Goal: Transaction & Acquisition: Purchase product/service

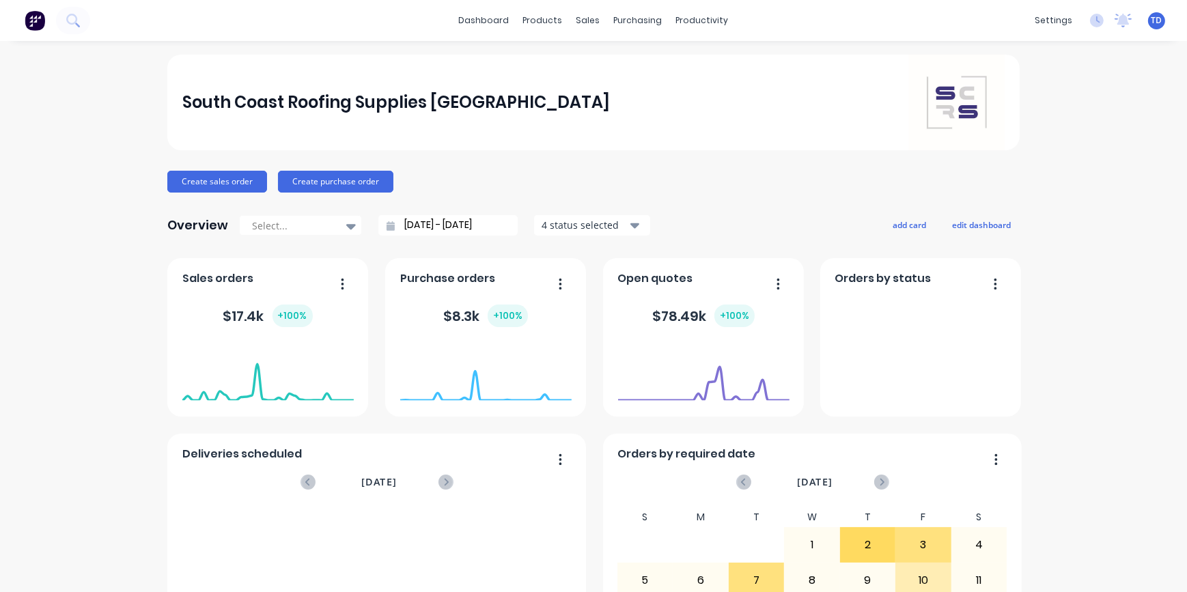
click at [1106, 400] on div "South Coast Roofing Supplies [GEOGRAPHIC_DATA] Create sales order Create purcha…" at bounding box center [593, 411] width 1187 height 713
click at [619, 94] on div "Customers" at bounding box center [630, 93] width 49 height 12
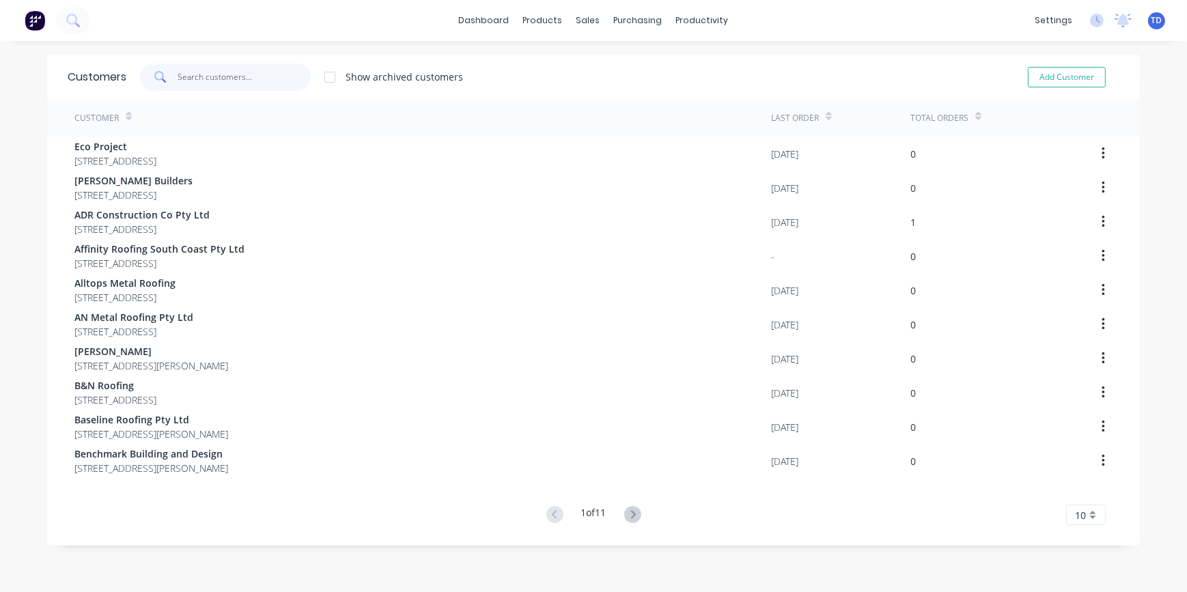
click at [245, 78] on input "text" at bounding box center [244, 77] width 133 height 27
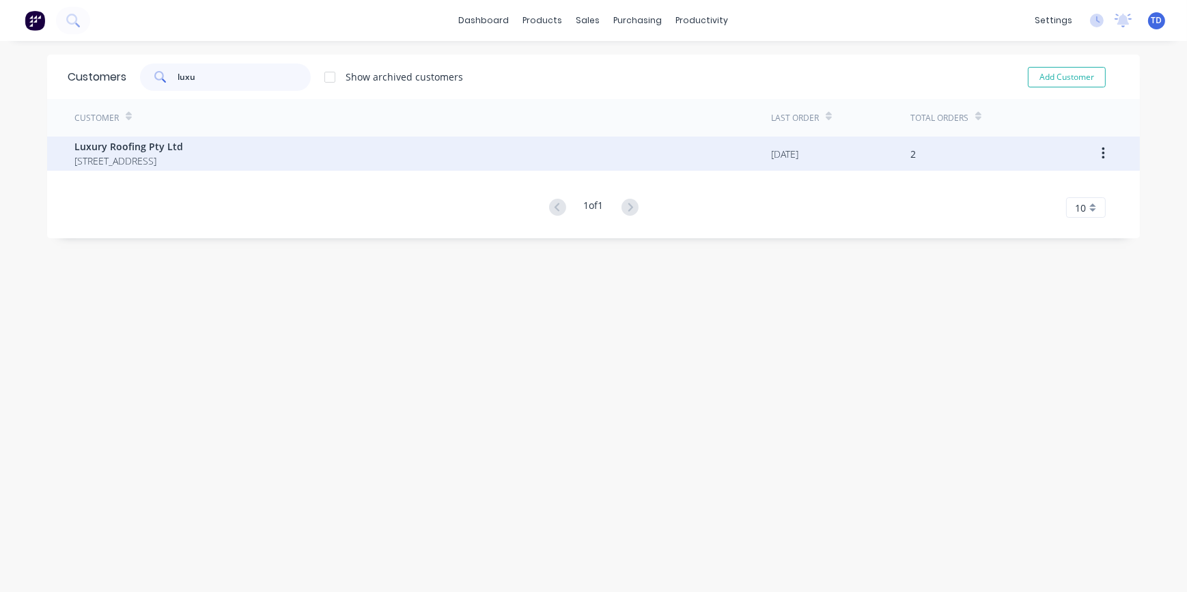
type input "luxu"
click at [183, 157] on span "[STREET_ADDRESS]" at bounding box center [128, 161] width 109 height 14
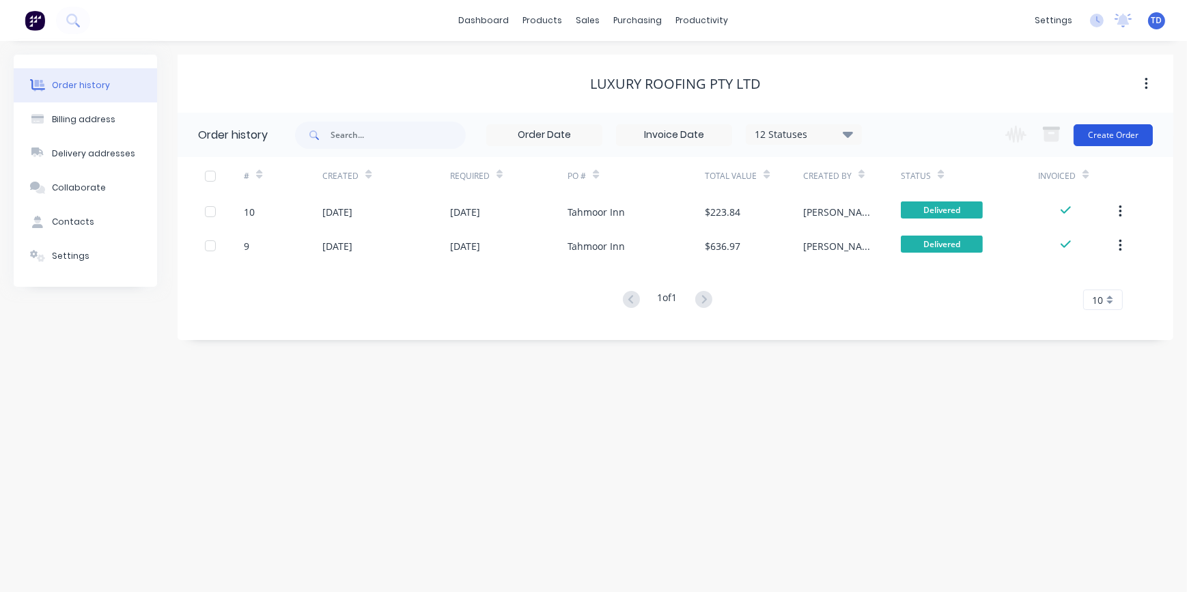
click at [1105, 137] on button "Create Order" at bounding box center [1113, 135] width 79 height 22
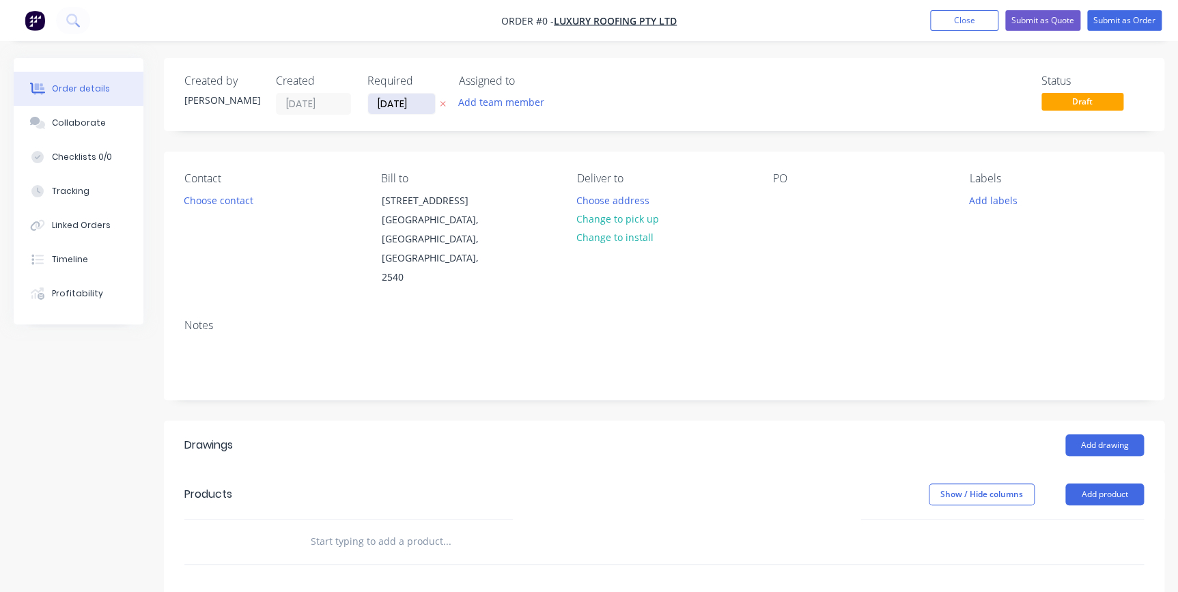
click at [423, 100] on input "[DATE]" at bounding box center [401, 104] width 67 height 20
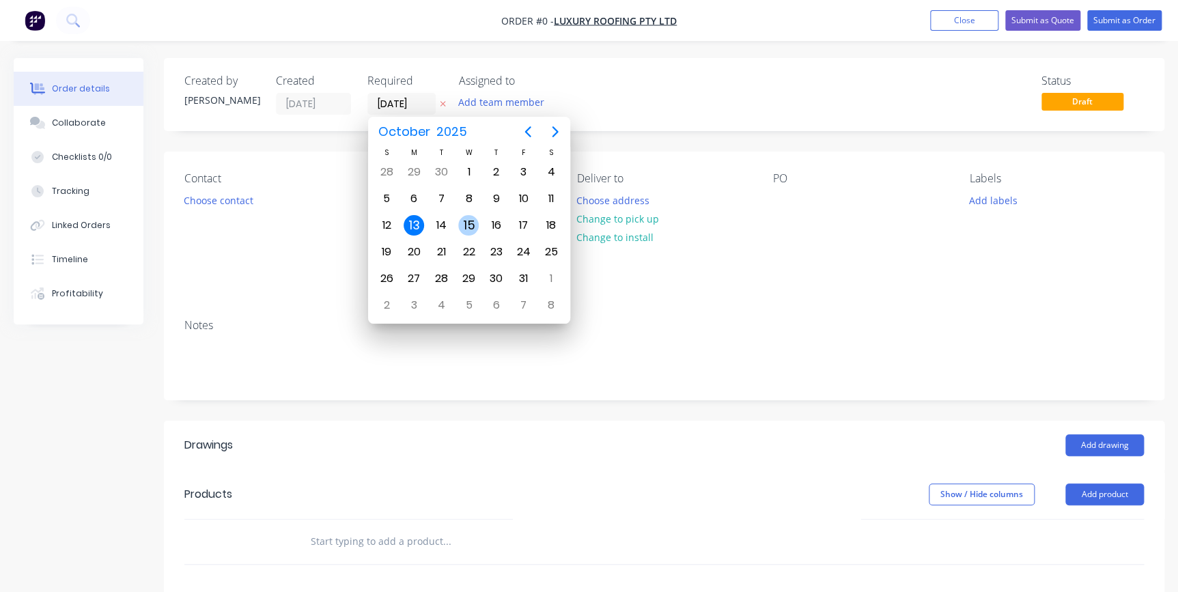
click at [468, 226] on div "15" at bounding box center [468, 225] width 20 height 20
type input "[DATE]"
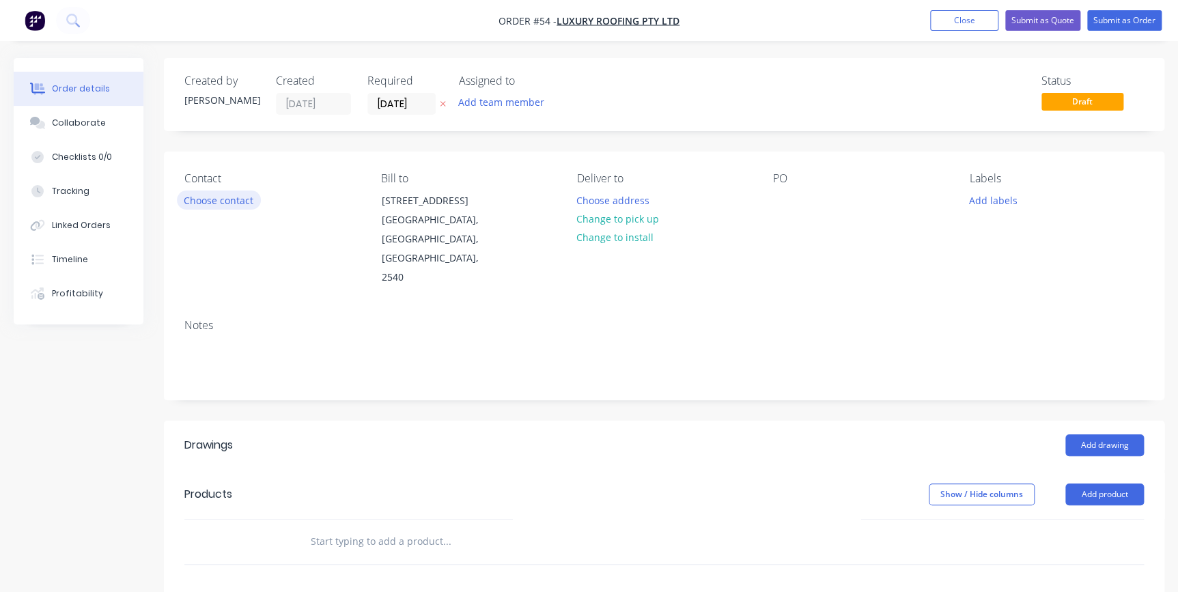
click at [215, 199] on button "Choose contact" at bounding box center [219, 200] width 84 height 18
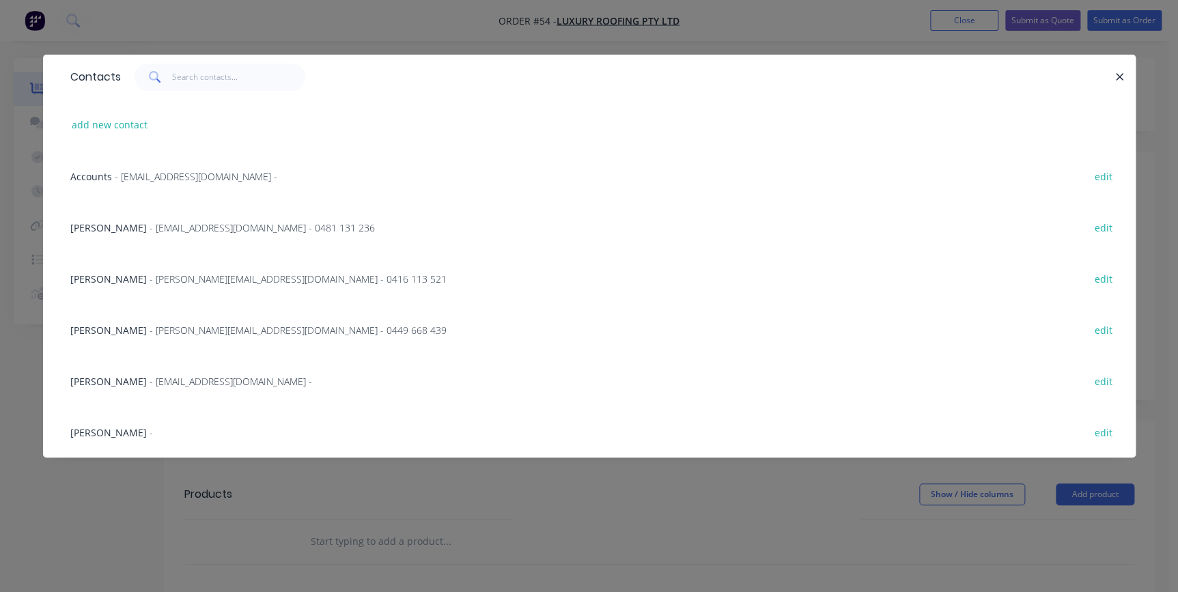
click at [199, 222] on span "- [EMAIL_ADDRESS][DOMAIN_NAME] - 0481 131 236" at bounding box center [262, 227] width 225 height 13
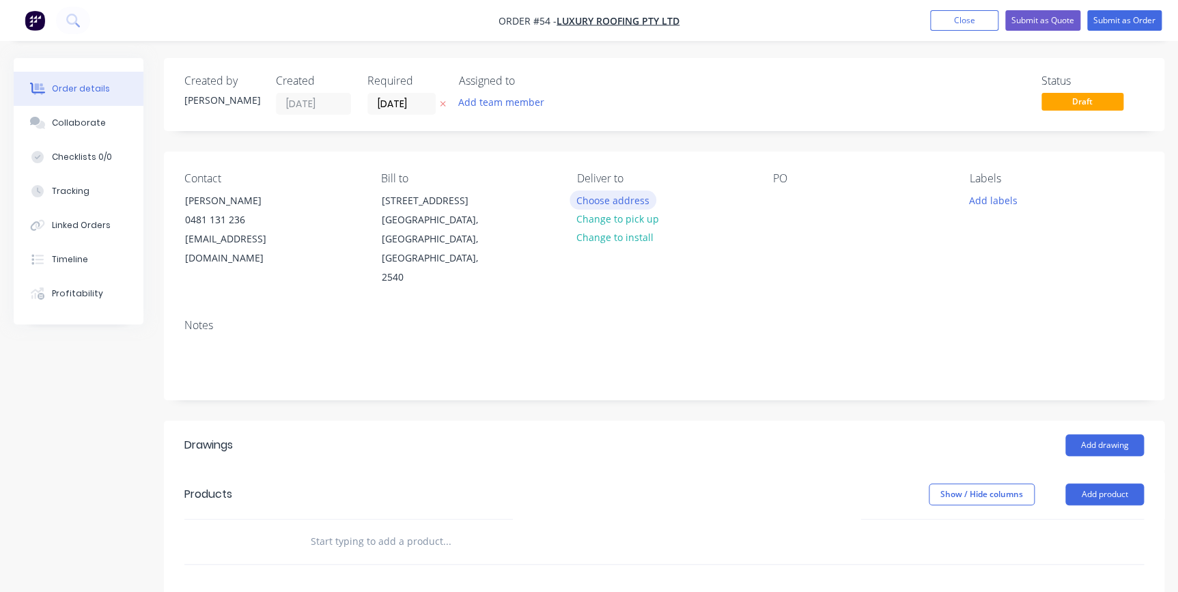
click at [593, 199] on button "Choose address" at bounding box center [613, 200] width 87 height 18
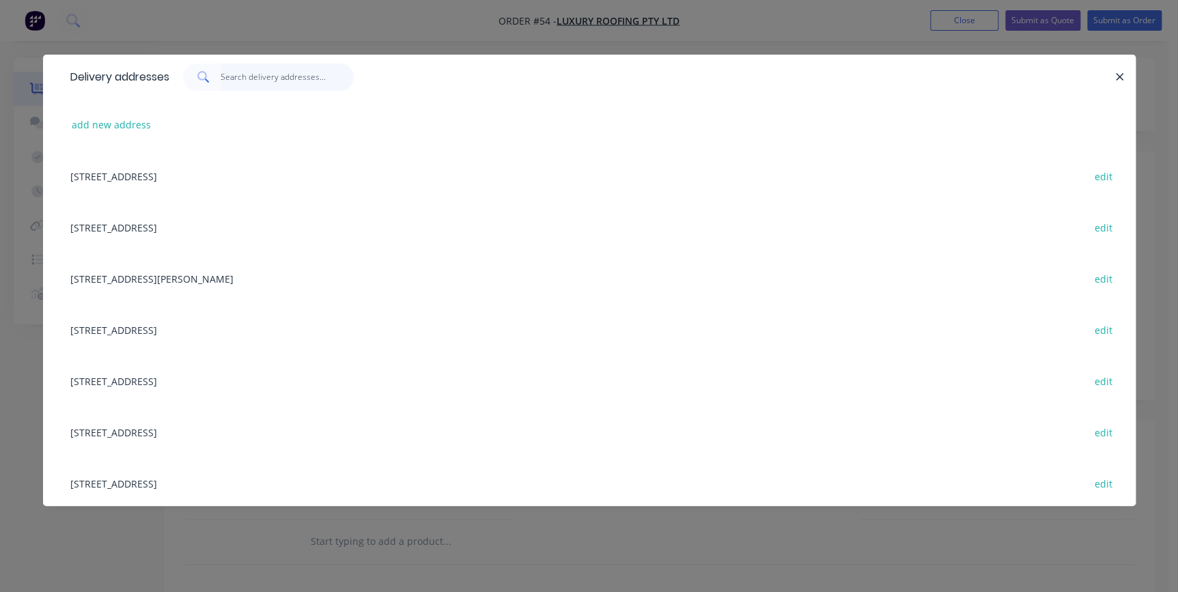
click at [252, 79] on input "text" at bounding box center [287, 77] width 133 height 27
click at [109, 135] on div "add new address" at bounding box center [590, 124] width 1052 height 51
click at [128, 124] on button "add new address" at bounding box center [112, 124] width 94 height 18
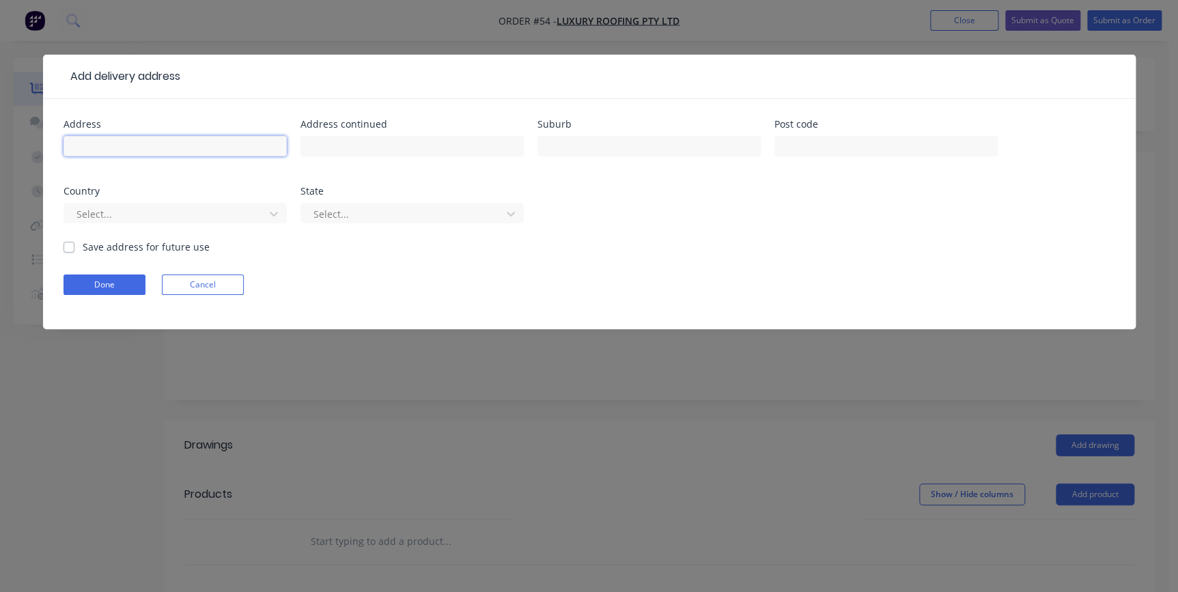
click at [156, 137] on input "text" at bounding box center [175, 146] width 223 height 20
type input "[STREET_ADDRESS]"
type input "Mount Warrigal"
type input "2528"
click at [95, 201] on div "Select..." at bounding box center [175, 219] width 223 height 40
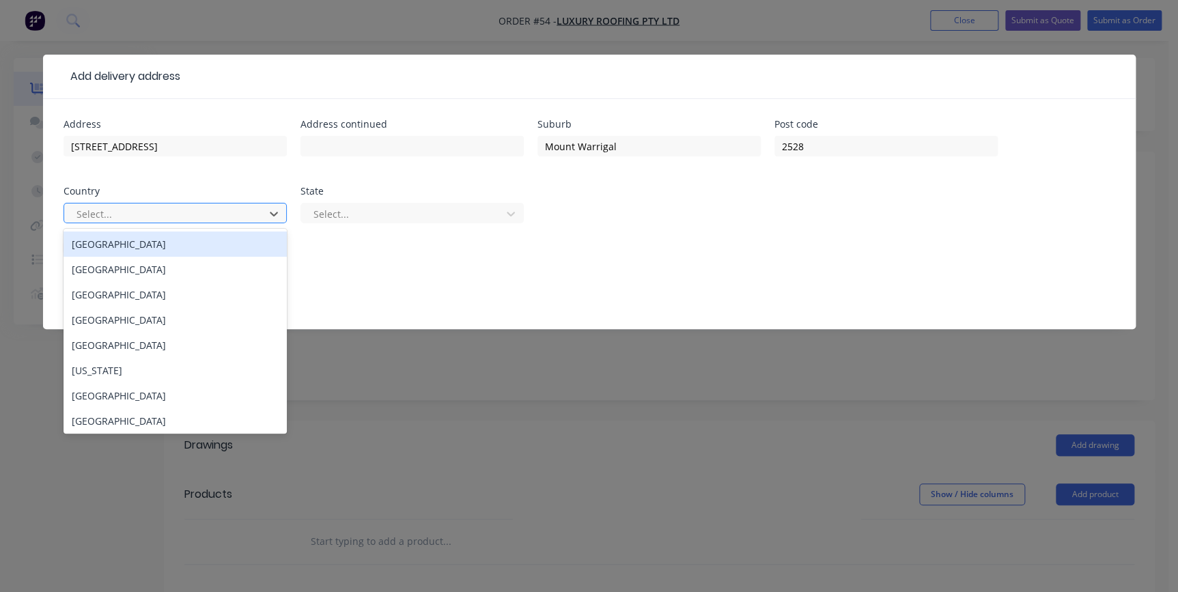
drag, startPoint x: 96, startPoint y: 206, endPoint x: 99, endPoint y: 222, distance: 16.1
click at [97, 208] on div at bounding box center [166, 214] width 182 height 17
click at [90, 244] on div "[GEOGRAPHIC_DATA]" at bounding box center [175, 244] width 223 height 25
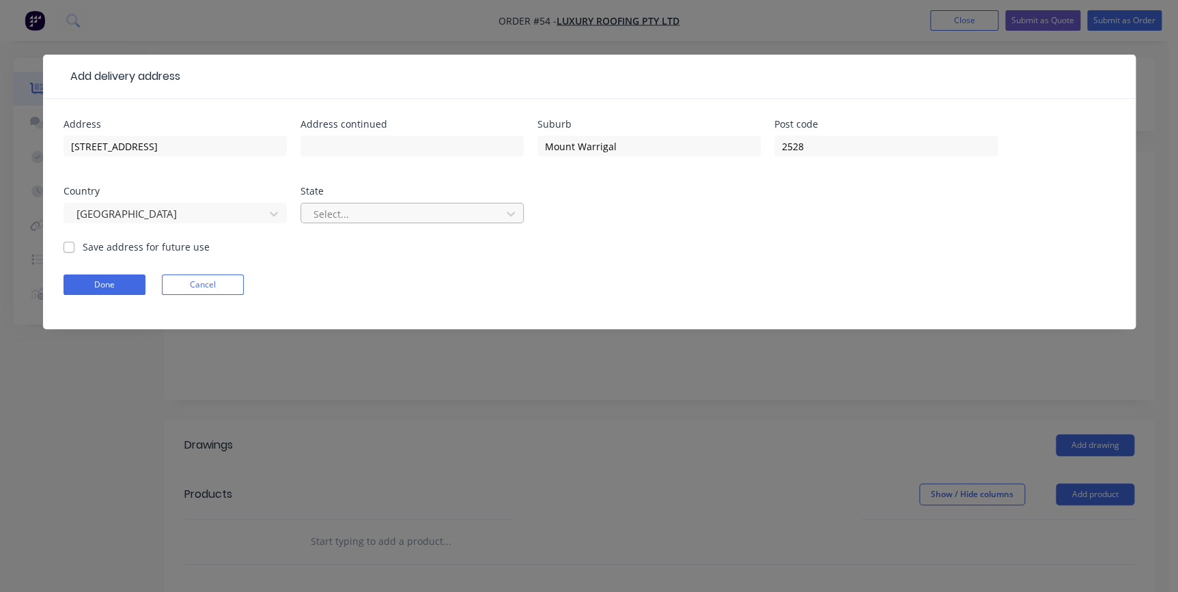
click at [353, 213] on div at bounding box center [403, 214] width 182 height 17
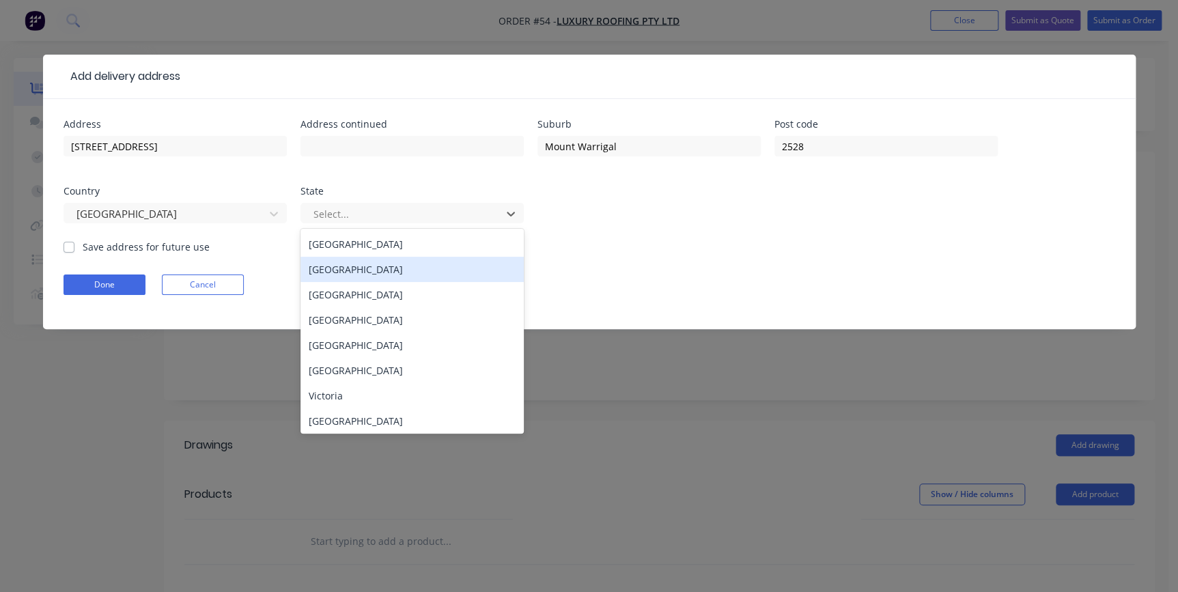
click at [346, 273] on div "[GEOGRAPHIC_DATA]" at bounding box center [411, 269] width 223 height 25
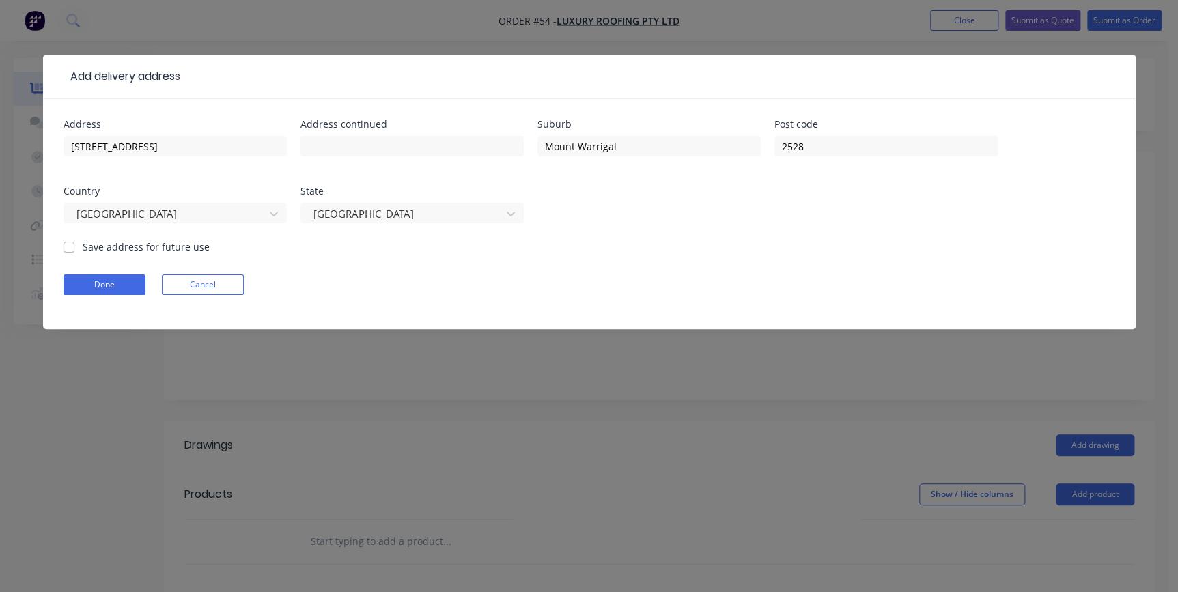
click at [83, 248] on label "Save address for future use" at bounding box center [146, 247] width 127 height 14
click at [64, 248] on input "Save address for future use" at bounding box center [69, 246] width 11 height 13
checkbox input "true"
click at [77, 283] on button "Done" at bounding box center [105, 285] width 82 height 20
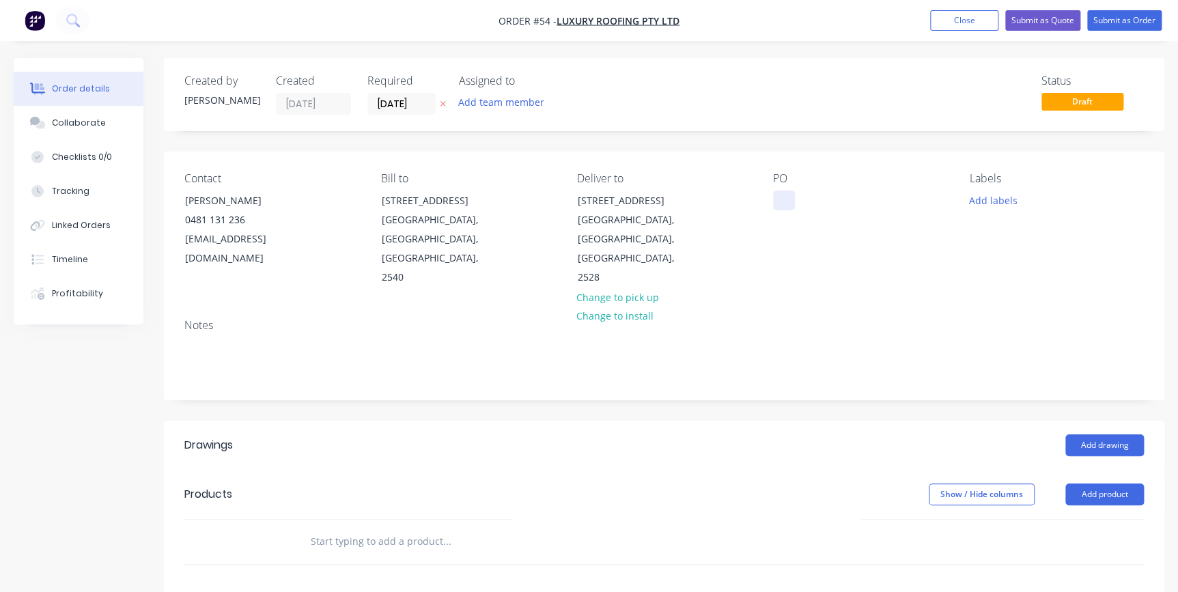
click at [779, 201] on div at bounding box center [784, 201] width 22 height 20
click at [371, 528] on input "text" at bounding box center [446, 541] width 273 height 27
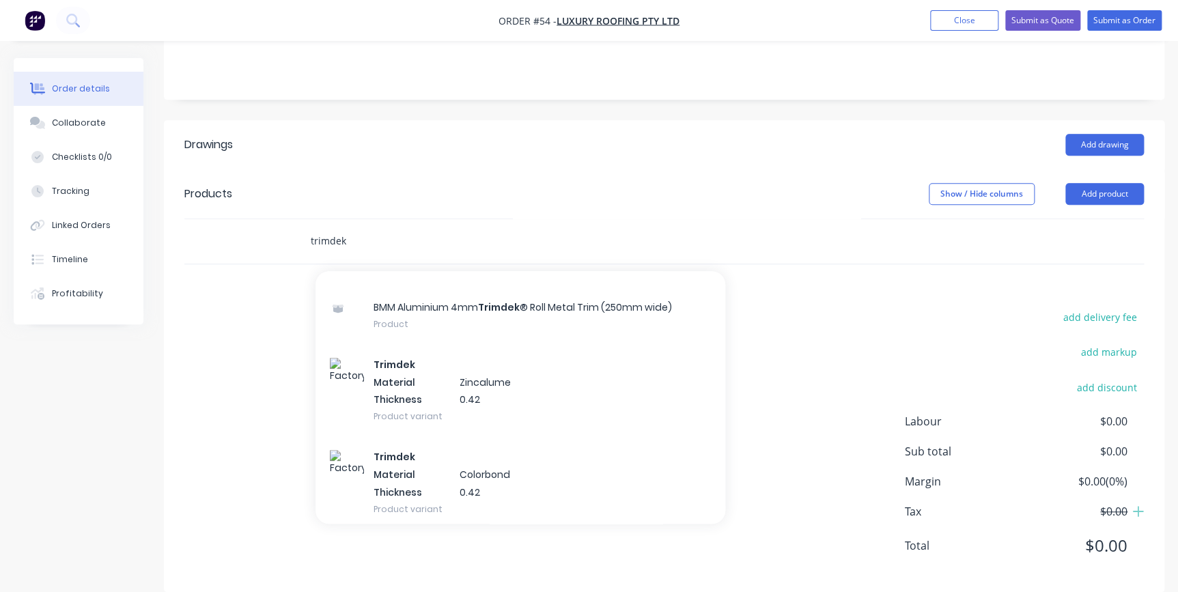
scroll to position [310, 0]
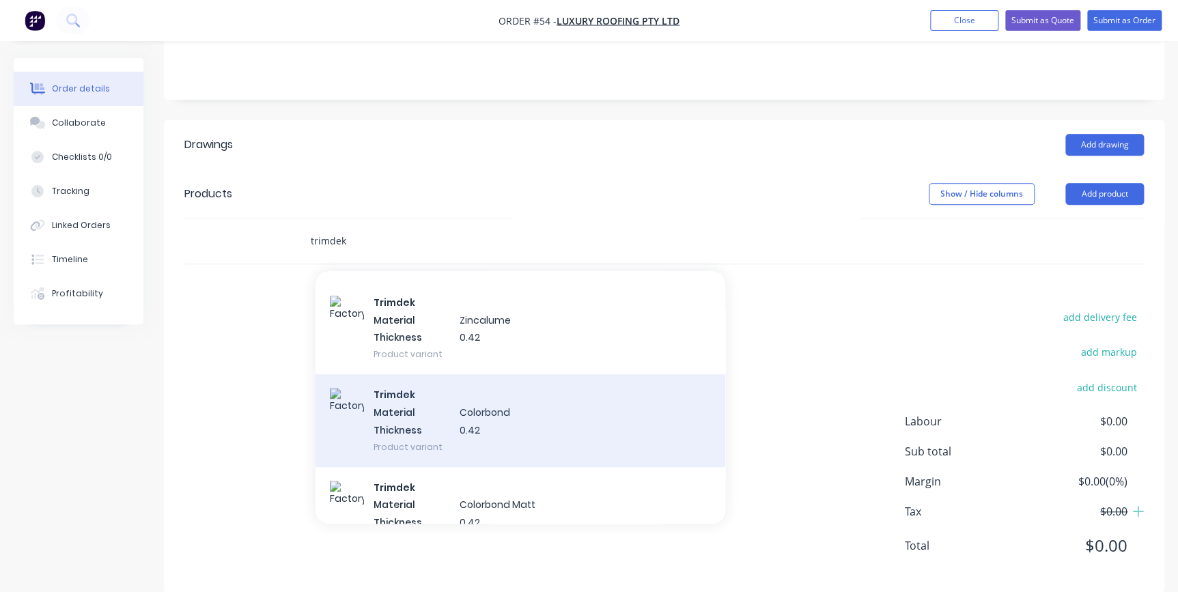
type input "trimdek"
click at [379, 384] on div "Trimdek Material Colorbond Thickness 0.42 Product variant" at bounding box center [521, 420] width 410 height 92
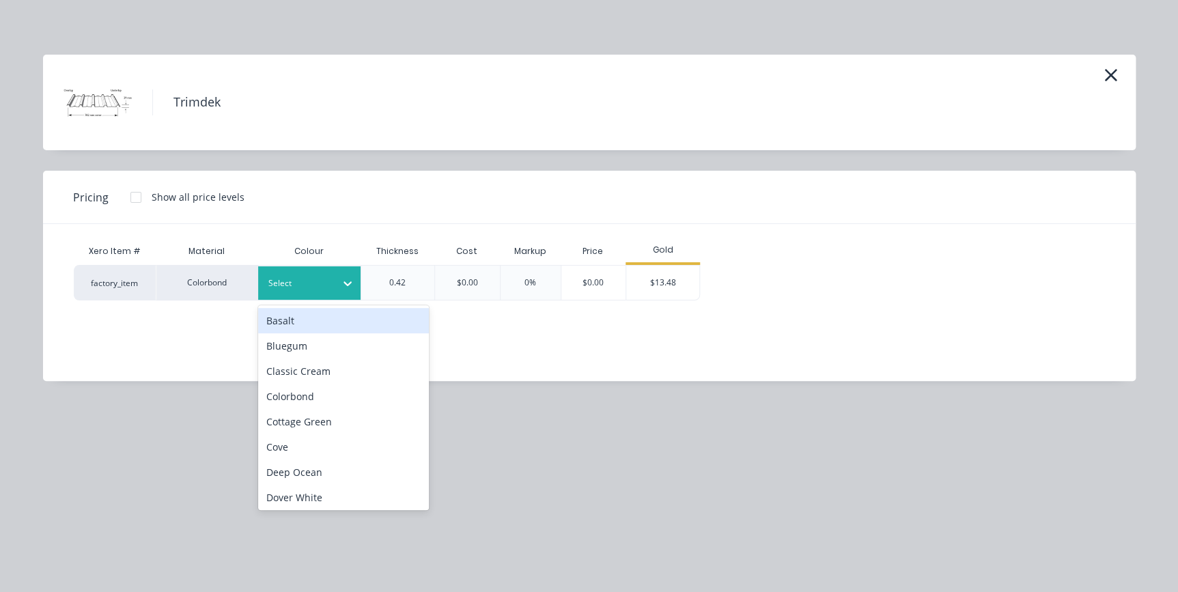
click at [327, 282] on div at bounding box center [298, 283] width 61 height 15
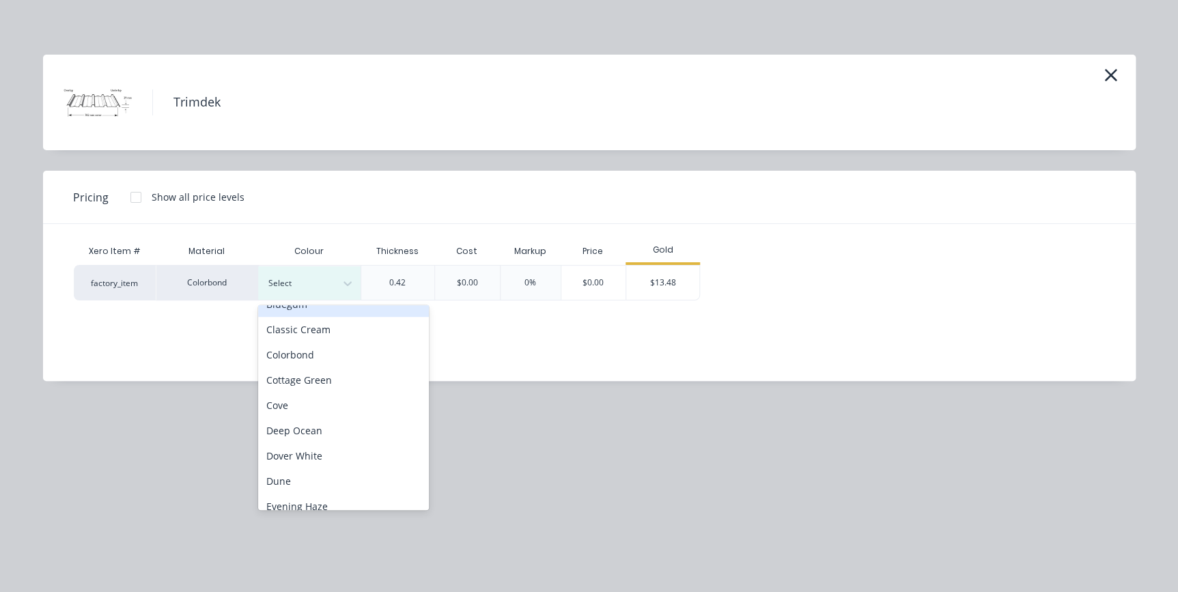
scroll to position [186, 0]
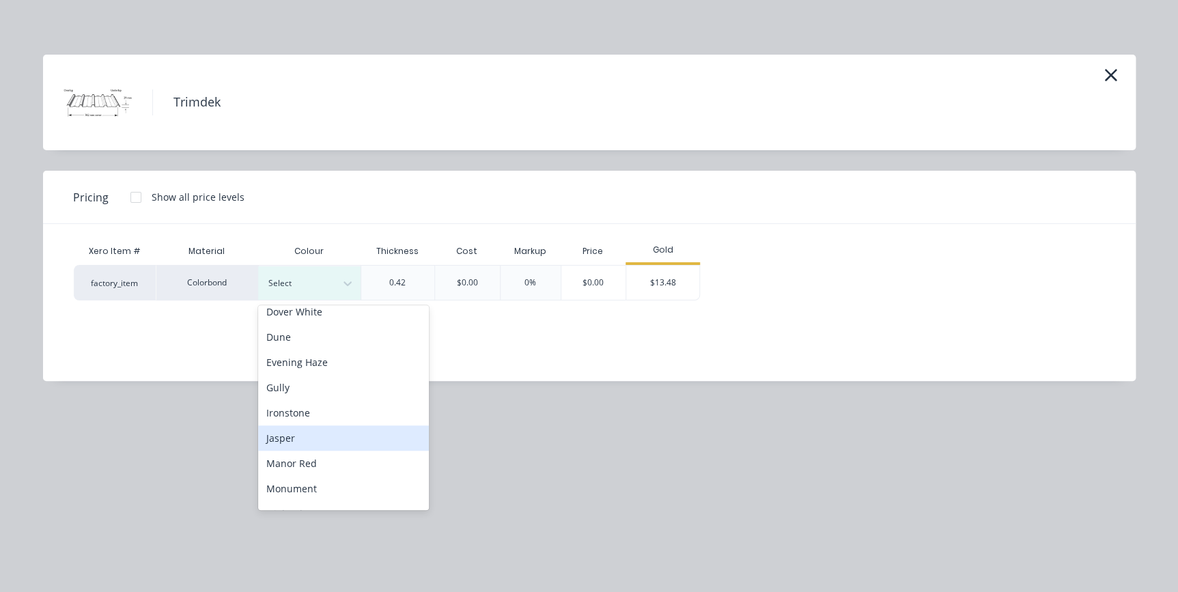
click at [320, 443] on div "Jasper" at bounding box center [343, 437] width 171 height 25
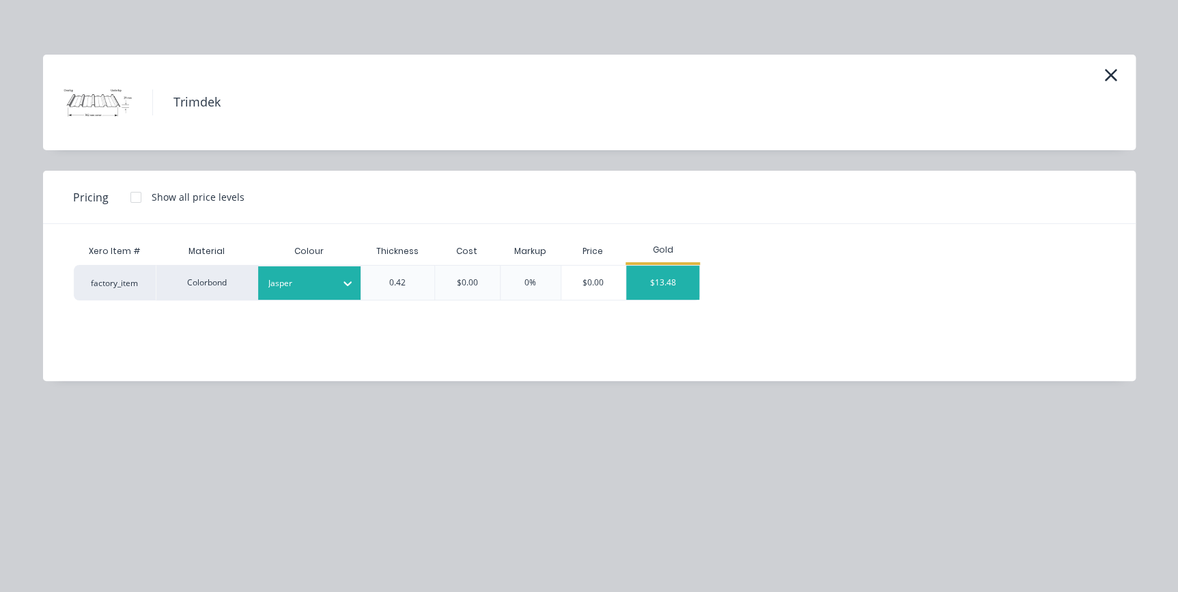
click at [662, 277] on div "$13.48" at bounding box center [662, 283] width 73 height 34
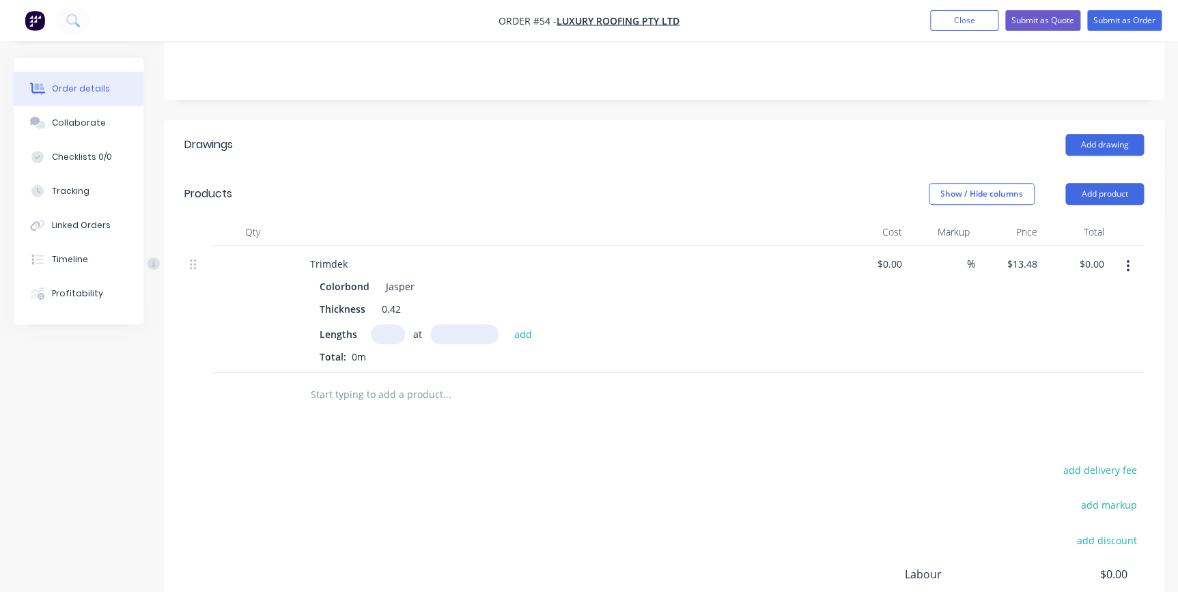
click at [382, 324] on input "text" at bounding box center [388, 334] width 34 height 20
type input "6"
type input "7140"
click at [507, 324] on button "add" at bounding box center [523, 333] width 32 height 18
type input "$577.48"
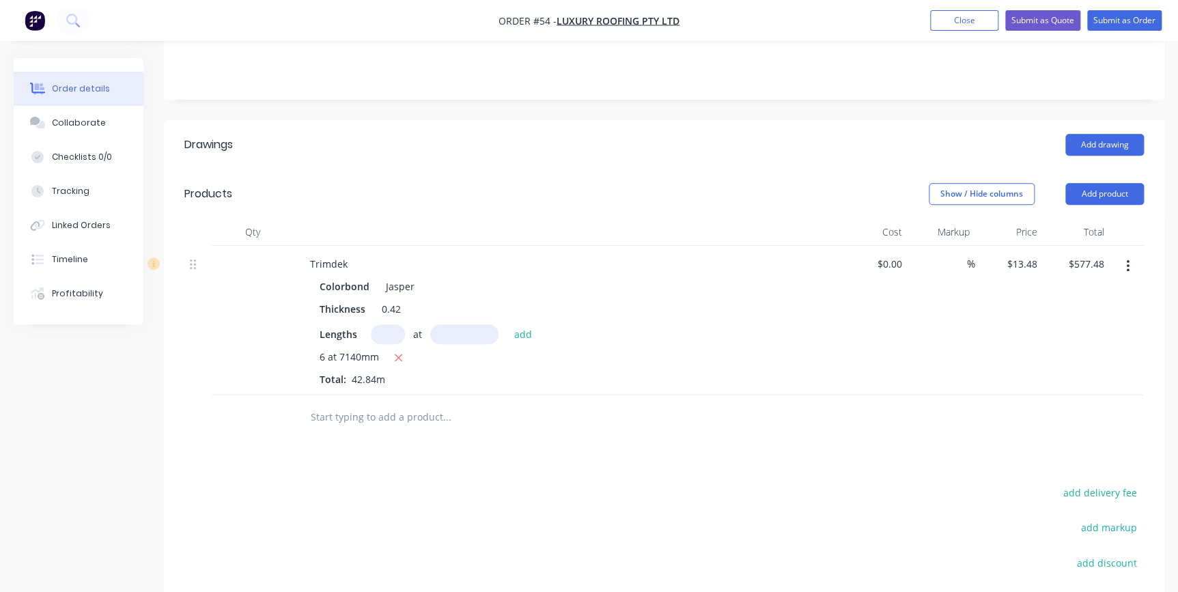
click at [367, 404] on input "text" at bounding box center [446, 417] width 273 height 27
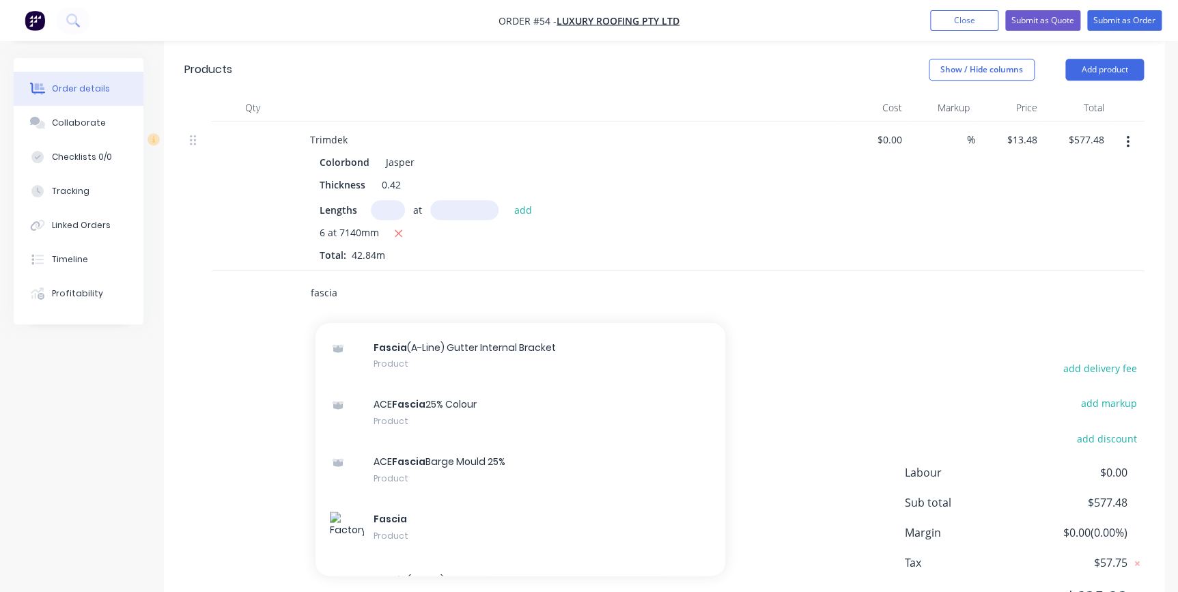
scroll to position [1366, 0]
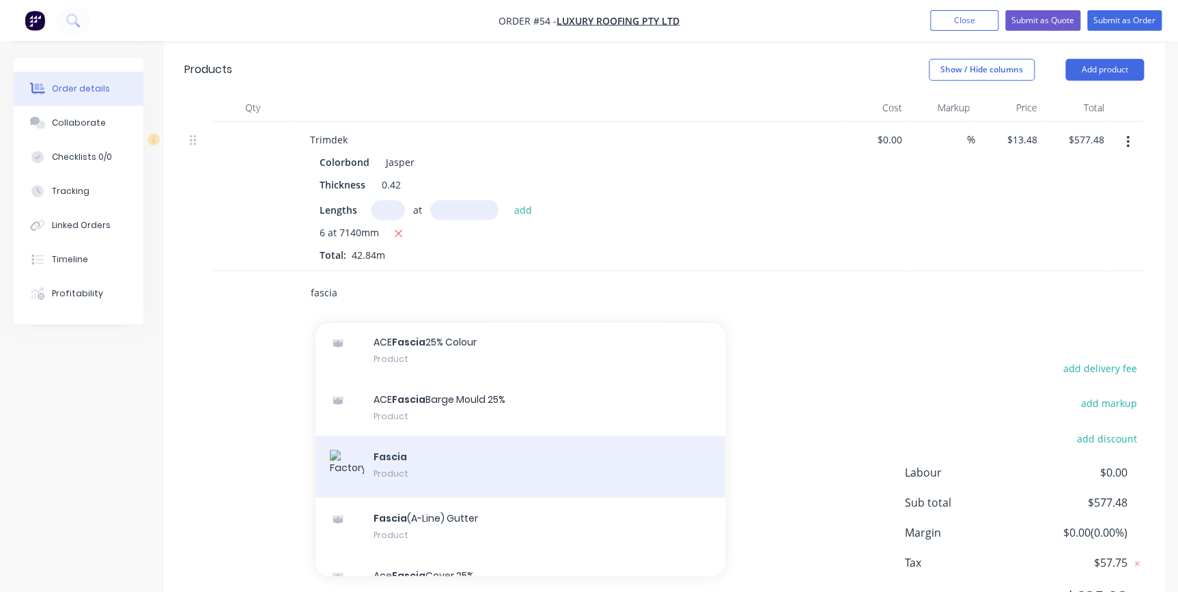
type input "fascia"
click at [408, 436] on div "Fascia Product" at bounding box center [521, 466] width 410 height 61
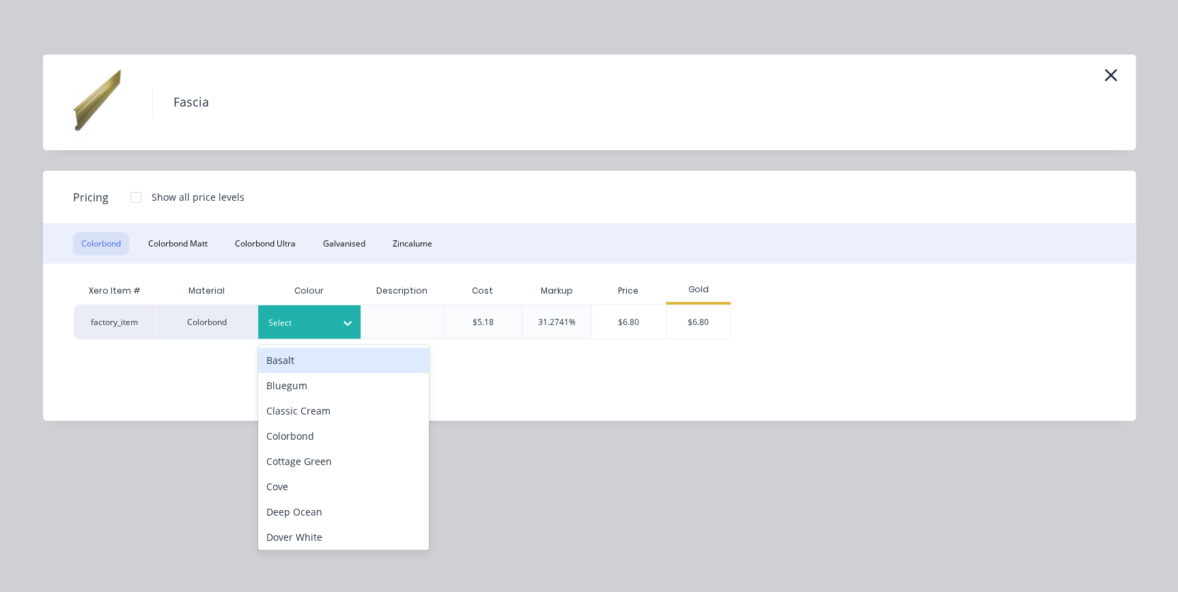
click at [280, 306] on div "Select" at bounding box center [309, 321] width 102 height 33
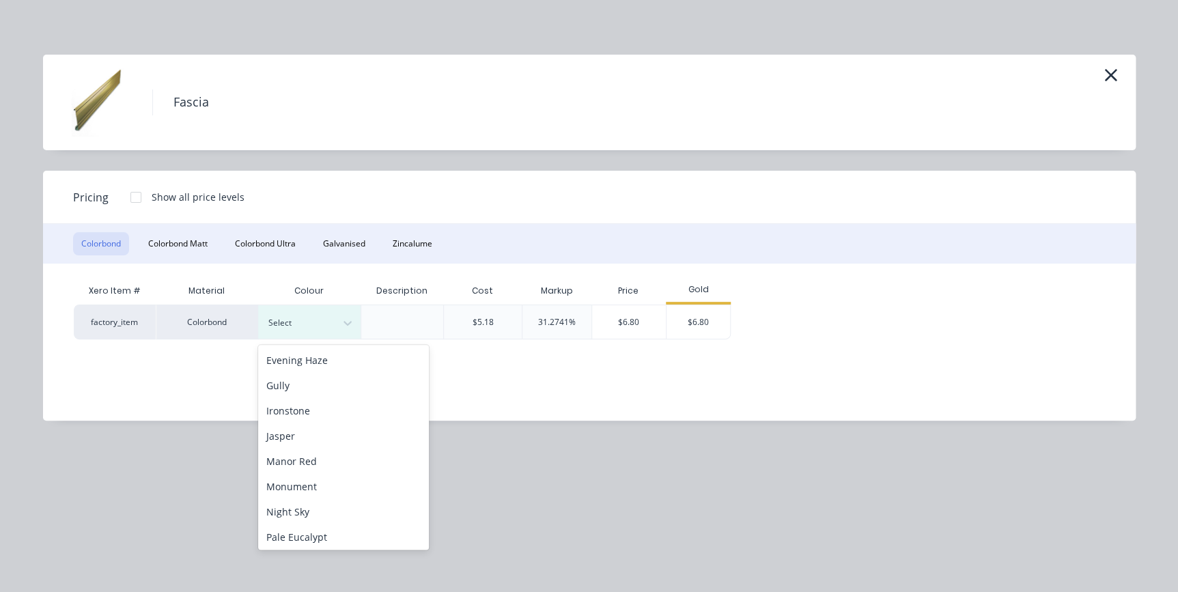
scroll to position [248, 0]
click at [311, 406] on div "Jasper" at bounding box center [343, 415] width 171 height 25
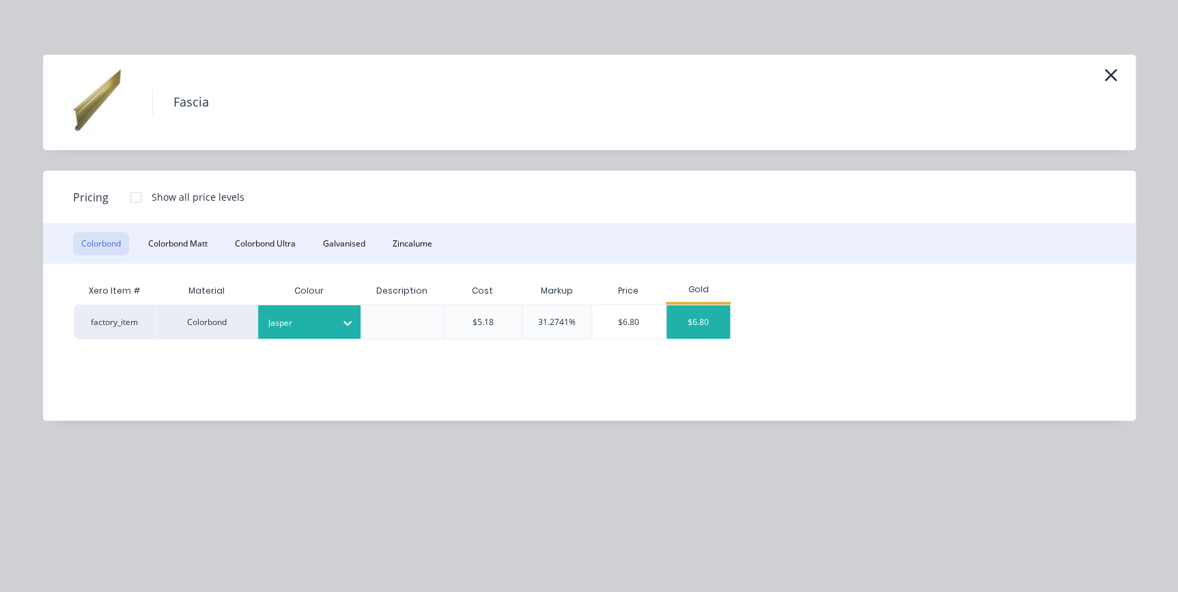
click at [694, 319] on div "$6.80" at bounding box center [699, 321] width 64 height 33
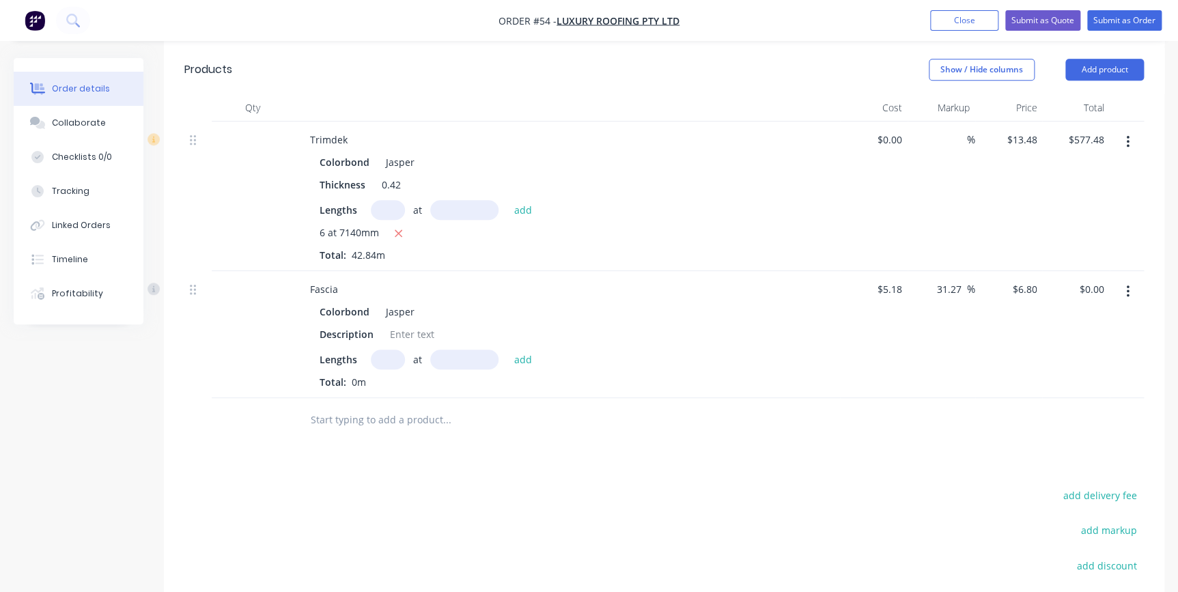
click at [379, 350] on input "text" at bounding box center [388, 360] width 34 height 20
type input "2"
type input "5"
type input "8000"
click at [507, 350] on button "add" at bounding box center [523, 359] width 32 height 18
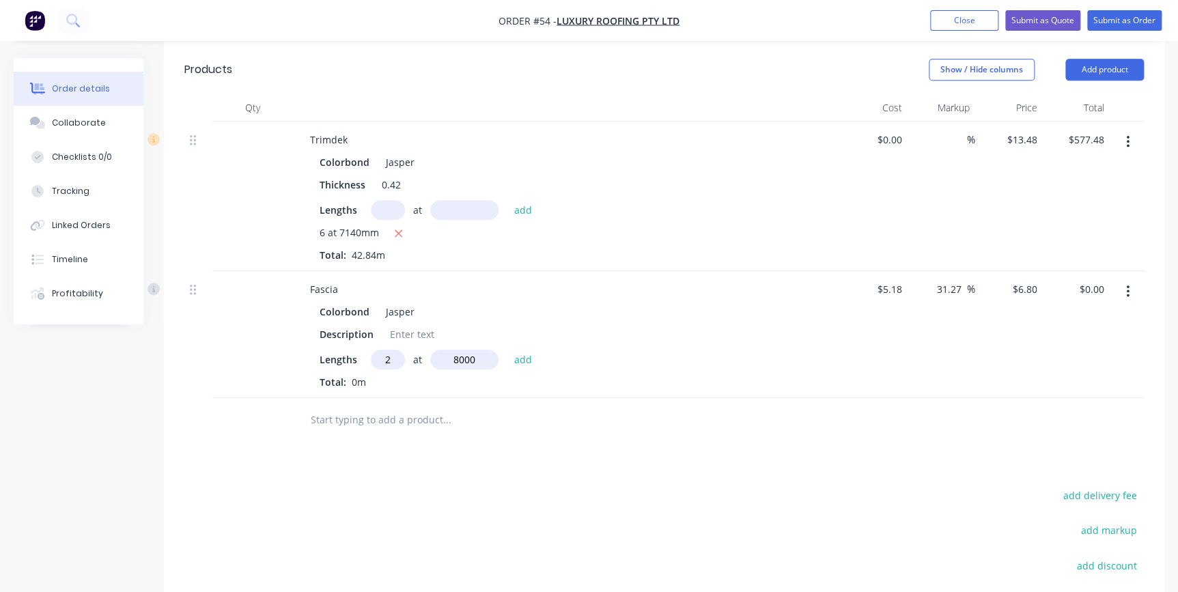
type input "$108.80"
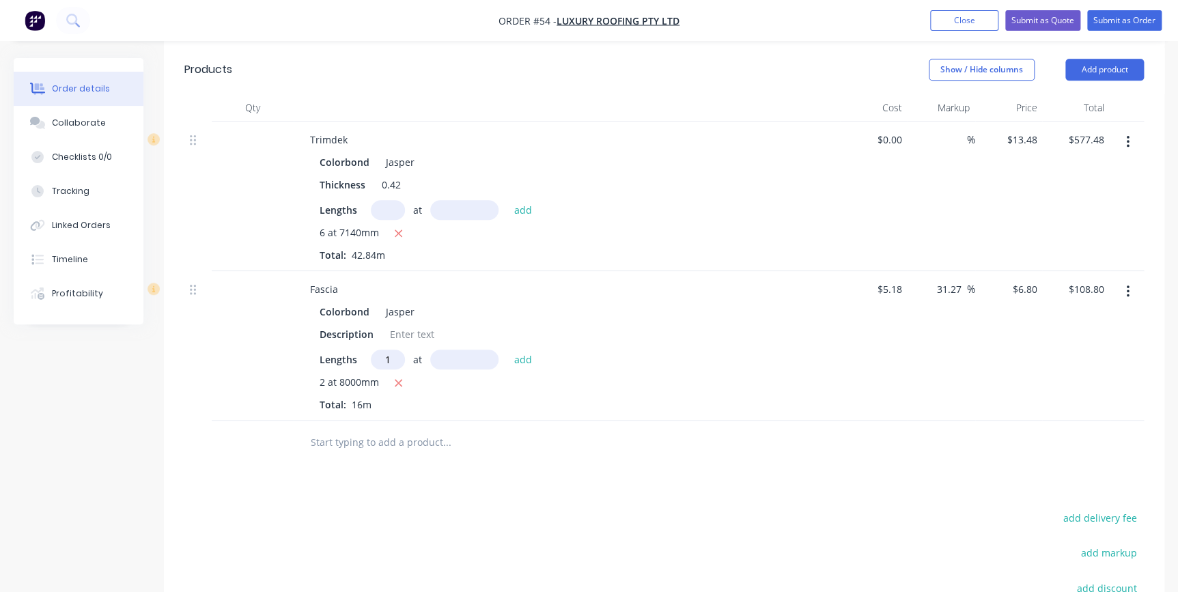
type input "1"
type input "4500"
click at [507, 350] on button "add" at bounding box center [523, 359] width 32 height 18
type input "$139.40"
click at [331, 451] on input "text" at bounding box center [446, 464] width 273 height 27
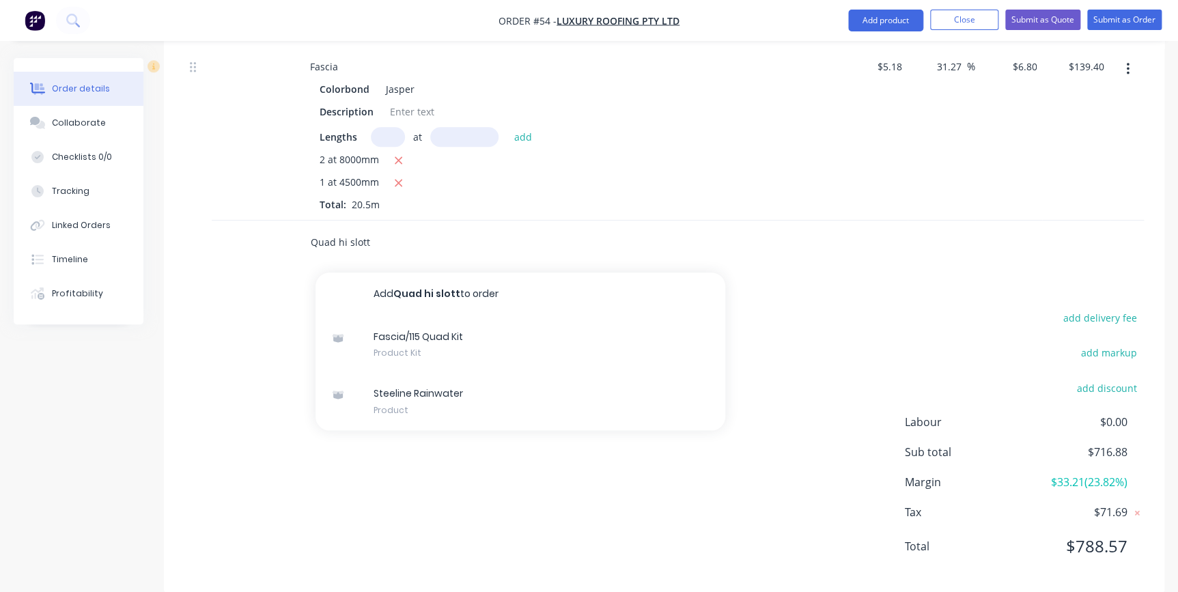
scroll to position [648, 0]
type input "Q"
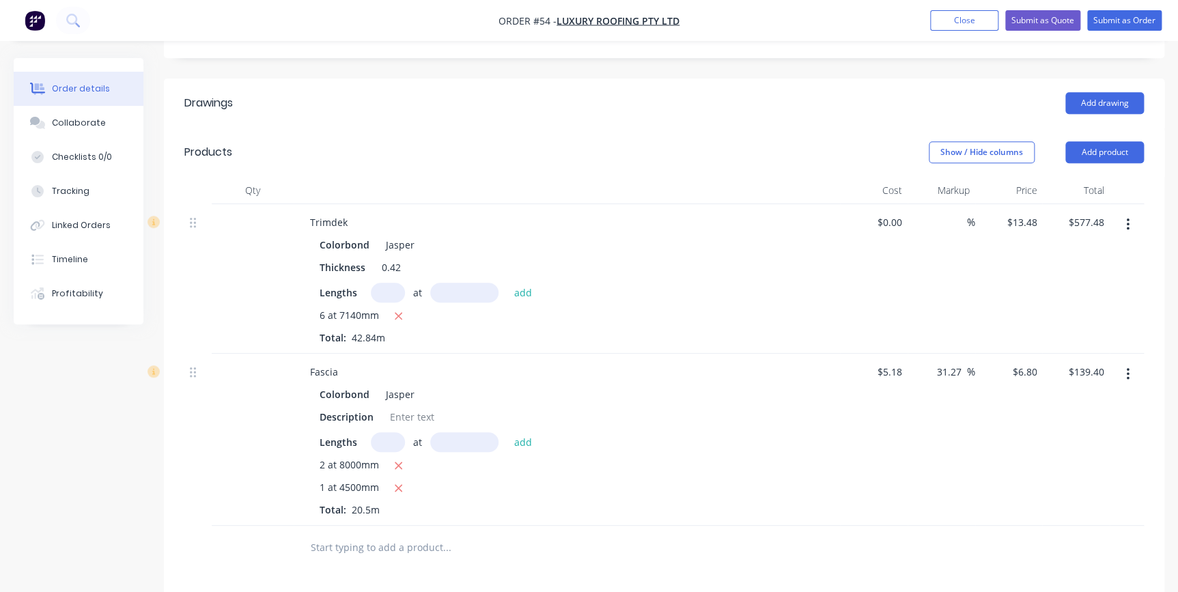
scroll to position [337, 0]
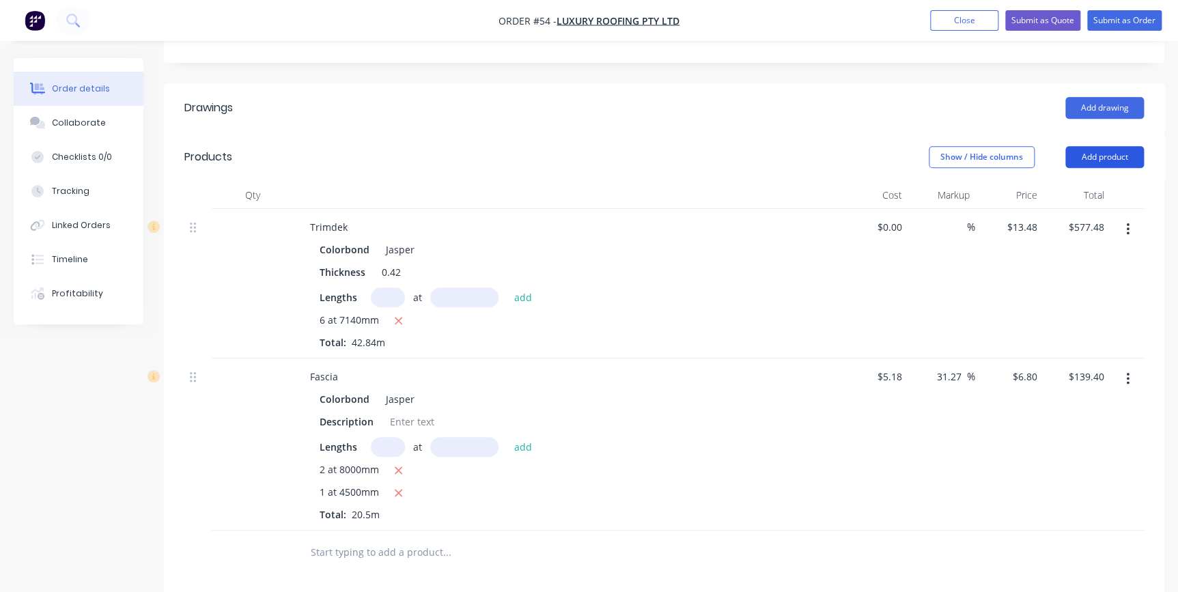
click at [1120, 146] on button "Add product" at bounding box center [1104, 157] width 79 height 22
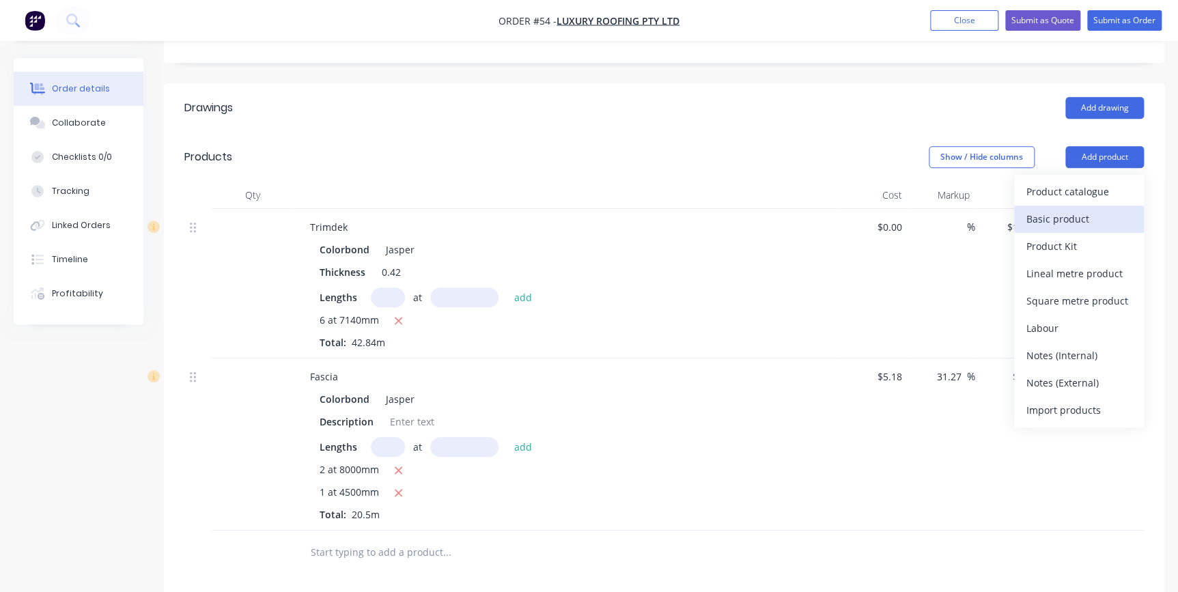
click at [1073, 209] on div "Basic product" at bounding box center [1078, 219] width 105 height 20
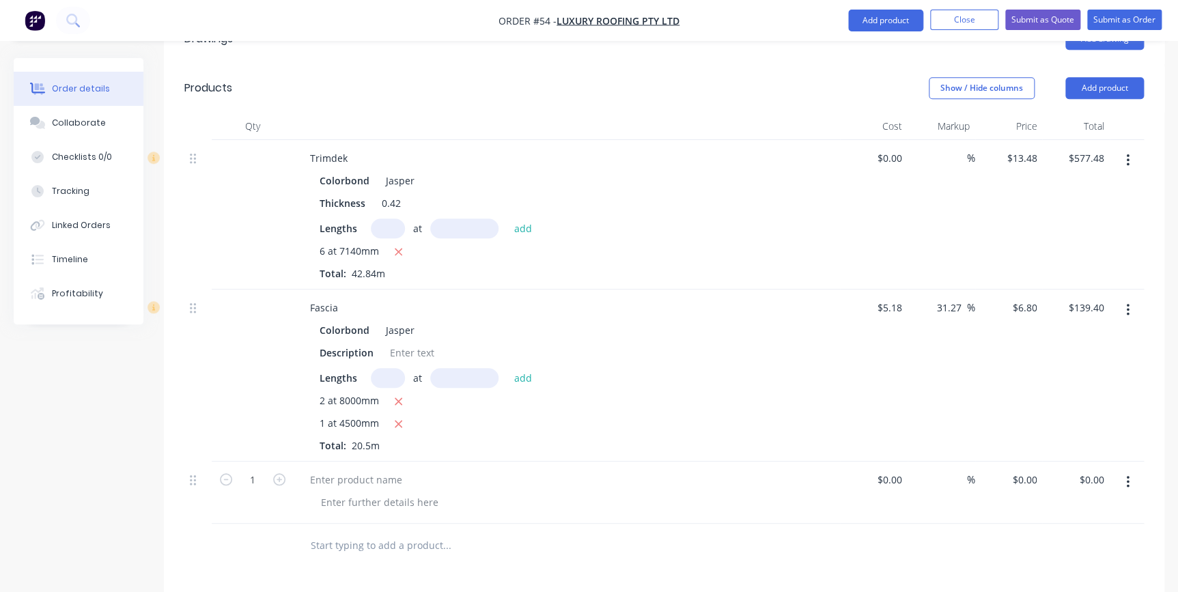
scroll to position [586, 0]
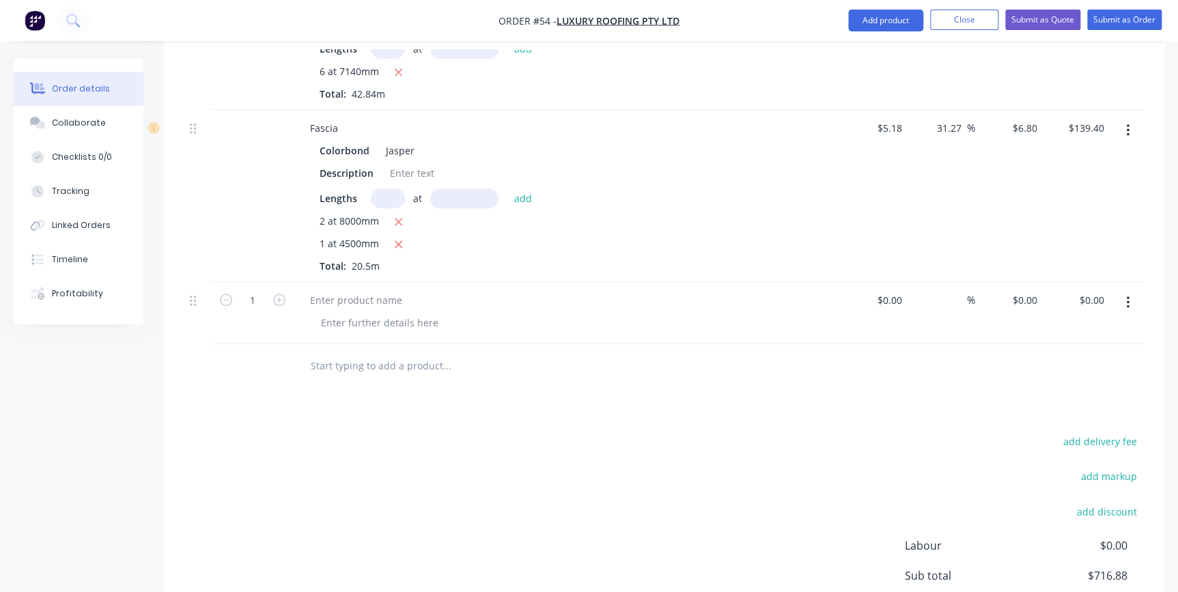
click at [1133, 290] on button "button" at bounding box center [1128, 302] width 32 height 25
click at [1045, 410] on div "Delete" at bounding box center [1078, 420] width 105 height 20
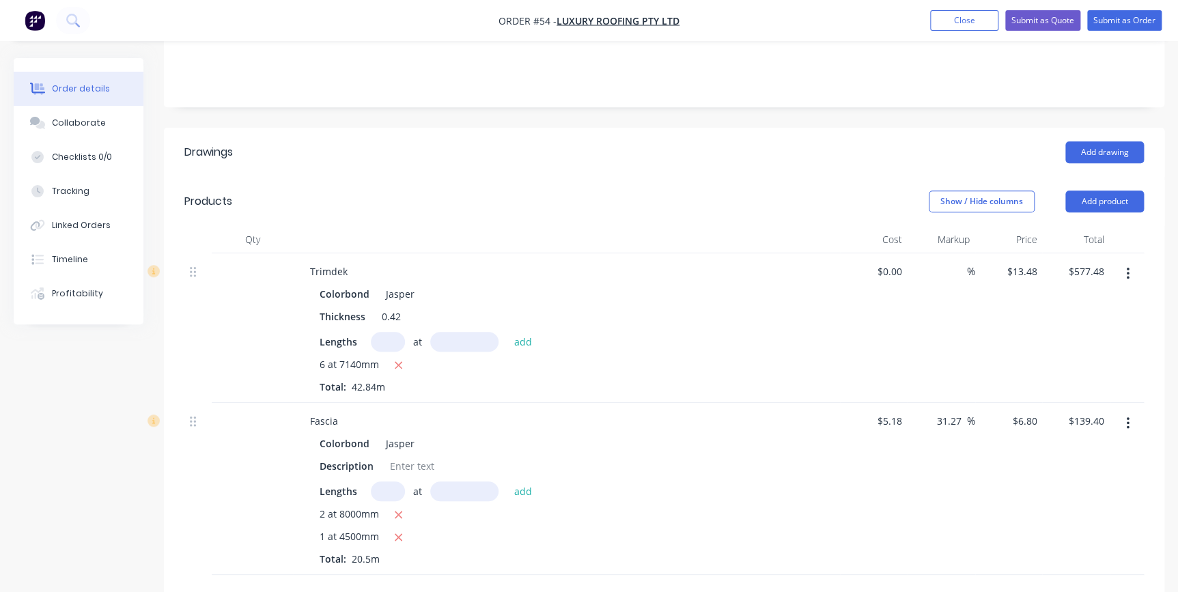
scroll to position [275, 0]
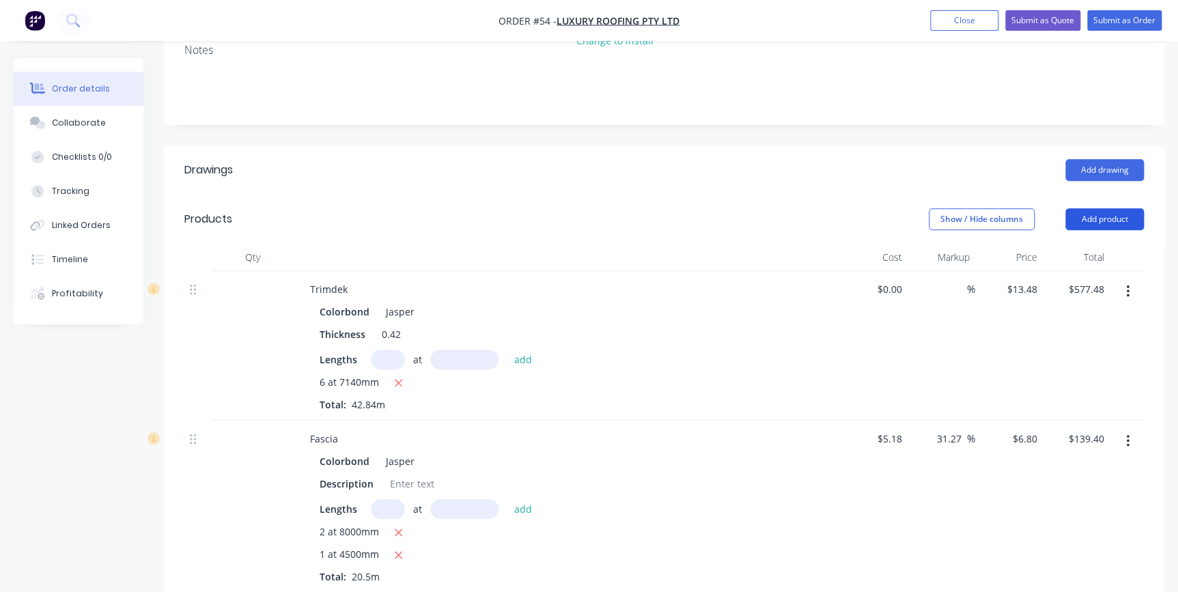
click at [1093, 208] on button "Add product" at bounding box center [1104, 219] width 79 height 22
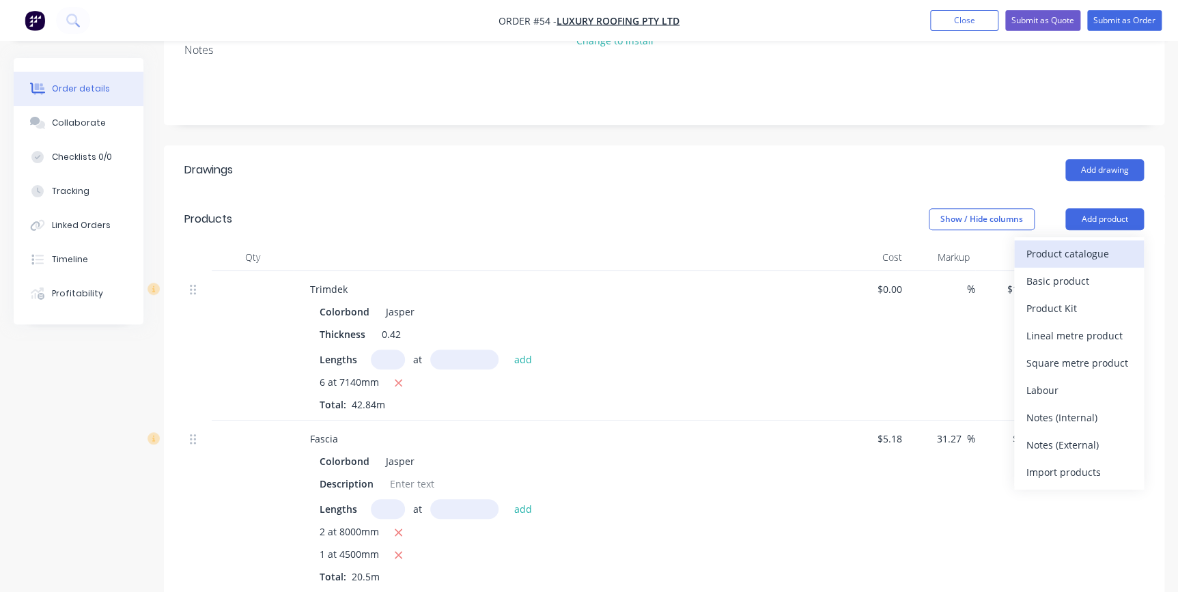
click at [1063, 244] on div "Product catalogue" at bounding box center [1078, 254] width 105 height 20
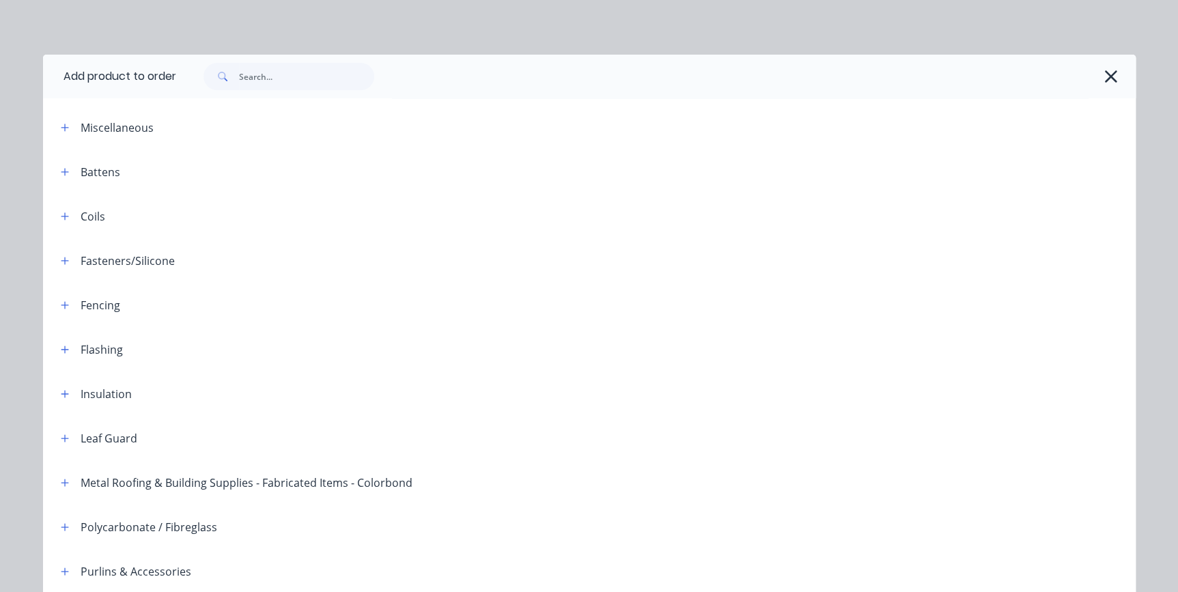
scroll to position [371, 0]
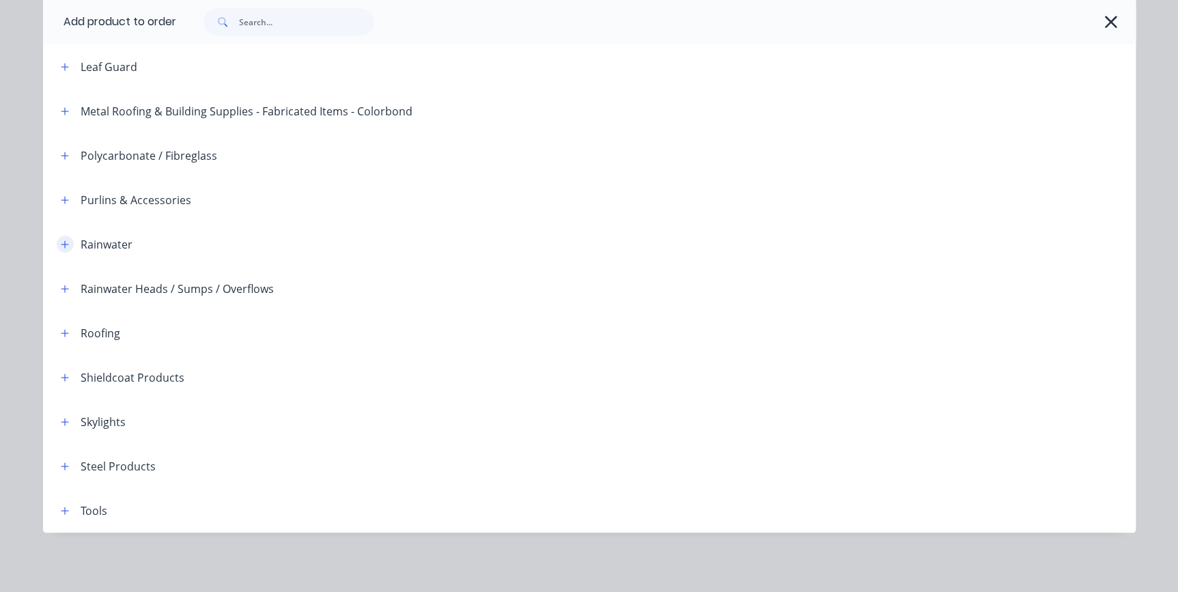
click at [61, 246] on icon "button" at bounding box center [65, 244] width 8 height 8
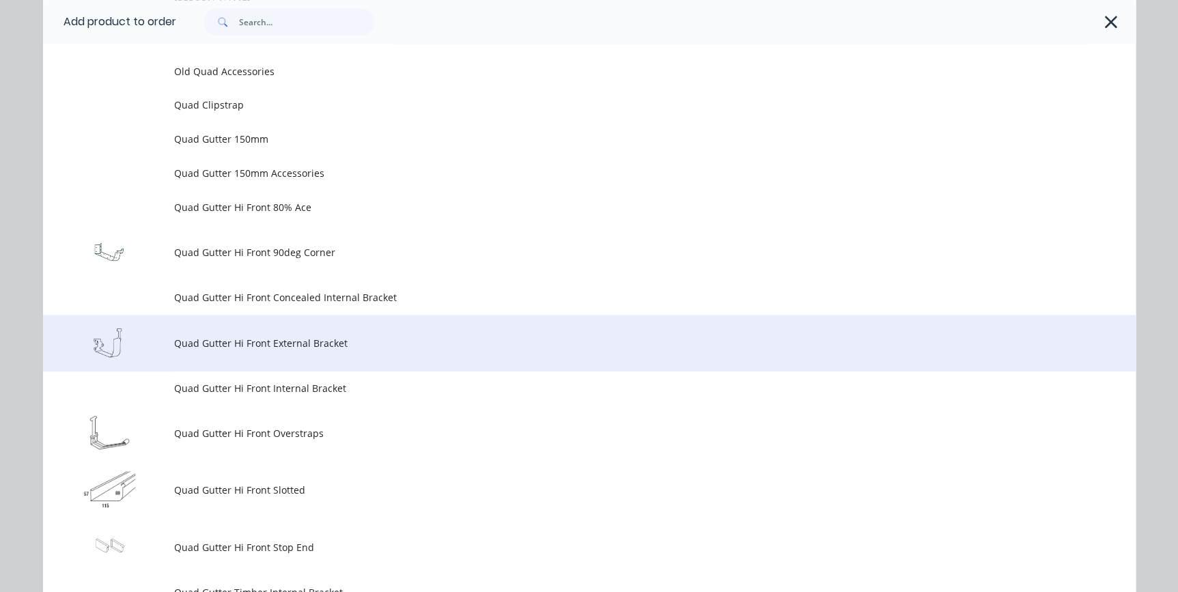
scroll to position [3414, 0]
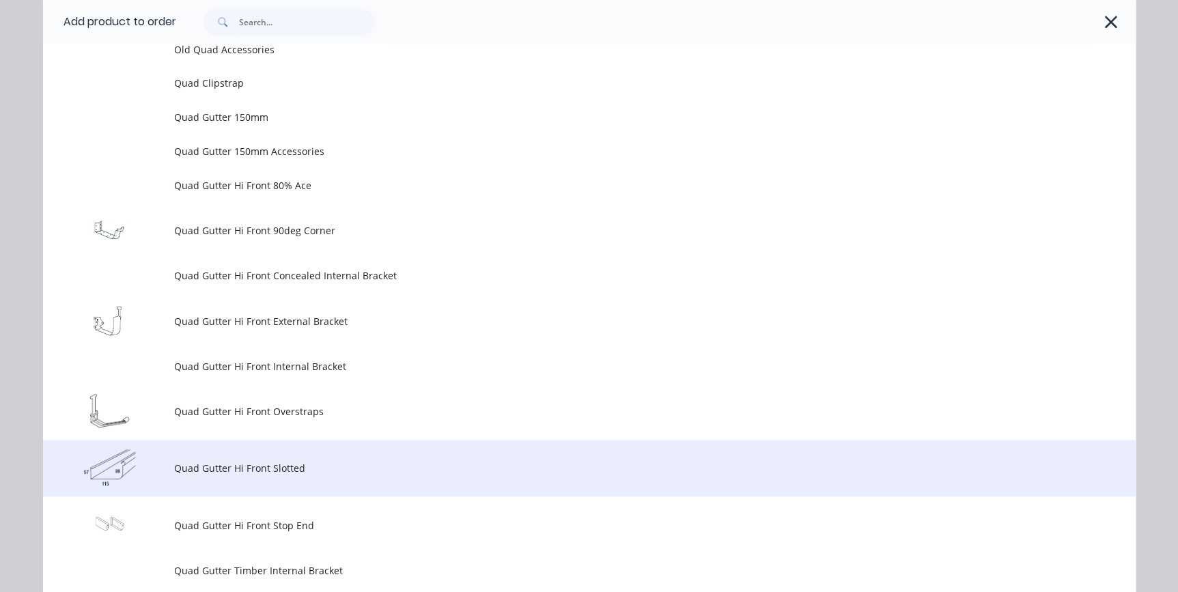
click at [252, 465] on span "Quad Gutter Hi Front Slotted" at bounding box center [558, 468] width 769 height 14
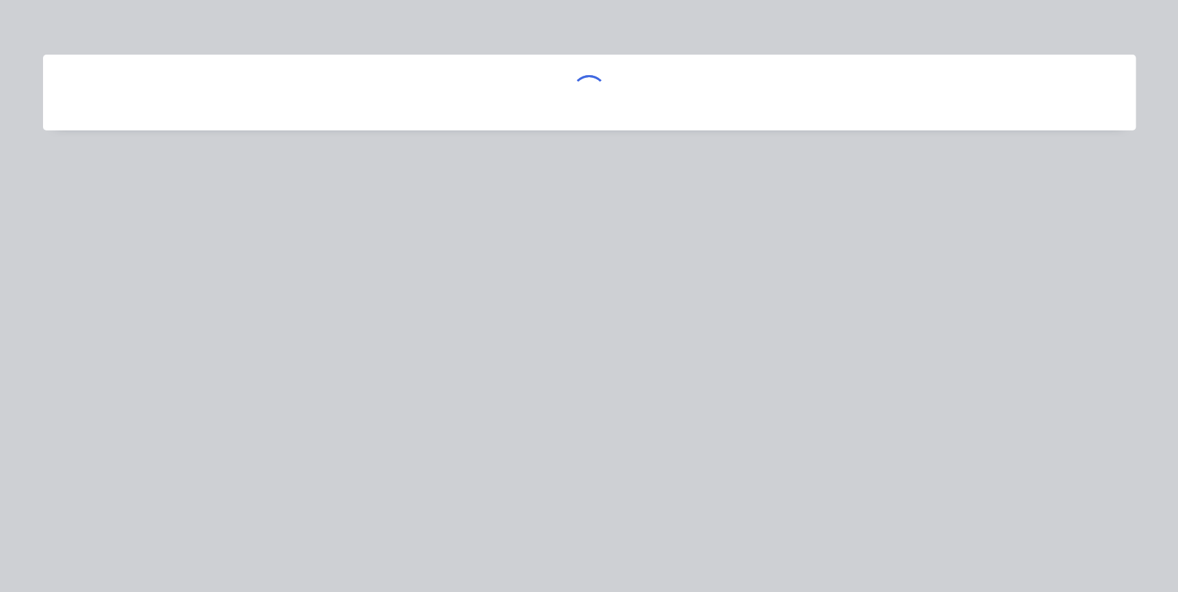
scroll to position [0, 0]
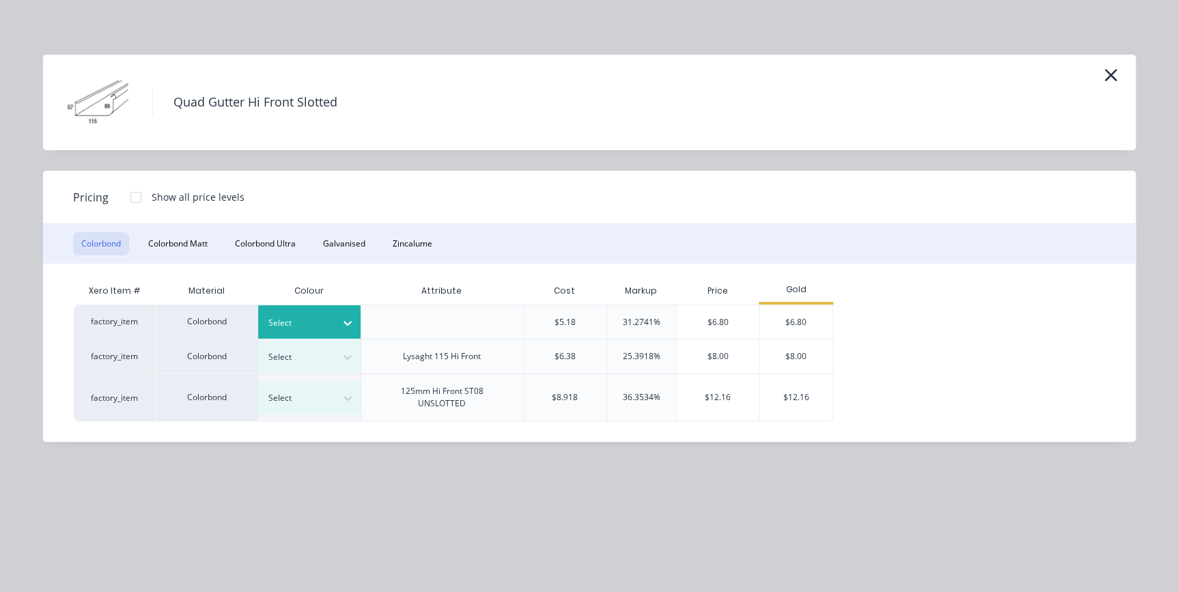
click at [320, 332] on div "Select" at bounding box center [309, 321] width 102 height 33
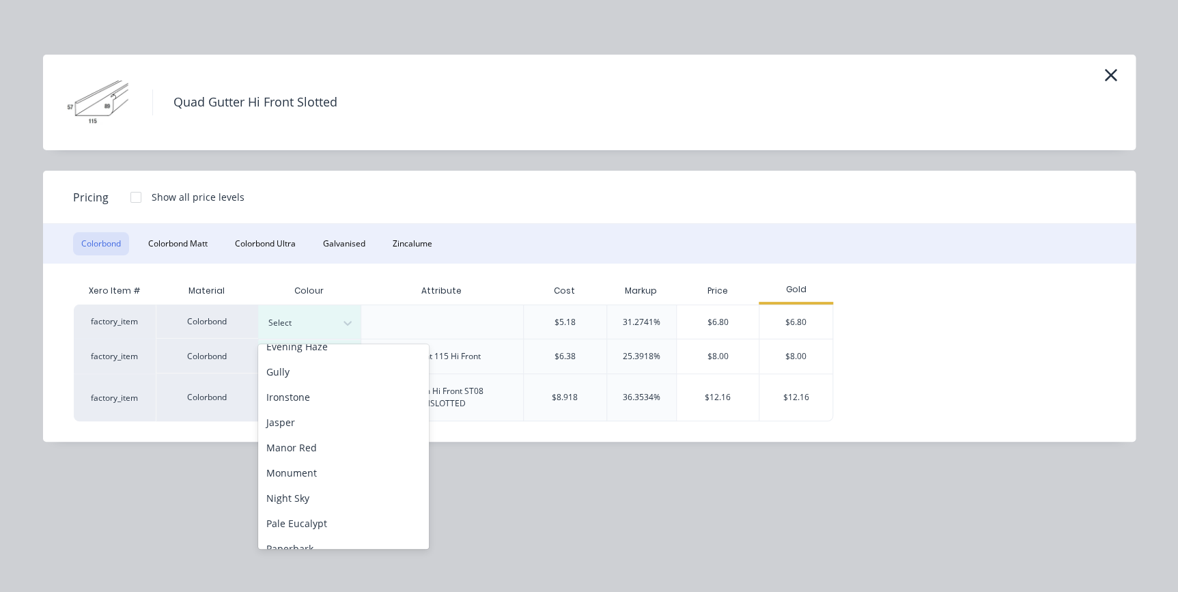
scroll to position [248, 0]
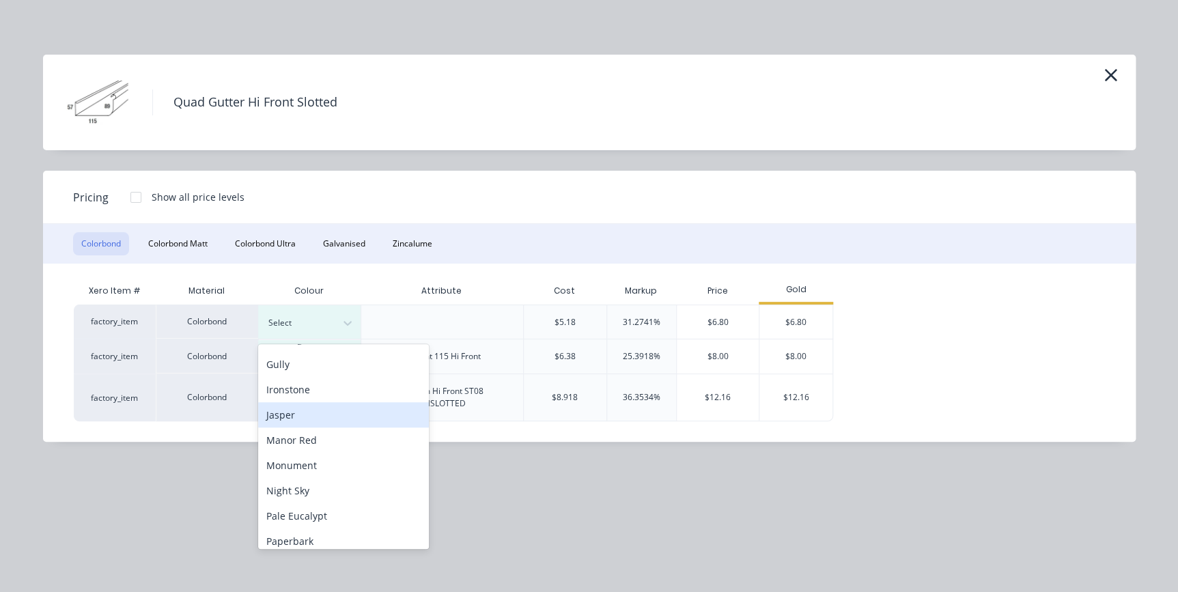
click at [300, 423] on div "Jasper" at bounding box center [343, 414] width 171 height 25
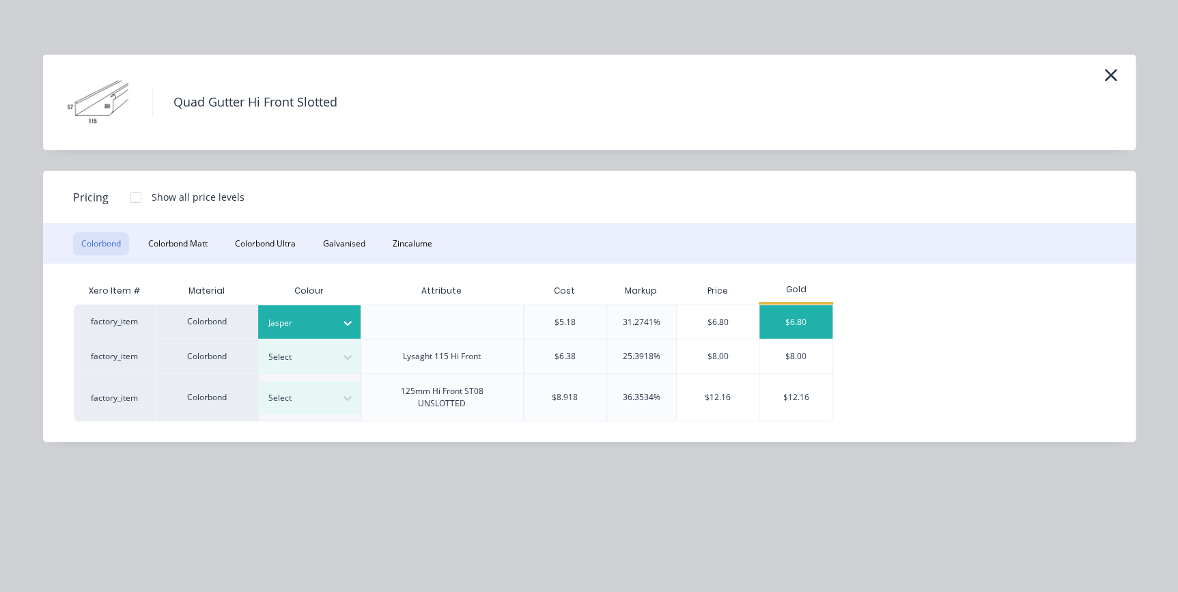
click at [772, 307] on div "$6.80" at bounding box center [795, 321] width 73 height 33
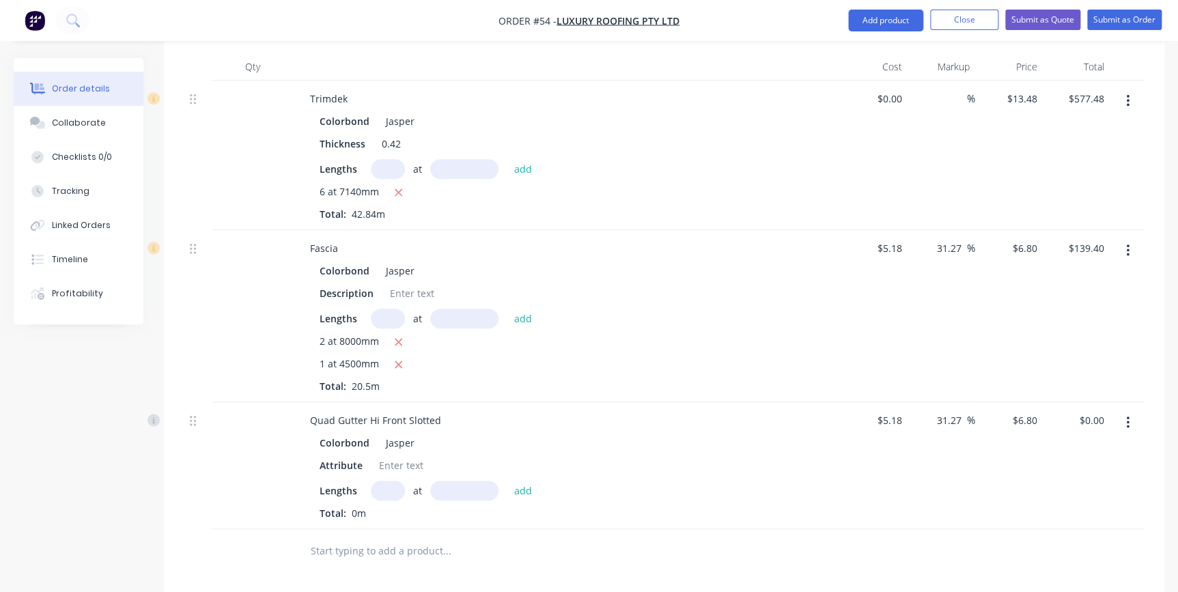
scroll to position [586, 0]
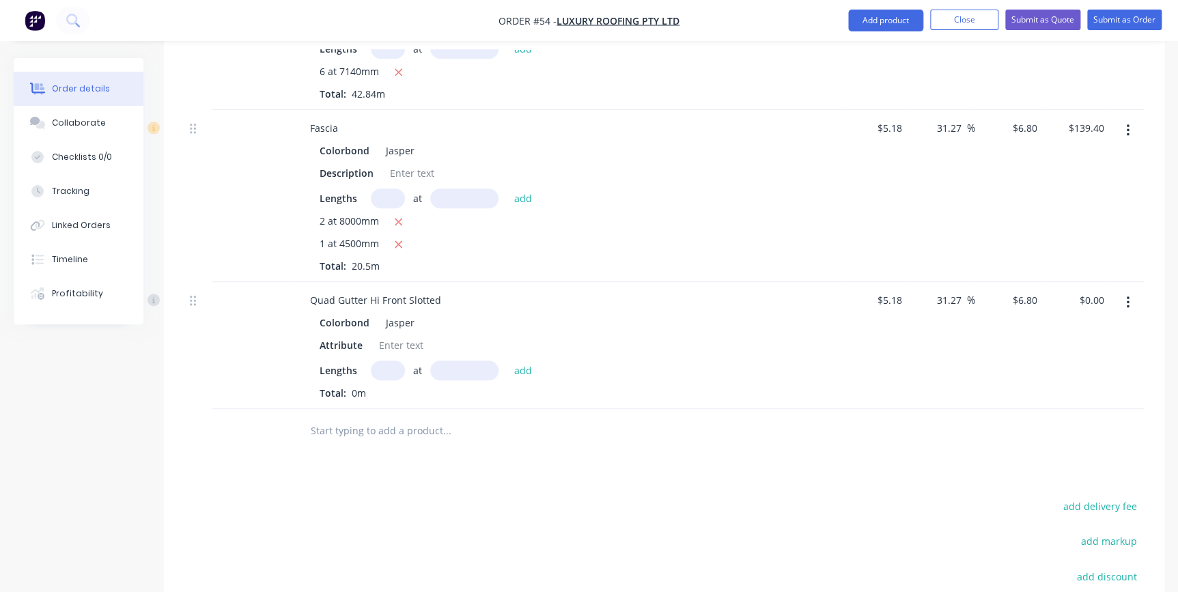
click at [391, 361] on input "text" at bounding box center [388, 371] width 34 height 20
type input "1"
type input "4600"
click at [507, 361] on button "add" at bounding box center [523, 370] width 32 height 18
type input "$31.28"
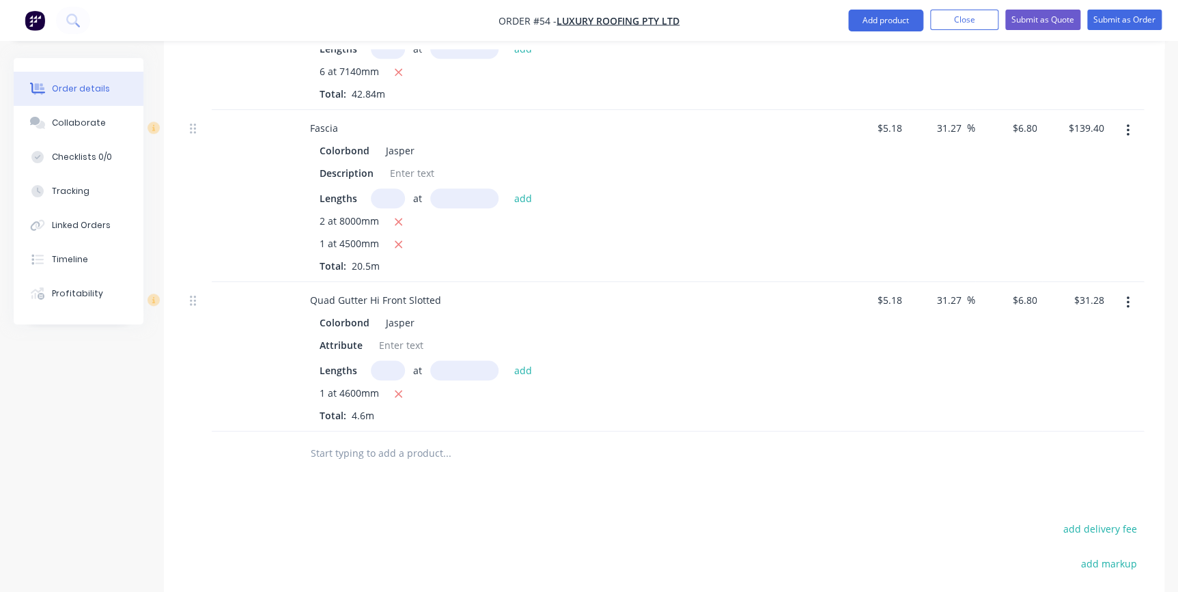
click at [381, 440] on input "text" at bounding box center [446, 453] width 273 height 27
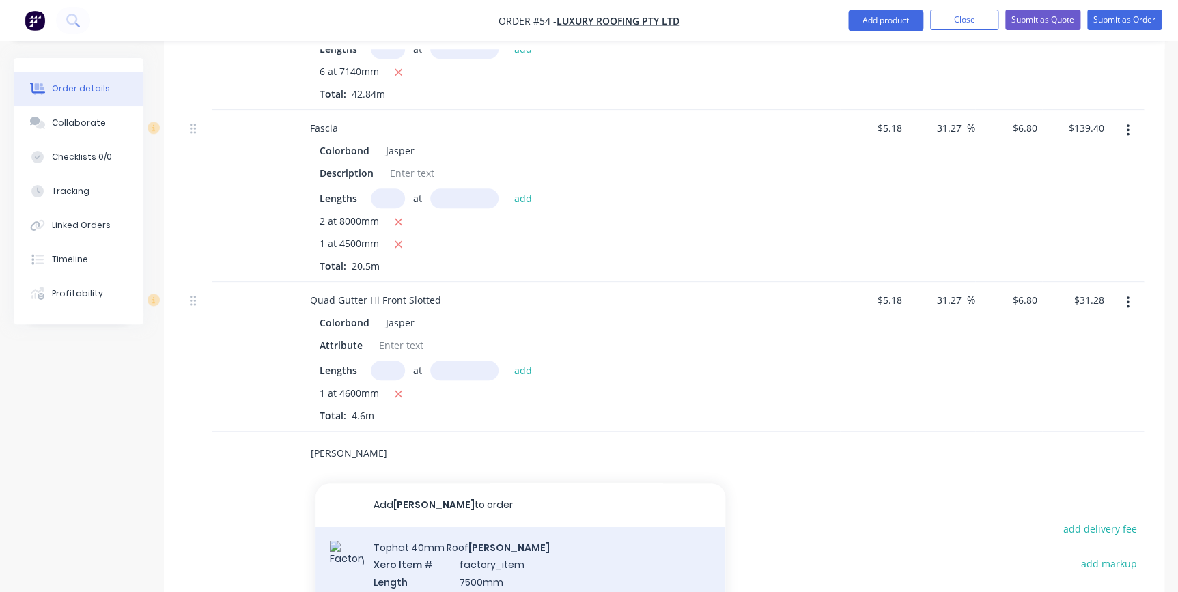
type input "batten"
click at [425, 552] on div "Tophat 40mm Roof Batten Xero Item # factory_item Length 7500mm Product variant" at bounding box center [521, 573] width 410 height 92
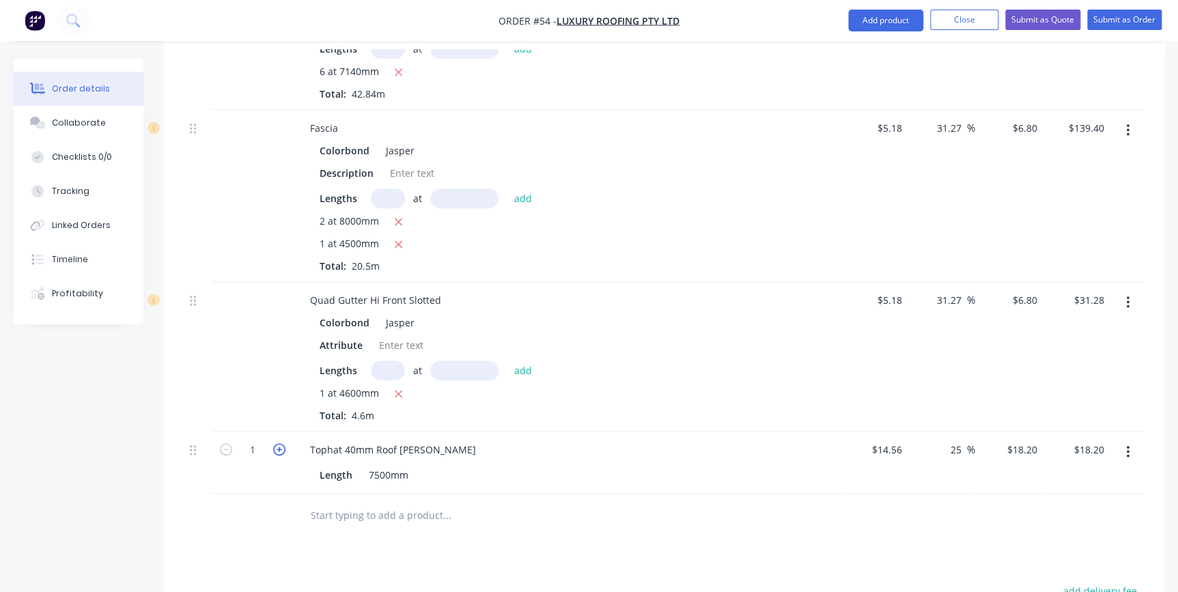
click at [280, 443] on icon "button" at bounding box center [279, 449] width 12 height 12
type input "2"
type input "$36.40"
click at [280, 443] on icon "button" at bounding box center [279, 449] width 12 height 12
type input "3"
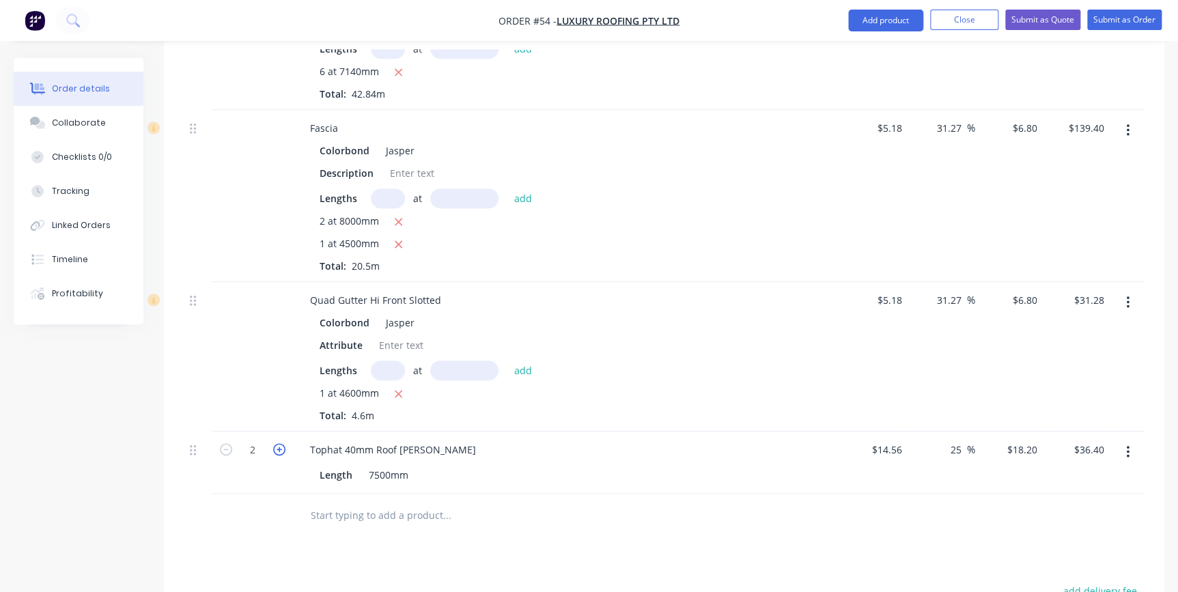
type input "$54.60"
click at [280, 443] on icon "button" at bounding box center [279, 449] width 12 height 12
type input "4"
type input "$72.80"
click at [280, 443] on icon "button" at bounding box center [279, 449] width 12 height 12
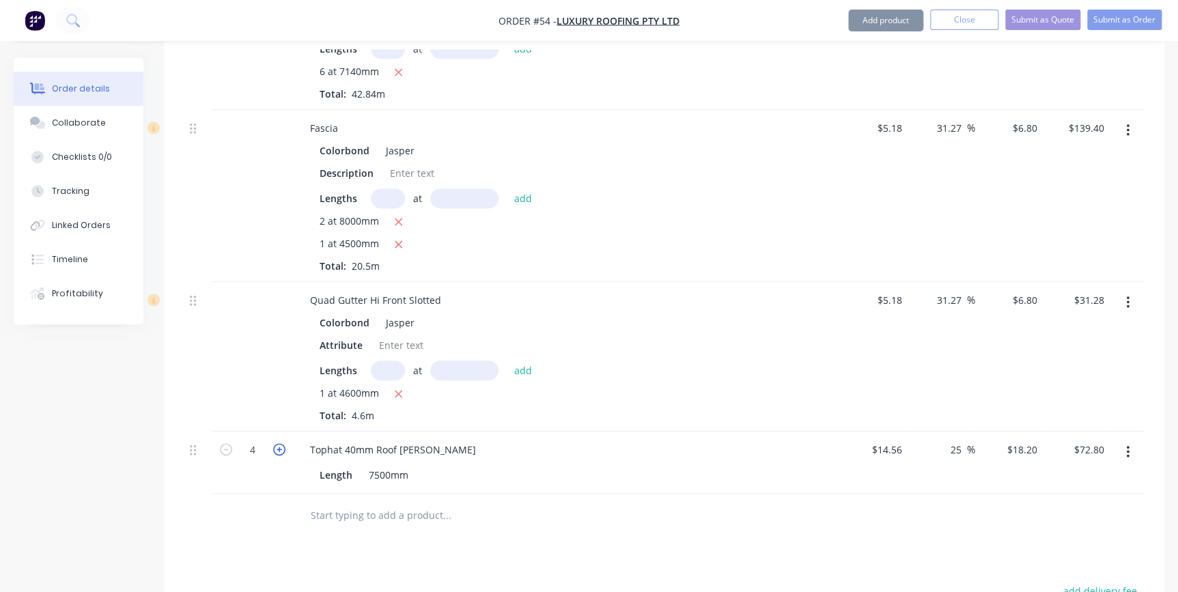
type input "5"
type input "$91.00"
click at [280, 443] on icon "button" at bounding box center [279, 449] width 12 height 12
type input "6"
type input "$109.20"
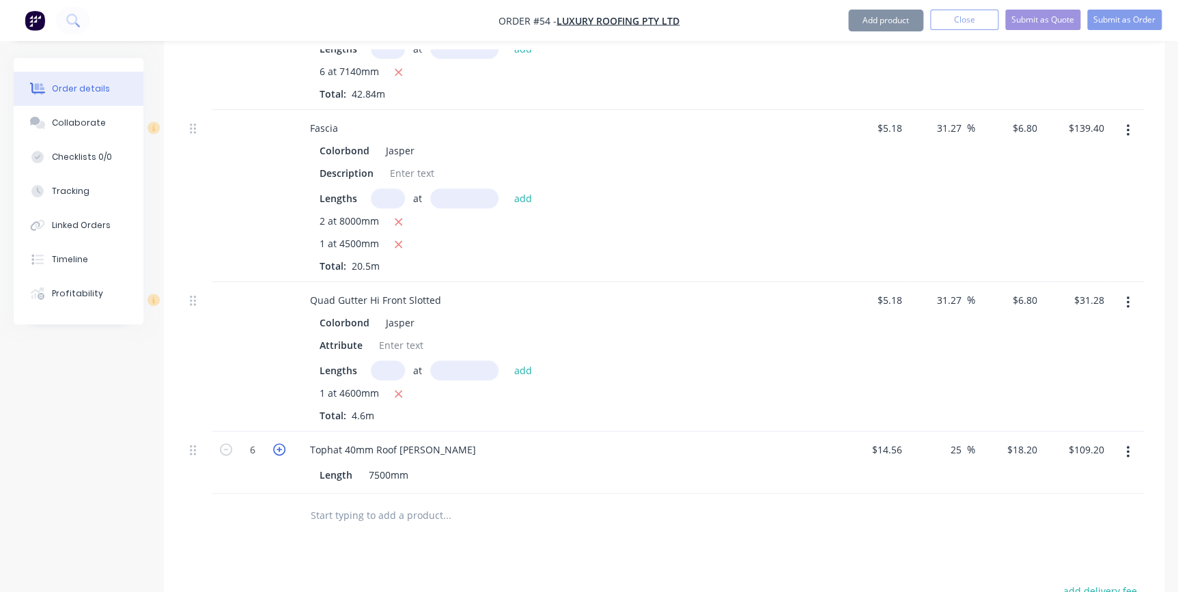
click at [280, 443] on icon "button" at bounding box center [279, 449] width 12 height 12
type input "7"
type input "$127.40"
click at [280, 443] on icon "button" at bounding box center [279, 449] width 12 height 12
type input "8"
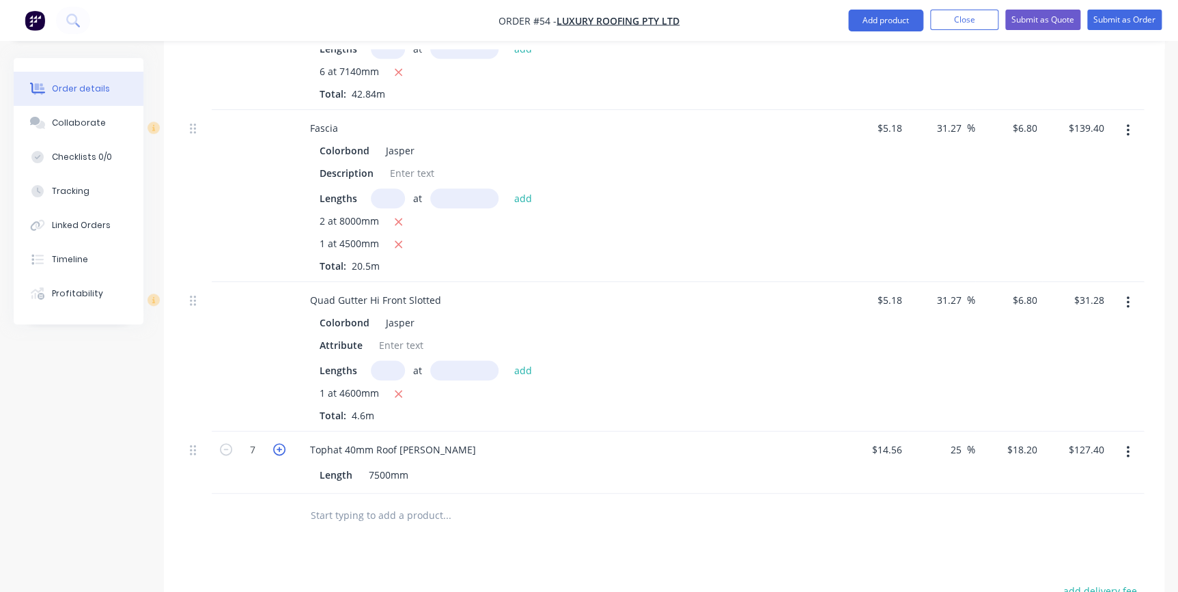
type input "$145.60"
click at [280, 443] on icon "button" at bounding box center [279, 449] width 12 height 12
type input "9"
type input "$163.80"
click at [287, 494] on div at bounding box center [253, 516] width 82 height 44
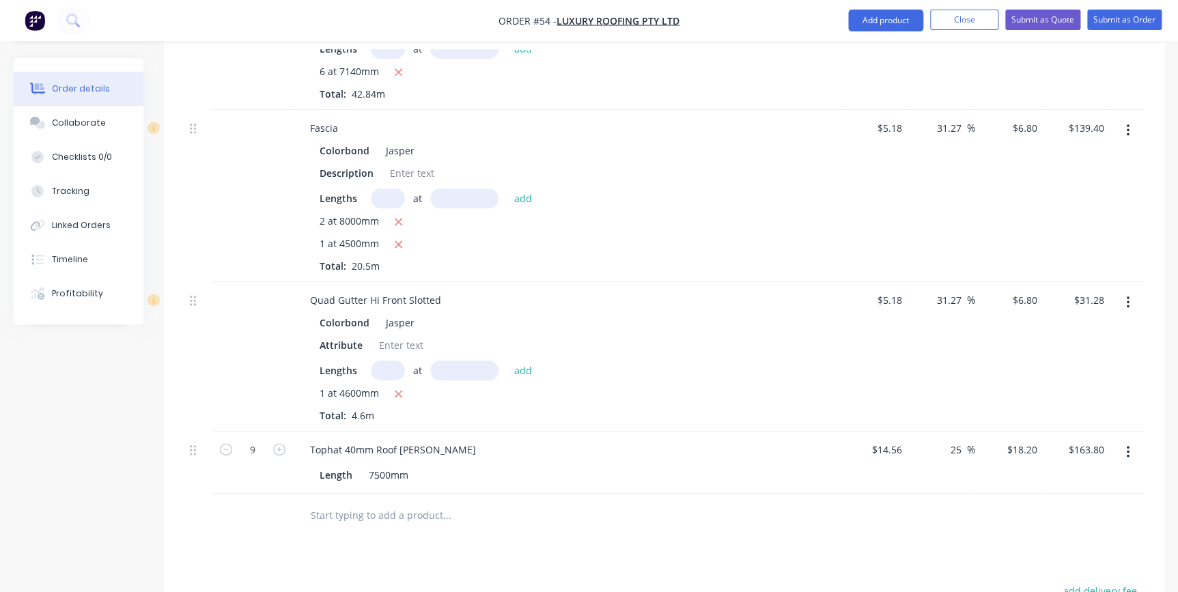
click at [325, 502] on input "text" at bounding box center [446, 515] width 273 height 27
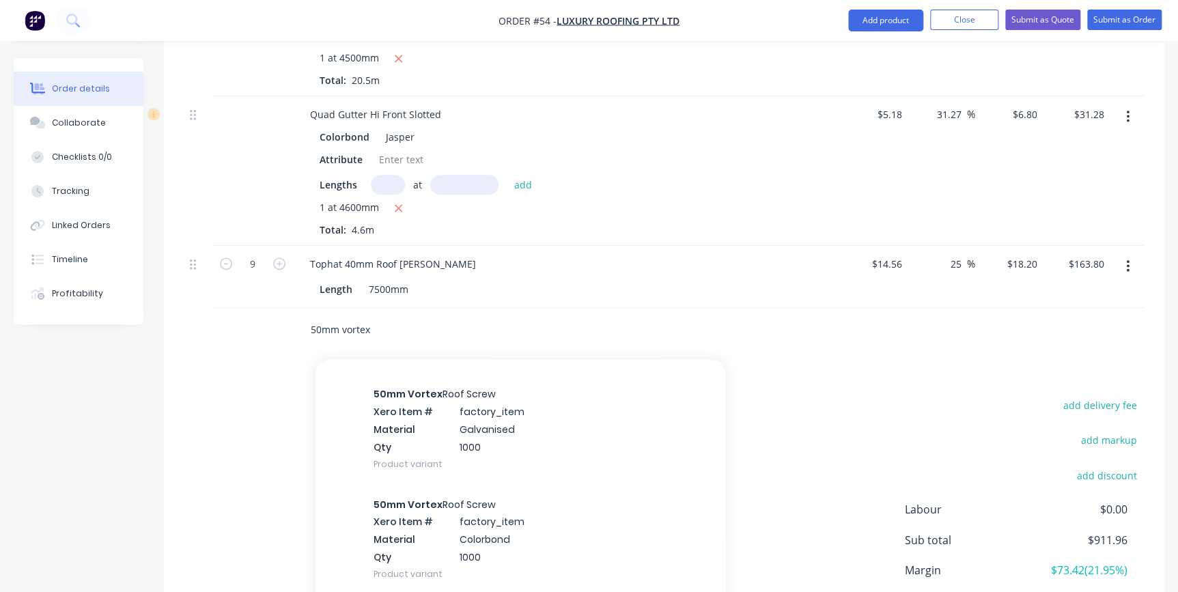
scroll to position [434, 0]
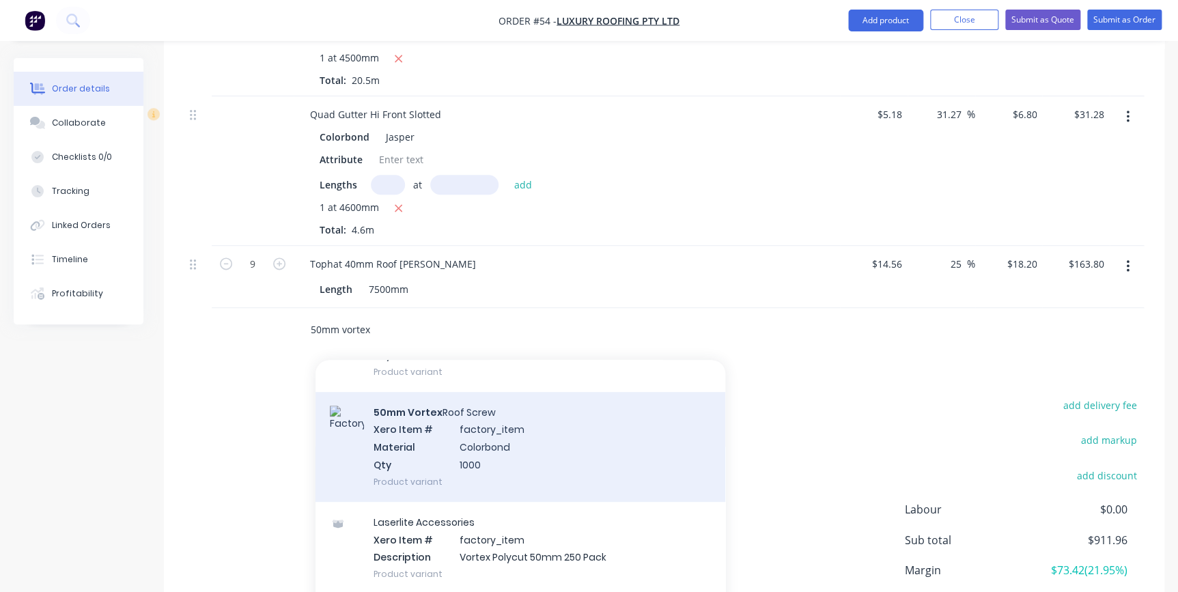
type input "50mm vortex"
click at [436, 428] on div "50mm Vortex Roof Screw Xero Item # factory_item Material Colorbond Qty 1000 Pro…" at bounding box center [521, 447] width 410 height 110
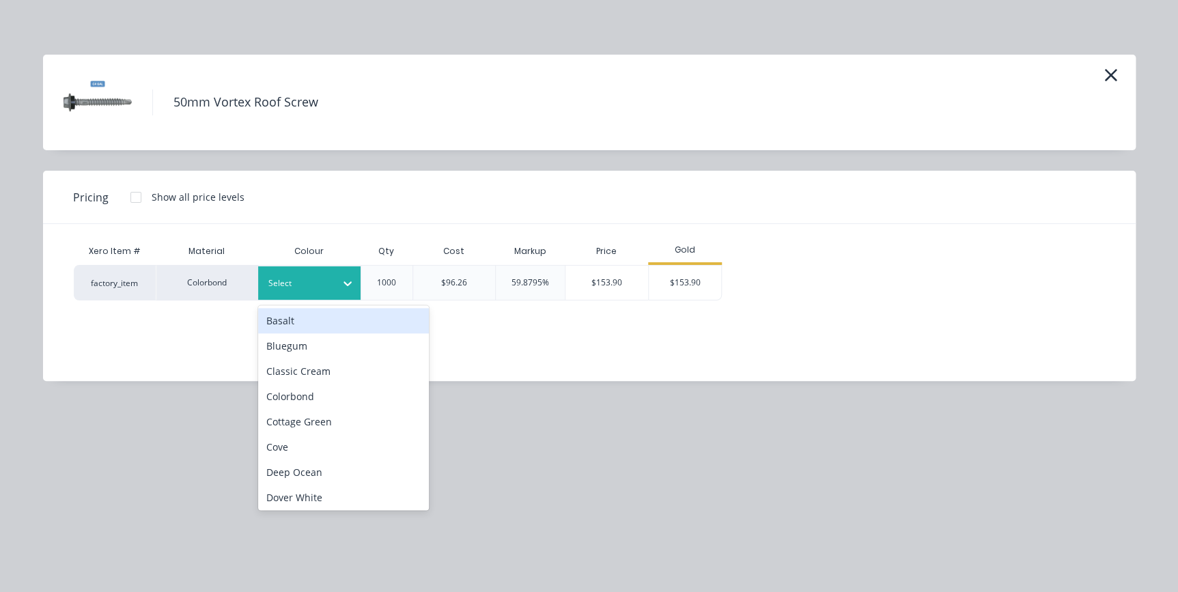
click at [278, 277] on div at bounding box center [298, 283] width 61 height 15
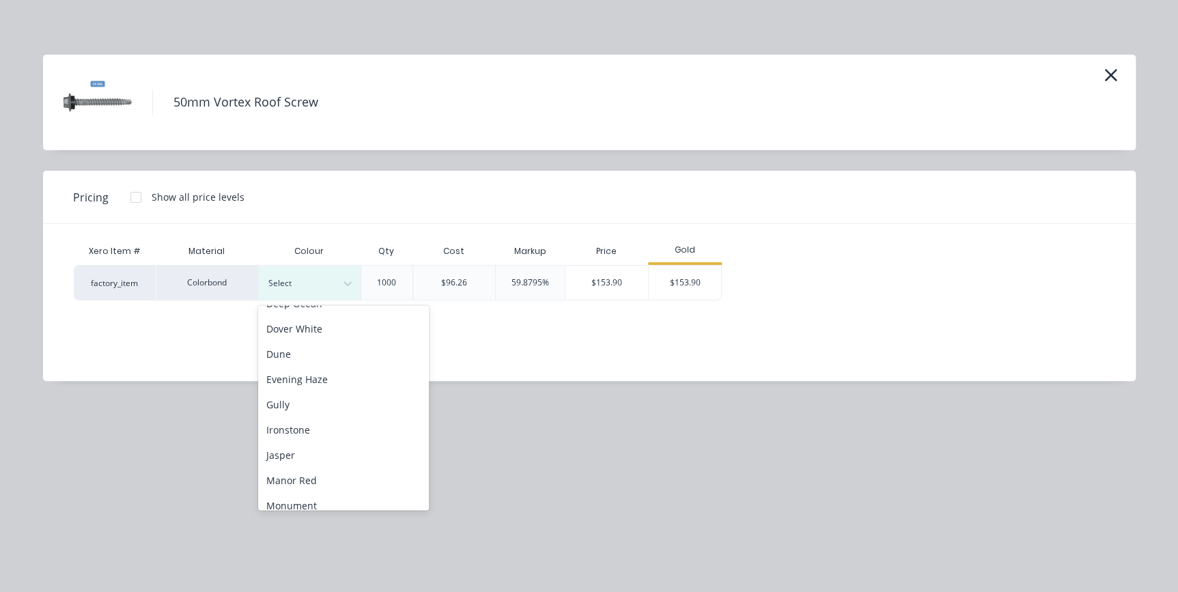
scroll to position [186, 0]
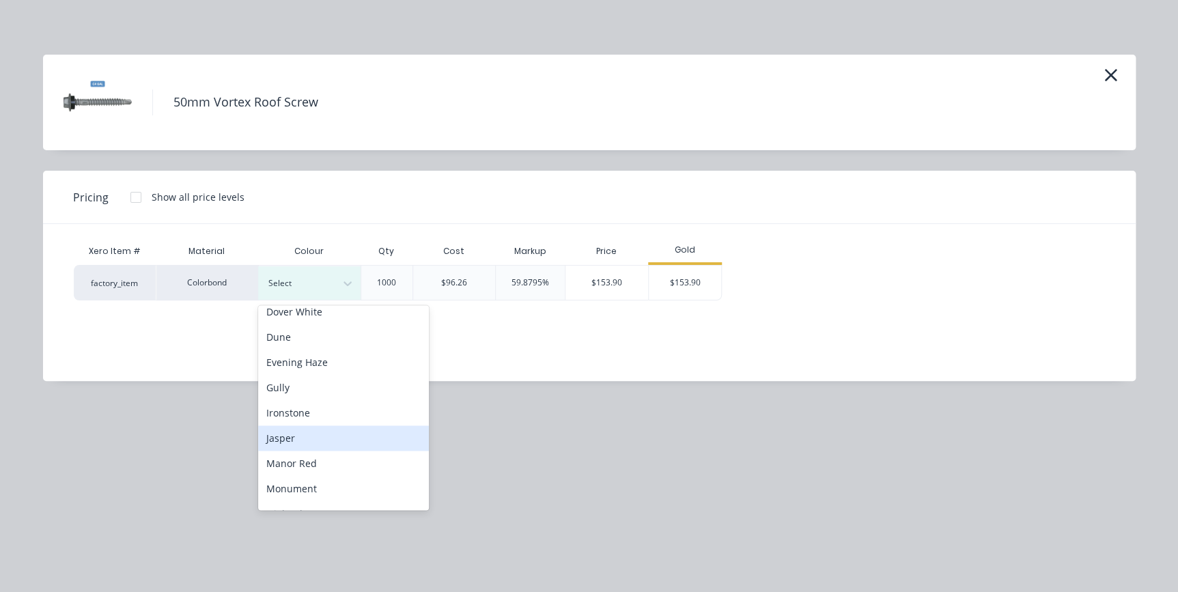
click at [286, 432] on div "Jasper" at bounding box center [343, 437] width 171 height 25
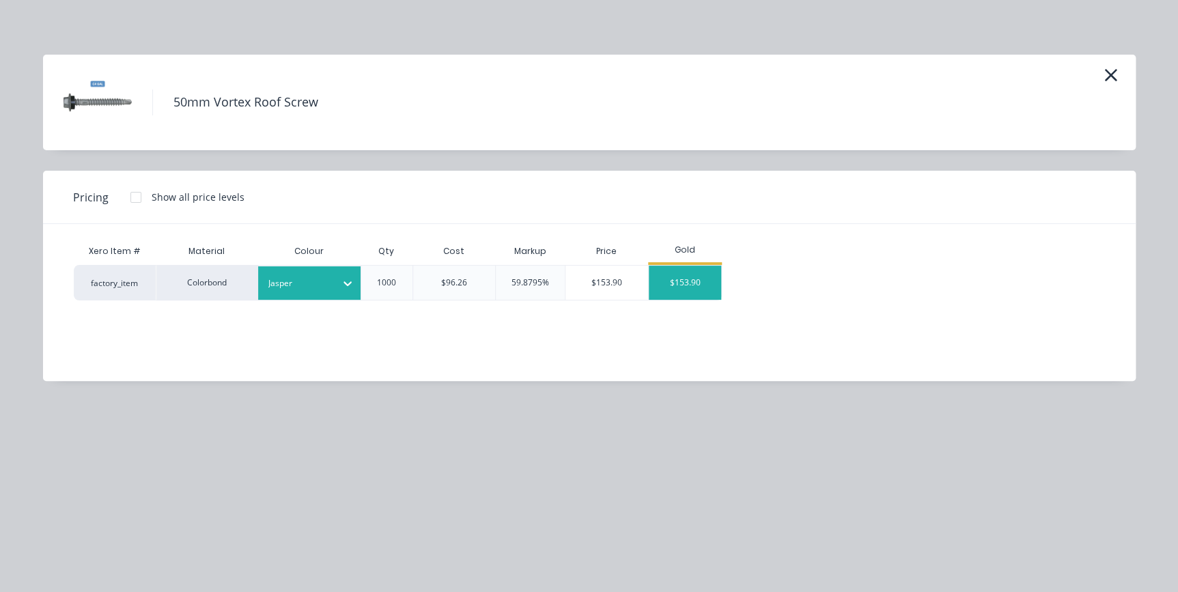
click at [673, 281] on div "$153.90" at bounding box center [685, 283] width 73 height 34
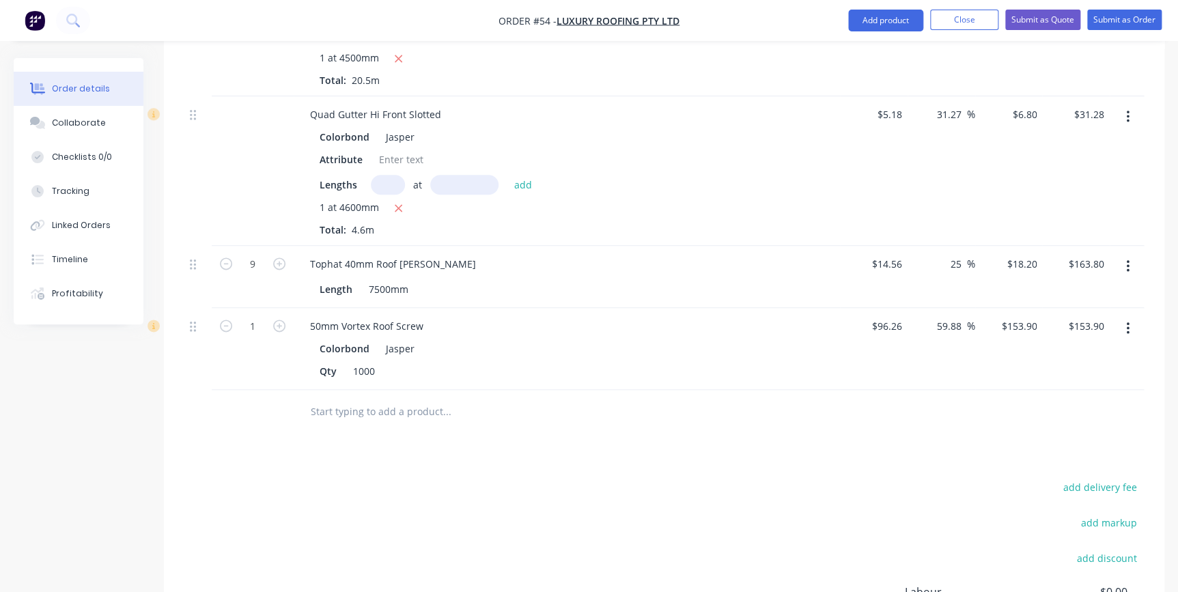
click at [387, 398] on input "text" at bounding box center [446, 411] width 273 height 27
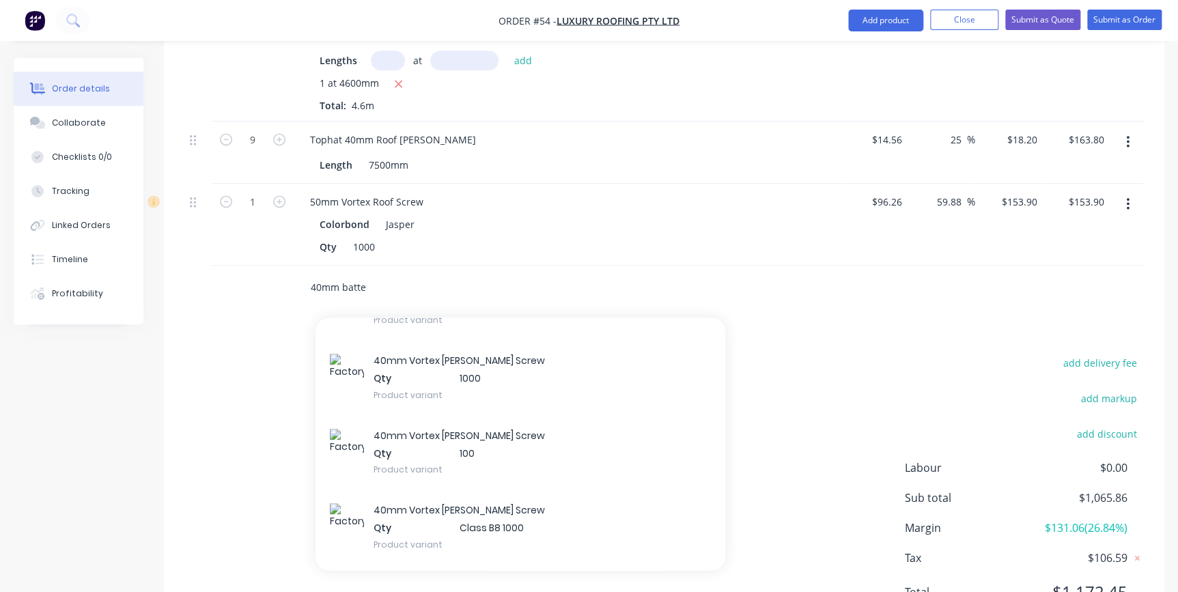
scroll to position [384, 0]
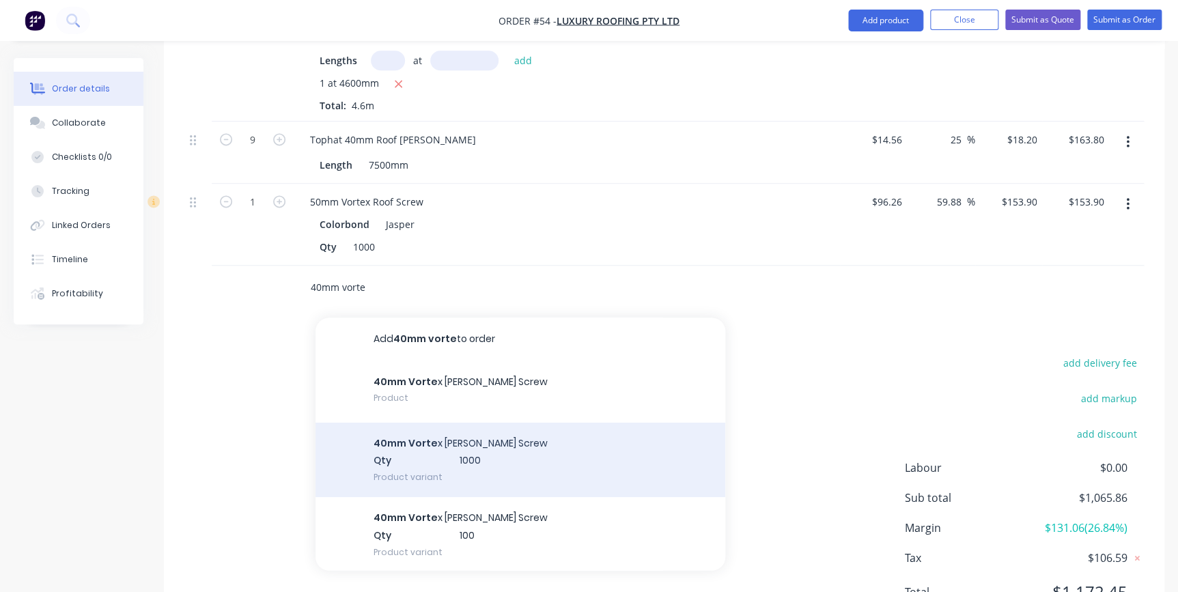
type input "40mm vorte"
click at [447, 430] on div "40mm Vorte x Batten Screw Qty 1000 Product variant" at bounding box center [521, 460] width 410 height 75
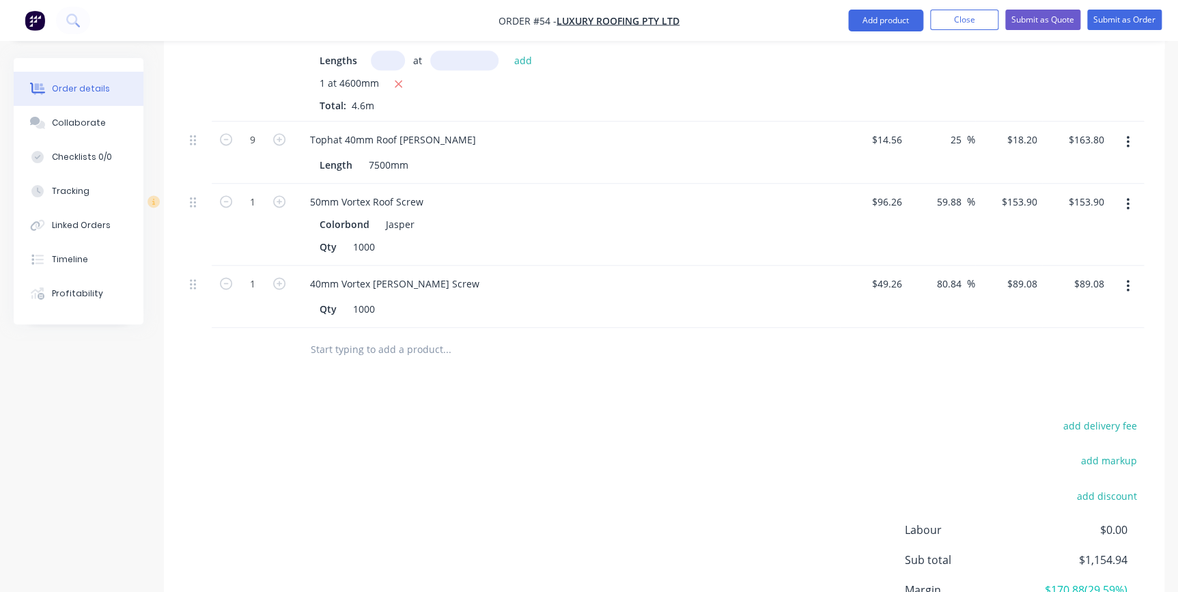
click at [347, 336] on input "text" at bounding box center [446, 349] width 273 height 27
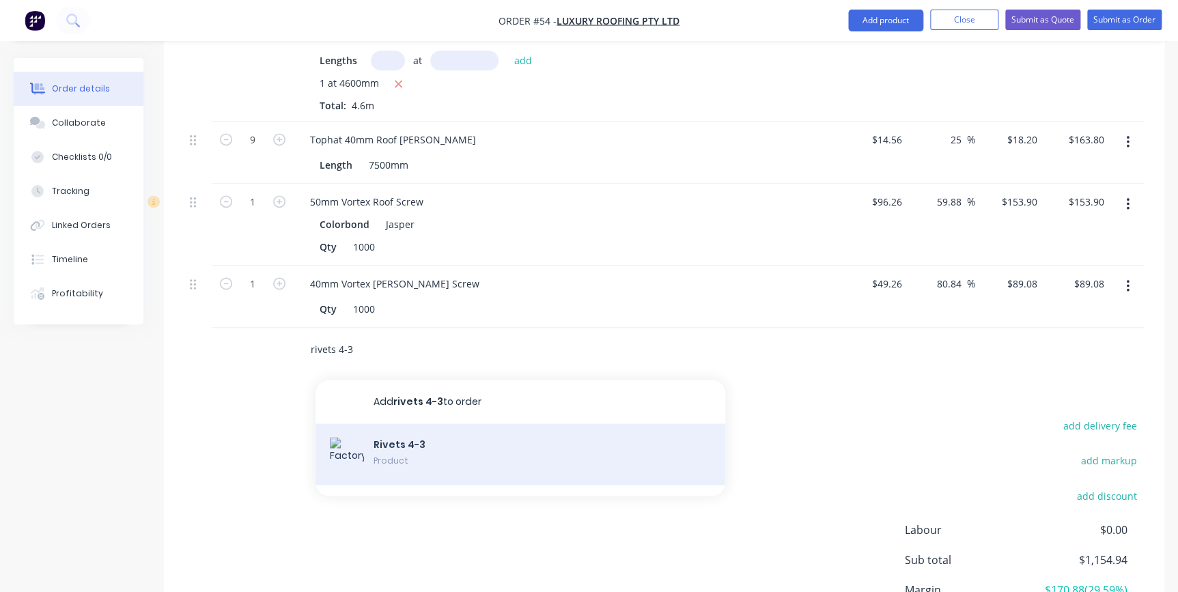
type input "rivets 4-3"
click at [392, 433] on div "Rivets 4-3 Product" at bounding box center [521, 453] width 410 height 61
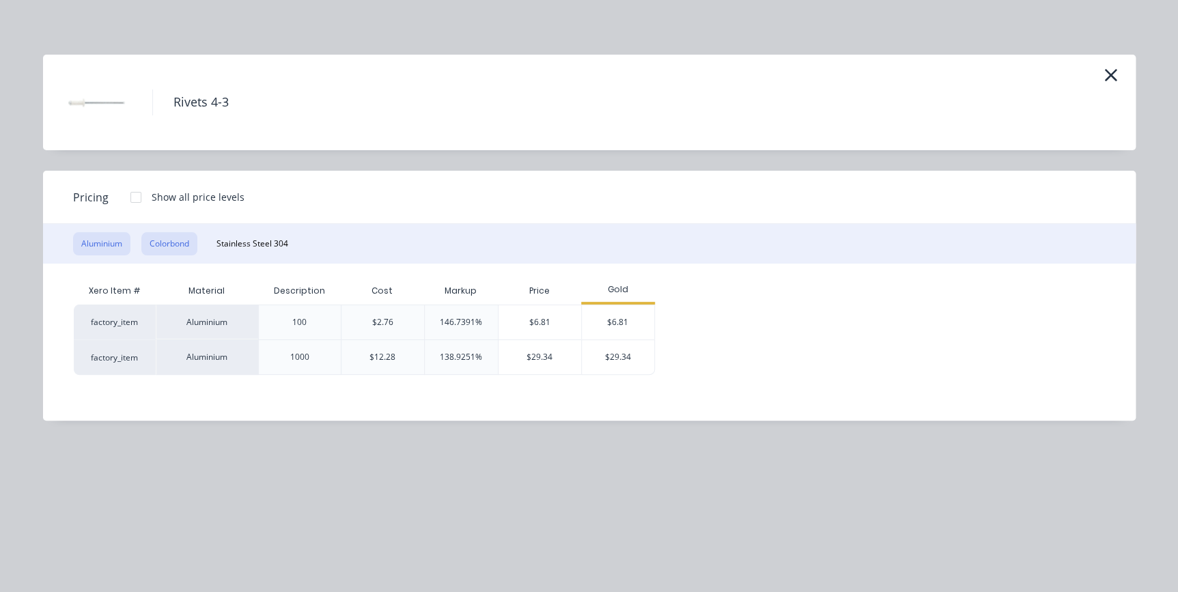
click at [170, 253] on button "Colorbond" at bounding box center [169, 243] width 56 height 23
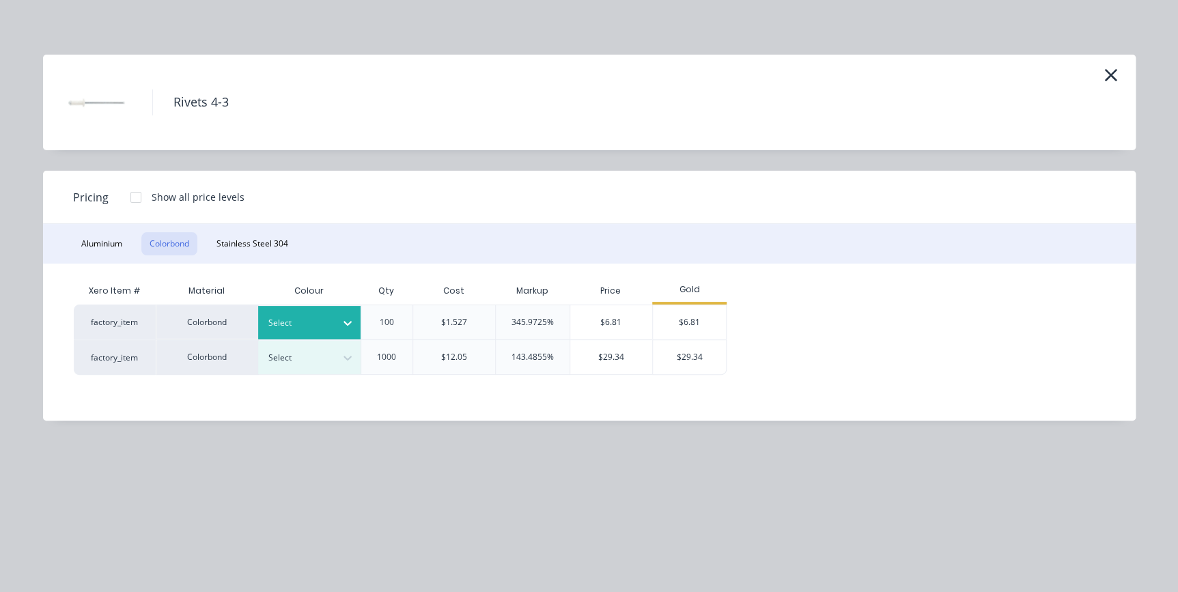
click at [288, 328] on div at bounding box center [298, 323] width 61 height 15
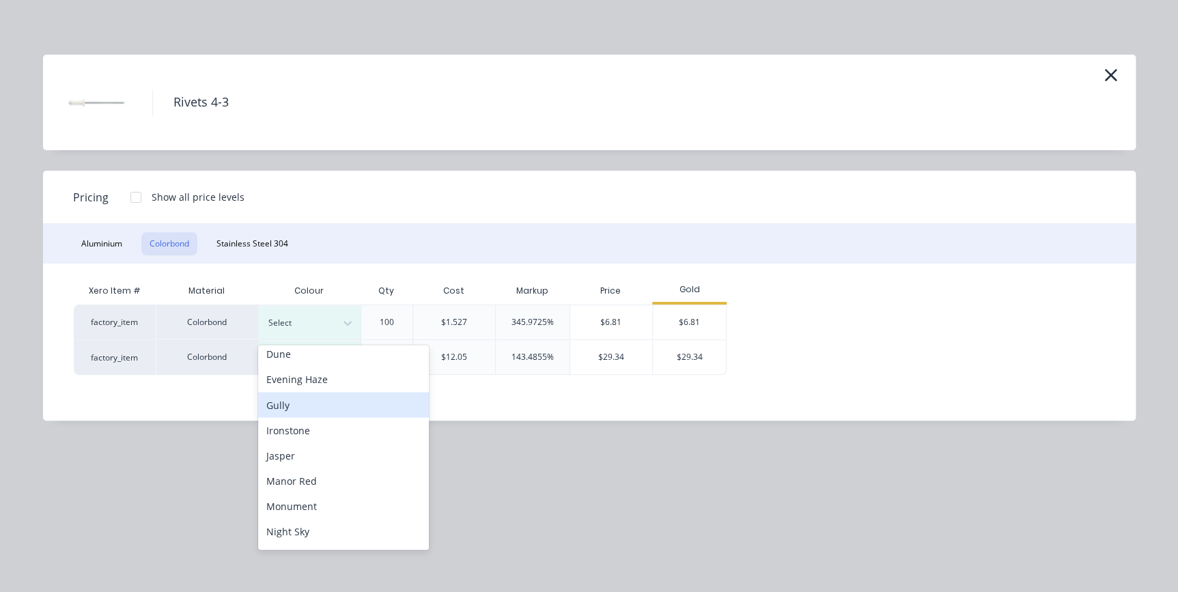
scroll to position [186, 0]
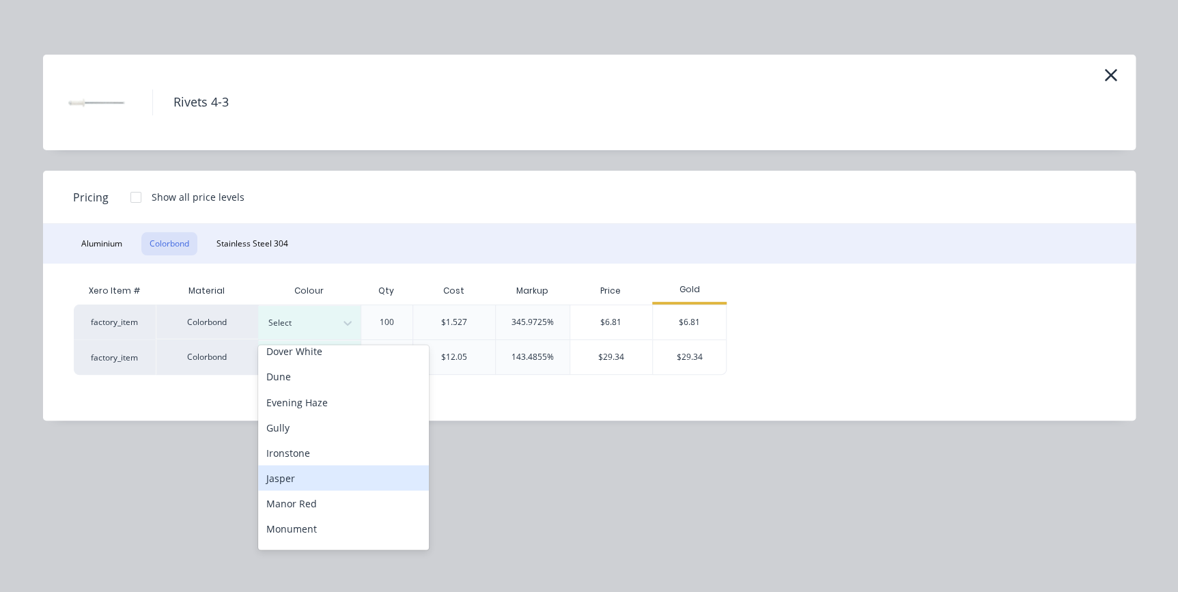
click at [290, 475] on div "Jasper" at bounding box center [343, 477] width 171 height 25
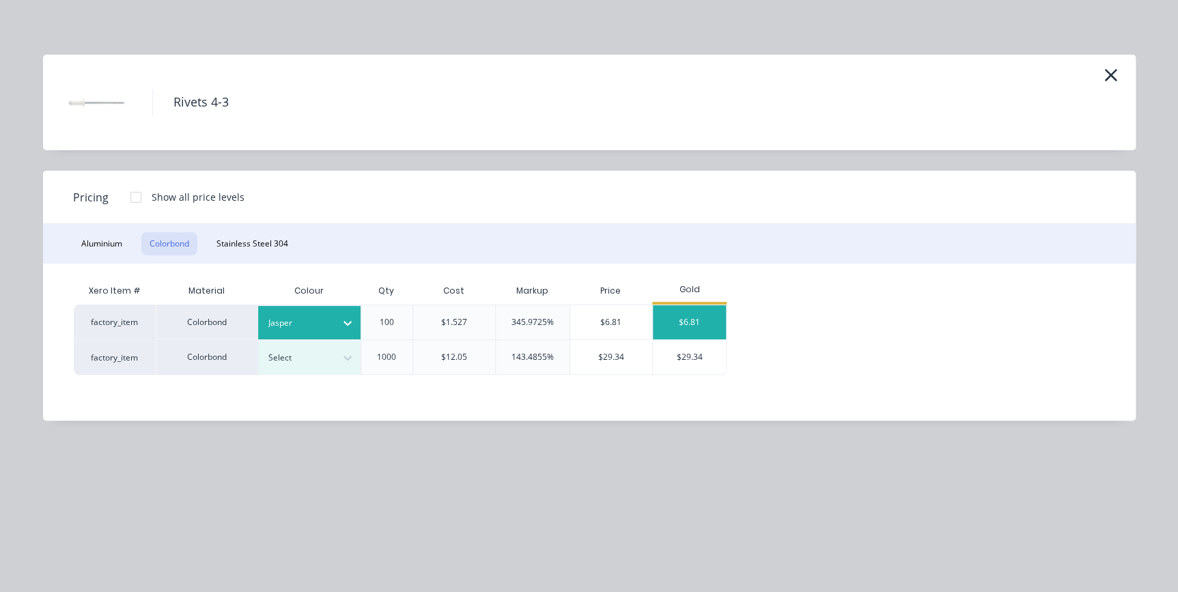
click at [701, 327] on div "$6.81" at bounding box center [689, 322] width 73 height 34
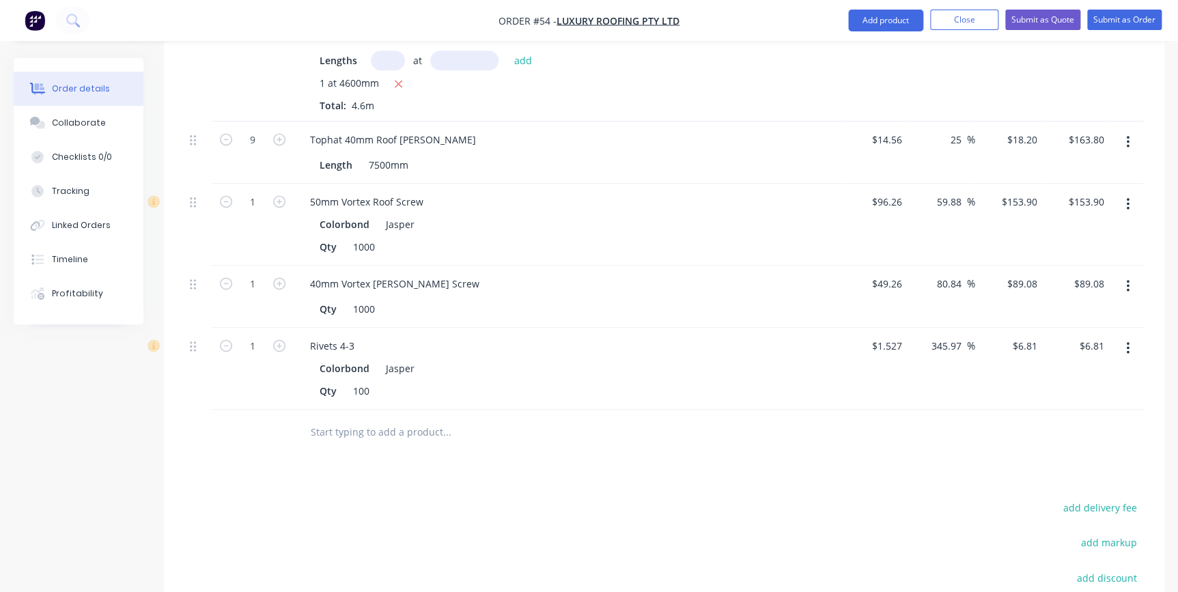
click at [389, 418] on input "text" at bounding box center [446, 431] width 273 height 27
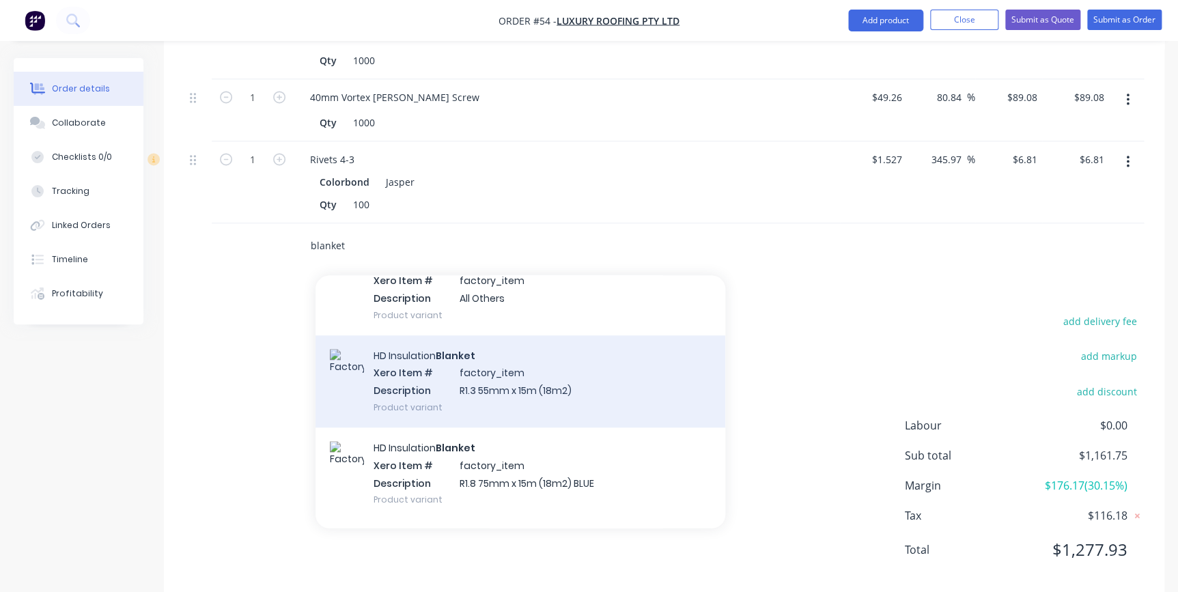
scroll to position [744, 0]
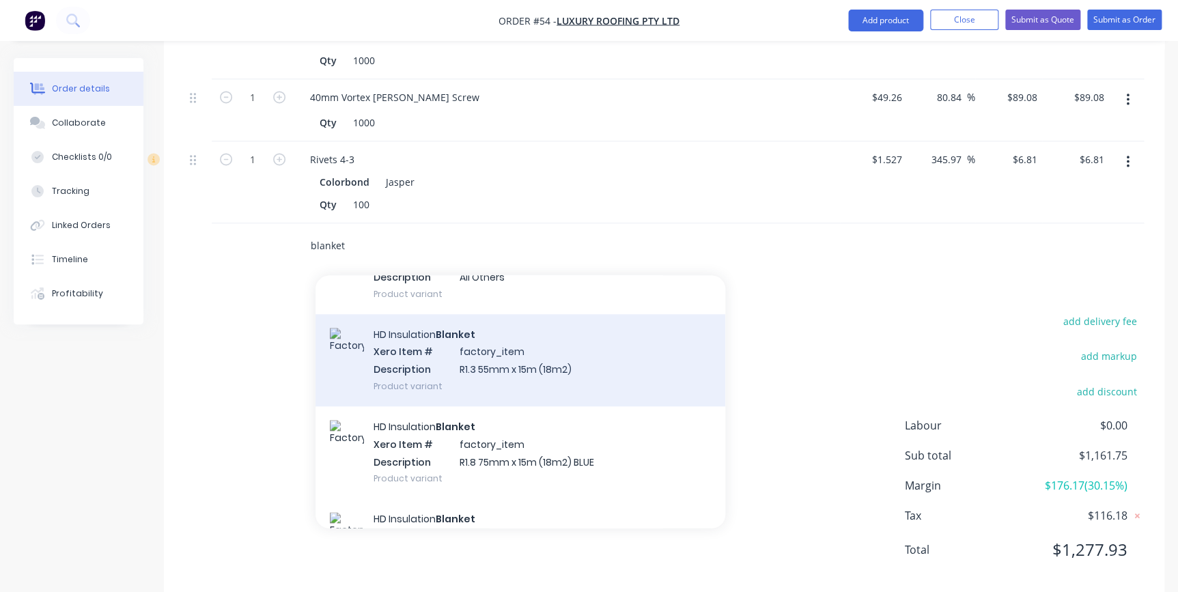
type input "blanket"
click at [436, 356] on div "HD Insulation Blanket Xero Item # factory_item Description R1.3 55mm x 15m (18m…" at bounding box center [521, 360] width 410 height 92
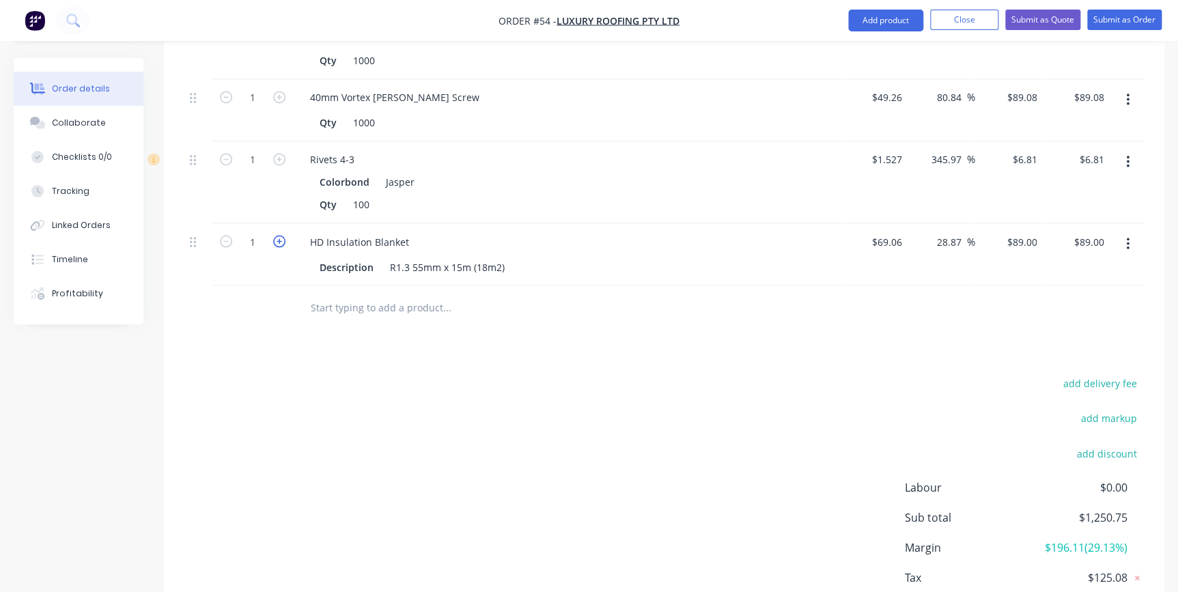
click at [278, 235] on icon "button" at bounding box center [279, 241] width 12 height 12
type input "2"
type input "$178.00"
click at [350, 294] on input "text" at bounding box center [446, 307] width 273 height 27
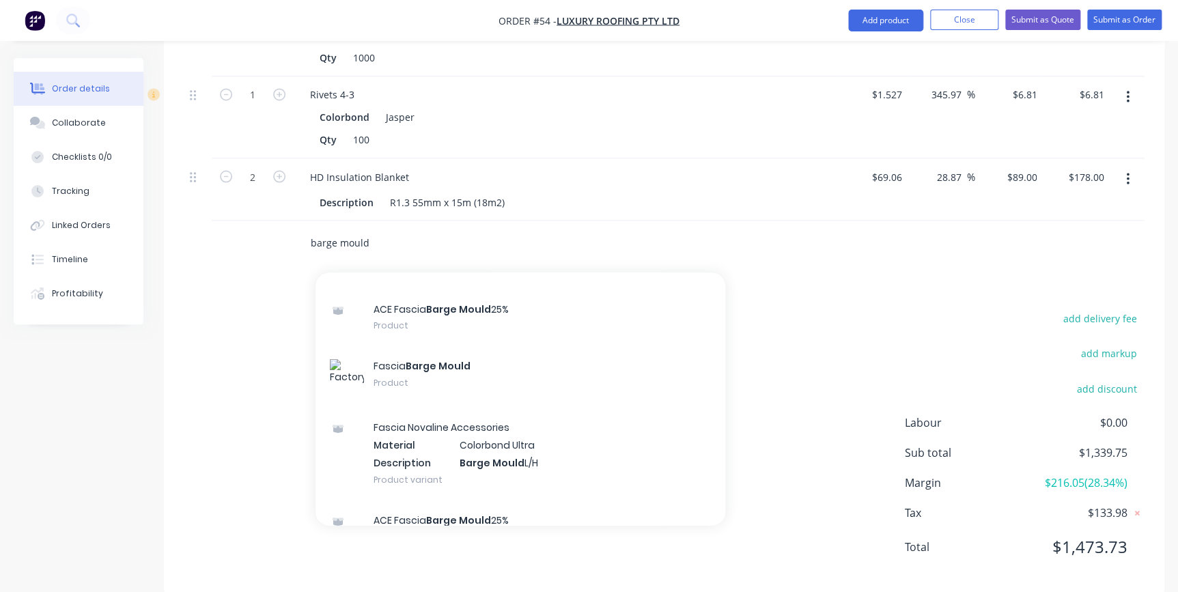
scroll to position [0, 0]
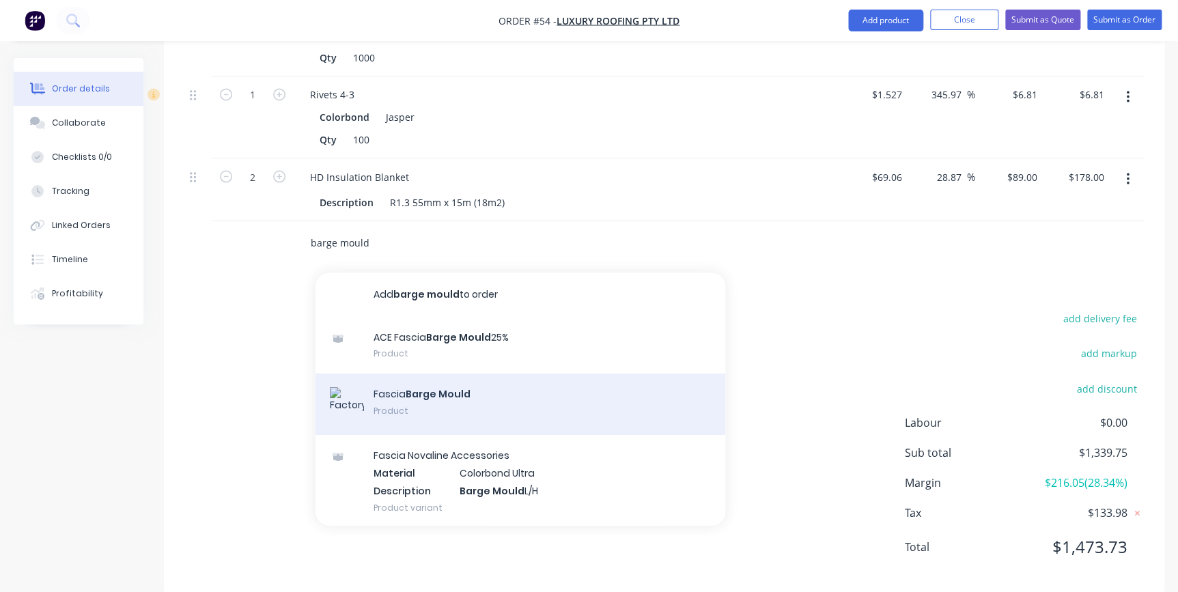
type input "barge mould"
click at [403, 378] on div "Fascia Barge Mould Product" at bounding box center [521, 403] width 410 height 61
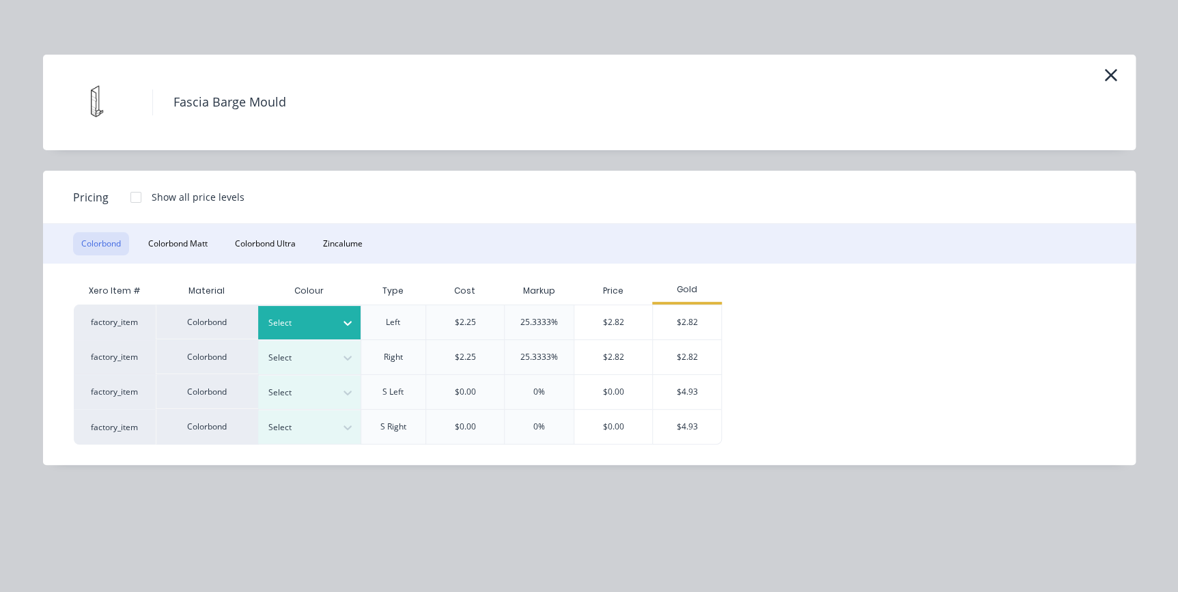
click at [303, 316] on div at bounding box center [298, 323] width 61 height 15
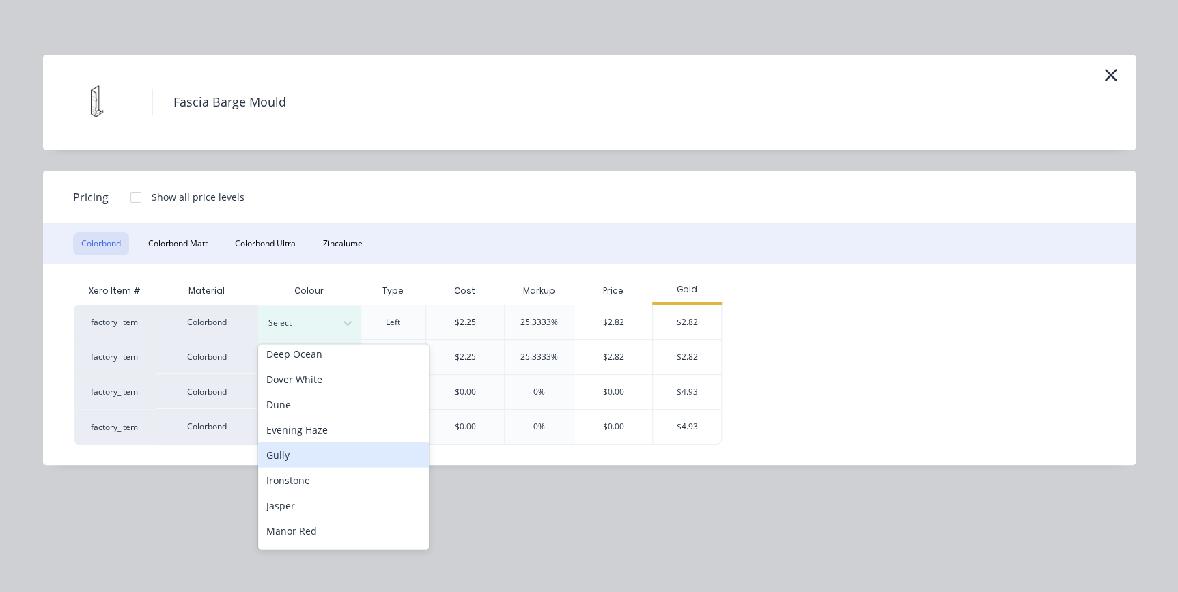
scroll to position [186, 0]
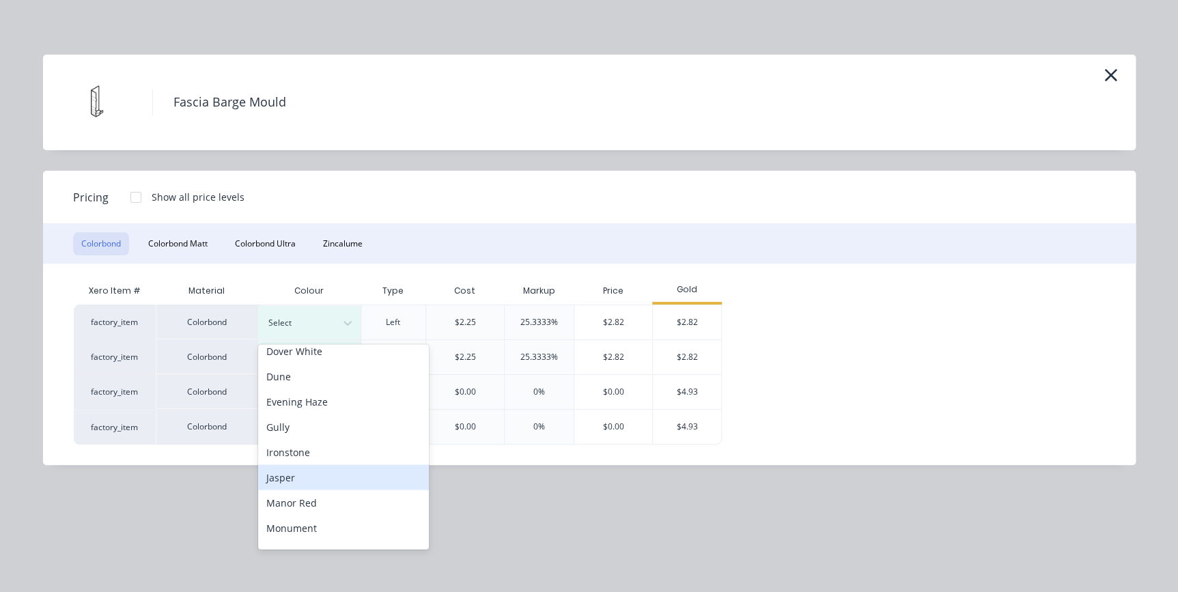
click at [288, 482] on div "Jasper" at bounding box center [343, 476] width 171 height 25
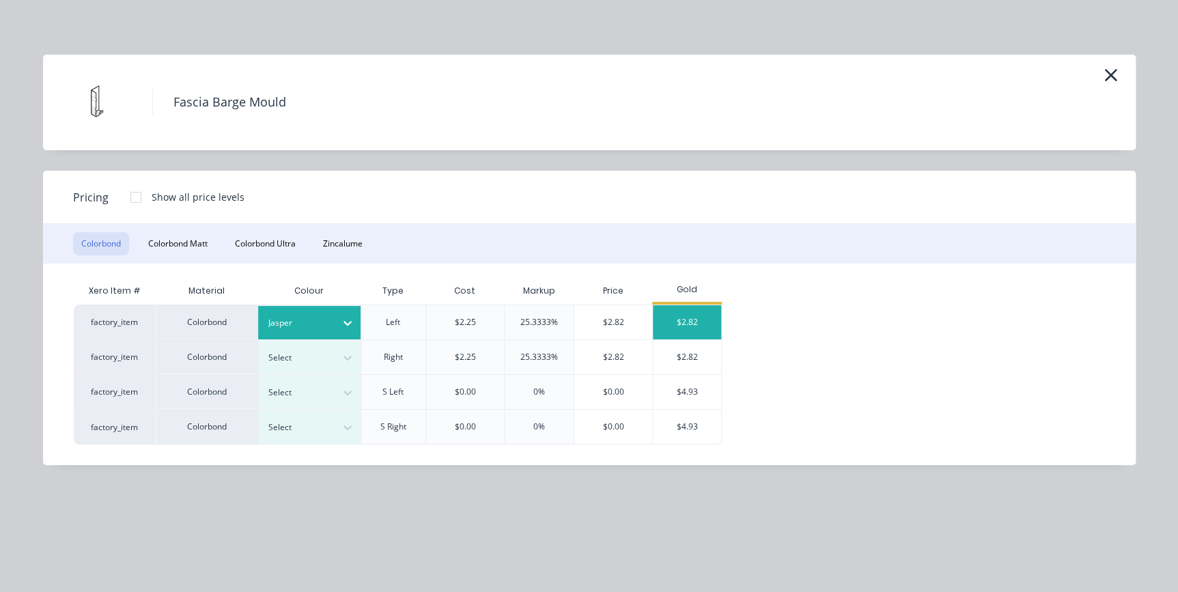
click at [667, 328] on div "$2.82" at bounding box center [687, 322] width 68 height 34
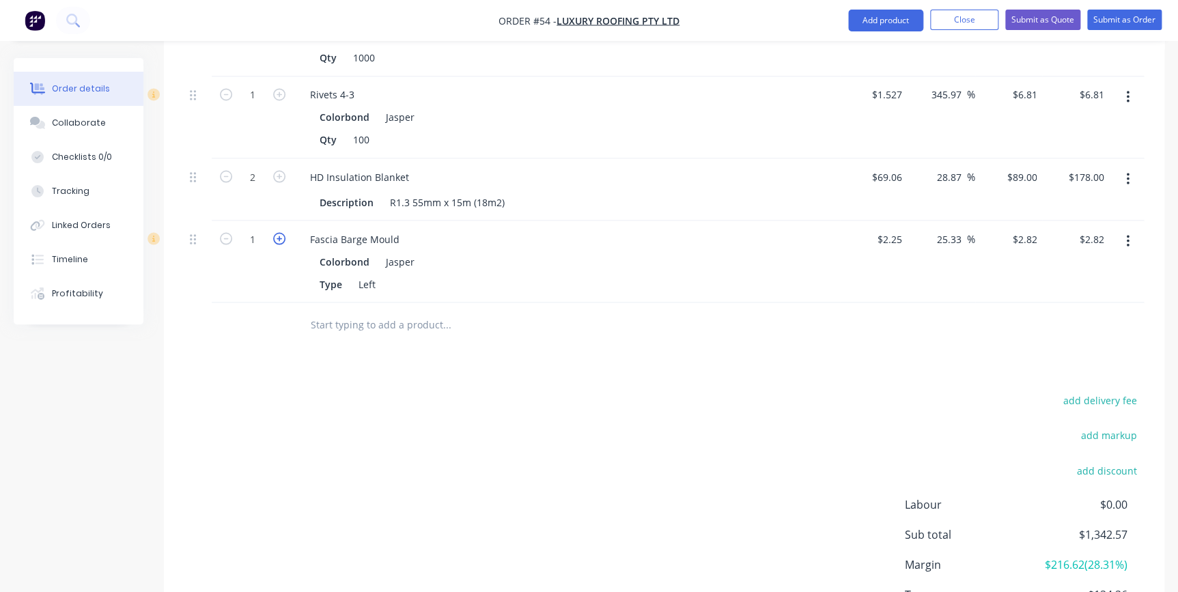
click at [283, 232] on icon "button" at bounding box center [279, 238] width 12 height 12
type input "2"
type input "$5.64"
click at [351, 311] on input "text" at bounding box center [446, 324] width 273 height 27
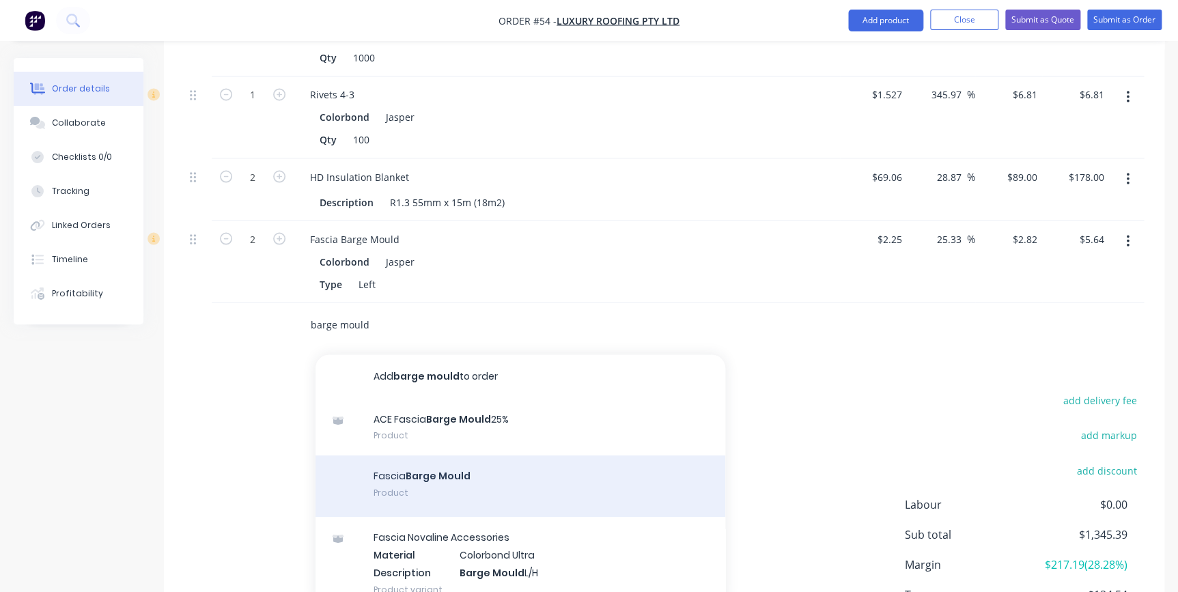
type input "barge mould"
click at [410, 455] on div "Fascia Barge Mould Product" at bounding box center [521, 485] width 410 height 61
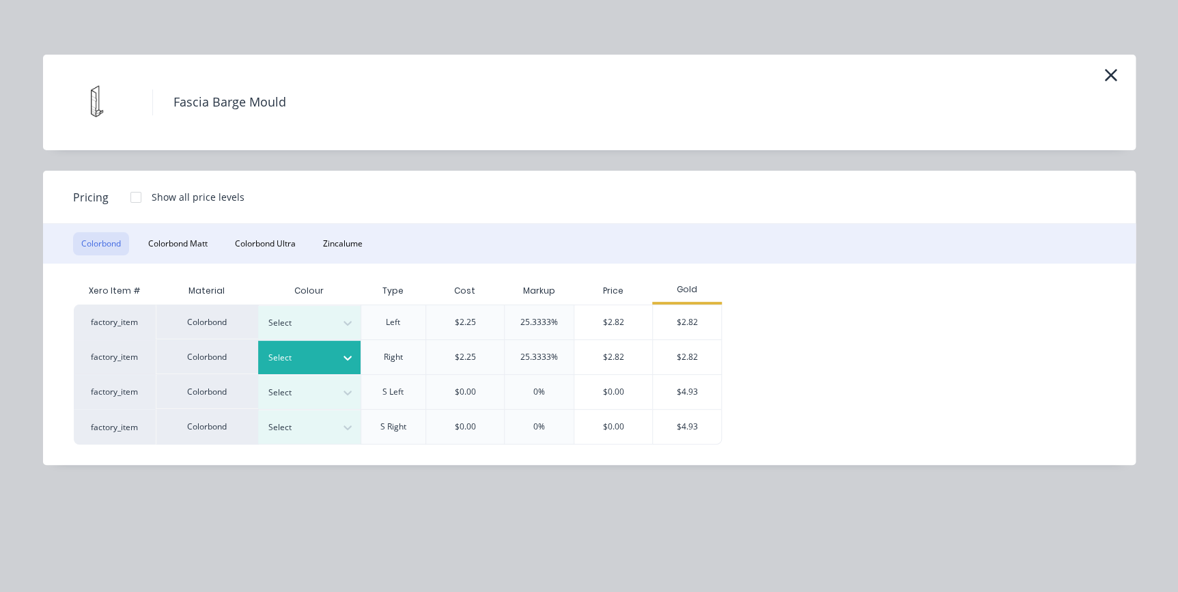
click at [331, 349] on div "Select" at bounding box center [297, 358] width 76 height 18
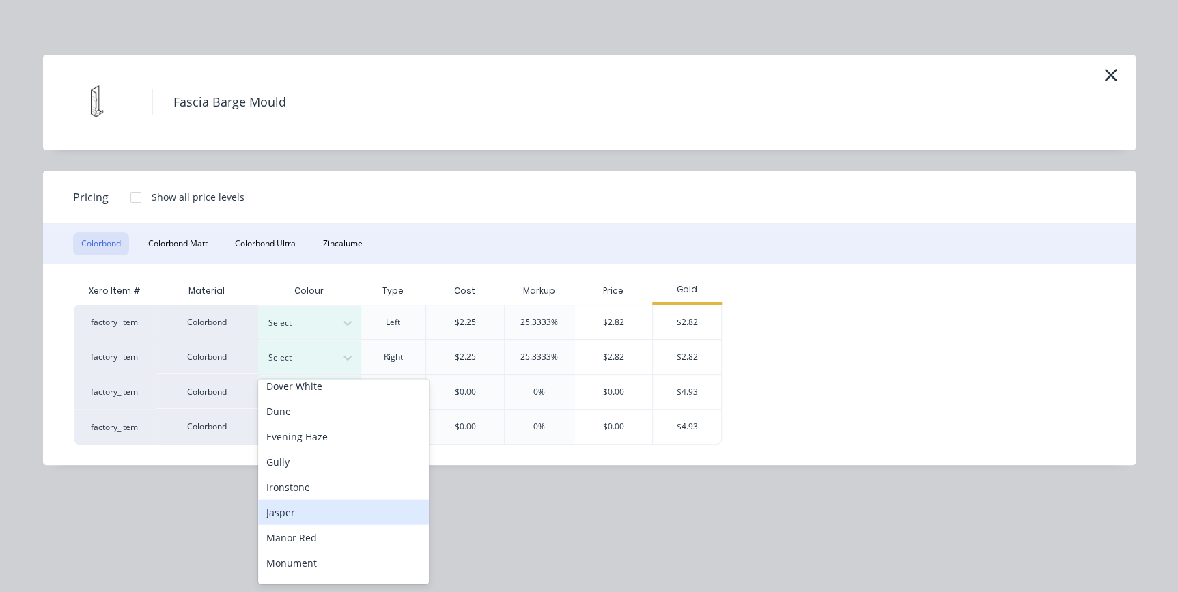
click at [309, 500] on div "Jasper" at bounding box center [343, 511] width 171 height 25
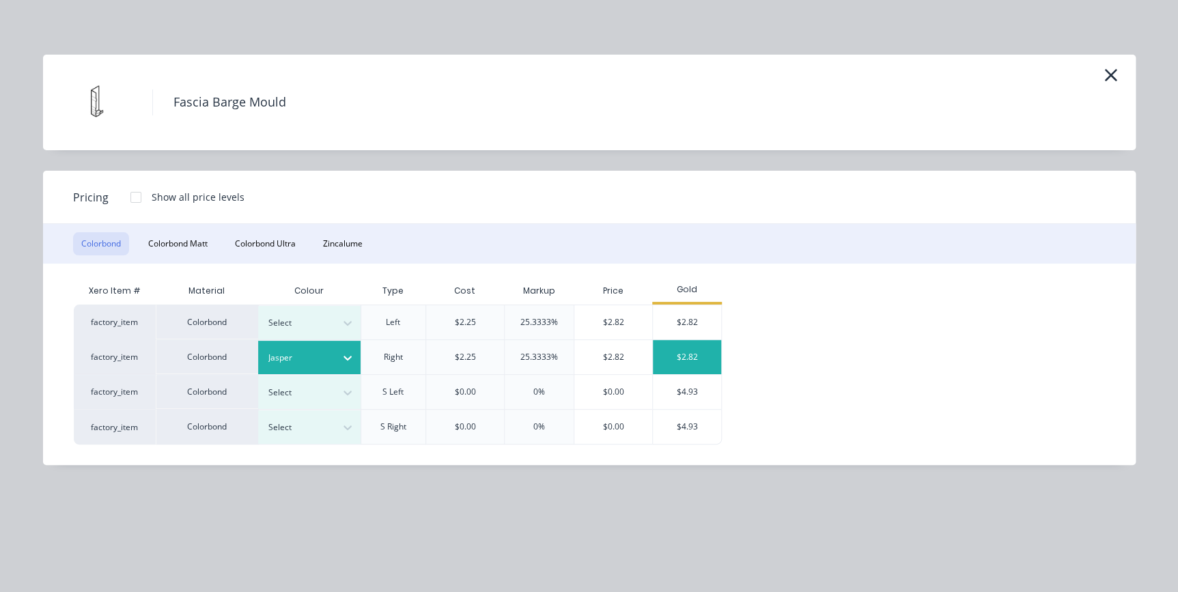
click at [697, 363] on div "$2.82" at bounding box center [687, 357] width 68 height 34
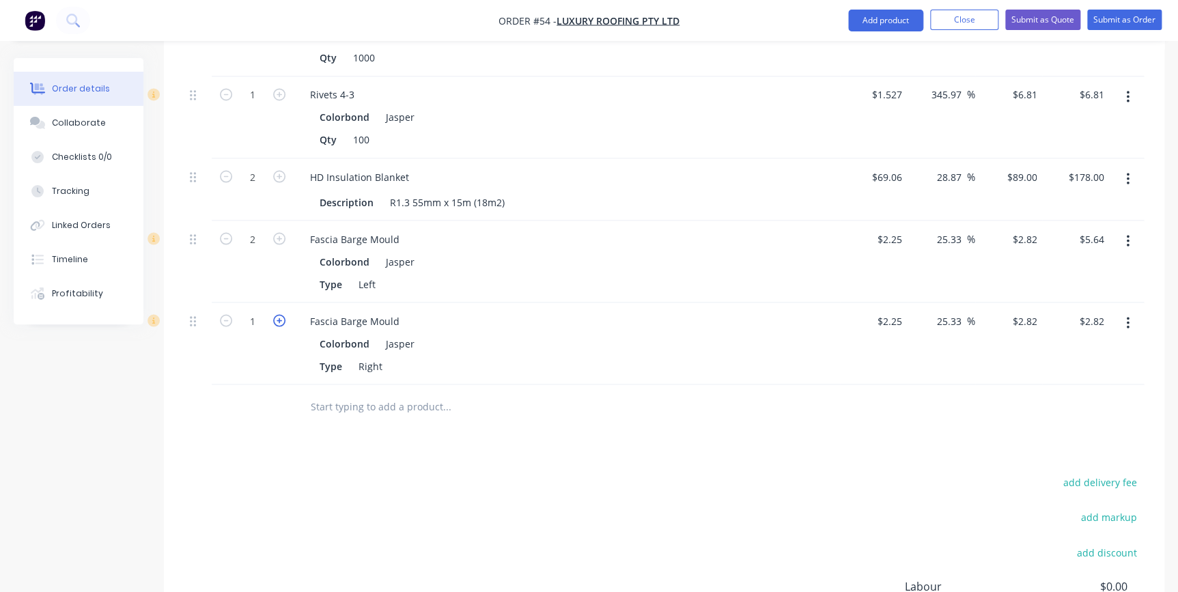
click at [275, 314] on icon "button" at bounding box center [279, 320] width 12 height 12
type input "2"
type input "$5.64"
click at [328, 393] on input "text" at bounding box center [446, 406] width 273 height 27
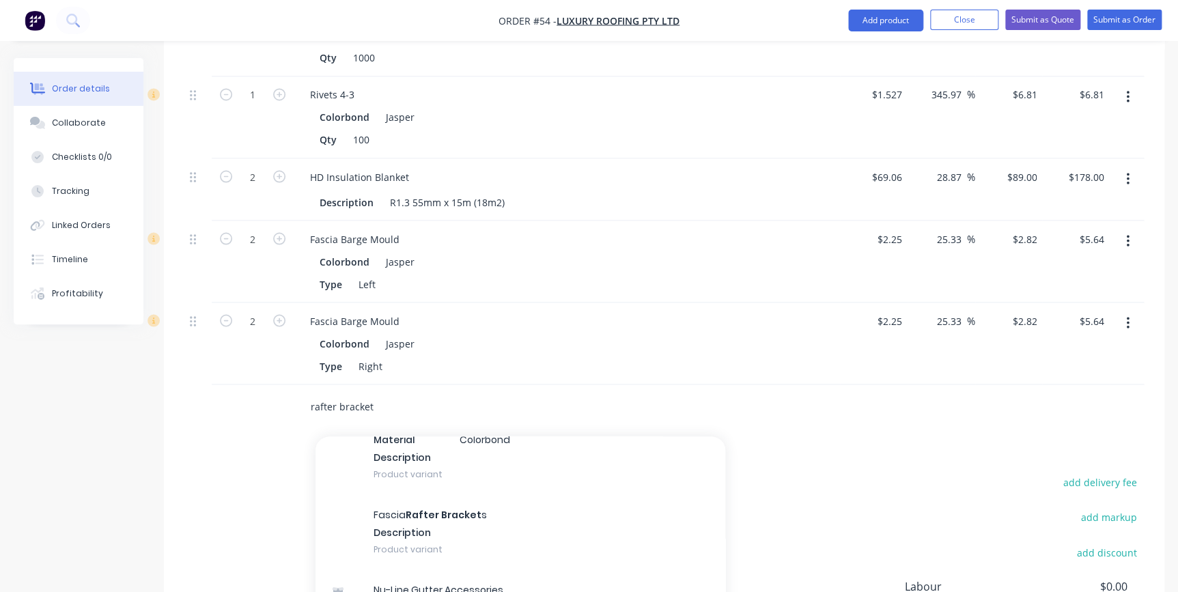
scroll to position [248, 0]
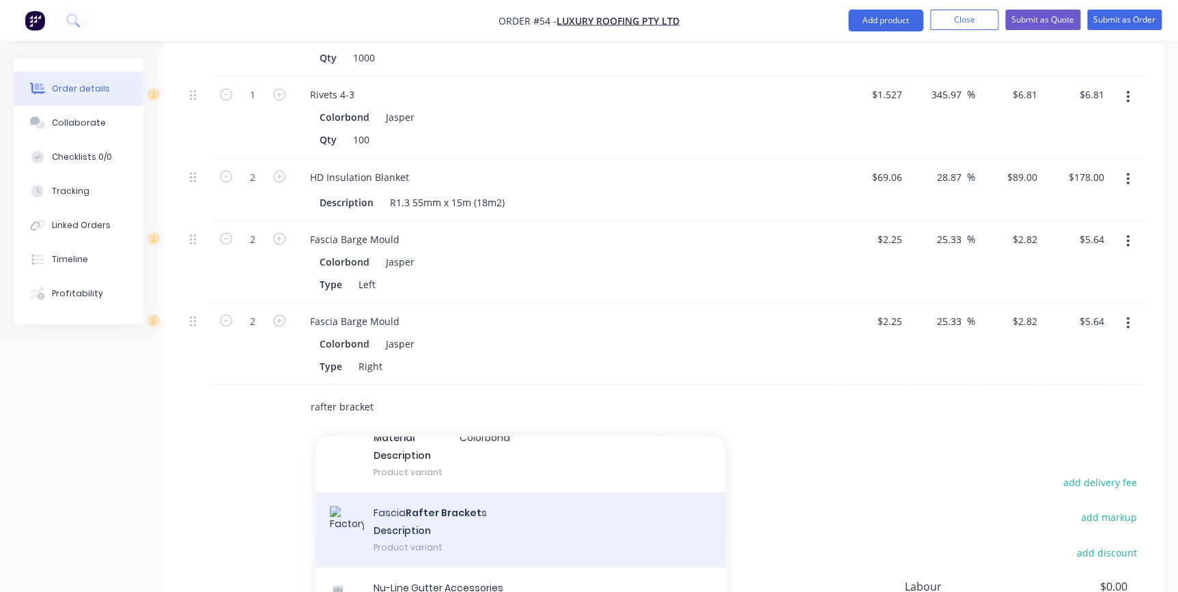
type input "rafter bracket"
click at [455, 496] on div "Fascia Rafter Bracket s Description Product variant" at bounding box center [521, 529] width 410 height 75
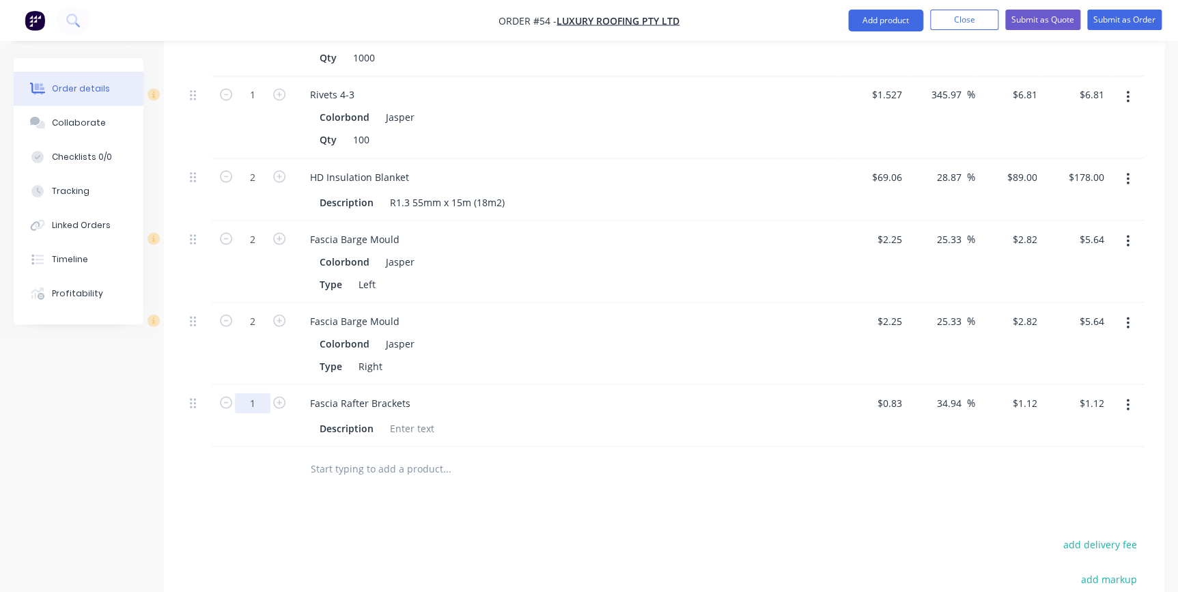
click at [262, 393] on input "1" at bounding box center [253, 403] width 36 height 20
type input "40"
type input "$44.80"
click at [300, 485] on div "Drawings Add drawing Products Show / Hide columns Add product Qty Cost Markup P…" at bounding box center [664, 45] width 1000 height 1545
click at [348, 455] on input "text" at bounding box center [446, 468] width 273 height 27
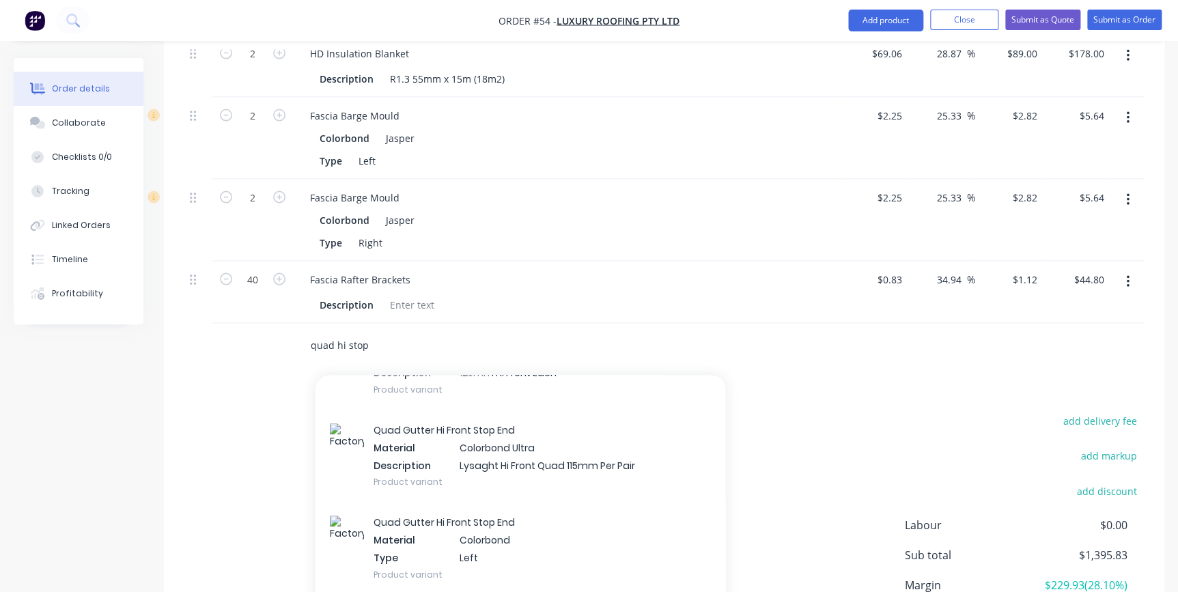
scroll to position [434, 0]
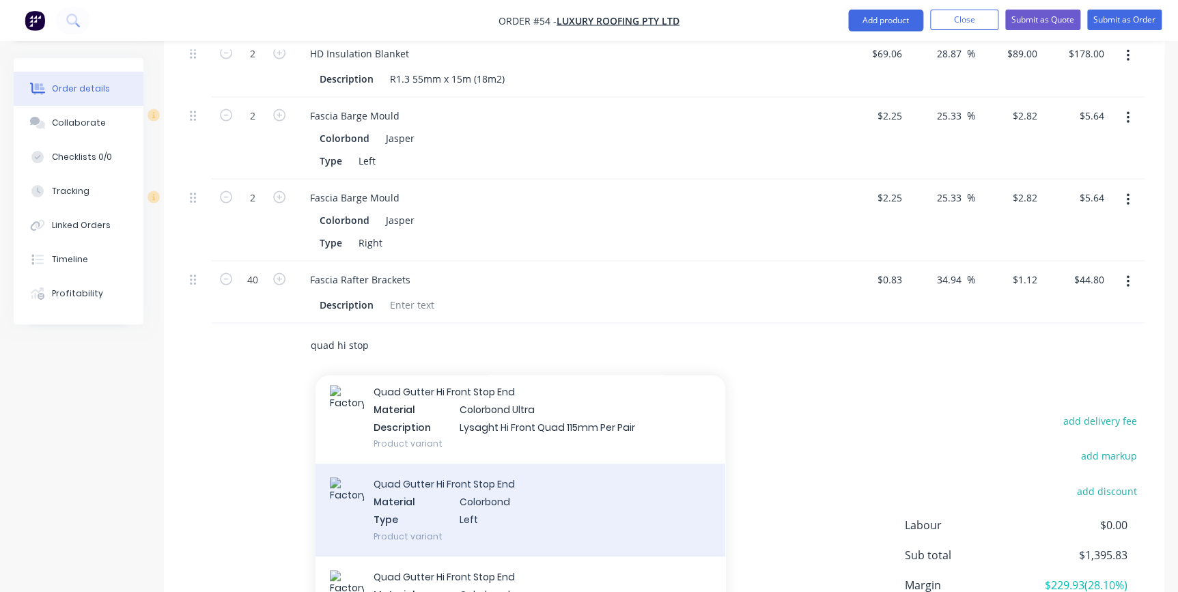
type input "quad hi stop"
click at [421, 496] on div "Quad Gutter Hi Front Stop End Material Colorbond Type Left Product variant" at bounding box center [521, 510] width 410 height 92
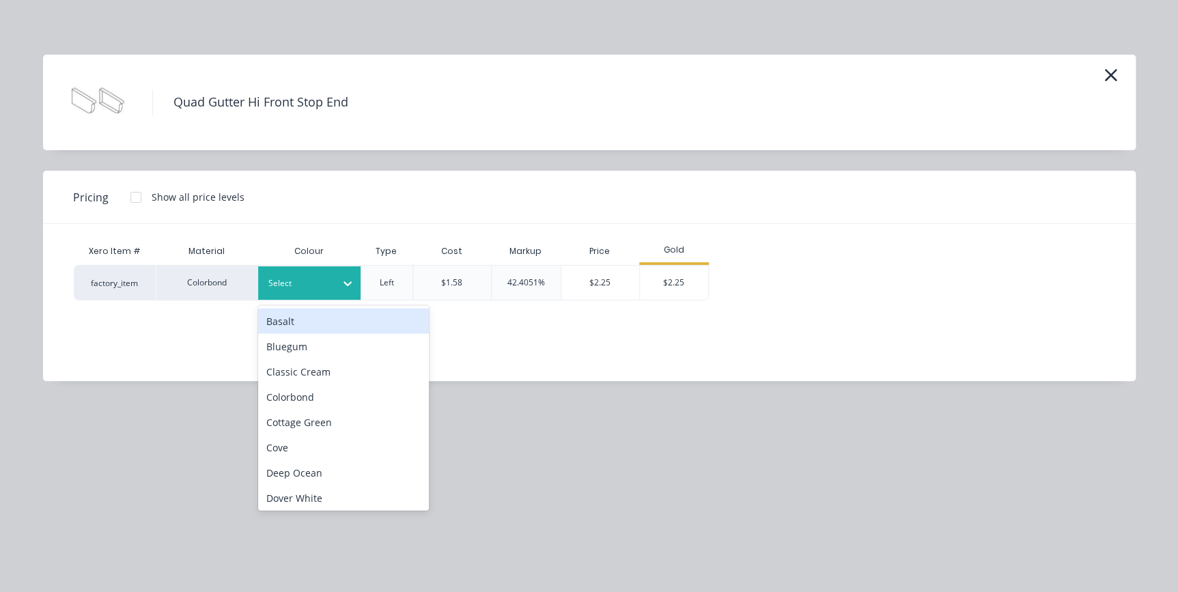
click at [293, 280] on div at bounding box center [298, 283] width 61 height 15
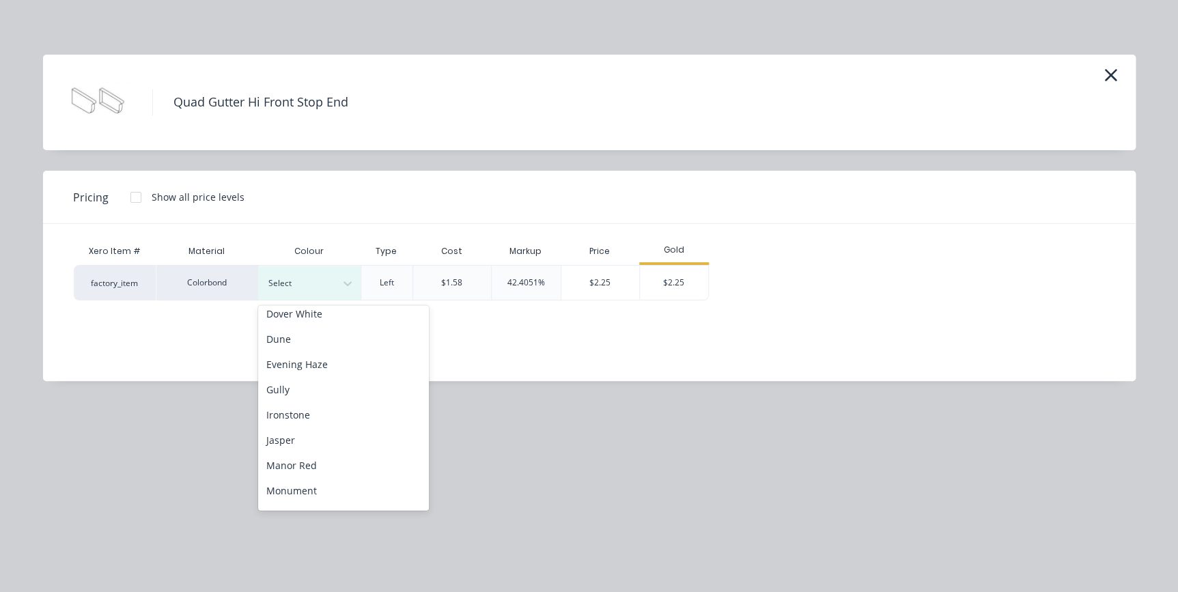
scroll to position [186, 0]
click at [287, 436] on div "Jasper" at bounding box center [343, 437] width 171 height 25
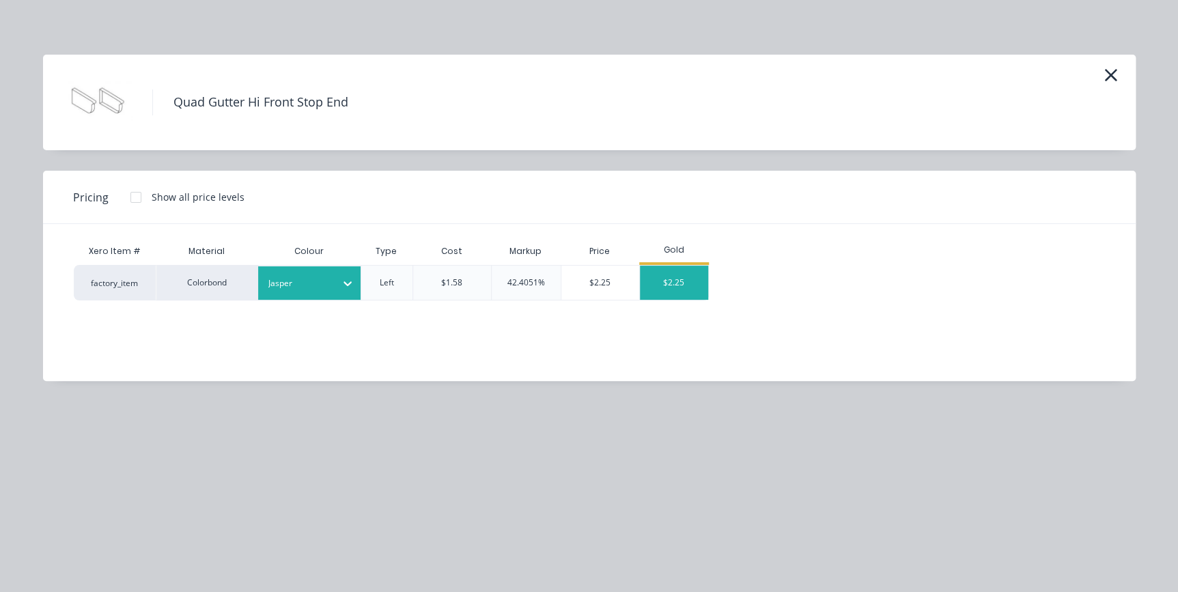
click at [671, 280] on div "$2.25" at bounding box center [674, 283] width 68 height 34
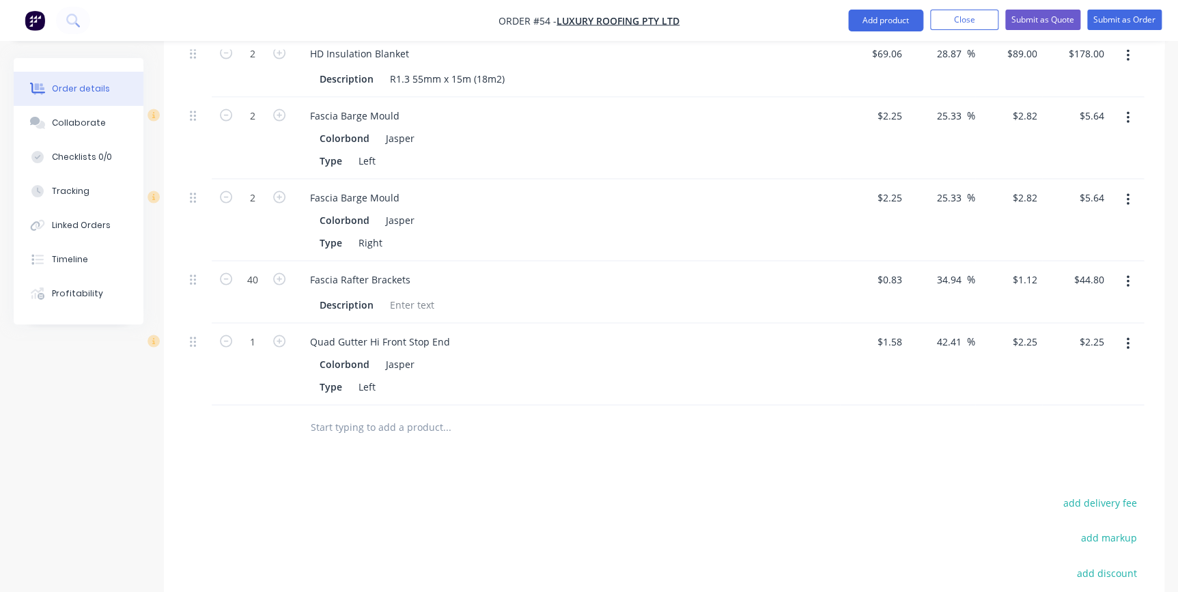
click at [343, 413] on input "text" at bounding box center [446, 426] width 273 height 27
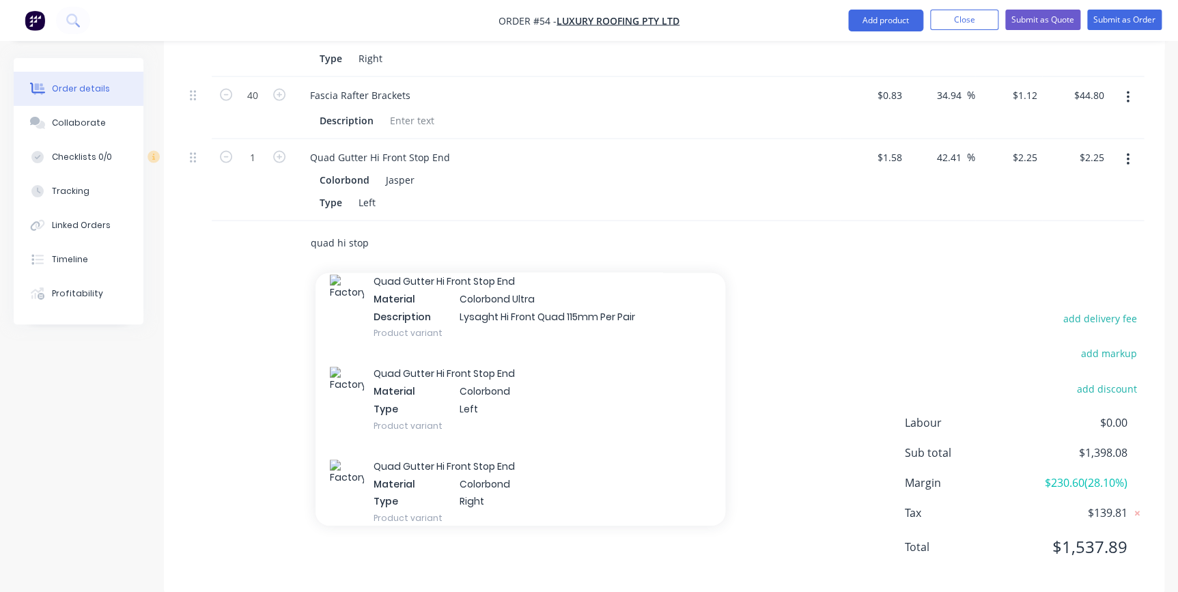
scroll to position [496, 0]
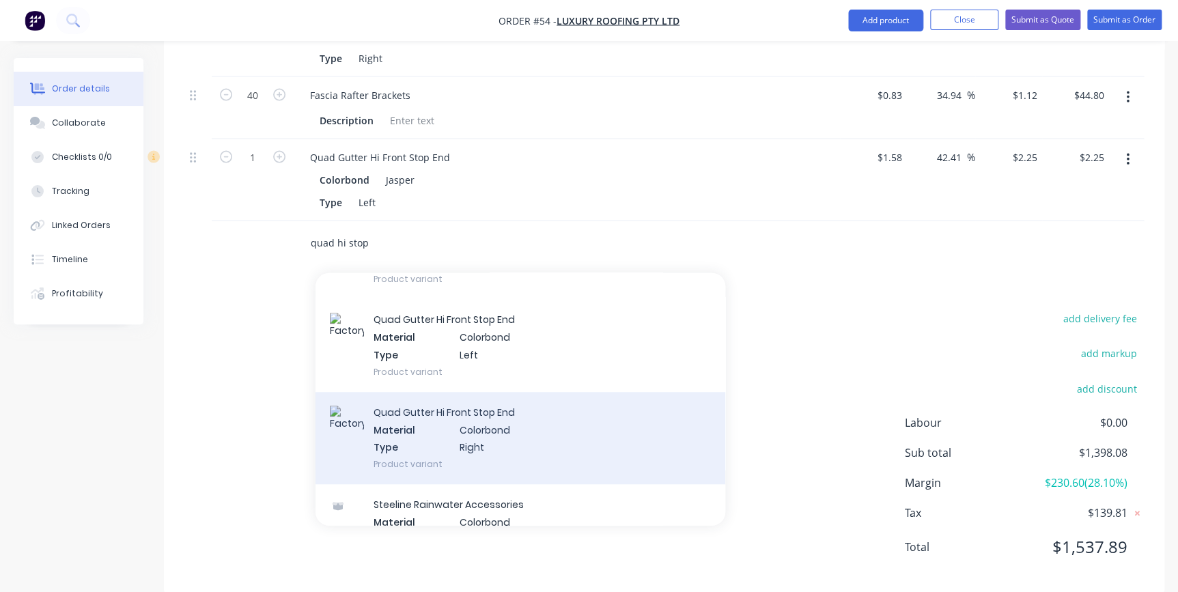
type input "quad hi stop"
click at [438, 404] on div "Quad Gutter Hi Front Stop End Material Colorbond Type Right Product variant" at bounding box center [521, 439] width 410 height 92
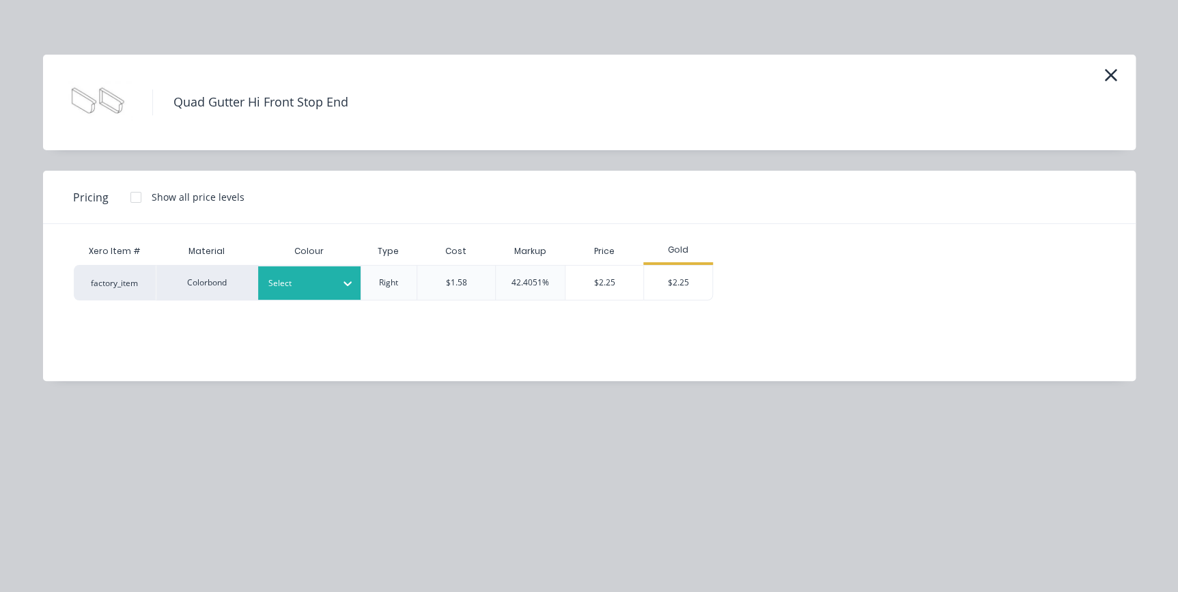
click at [306, 287] on div at bounding box center [298, 283] width 61 height 15
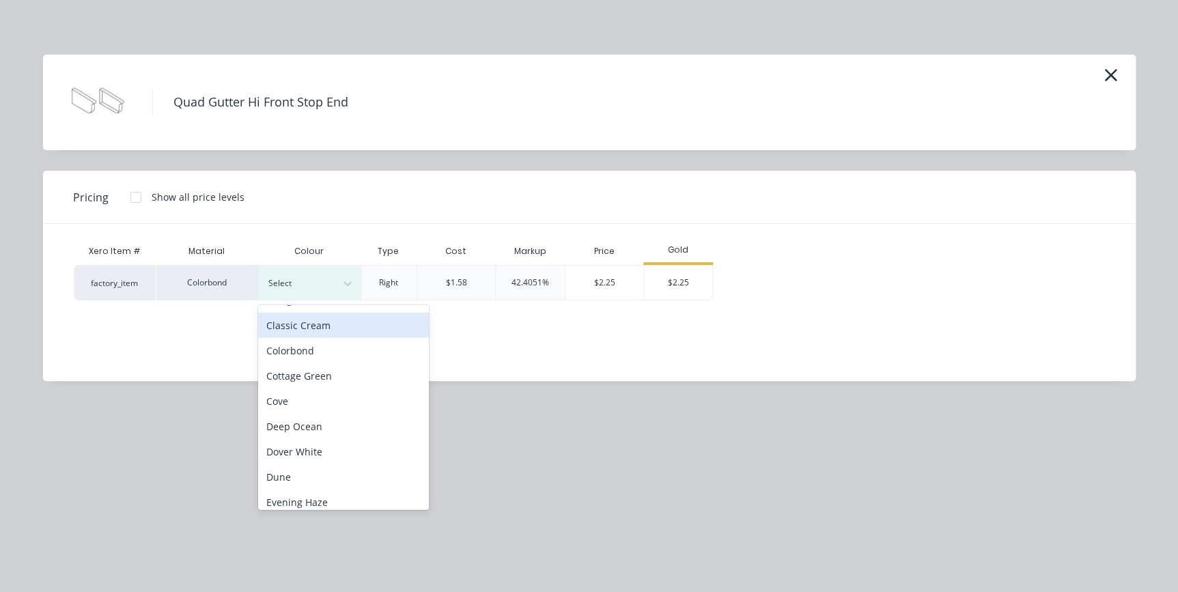
scroll to position [186, 0]
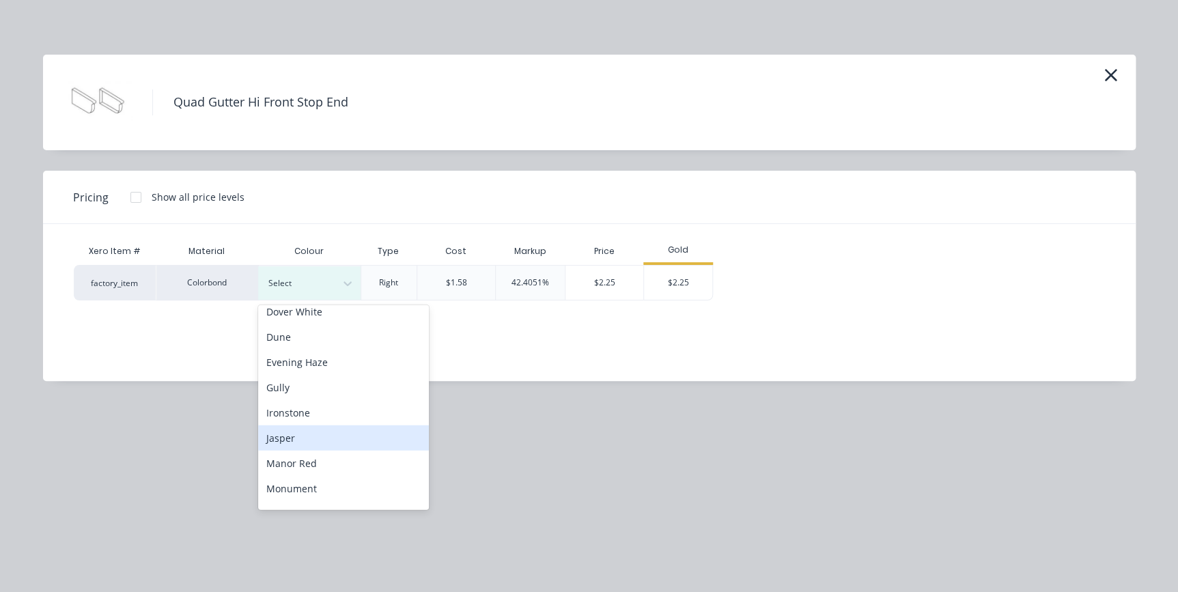
click at [292, 428] on div "Jasper" at bounding box center [343, 437] width 171 height 25
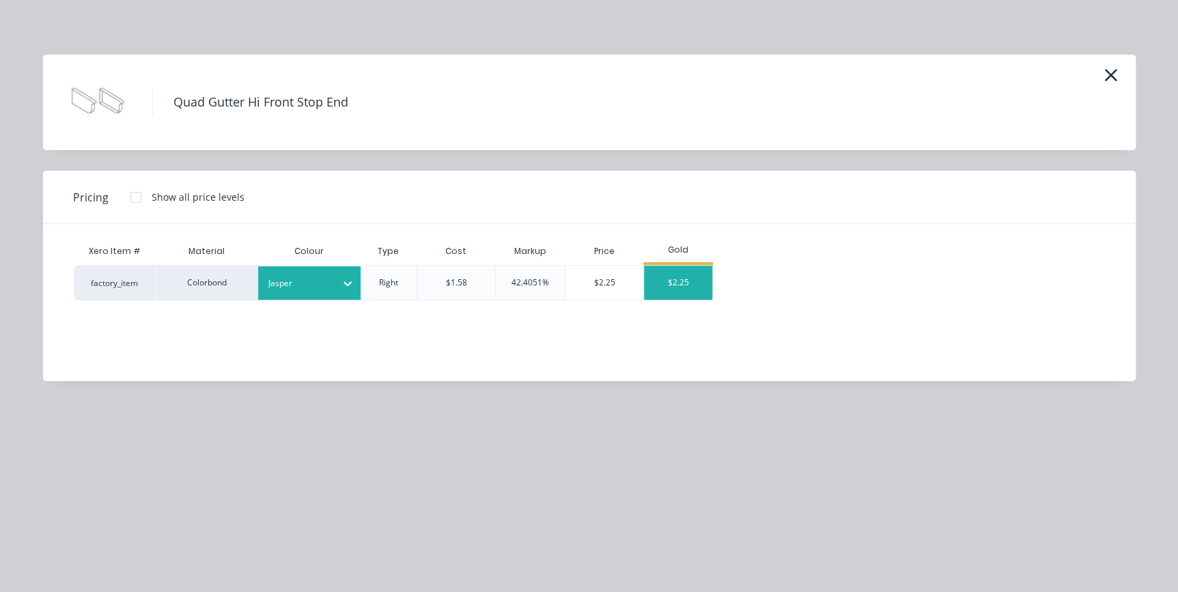
click at [699, 284] on div "$2.25" at bounding box center [678, 283] width 68 height 34
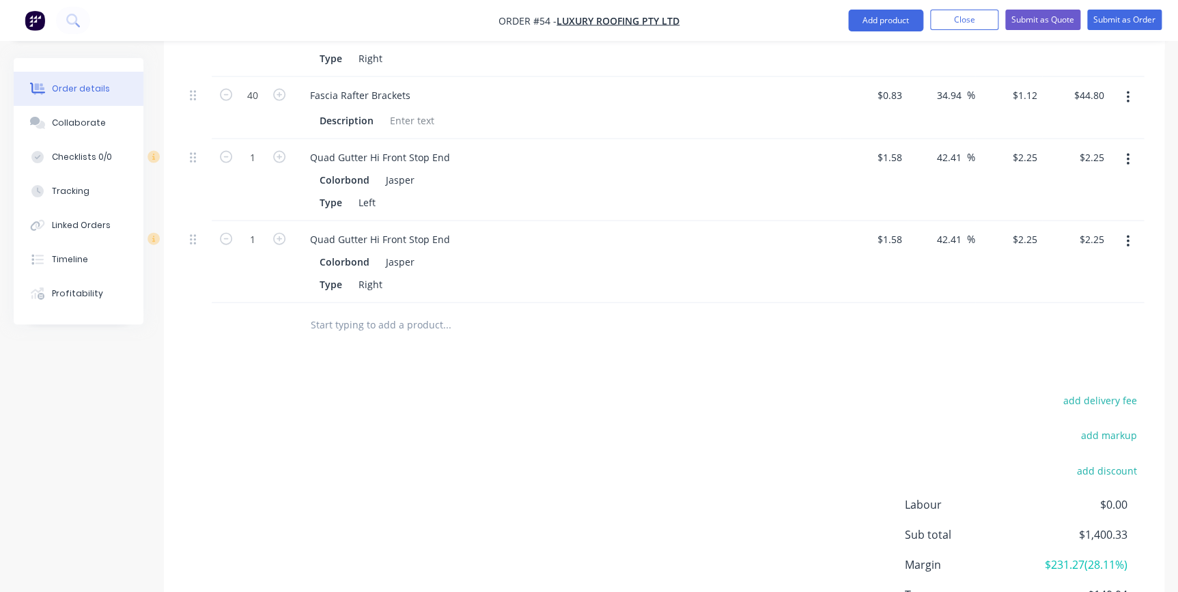
click at [356, 311] on input "text" at bounding box center [446, 324] width 273 height 27
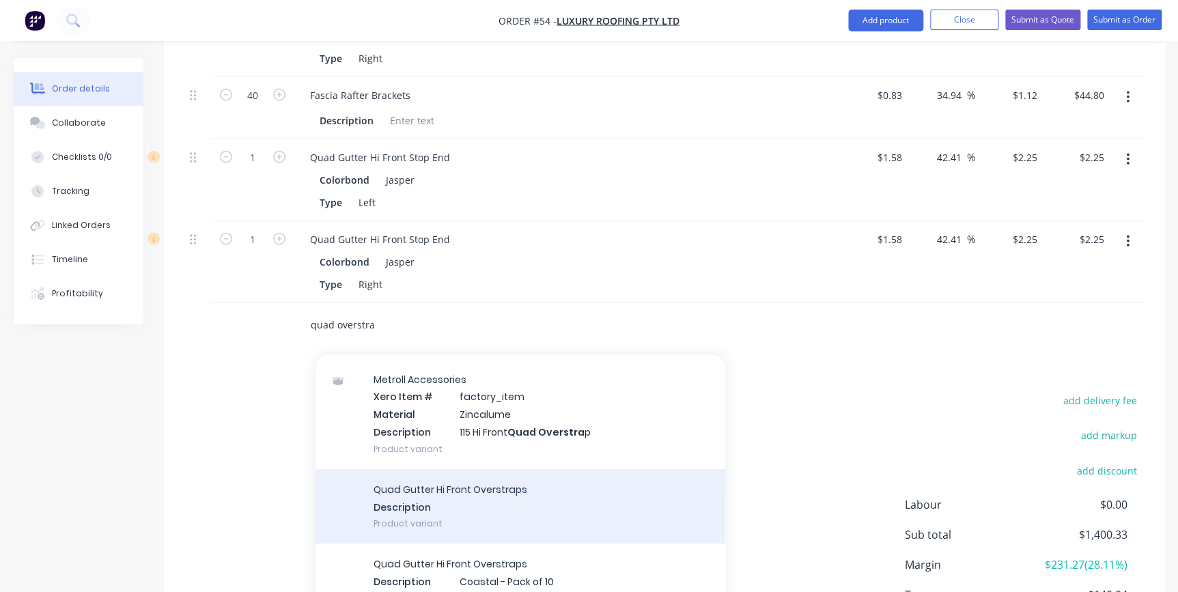
scroll to position [61, 0]
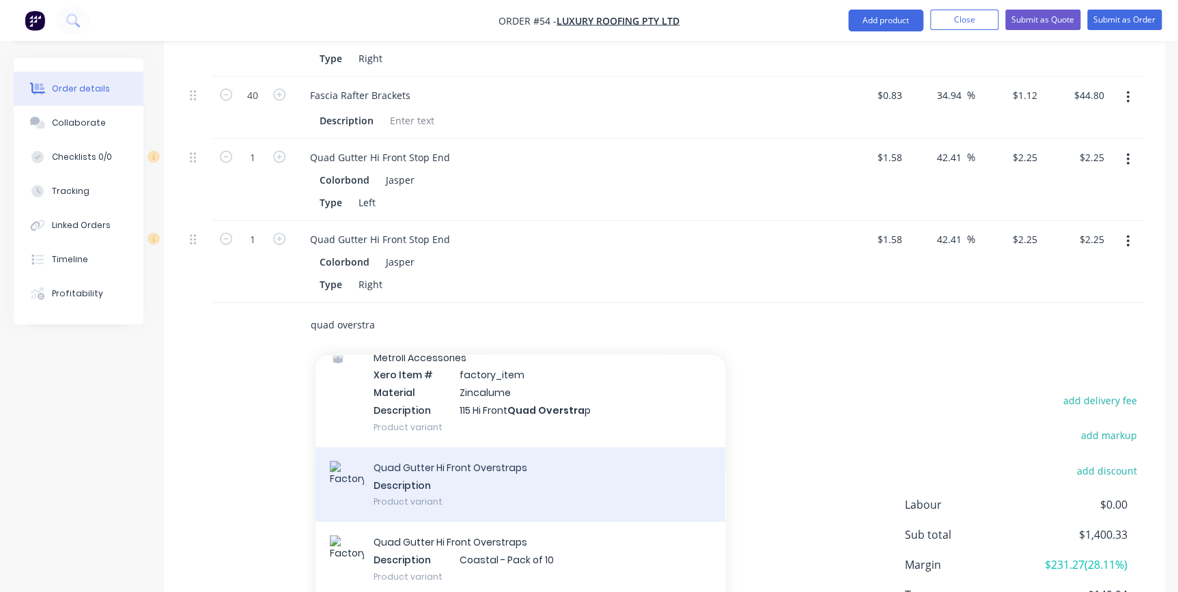
type input "quad overstra"
click at [455, 455] on div "Quad Gutter Hi Front Overstraps Description Product variant" at bounding box center [521, 484] width 410 height 75
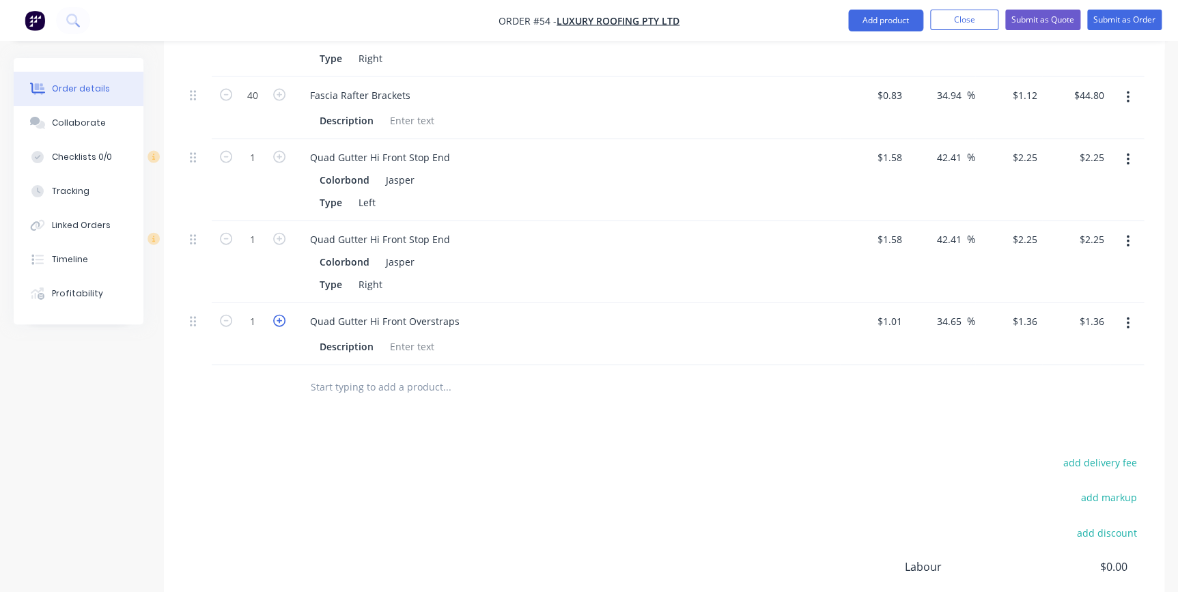
click at [284, 315] on icon "button" at bounding box center [279, 321] width 12 height 12
type input "2"
type input "$2.72"
click at [284, 315] on icon "button" at bounding box center [279, 321] width 12 height 12
type input "3"
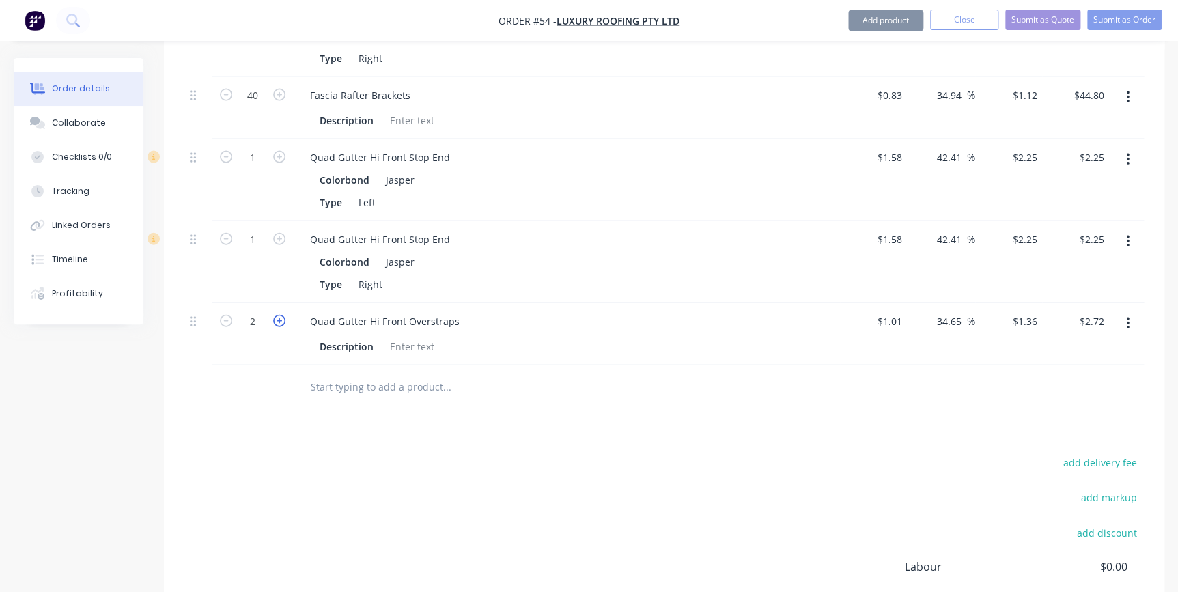
type input "$4.08"
click at [284, 315] on icon "button" at bounding box center [279, 321] width 12 height 12
type input "4"
type input "$5.44"
click at [284, 315] on icon "button" at bounding box center [279, 321] width 12 height 12
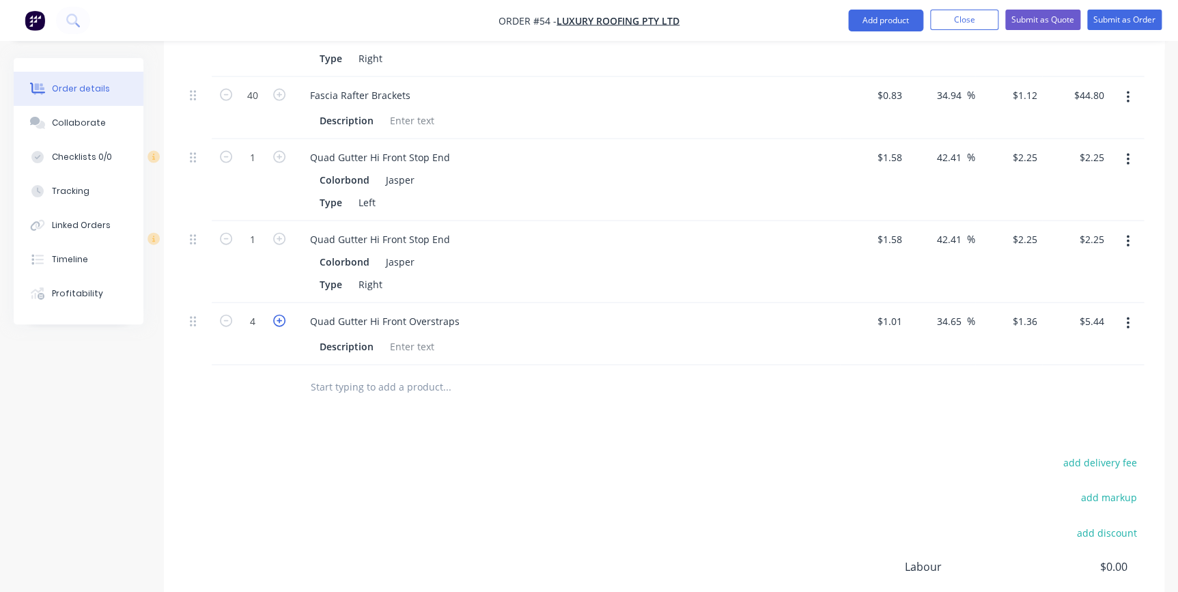
type input "5"
type input "$6.80"
click at [284, 315] on icon "button" at bounding box center [279, 321] width 12 height 12
type input "6"
type input "$8.16"
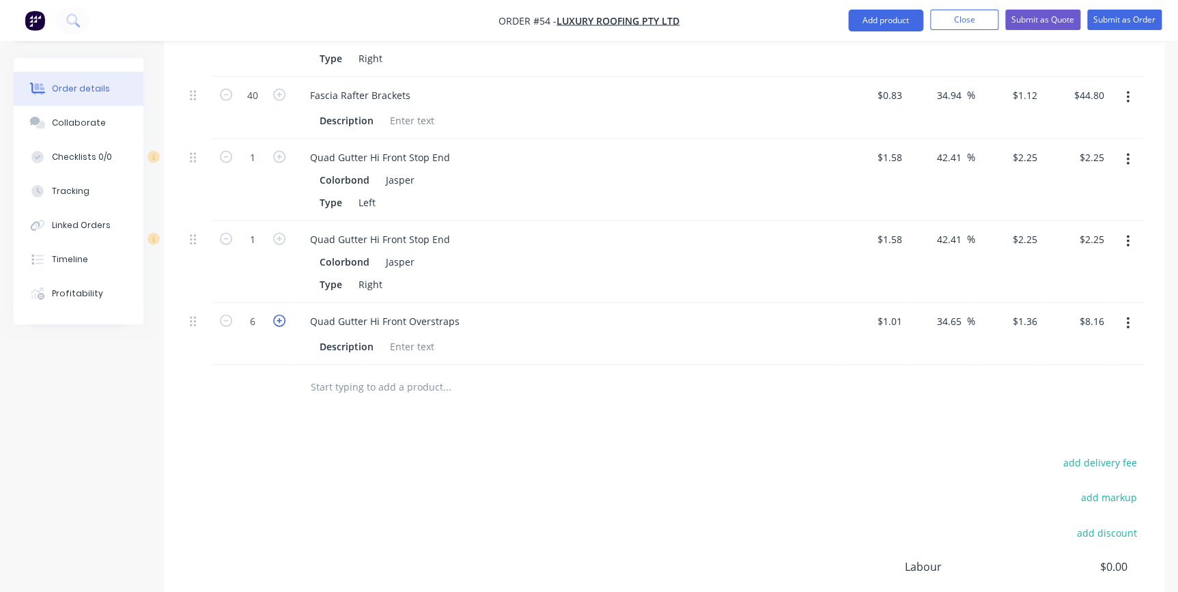
click at [284, 315] on icon "button" at bounding box center [279, 321] width 12 height 12
type input "7"
type input "$9.52"
click at [284, 315] on icon "button" at bounding box center [279, 321] width 12 height 12
type input "8"
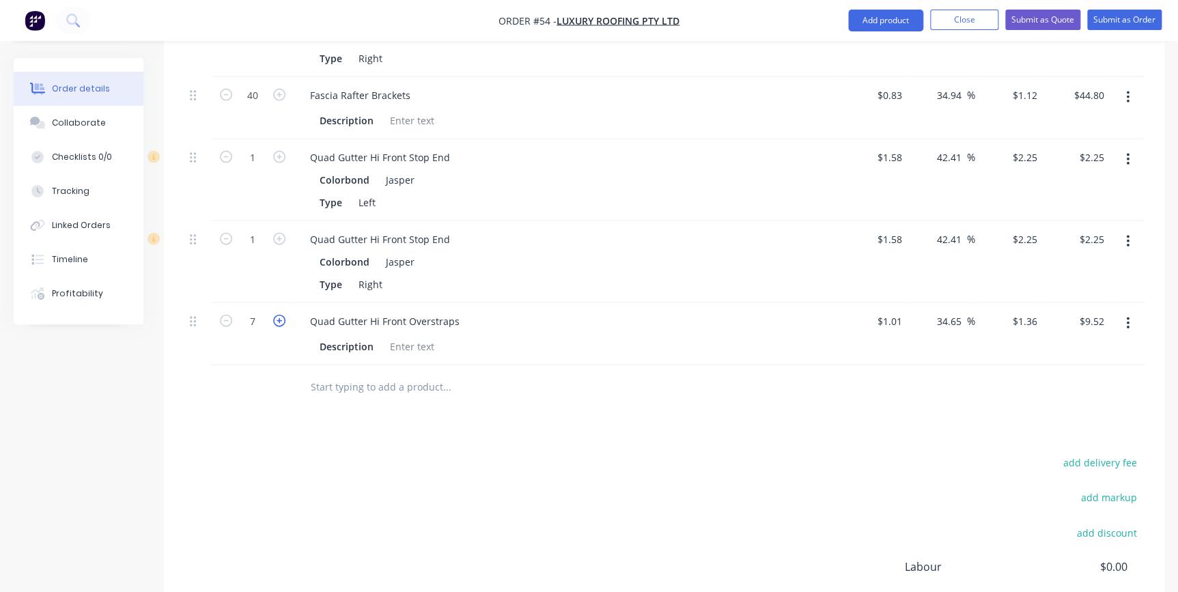
type input "$10.88"
click at [364, 374] on input "text" at bounding box center [446, 387] width 273 height 27
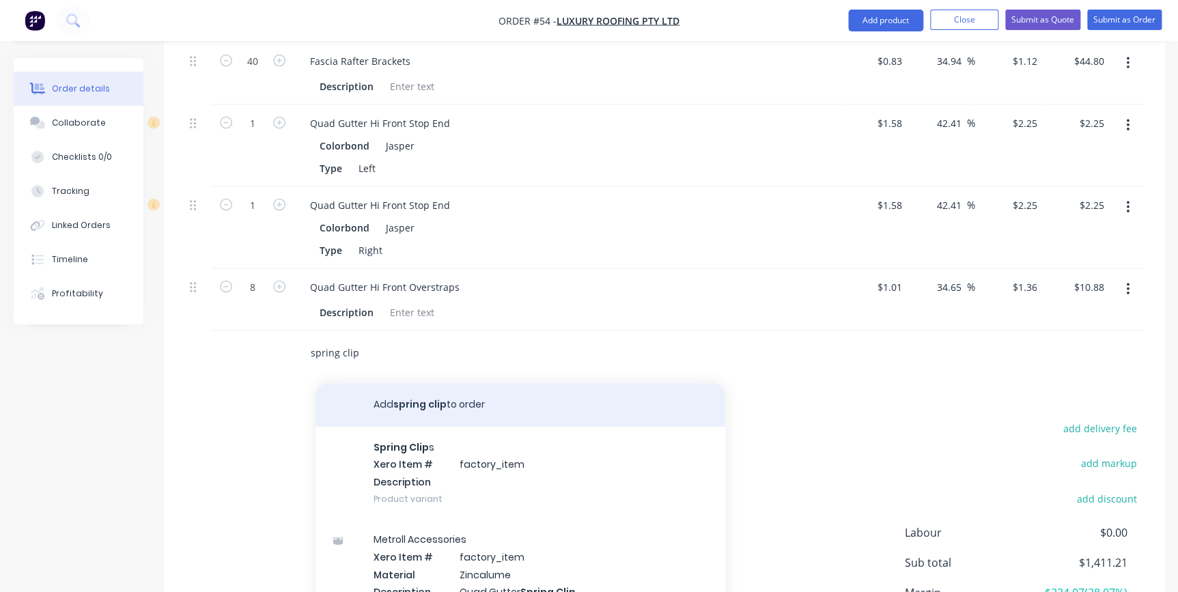
scroll to position [1517, 0]
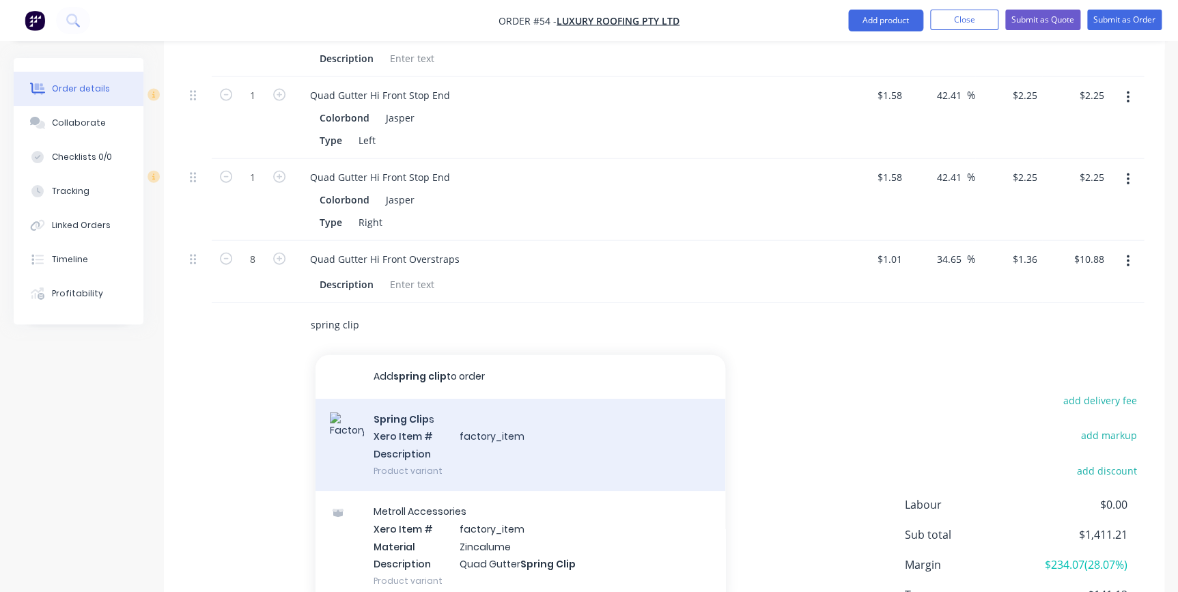
type input "spring clip"
click at [391, 417] on div "Spring Clip s Xero Item # factory_item Description Product variant" at bounding box center [521, 445] width 410 height 92
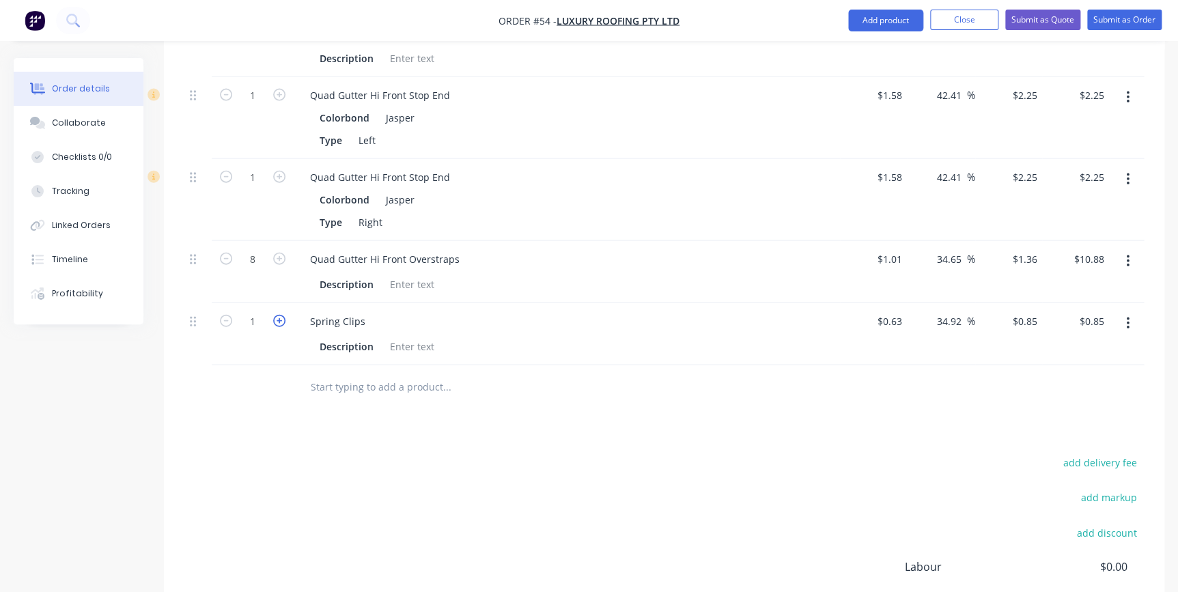
click at [280, 315] on icon "button" at bounding box center [279, 321] width 12 height 12
type input "2"
type input "$1.70"
click at [279, 315] on icon "button" at bounding box center [279, 321] width 12 height 12
type input "3"
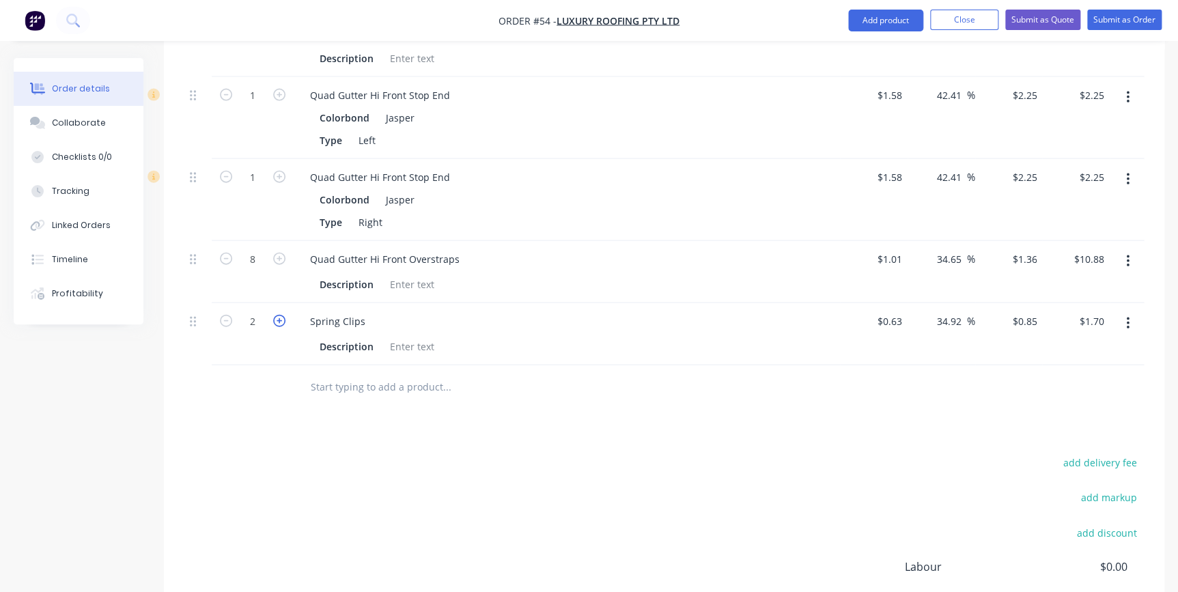
type input "$2.55"
click at [279, 315] on icon "button" at bounding box center [279, 321] width 12 height 12
type input "4"
type input "$3.40"
click at [279, 315] on icon "button" at bounding box center [279, 321] width 12 height 12
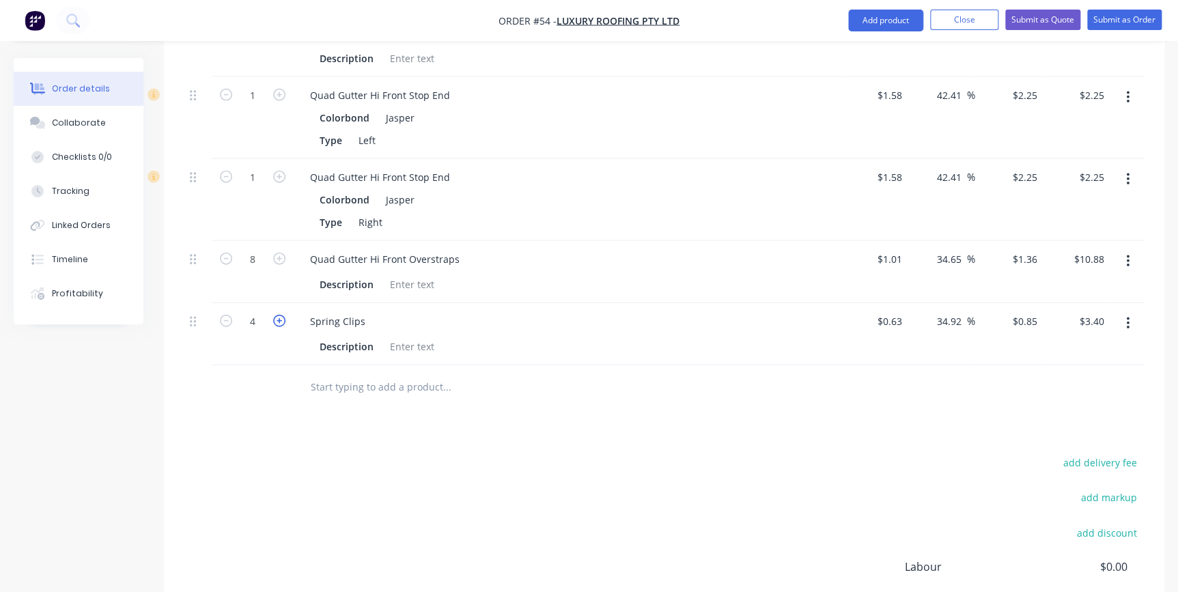
type input "5"
type input "$4.25"
click at [279, 315] on icon "button" at bounding box center [279, 321] width 12 height 12
type input "6"
type input "$5.10"
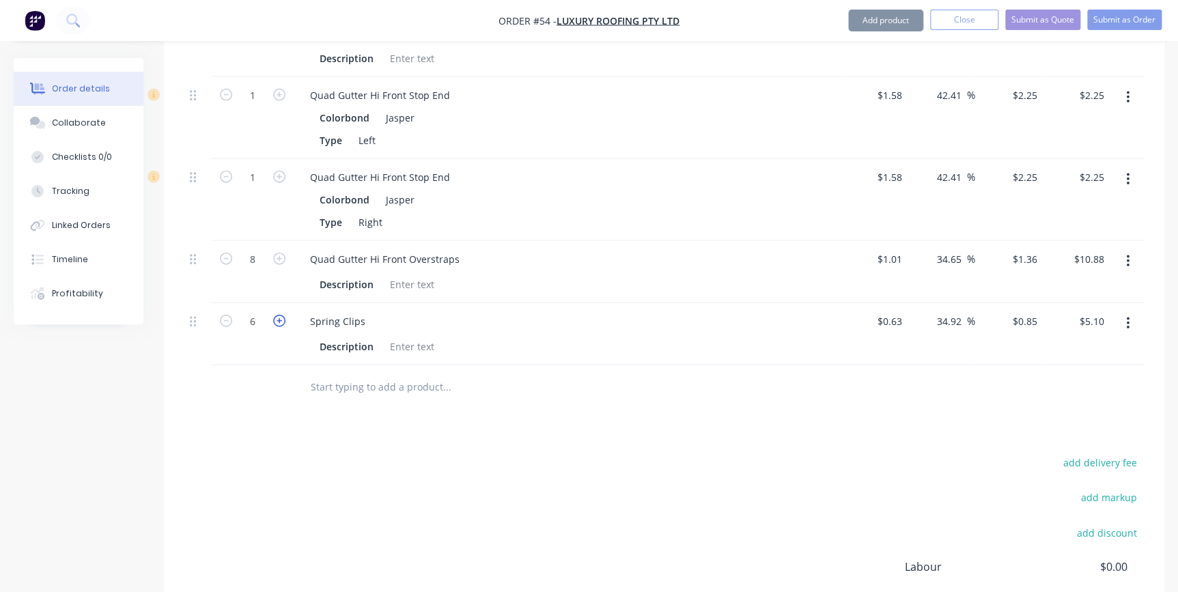
click at [279, 315] on icon "button" at bounding box center [279, 321] width 12 height 12
type input "7"
type input "$5.95"
click at [279, 315] on icon "button" at bounding box center [279, 321] width 12 height 12
type input "8"
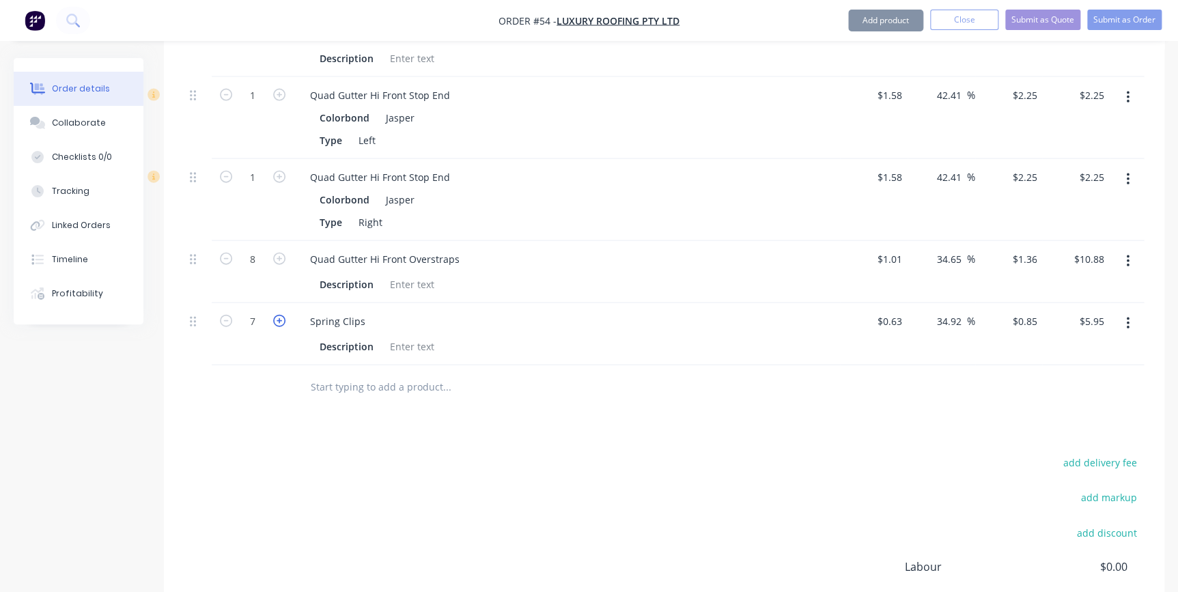
type input "$6.80"
click at [271, 373] on div at bounding box center [253, 387] width 82 height 44
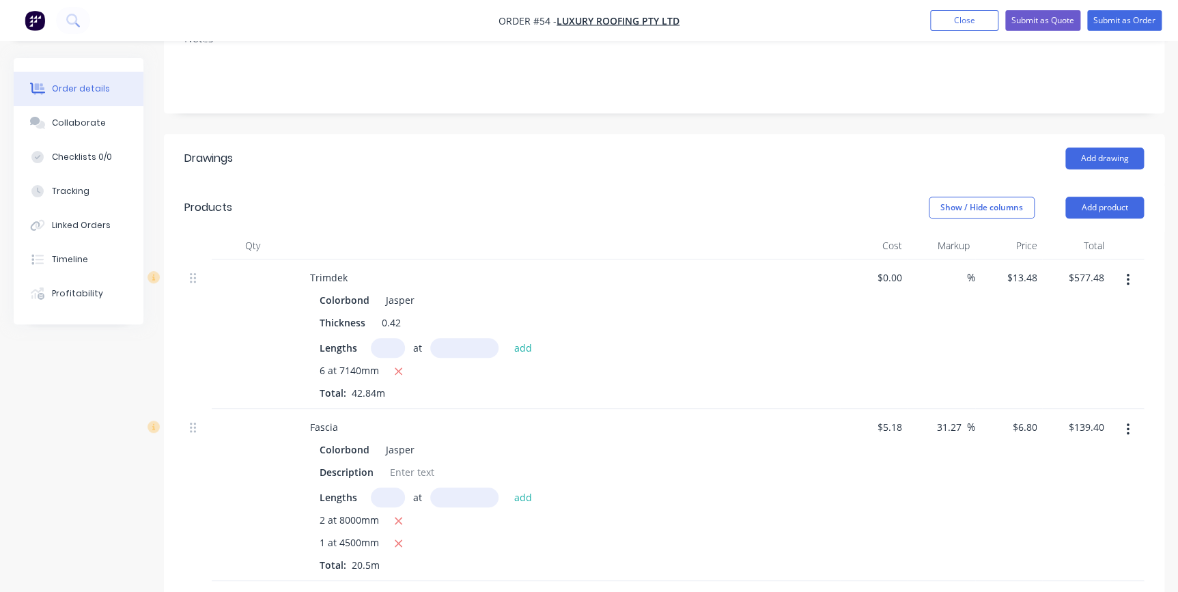
scroll to position [275, 0]
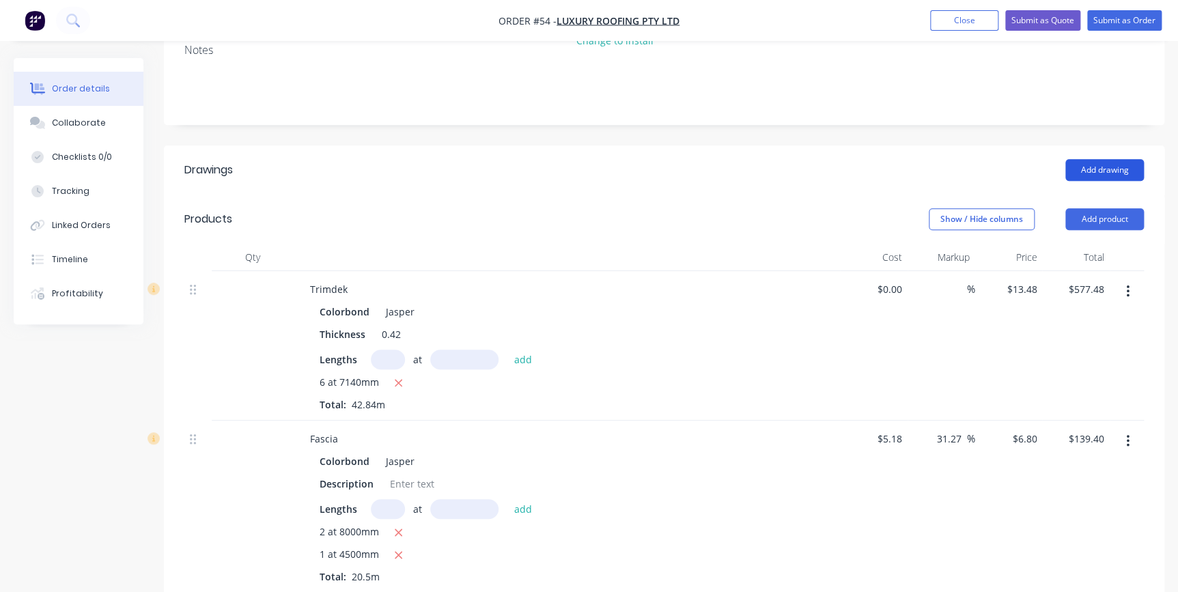
click at [1104, 159] on button "Add drawing" at bounding box center [1104, 170] width 79 height 22
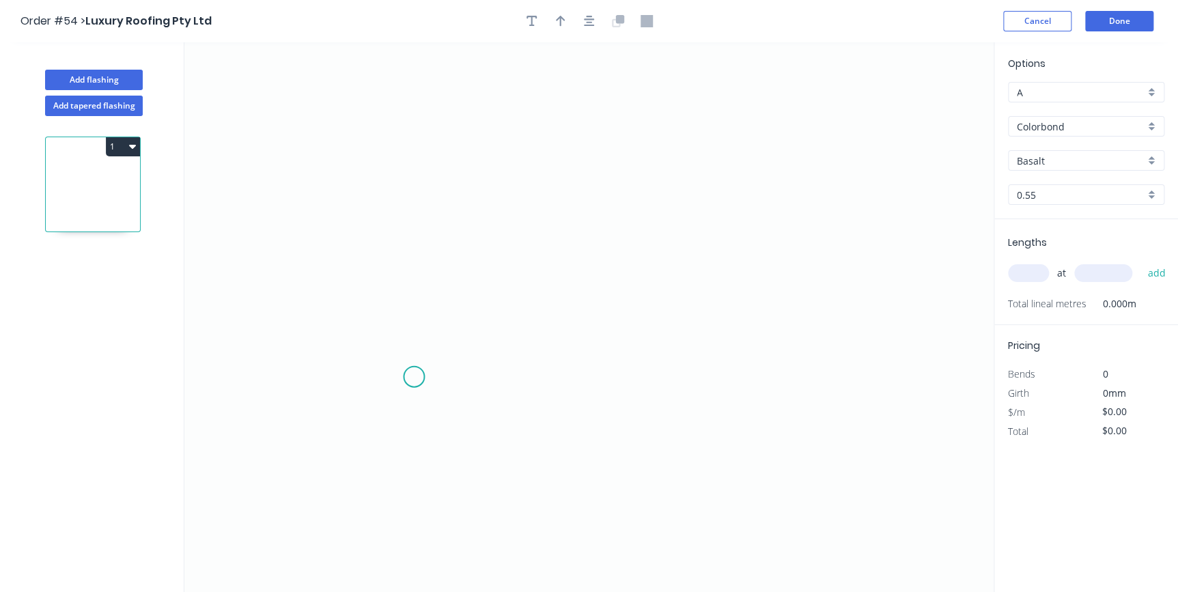
click at [414, 377] on icon "0" at bounding box center [588, 317] width 809 height 550
click at [369, 402] on icon "0" at bounding box center [588, 317] width 809 height 550
click at [368, 163] on icon "0 ?" at bounding box center [588, 317] width 809 height 550
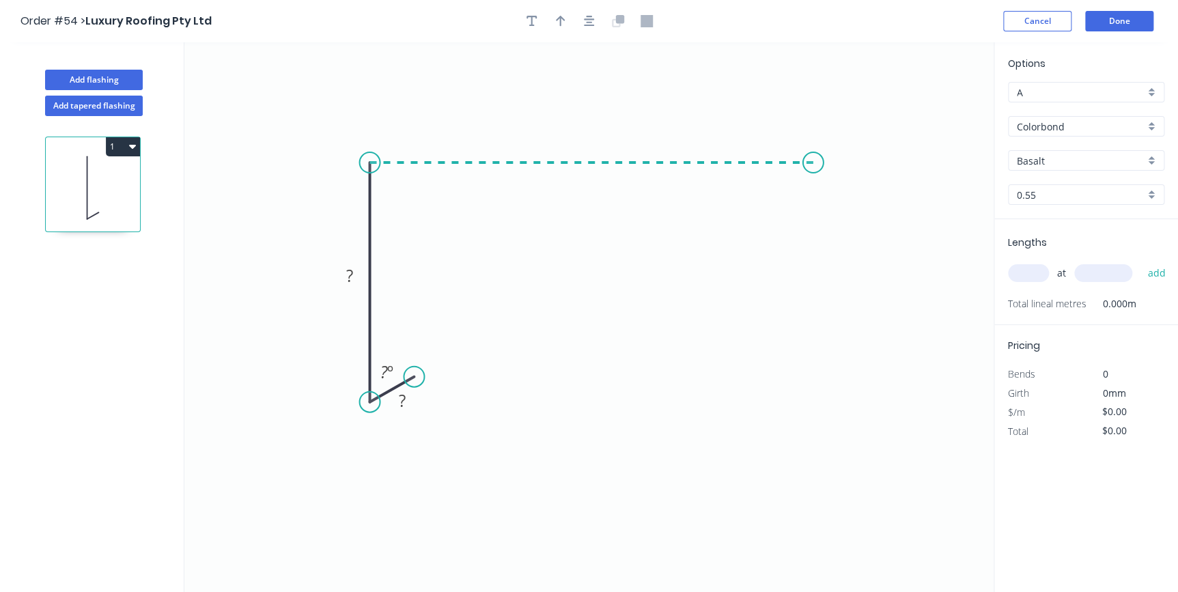
click at [813, 178] on icon "0 ? ? ? º" at bounding box center [588, 317] width 809 height 550
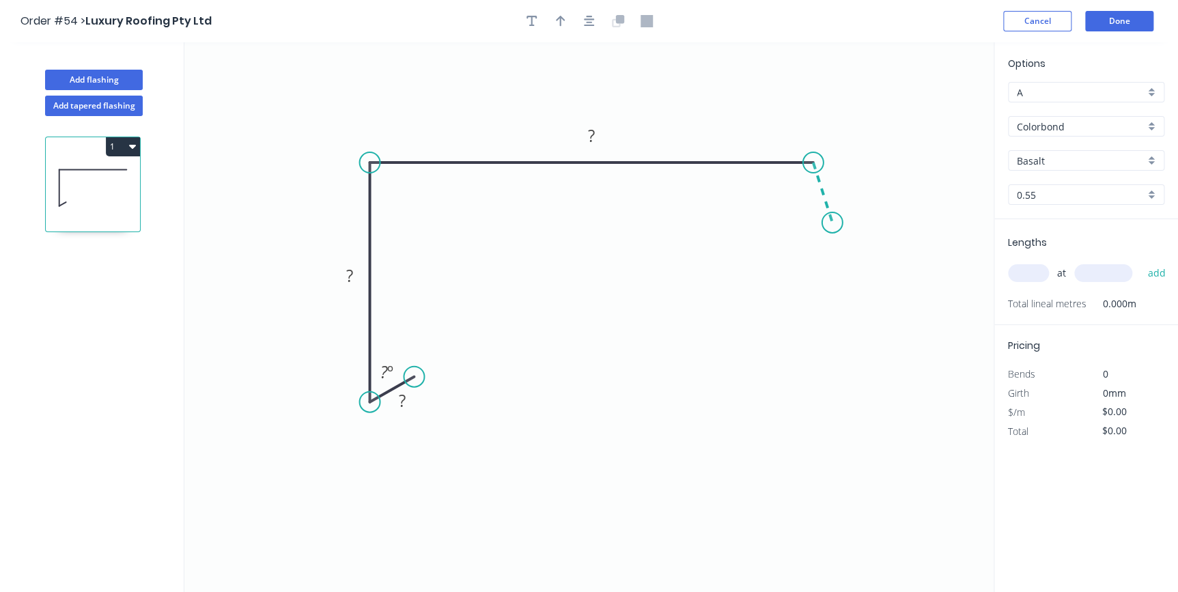
click at [832, 223] on icon "0 ? ? ? ? º" at bounding box center [588, 317] width 809 height 550
click at [410, 398] on rect at bounding box center [402, 401] width 27 height 19
type input "$14.75"
click at [559, 20] on icon "button" at bounding box center [561, 21] width 10 height 12
drag, startPoint x: 924, startPoint y: 102, endPoint x: 693, endPoint y: 94, distance: 231.0
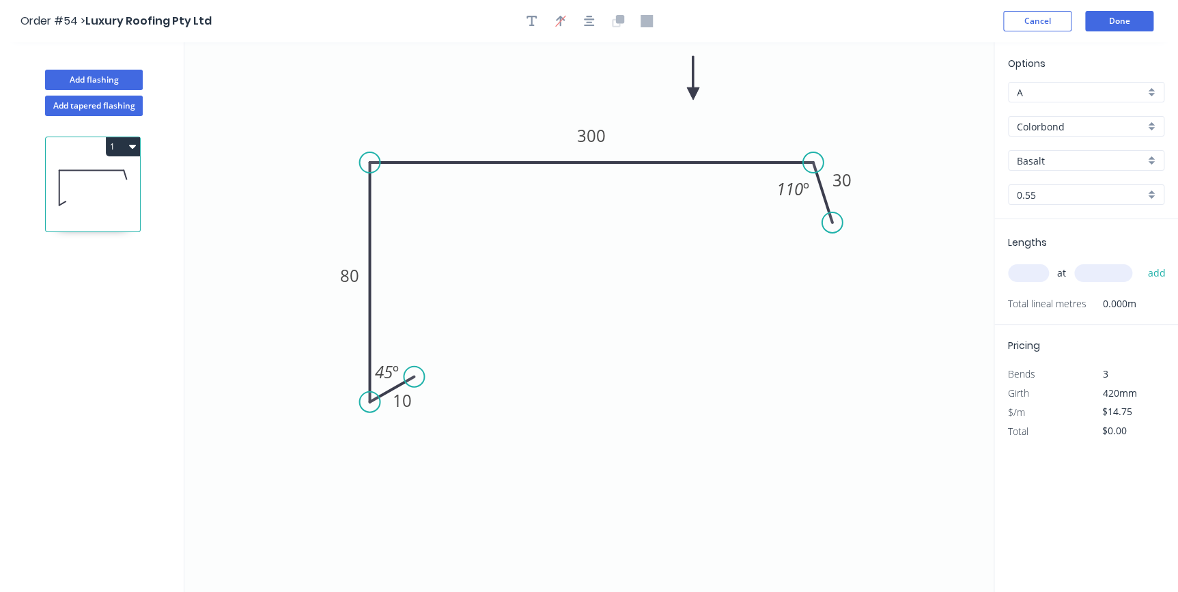
click at [693, 94] on icon at bounding box center [693, 78] width 12 height 44
click at [1085, 158] on input "Basalt" at bounding box center [1081, 161] width 128 height 14
click at [1071, 184] on div "Jasper" at bounding box center [1086, 187] width 155 height 24
type input "Jasper"
click at [1032, 266] on input "text" at bounding box center [1028, 273] width 41 height 18
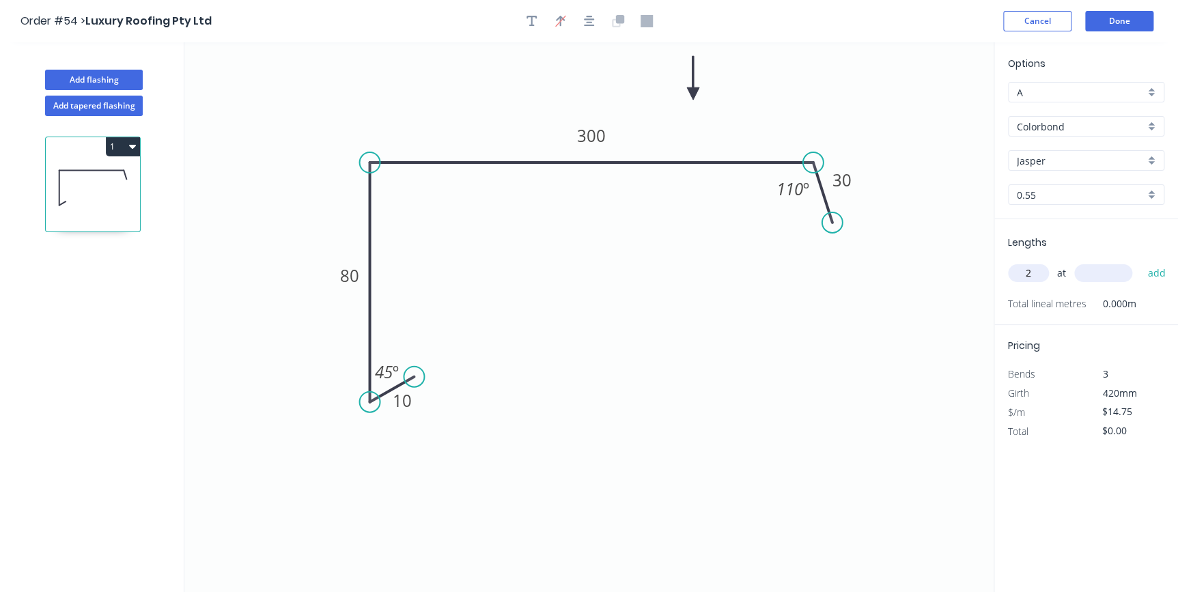
type input "2"
type input "8000"
click at [1140, 262] on button "add" at bounding box center [1156, 273] width 32 height 23
type input "$236.00"
click at [1106, 27] on button "Done" at bounding box center [1119, 21] width 68 height 20
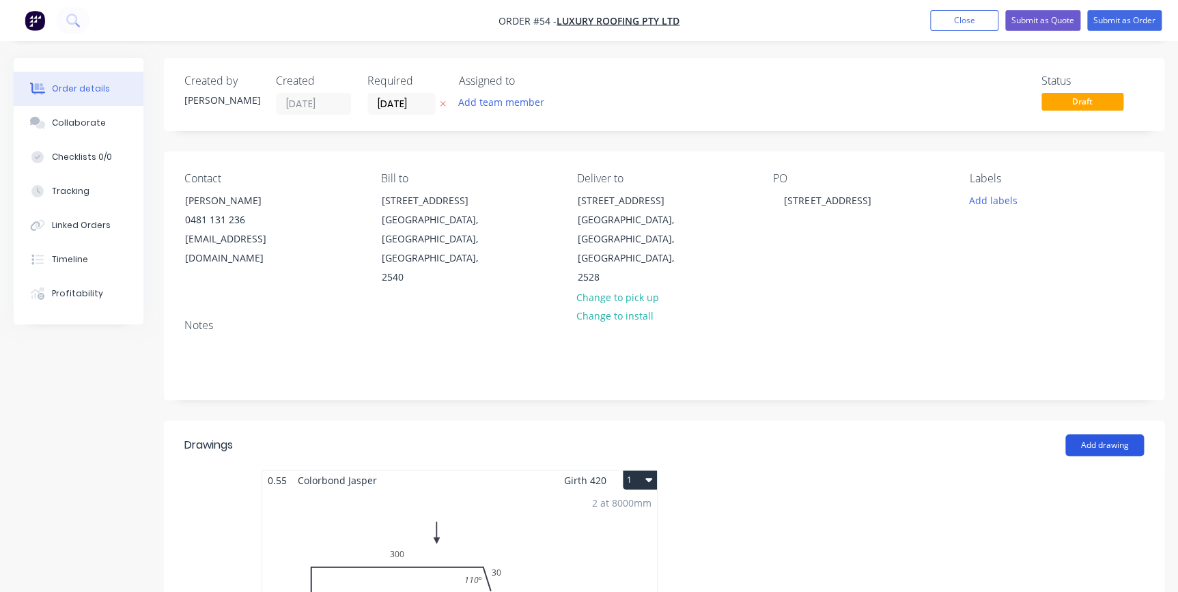
click at [1084, 434] on button "Add drawing" at bounding box center [1104, 445] width 79 height 22
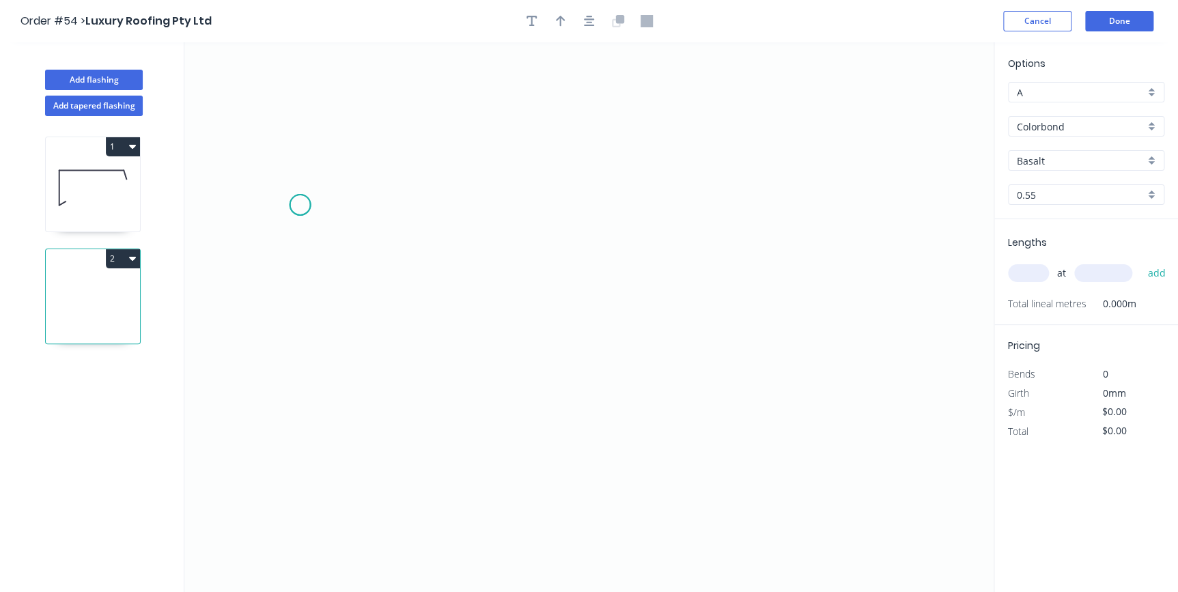
click at [300, 205] on icon "0" at bounding box center [588, 317] width 809 height 550
click at [253, 226] on icon "0" at bounding box center [588, 317] width 809 height 550
click at [494, 362] on icon "0 ?" at bounding box center [588, 317] width 809 height 550
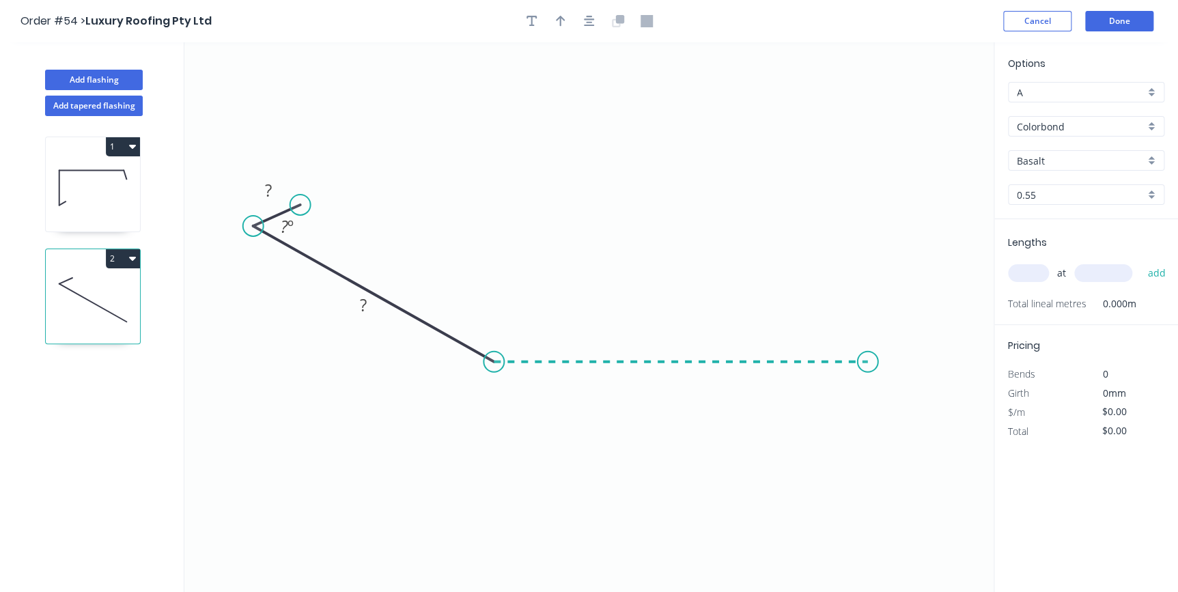
click at [868, 380] on icon "0 ? ? ? º" at bounding box center [588, 317] width 809 height 550
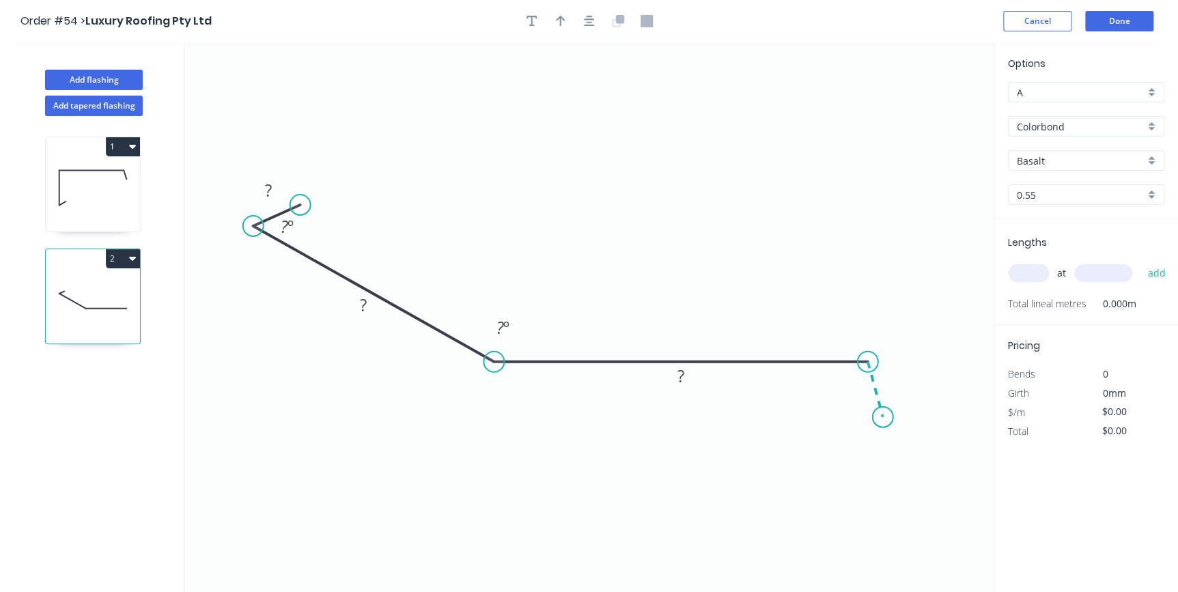
click at [883, 417] on icon "0 ? ? ? ? º ? º" at bounding box center [588, 317] width 809 height 550
click at [883, 417] on circle at bounding box center [882, 417] width 20 height 20
drag, startPoint x: 696, startPoint y: 374, endPoint x: 718, endPoint y: 307, distance: 70.6
click at [718, 307] on rect at bounding box center [703, 312] width 44 height 28
drag, startPoint x: 378, startPoint y: 298, endPoint x: 440, endPoint y: 232, distance: 90.3
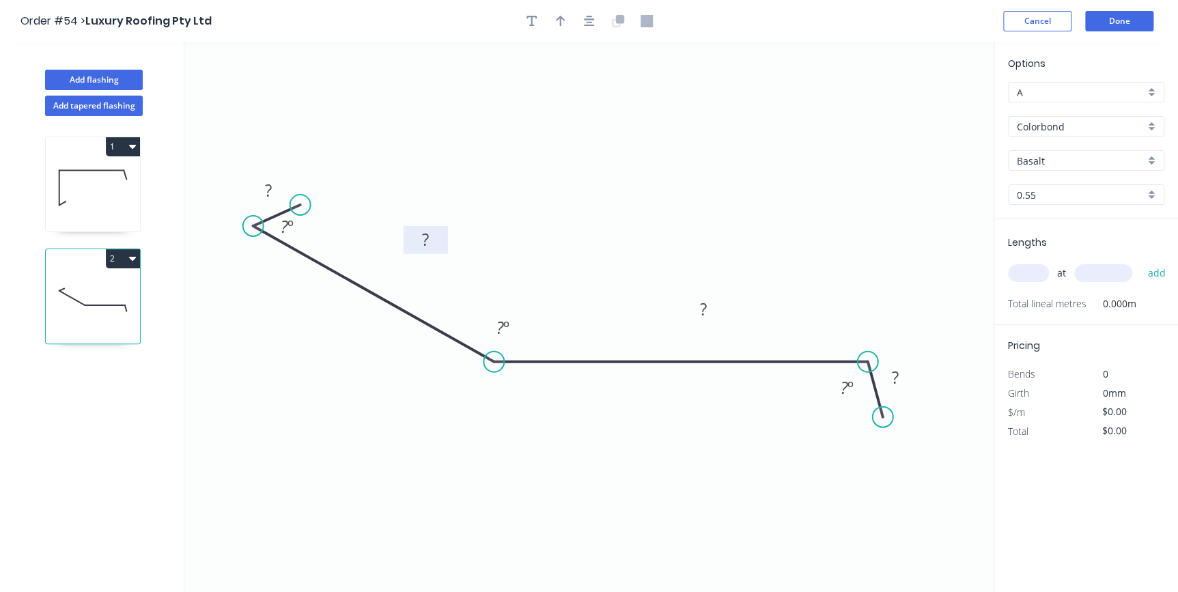
click at [440, 232] on rect at bounding box center [426, 240] width 44 height 28
click at [273, 186] on rect at bounding box center [268, 191] width 27 height 19
type input "$14.75"
drag, startPoint x: 554, startPoint y: 25, endPoint x: 655, endPoint y: 61, distance: 107.4
click at [555, 25] on button "button" at bounding box center [560, 21] width 20 height 20
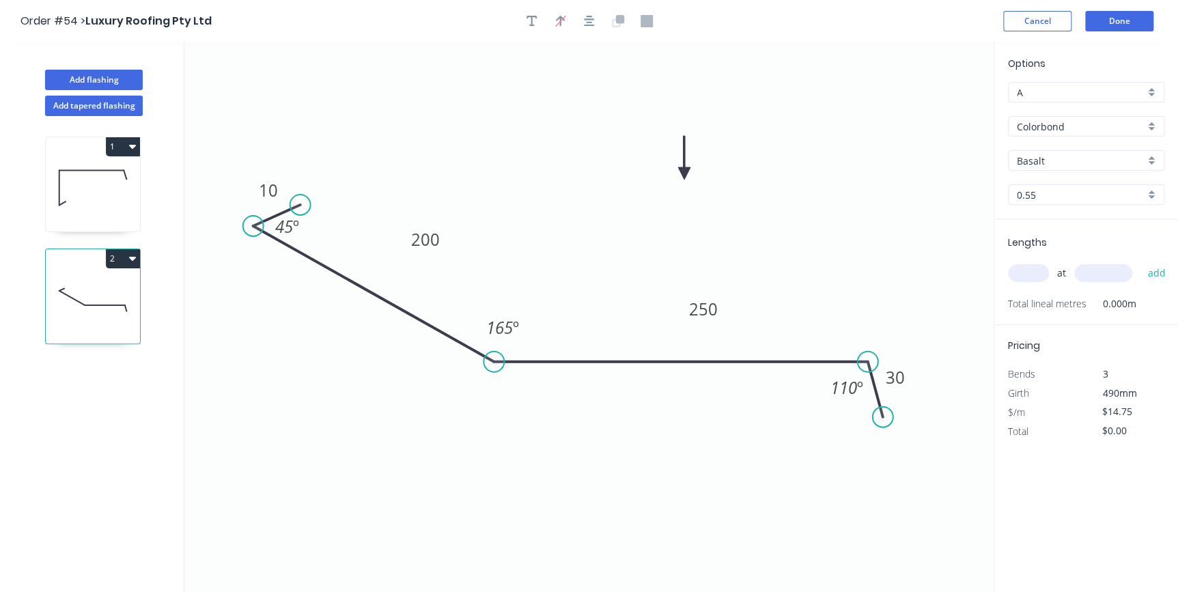
drag, startPoint x: 923, startPoint y: 109, endPoint x: 710, endPoint y: 167, distance: 220.7
click at [683, 173] on icon at bounding box center [684, 158] width 12 height 44
click at [1058, 158] on input "Basalt" at bounding box center [1081, 161] width 128 height 14
click at [1056, 186] on div "Jasper" at bounding box center [1086, 187] width 155 height 24
type input "Jasper"
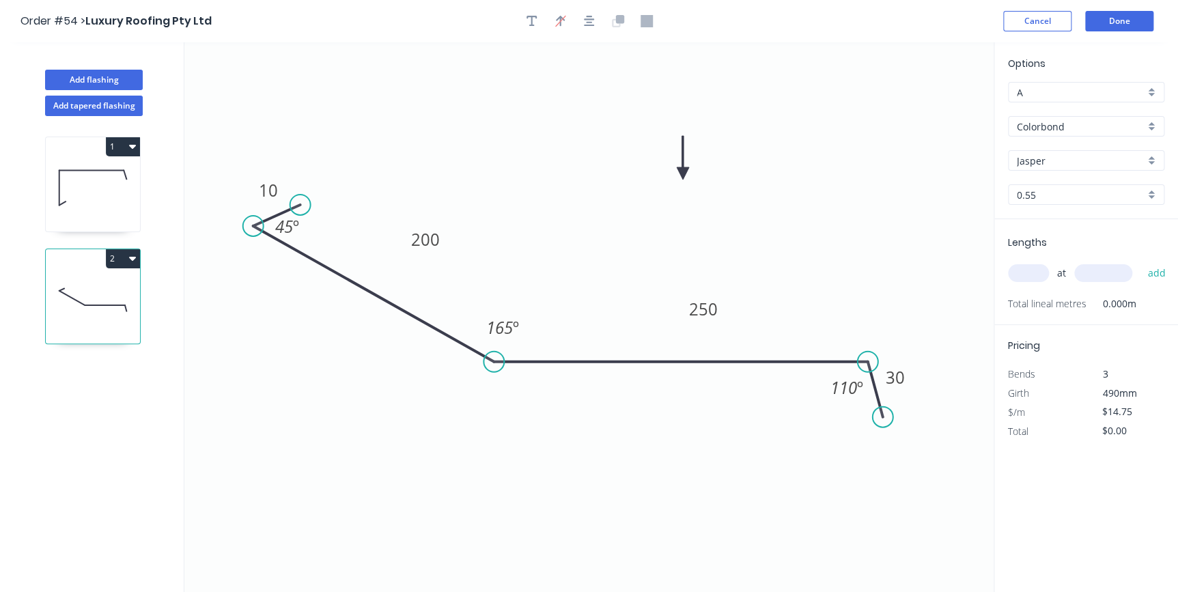
click at [1042, 271] on input "text" at bounding box center [1028, 273] width 41 height 18
type input "1"
type input "4800"
click at [1140, 262] on button "add" at bounding box center [1156, 273] width 32 height 23
type input "$70.80"
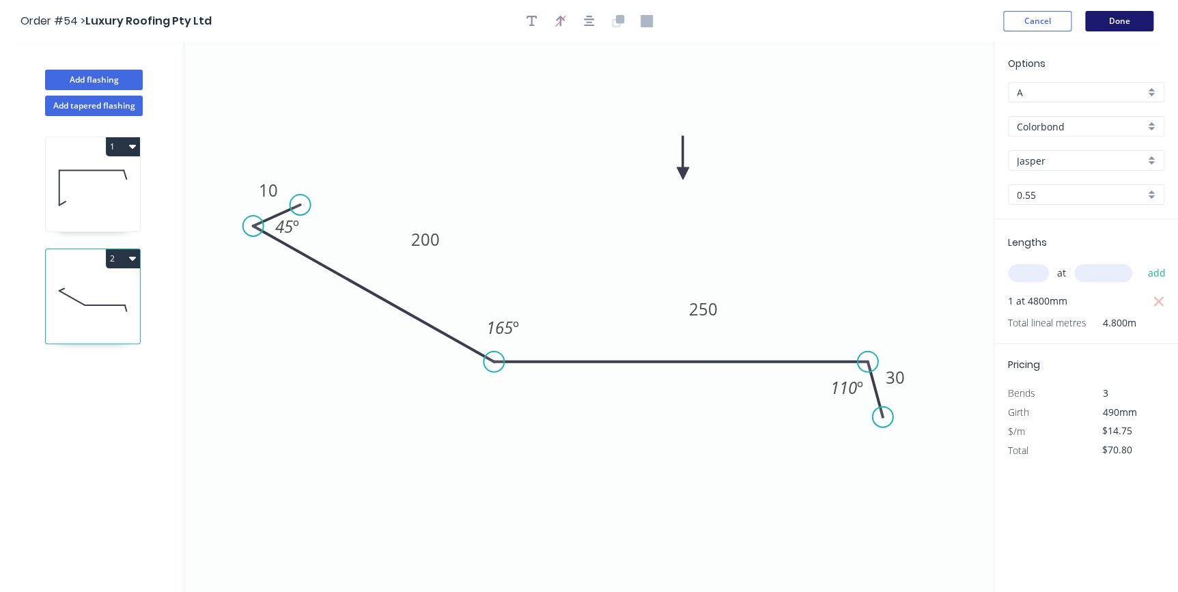
click at [1131, 21] on button "Done" at bounding box center [1119, 21] width 68 height 20
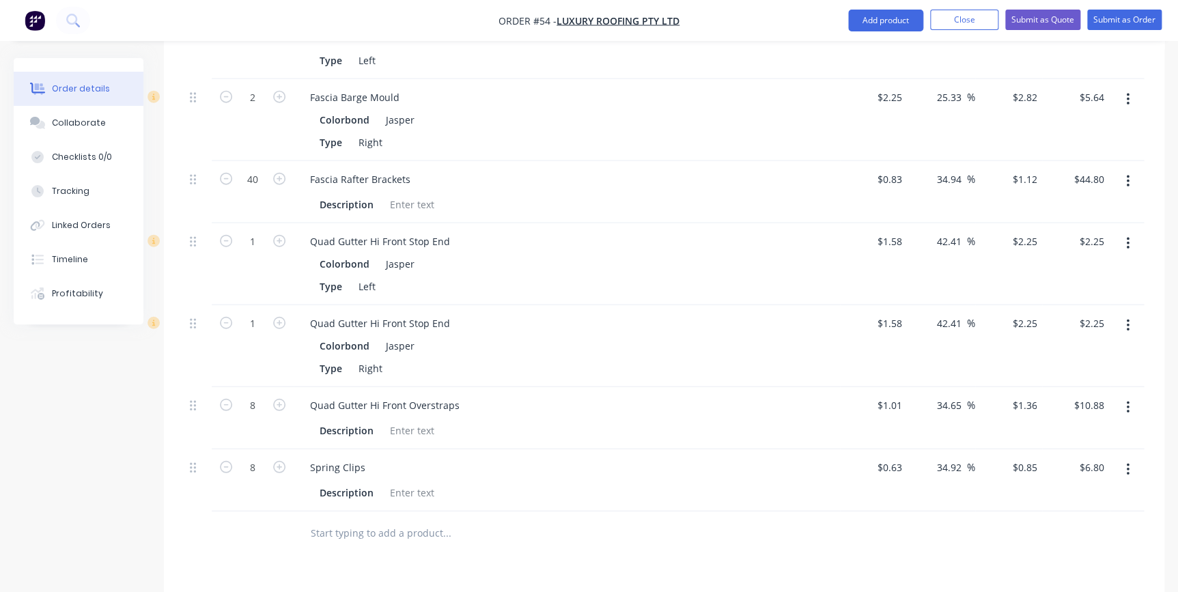
scroll to position [1676, 0]
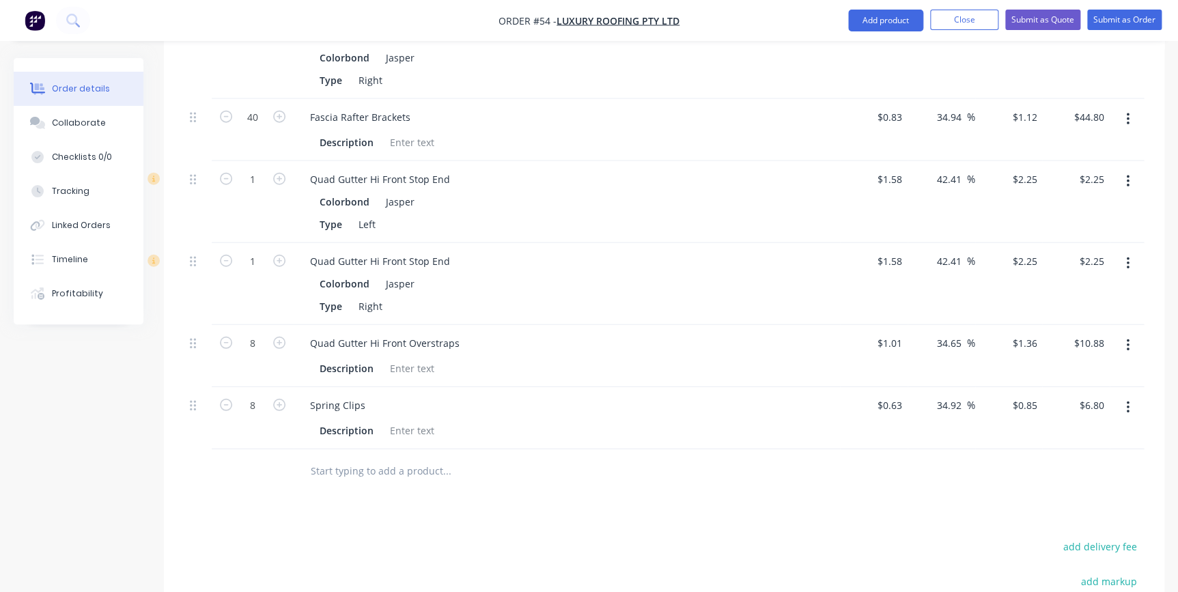
click at [350, 460] on input "text" at bounding box center [446, 471] width 273 height 27
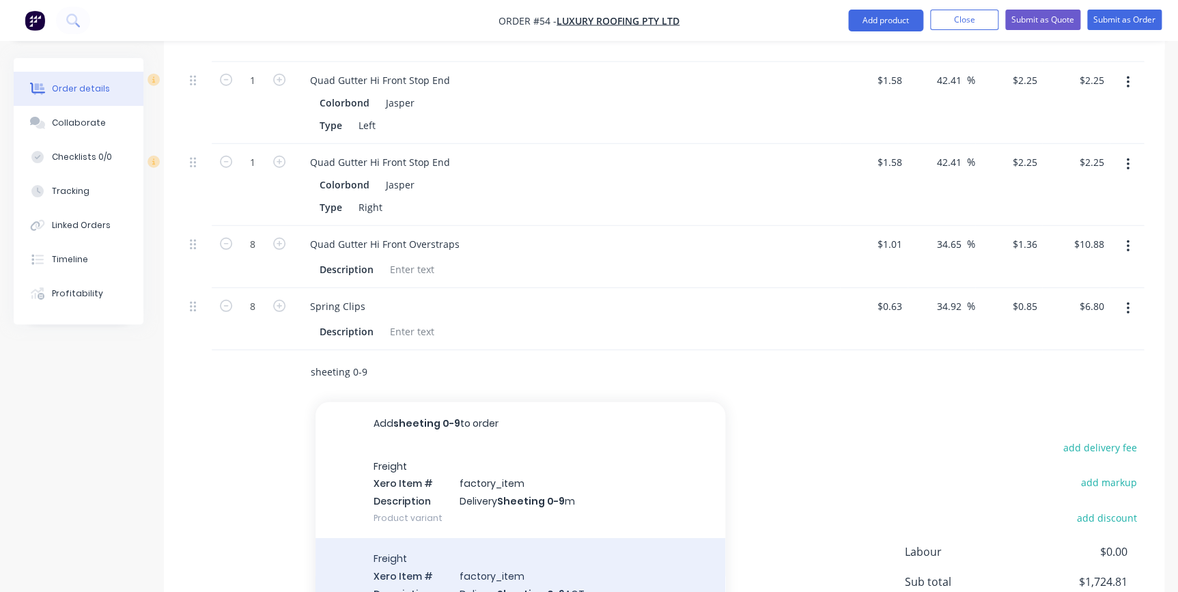
scroll to position [1862, 0]
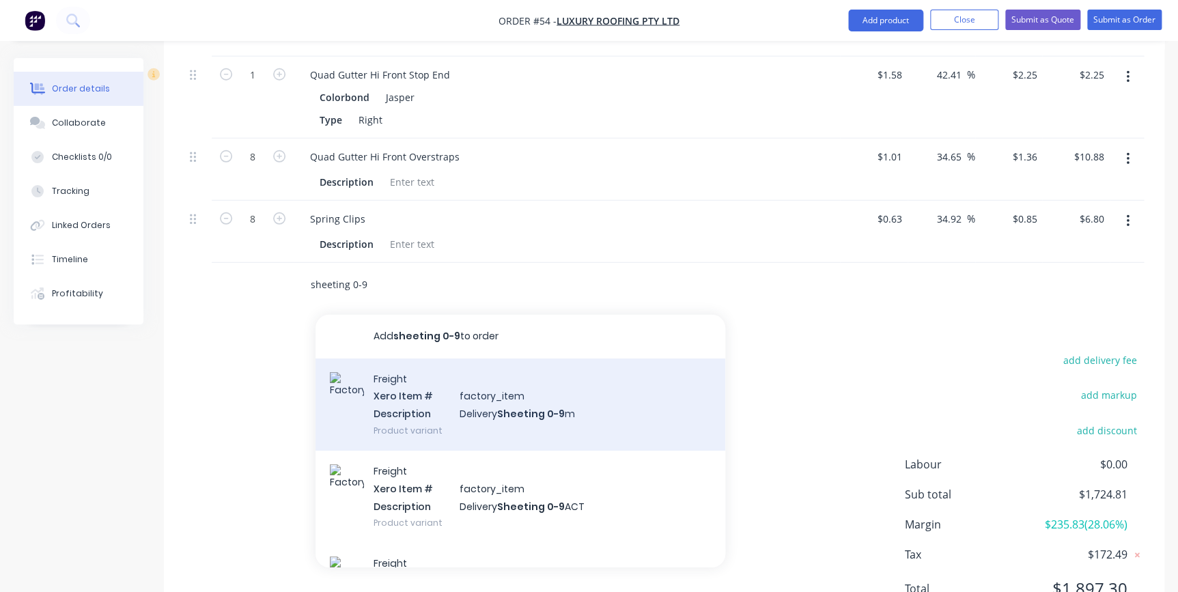
type input "sheeting 0-9"
click at [435, 392] on div "Freight Xero Item # factory_item Description Delivery Sheeting 0-9 m Product va…" at bounding box center [521, 405] width 410 height 92
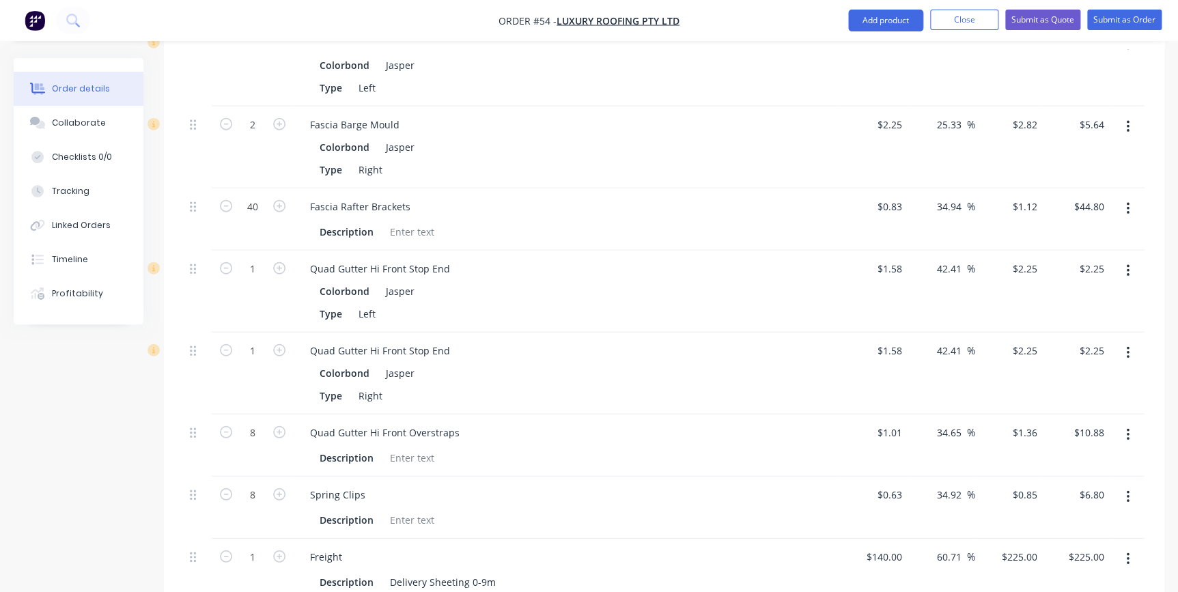
scroll to position [1489, 0]
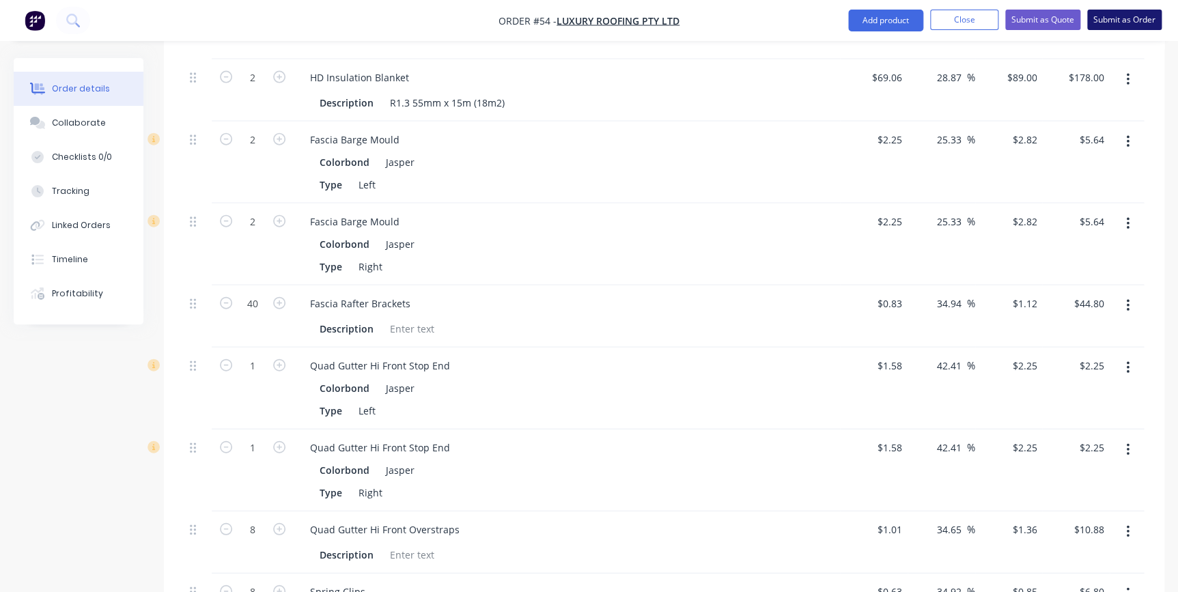
click at [1107, 16] on button "Submit as Order" at bounding box center [1124, 20] width 74 height 20
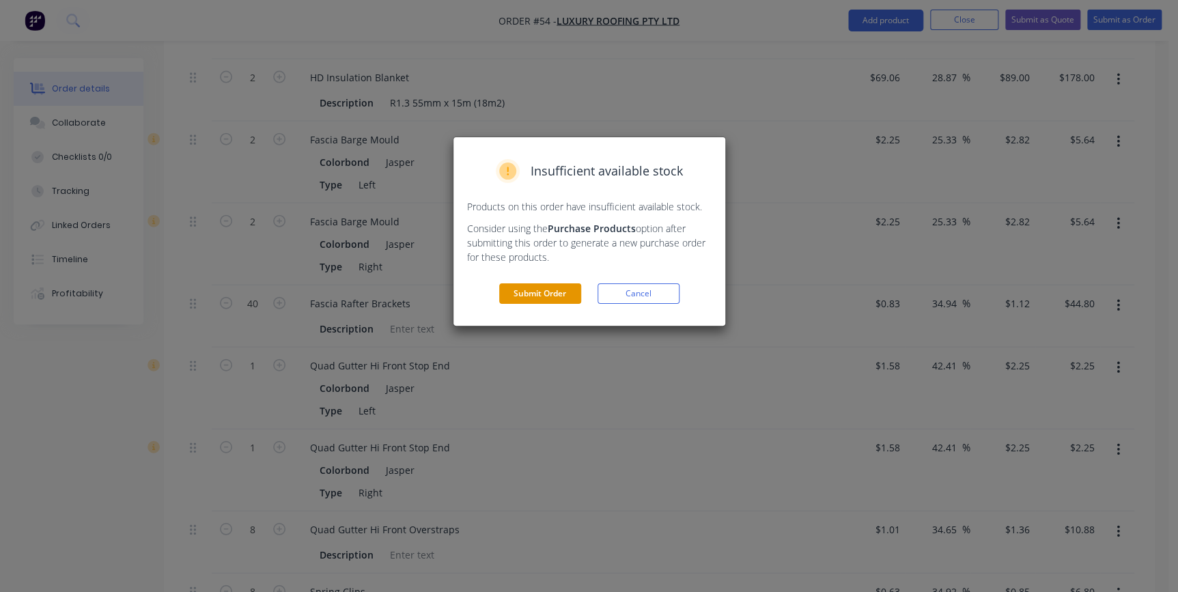
click at [554, 288] on button "Submit Order" at bounding box center [540, 293] width 82 height 20
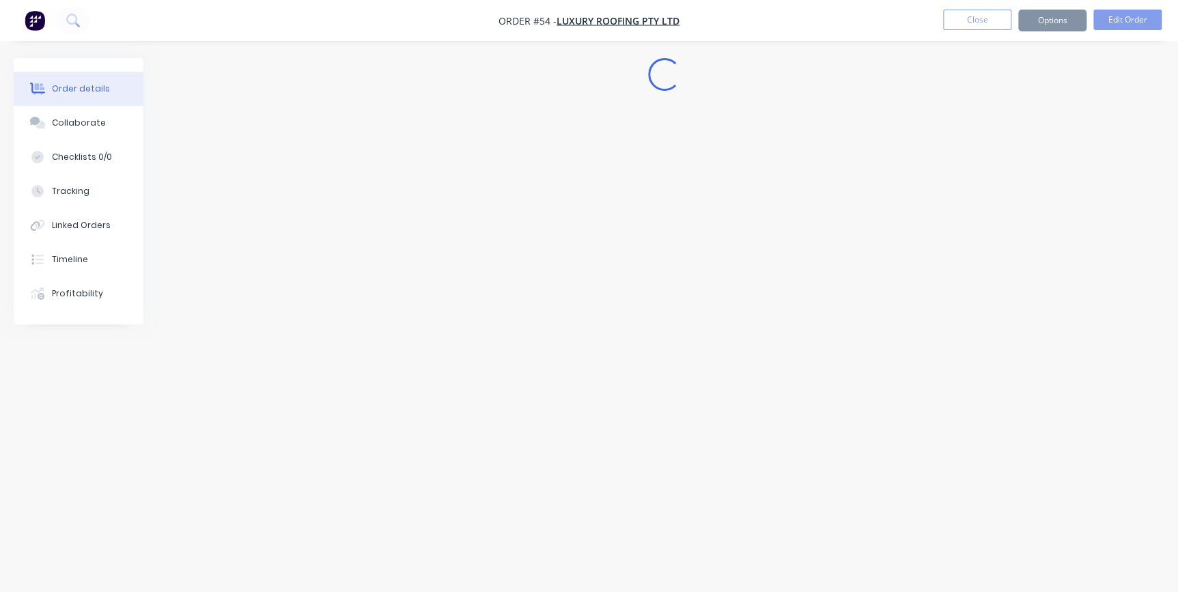
scroll to position [0, 0]
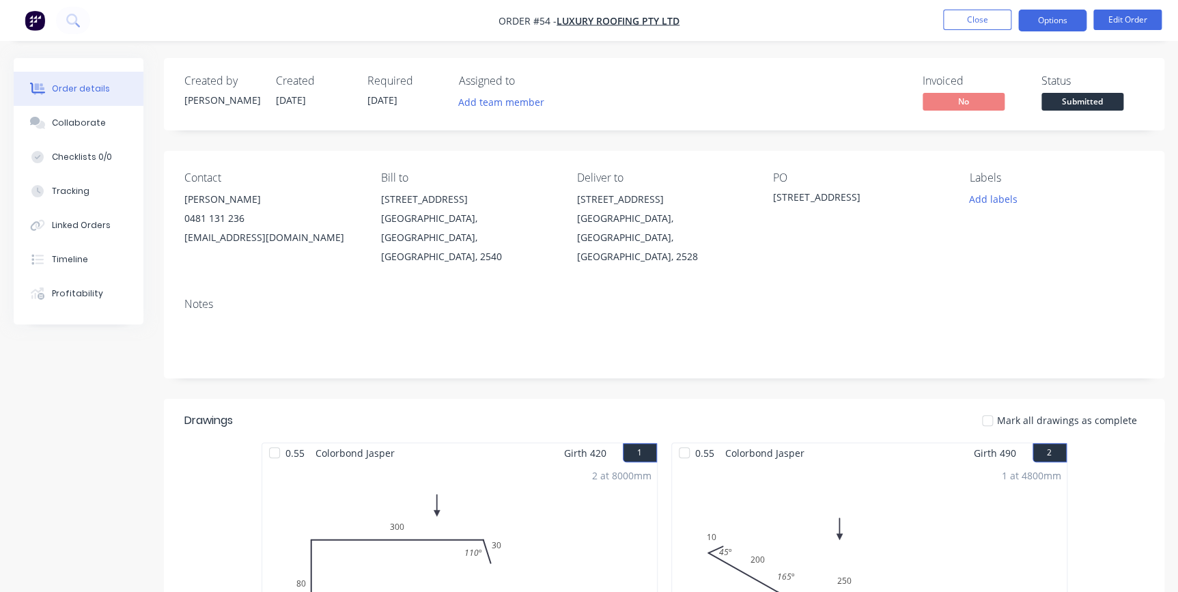
click at [1056, 23] on button "Options" at bounding box center [1052, 21] width 68 height 22
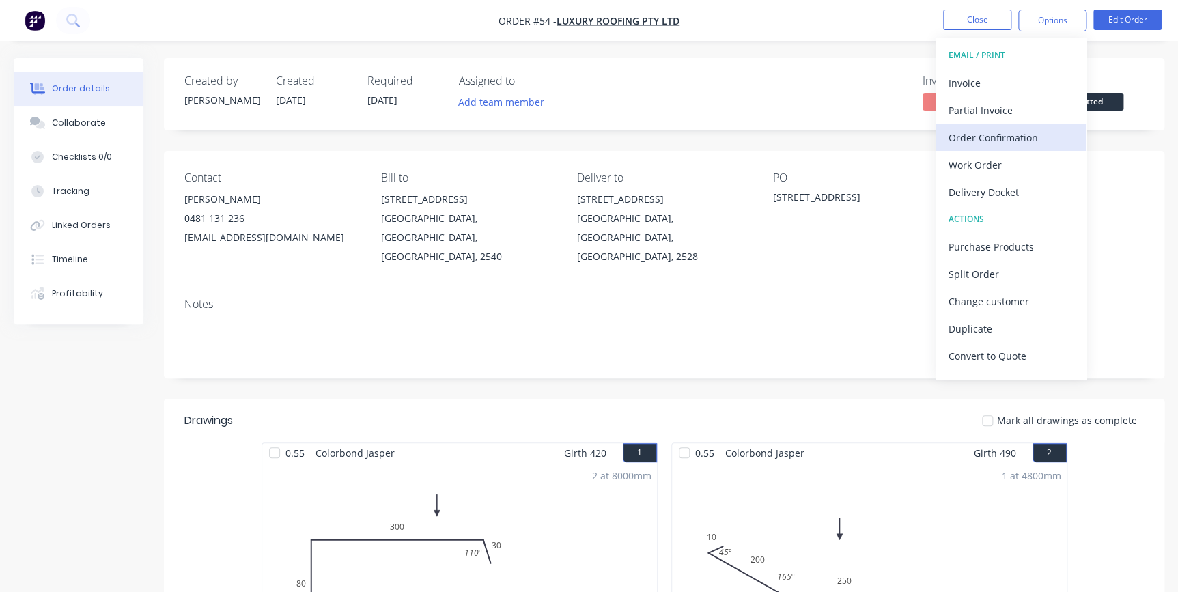
click at [991, 137] on div "Order Confirmation" at bounding box center [1012, 138] width 126 height 20
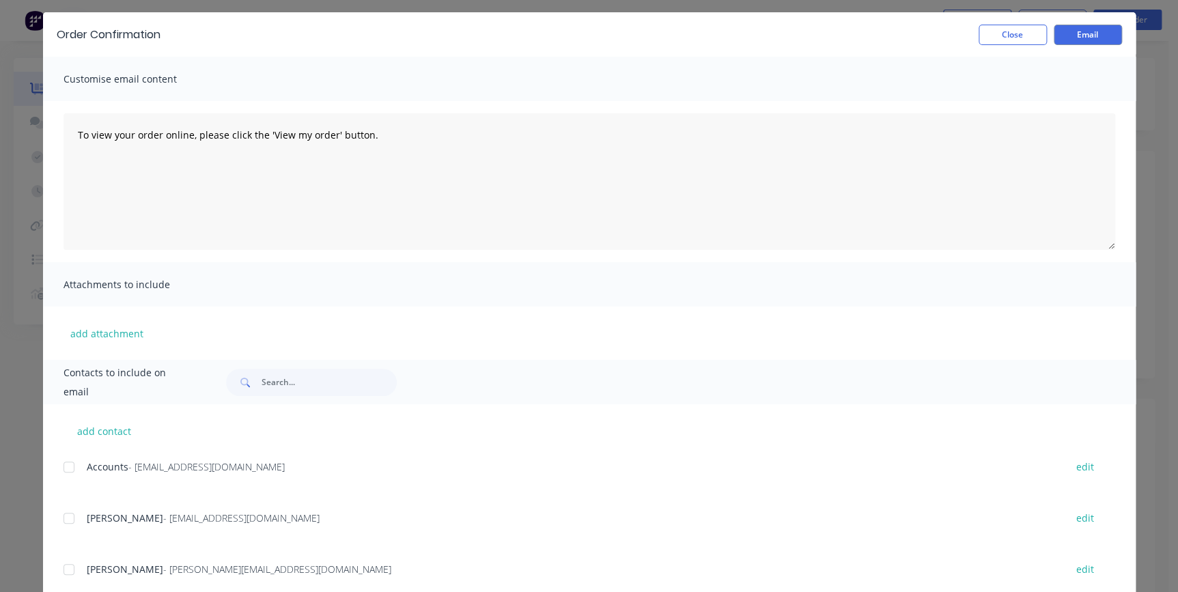
scroll to position [61, 0]
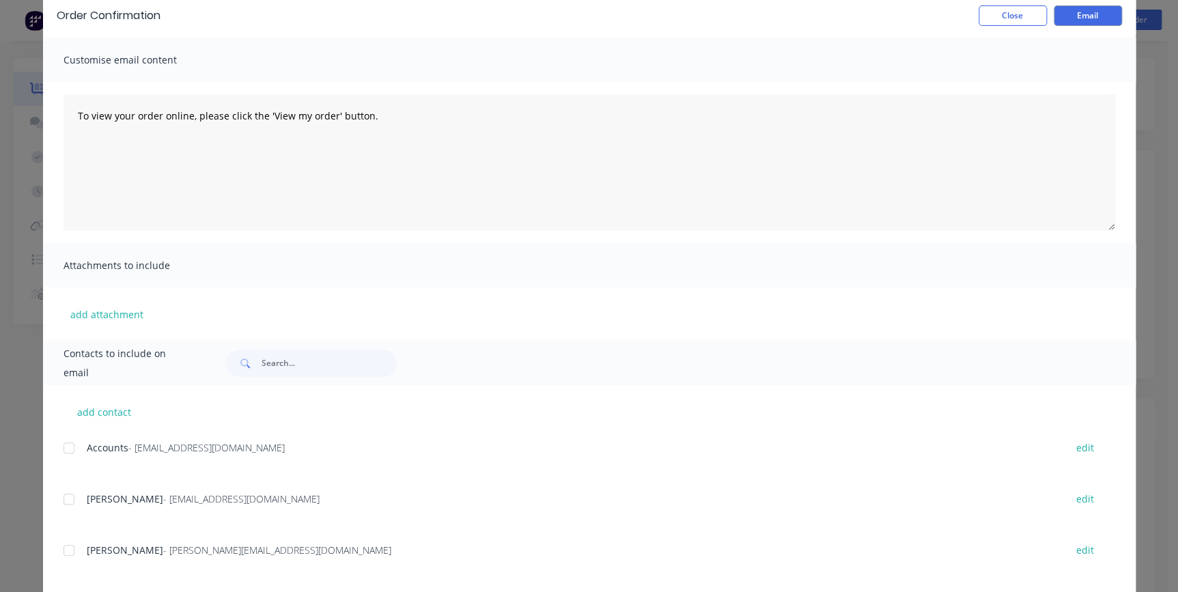
click at [62, 493] on div at bounding box center [68, 499] width 27 height 27
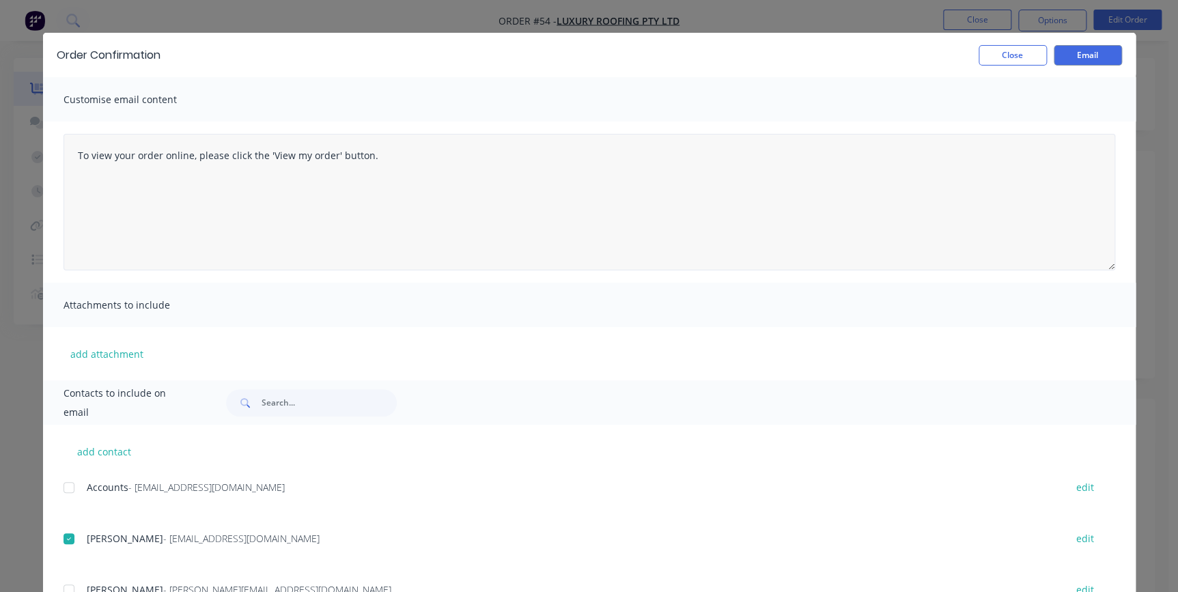
scroll to position [0, 0]
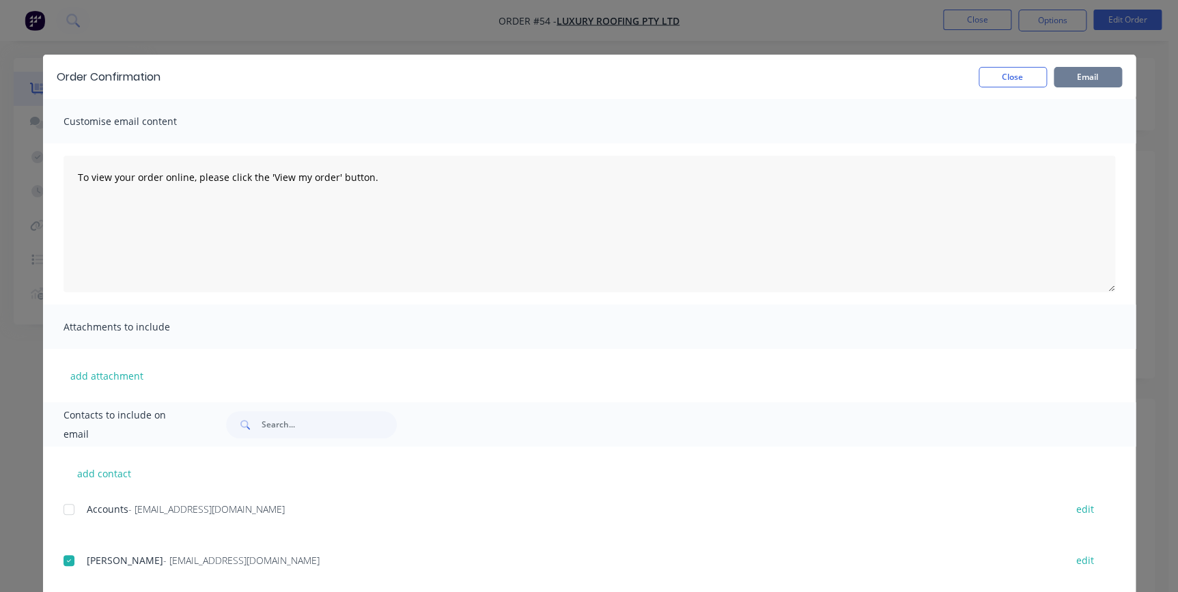
click at [1072, 79] on button "Email" at bounding box center [1088, 77] width 68 height 20
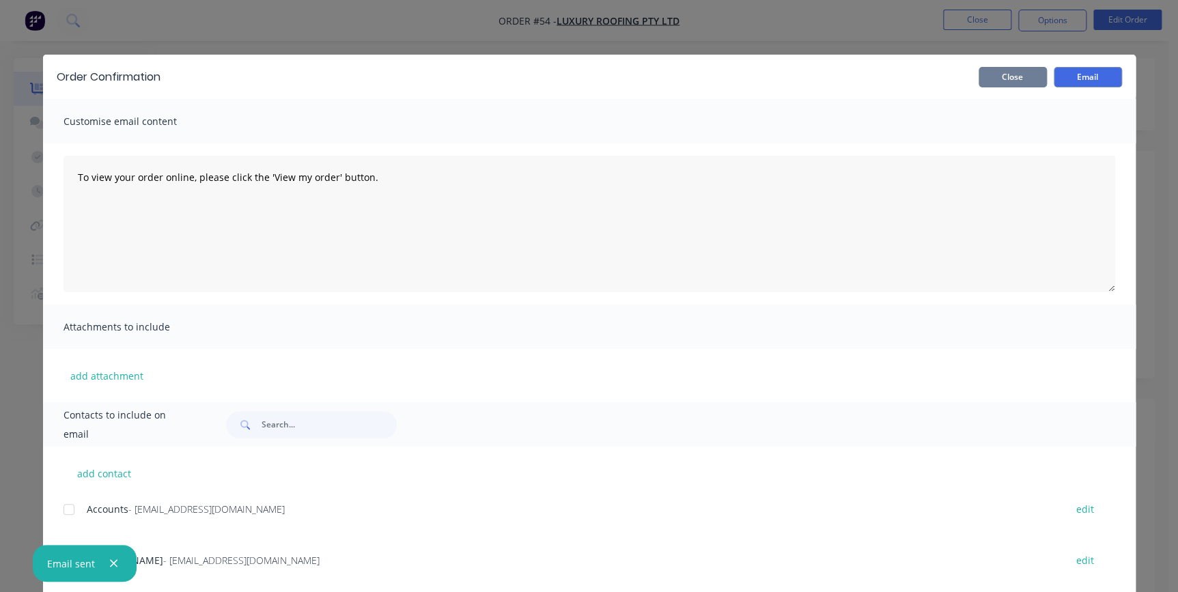
click at [1000, 83] on button "Close" at bounding box center [1013, 77] width 68 height 20
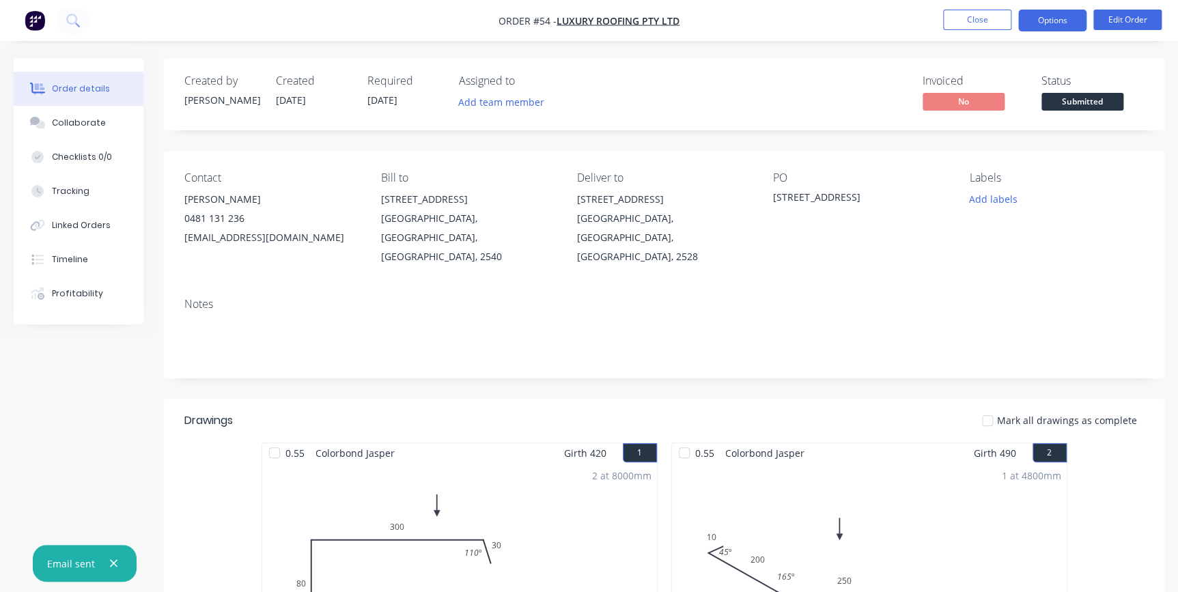
click at [1029, 23] on button "Options" at bounding box center [1052, 21] width 68 height 22
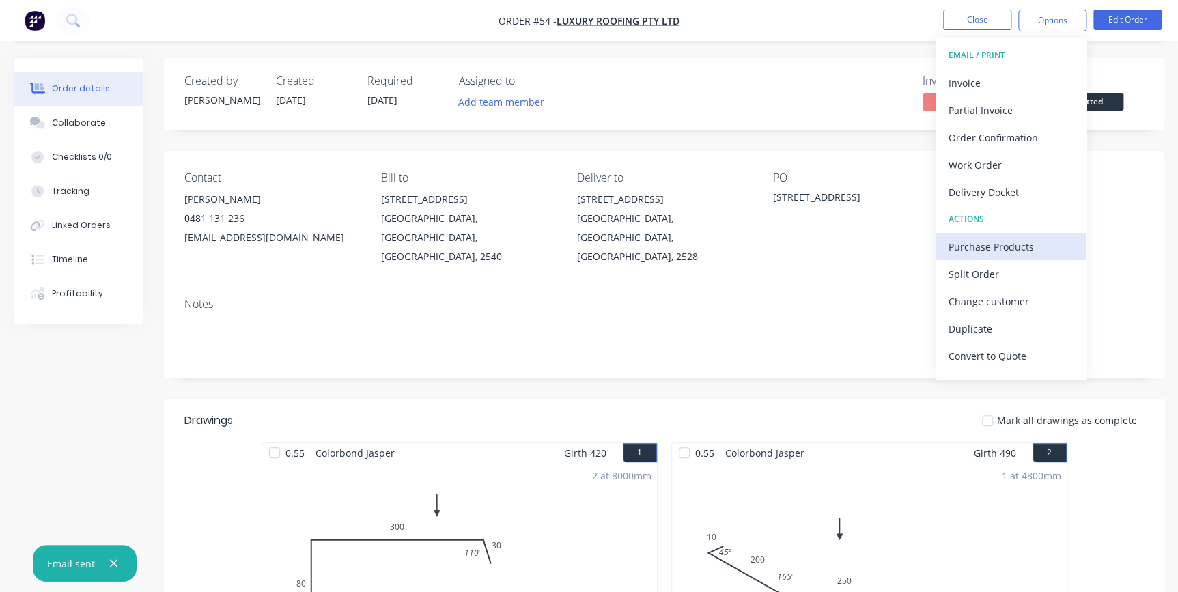
click at [974, 244] on div "Purchase Products" at bounding box center [1012, 247] width 126 height 20
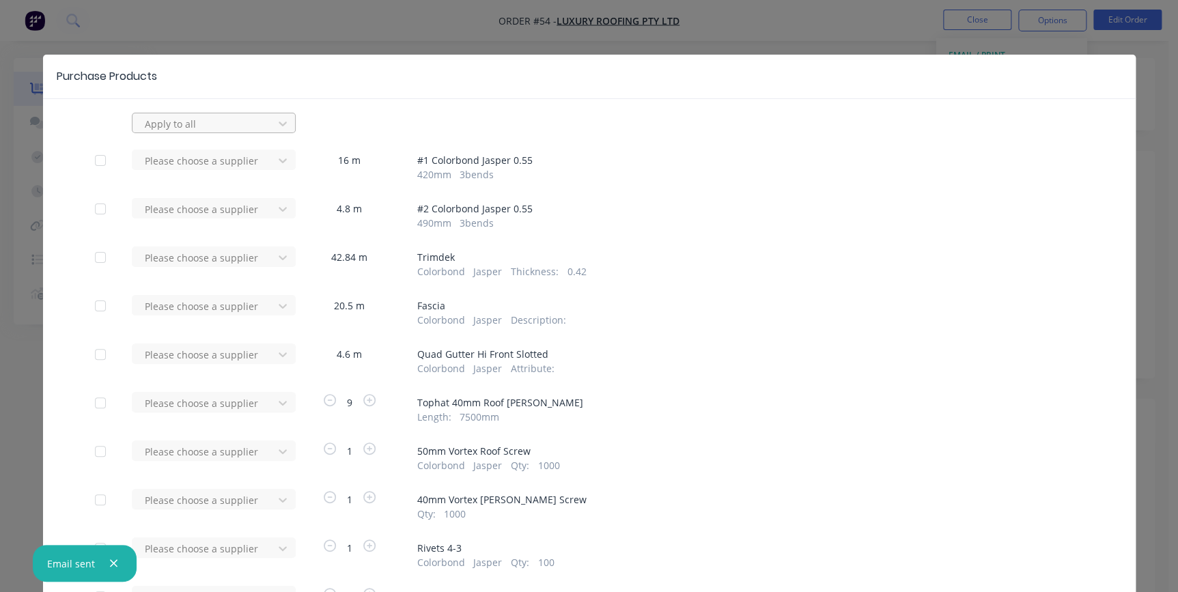
click at [191, 122] on div at bounding box center [204, 123] width 123 height 17
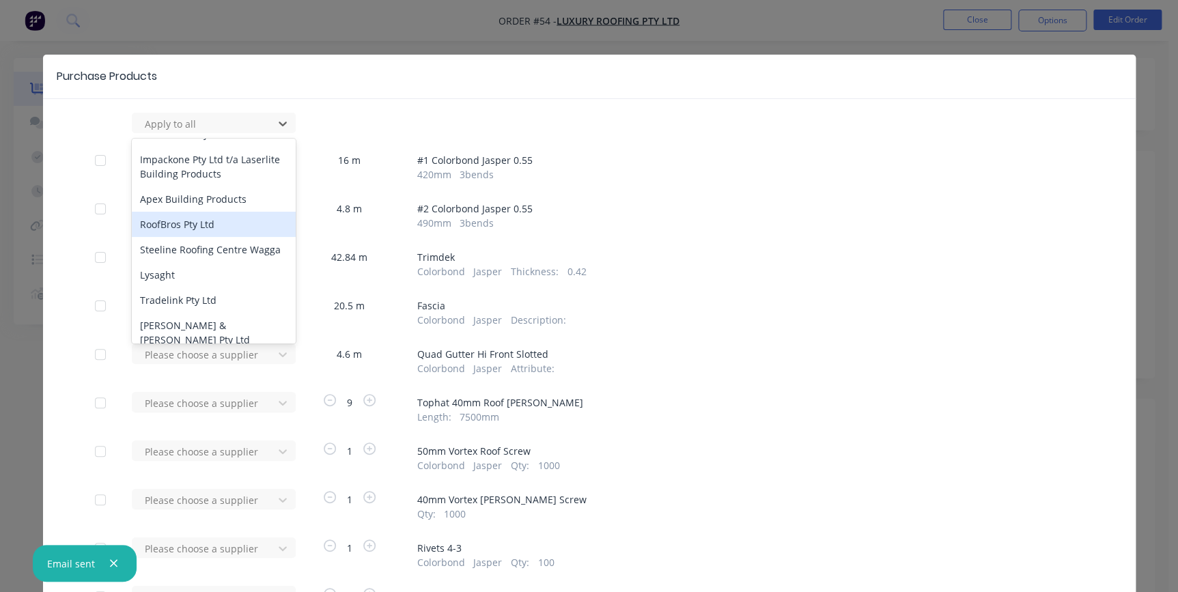
scroll to position [1304, 0]
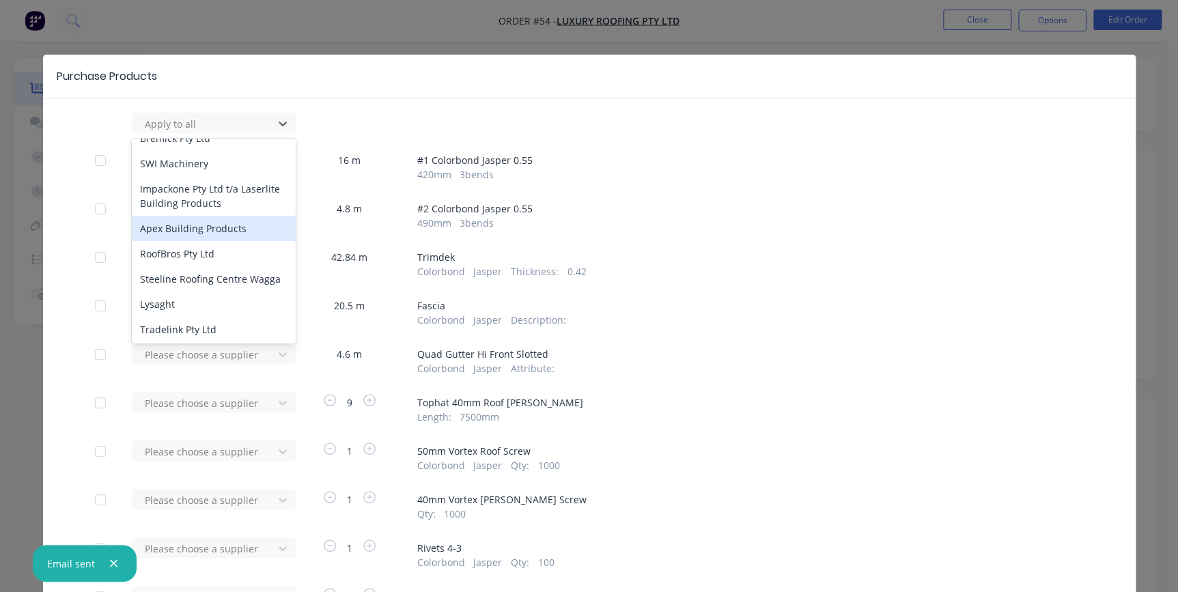
click at [156, 219] on div "Apex Building Products" at bounding box center [214, 228] width 164 height 25
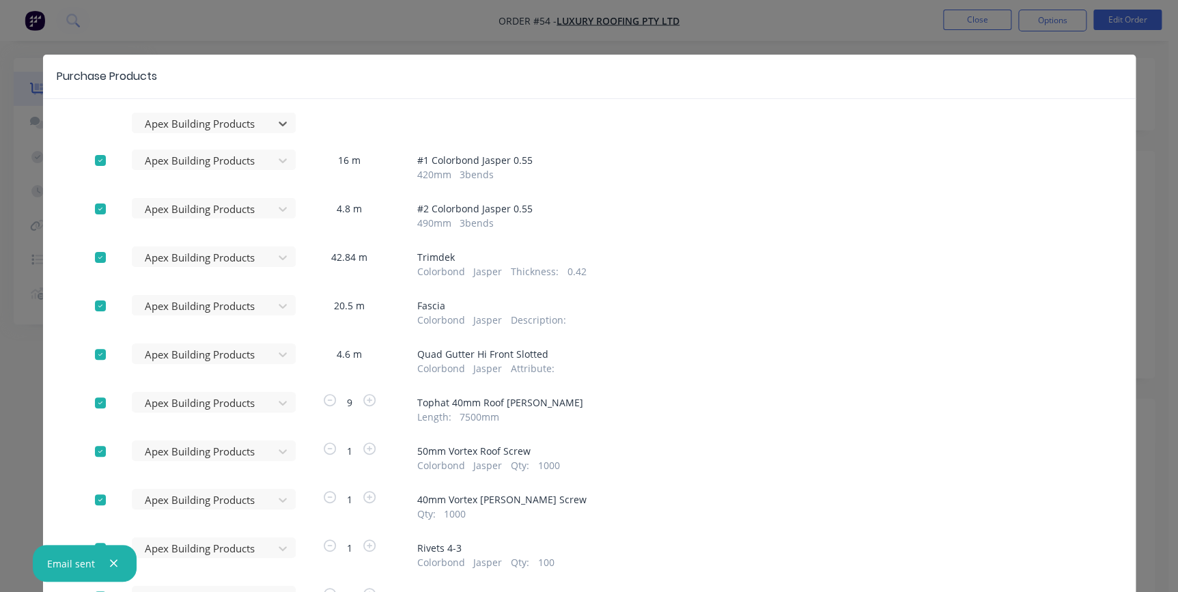
click at [111, 562] on icon "button" at bounding box center [113, 563] width 9 height 12
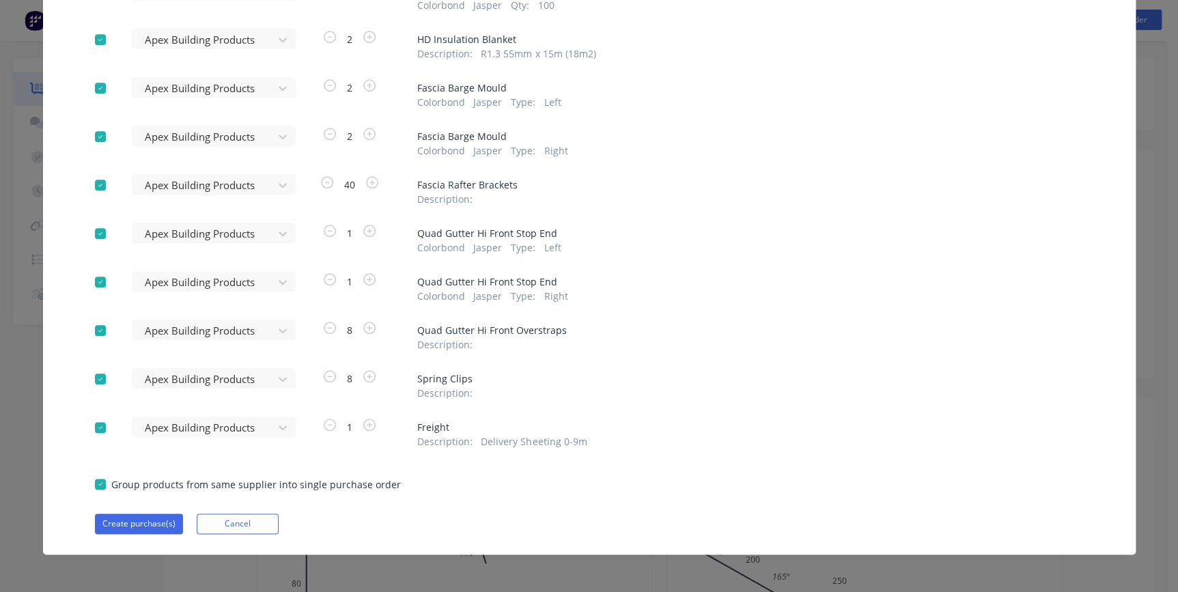
scroll to position [559, 0]
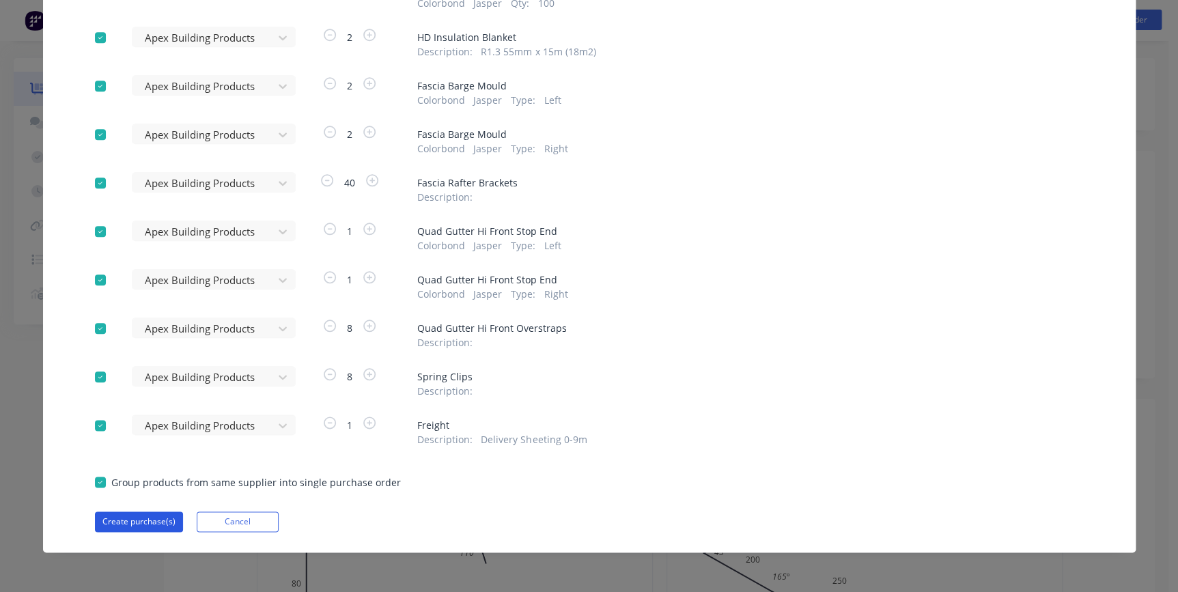
click at [123, 521] on button "Create purchase(s)" at bounding box center [139, 521] width 88 height 20
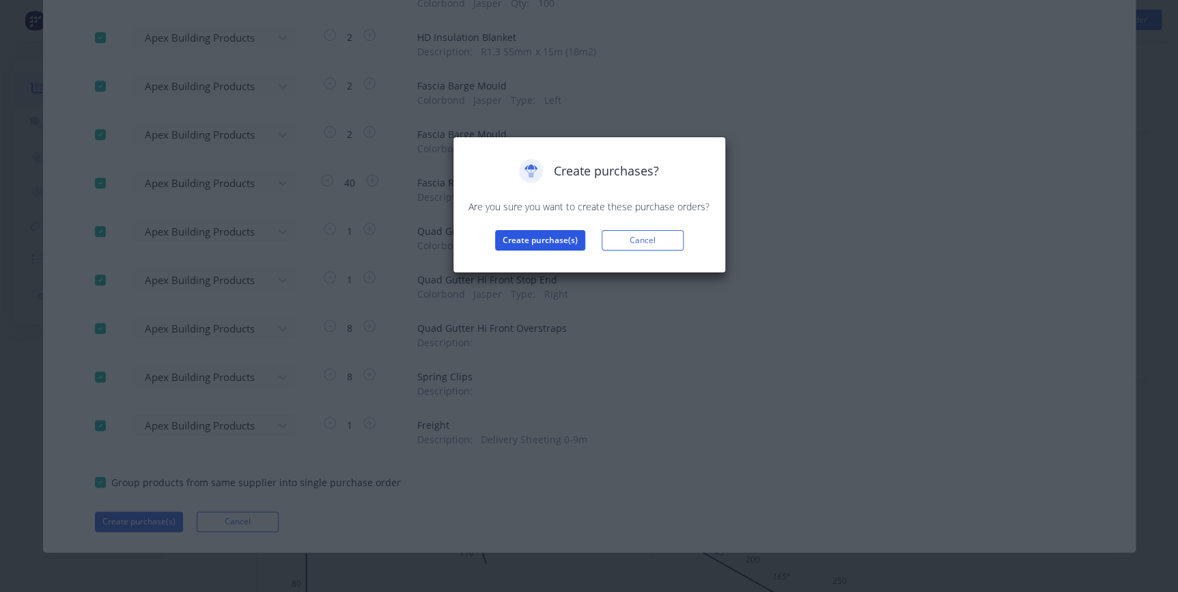
click at [550, 238] on button "Create purchase(s)" at bounding box center [540, 240] width 90 height 20
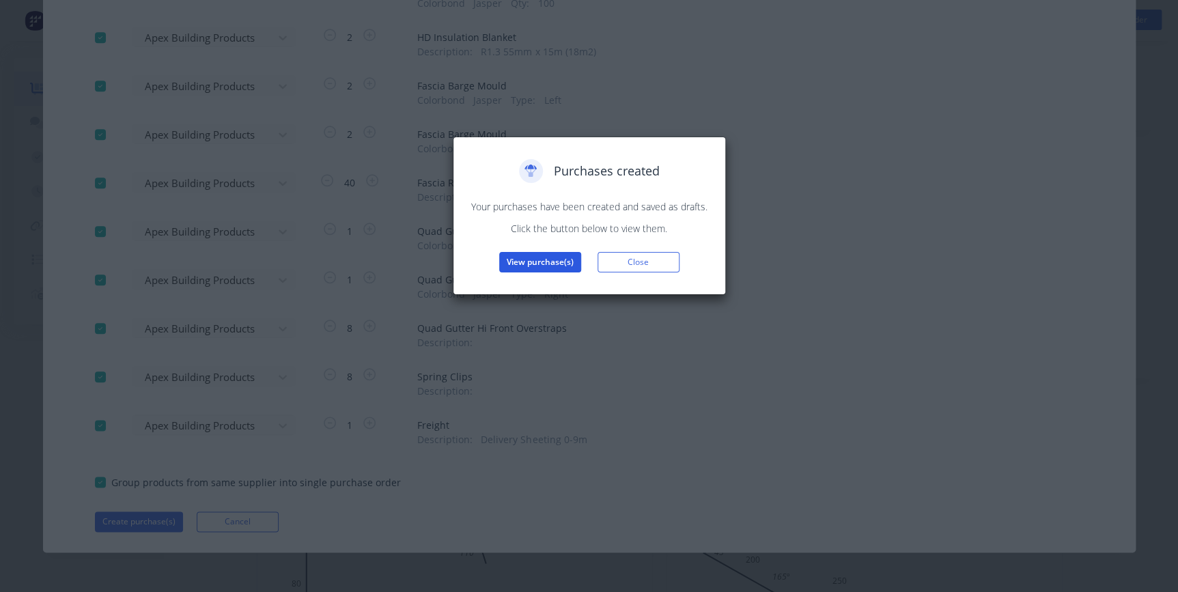
click at [537, 266] on button "View purchase(s)" at bounding box center [540, 262] width 82 height 20
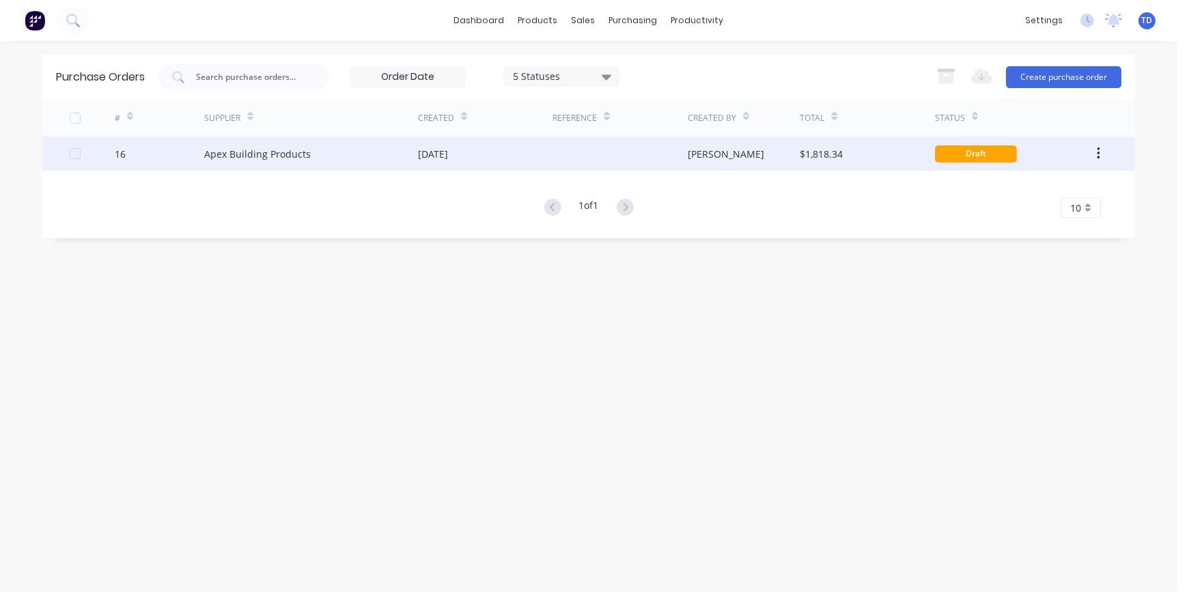
click at [499, 159] on div "13 Oct 2025" at bounding box center [485, 154] width 135 height 34
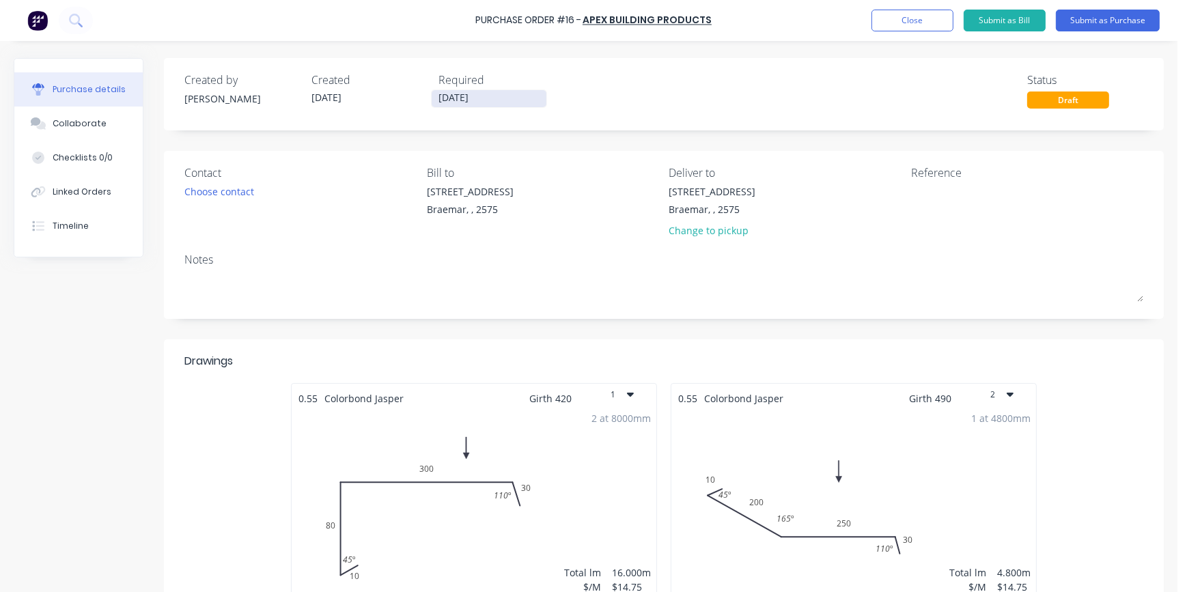
click at [483, 92] on input "12/10/25" at bounding box center [489, 98] width 115 height 17
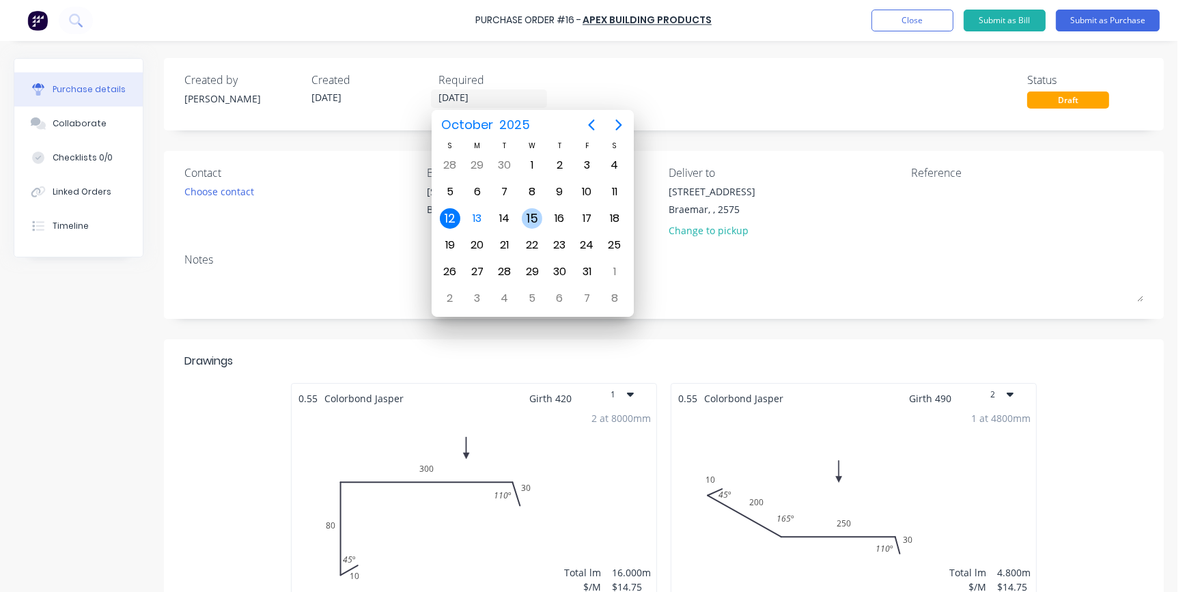
click at [526, 215] on div "15" at bounding box center [532, 218] width 20 height 20
type input "[DATE]"
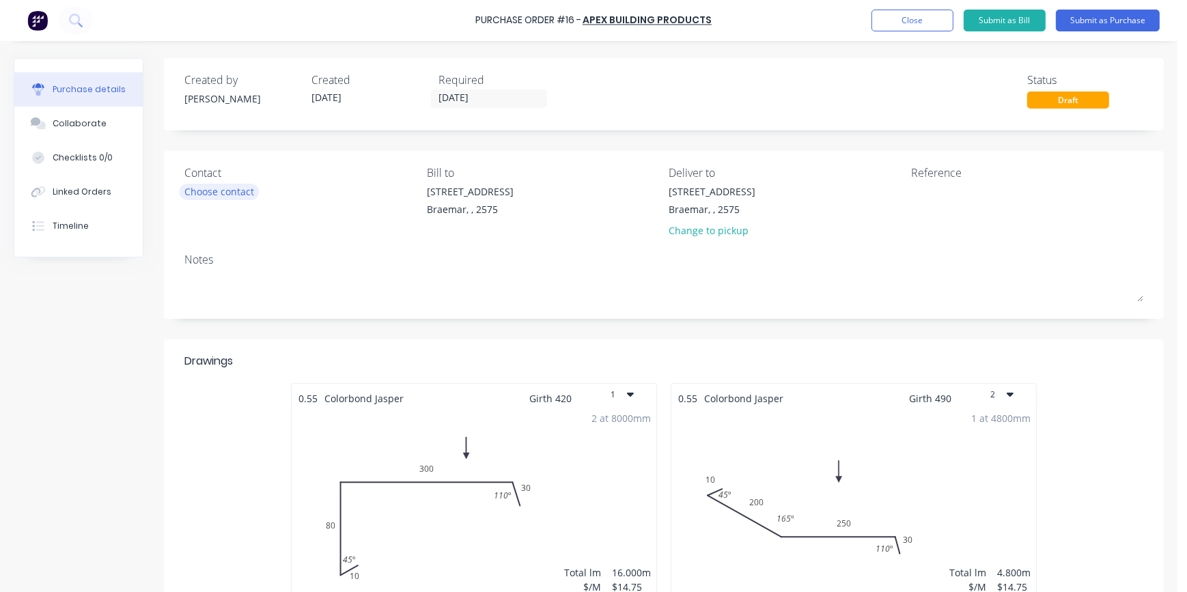
click at [229, 197] on div "Choose contact" at bounding box center [219, 191] width 70 height 14
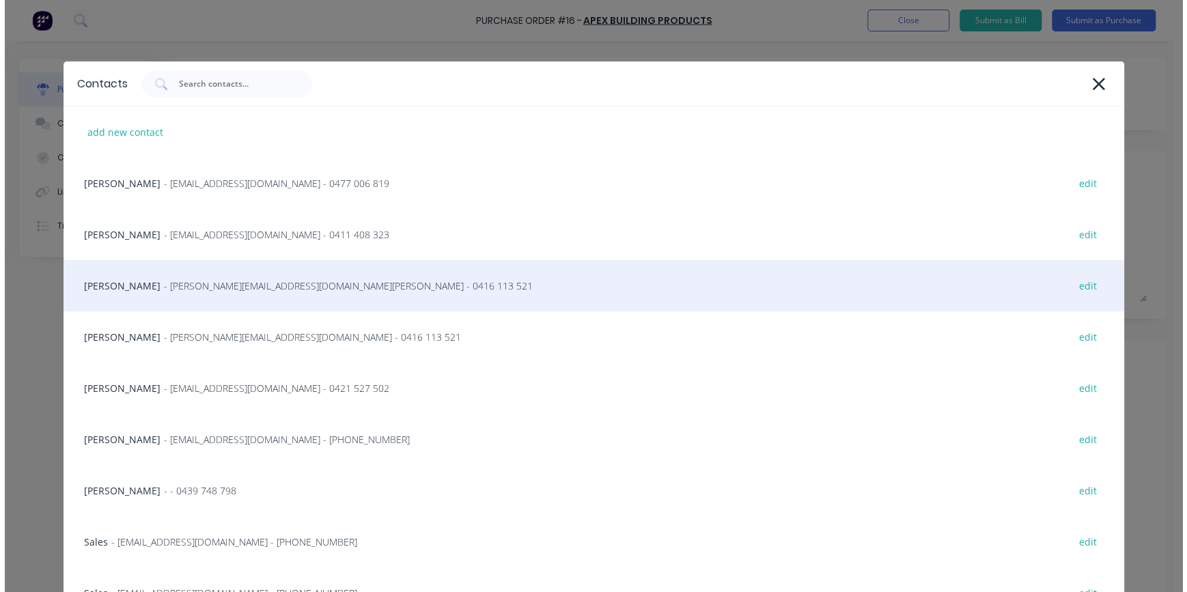
scroll to position [61, 0]
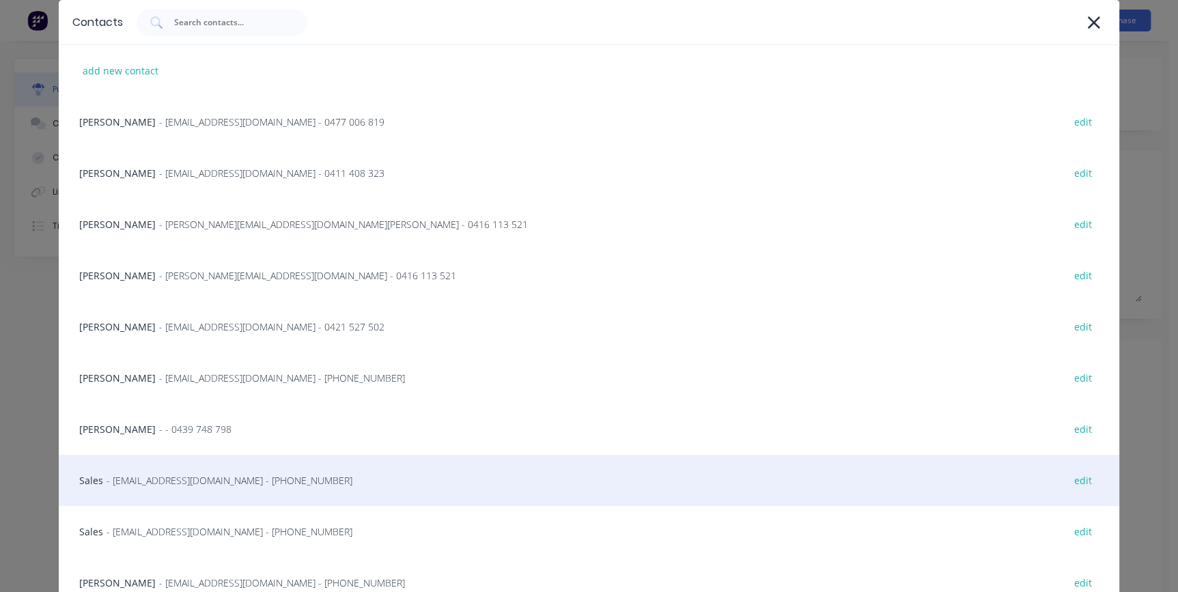
click at [193, 473] on span "- admin@scrs.net.au - (02) 9188 1179" at bounding box center [230, 480] width 246 height 14
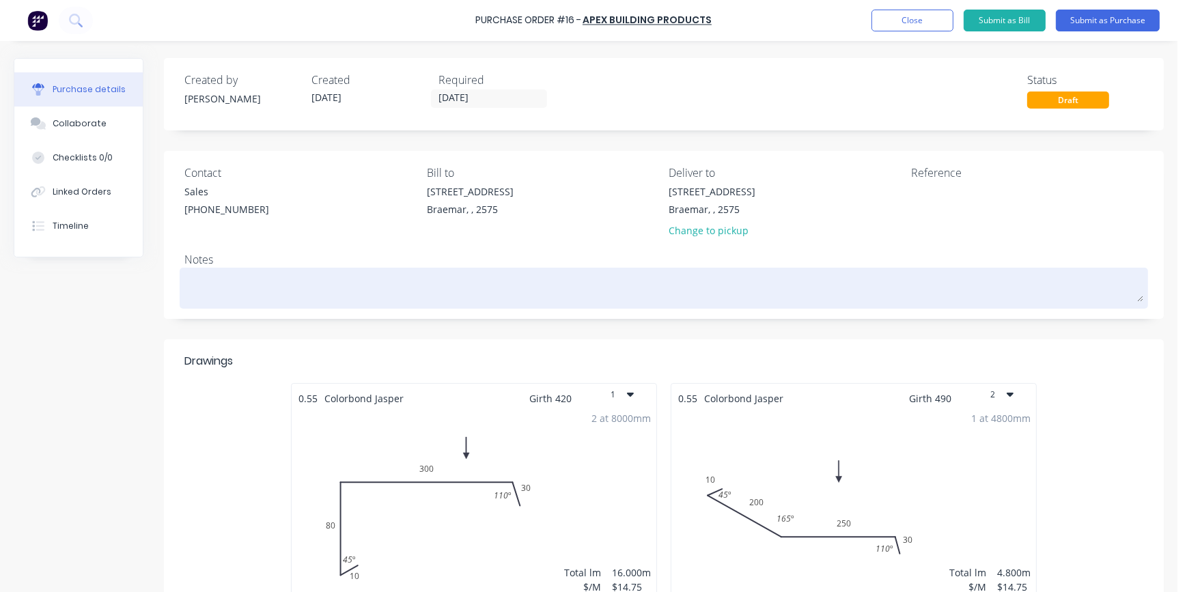
click at [267, 282] on textarea at bounding box center [663, 286] width 959 height 31
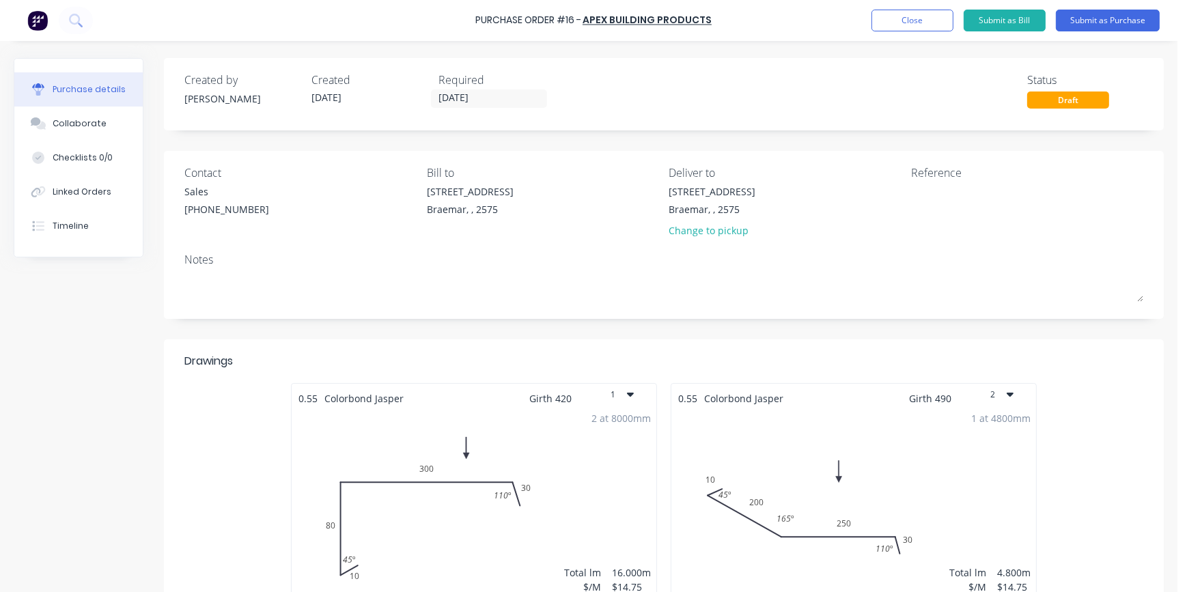
type textarea "x"
type textarea "C"
type textarea "x"
type textarea "Co"
type textarea "x"
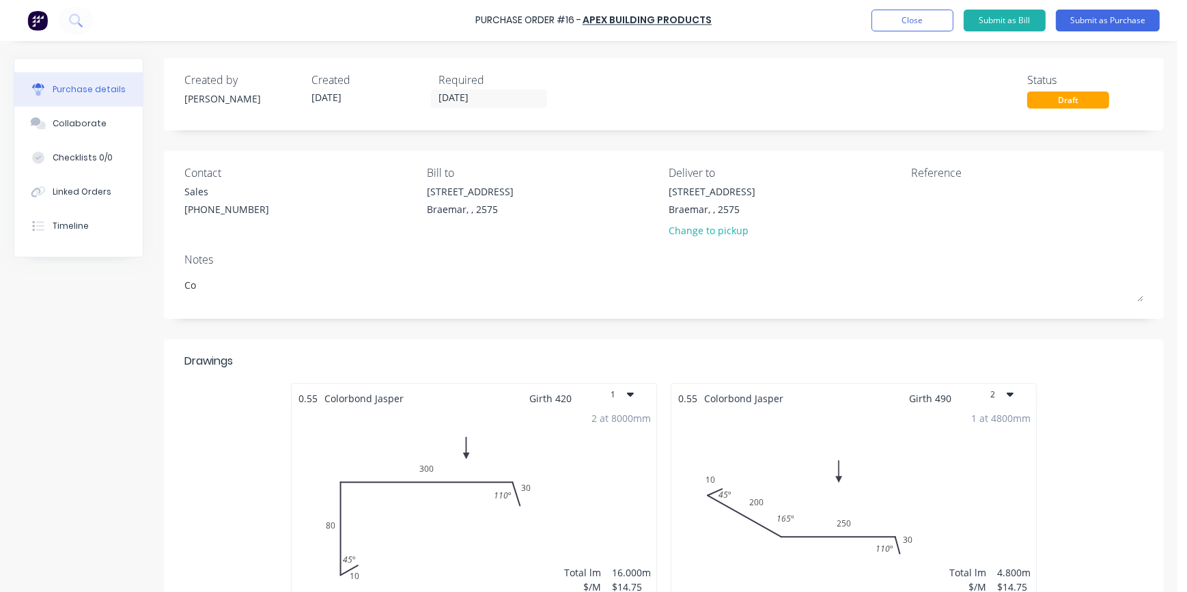
type textarea "Con"
type textarea "x"
type textarea "Cony"
type textarea "x"
type textarea "Con"
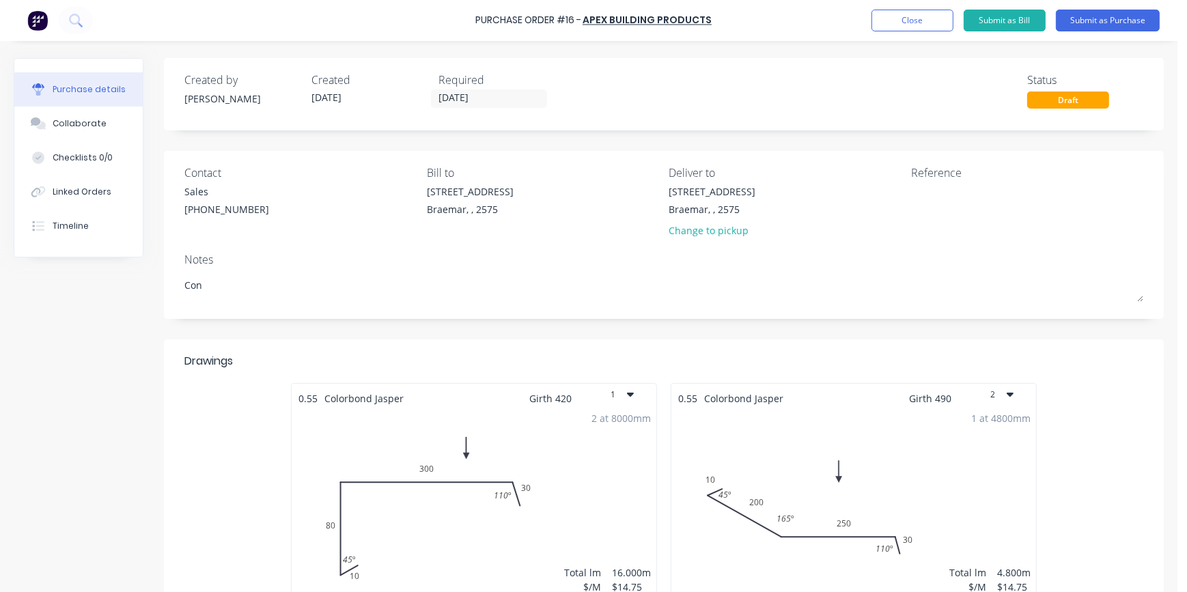
type textarea "x"
type textarea "Cont"
type textarea "x"
type textarea "Conta"
type textarea "x"
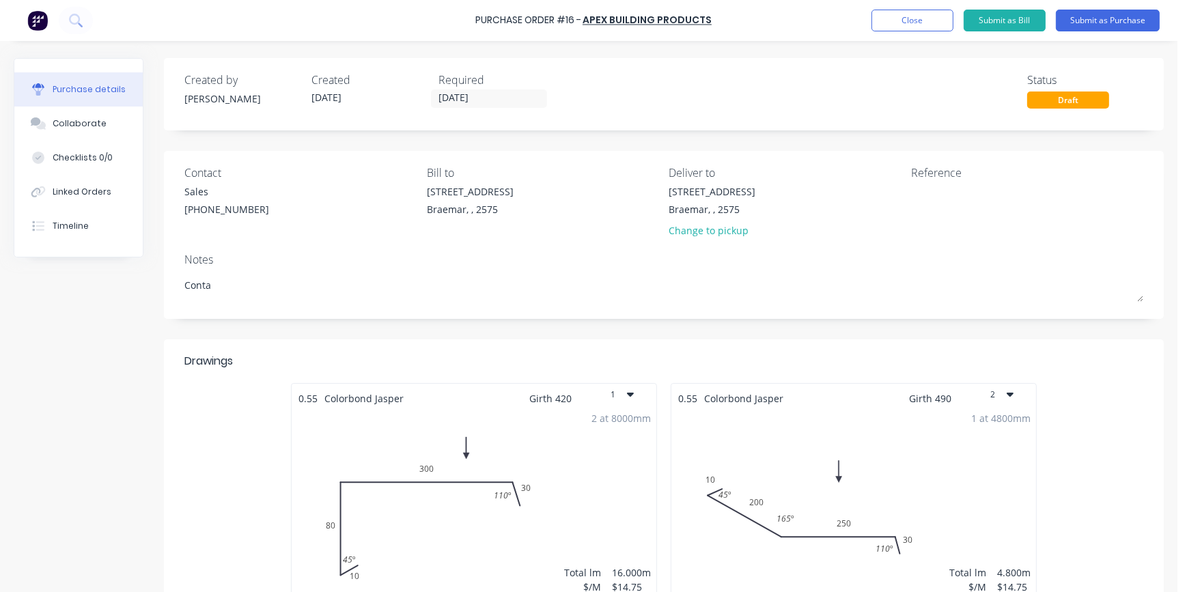
type textarea "Contac"
type textarea "x"
type textarea "Contact"
type textarea "x"
type textarea "Contact"
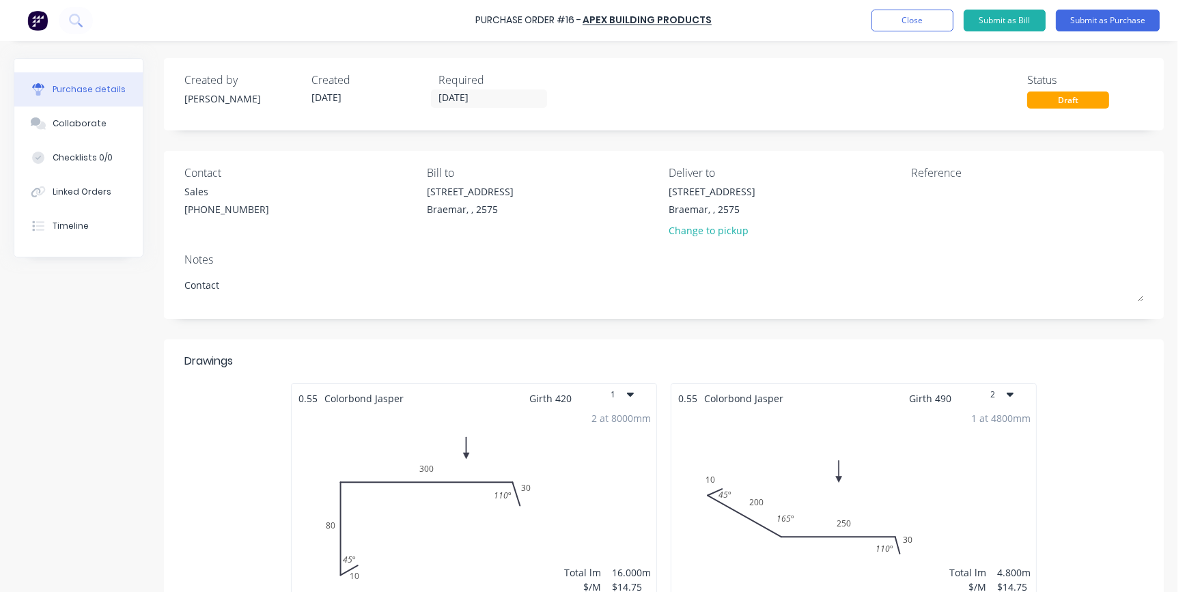
type textarea "x"
type textarea "Contact -"
type textarea "x"
type textarea "Contact -"
type textarea "x"
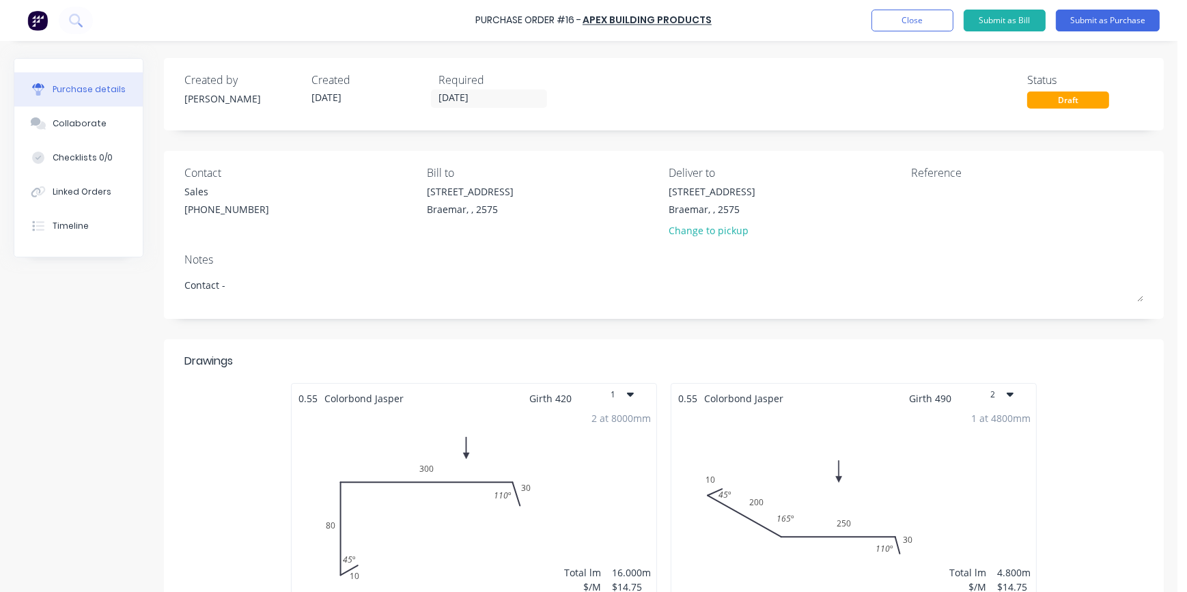
type textarea "Contact - J"
type textarea "x"
type textarea "Contact - Jo"
type textarea "x"
type textarea "Contact - Jos"
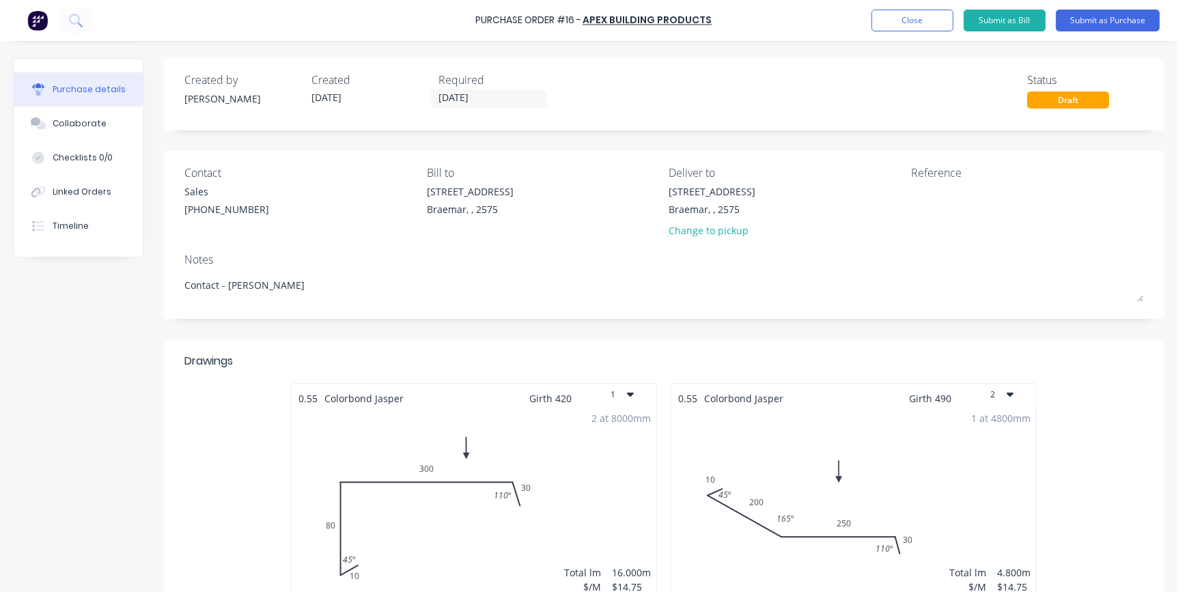
type textarea "x"
type textarea "Contact - Josh"
type textarea "x"
type textarea "Contact - Josh"
type textarea "x"
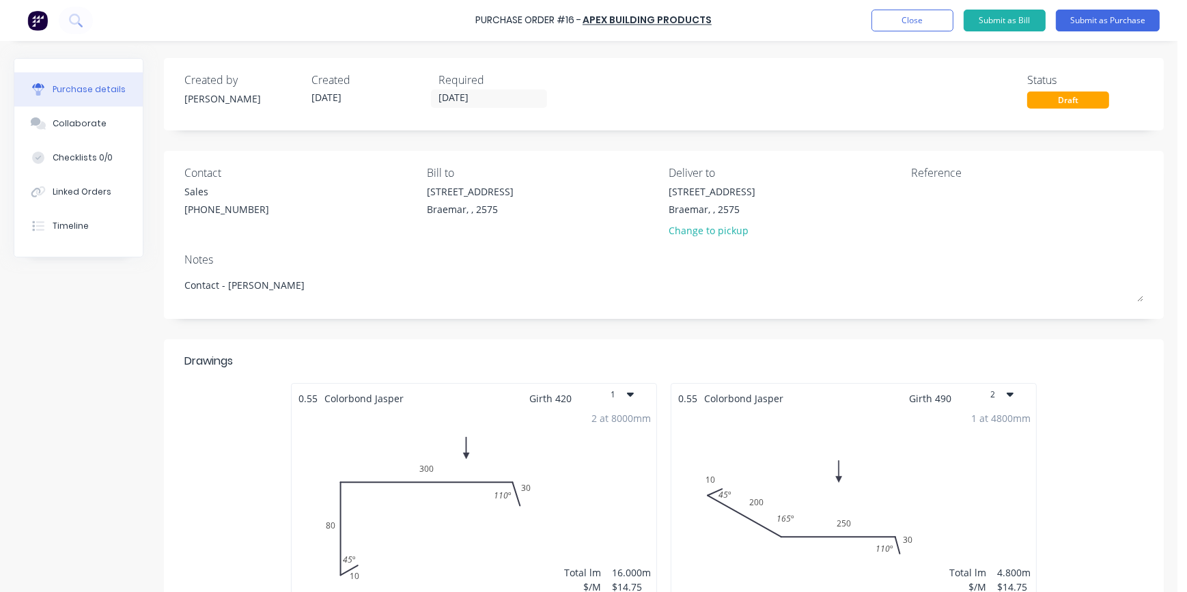
type textarea "Contact - Josh 0"
type textarea "x"
type textarea "Contact - Josh 04"
type textarea "x"
type textarea "Contact - Josh 048"
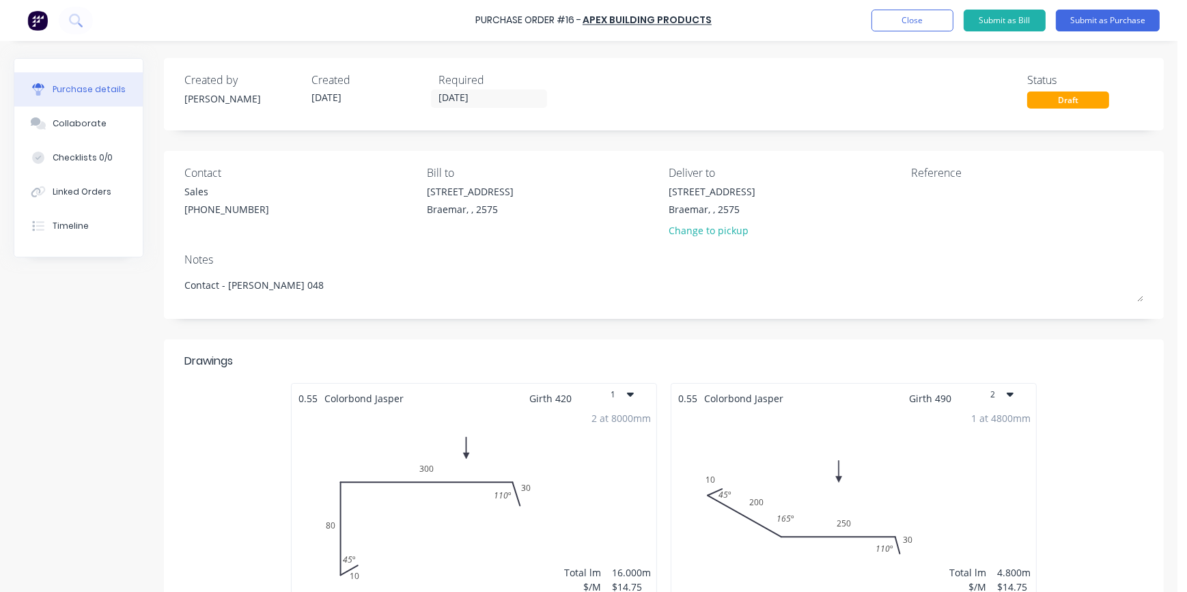
type textarea "x"
type textarea "Contact - Josh 0481"
type textarea "x"
type textarea "Contact - Josh 0481"
type textarea "x"
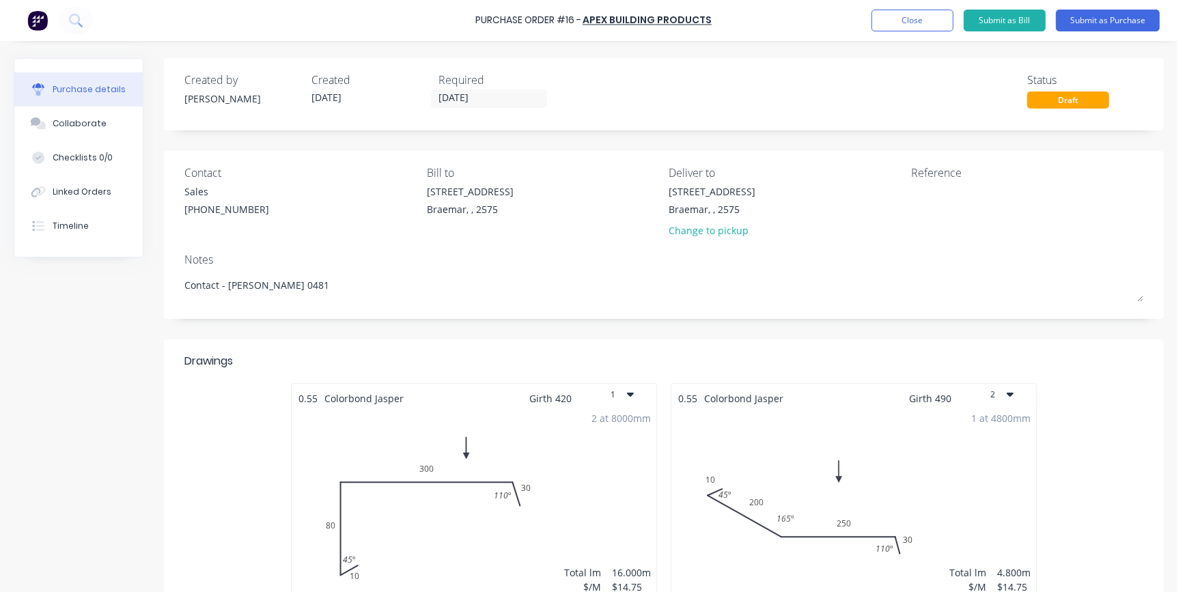
type textarea "Contact - Josh 0481 1"
type textarea "x"
type textarea "Contact - Josh 0481 13"
type textarea "x"
type textarea "Contact - Josh 0481 131"
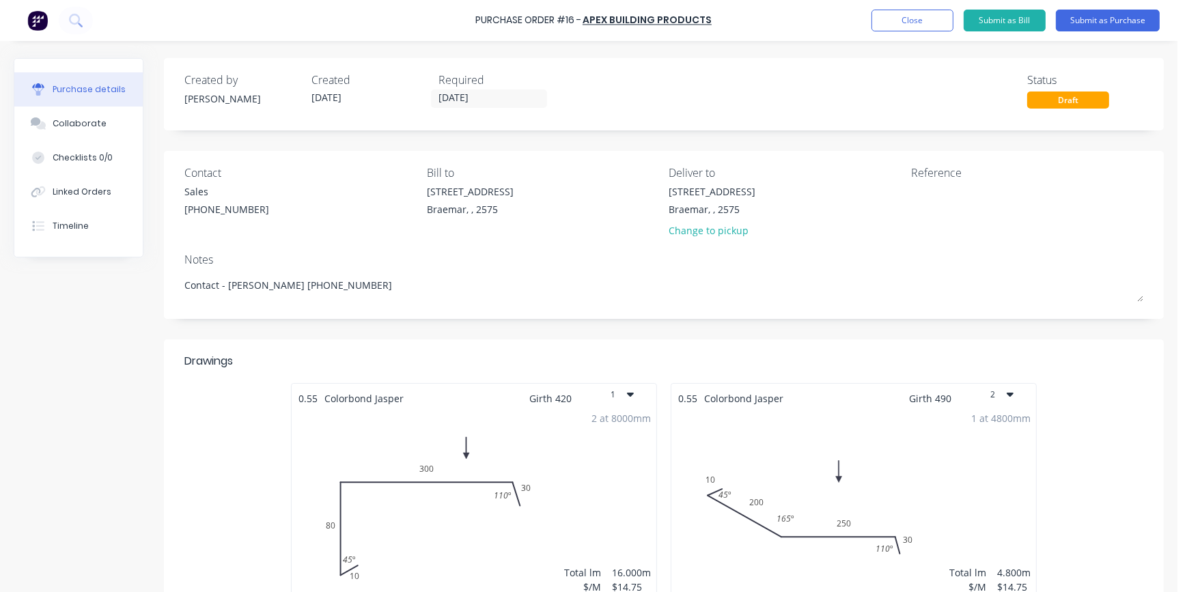
type textarea "x"
type textarea "Contact - Josh 0481 1312"
type textarea "x"
type textarea "Contact - Josh 0481 13123"
type textarea "x"
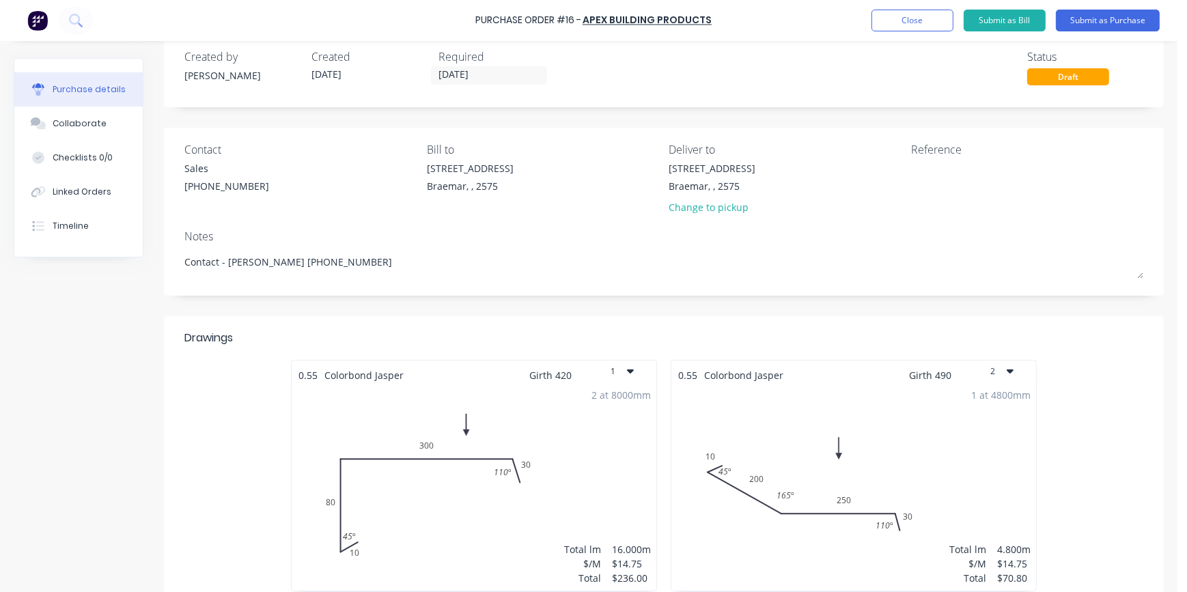
scroll to position [0, 0]
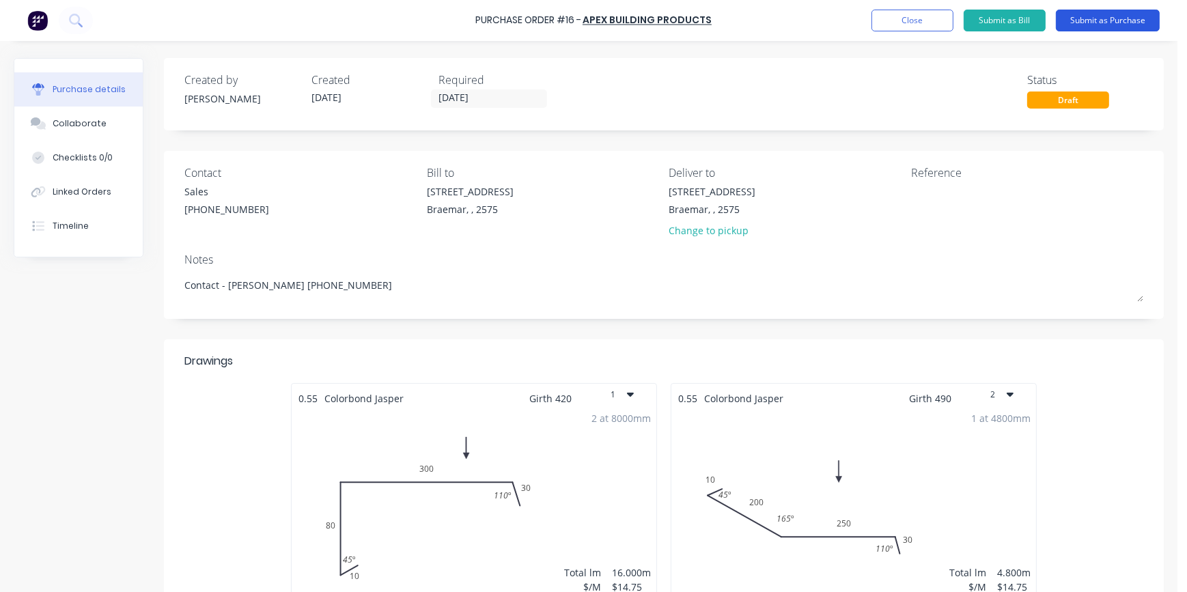
type textarea "Contact - Josh 0481 131236"
type textarea "x"
type textarea "Contact - Josh 0481 131236"
click at [1097, 18] on button "Submit as Purchase" at bounding box center [1108, 21] width 104 height 22
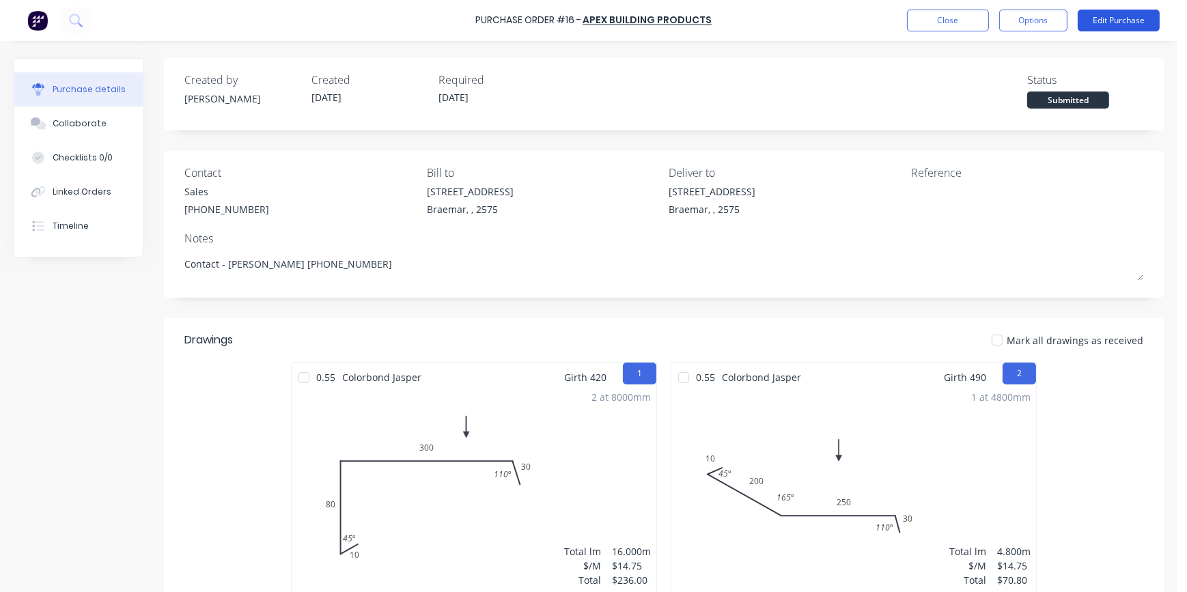
click at [1127, 27] on button "Edit Purchase" at bounding box center [1119, 21] width 82 height 22
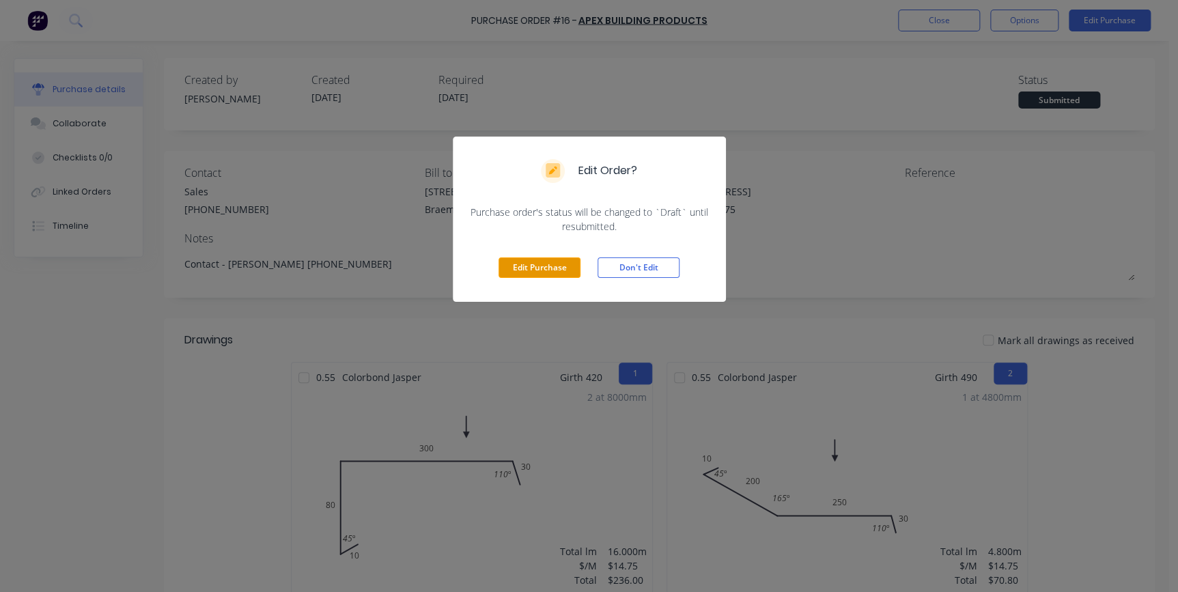
click at [562, 264] on button "Edit Purchase" at bounding box center [540, 267] width 82 height 20
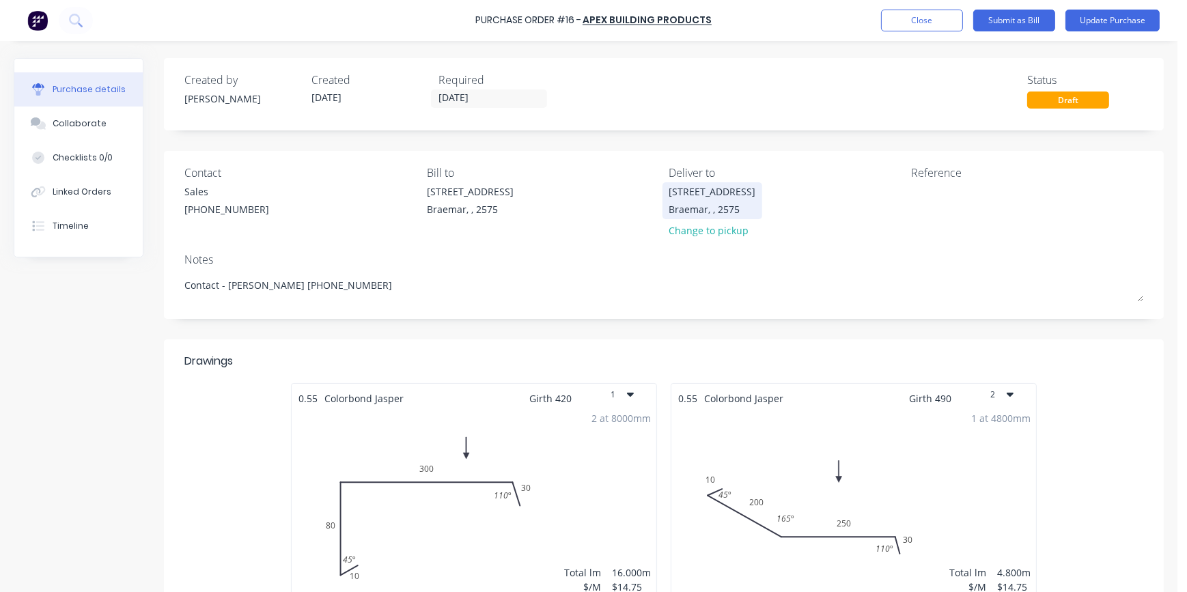
click at [707, 201] on div "1/17 Gantry Place Braemar, , 2575" at bounding box center [712, 200] width 87 height 32
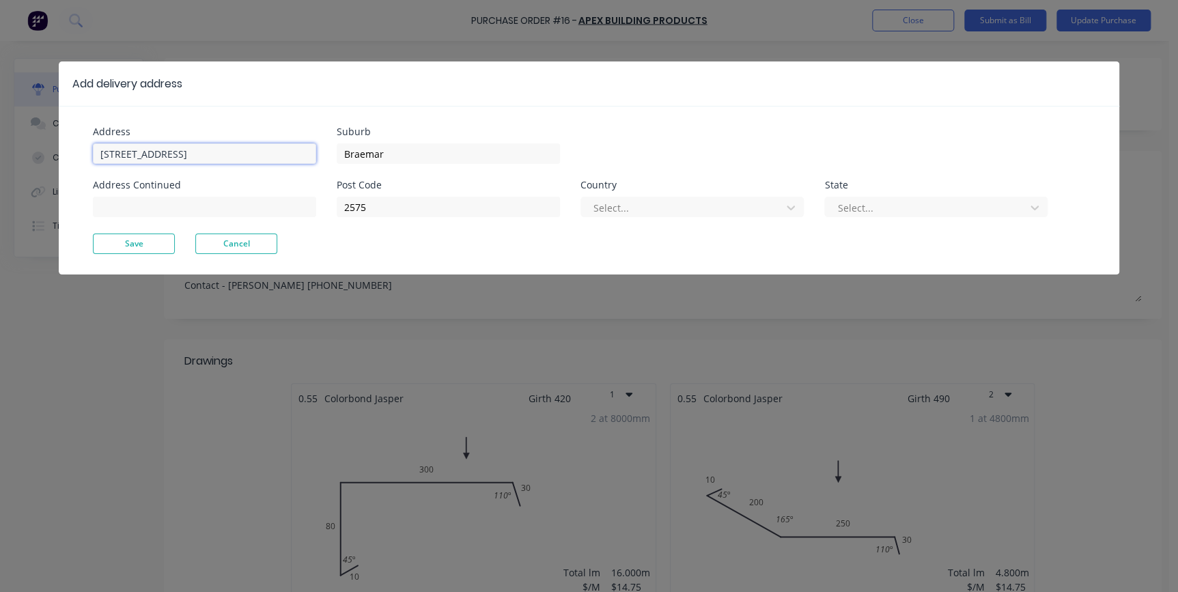
type textarea "x"
drag, startPoint x: 215, startPoint y: 156, endPoint x: -3, endPoint y: 141, distance: 218.4
click at [0, 141] on html "Purchase Order #16 - Apex Building Products Add product Close Submit as Bill Up…" at bounding box center [589, 330] width 1178 height 660
type input "14 Gray Avenue"
type input "Mount Warrigal"
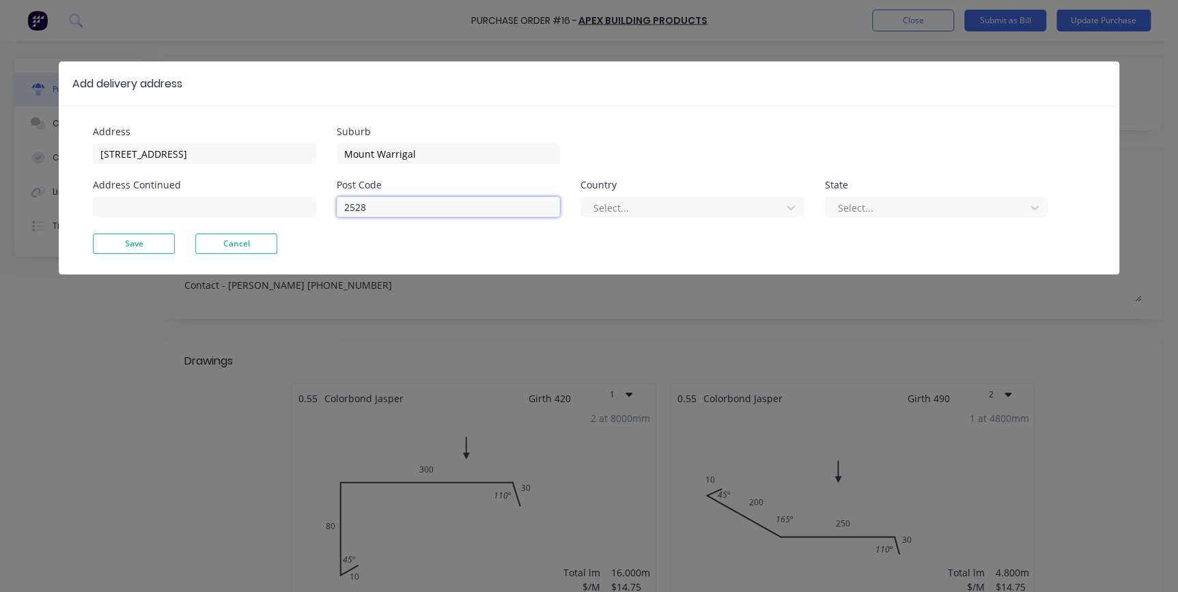
type input "2528"
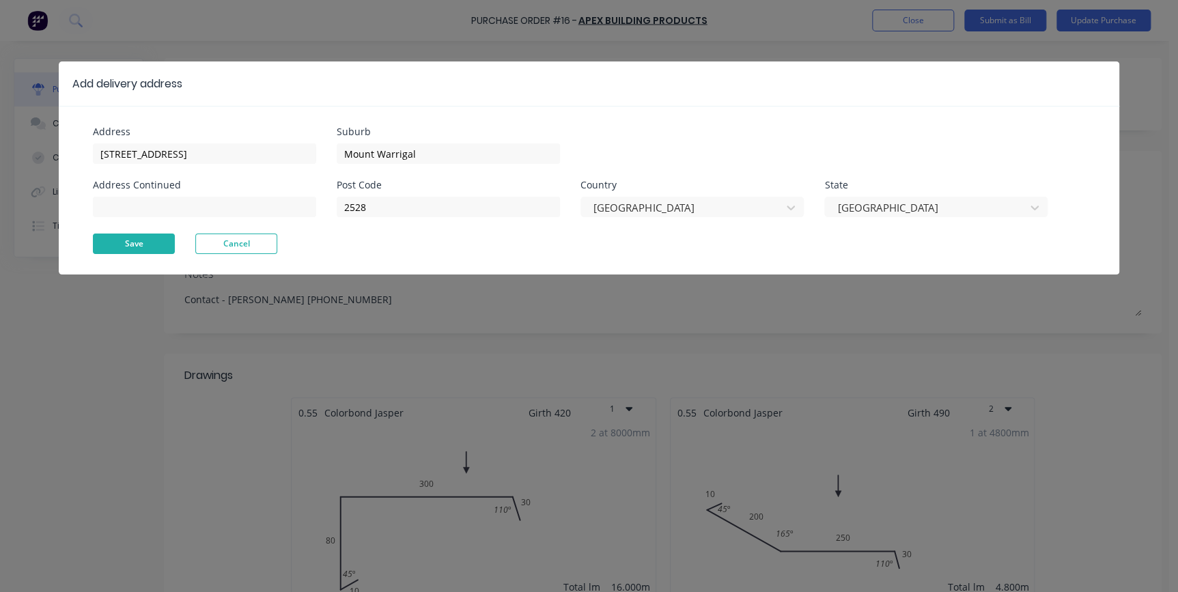
click at [146, 246] on button "Save" at bounding box center [134, 244] width 82 height 20
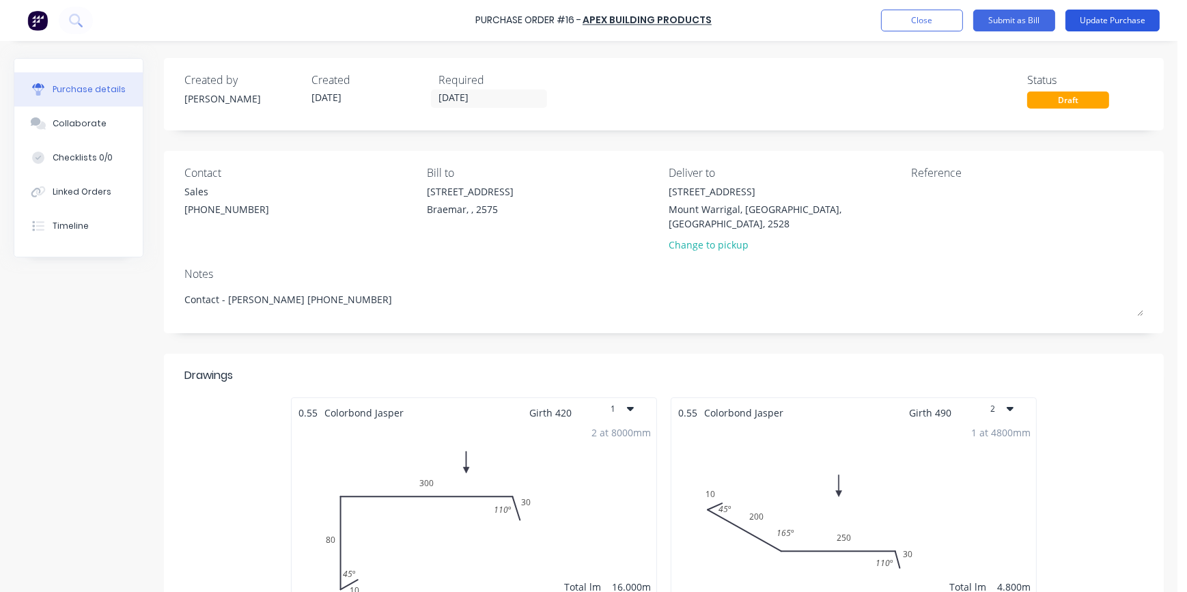
click at [1110, 27] on button "Update Purchase" at bounding box center [1112, 21] width 94 height 22
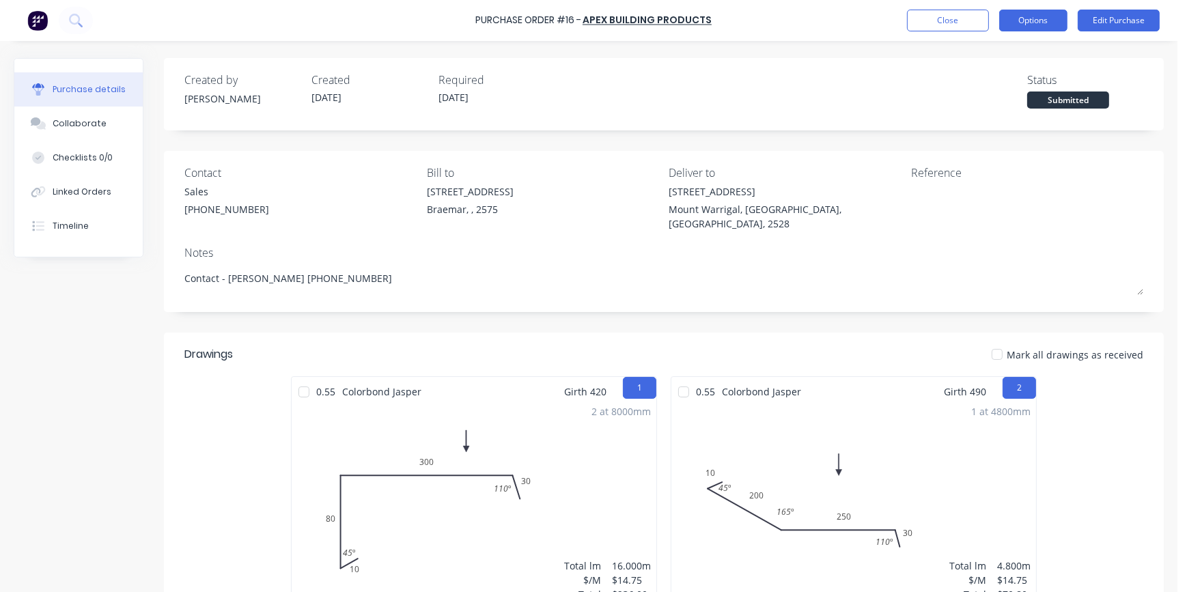
click at [1038, 20] on button "Options" at bounding box center [1033, 21] width 68 height 22
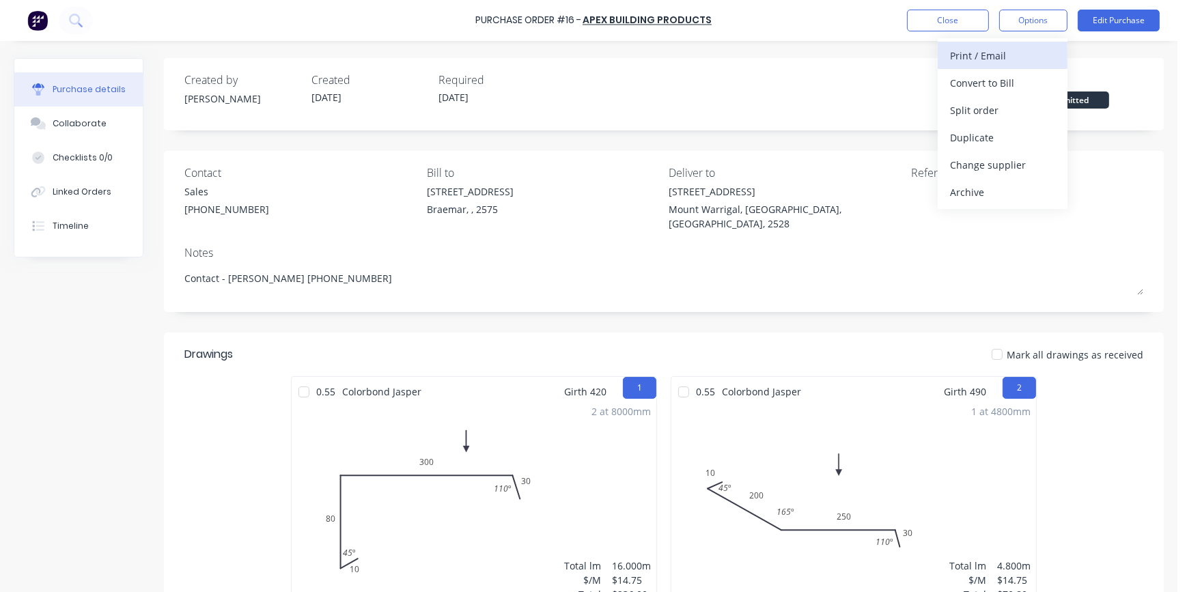
click at [999, 55] on div "Print / Email" at bounding box center [1002, 56] width 105 height 20
click at [993, 81] on div "With pricing" at bounding box center [1002, 83] width 105 height 20
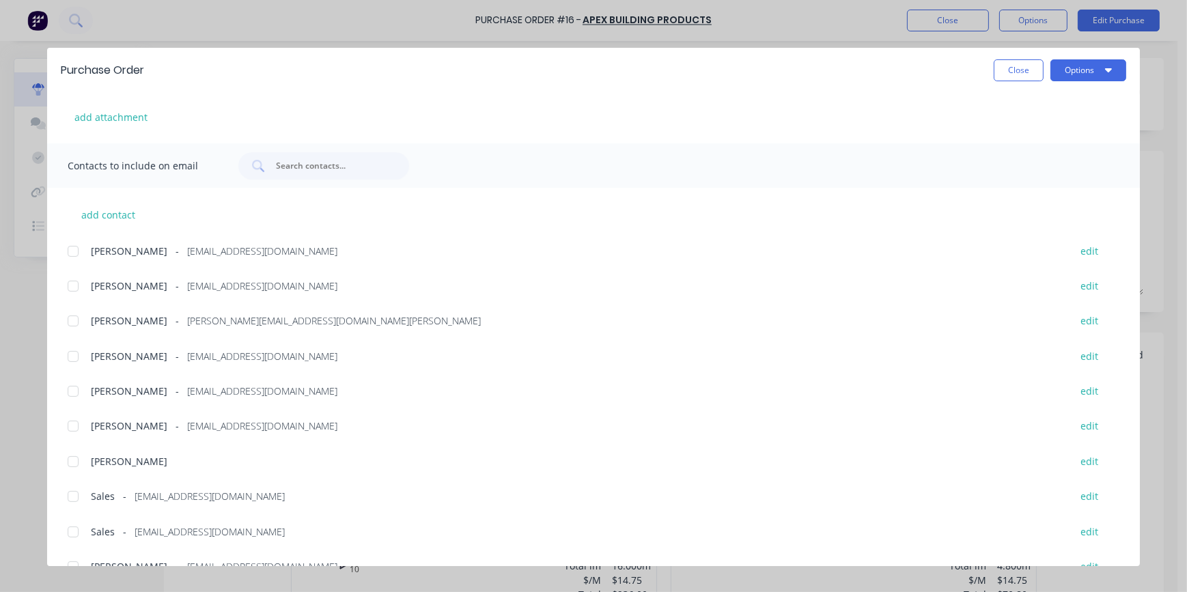
scroll to position [313, 0]
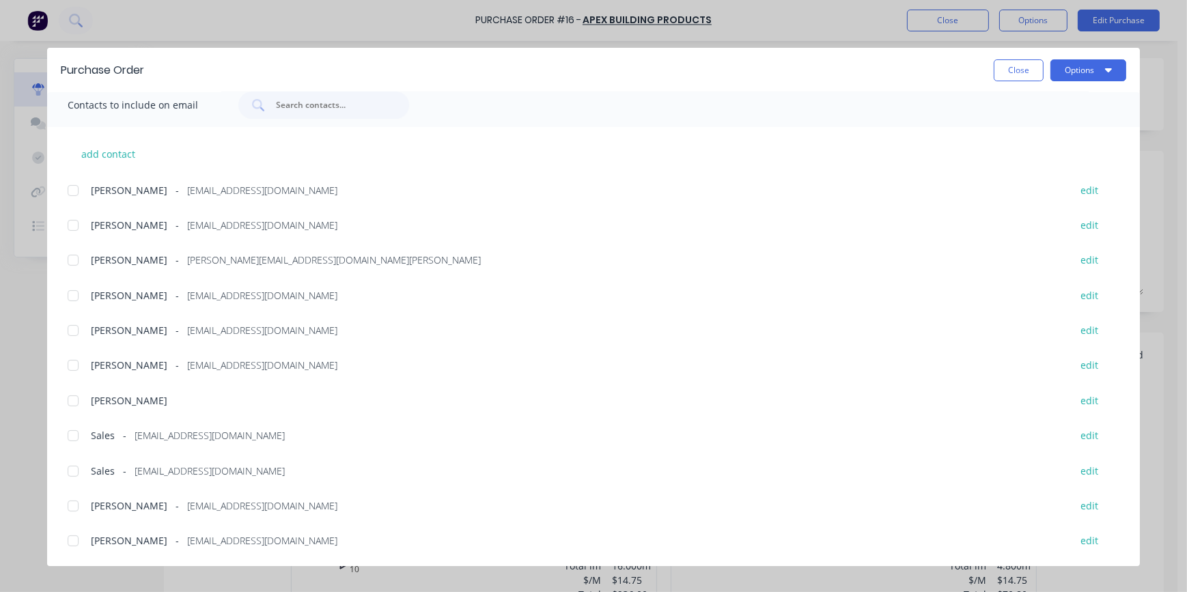
drag, startPoint x: 71, startPoint y: 469, endPoint x: 130, endPoint y: 472, distance: 58.8
click at [72, 469] on div at bounding box center [72, 471] width 27 height 27
click at [1082, 70] on button "Options" at bounding box center [1088, 70] width 76 height 22
click at [1046, 162] on div "Email" at bounding box center [1061, 160] width 105 height 20
click at [1074, 70] on button "Options" at bounding box center [1088, 70] width 76 height 22
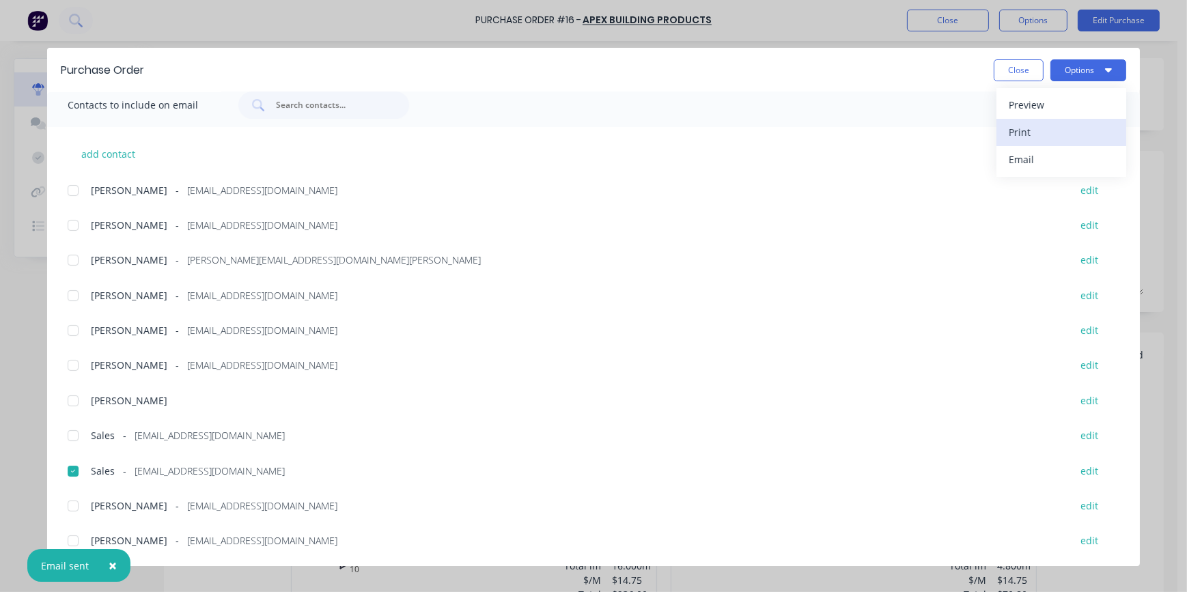
click at [1056, 141] on div "Print" at bounding box center [1061, 132] width 105 height 20
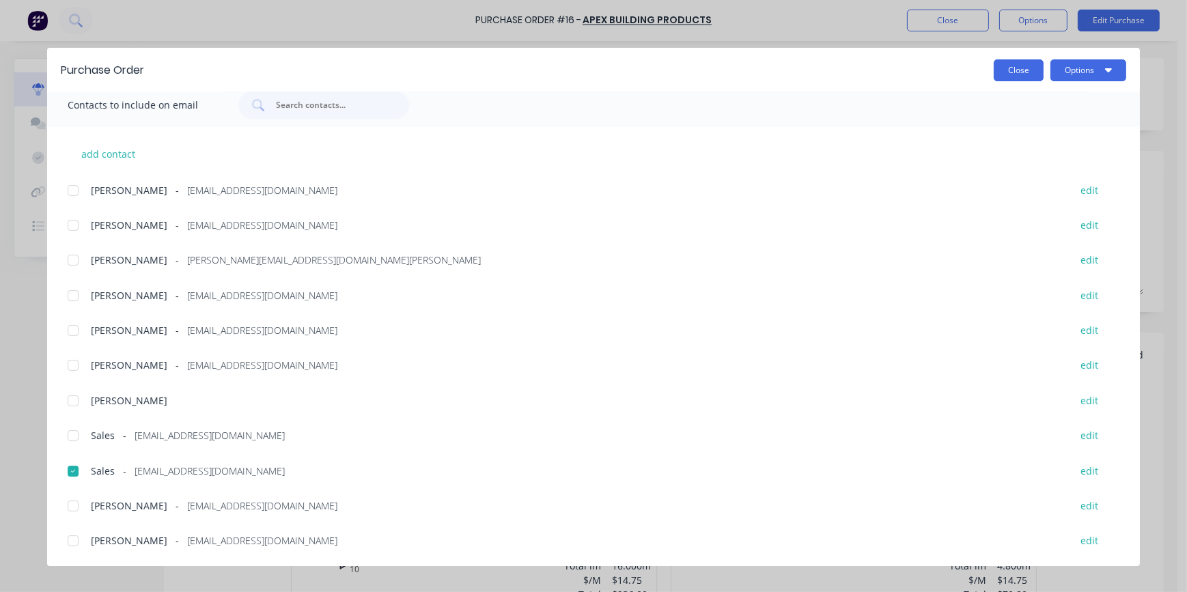
click at [1022, 79] on button "Close" at bounding box center [1019, 70] width 50 height 22
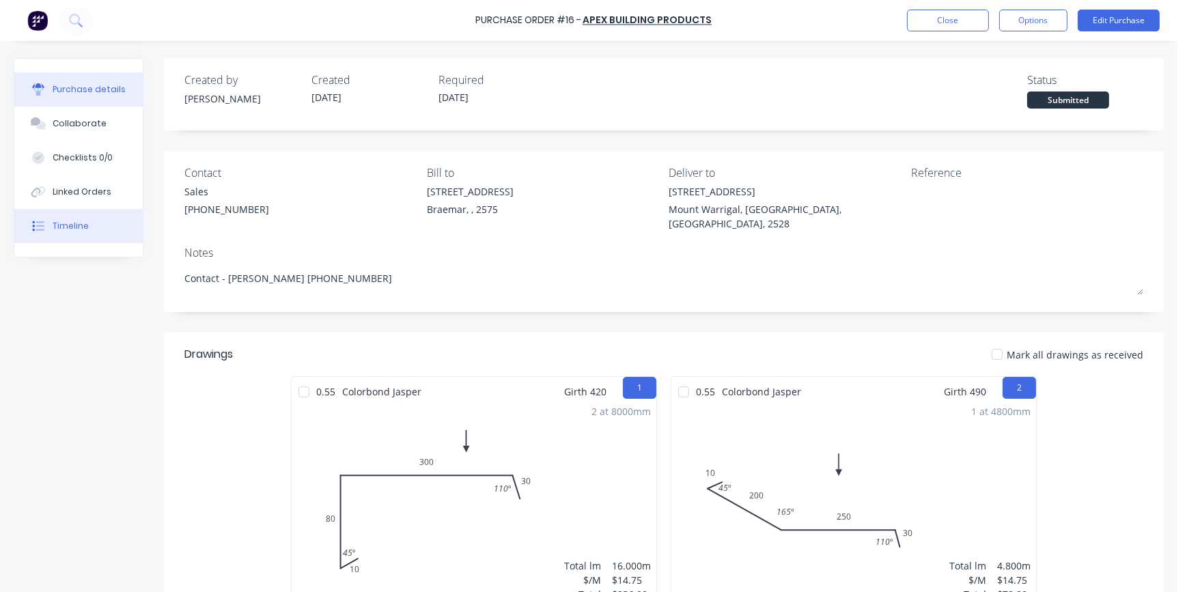
click at [72, 228] on div "Timeline" at bounding box center [71, 226] width 36 height 12
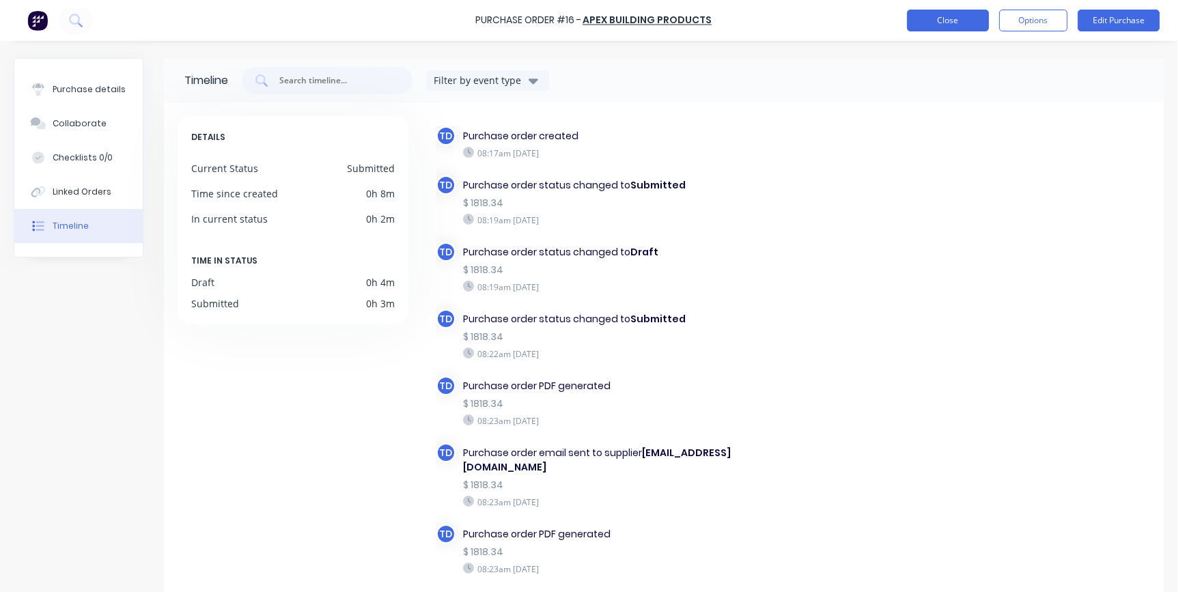
click at [929, 23] on button "Close" at bounding box center [948, 21] width 82 height 22
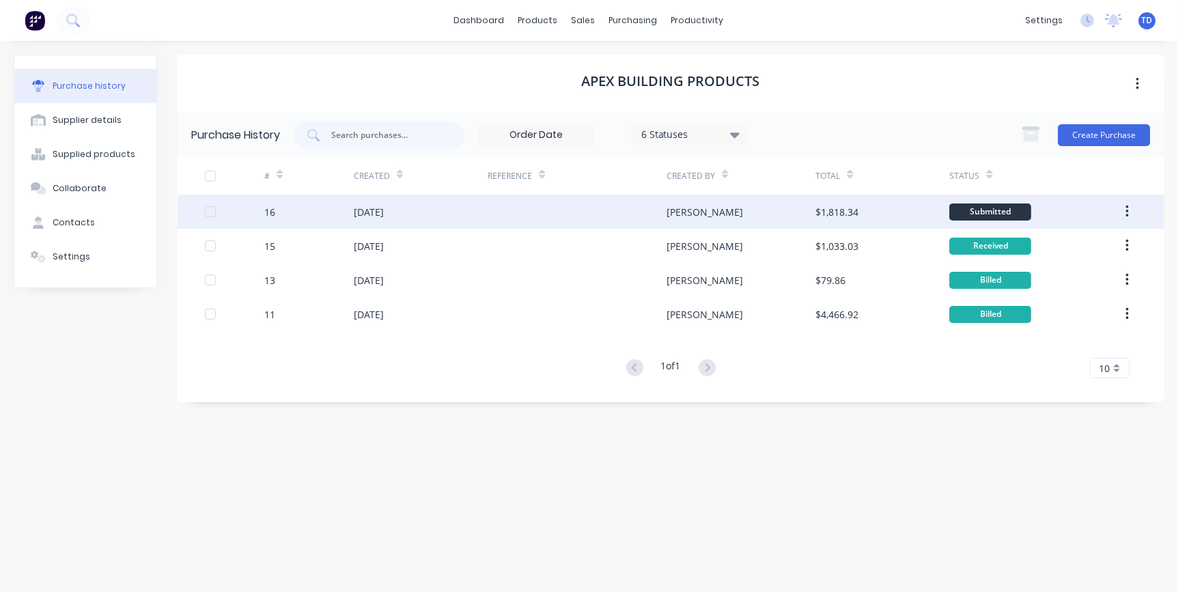
click at [382, 205] on div "13 Oct 2025" at bounding box center [369, 212] width 30 height 14
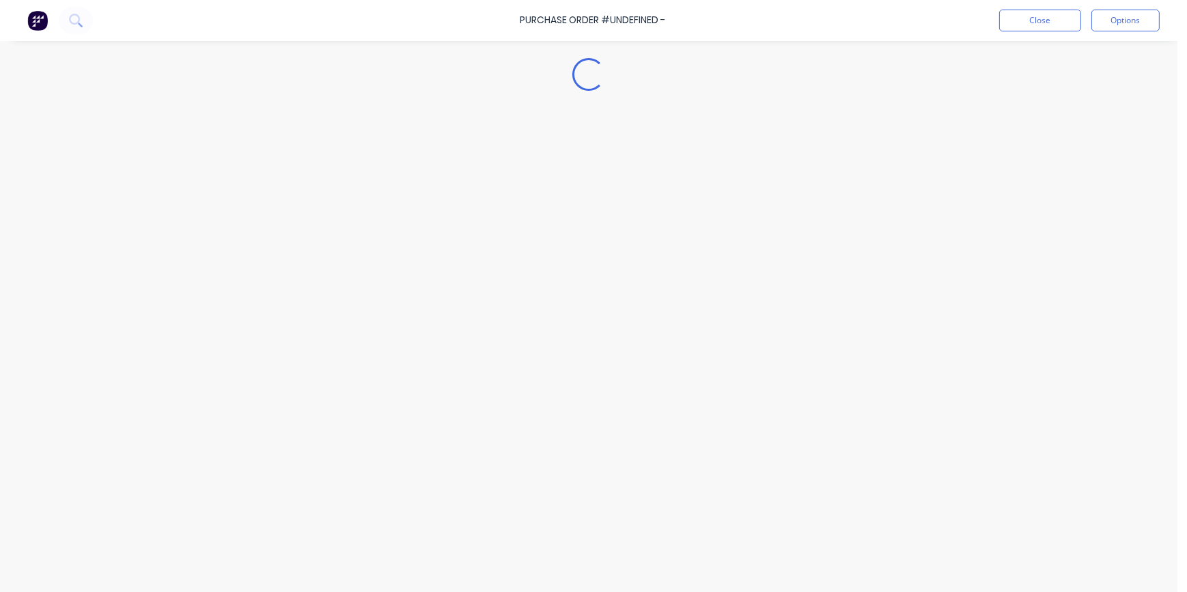
type textarea "x"
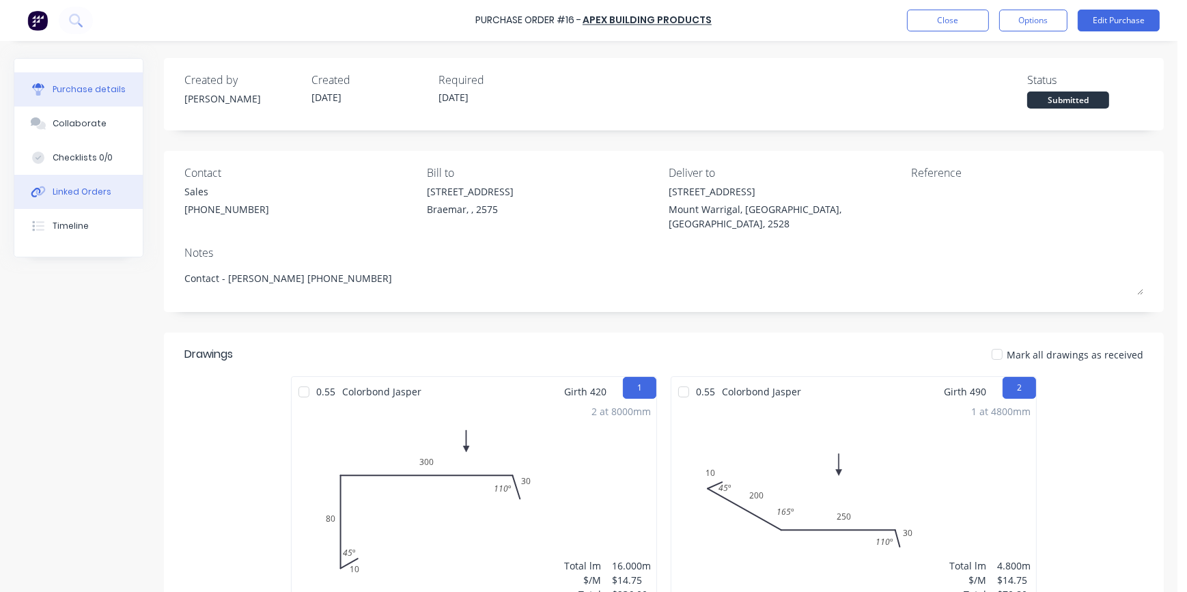
click at [68, 195] on div "Linked Orders" at bounding box center [82, 192] width 59 height 12
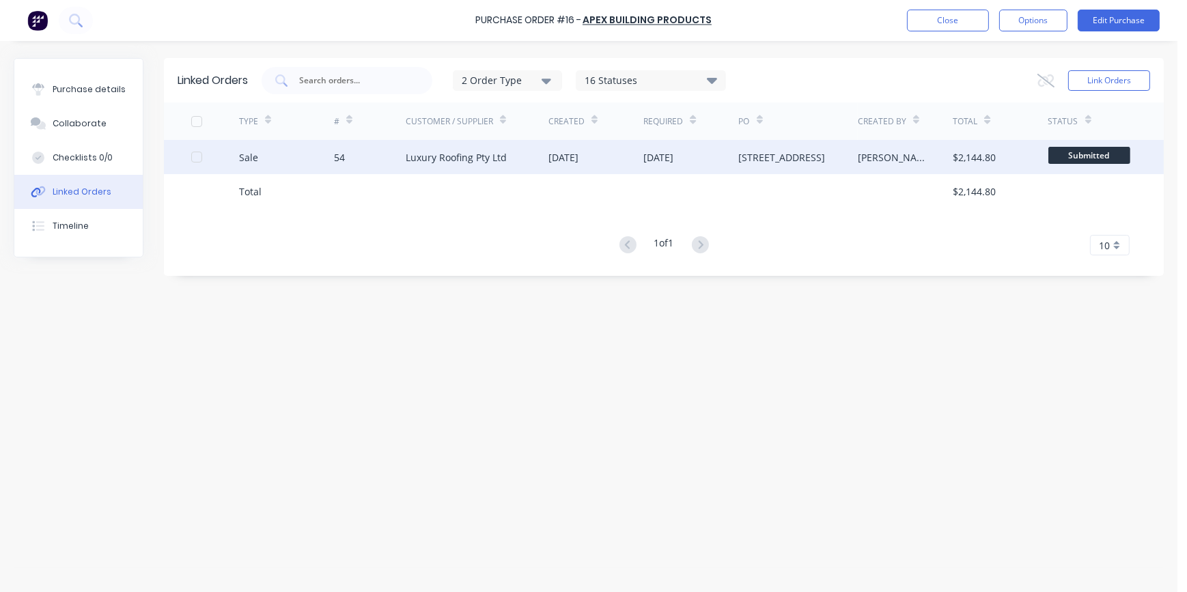
click at [433, 160] on div "Luxury Roofing Pty Ltd" at bounding box center [456, 157] width 101 height 14
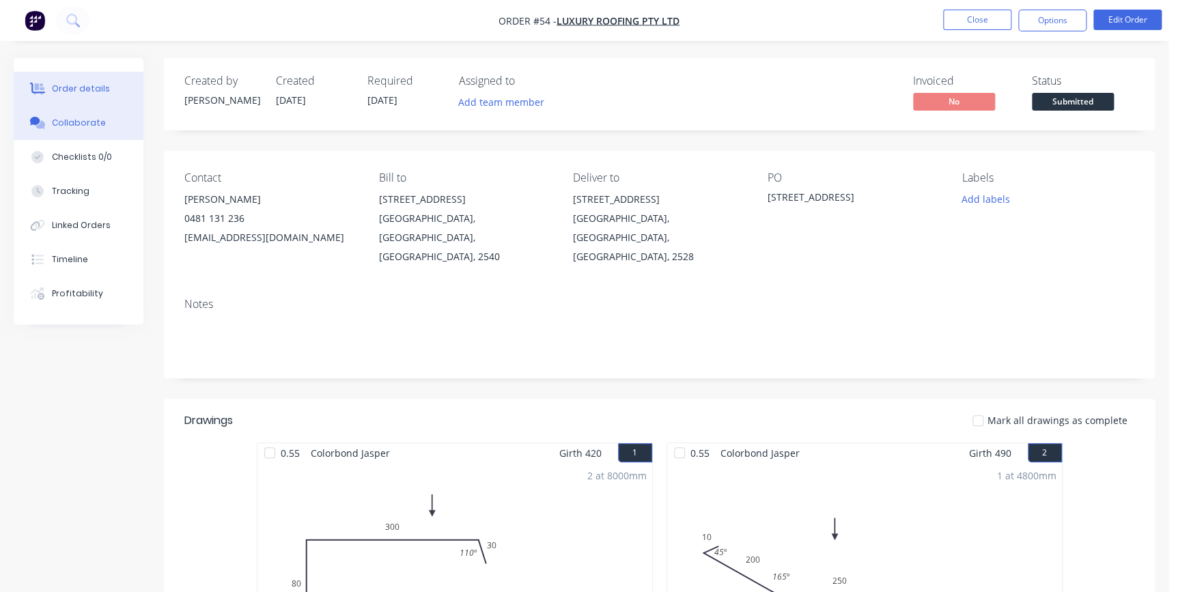
click at [81, 130] on button "Collaborate" at bounding box center [79, 123] width 130 height 34
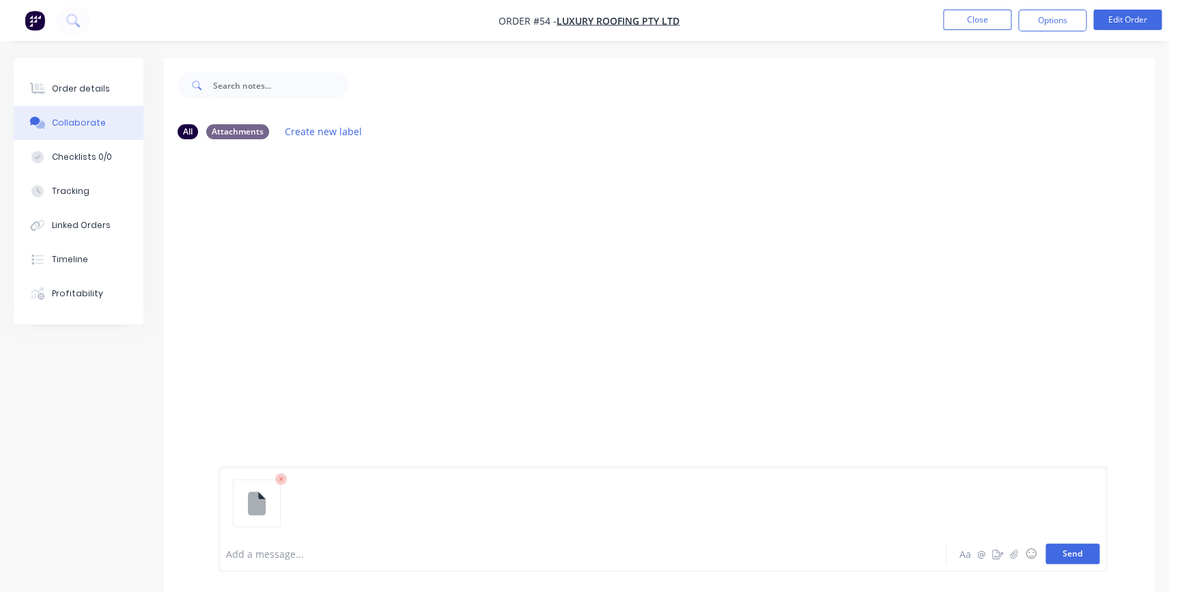
click at [1061, 552] on button "Send" at bounding box center [1073, 554] width 54 height 20
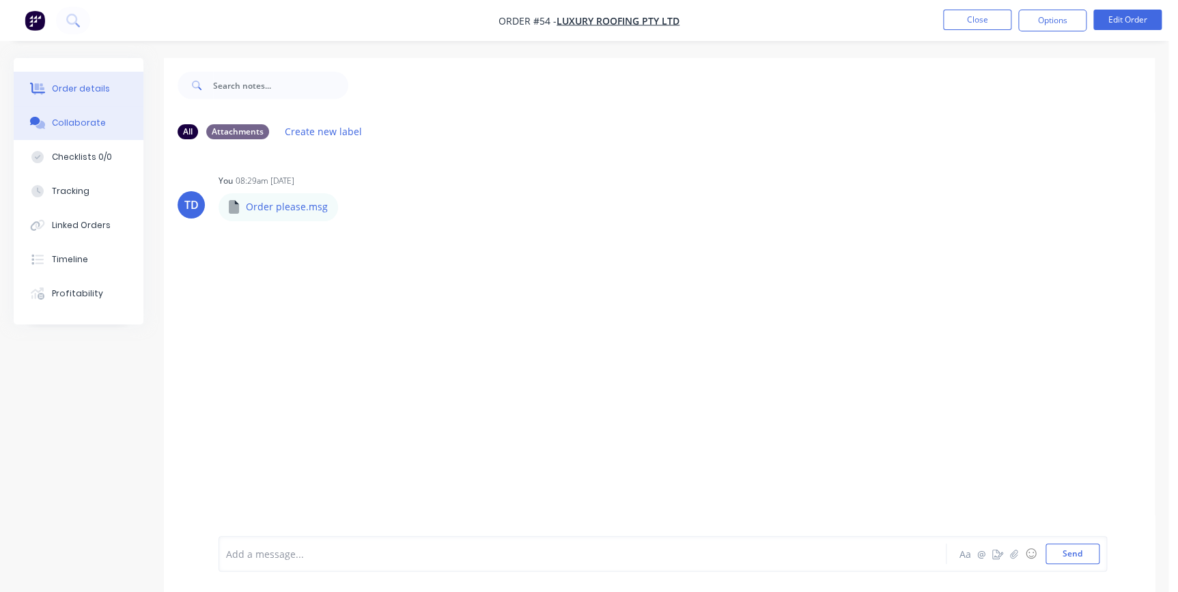
click at [57, 92] on div "Order details" at bounding box center [81, 89] width 58 height 12
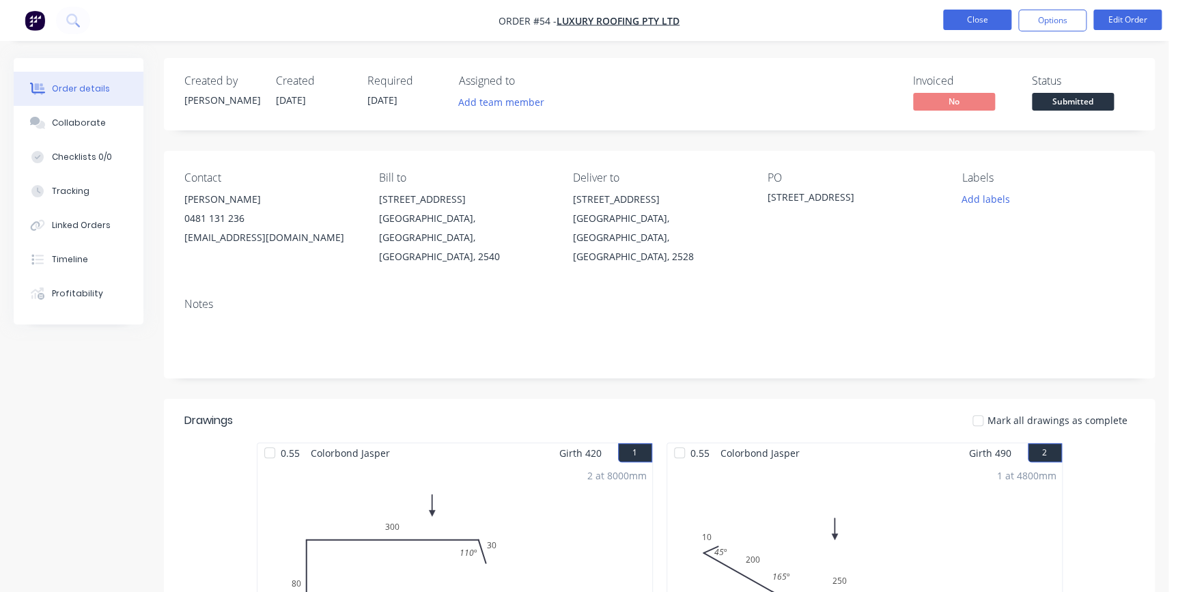
click at [979, 25] on button "Close" at bounding box center [977, 20] width 68 height 20
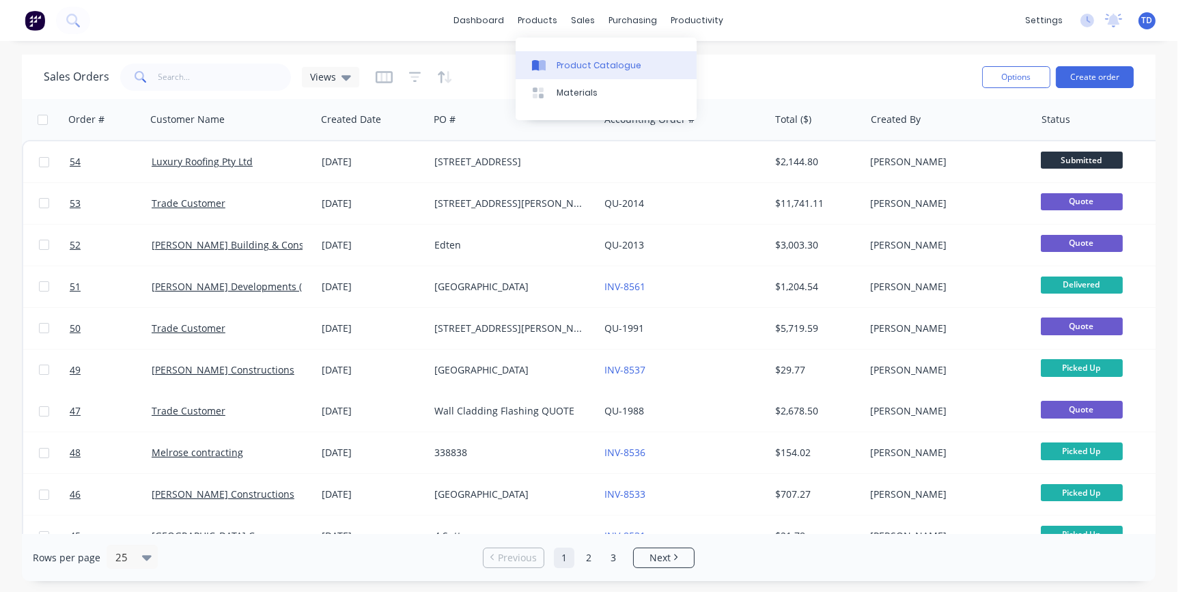
click at [568, 68] on div "Product Catalogue" at bounding box center [599, 65] width 85 height 12
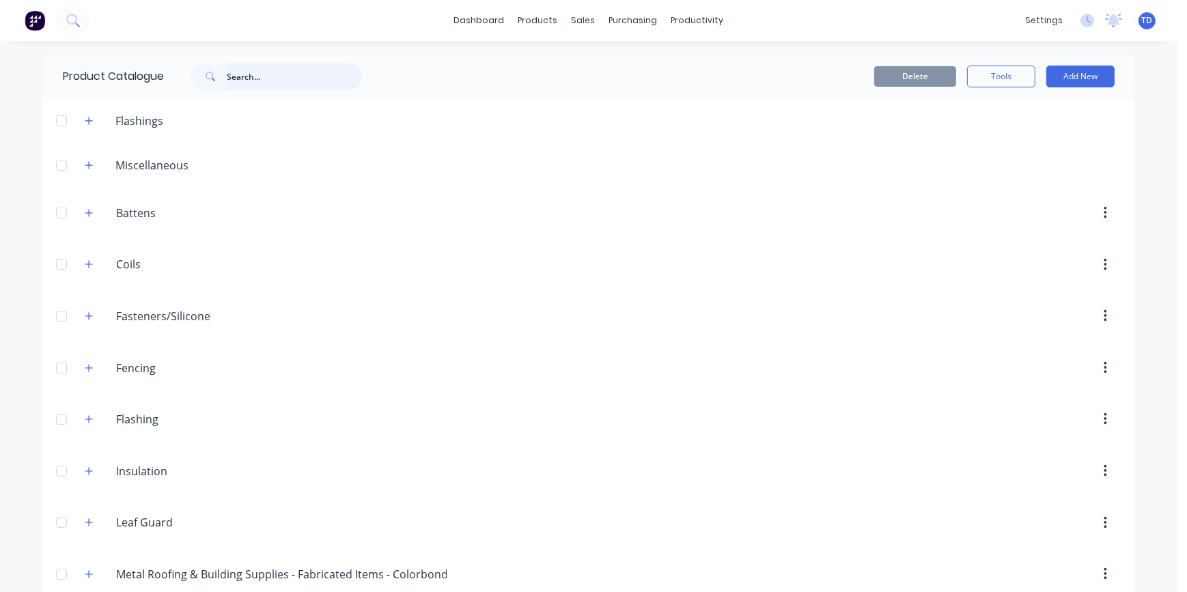
click at [238, 74] on input "text" at bounding box center [294, 76] width 135 height 27
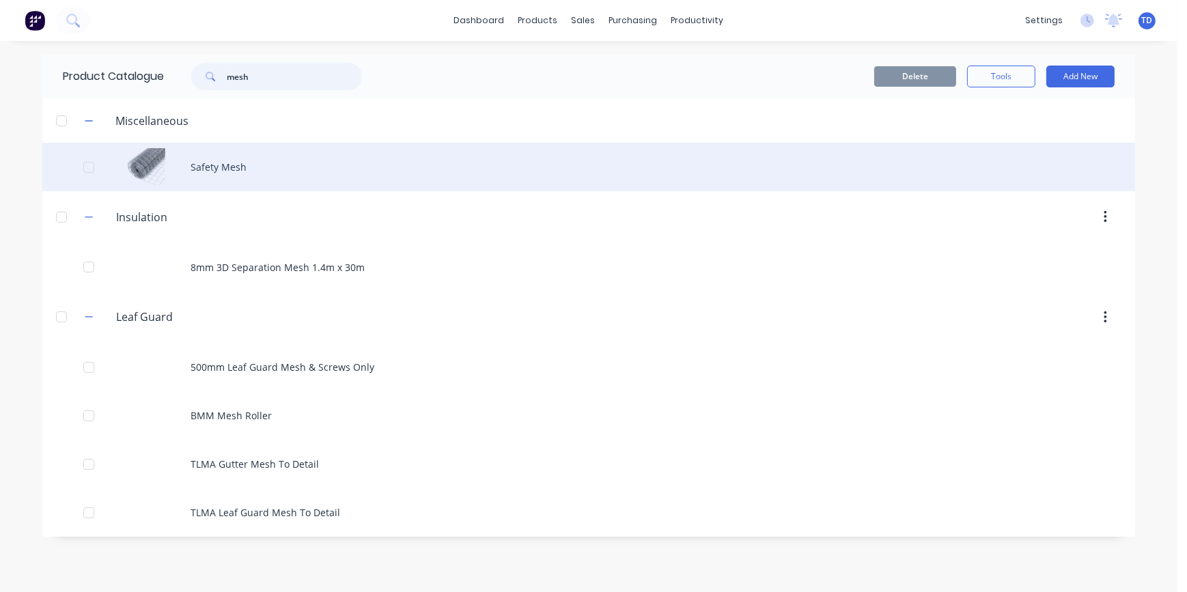
type input "mesh"
click at [235, 152] on div "Safety Mesh" at bounding box center [588, 167] width 1093 height 48
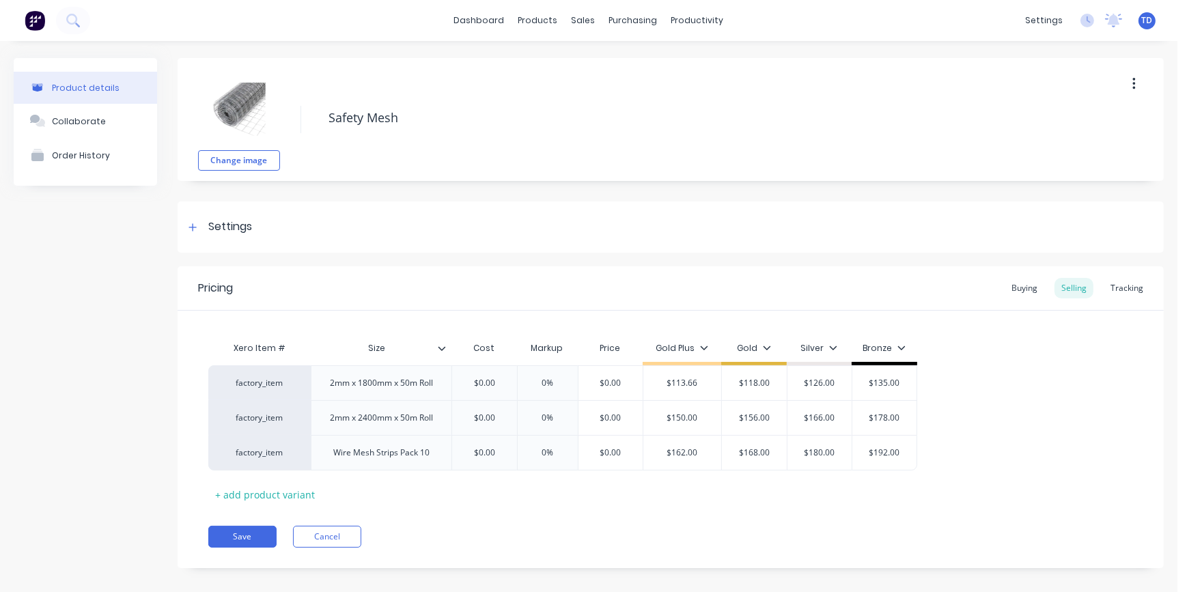
type textarea "x"
click at [1010, 289] on div "Buying" at bounding box center [1025, 288] width 40 height 20
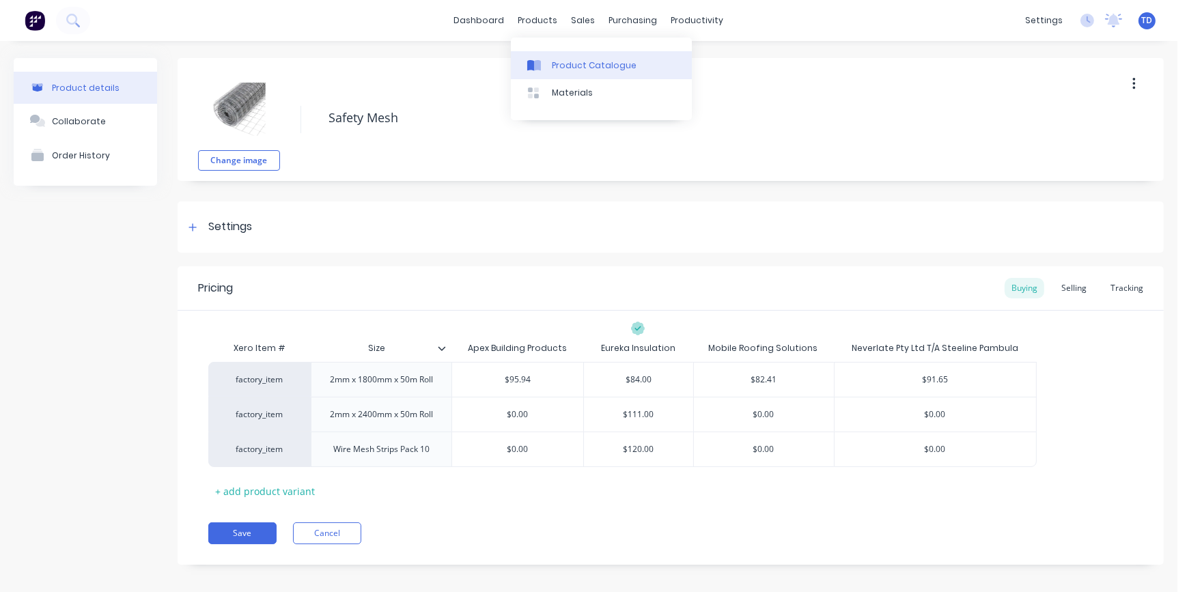
click at [555, 57] on link "Product Catalogue" at bounding box center [601, 64] width 181 height 27
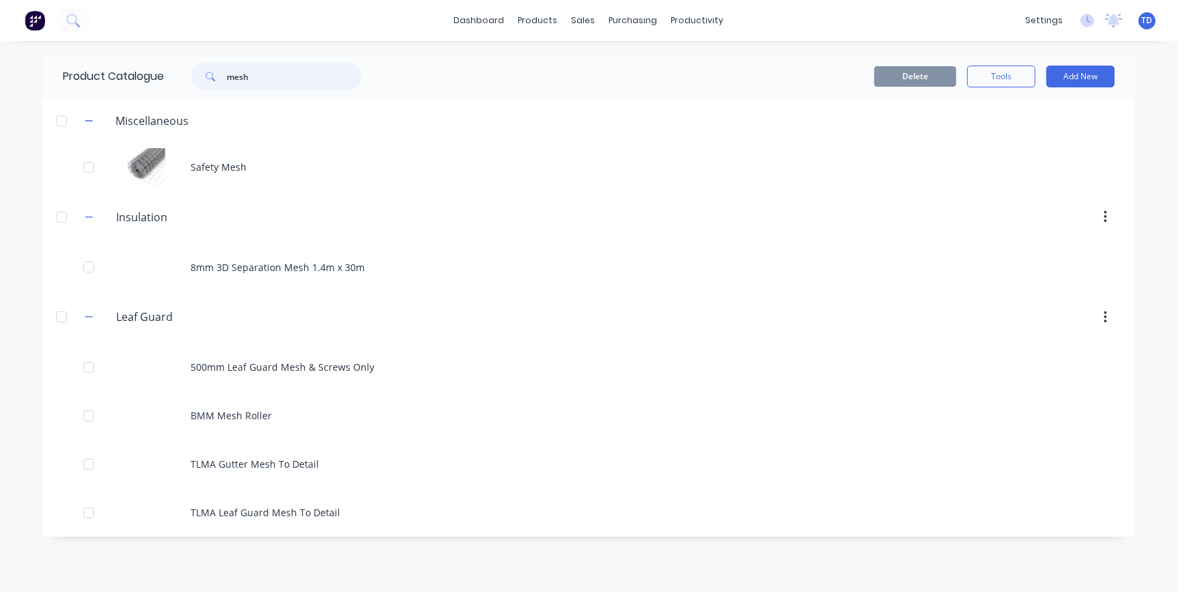
click at [260, 86] on input "mesh" at bounding box center [294, 76] width 135 height 27
type input "m"
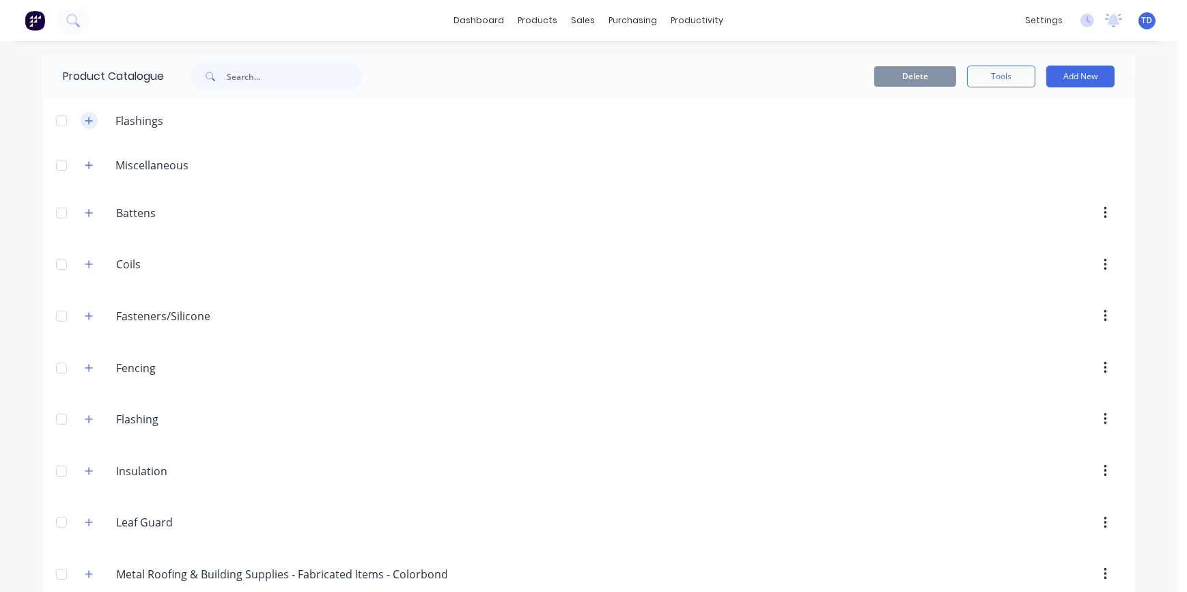
click at [85, 119] on icon "button" at bounding box center [89, 121] width 8 height 10
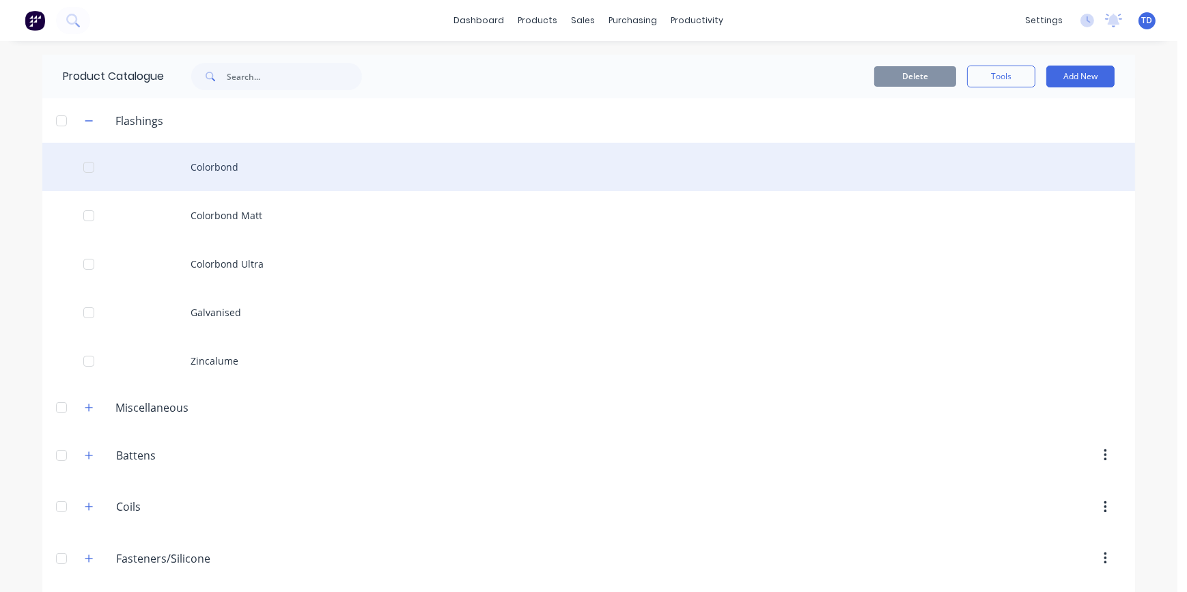
click at [221, 166] on div "Colorbond" at bounding box center [588, 167] width 1093 height 48
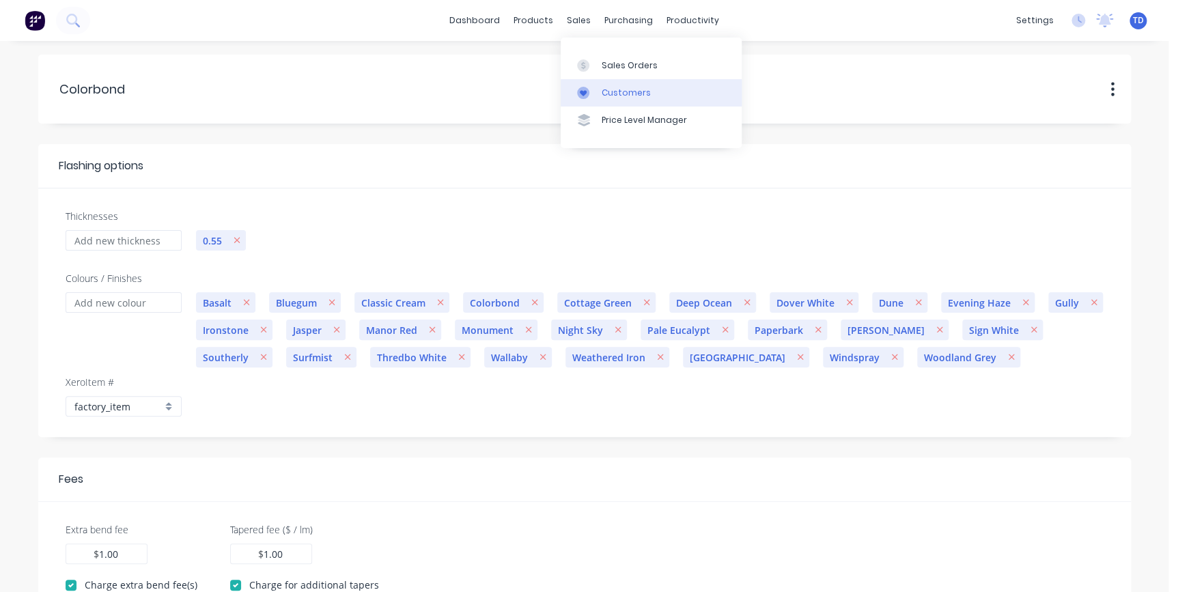
click at [623, 94] on div "Customers" at bounding box center [626, 93] width 49 height 12
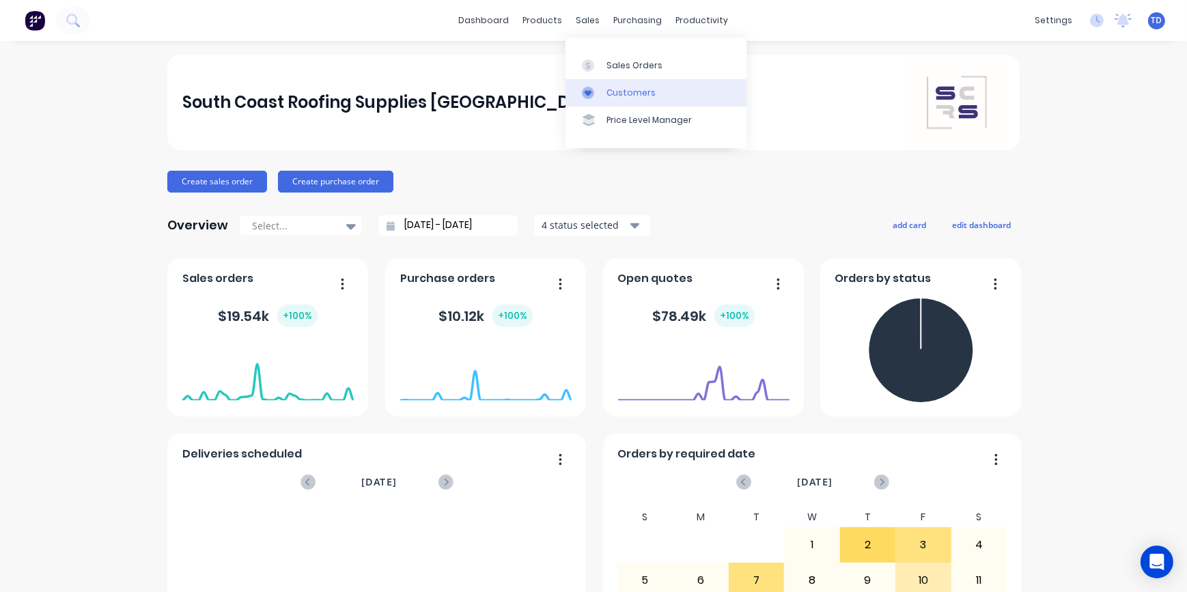
click at [608, 90] on div "Customers" at bounding box center [630, 93] width 49 height 12
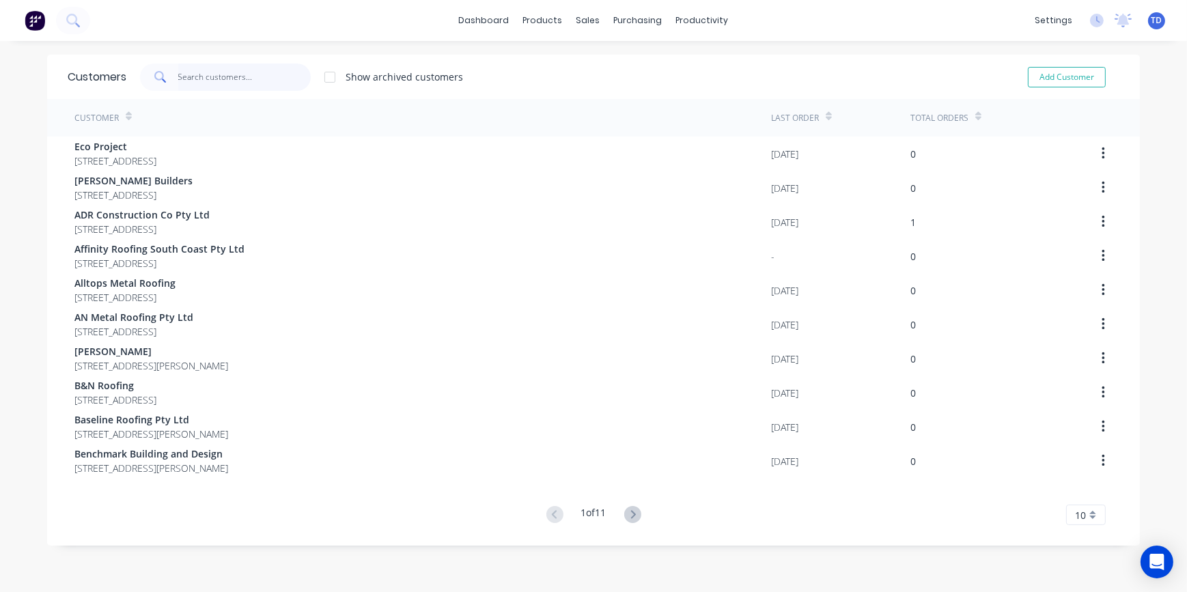
click at [192, 83] on input "text" at bounding box center [244, 77] width 133 height 27
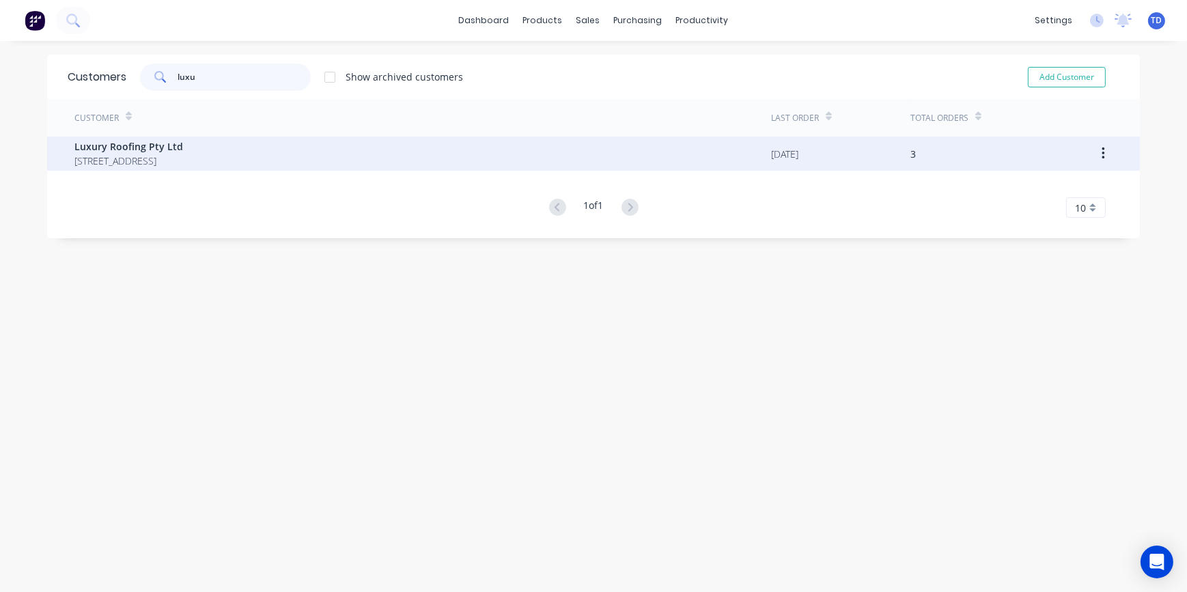
type input "luxu"
click at [173, 150] on span "Luxury Roofing Pty Ltd" at bounding box center [128, 146] width 109 height 14
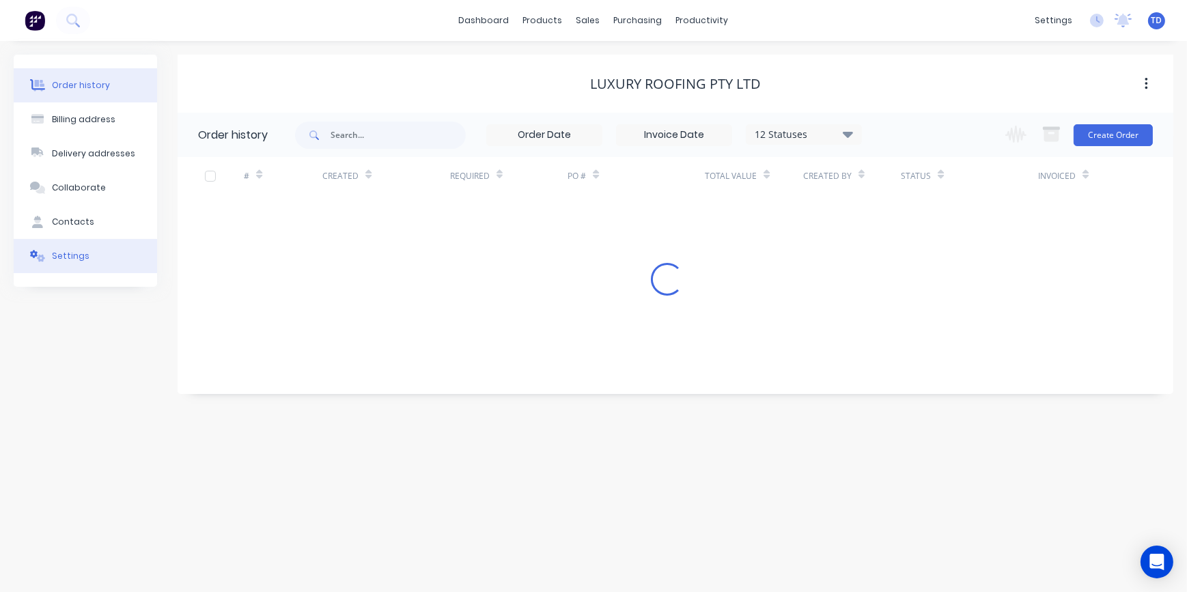
click at [66, 260] on div "Settings" at bounding box center [71, 256] width 38 height 12
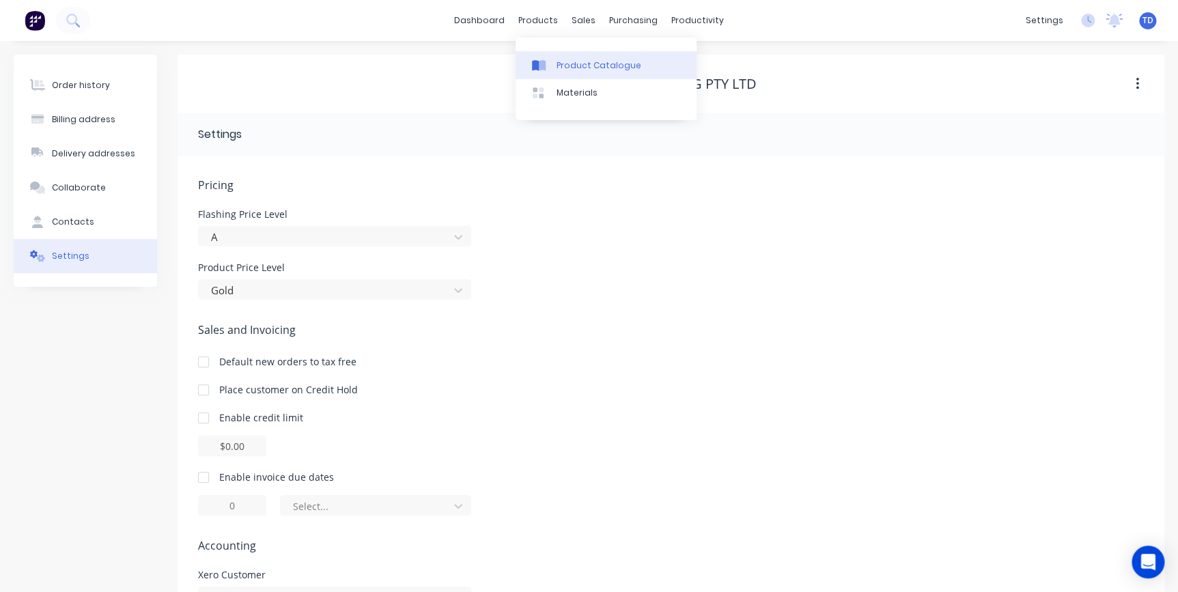
click at [563, 57] on link "Product Catalogue" at bounding box center [606, 64] width 181 height 27
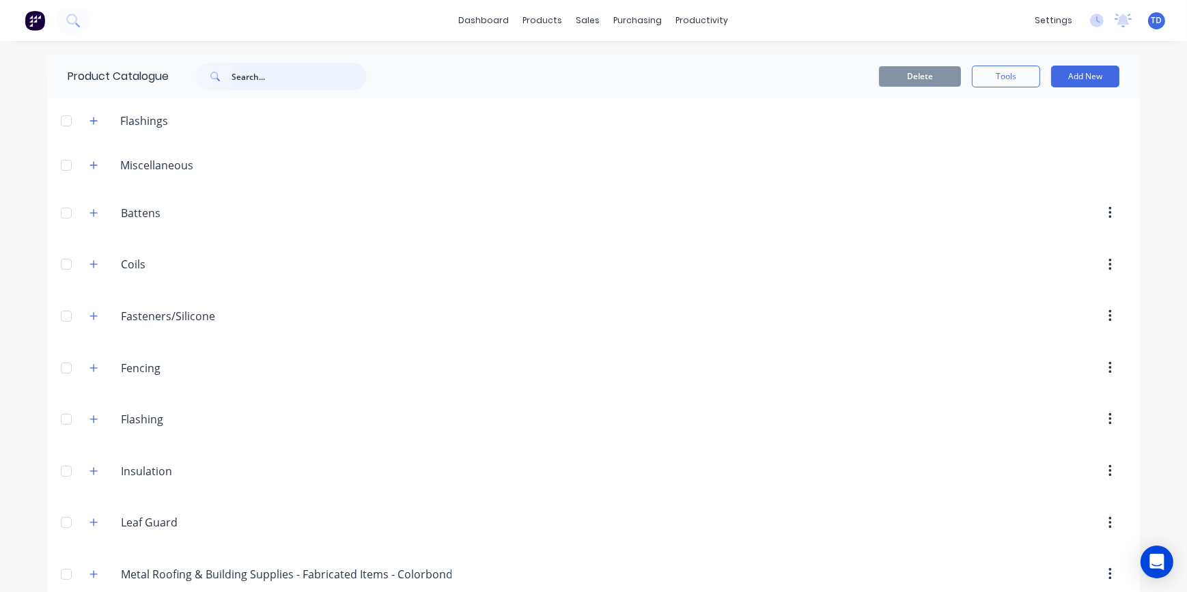
click at [244, 78] on input "text" at bounding box center [299, 76] width 135 height 27
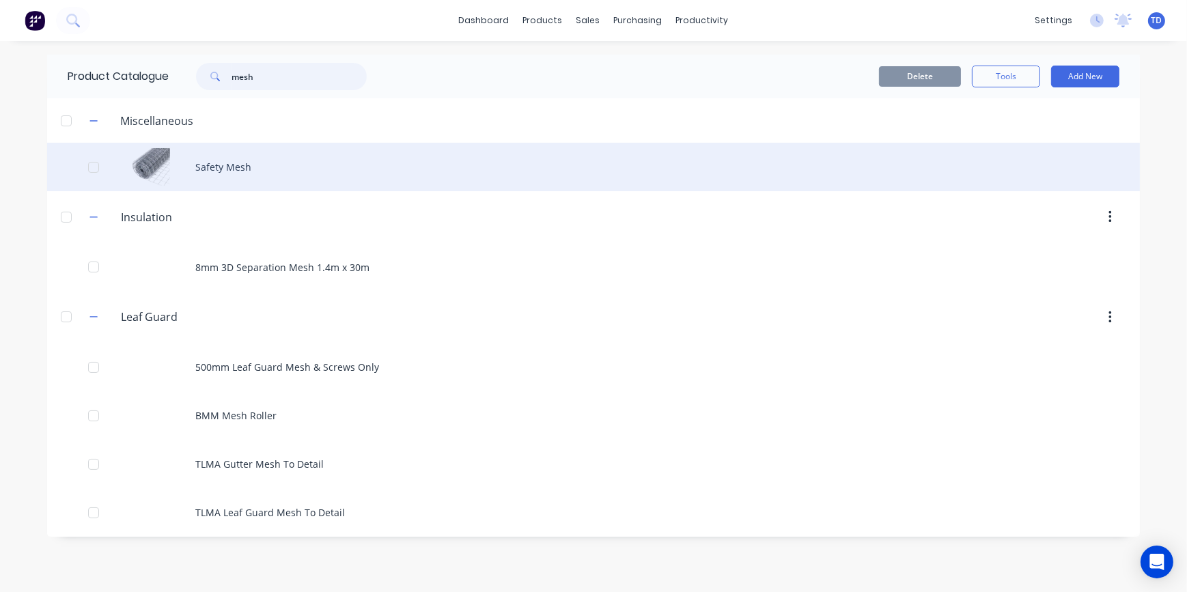
type input "mesh"
click at [226, 169] on div "Safety Mesh" at bounding box center [593, 167] width 1093 height 48
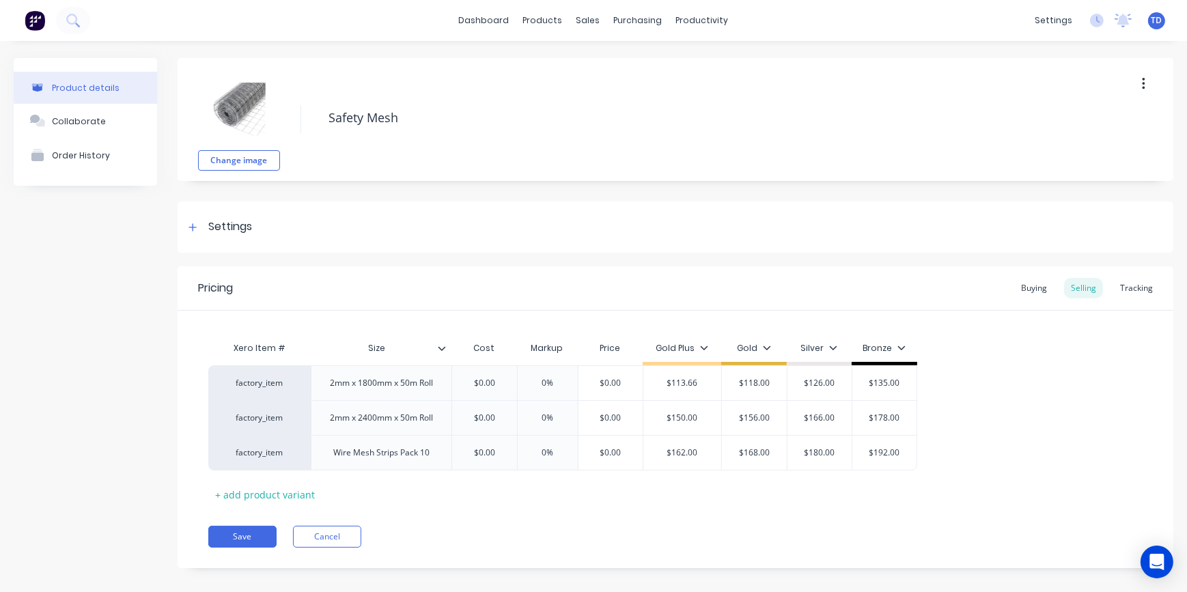
type textarea "x"
click at [1015, 290] on div "Buying" at bounding box center [1034, 288] width 40 height 20
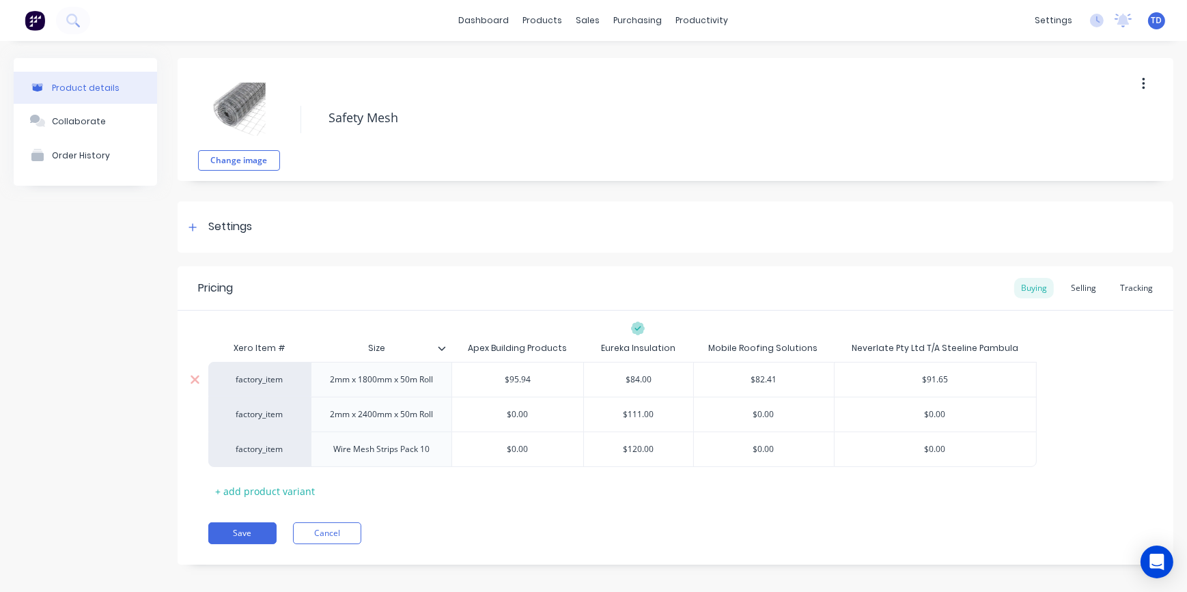
type input "$82.41"
click at [791, 381] on input "$82.41" at bounding box center [764, 380] width 140 height 12
type input "$84.00"
type textarea "x"
type input "7"
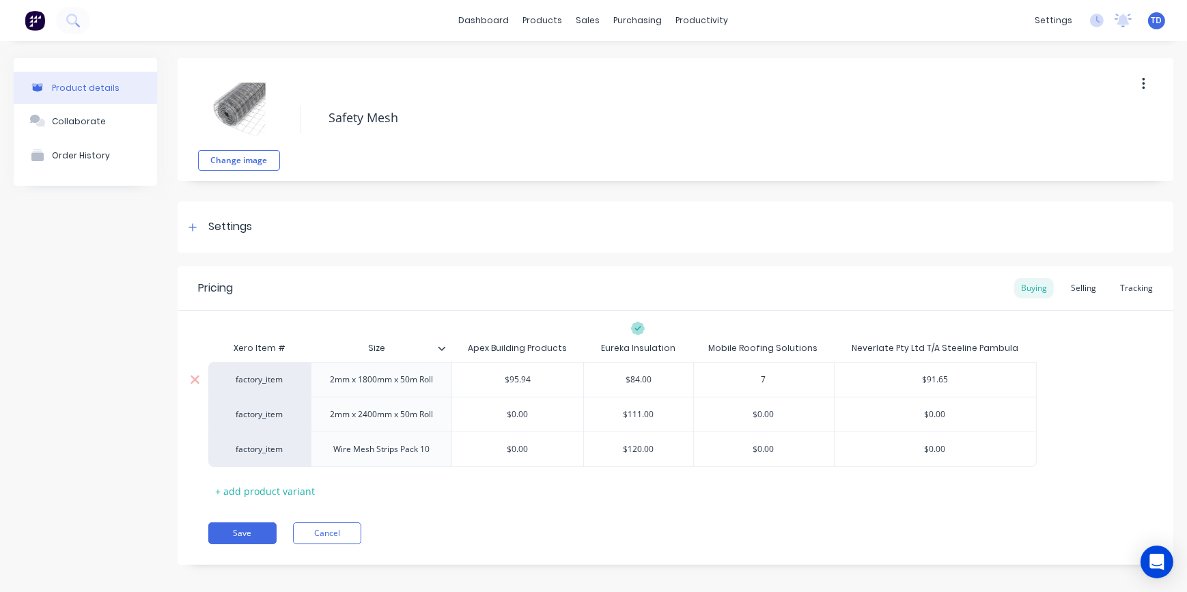
type textarea "x"
type input "74"
type textarea "x"
type input "74."
type textarea "x"
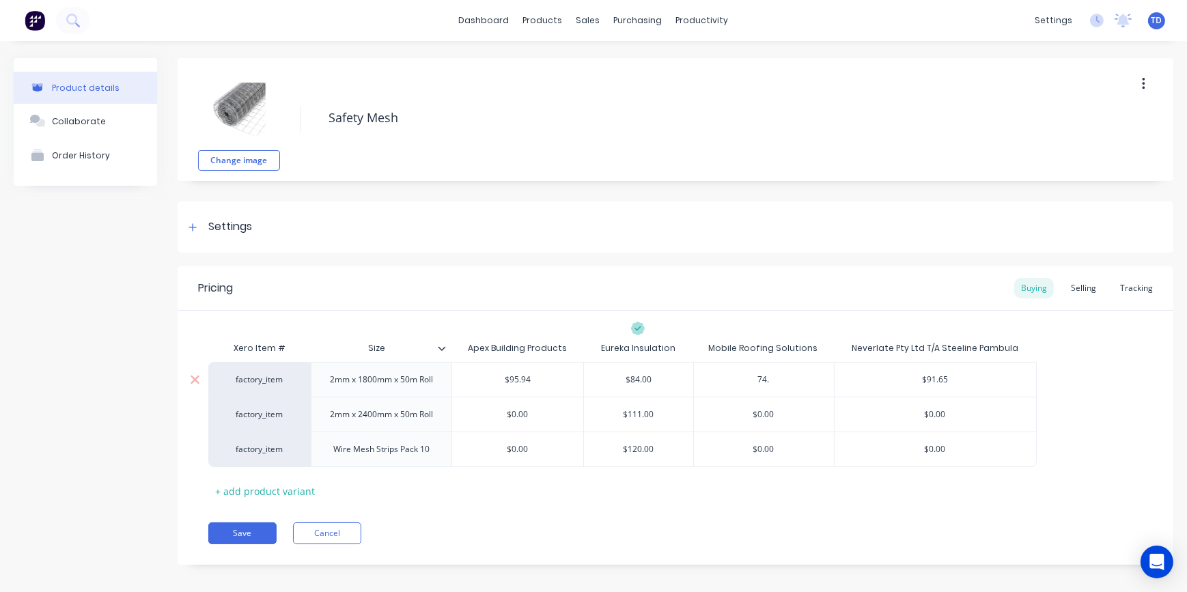
type input "74.1"
type textarea "x"
type input "74.19"
type input "$91.65"
click at [244, 532] on button "Save" at bounding box center [242, 533] width 68 height 22
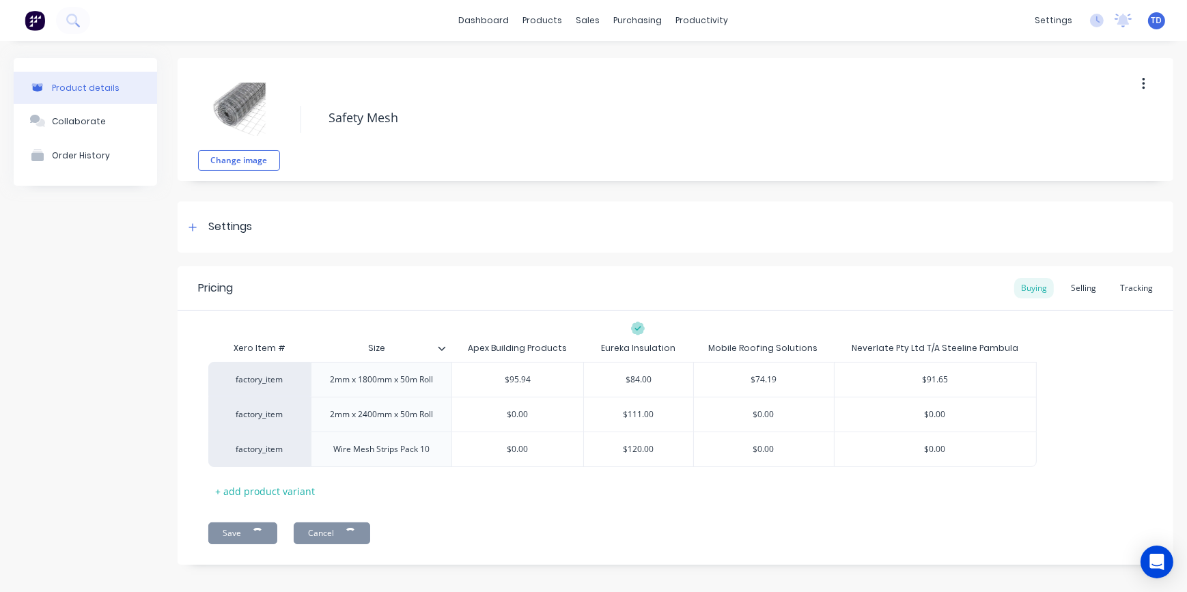
type textarea "x"
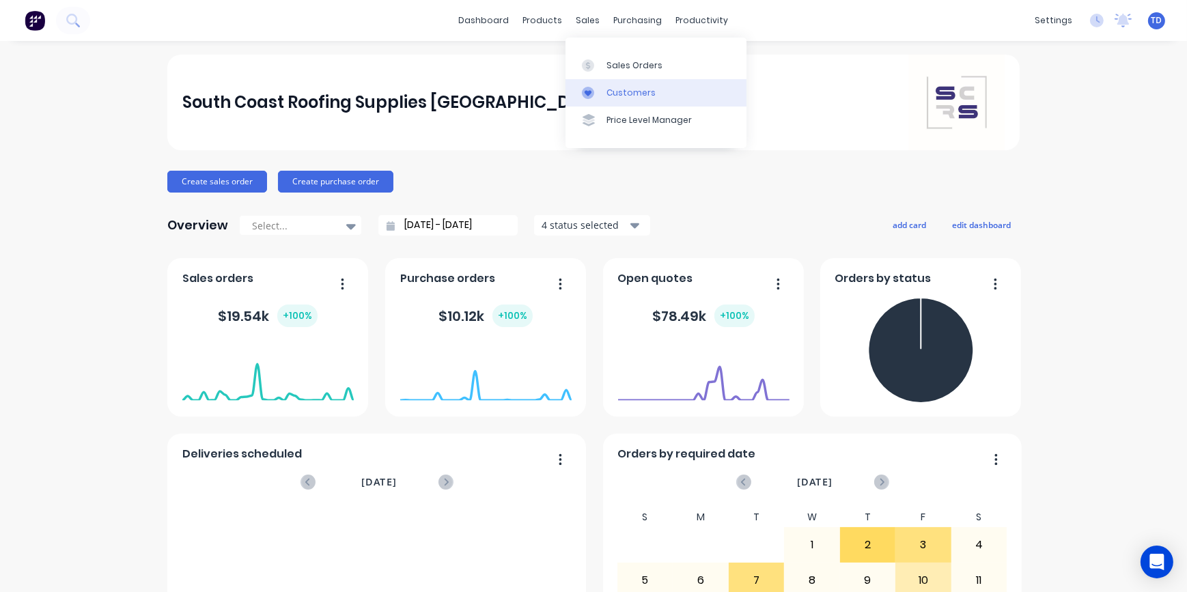
click at [614, 89] on div "Customers" at bounding box center [630, 93] width 49 height 12
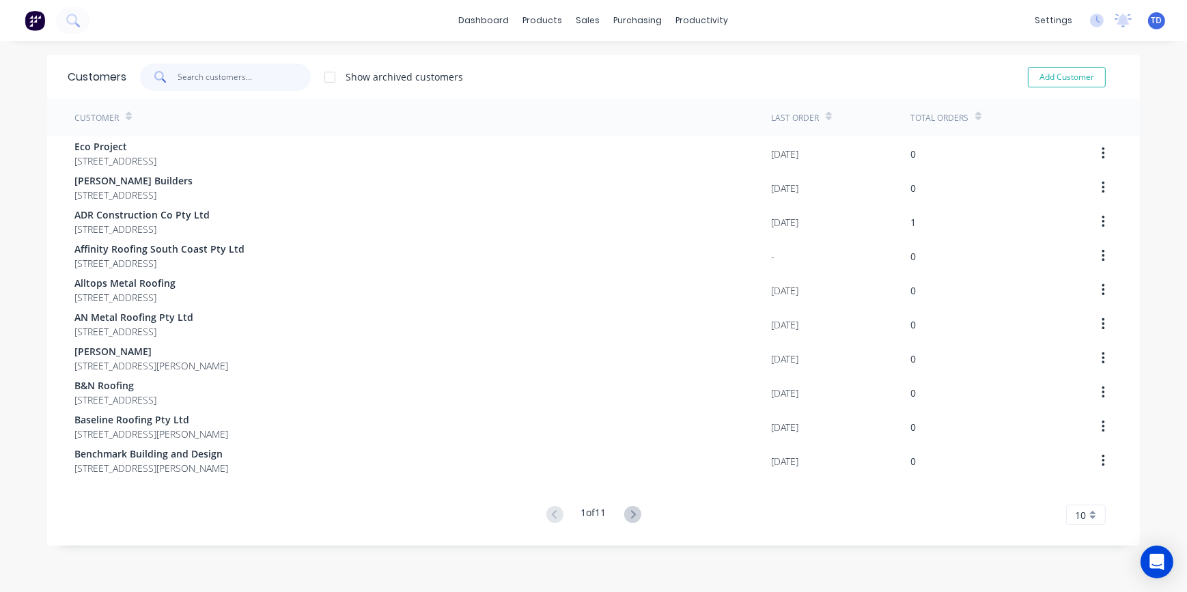
click at [227, 75] on input "text" at bounding box center [244, 77] width 133 height 27
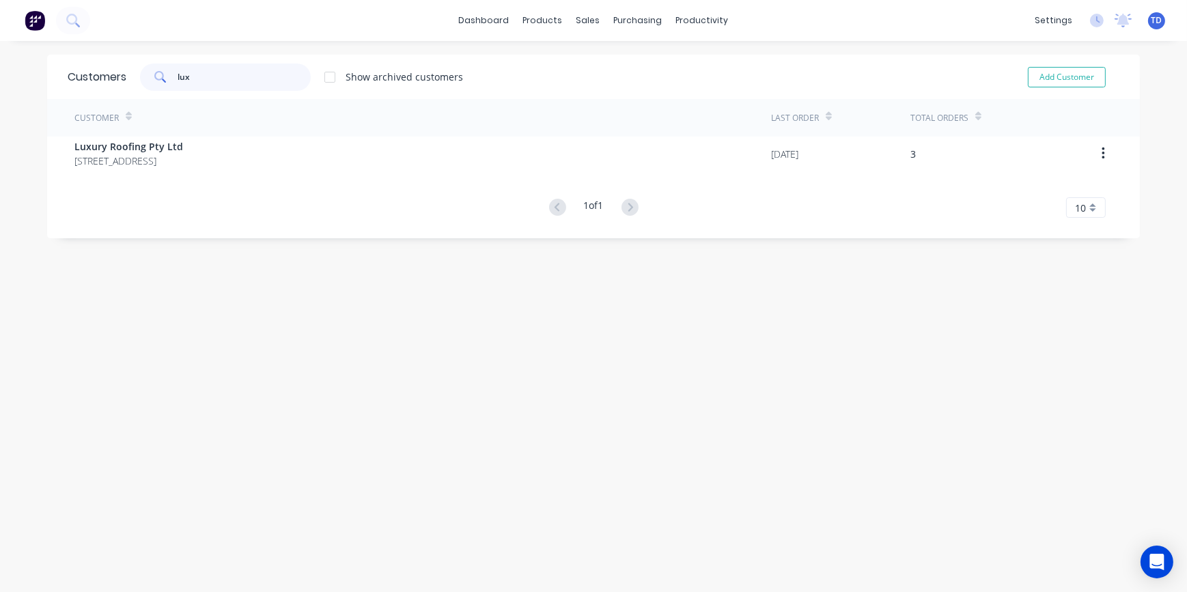
type input "lux"
click at [232, 170] on div "Customer Last Order Total Orders Luxury Roofing Pty Ltd 44 Killara Road Nowra N…" at bounding box center [593, 158] width 1093 height 119
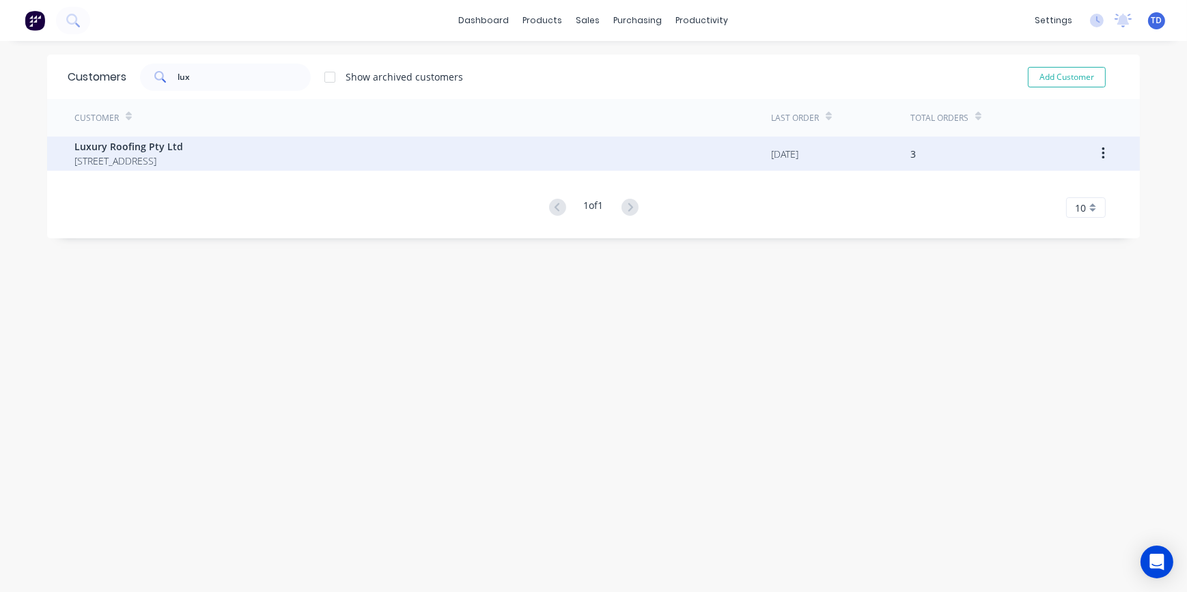
click at [350, 158] on div "Luxury Roofing Pty Ltd 44 Killara Road Nowra New South Wales Australia 2540" at bounding box center [422, 154] width 697 height 34
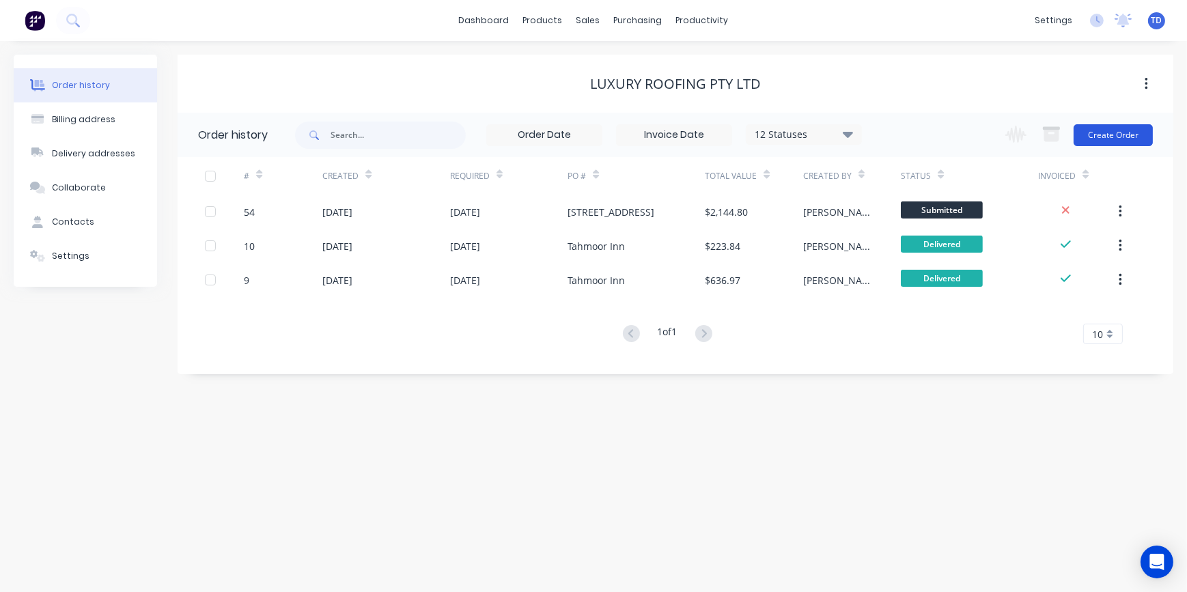
click at [1146, 135] on button "Create Order" at bounding box center [1113, 135] width 79 height 22
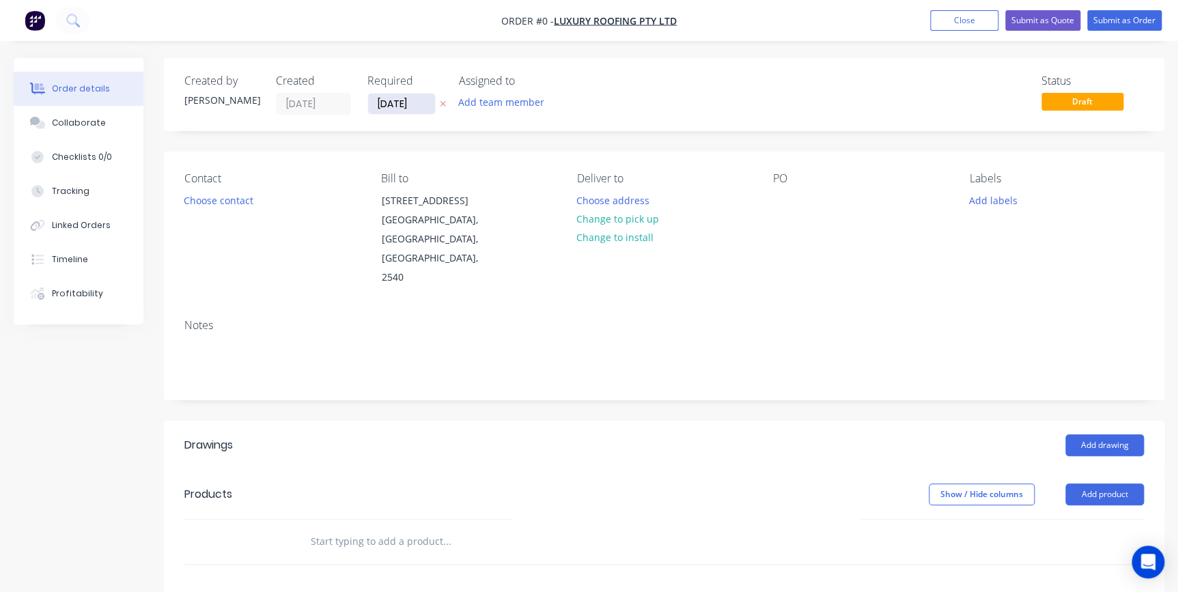
click at [412, 103] on input "[DATE]" at bounding box center [401, 104] width 67 height 20
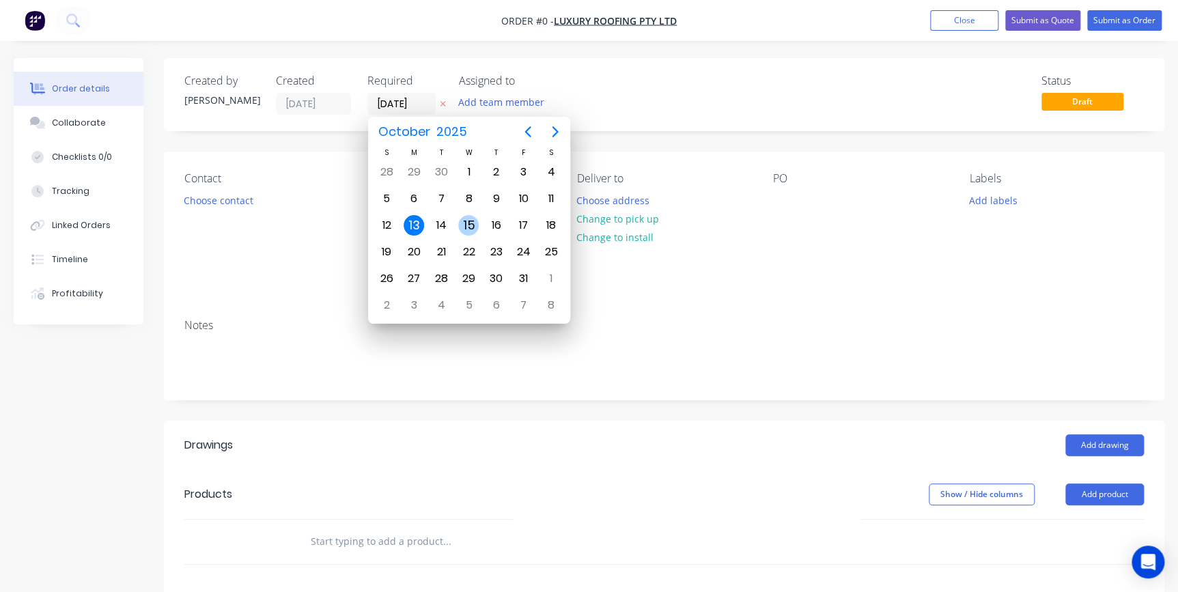
click at [459, 227] on div "15" at bounding box center [468, 225] width 20 height 20
type input "[DATE]"
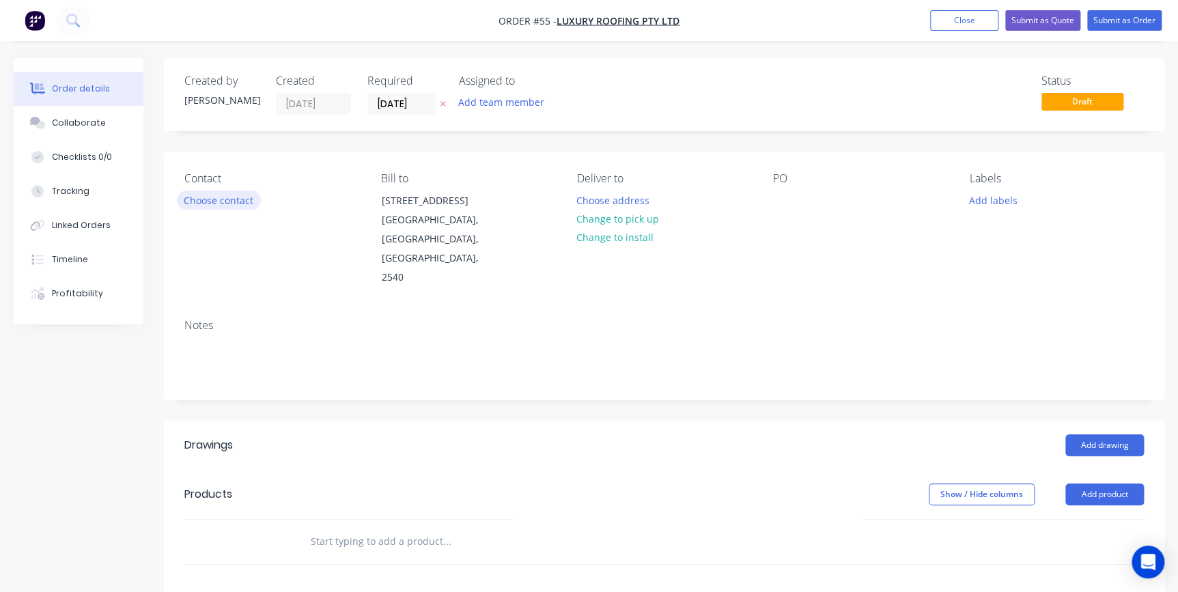
click at [212, 203] on button "Choose contact" at bounding box center [219, 200] width 84 height 18
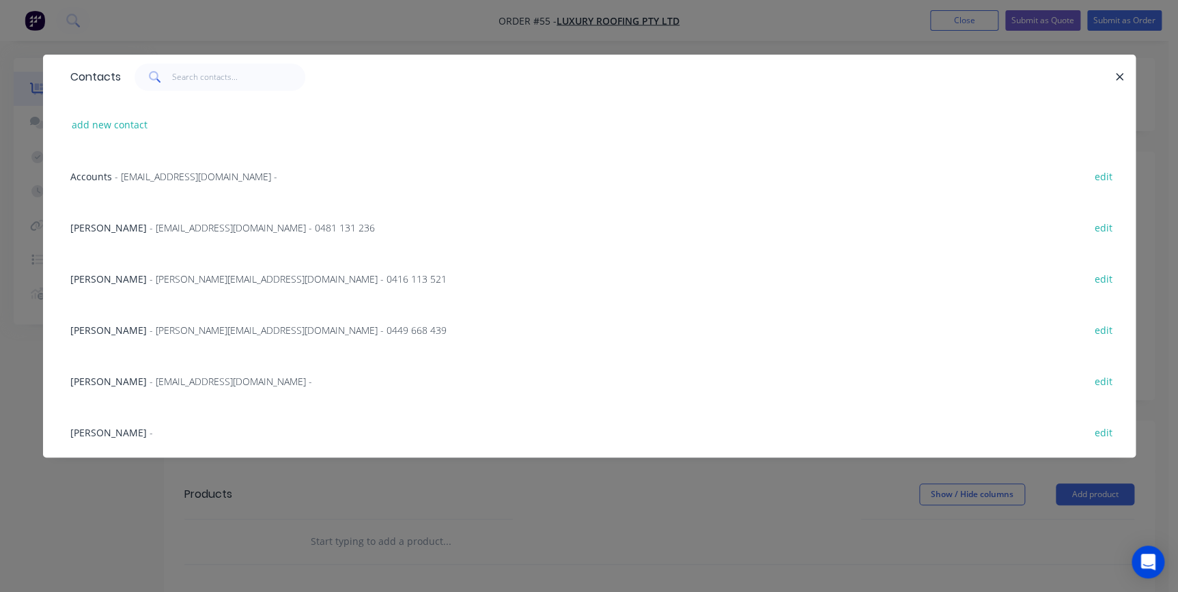
click at [185, 232] on span "- [EMAIL_ADDRESS][DOMAIN_NAME] - 0481 131 236" at bounding box center [262, 227] width 225 height 13
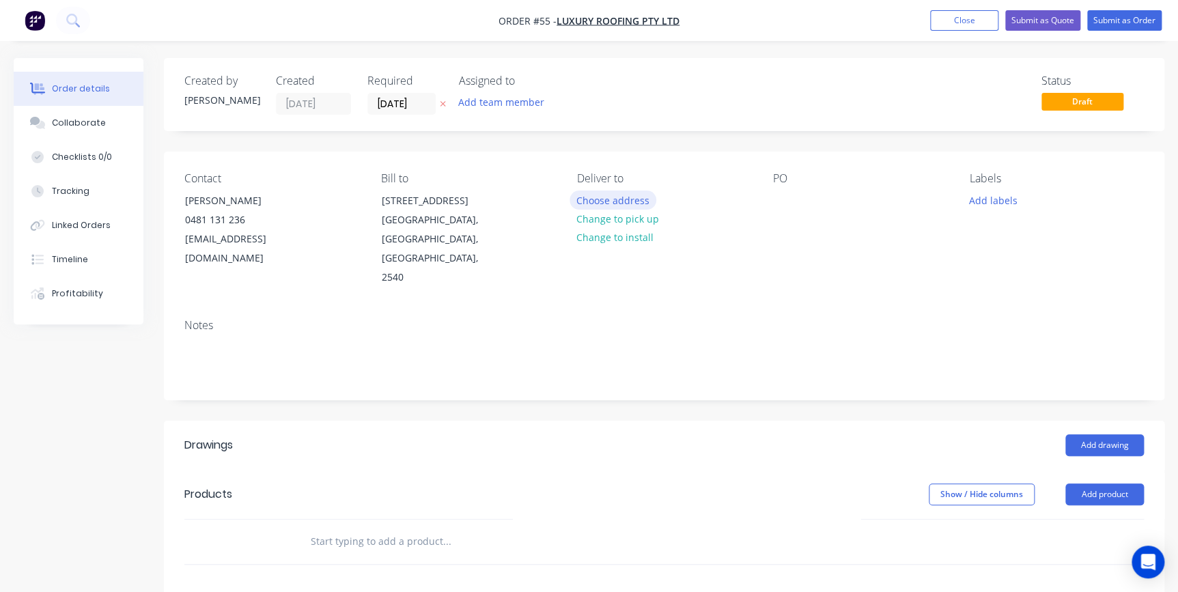
click at [586, 205] on button "Choose address" at bounding box center [613, 200] width 87 height 18
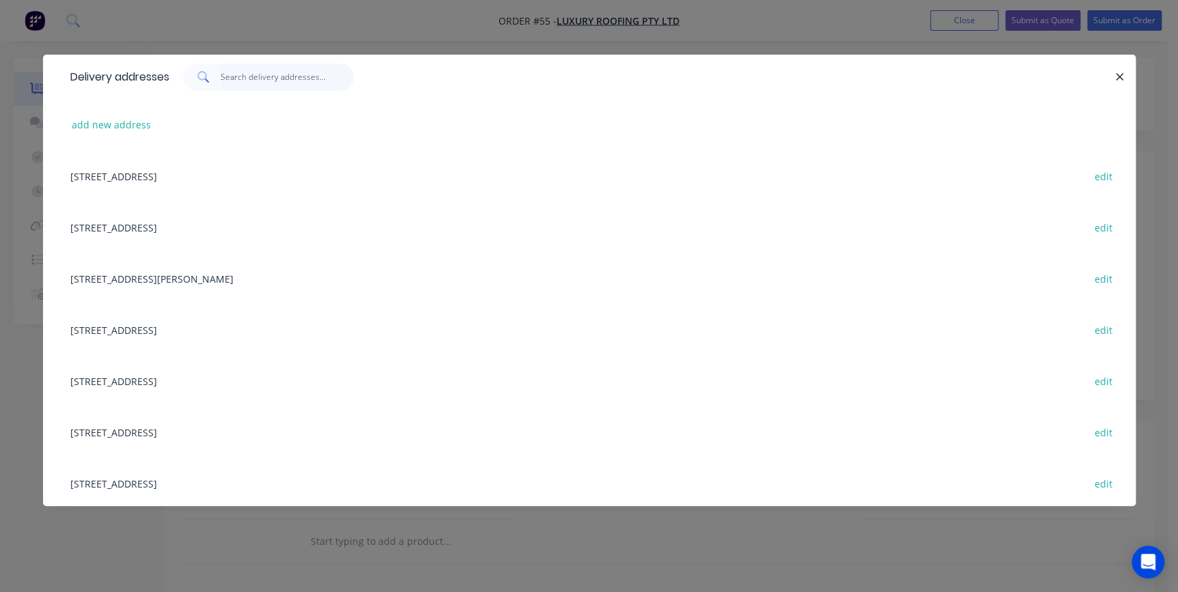
click at [238, 79] on input "text" at bounding box center [287, 77] width 133 height 27
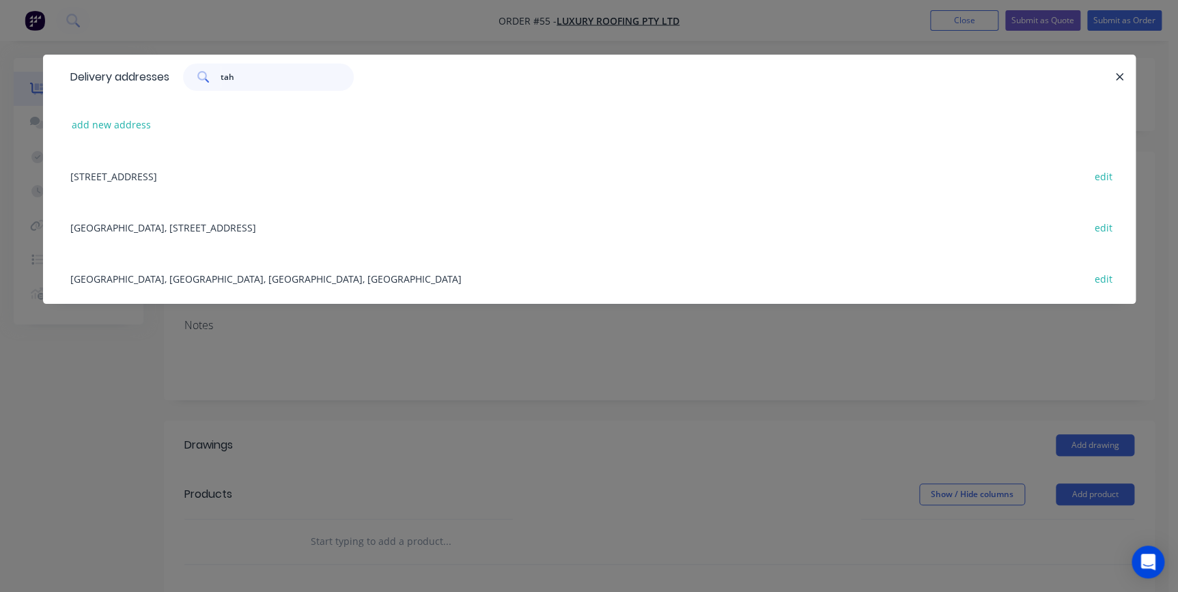
type input "tah"
click at [250, 218] on div "Tahmoor Inn, 2715 Rememberance Drive, Tahmoor, New South Wales, Australia, 2573…" at bounding box center [590, 226] width 1052 height 51
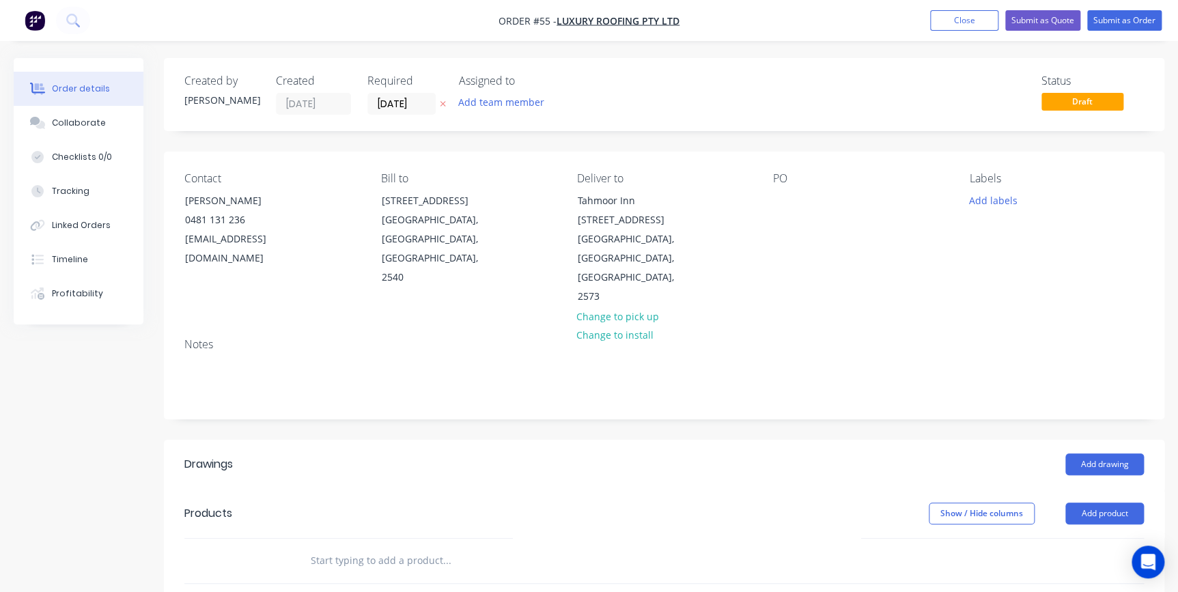
click at [795, 199] on div "PO" at bounding box center [860, 239] width 174 height 135
click at [785, 206] on div at bounding box center [784, 201] width 22 height 20
click at [356, 547] on input "text" at bounding box center [446, 560] width 273 height 27
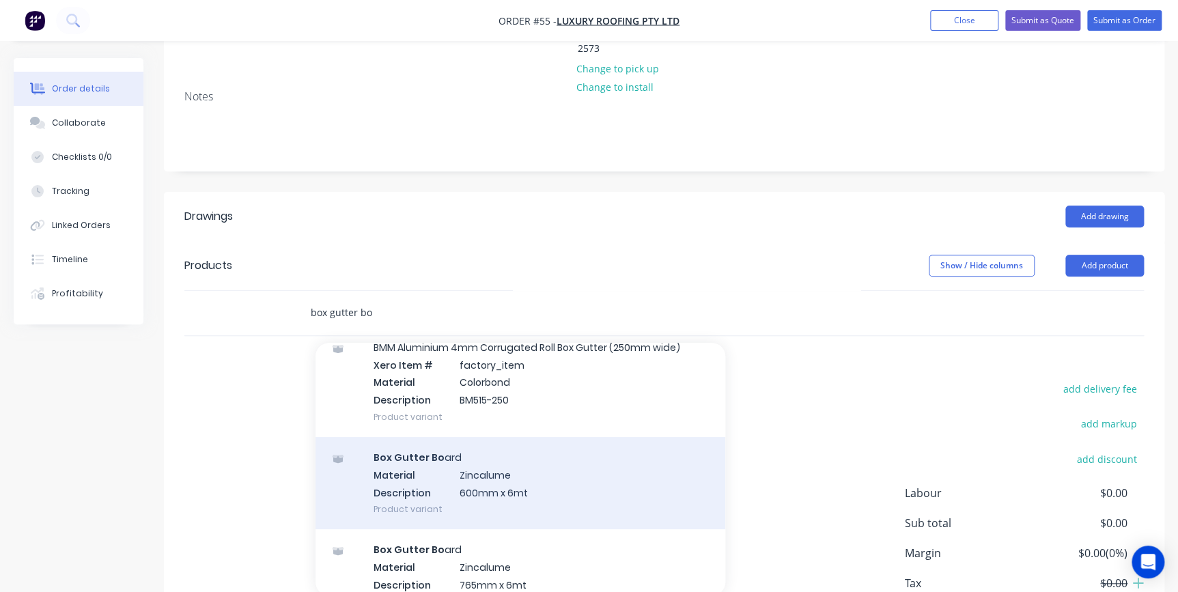
scroll to position [186, 0]
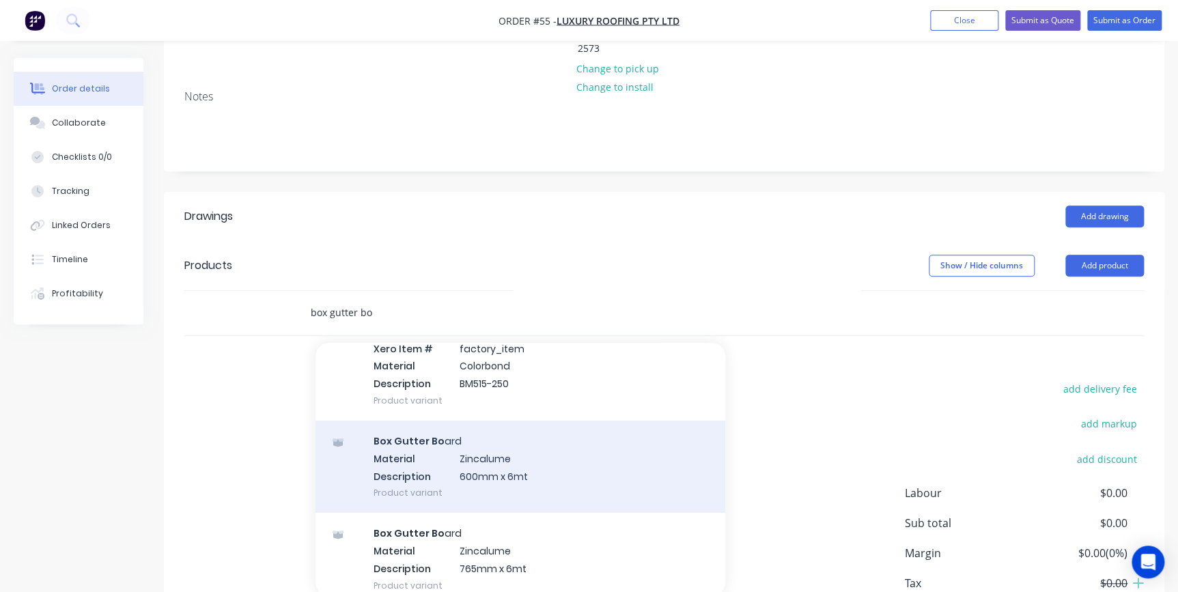
type input "box gutter bo"
click at [462, 427] on div "Box Gutter Bo ard Material Zincalume Description 600mm x 6mt Product variant" at bounding box center [521, 467] width 410 height 92
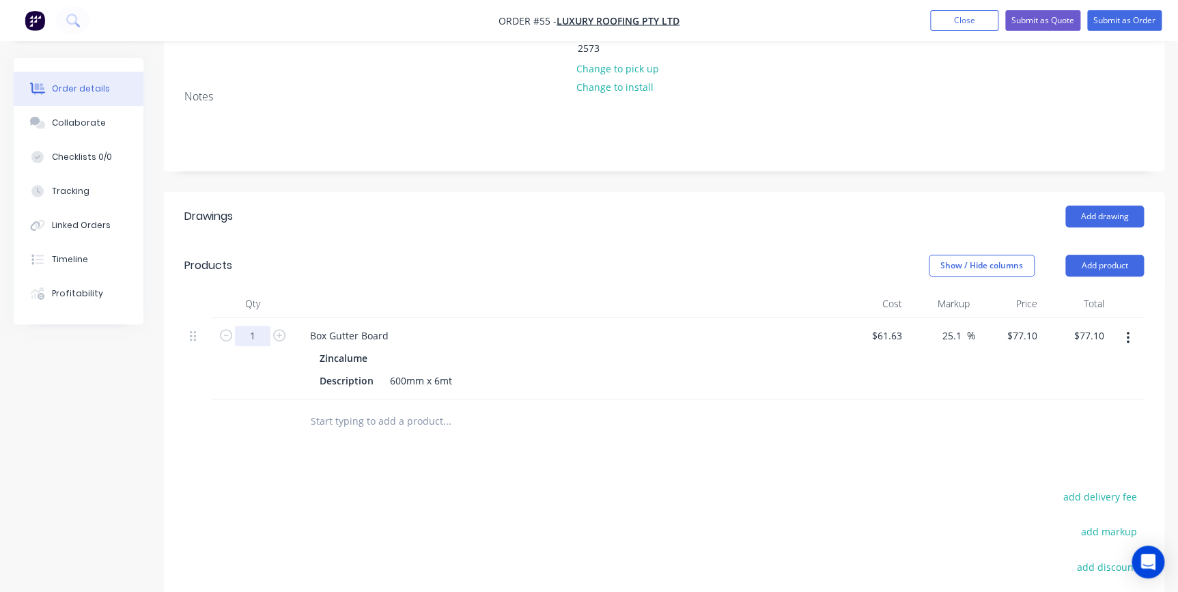
click at [262, 326] on input "1" at bounding box center [253, 336] width 36 height 20
type input "10"
type input "$771.00"
click at [290, 399] on div at bounding box center [253, 421] width 82 height 44
click at [334, 408] on input "text" at bounding box center [446, 421] width 273 height 27
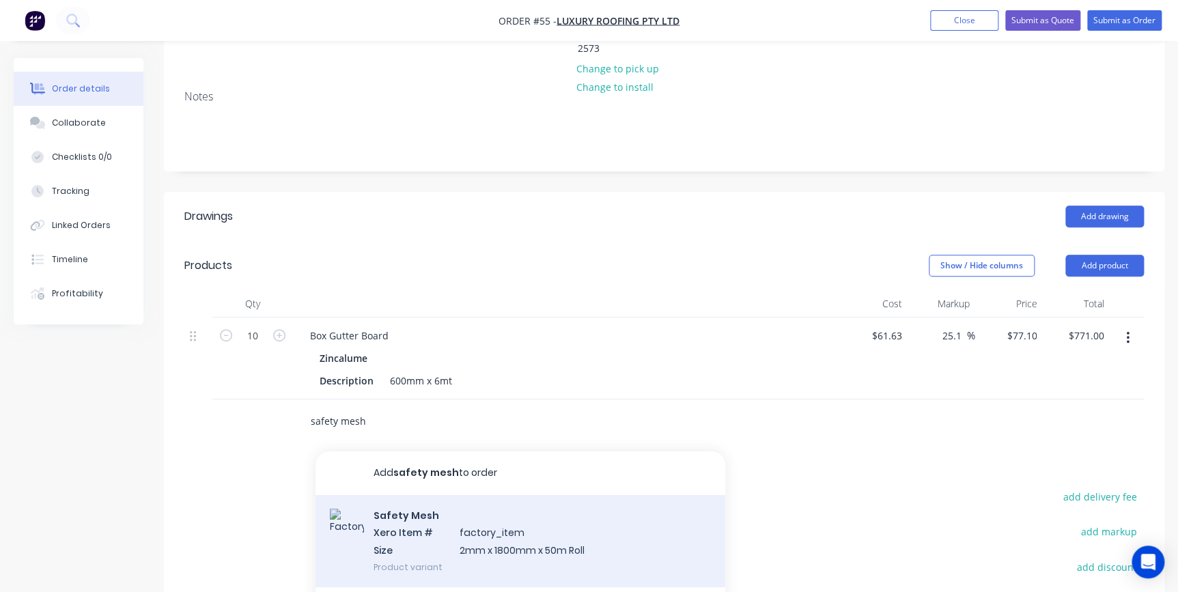
type input "safety mesh"
click at [482, 500] on div "Safety Mesh Xero Item # factory_item Size 2mm x 1800mm x 50m Roll Product varia…" at bounding box center [521, 541] width 410 height 92
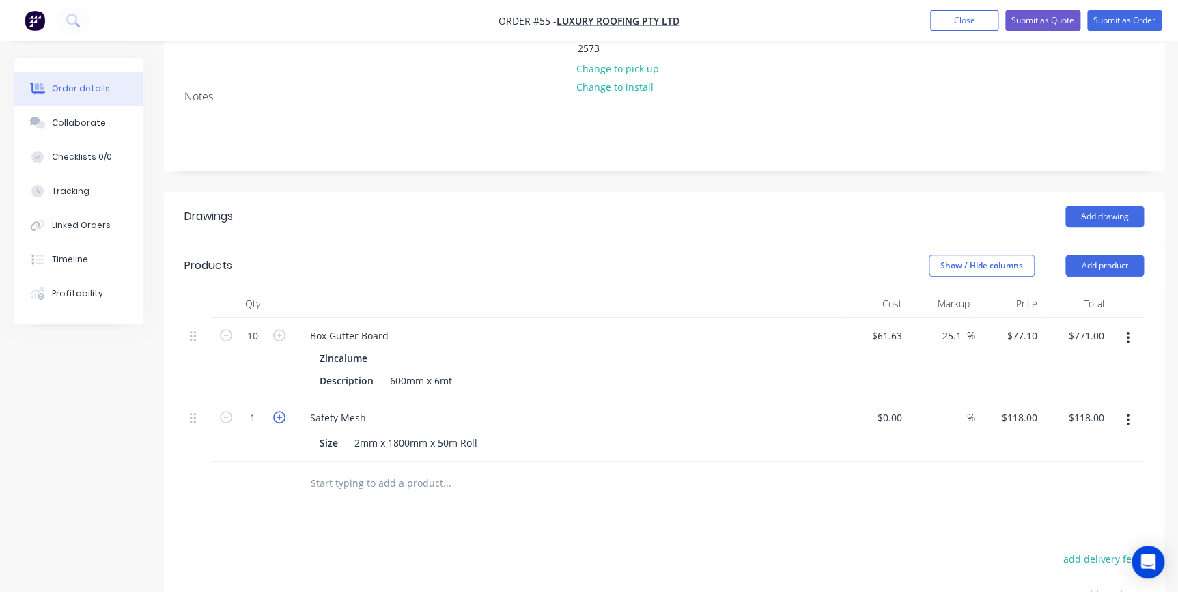
click at [280, 411] on icon "button" at bounding box center [279, 417] width 12 height 12
type input "2"
type input "$236.00"
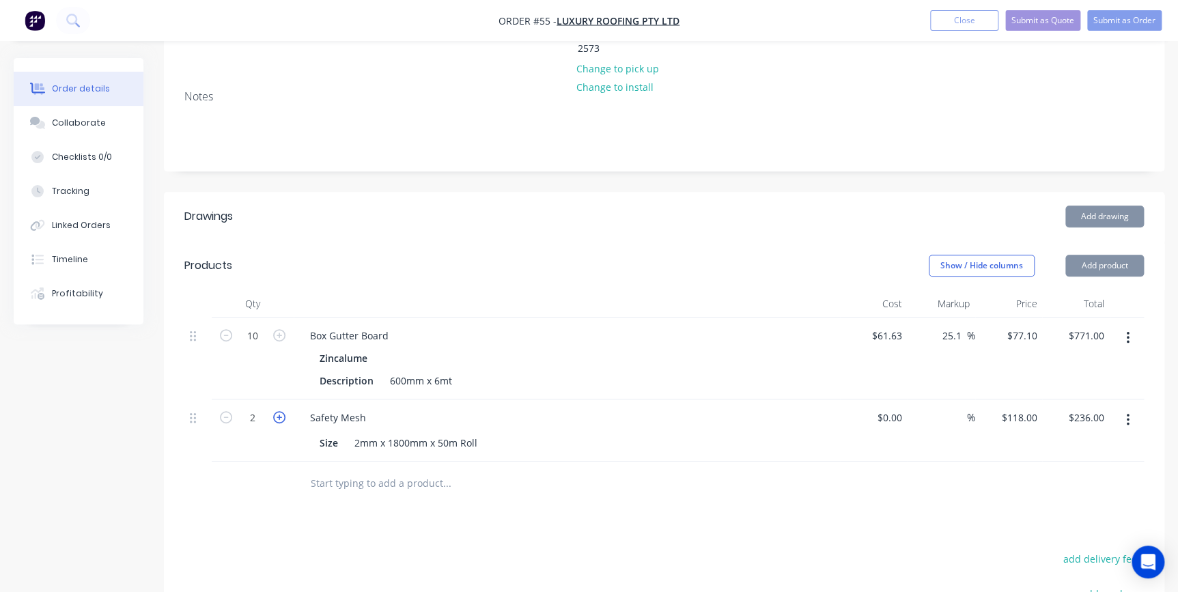
click at [280, 411] on icon "button" at bounding box center [279, 417] width 12 height 12
type input "3"
type input "$354.00"
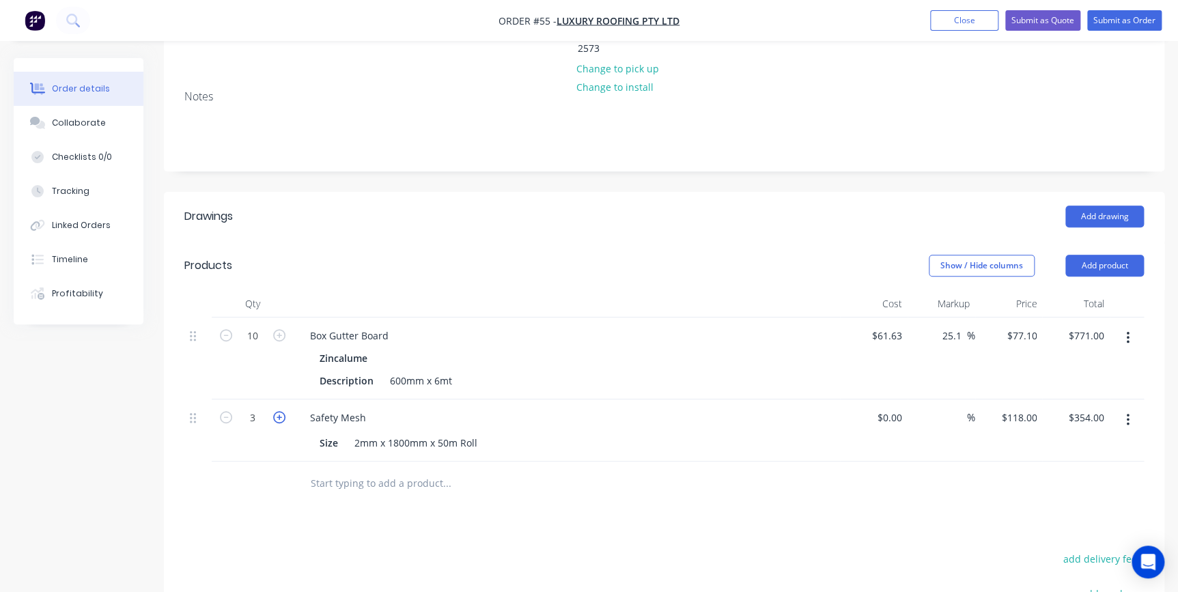
click at [279, 411] on icon "button" at bounding box center [279, 417] width 12 height 12
type input "4"
type input "$472.00"
click at [279, 411] on icon "button" at bounding box center [279, 417] width 12 height 12
type input "5"
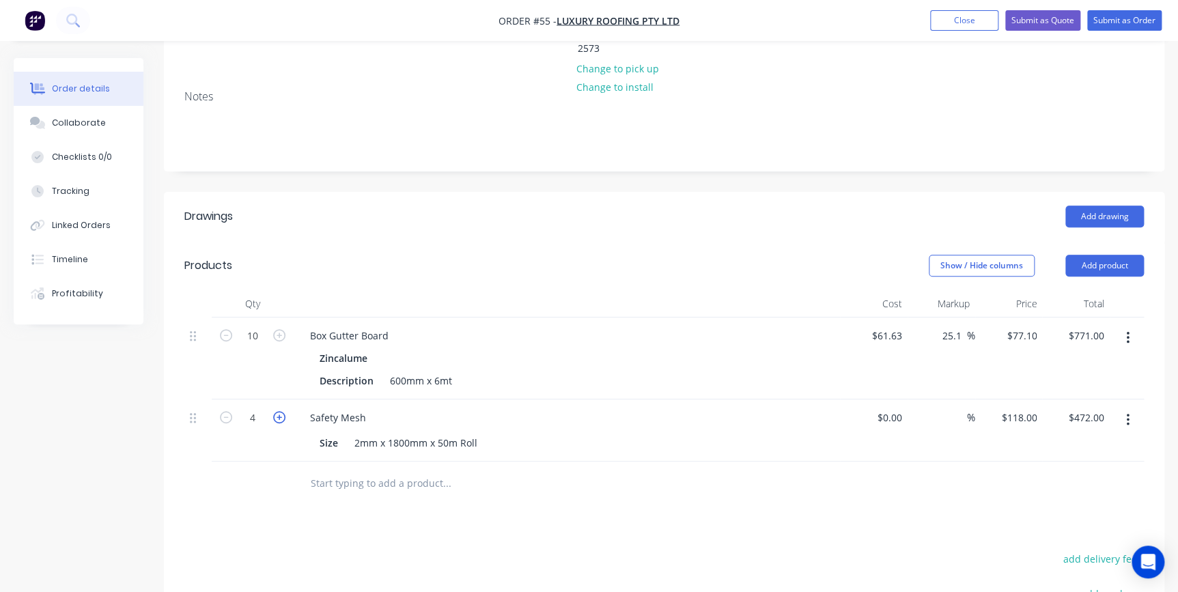
type input "$590.00"
click at [279, 411] on icon "button" at bounding box center [279, 417] width 12 height 12
type input "6"
type input "$708.00"
click at [279, 411] on icon "button" at bounding box center [279, 417] width 12 height 12
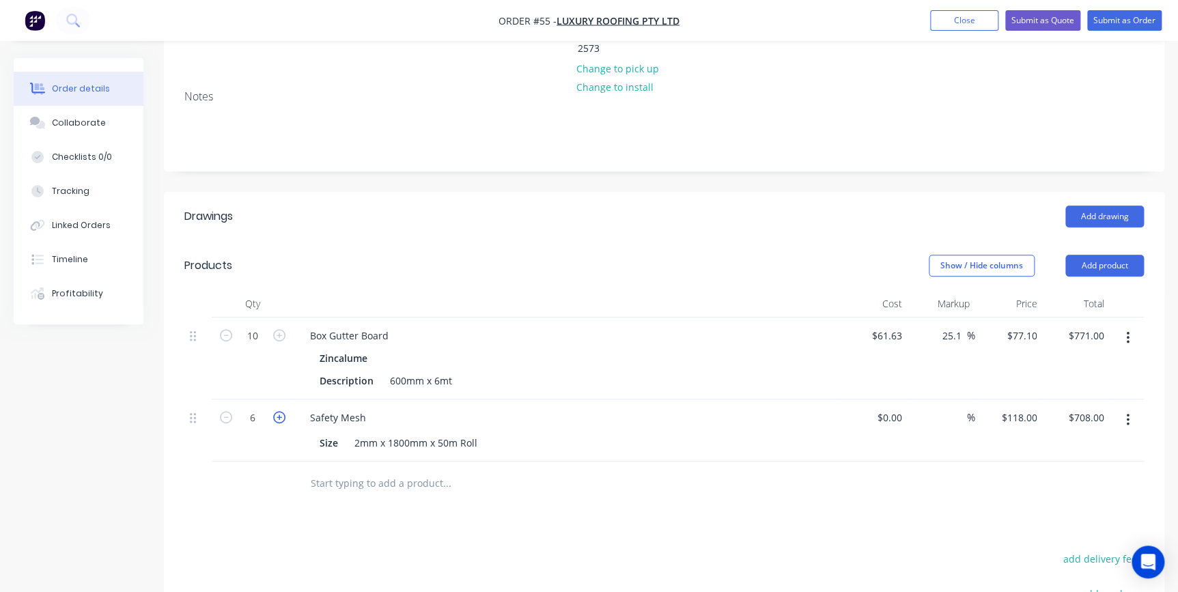
type input "7"
type input "$826.00"
click at [320, 462] on div at bounding box center [540, 484] width 492 height 44
click at [333, 470] on input "text" at bounding box center [446, 483] width 273 height 27
click at [1123, 408] on button "button" at bounding box center [1128, 420] width 32 height 25
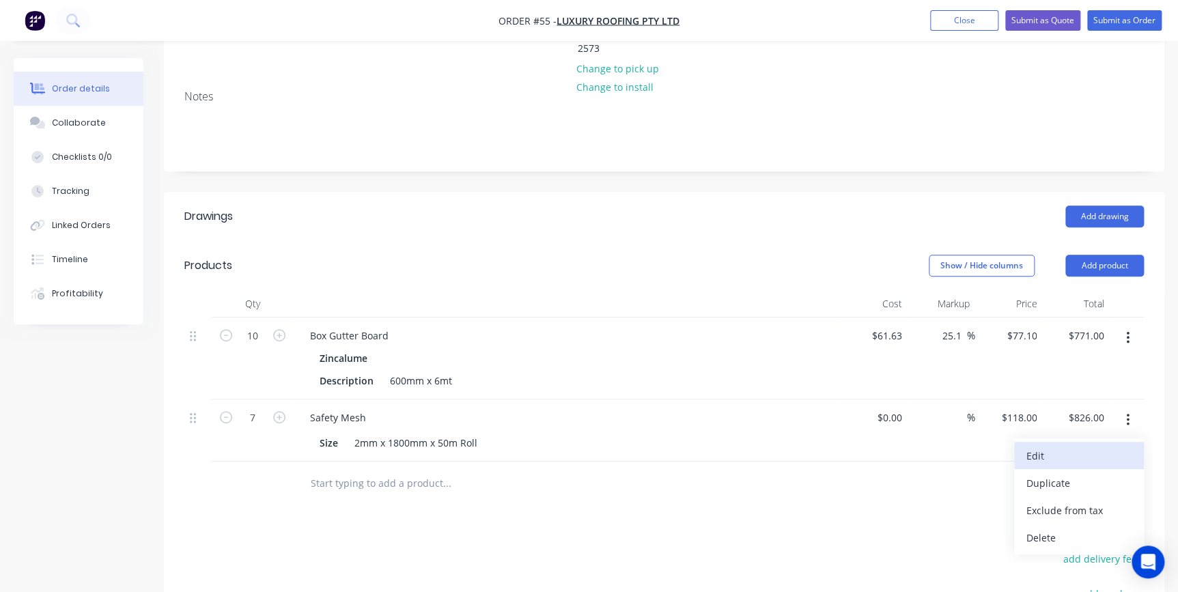
click at [1058, 446] on div "Edit" at bounding box center [1078, 456] width 105 height 20
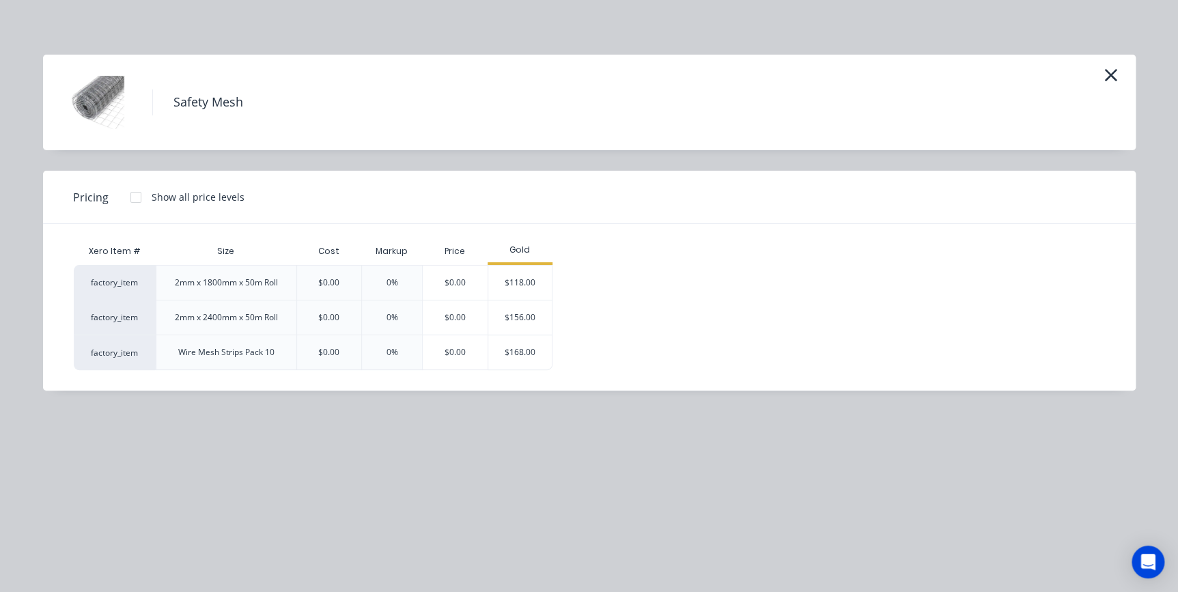
click at [346, 280] on div "$0.00" at bounding box center [329, 282] width 66 height 35
click at [1104, 79] on button "button" at bounding box center [1110, 76] width 23 height 22
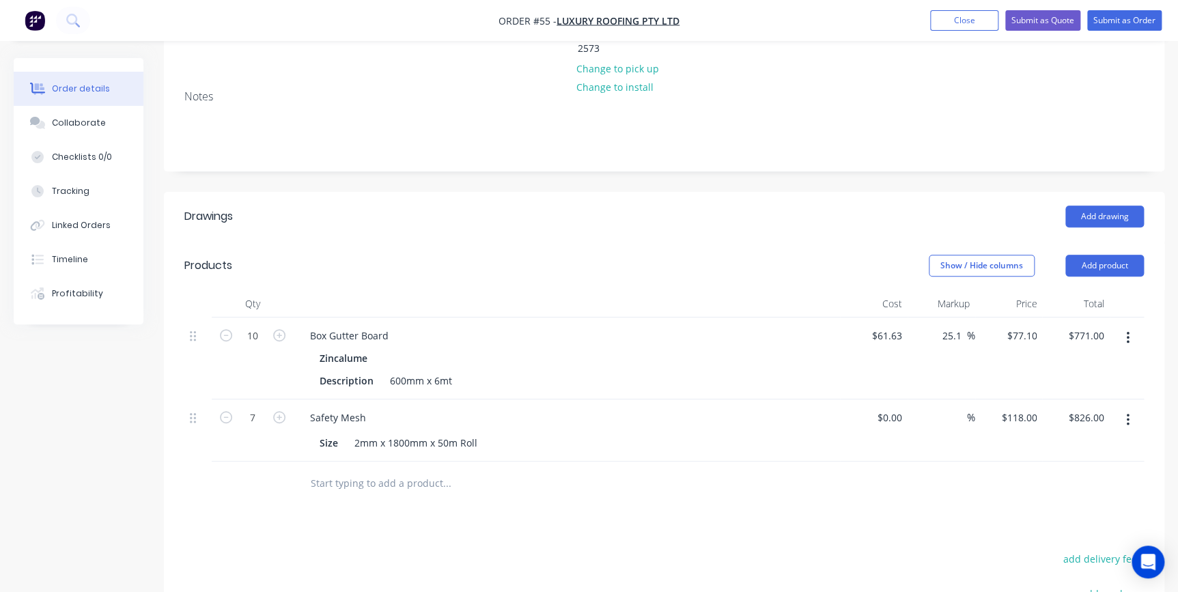
click at [1123, 408] on button "button" at bounding box center [1128, 420] width 32 height 25
click at [1050, 528] on div "Delete" at bounding box center [1078, 538] width 105 height 20
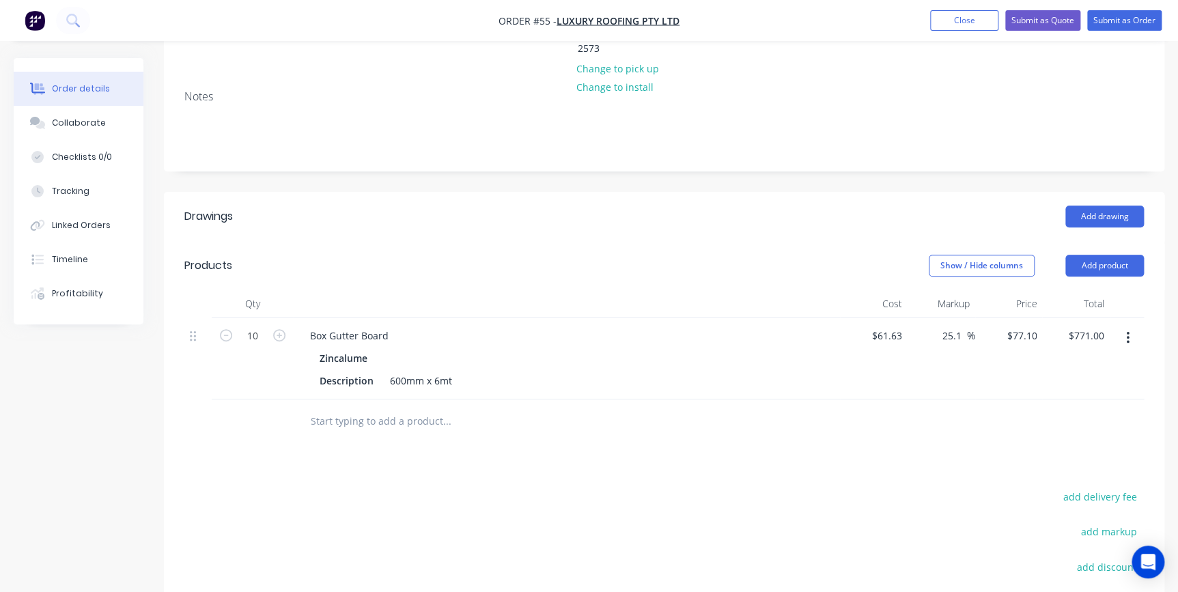
click at [408, 408] on input "text" at bounding box center [446, 421] width 273 height 27
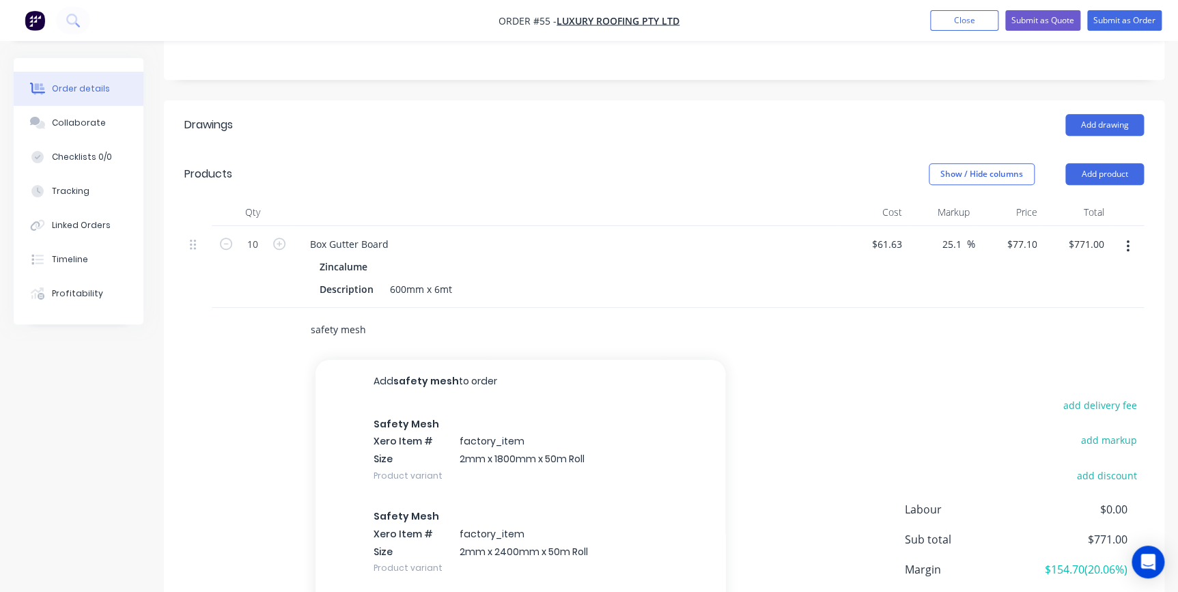
scroll to position [372, 0]
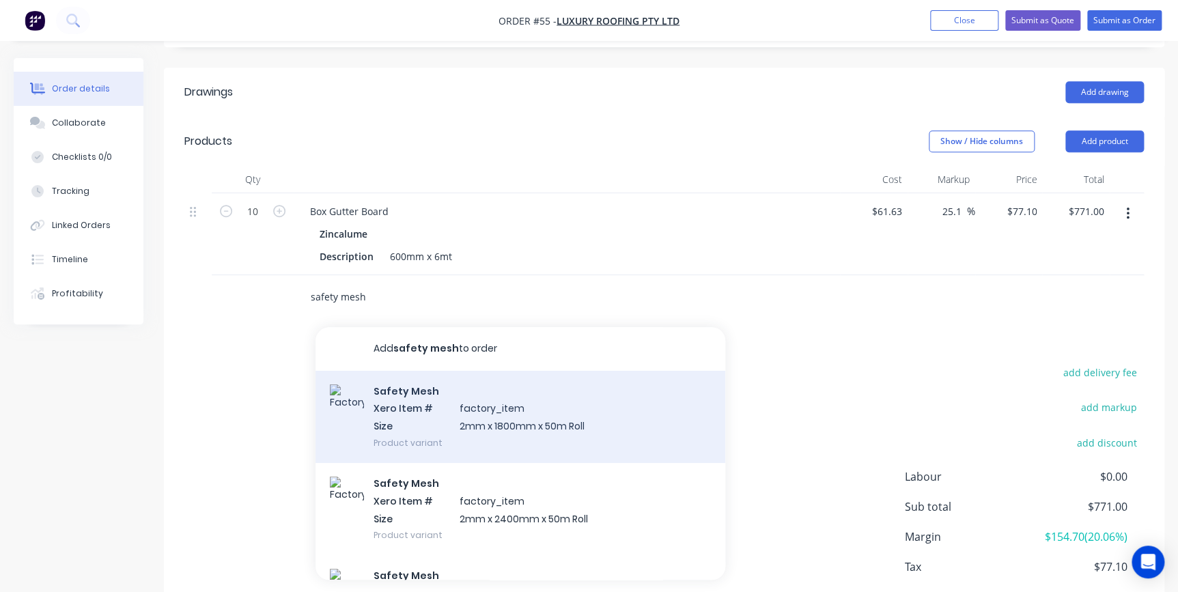
type input "safety mesh"
click at [504, 371] on div "Safety Mesh Xero Item # factory_item Size 2mm x 1800mm x 50m Roll Product varia…" at bounding box center [521, 417] width 410 height 92
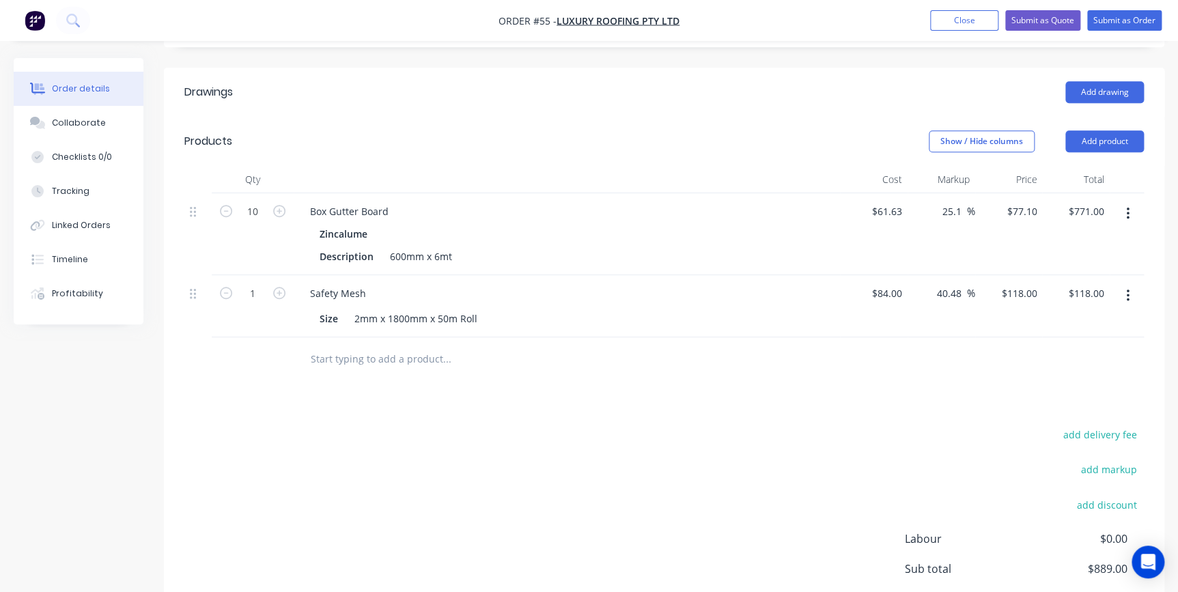
click at [412, 346] on input "text" at bounding box center [446, 359] width 273 height 27
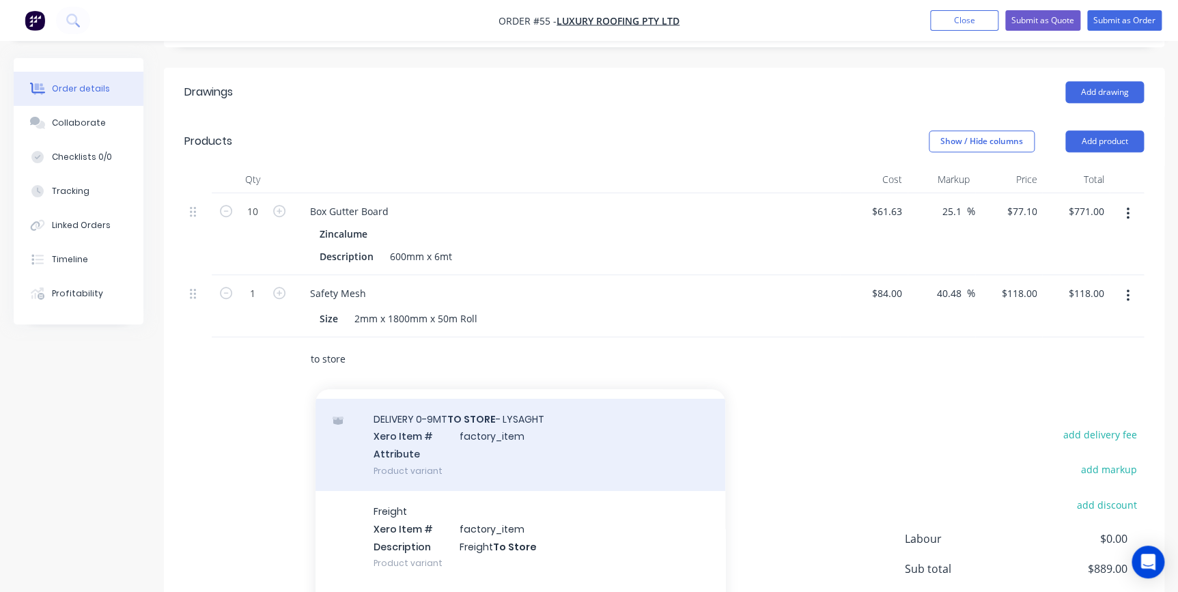
scroll to position [61, 0]
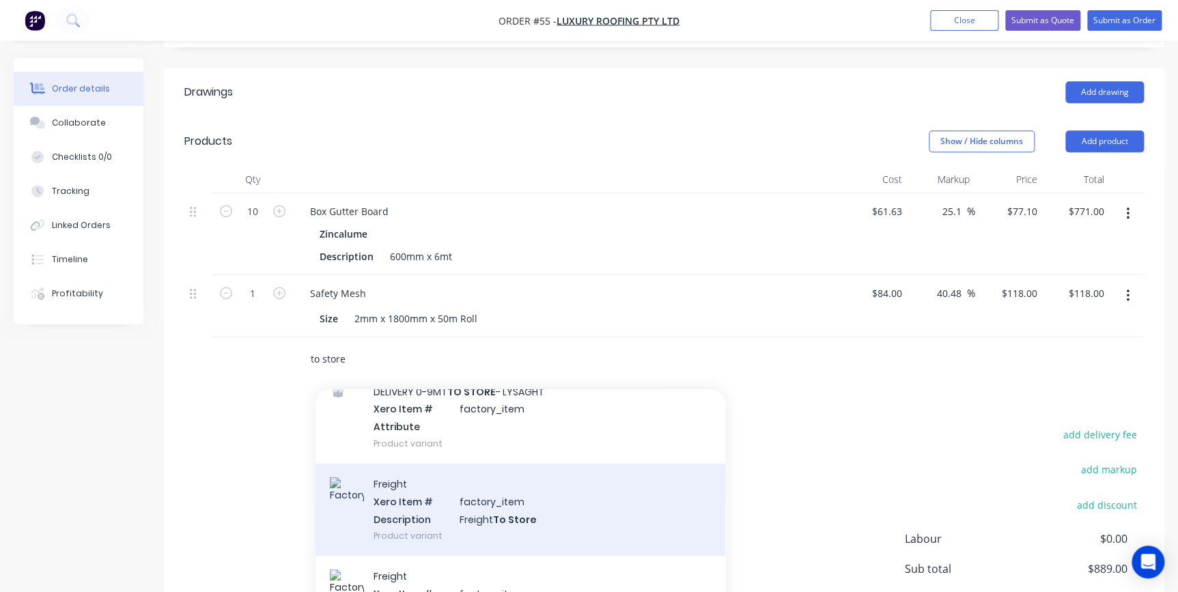
type input "to store"
click at [428, 476] on div "Freight Xero Item # factory_item Description Freight To Store Product variant" at bounding box center [521, 510] width 410 height 92
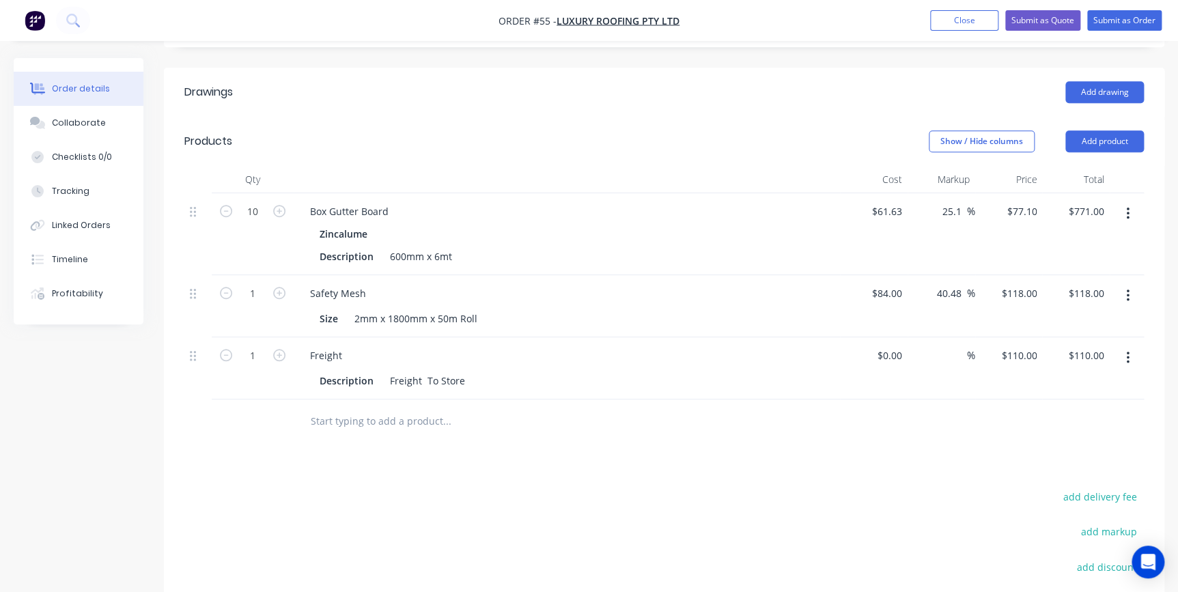
click at [1127, 350] on icon "button" at bounding box center [1127, 357] width 3 height 15
click at [1042, 466] on div "Delete" at bounding box center [1078, 476] width 105 height 20
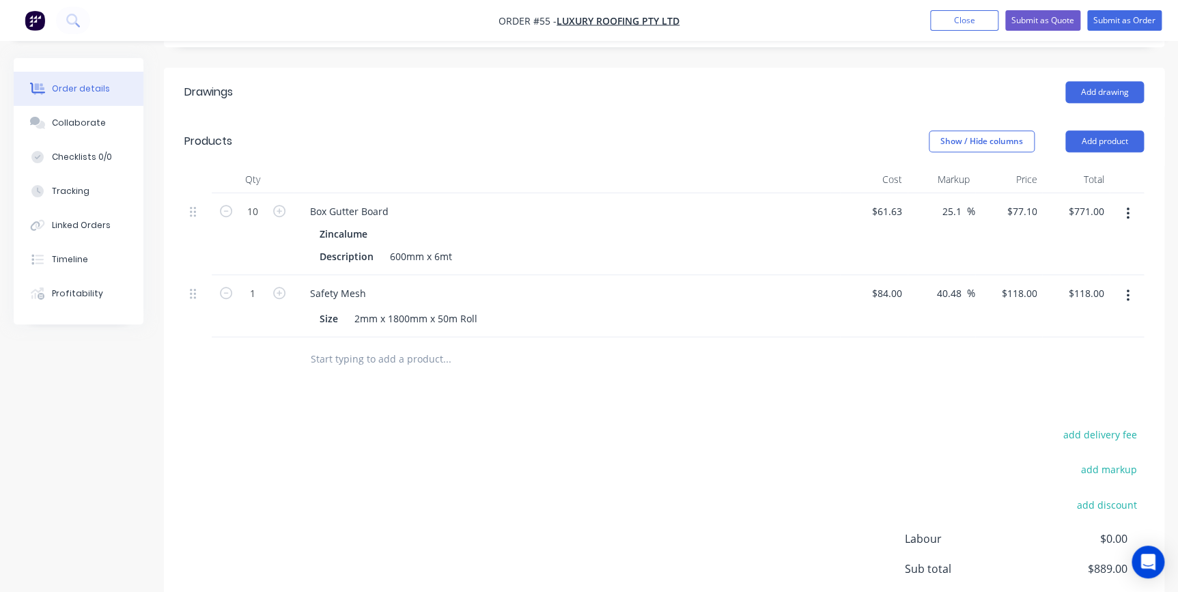
click at [404, 346] on input "text" at bounding box center [446, 359] width 273 height 27
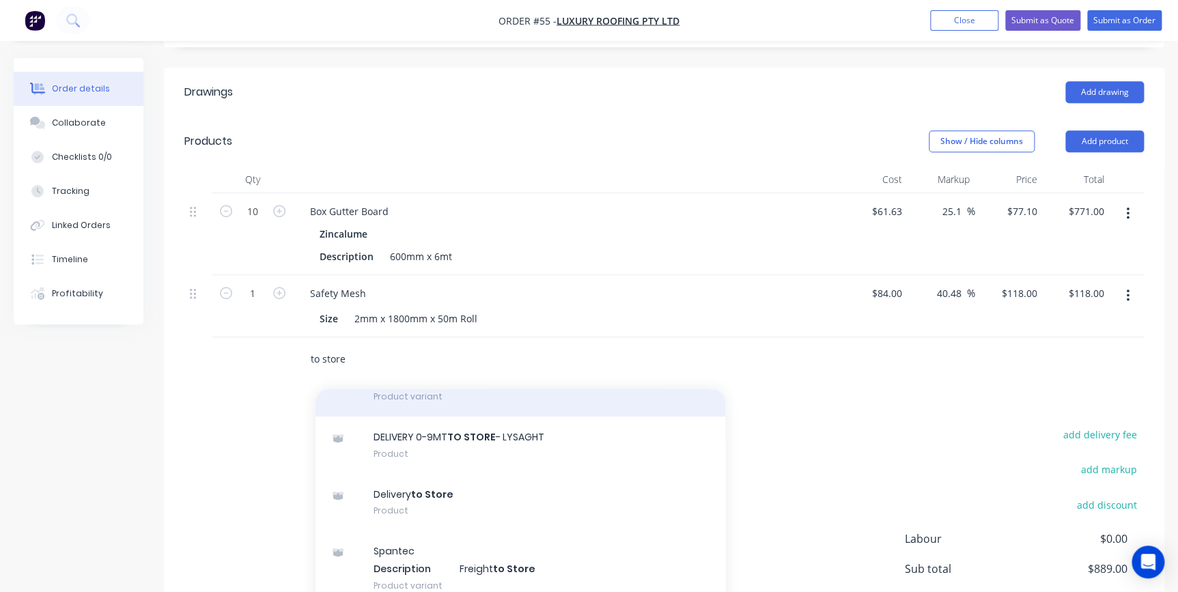
scroll to position [310, 0]
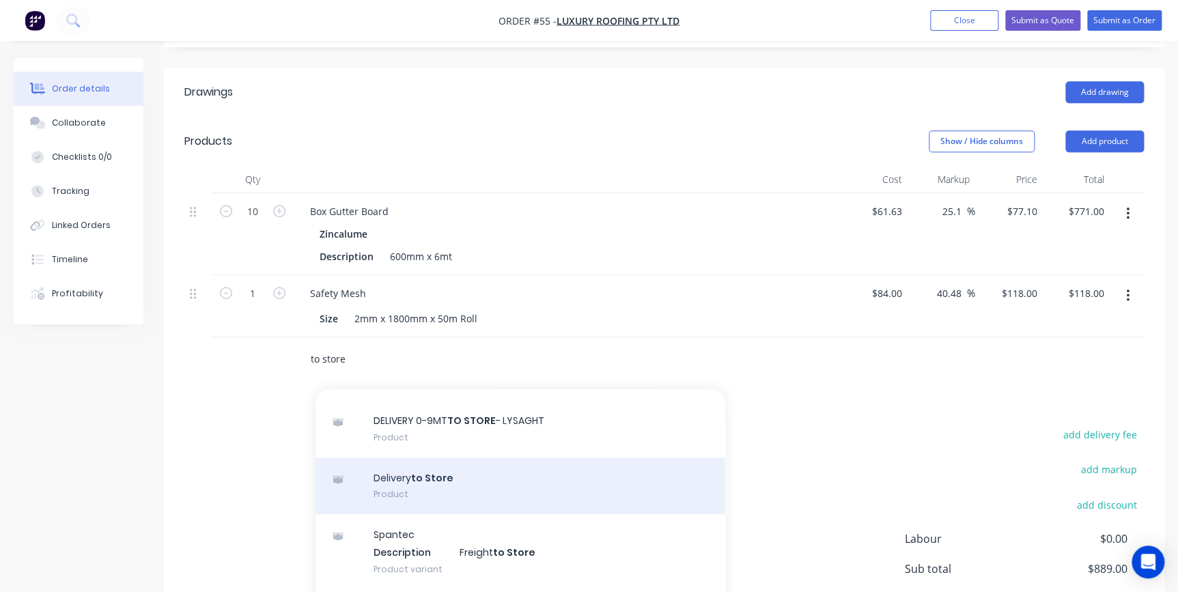
type input "to store"
click at [397, 458] on div "Delivery to Store Product" at bounding box center [521, 486] width 410 height 57
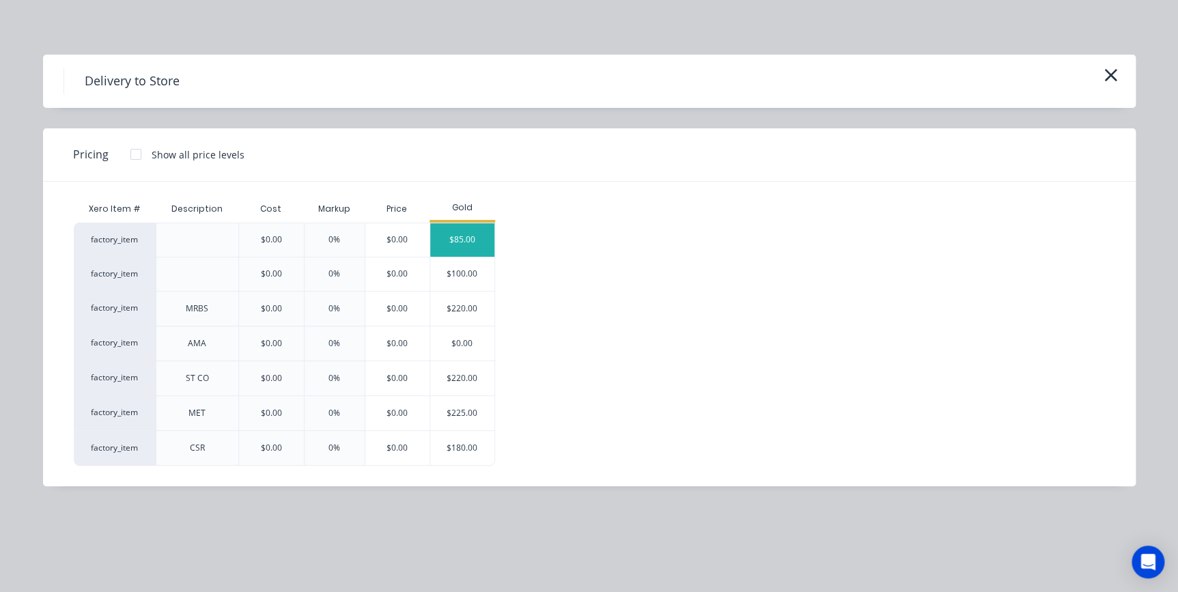
click at [460, 250] on div "$85.00" at bounding box center [462, 239] width 64 height 33
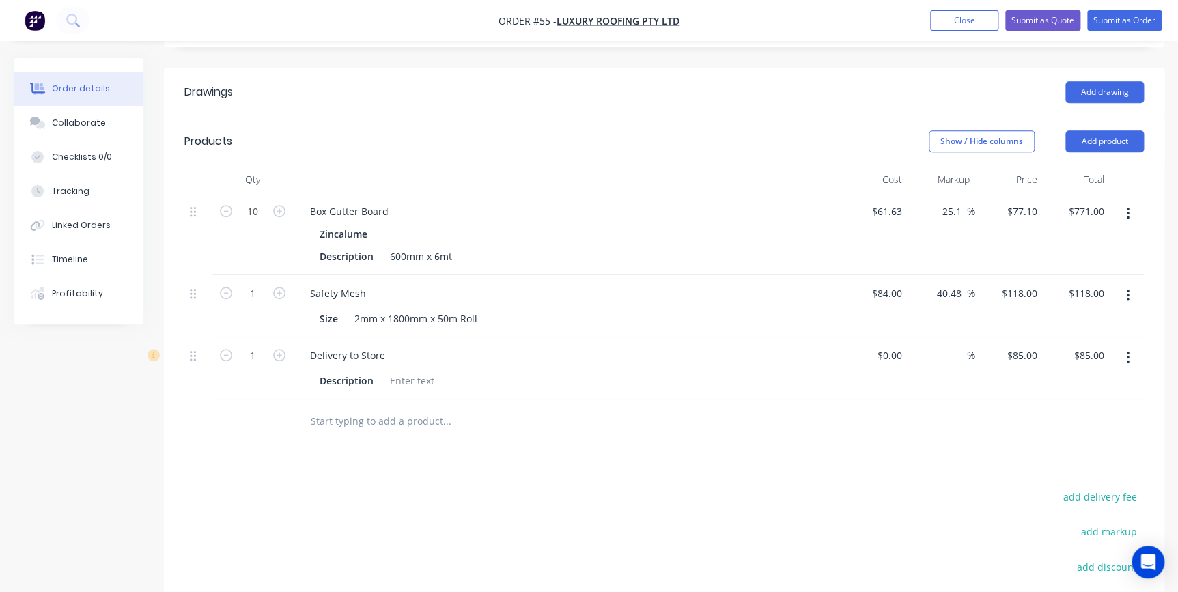
click at [1130, 346] on button "button" at bounding box center [1128, 358] width 32 height 25
click at [1059, 384] on div "Edit" at bounding box center [1078, 394] width 105 height 20
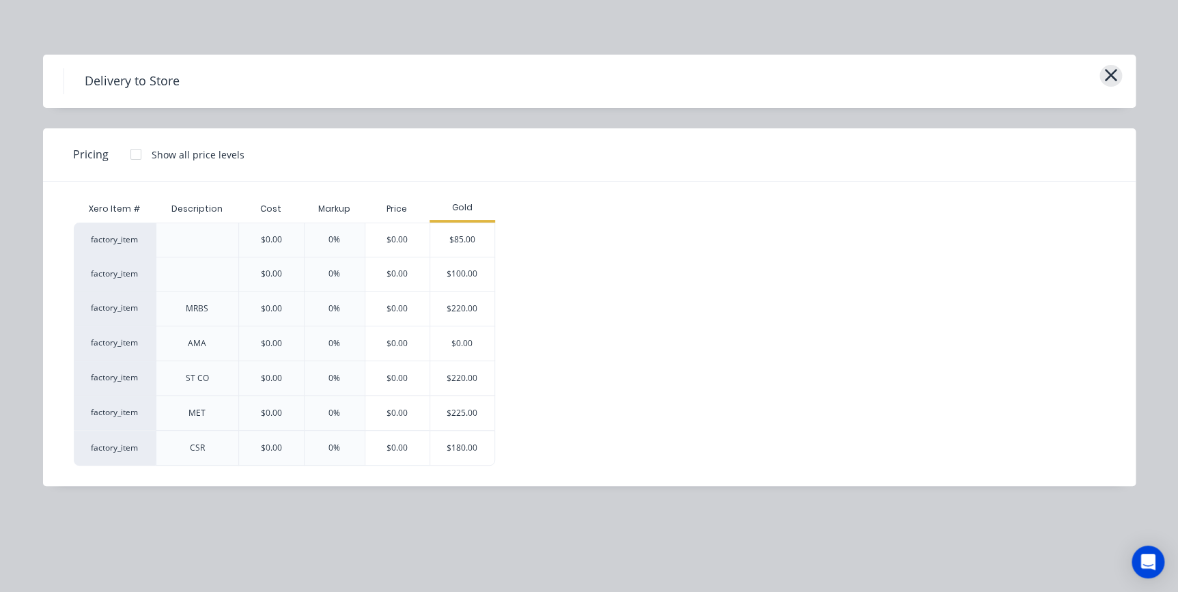
click at [1110, 78] on icon "button" at bounding box center [1111, 75] width 14 height 19
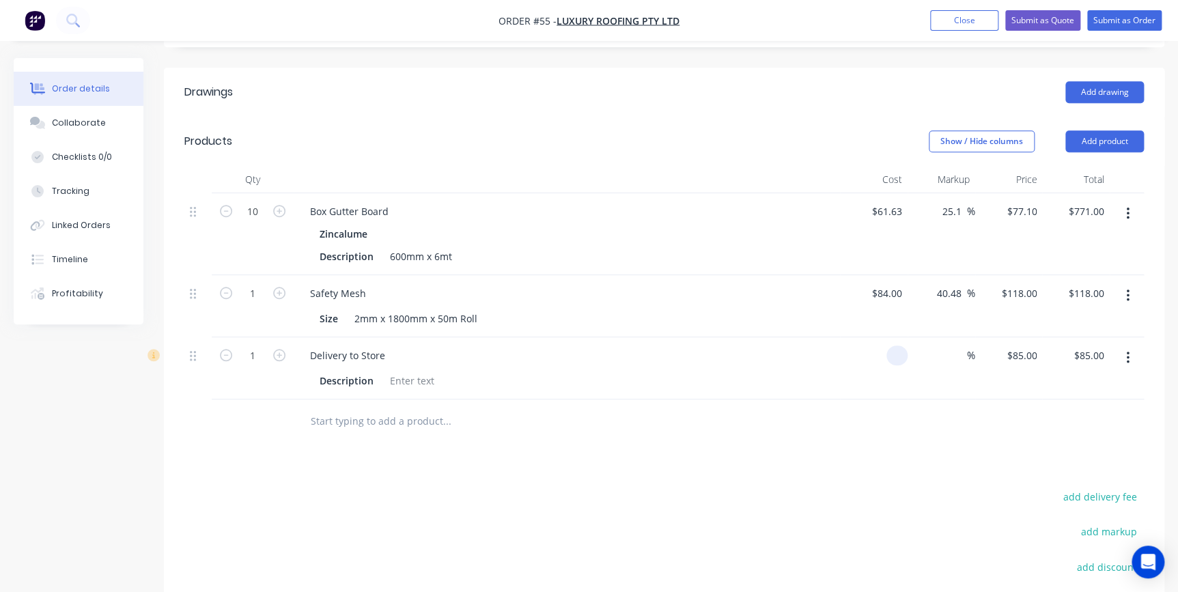
click at [891, 346] on div at bounding box center [896, 356] width 21 height 20
type input "$70.00"
click at [963, 399] on div at bounding box center [663, 421] width 959 height 44
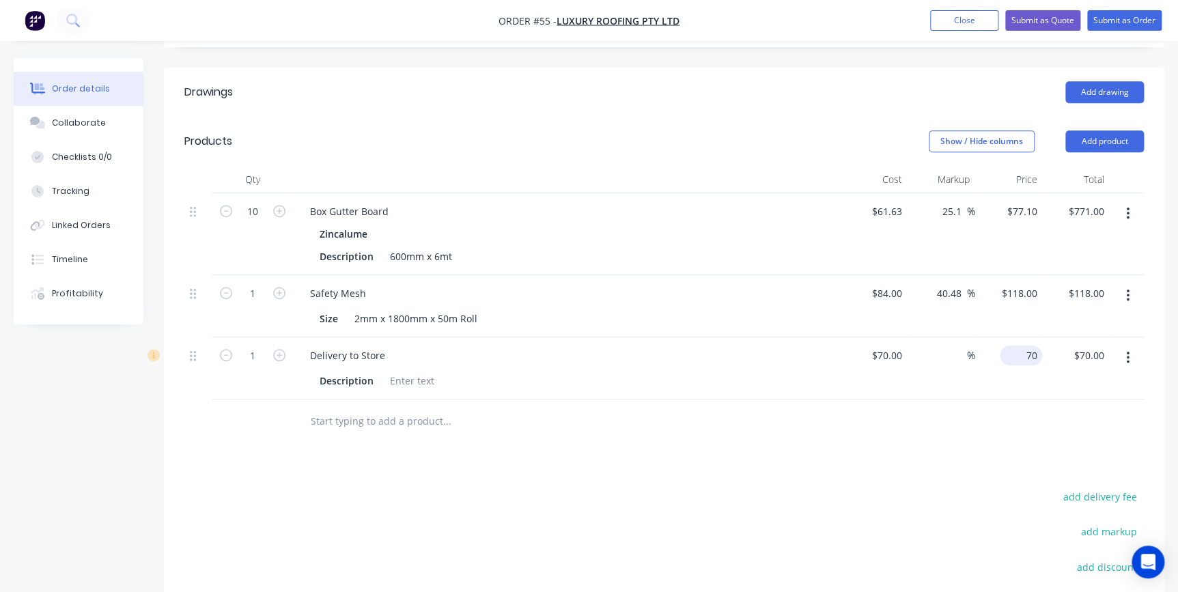
click at [1033, 346] on input "70" at bounding box center [1023, 356] width 37 height 20
type input "85"
type input "21.43"
type input "$85.00"
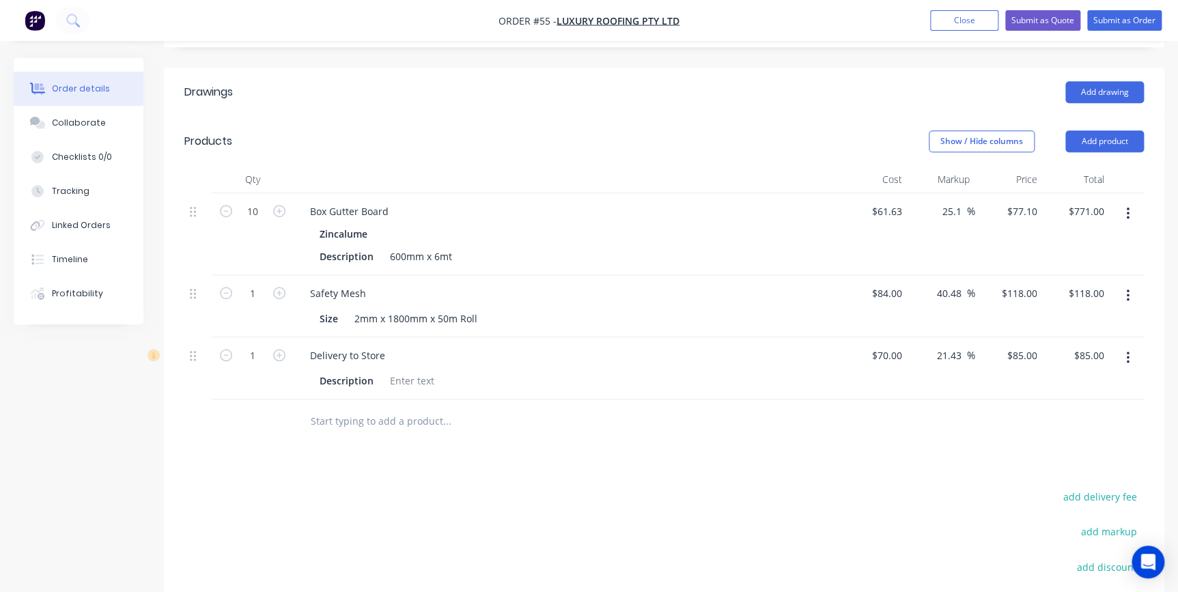
click at [1126, 350] on icon "button" at bounding box center [1127, 357] width 3 height 15
click at [1062, 466] on div "Delete" at bounding box center [1078, 476] width 105 height 20
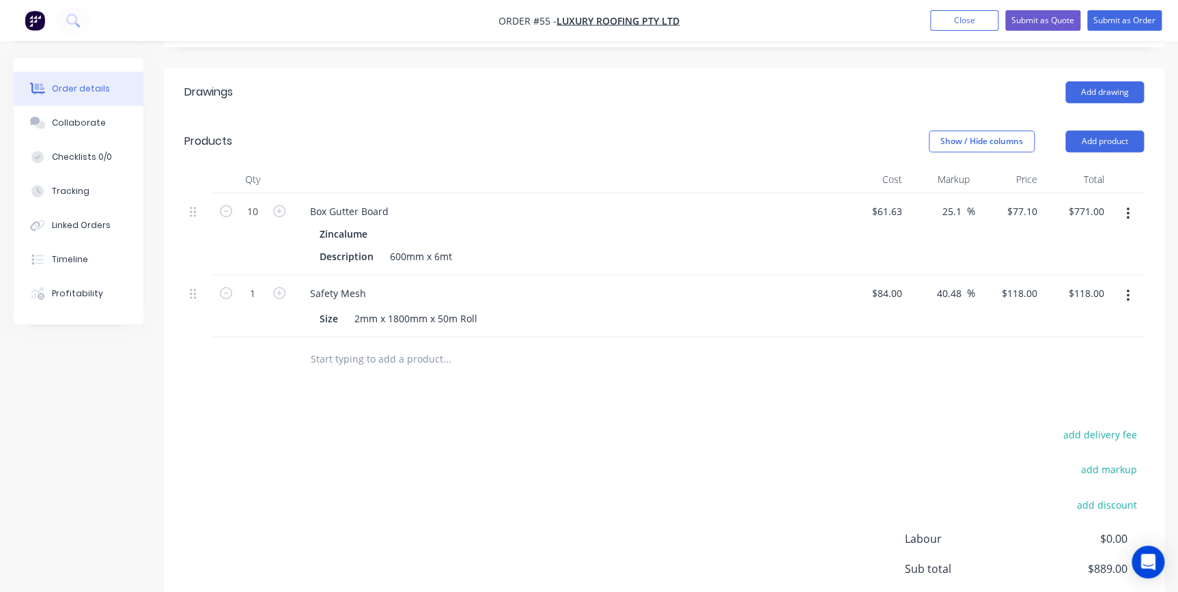
click at [377, 346] on input "text" at bounding box center [446, 359] width 273 height 27
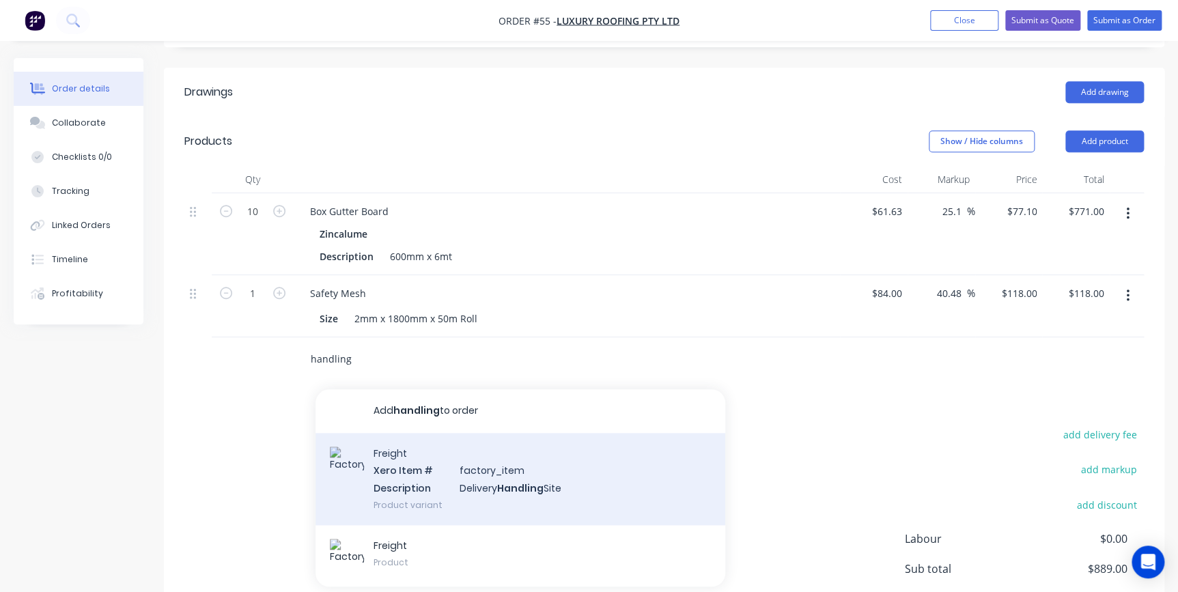
type input "handling"
click at [474, 457] on div "Freight Xero Item # factory_item Description Delivery Handling Site Product var…" at bounding box center [521, 479] width 410 height 92
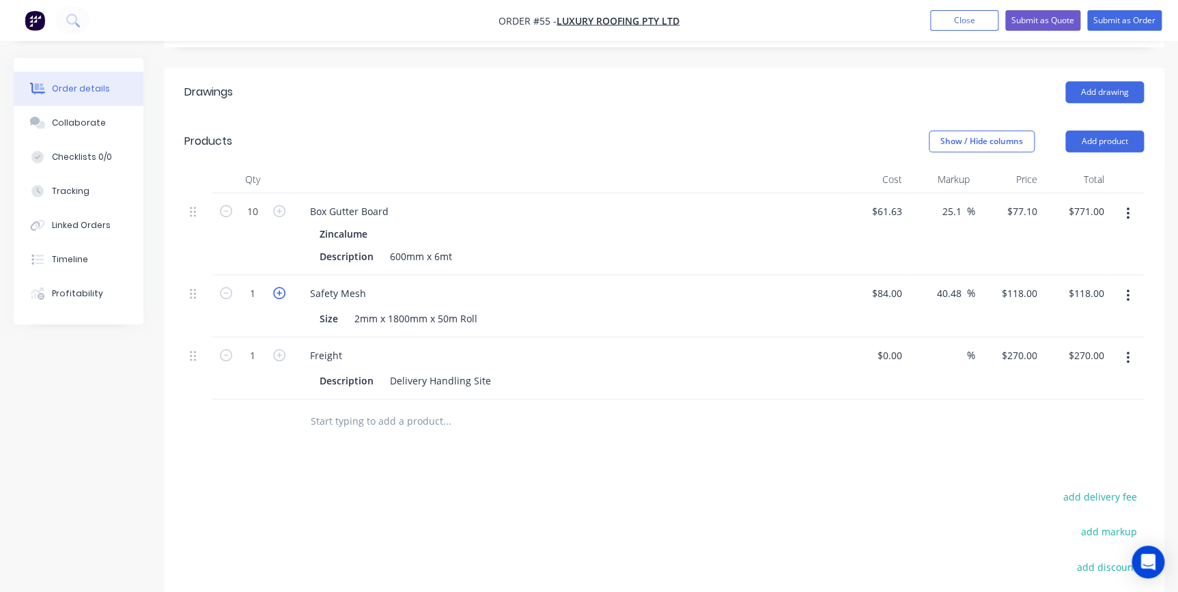
click at [280, 287] on icon "button" at bounding box center [279, 293] width 12 height 12
type input "2"
type input "$236.00"
click at [280, 287] on icon "button" at bounding box center [279, 293] width 12 height 12
type input "3"
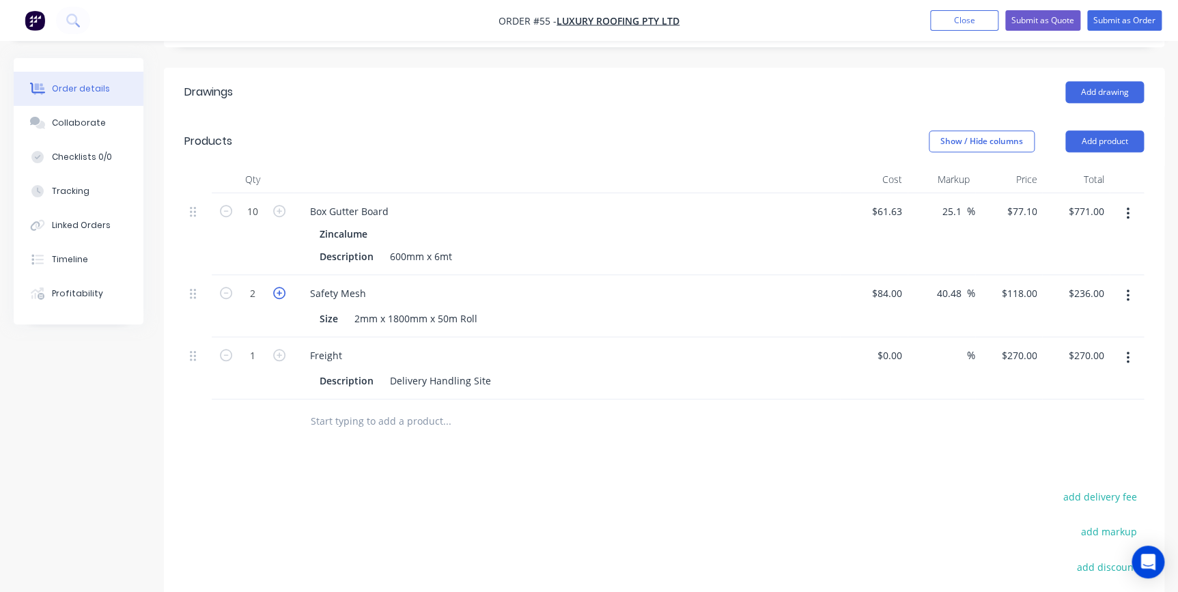
type input "$354.00"
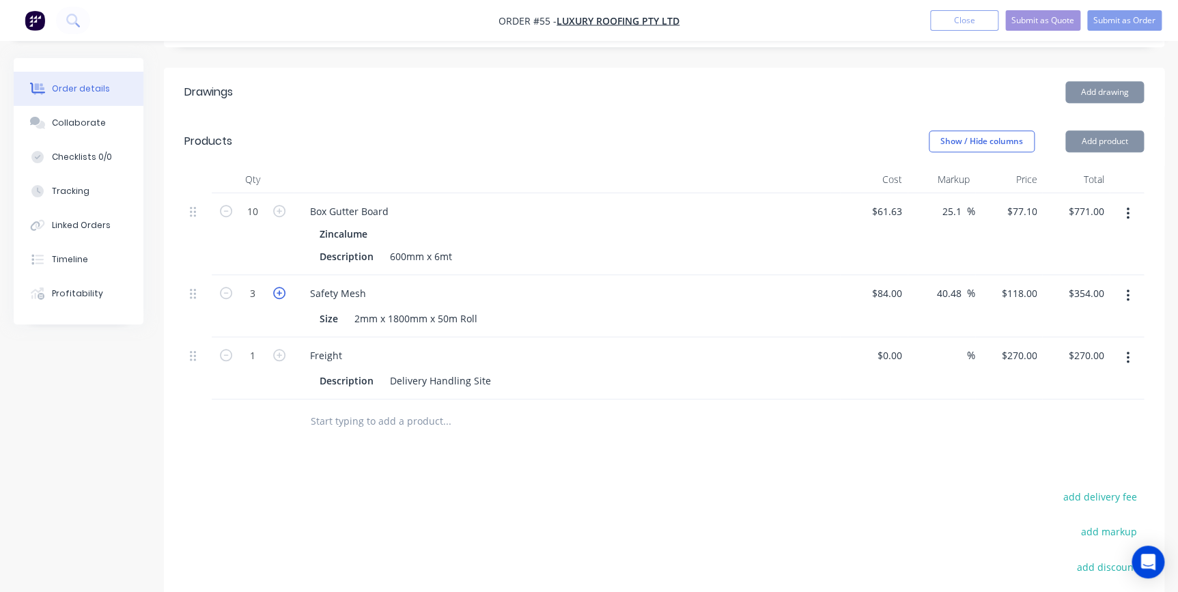
click at [280, 287] on icon "button" at bounding box center [279, 293] width 12 height 12
type input "4"
type input "$472.00"
click at [280, 287] on icon "button" at bounding box center [279, 293] width 12 height 12
type input "5"
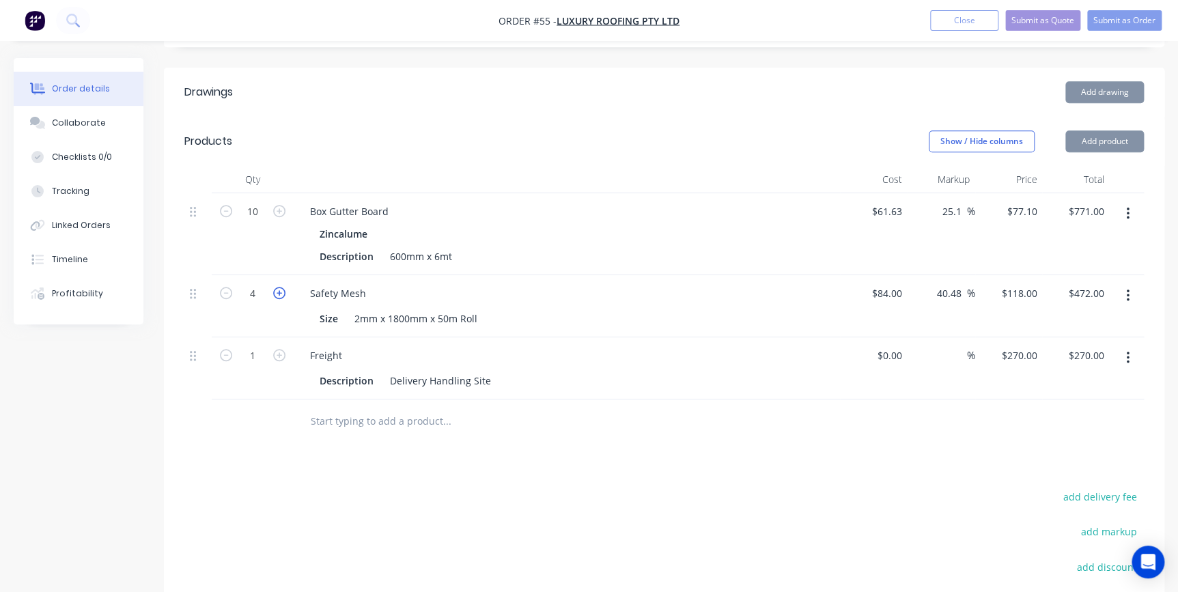
type input "$590.00"
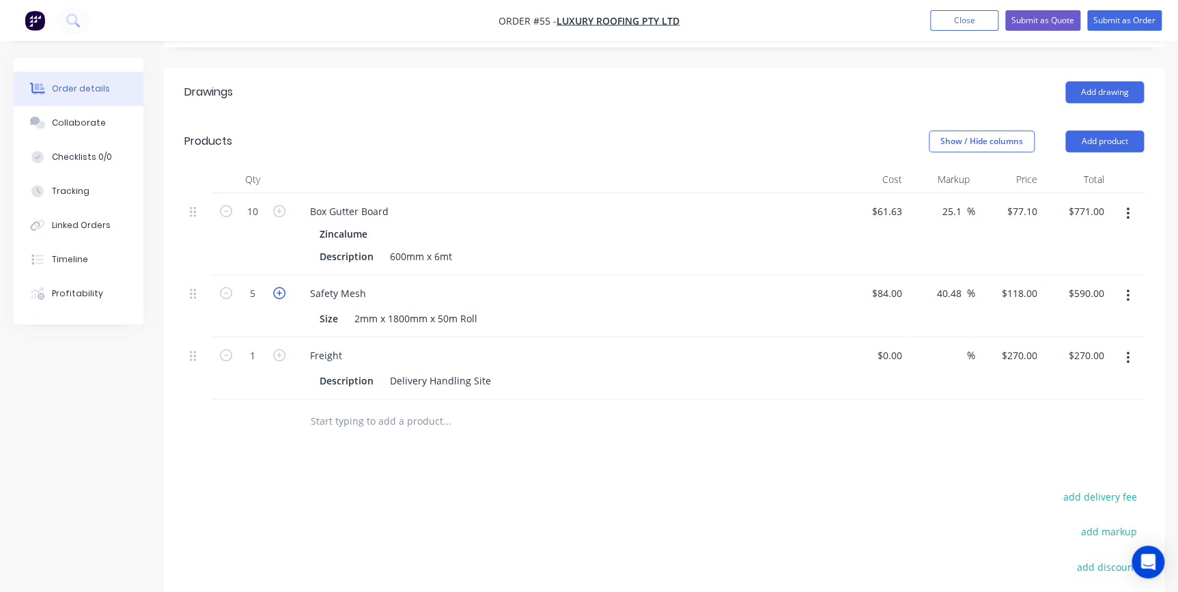
click at [280, 287] on icon "button" at bounding box center [279, 293] width 12 height 12
type input "6"
type input "$708.00"
click at [280, 287] on icon "button" at bounding box center [279, 293] width 12 height 12
type input "7"
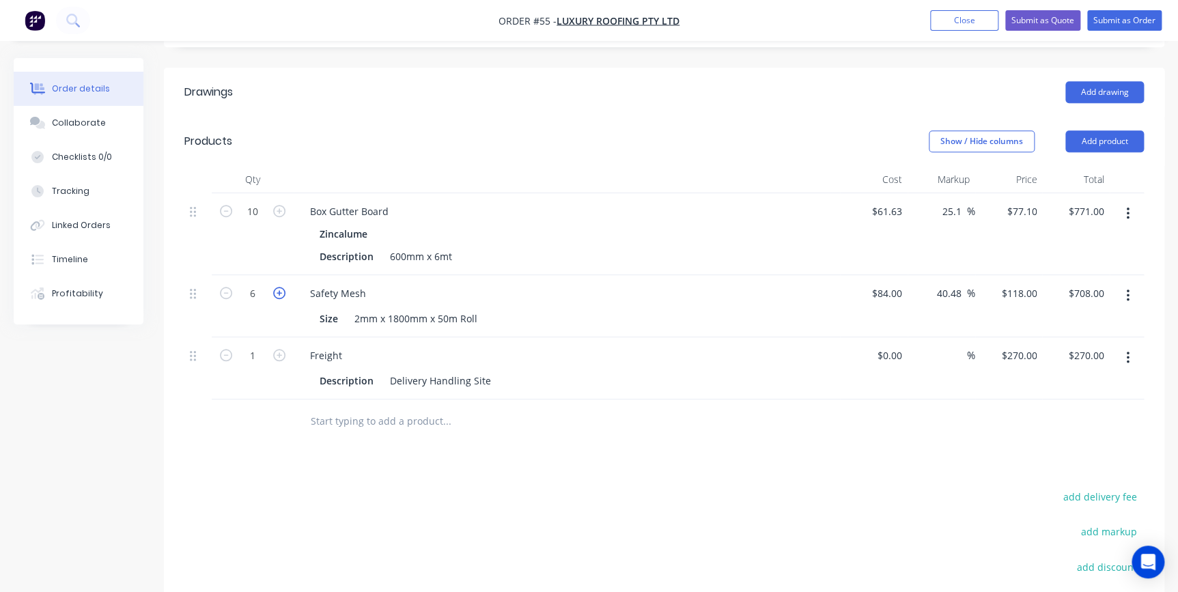
type input "$826.00"
click at [326, 412] on div "Drawings Add drawing Products Show / Hide columns Add product Qty Cost Markup P…" at bounding box center [664, 420] width 1000 height 704
click at [1125, 23] on button "Submit as Order" at bounding box center [1124, 20] width 74 height 20
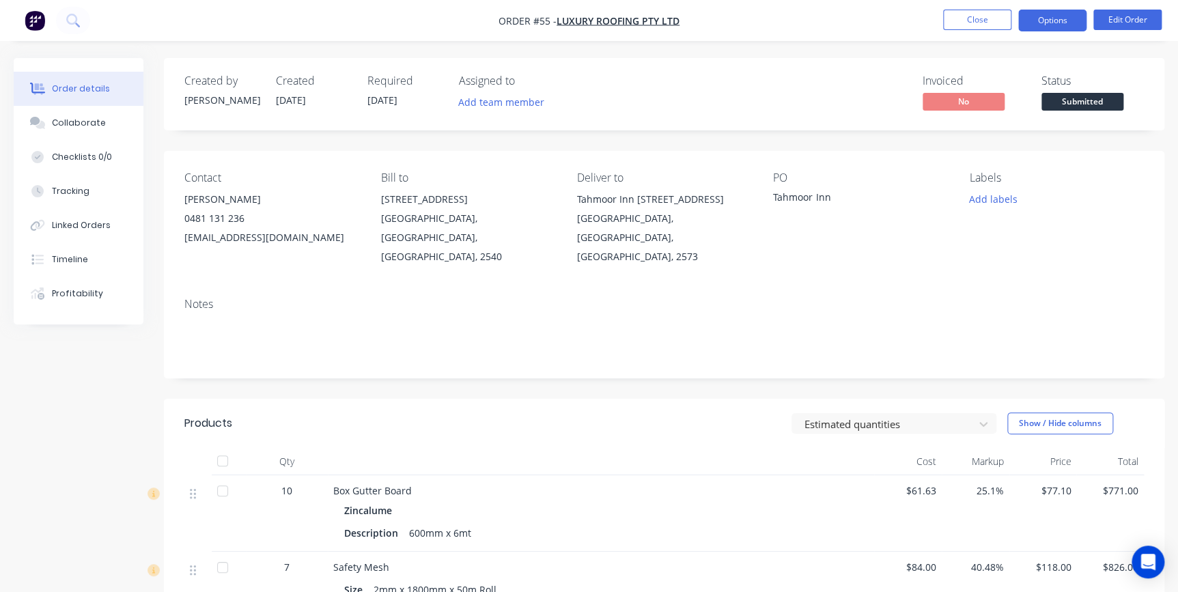
click at [1054, 22] on button "Options" at bounding box center [1052, 21] width 68 height 22
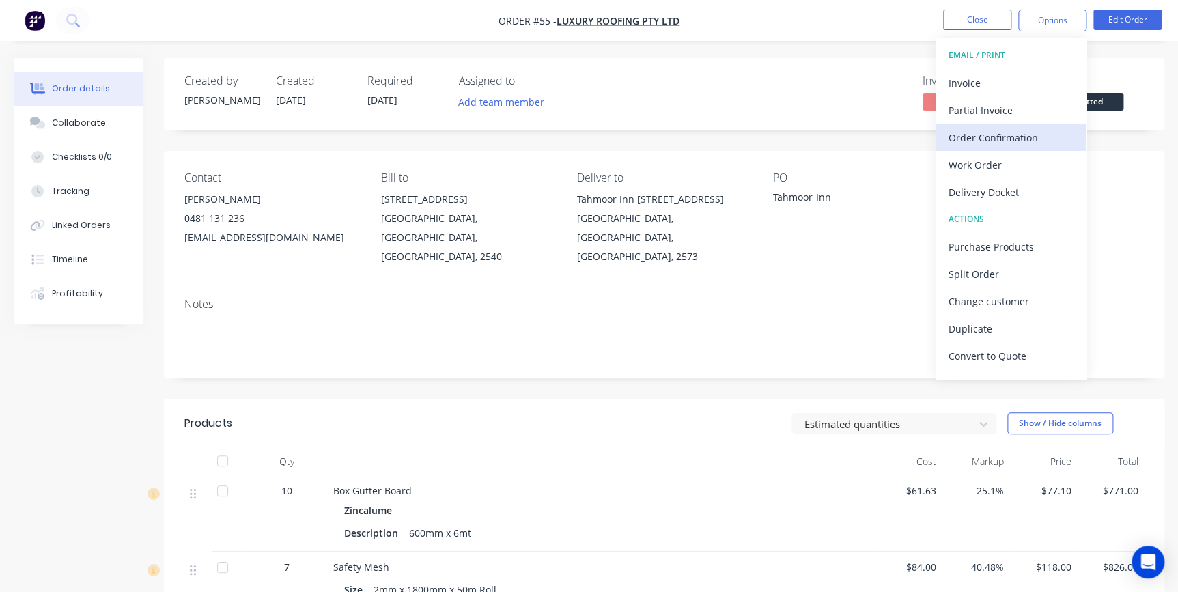
click at [1014, 132] on div "Order Confirmation" at bounding box center [1012, 138] width 126 height 20
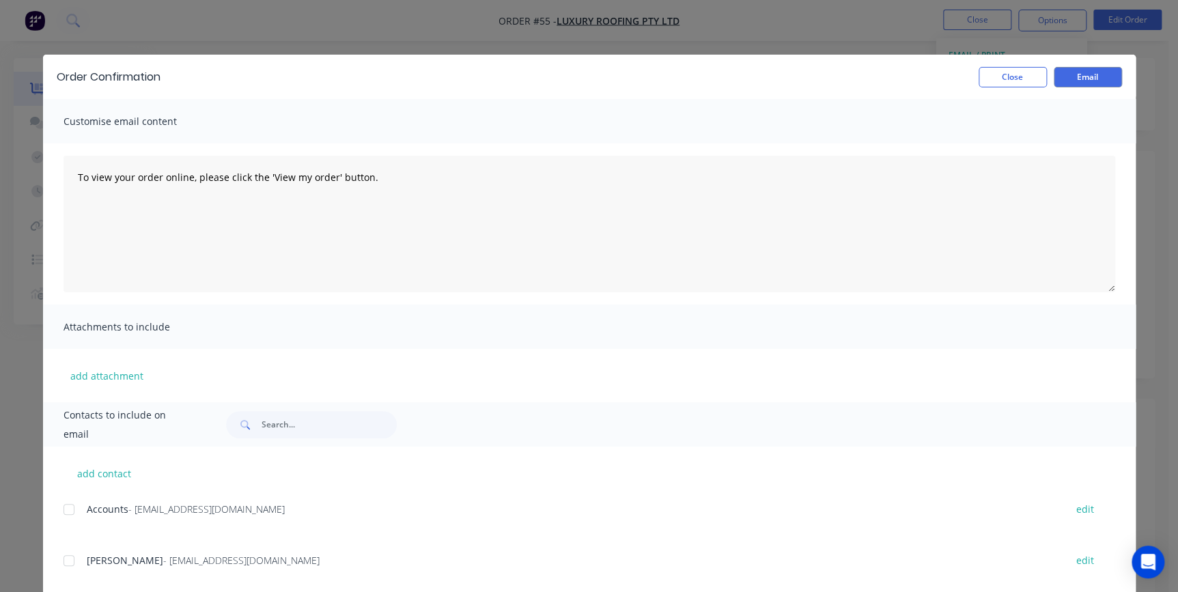
drag, startPoint x: 64, startPoint y: 562, endPoint x: 214, endPoint y: 551, distance: 150.6
click at [65, 562] on div at bounding box center [68, 560] width 27 height 27
click at [1069, 80] on button "Email" at bounding box center [1088, 77] width 68 height 20
click at [1003, 83] on button "Close" at bounding box center [1013, 77] width 68 height 20
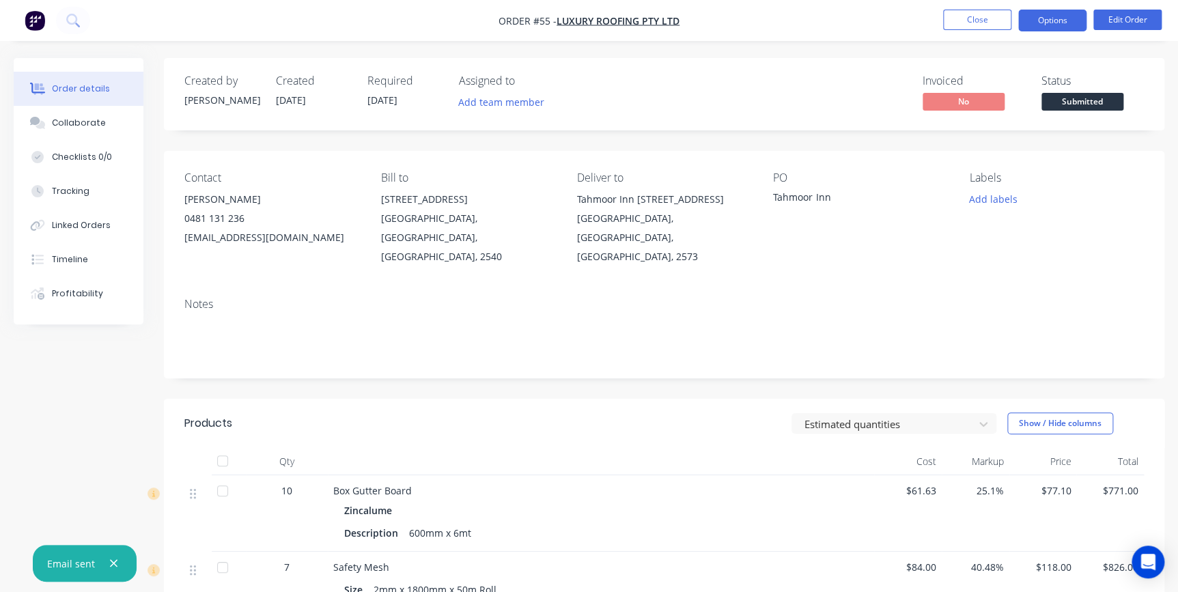
click at [1038, 21] on button "Options" at bounding box center [1052, 21] width 68 height 22
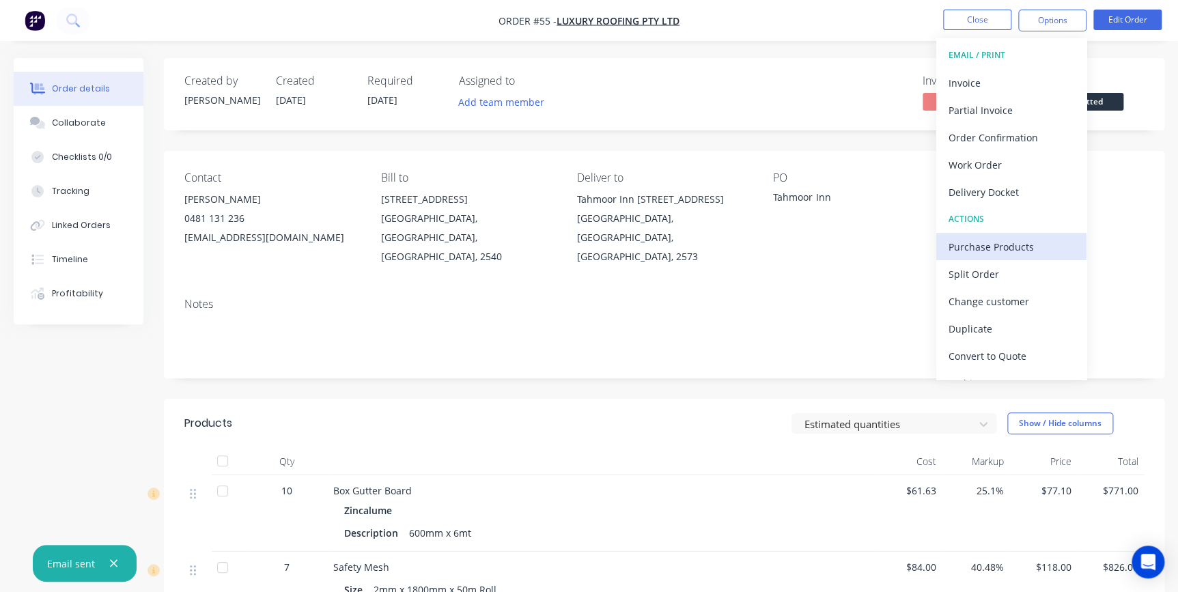
click at [992, 246] on div "Purchase Products" at bounding box center [1012, 247] width 126 height 20
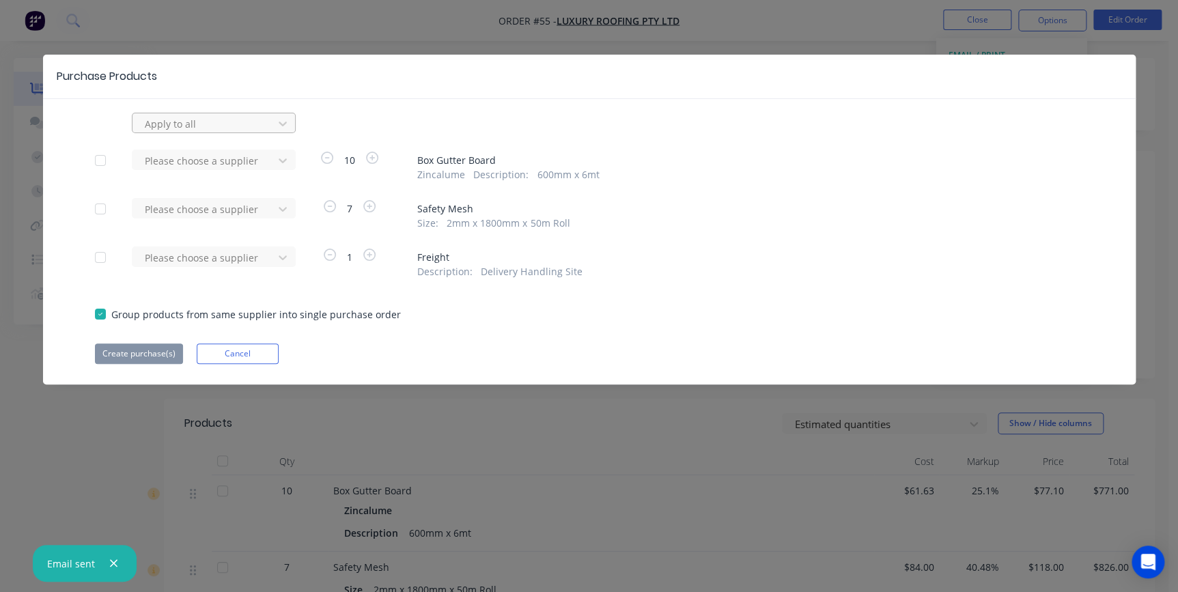
click at [230, 132] on div "Apply to all" at bounding box center [204, 123] width 131 height 20
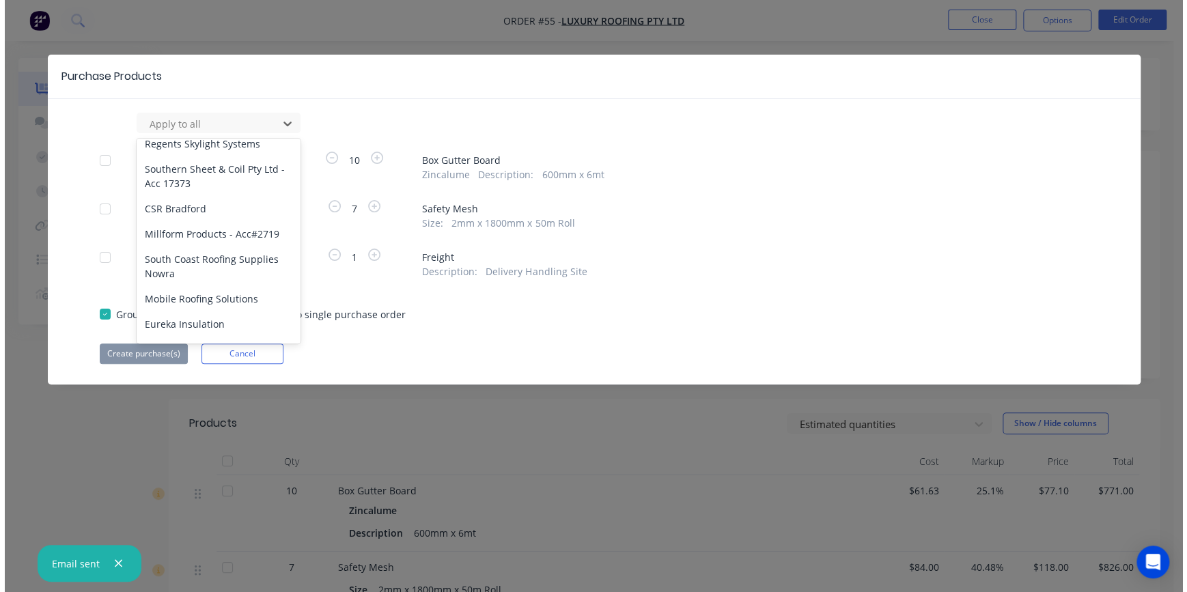
scroll to position [1586, 0]
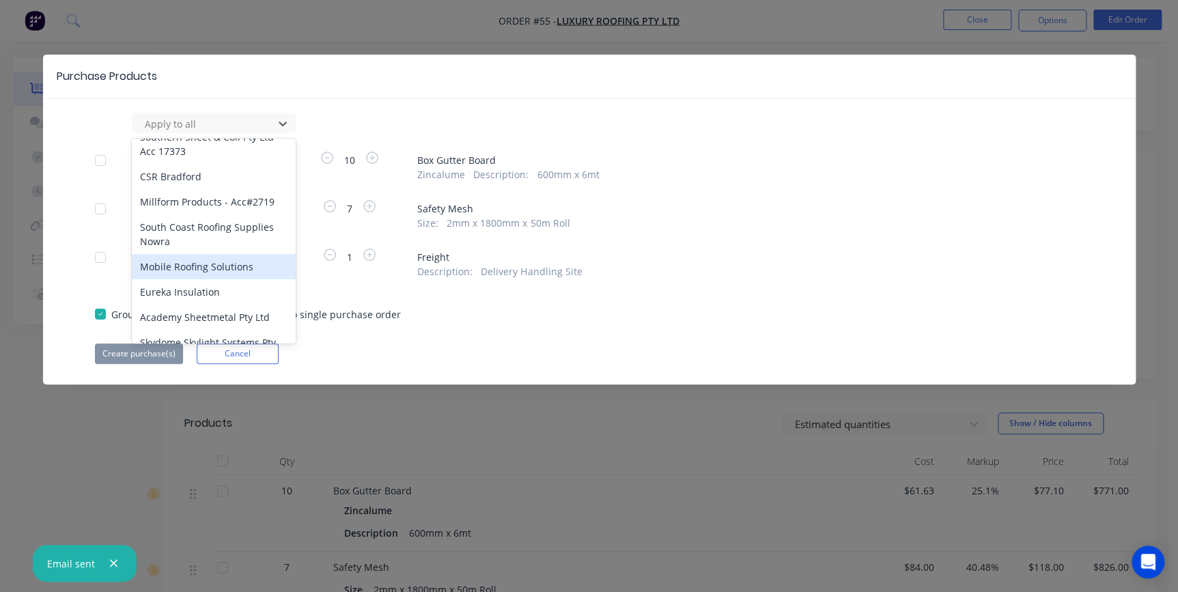
click at [212, 254] on div "Mobile Roofing Solutions" at bounding box center [214, 266] width 164 height 25
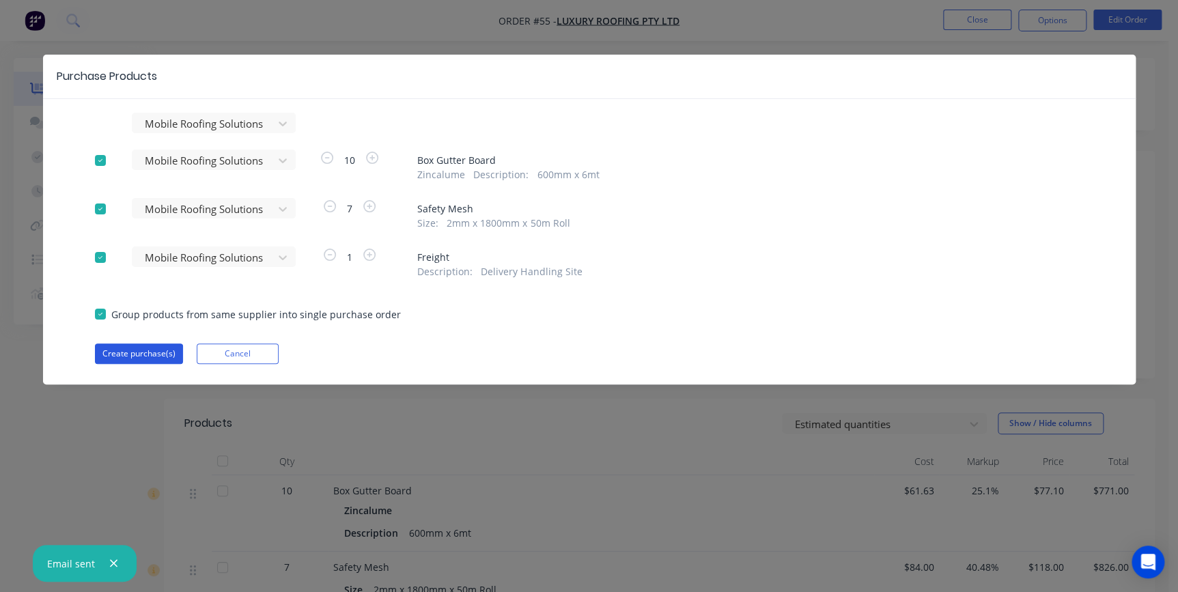
click at [137, 352] on button "Create purchase(s)" at bounding box center [139, 353] width 88 height 20
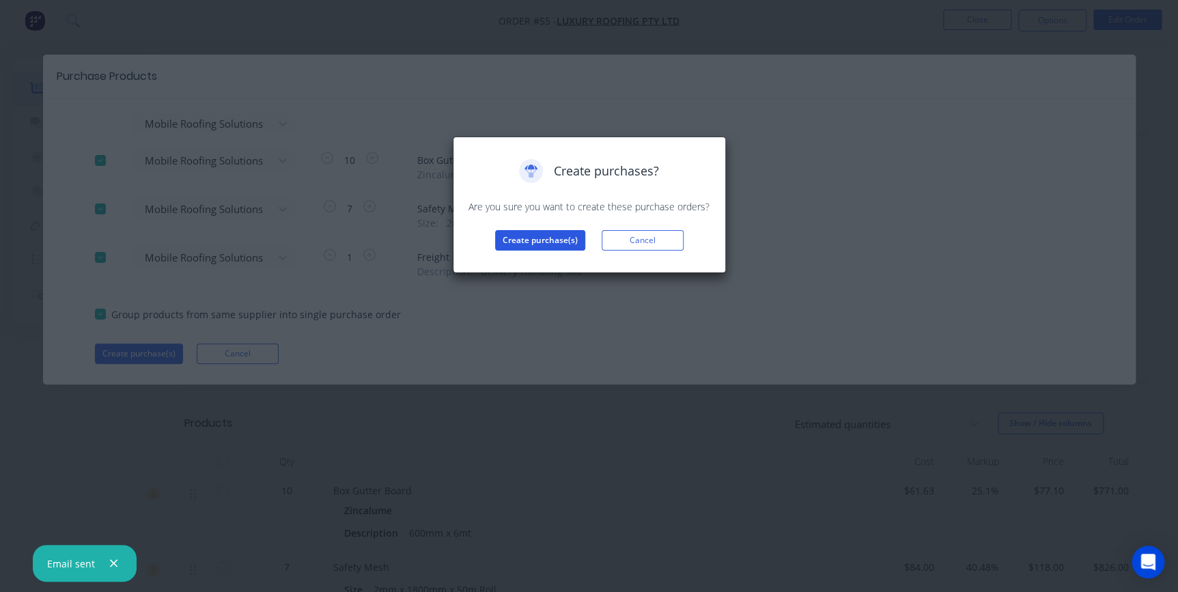
click at [521, 246] on button "Create purchase(s)" at bounding box center [540, 240] width 90 height 20
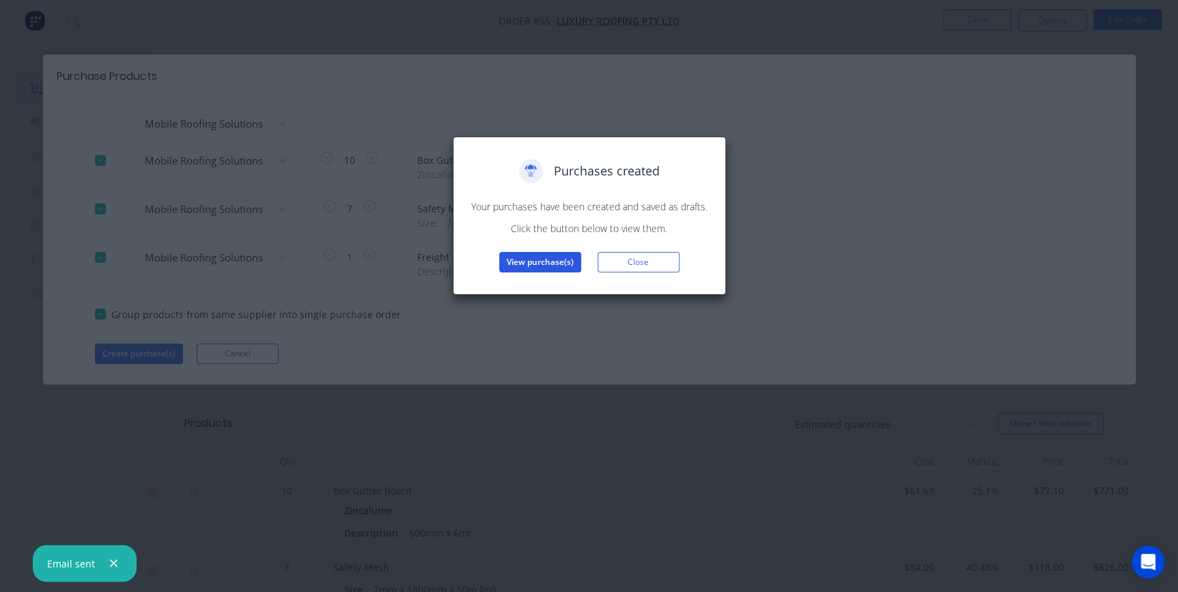
click at [520, 262] on button "View purchase(s)" at bounding box center [540, 262] width 82 height 20
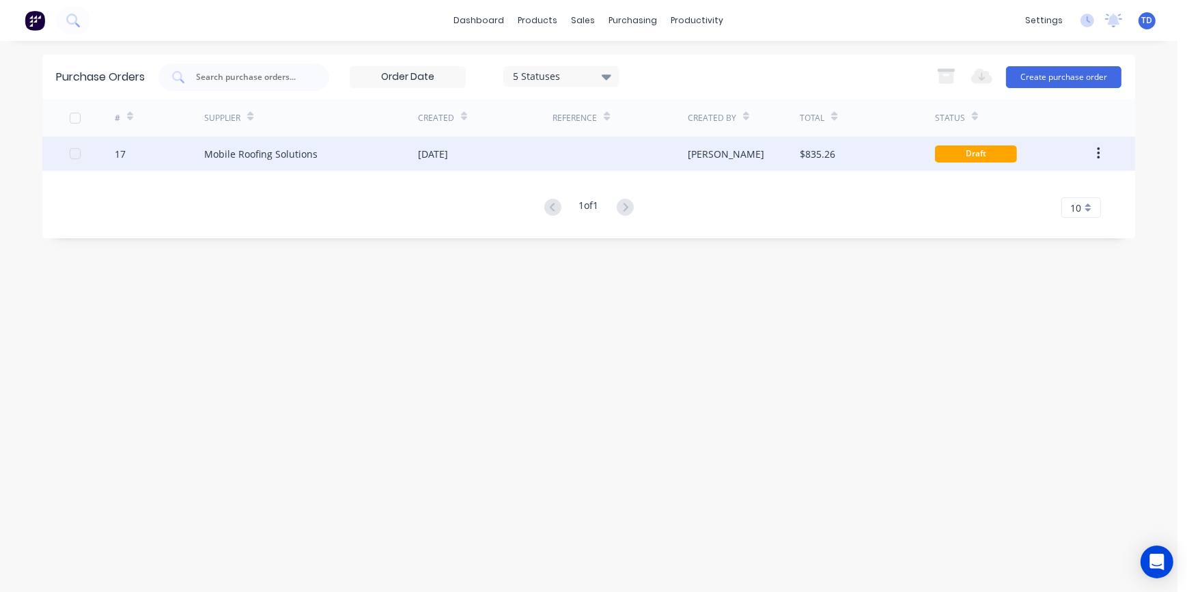
click at [448, 157] on div "13 Oct 2025" at bounding box center [433, 154] width 30 height 14
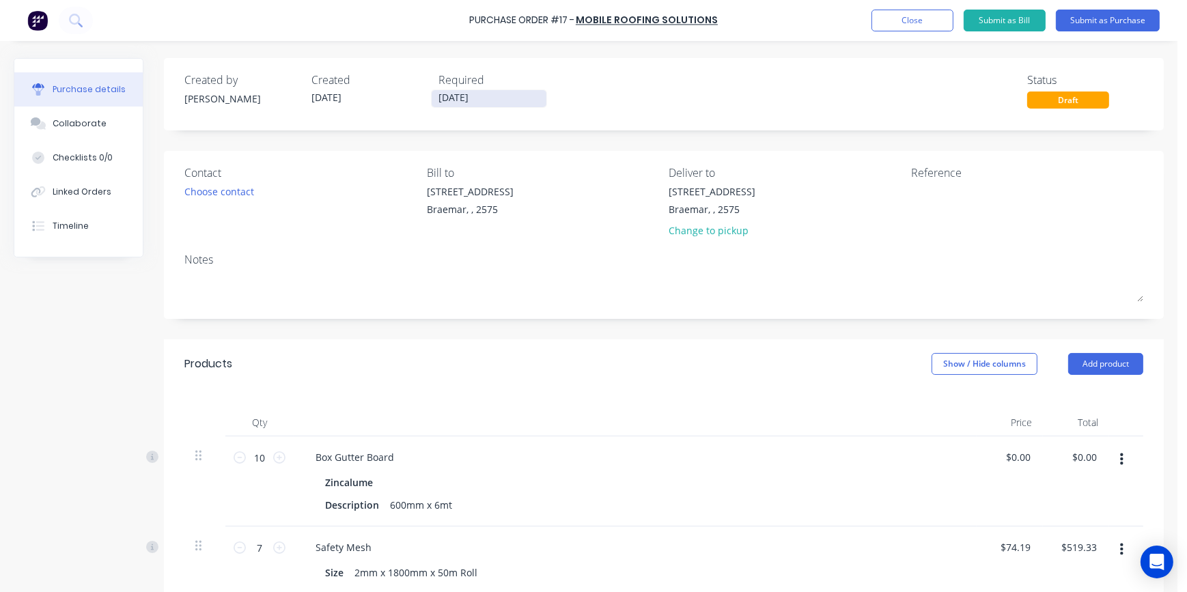
click at [490, 98] on input "12/10/25" at bounding box center [489, 98] width 115 height 17
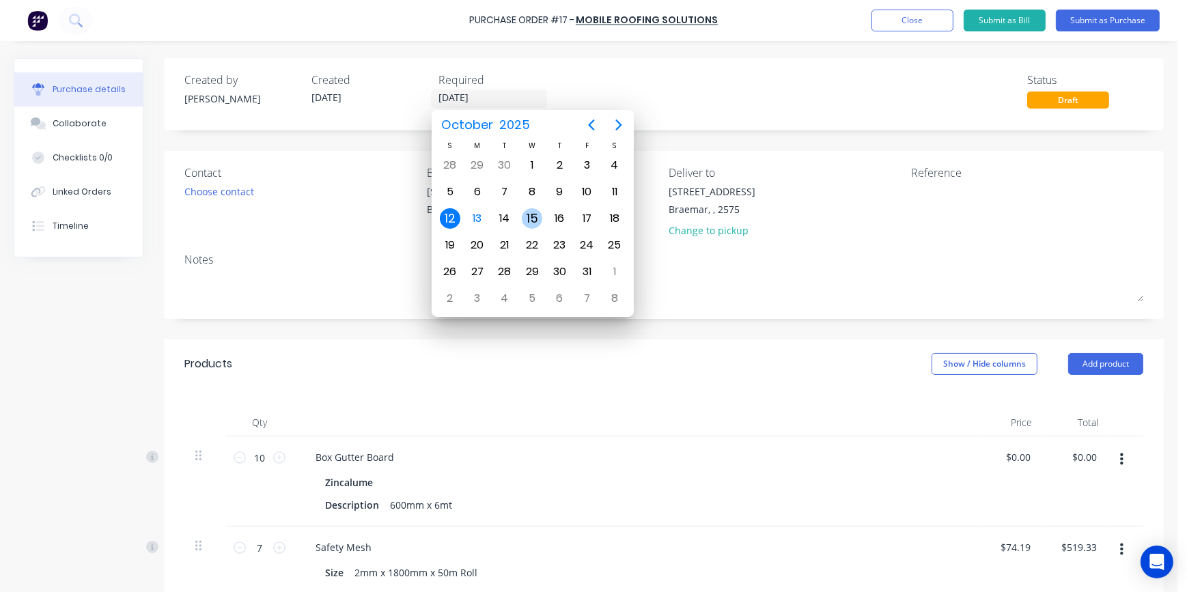
click at [528, 214] on div "15" at bounding box center [532, 218] width 20 height 20
type input "[DATE]"
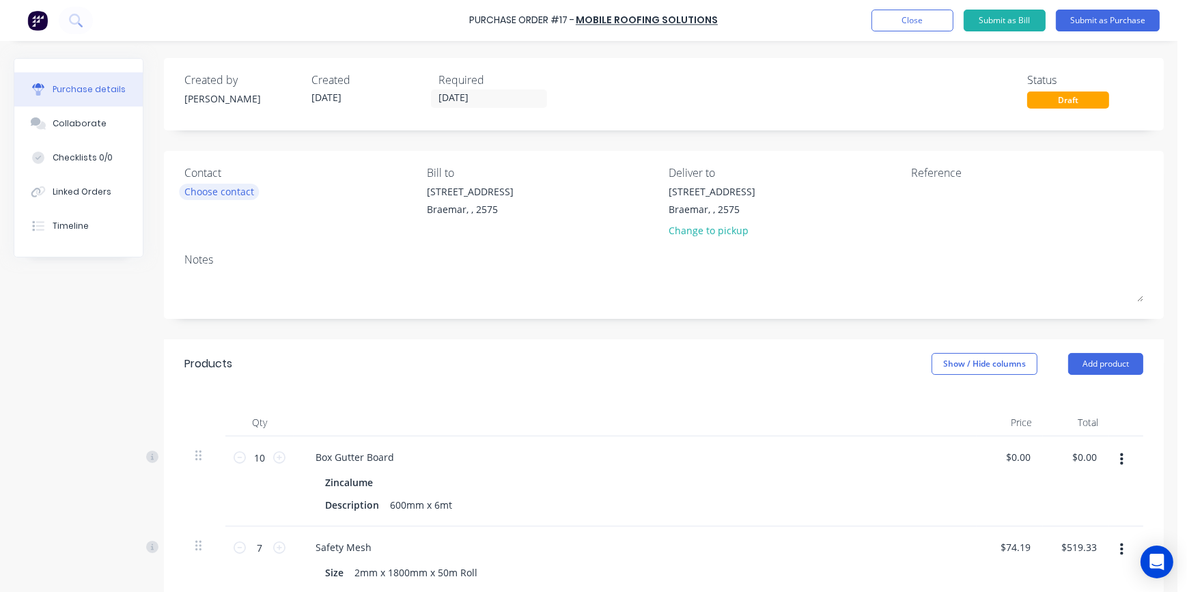
click at [232, 185] on div "Choose contact" at bounding box center [219, 191] width 70 height 14
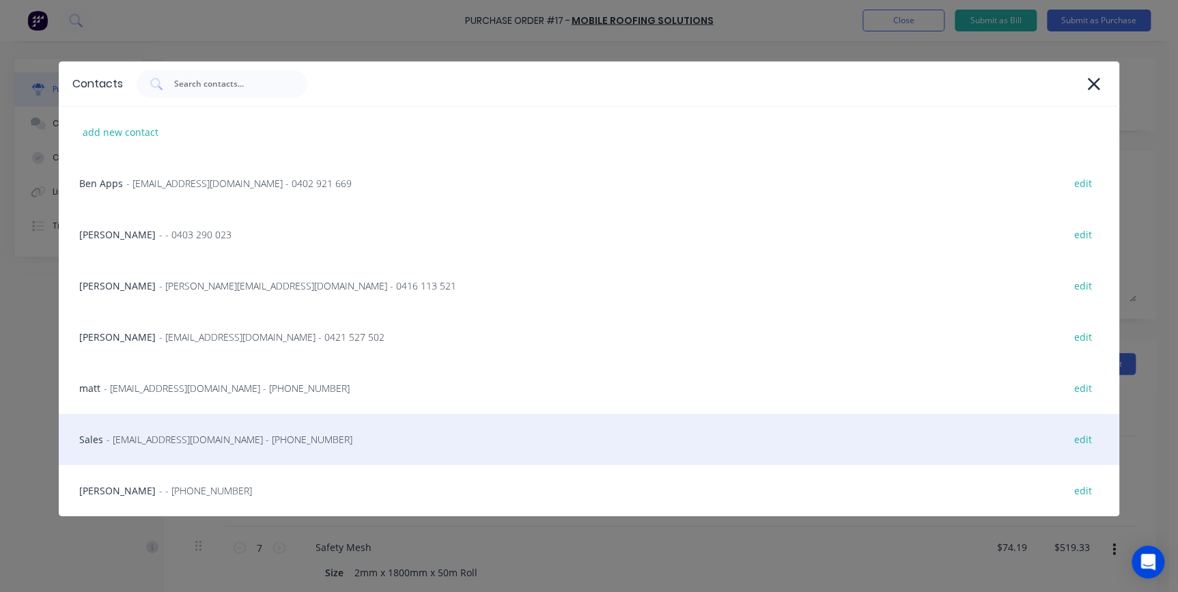
click at [193, 437] on span "- admin@scrs.net.au - (02) 9188 1179" at bounding box center [230, 439] width 246 height 14
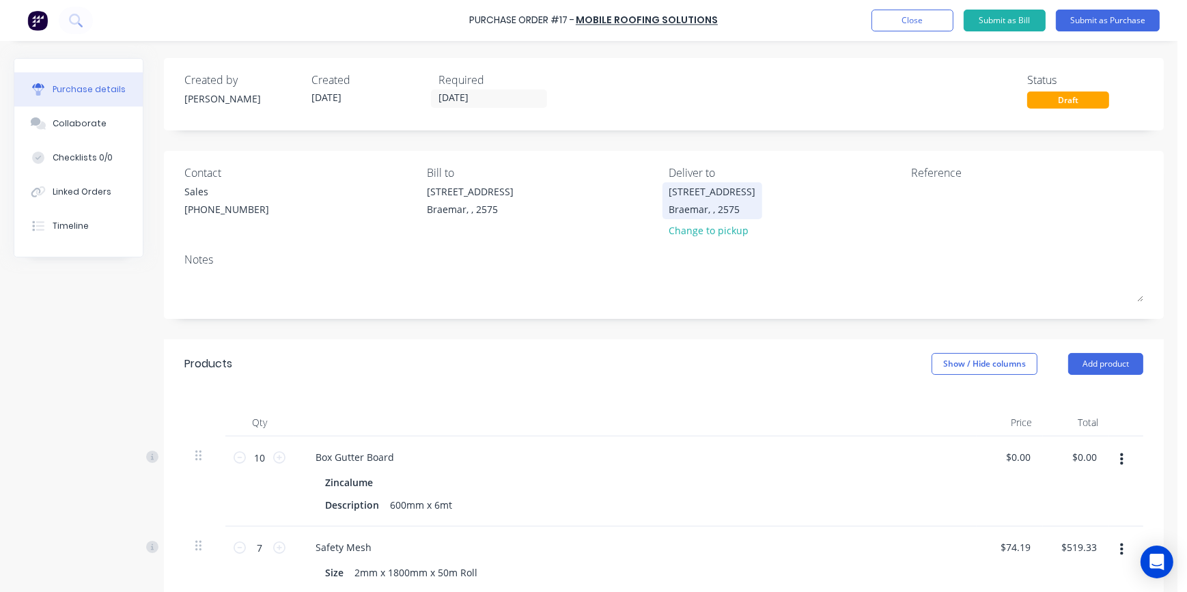
click at [683, 214] on div "Braemar, , 2575" at bounding box center [712, 209] width 87 height 14
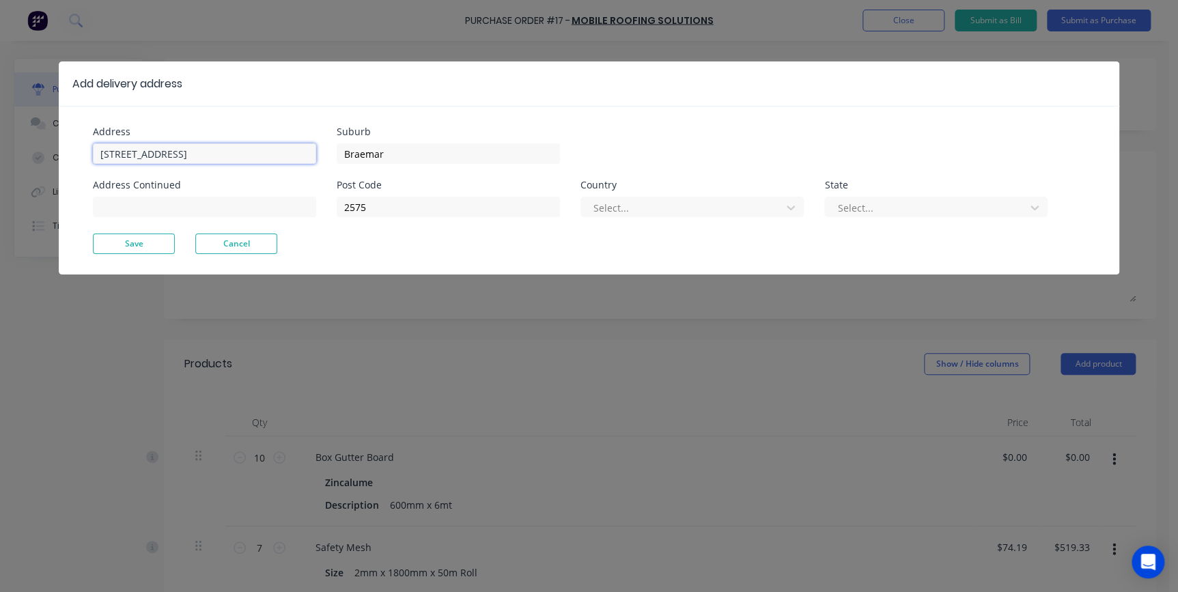
drag, startPoint x: 216, startPoint y: 156, endPoint x: 67, endPoint y: 153, distance: 148.9
click at [67, 153] on div "Address 1/17 Gantry Place Address Continued Suburb Braemar Post Code 2575 Count…" at bounding box center [589, 190] width 1061 height 169
type input "Tahmoor Inn"
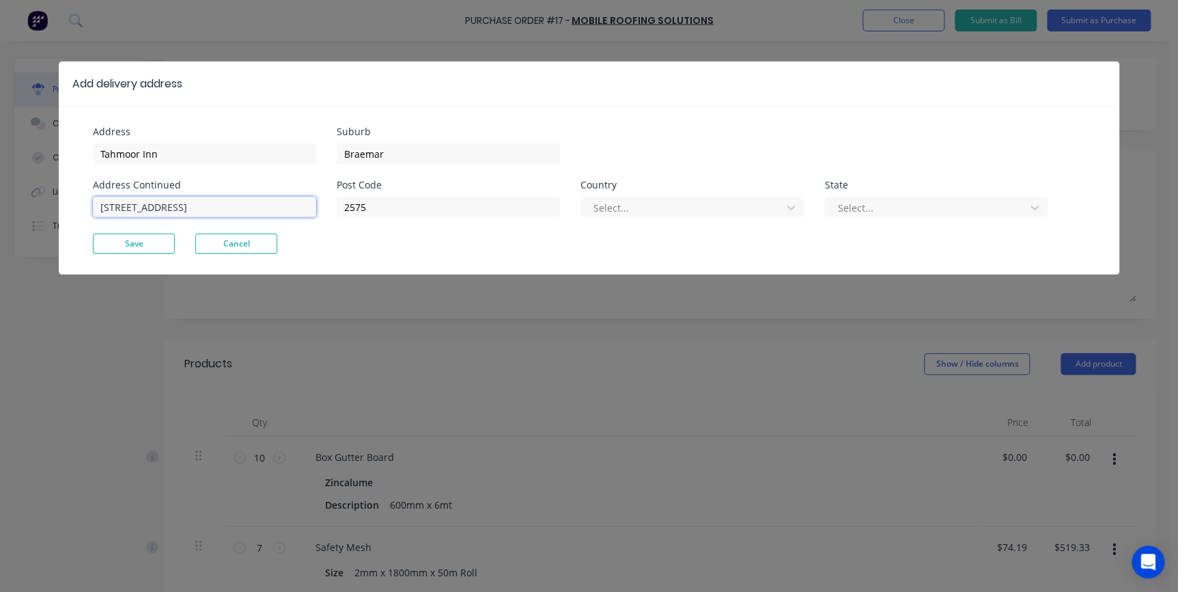
type input "2715 Remembrance Driveway"
type input "2573"
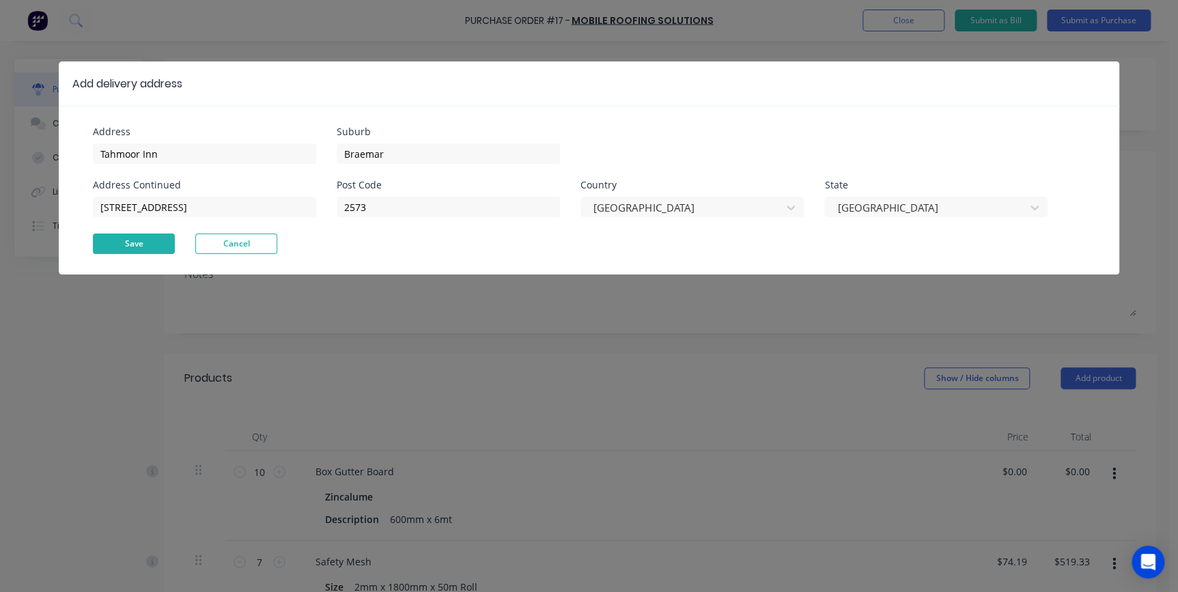
click at [137, 242] on button "Save" at bounding box center [134, 244] width 82 height 20
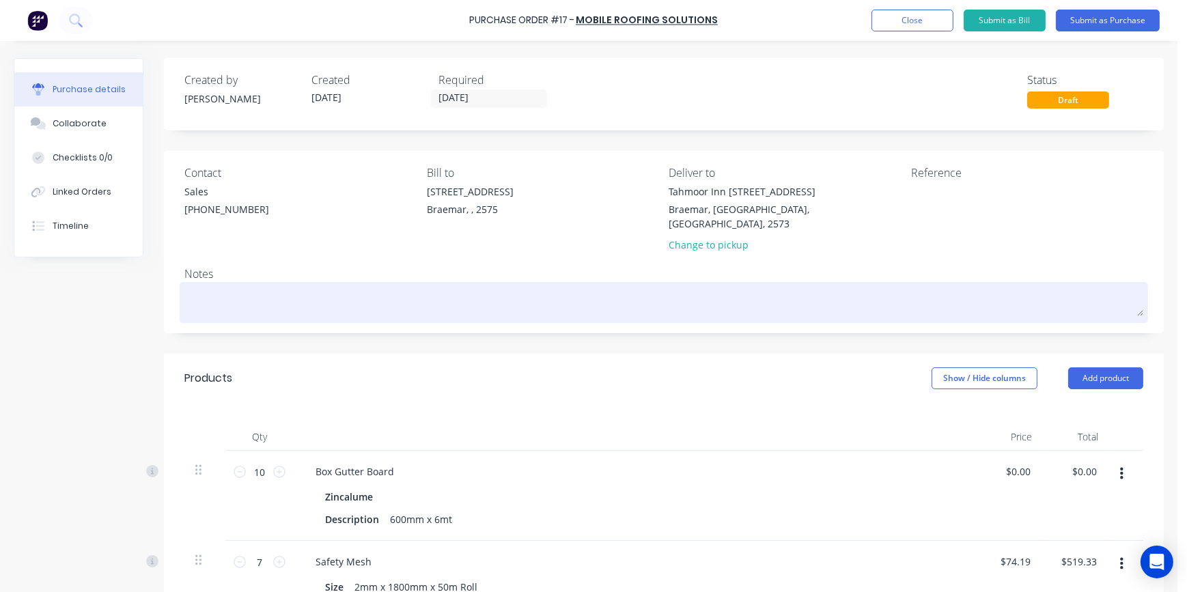
click at [233, 288] on textarea at bounding box center [663, 300] width 959 height 31
type textarea "x"
type textarea "C"
type textarea "x"
type textarea "Co"
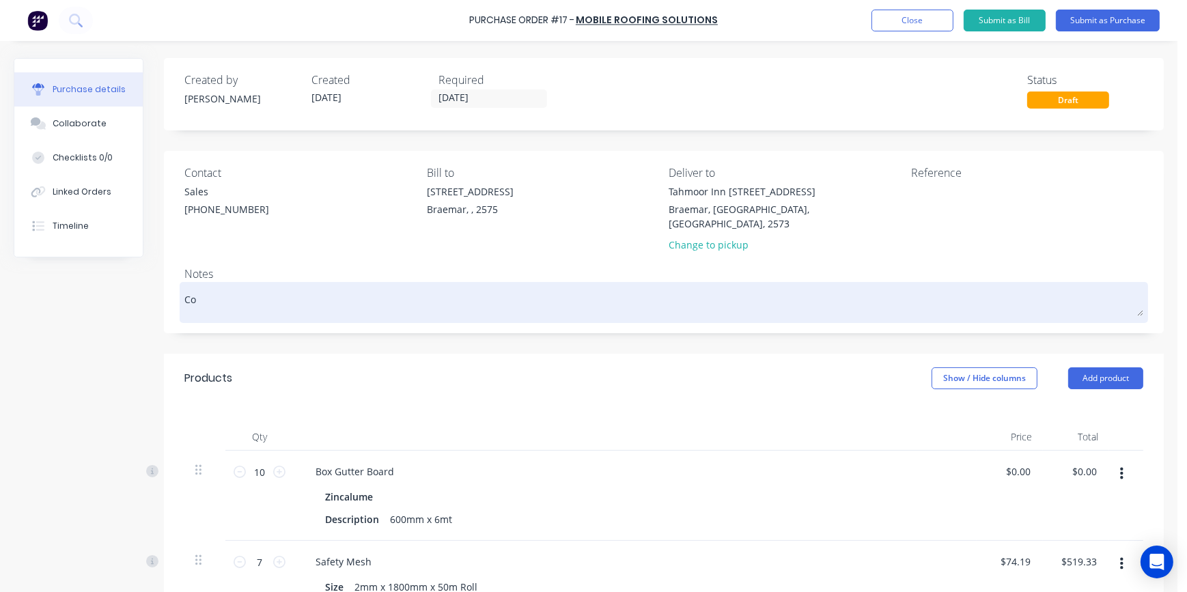
type textarea "x"
type textarea "Con"
type textarea "x"
type textarea "Cont"
type textarea "x"
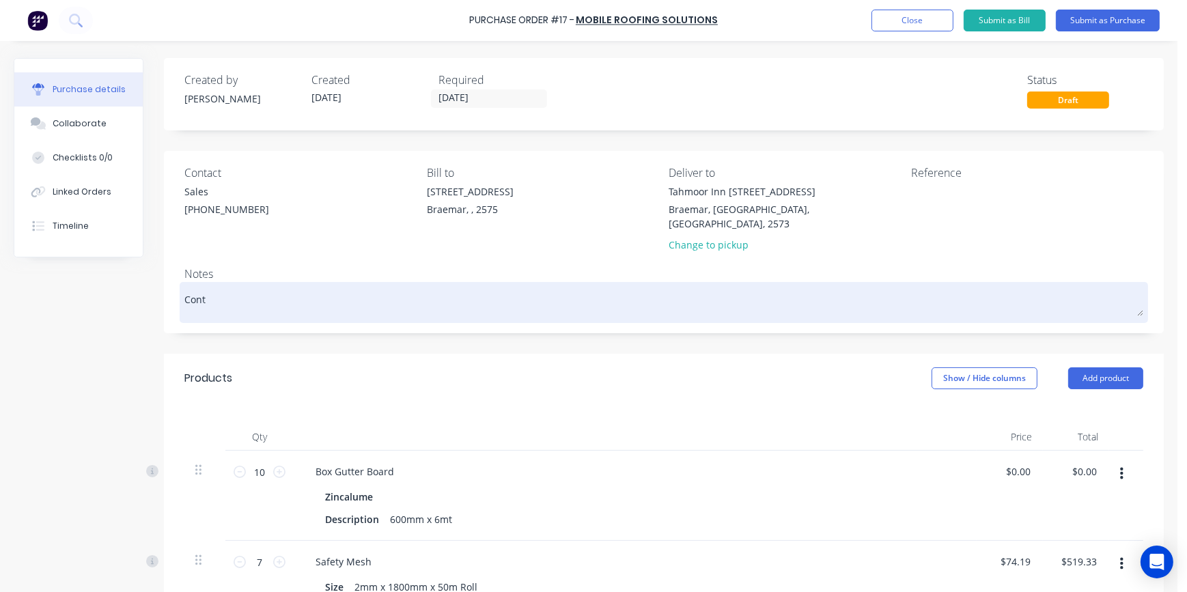
type textarea "Conta"
type textarea "x"
type textarea "Contac"
type textarea "x"
type textarea "Contact"
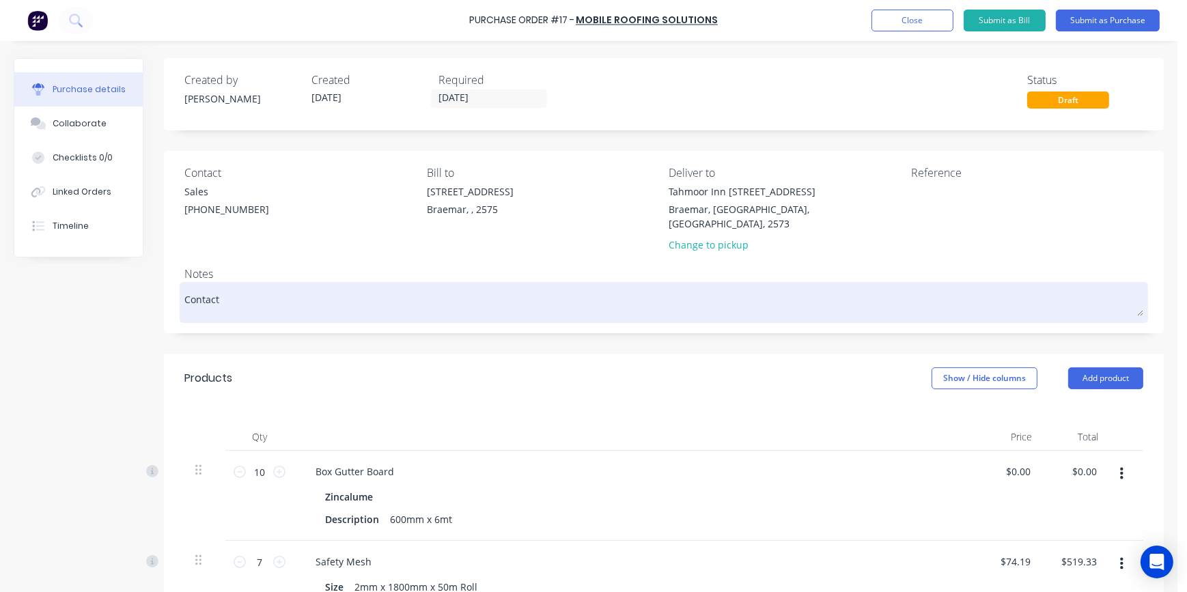
type textarea "x"
type textarea "Contact"
type textarea "x"
type textarea "Contact -"
type textarea "x"
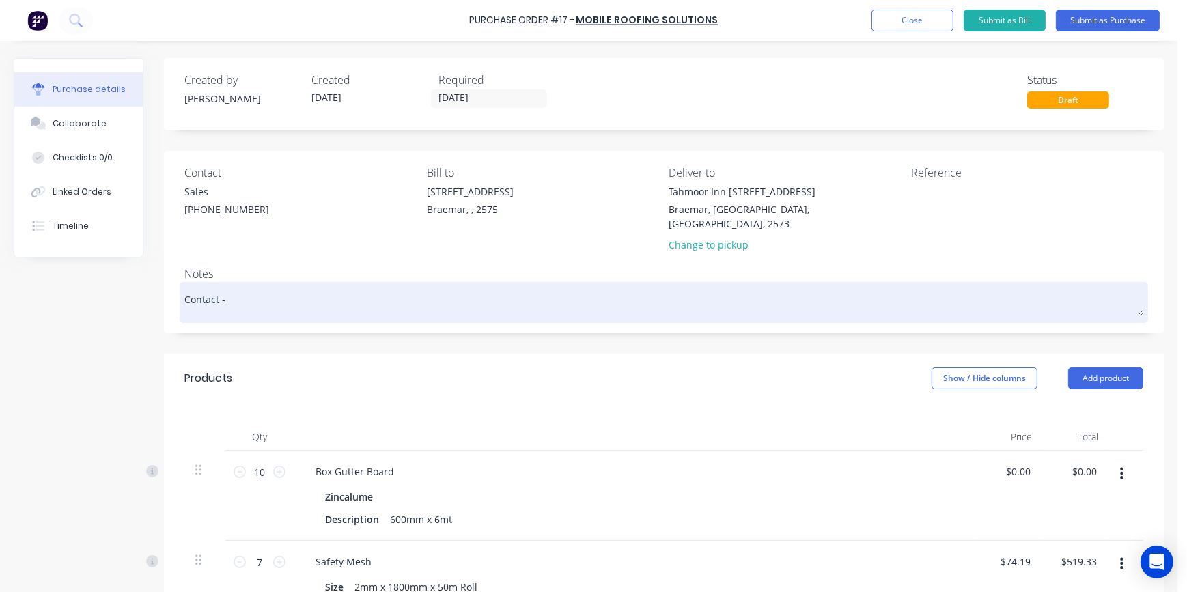
type textarea "Contact -"
type textarea "x"
type textarea "Contact - J"
type textarea "x"
type textarea "Contact - Jo"
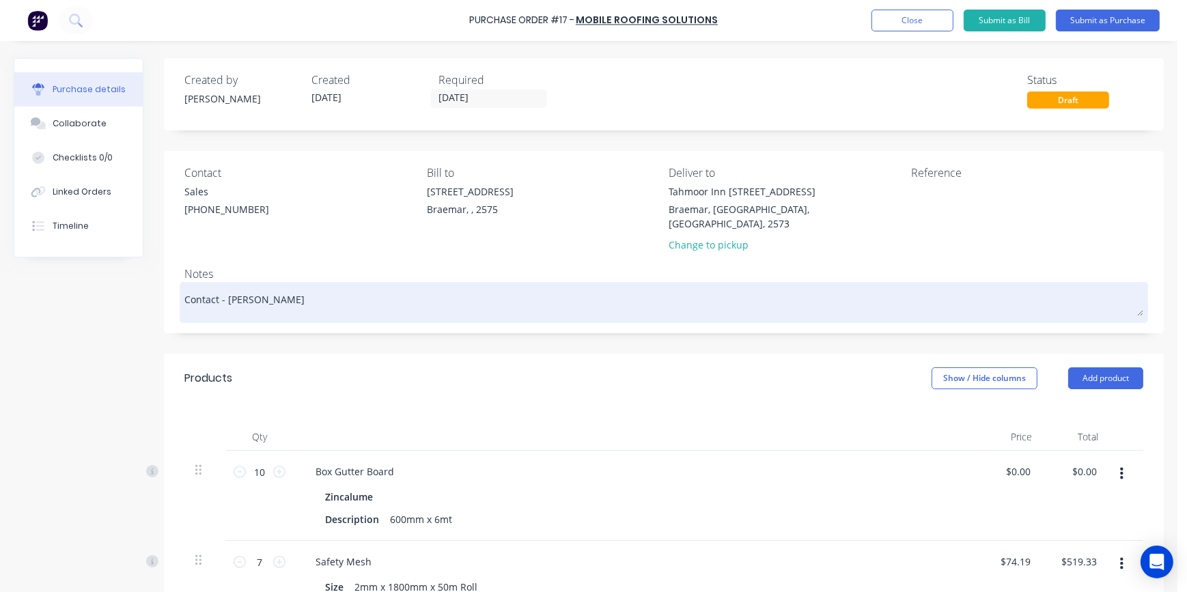
type textarea "x"
type textarea "Contact - Jos"
type textarea "x"
type textarea "Contact - Josh"
type textarea "x"
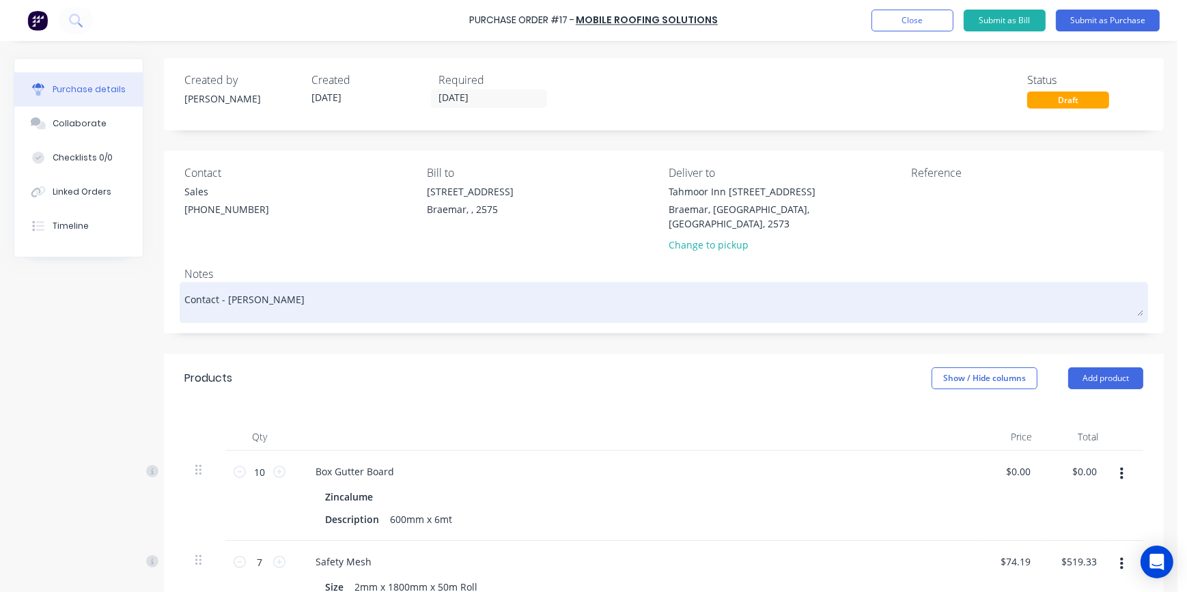
type textarea "Contact - Josh"
type textarea "x"
type textarea "Contact - Josh 0"
type textarea "x"
type textarea "Contact - Josh 04"
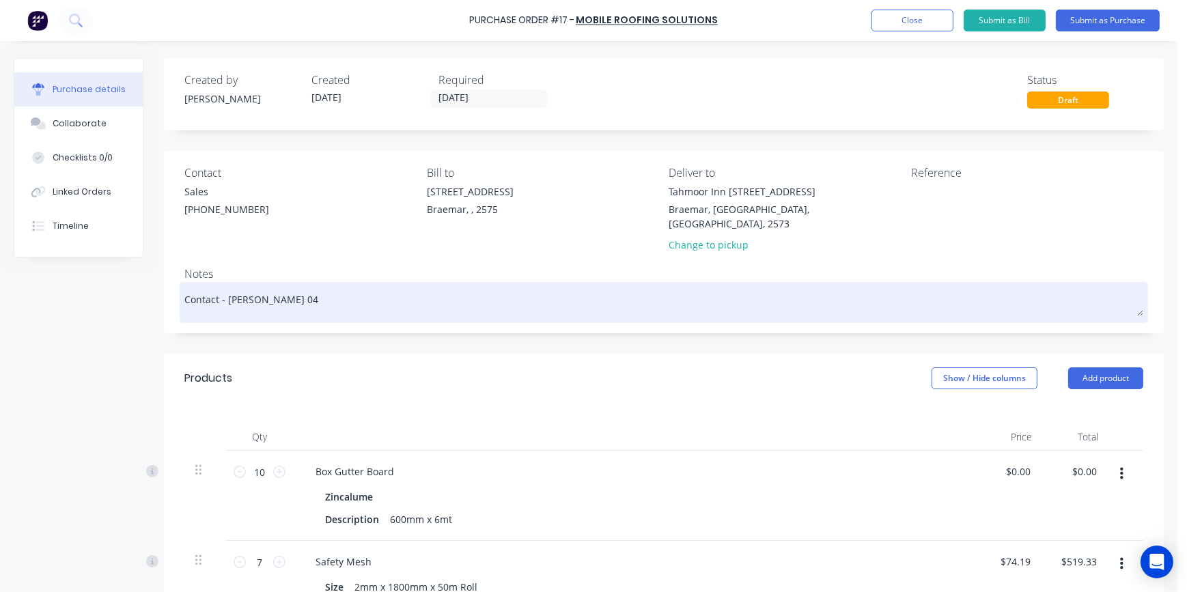
type textarea "x"
type textarea "Contact - Josh 048"
type textarea "x"
type textarea "Contact - Josh 0481"
type textarea "x"
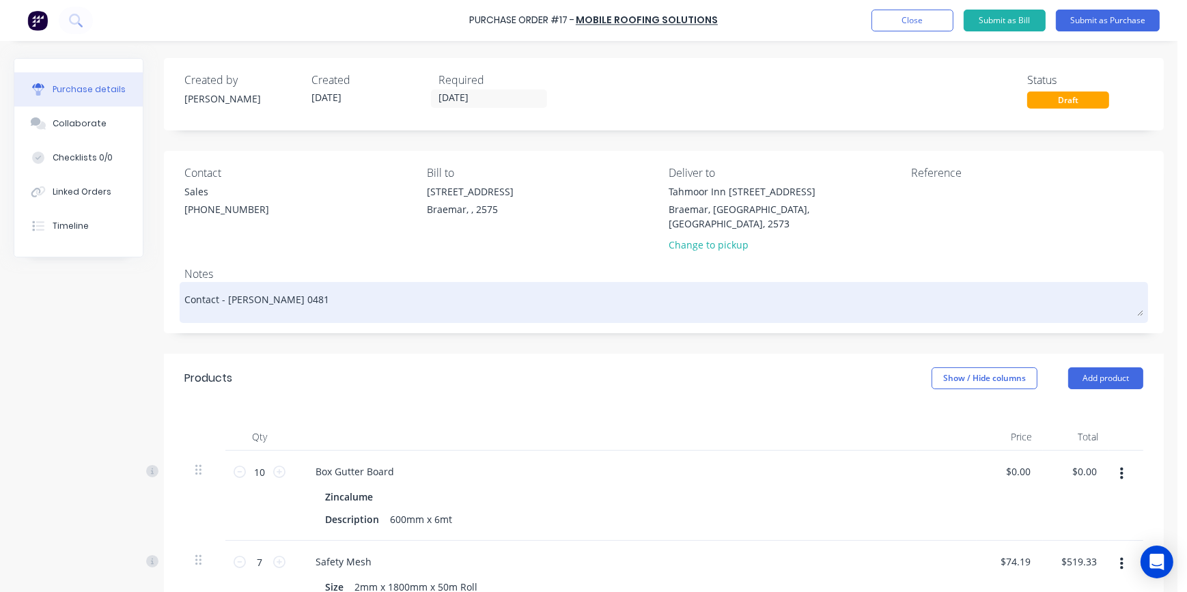
type textarea "Contact - Josh 0481"
type textarea "x"
type textarea "Contact - Josh 0481 1"
type textarea "x"
type textarea "Contact - Josh 0481 13"
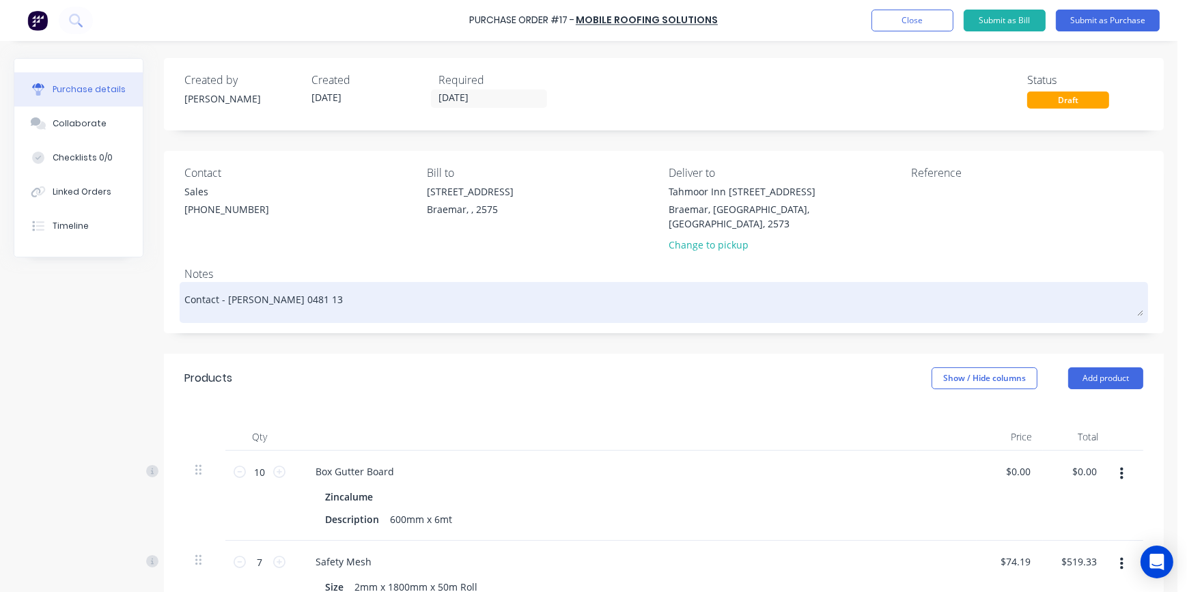
type textarea "x"
type textarea "Contact - Josh 0481 131"
type textarea "x"
type textarea "Contact - Josh 0481 1312"
type textarea "x"
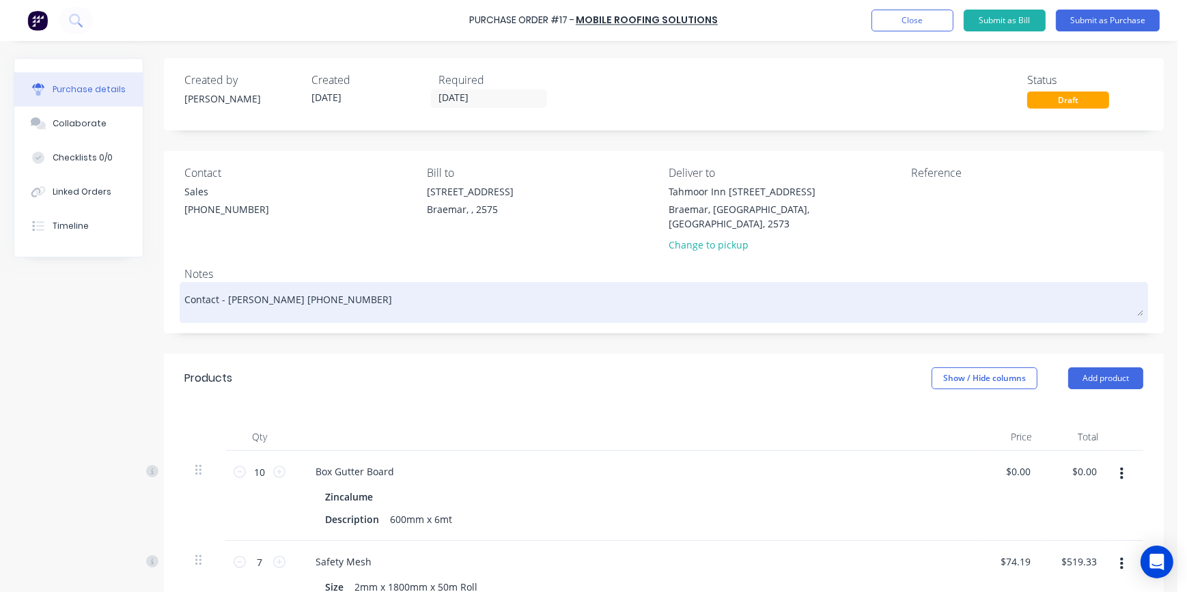
type textarea "Contact - Josh 0481 13123"
type textarea "x"
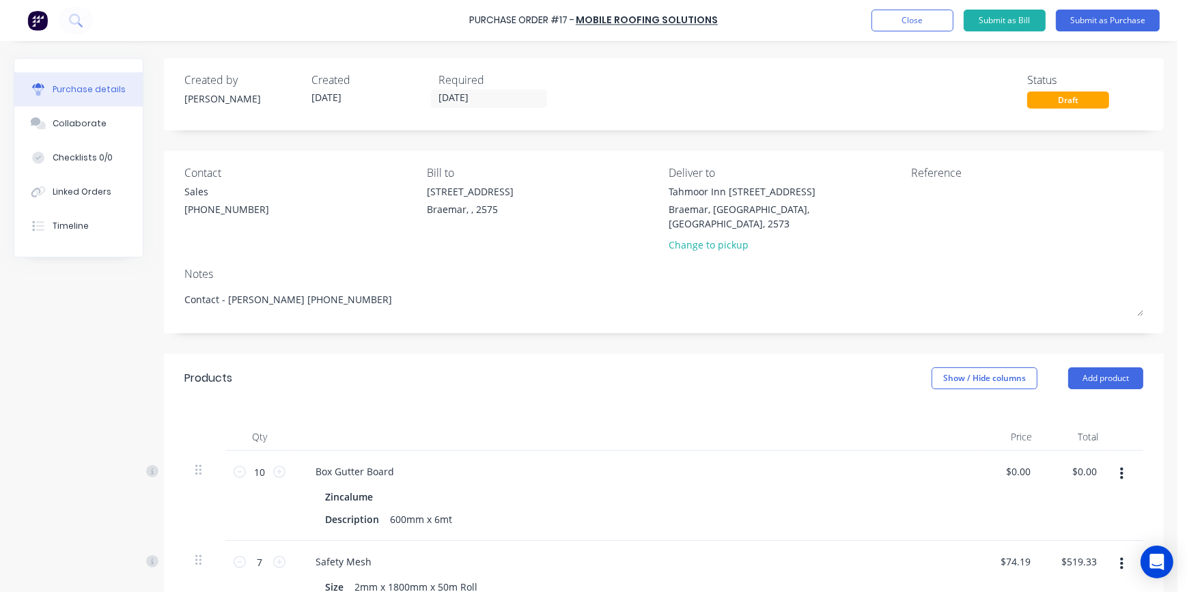
type textarea "Contact - Josh 0481 131236"
type textarea "x"
type textarea "Contact - Josh 0481 131236"
click at [402, 369] on div "Products Show / Hide columns Add product" at bounding box center [664, 378] width 1000 height 49
click at [1115, 27] on button "Submit as Purchase" at bounding box center [1108, 21] width 104 height 22
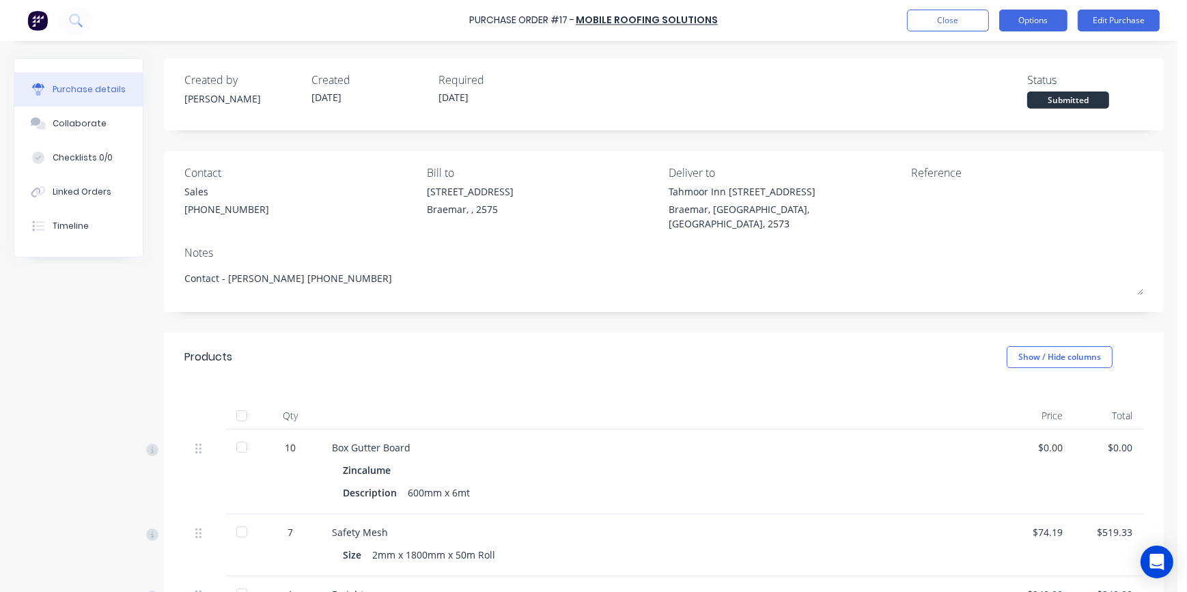
click at [1025, 20] on button "Options" at bounding box center [1033, 21] width 68 height 22
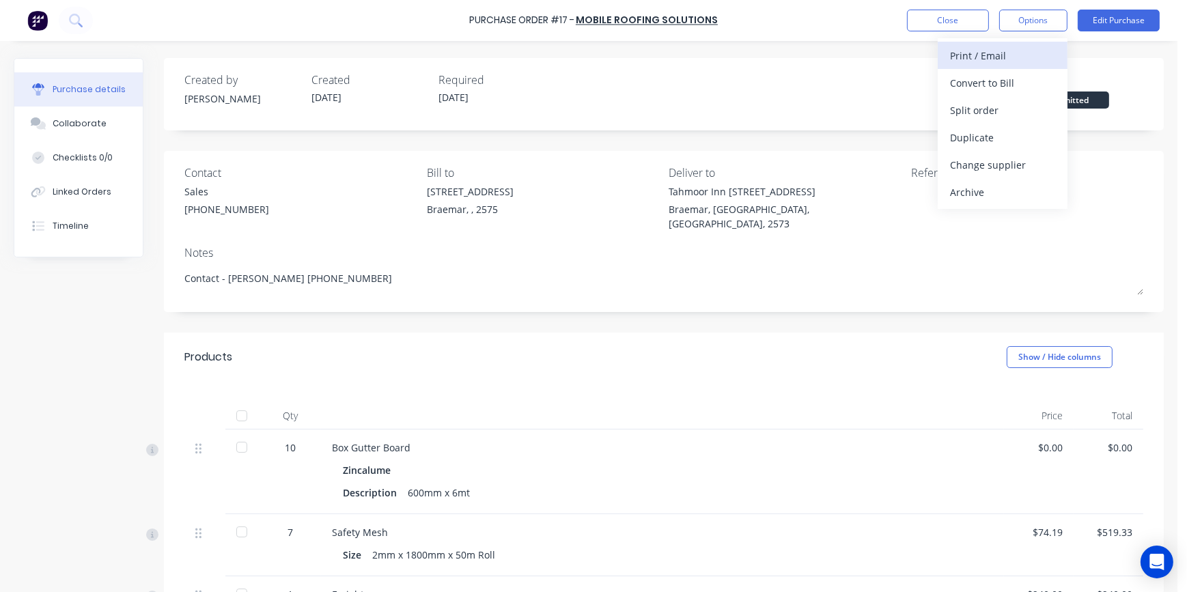
click at [1003, 49] on div "Print / Email" at bounding box center [1002, 56] width 105 height 20
click at [988, 81] on div "With pricing" at bounding box center [1002, 83] width 105 height 20
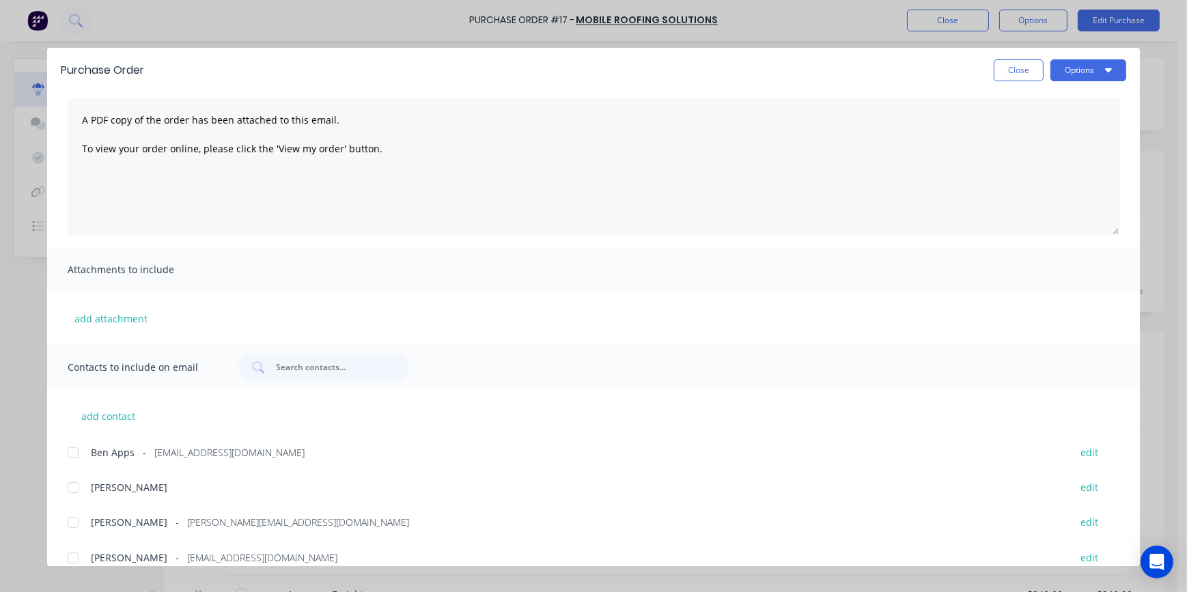
scroll to position [172, 0]
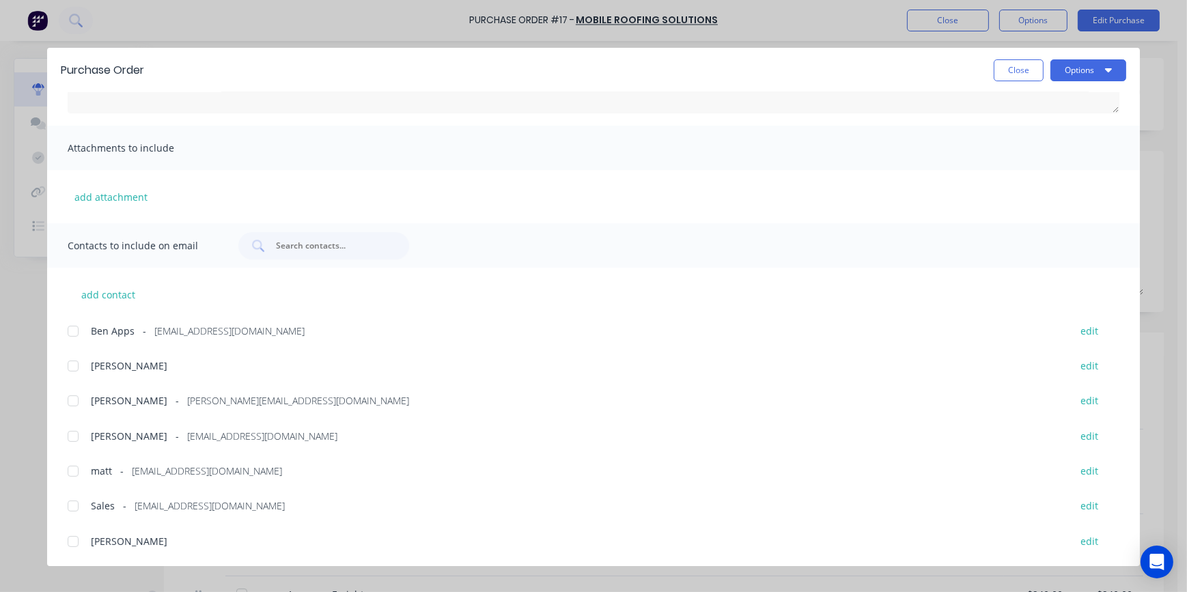
click at [80, 437] on div at bounding box center [72, 436] width 27 height 27
click at [1080, 70] on button "Options" at bounding box center [1088, 70] width 76 height 22
click at [1056, 156] on div "Email" at bounding box center [1061, 160] width 105 height 20
click at [1076, 72] on button "Options" at bounding box center [1088, 70] width 76 height 22
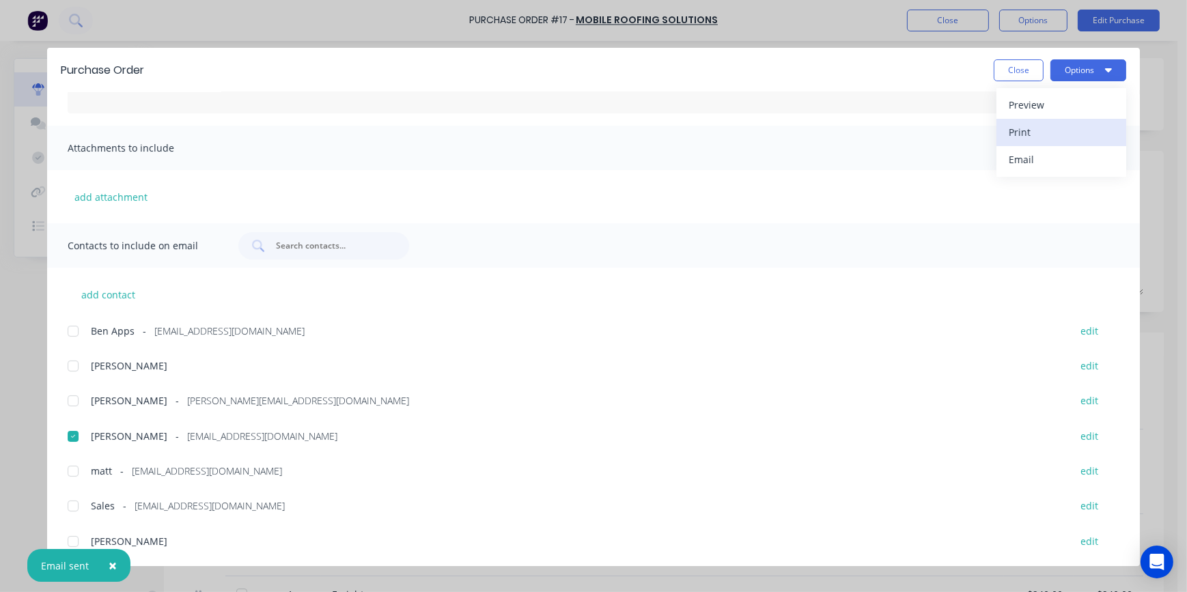
click at [1066, 125] on div "Print" at bounding box center [1061, 132] width 105 height 20
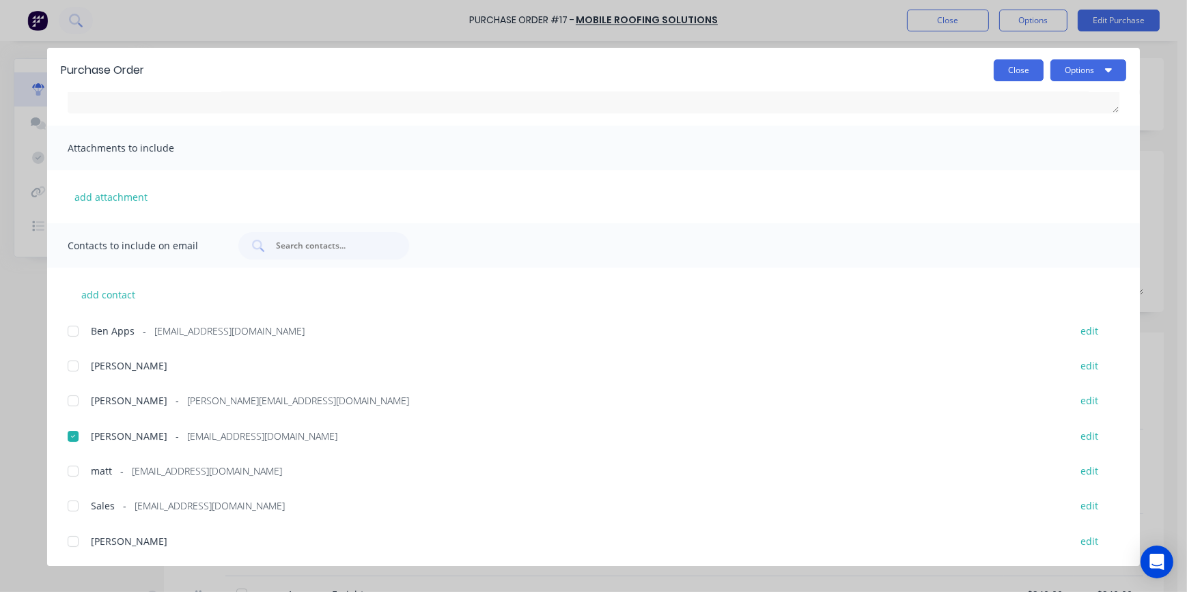
click at [1013, 71] on button "Close" at bounding box center [1019, 70] width 50 height 22
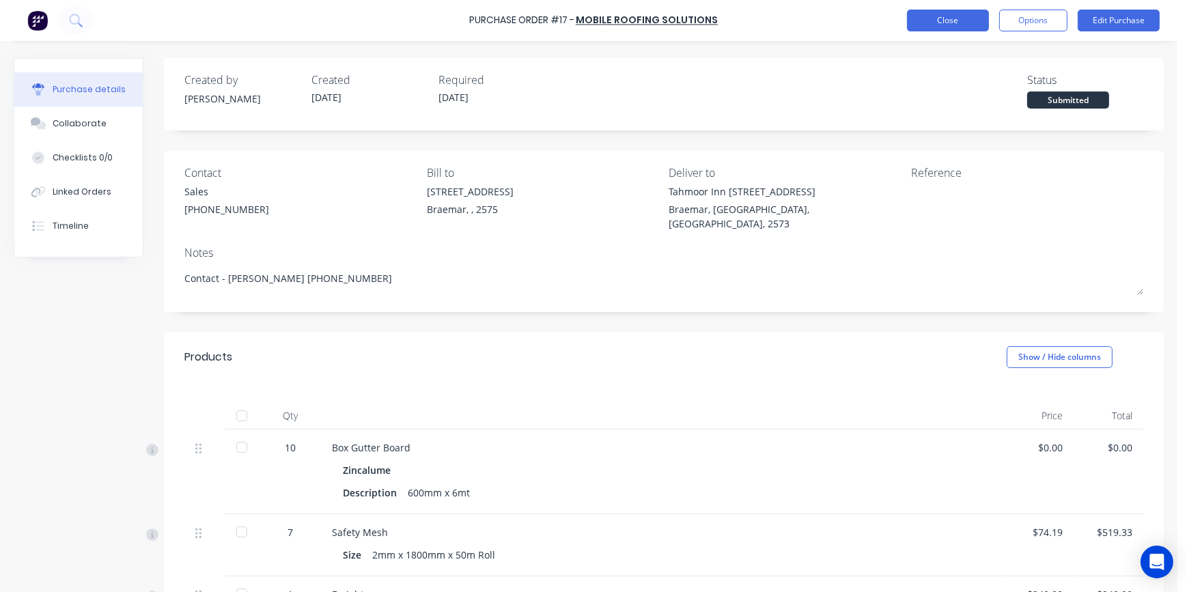
click at [956, 20] on button "Close" at bounding box center [948, 21] width 82 height 22
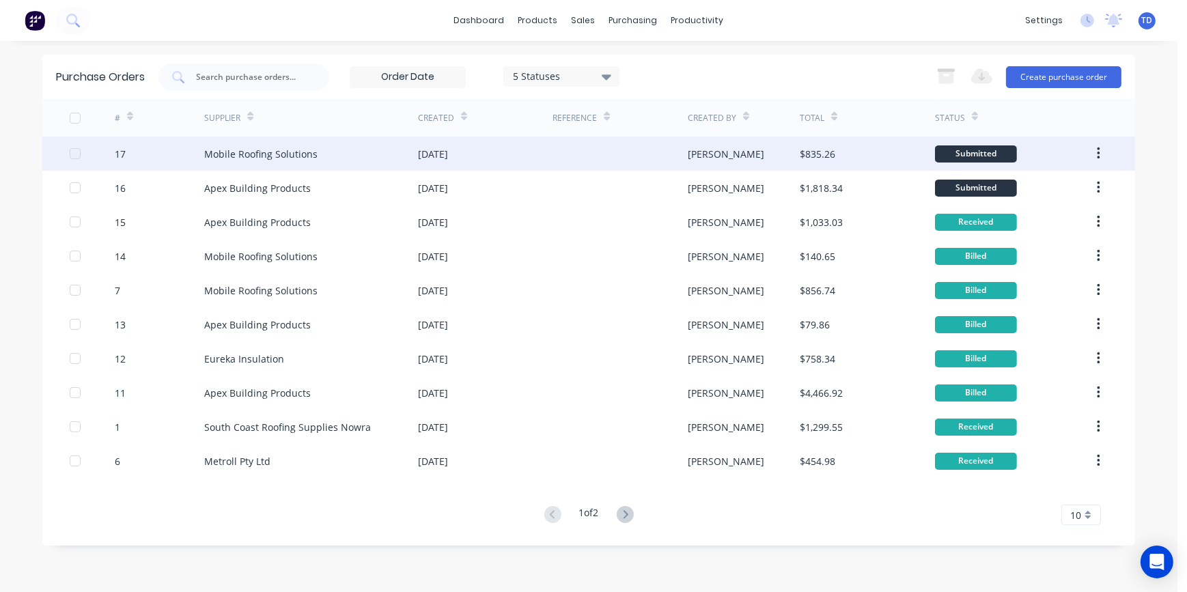
click at [308, 154] on div "Mobile Roofing Solutions" at bounding box center [260, 154] width 113 height 14
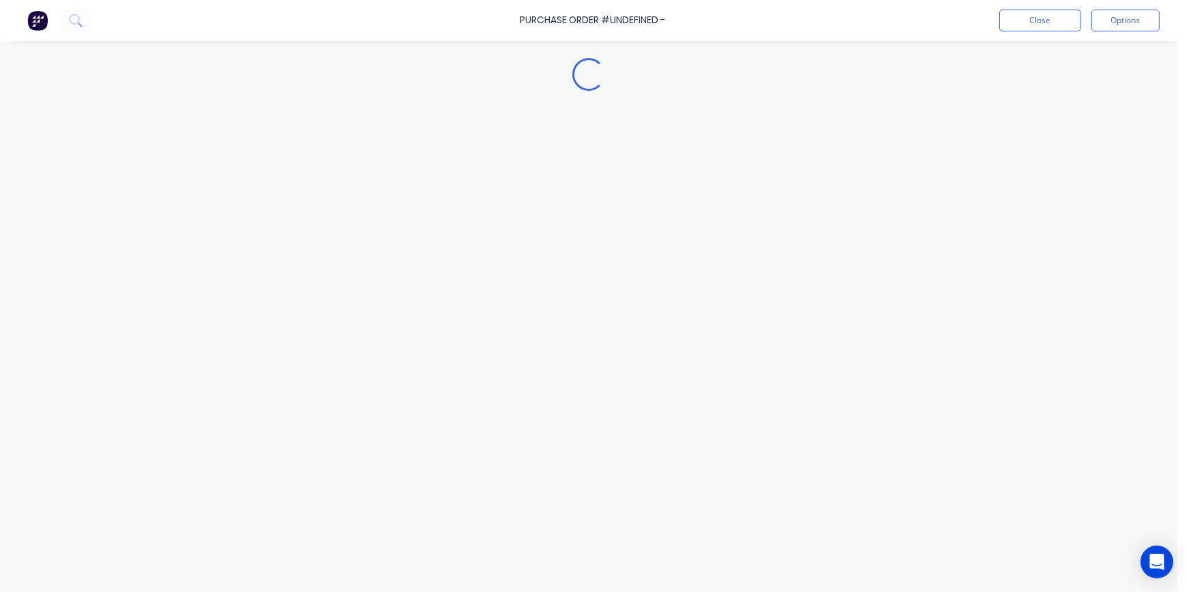
type textarea "x"
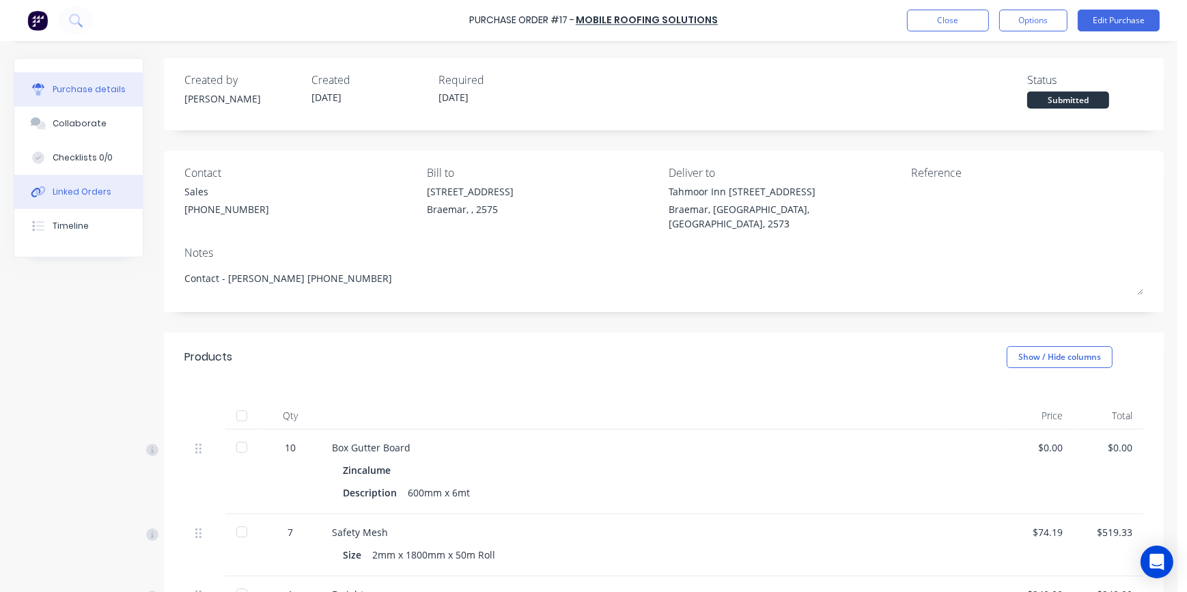
click at [86, 186] on div "Linked Orders" at bounding box center [82, 192] width 59 height 12
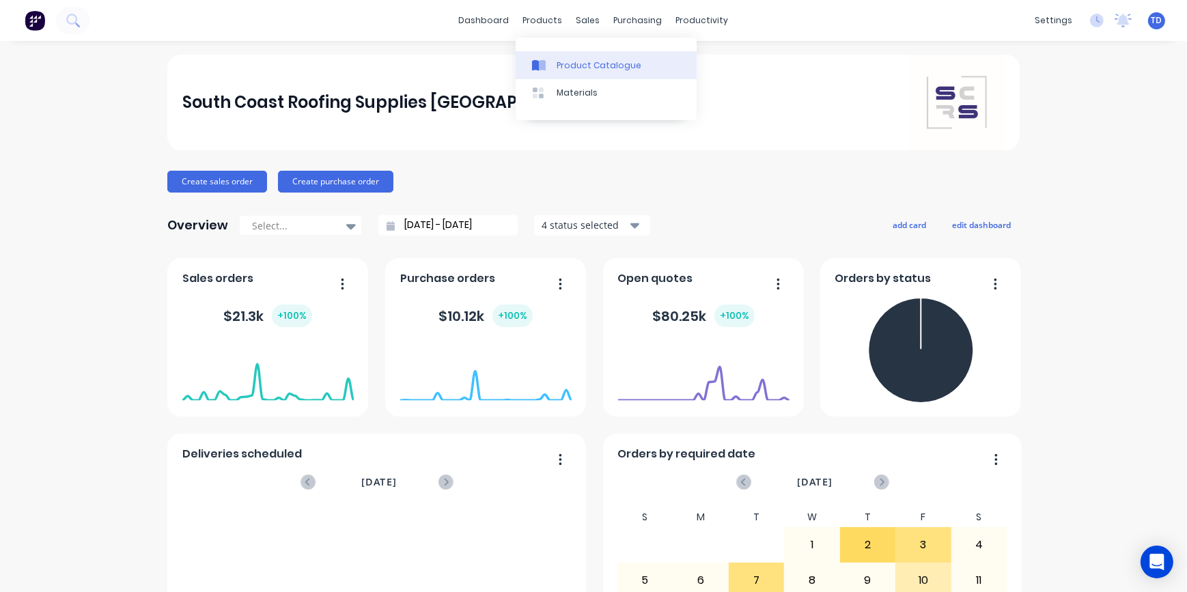
click at [562, 68] on div "Product Catalogue" at bounding box center [599, 65] width 85 height 12
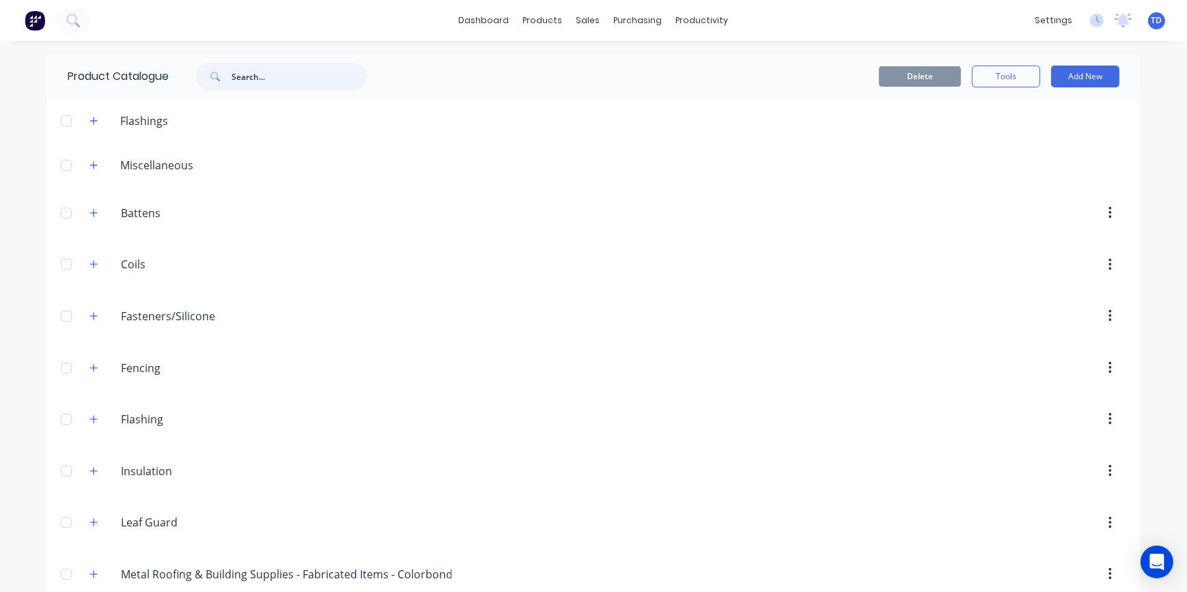
click at [242, 77] on input "text" at bounding box center [299, 76] width 135 height 27
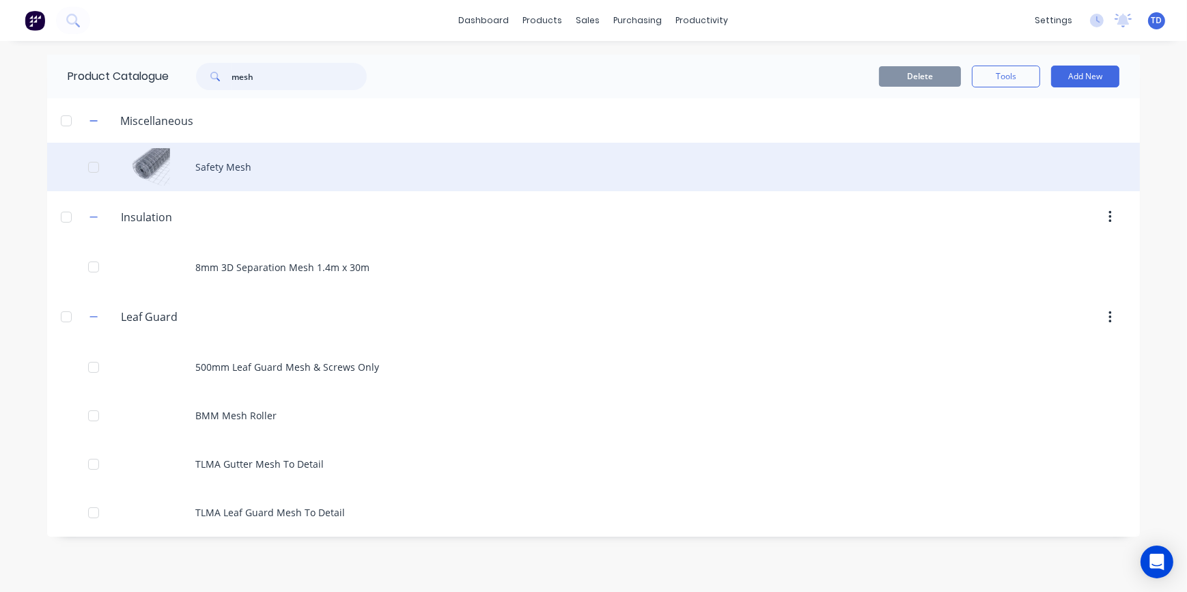
type input "mesh"
click at [219, 158] on div "Safety Mesh" at bounding box center [593, 167] width 1093 height 48
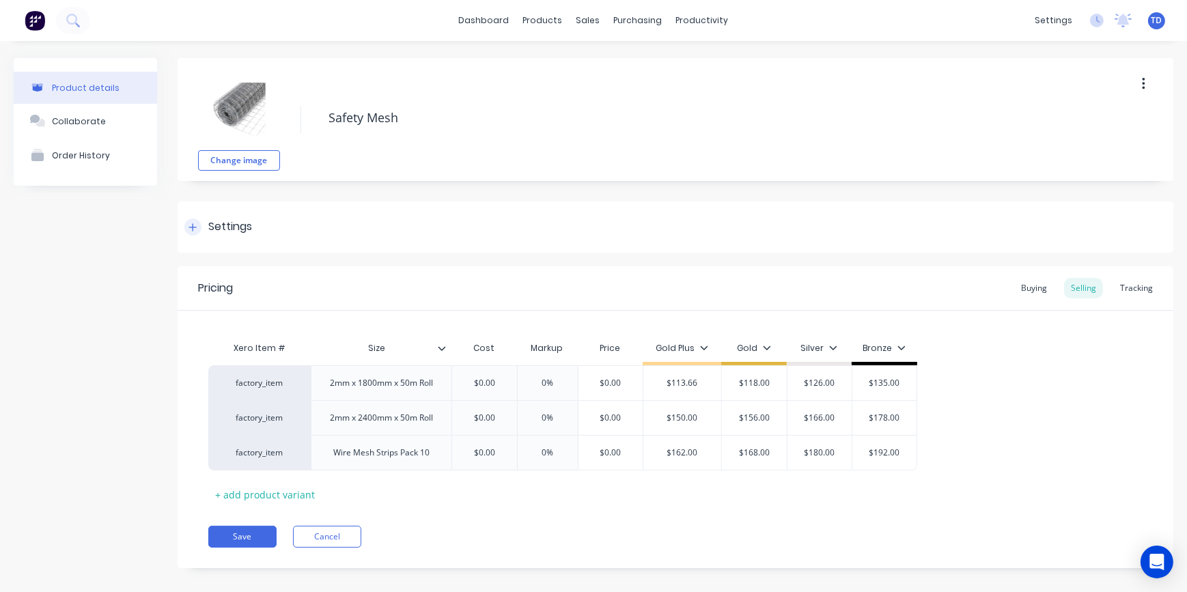
type textarea "x"
click at [1033, 284] on div "Buying" at bounding box center [1034, 288] width 40 height 20
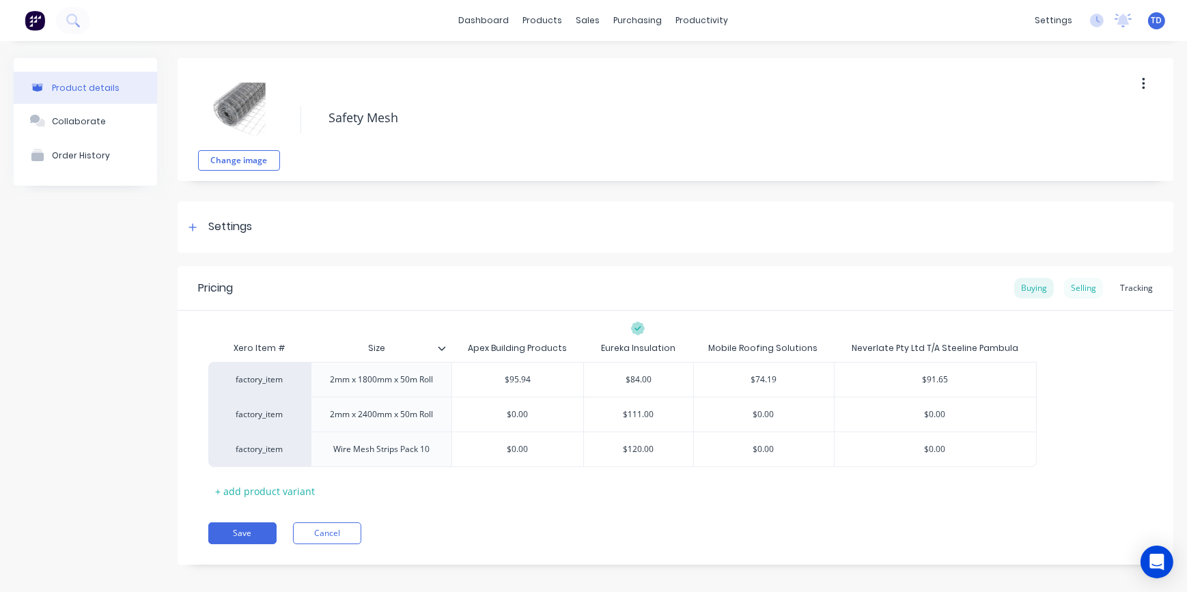
click at [1076, 281] on div "Selling" at bounding box center [1083, 288] width 39 height 20
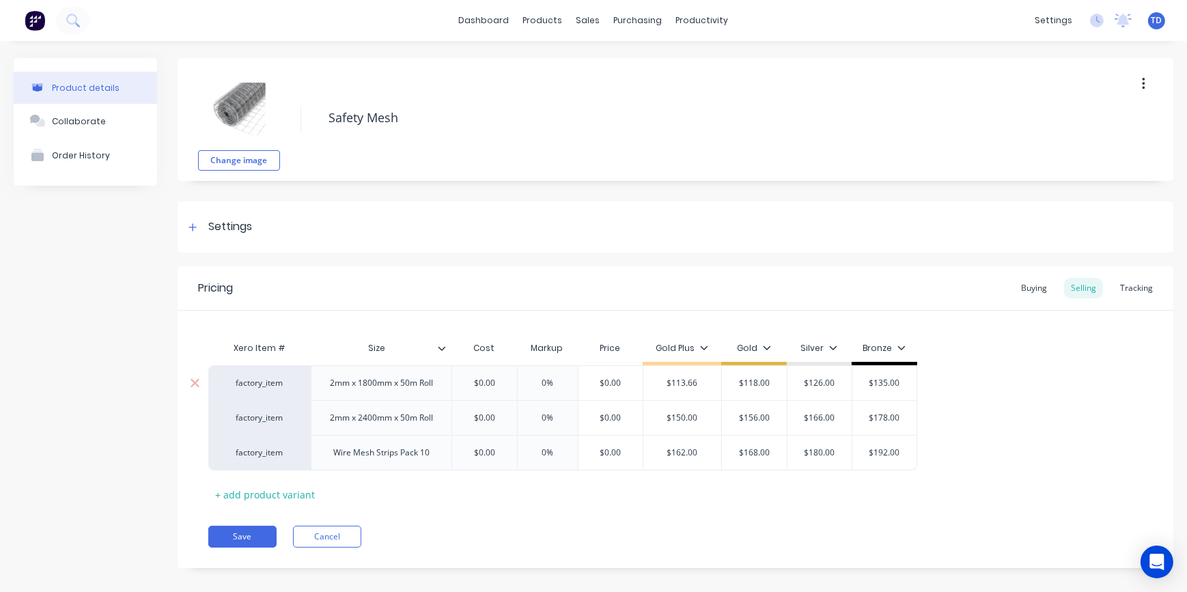
type input "$0.00"
click at [501, 386] on input "$0.00" at bounding box center [484, 383] width 68 height 12
type textarea "x"
type input "8"
type textarea "x"
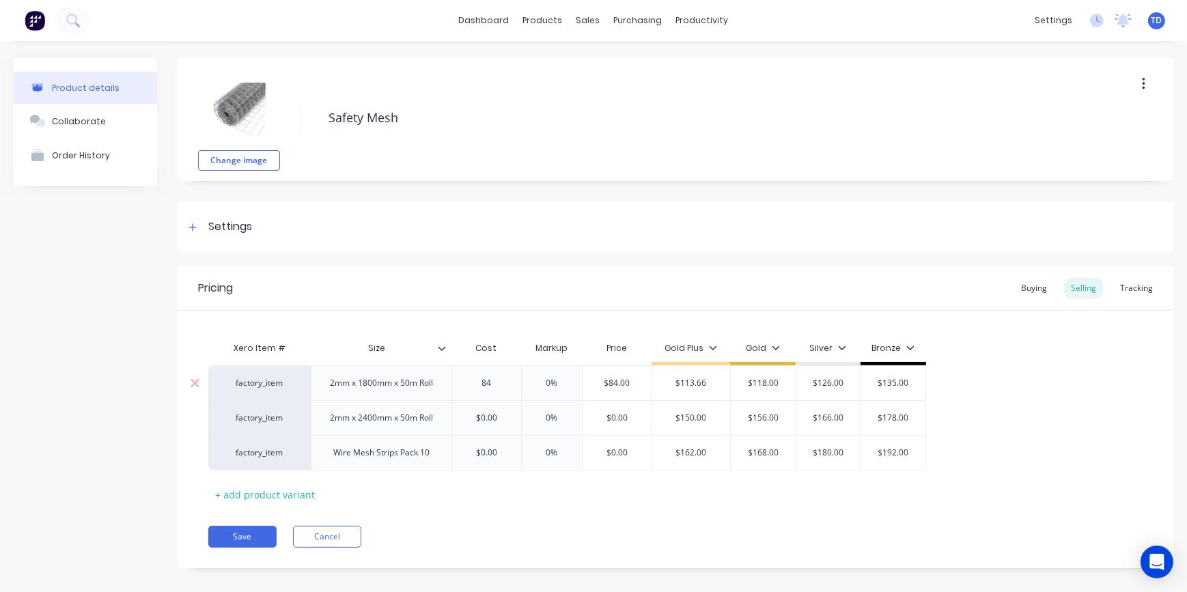
type input "84"
type input "0%"
type input "$84.00"
type textarea "x"
type input "1"
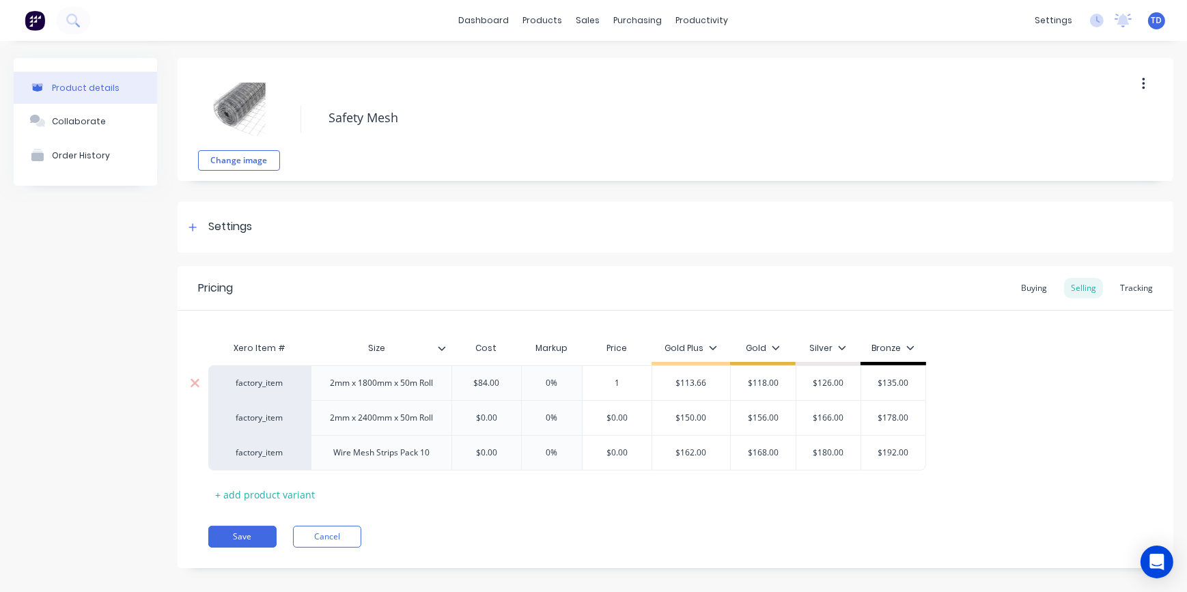
type textarea "x"
type input "11"
type textarea "x"
type input "118"
type input "$113.66"
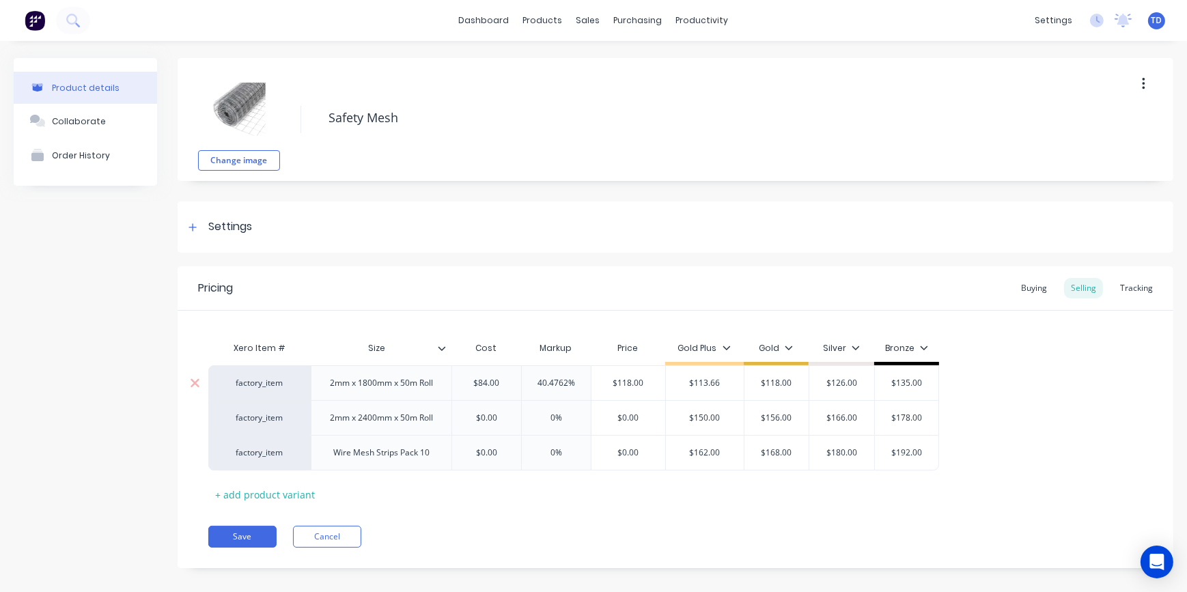
type input "$118.00"
type input "$126.00"
type input "$135.00"
type textarea "x"
type input "$0.00"
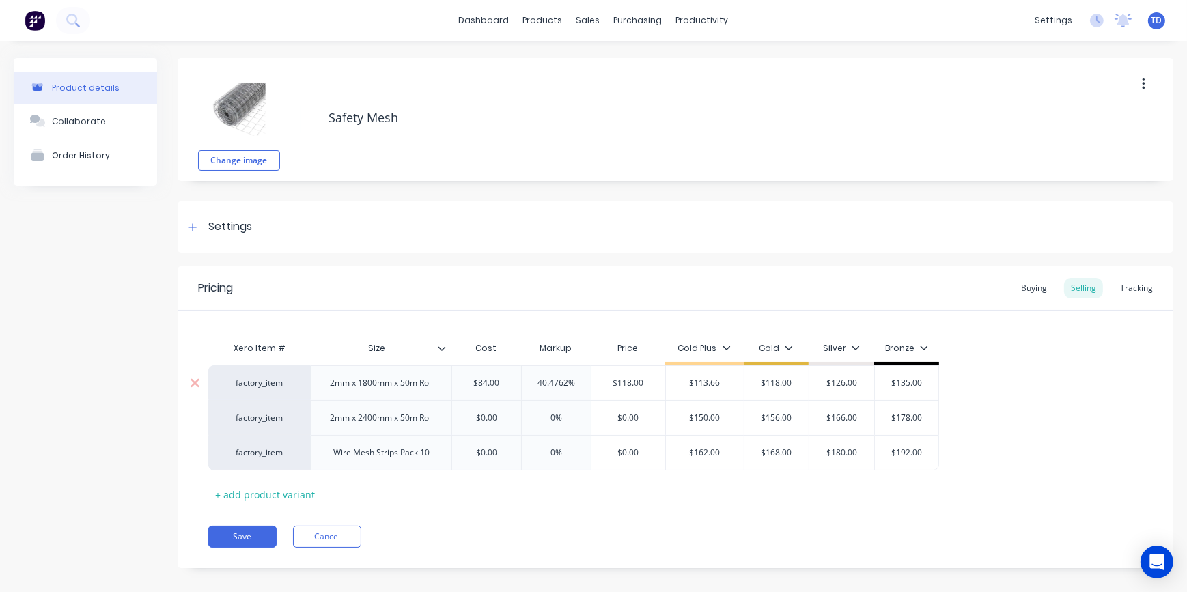
type input "0%"
type textarea "x"
type input "1"
type textarea "x"
type input "11"
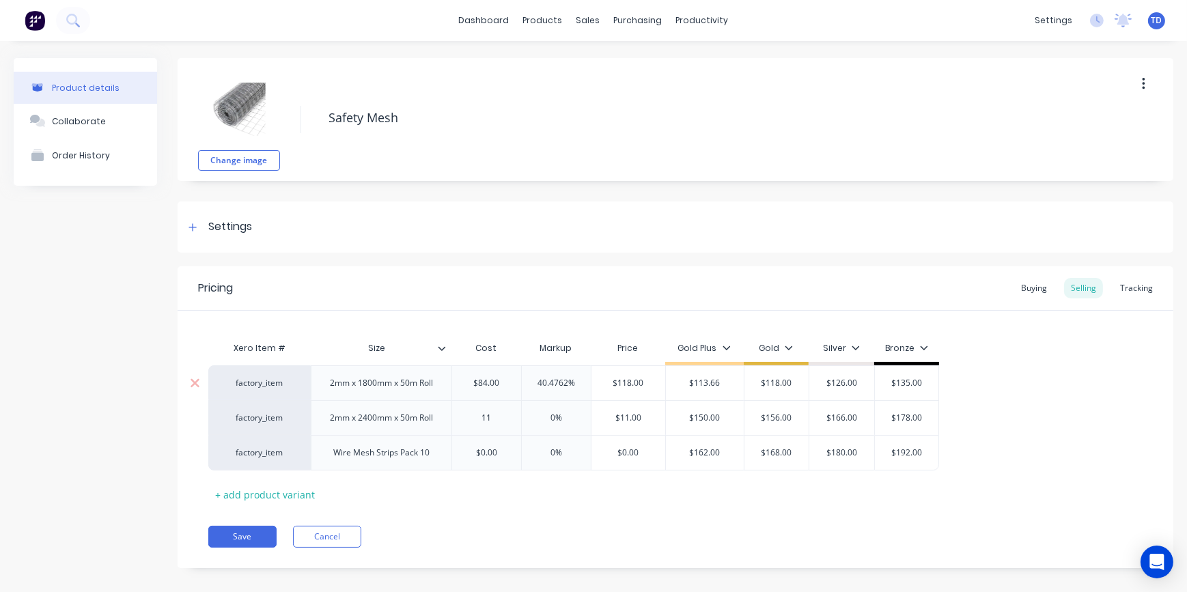
type textarea "x"
type input "111"
type input "$111.00"
type textarea "x"
type input "1"
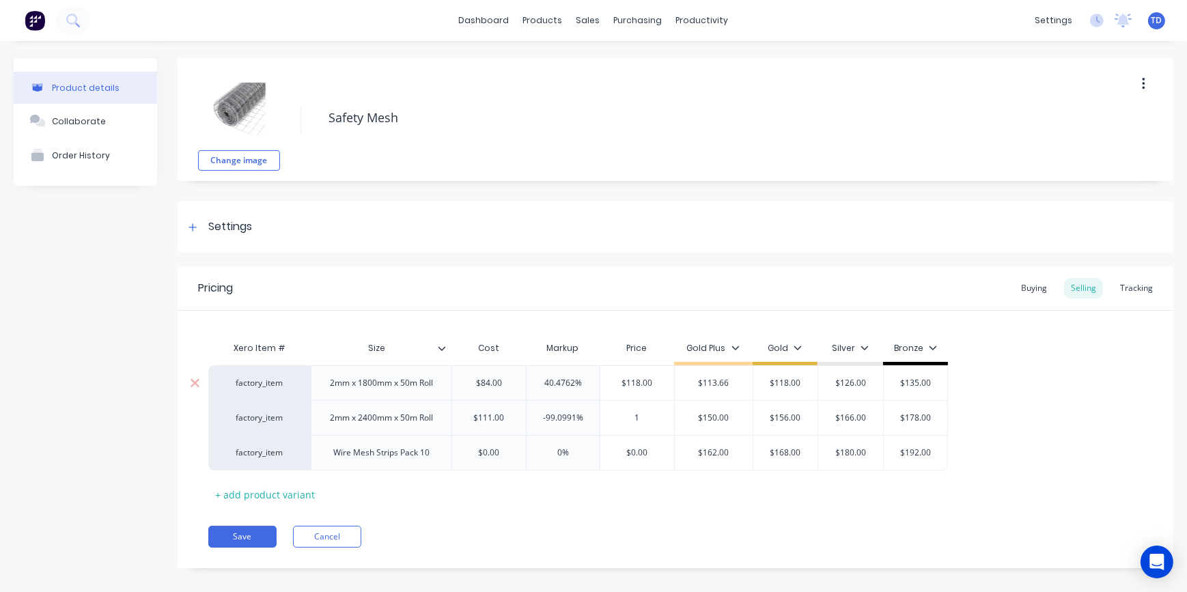
type textarea "x"
type input "15"
type textarea "x"
type input "156"
type input "$150.00"
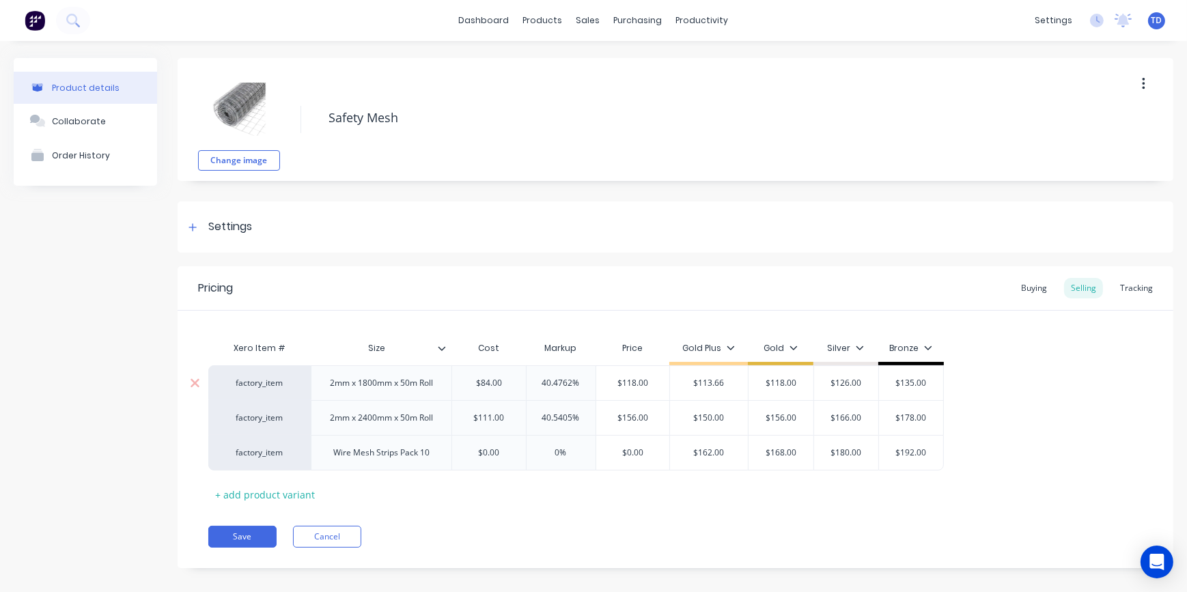
type input "$156.00"
type input "$166.00"
type input "$178.00"
type textarea "x"
type input "$0.00"
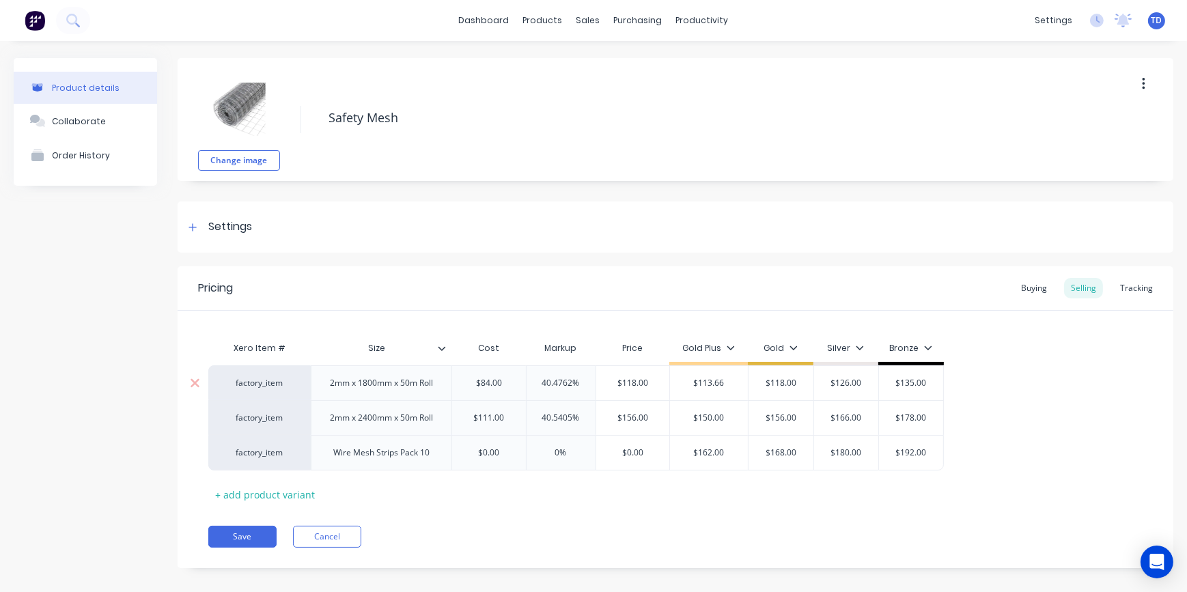
type textarea "x"
type input "1"
type textarea "x"
type input "12"
type textarea "x"
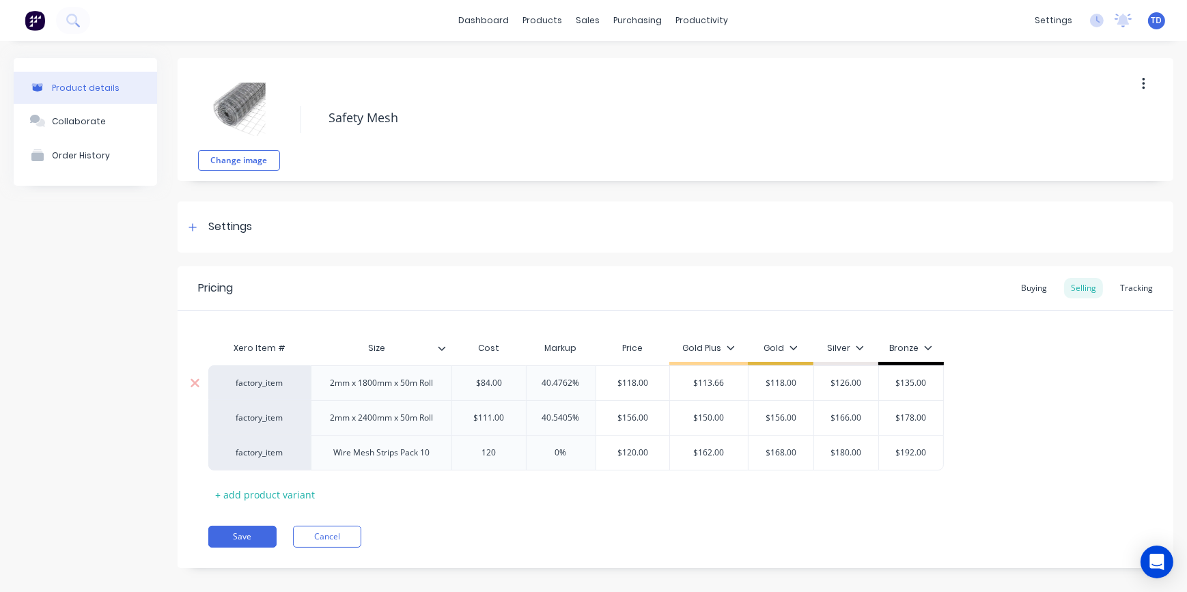
type input "120"
type input "0%"
type input "$120.00"
type input "$162.00"
type textarea "x"
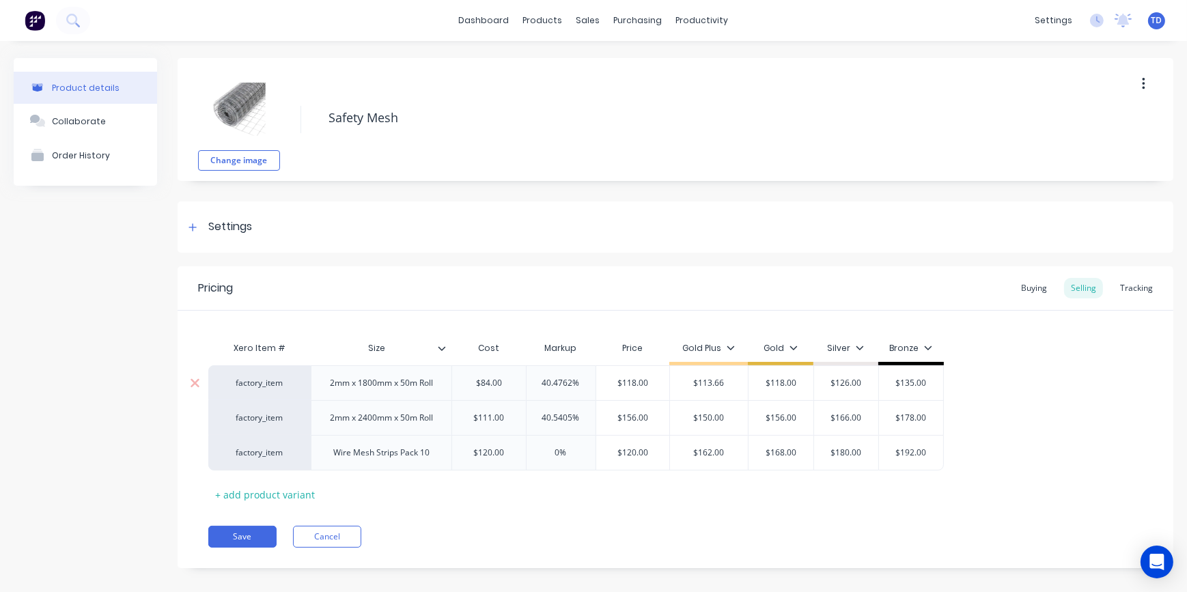
type input "1"
type textarea "x"
type input "16"
type textarea "x"
type input "168"
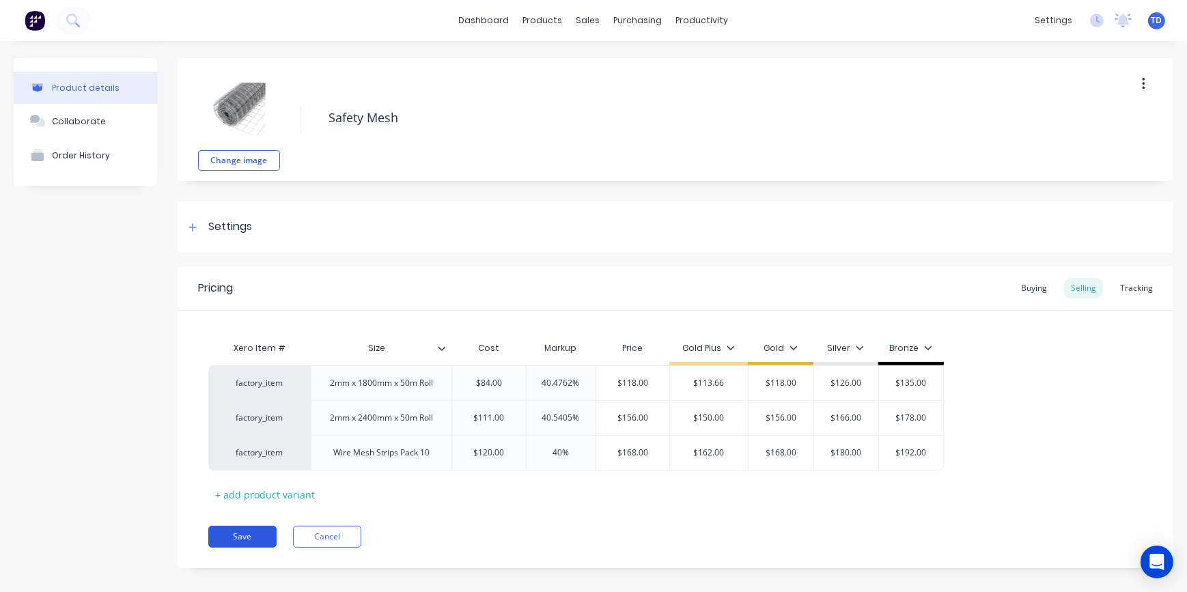
click at [253, 533] on button "Save" at bounding box center [242, 537] width 68 height 22
type textarea "x"
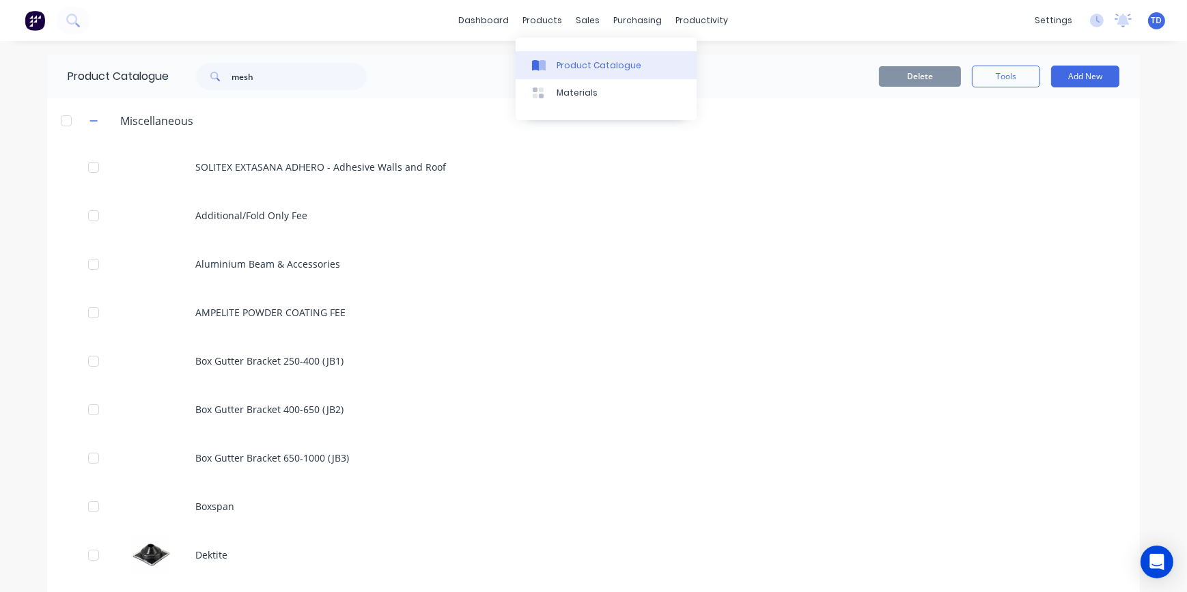
click at [560, 55] on link "Product Catalogue" at bounding box center [606, 64] width 181 height 27
click at [316, 77] on input "mesh" at bounding box center [299, 76] width 135 height 27
type input "m"
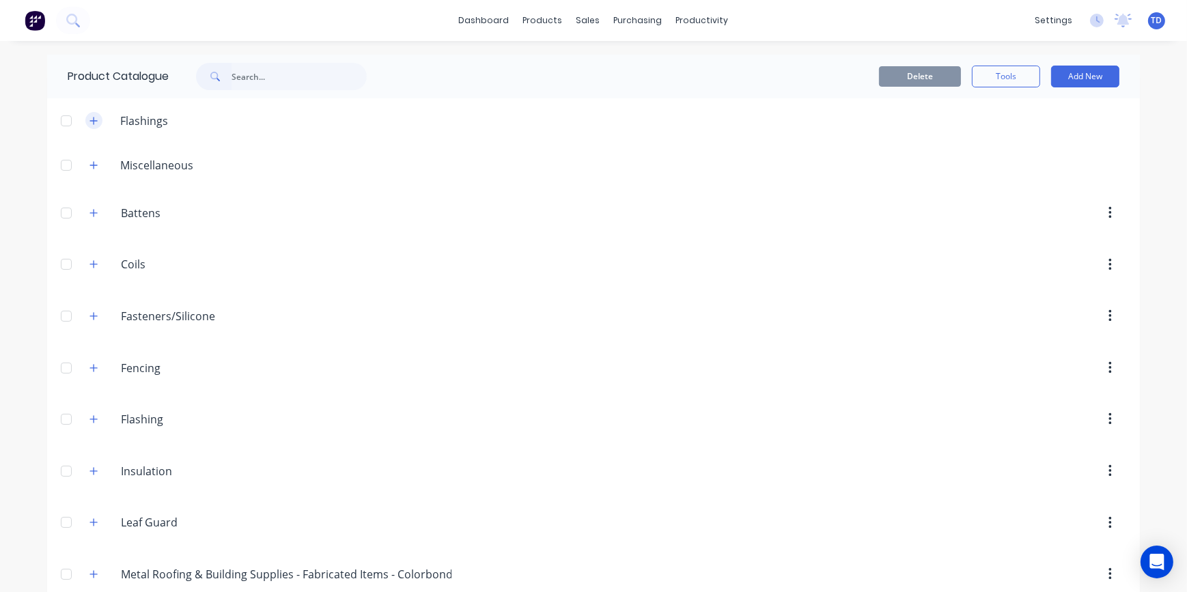
click at [85, 122] on button "button" at bounding box center [93, 120] width 17 height 17
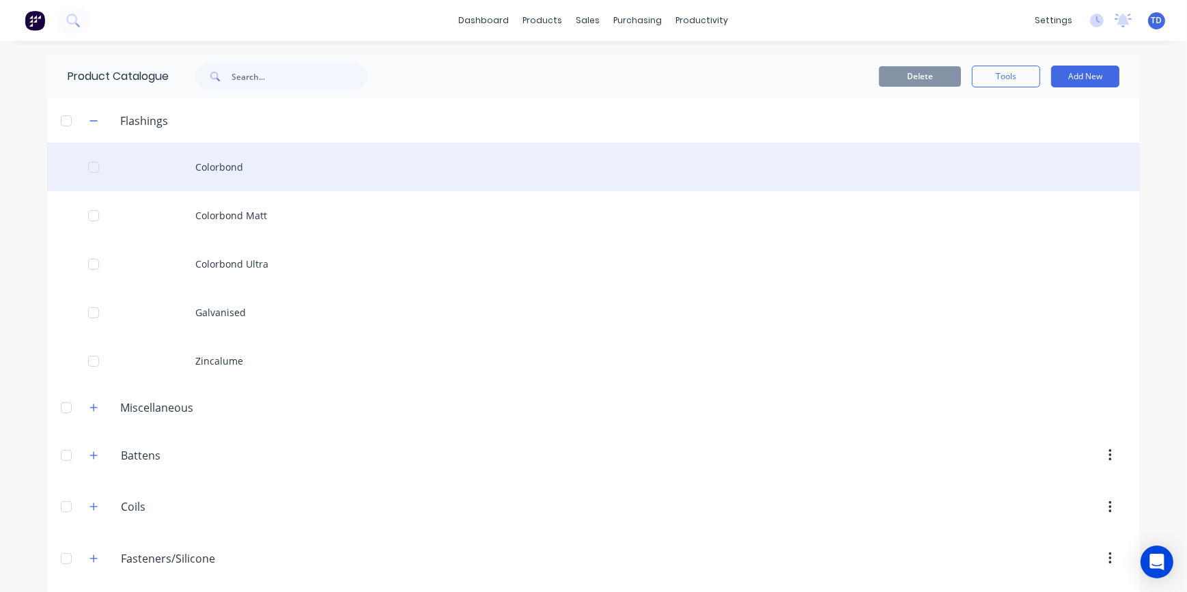
click at [204, 168] on div "Colorbond" at bounding box center [593, 167] width 1093 height 48
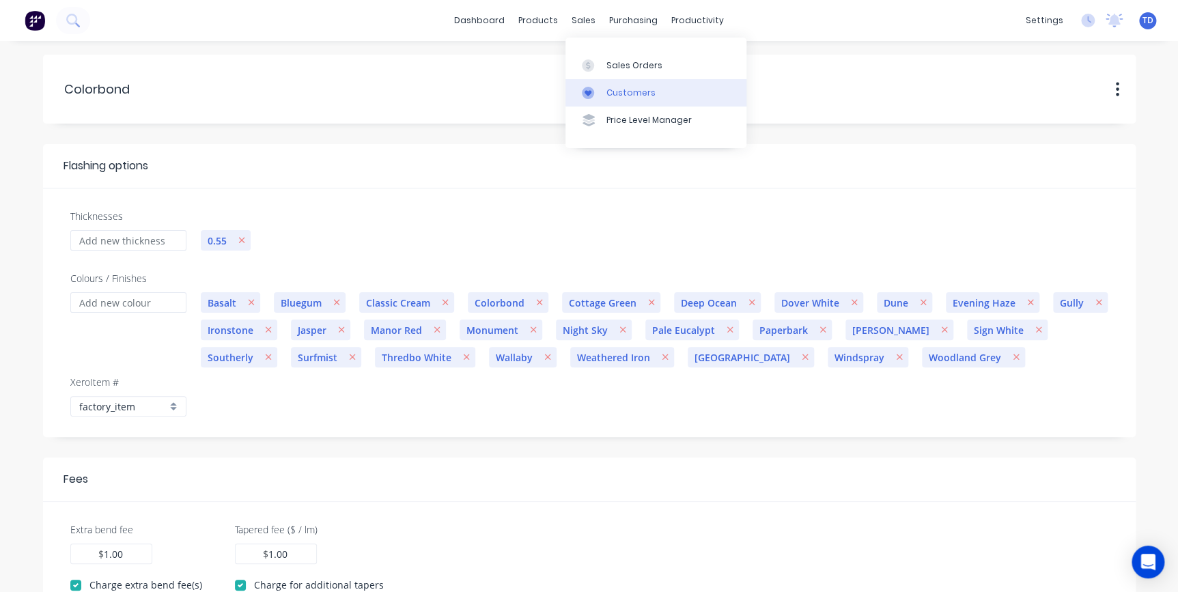
click at [623, 92] on div "Customers" at bounding box center [630, 93] width 49 height 12
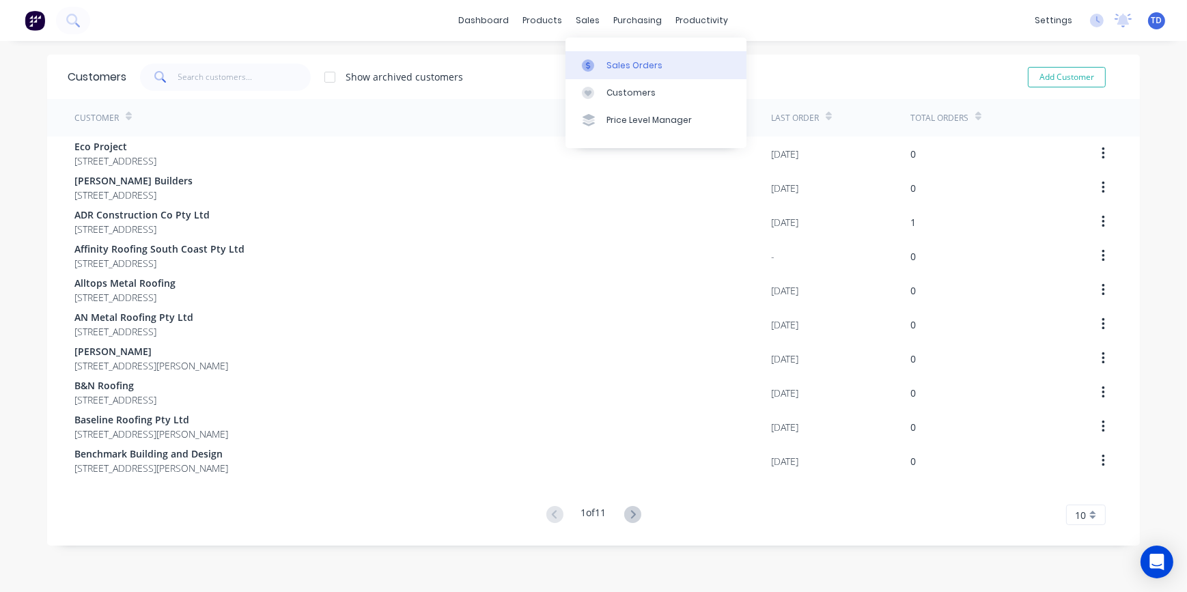
click at [608, 69] on div "Sales Orders" at bounding box center [634, 65] width 56 height 12
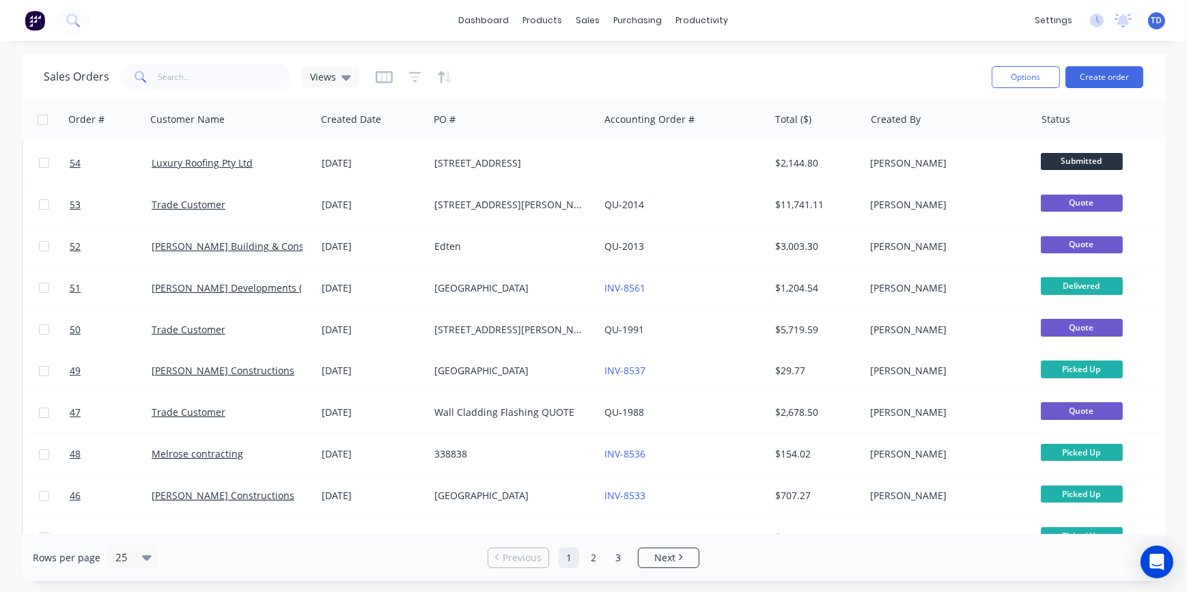
scroll to position [61, 0]
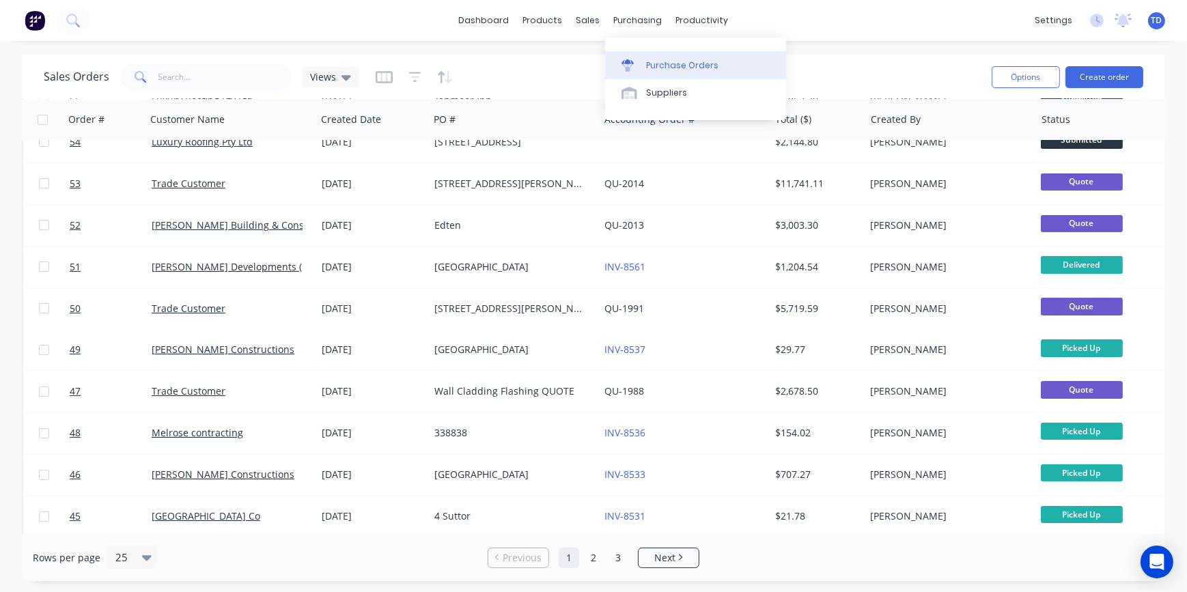
click at [645, 62] on link "Purchase Orders" at bounding box center [695, 64] width 181 height 27
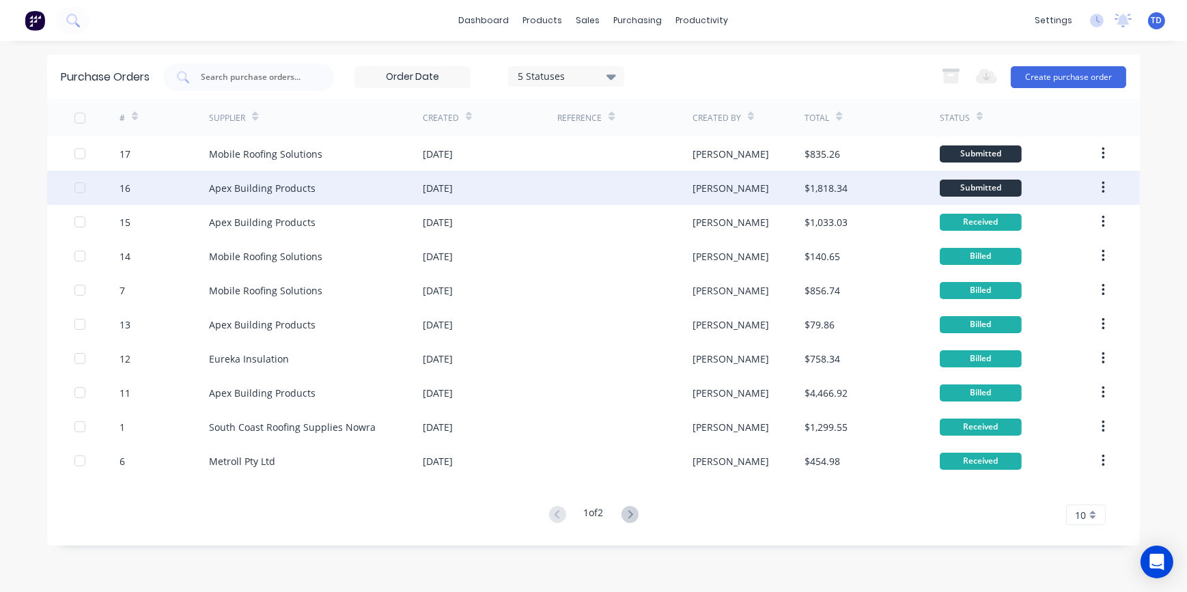
click at [651, 190] on div at bounding box center [624, 188] width 135 height 34
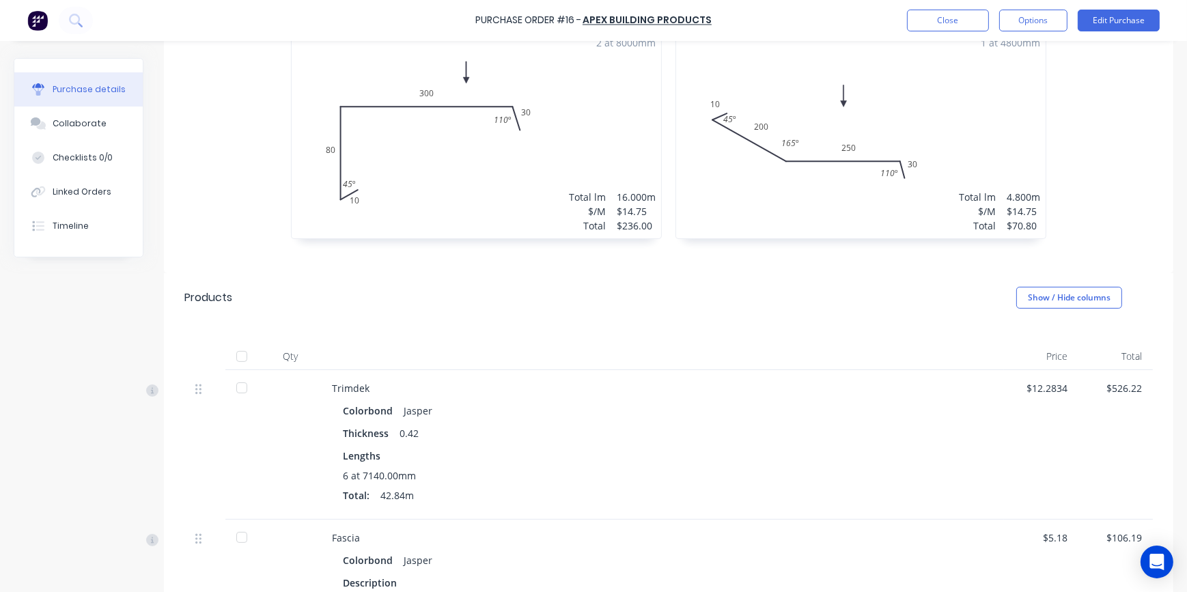
scroll to position [372, 0]
click at [1105, 29] on button "Edit Purchase" at bounding box center [1119, 21] width 82 height 22
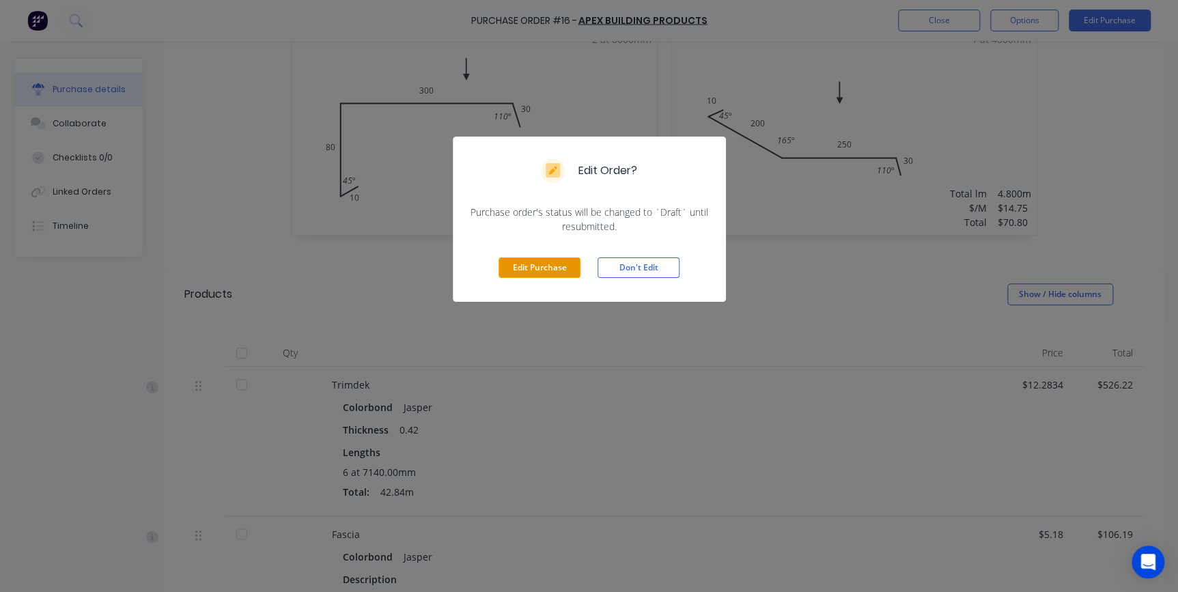
click at [550, 268] on button "Edit Purchase" at bounding box center [540, 267] width 82 height 20
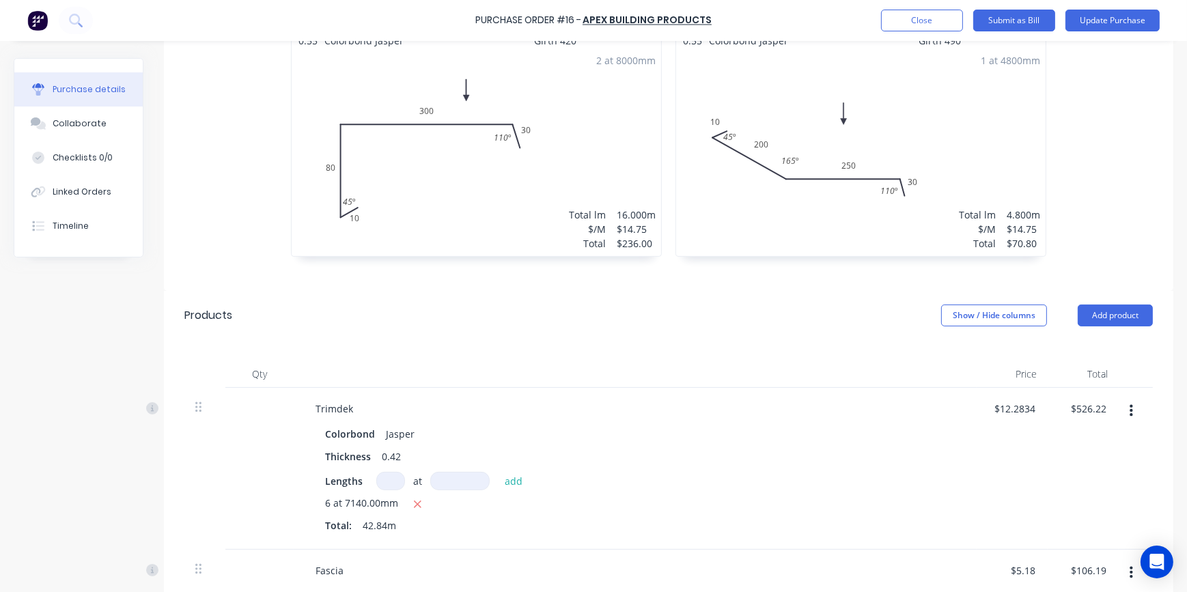
scroll to position [394, 0]
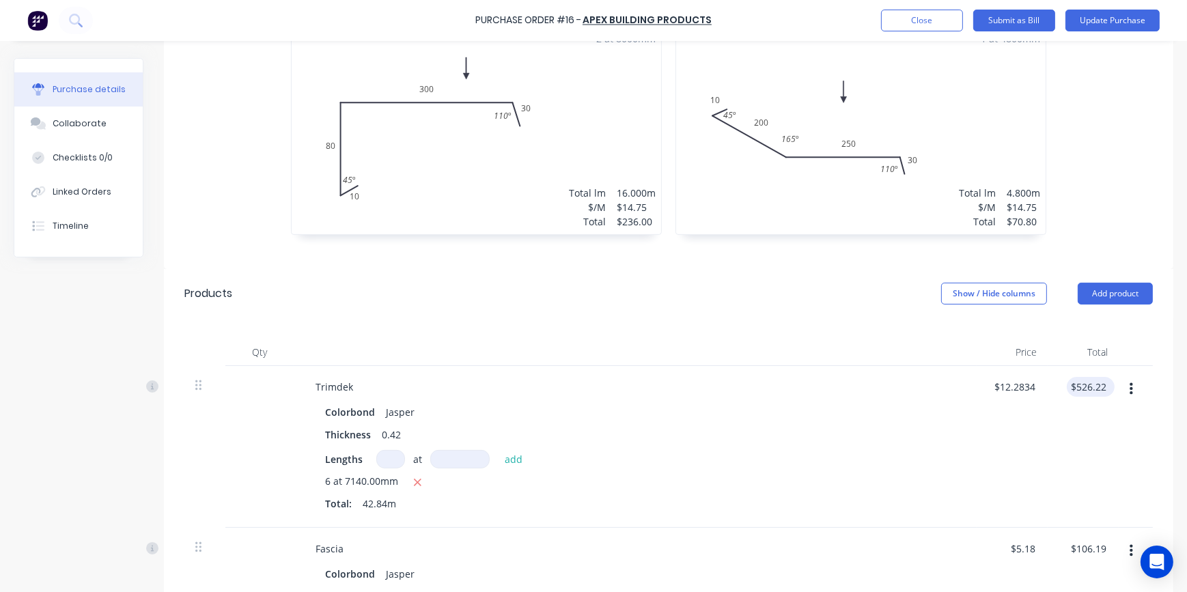
click at [1101, 377] on div "$526.22 $526.22" at bounding box center [1091, 387] width 48 height 20
type textarea "x"
click at [1099, 377] on input "526.22" at bounding box center [1090, 387] width 37 height 20
type input "519.69"
type textarea "x"
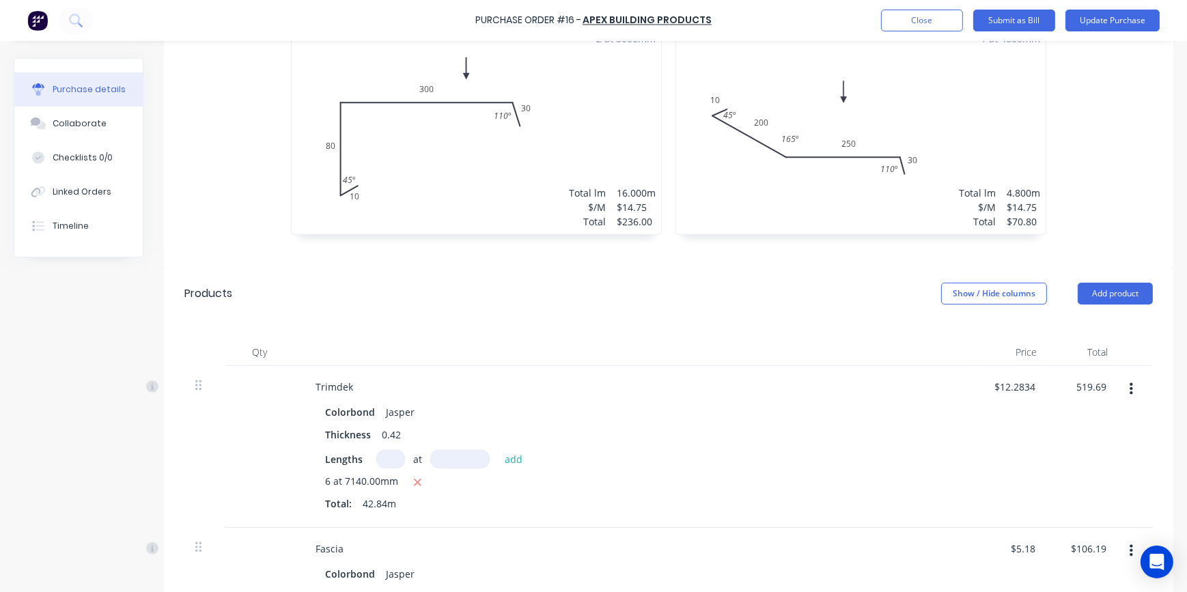
type input "$12.131"
type input "$519.69"
click at [1052, 449] on div "$519.69 519.69" at bounding box center [1083, 447] width 71 height 162
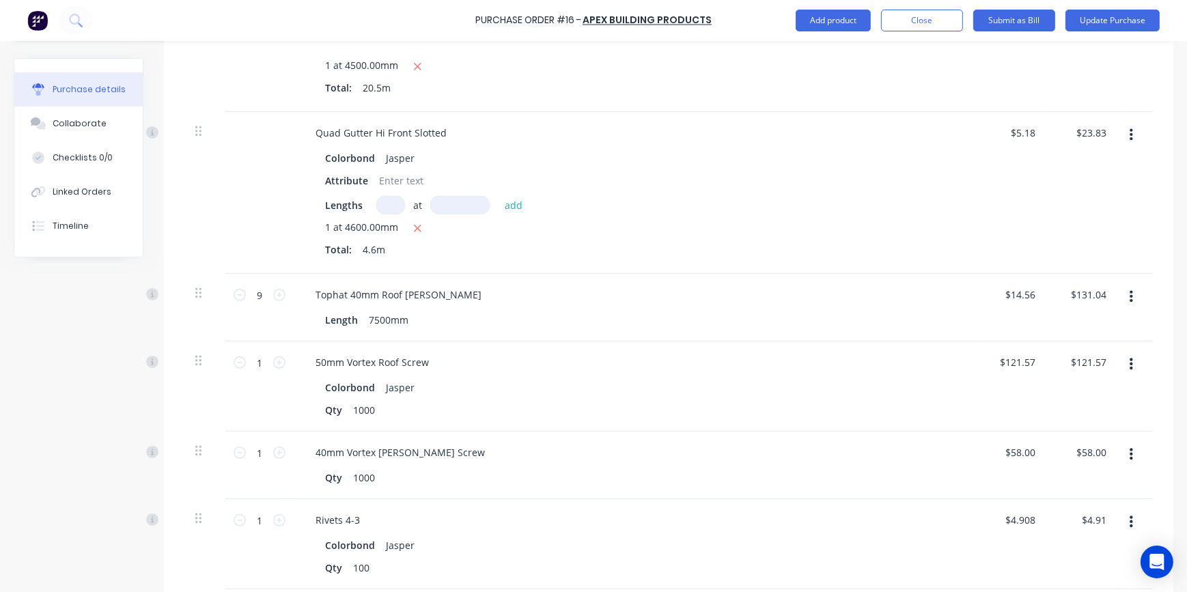
scroll to position [1015, 0]
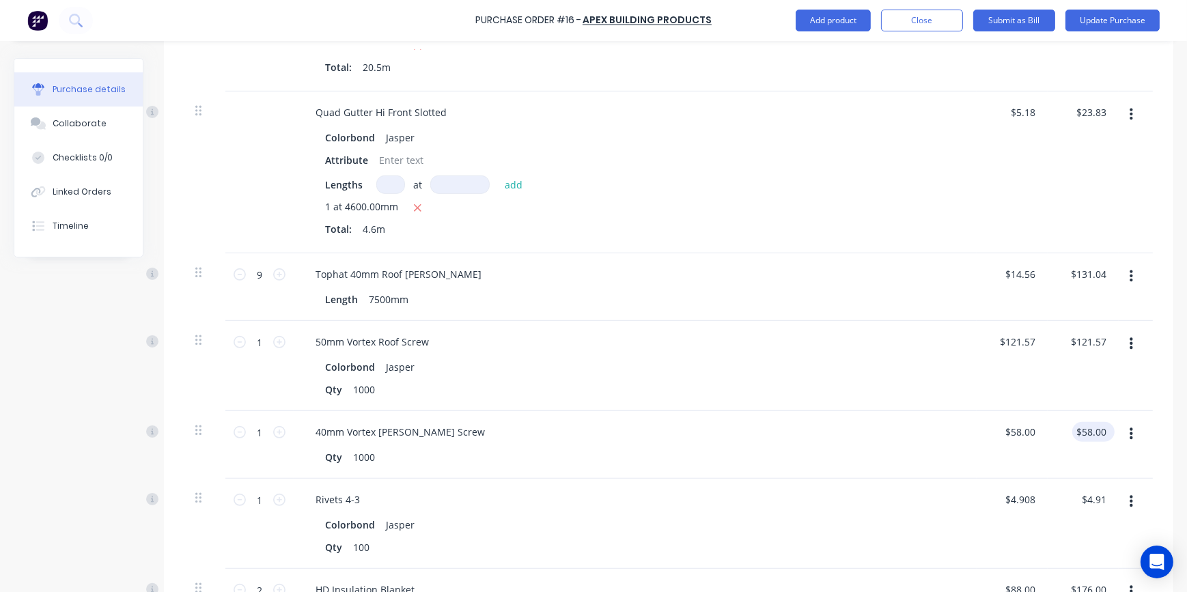
type textarea "x"
click at [1095, 422] on input "58.00" at bounding box center [1093, 432] width 31 height 20
type input "5"
type input "60."
type textarea "x"
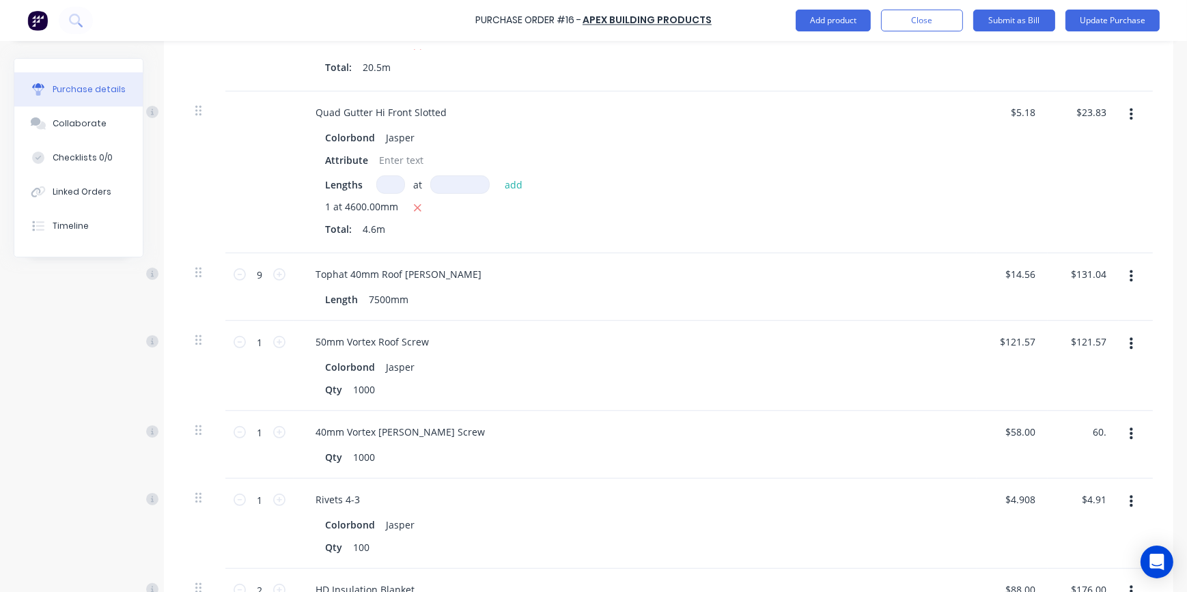
type input "$60.00"
click at [927, 422] on div "40mm Vortex [PERSON_NAME] Screw" at bounding box center [635, 432] width 661 height 20
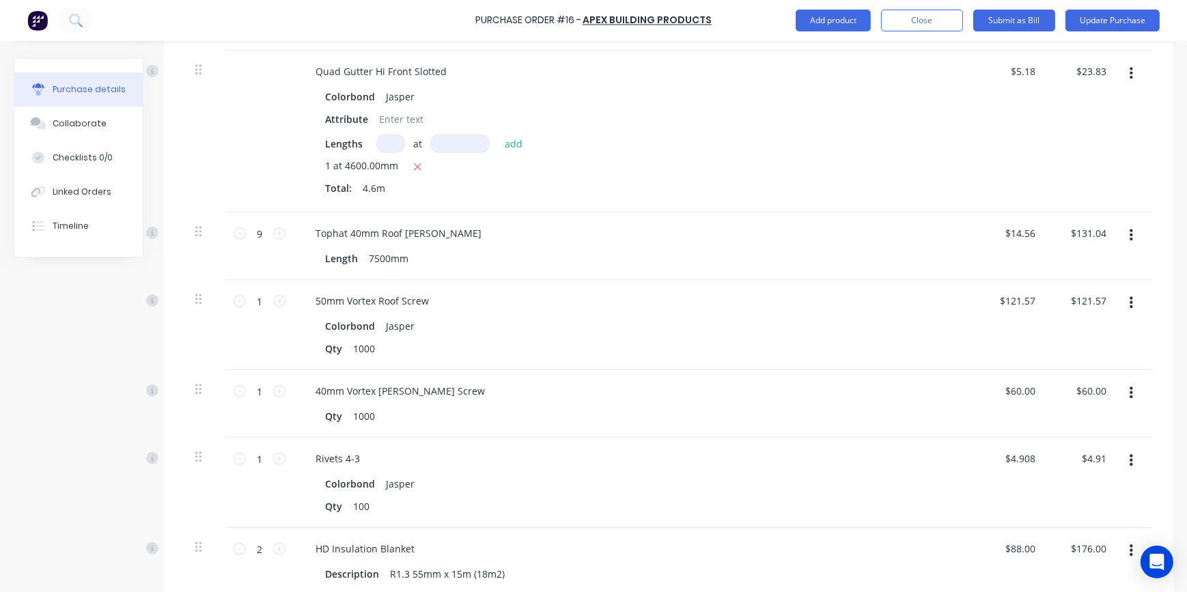
scroll to position [1077, 0]
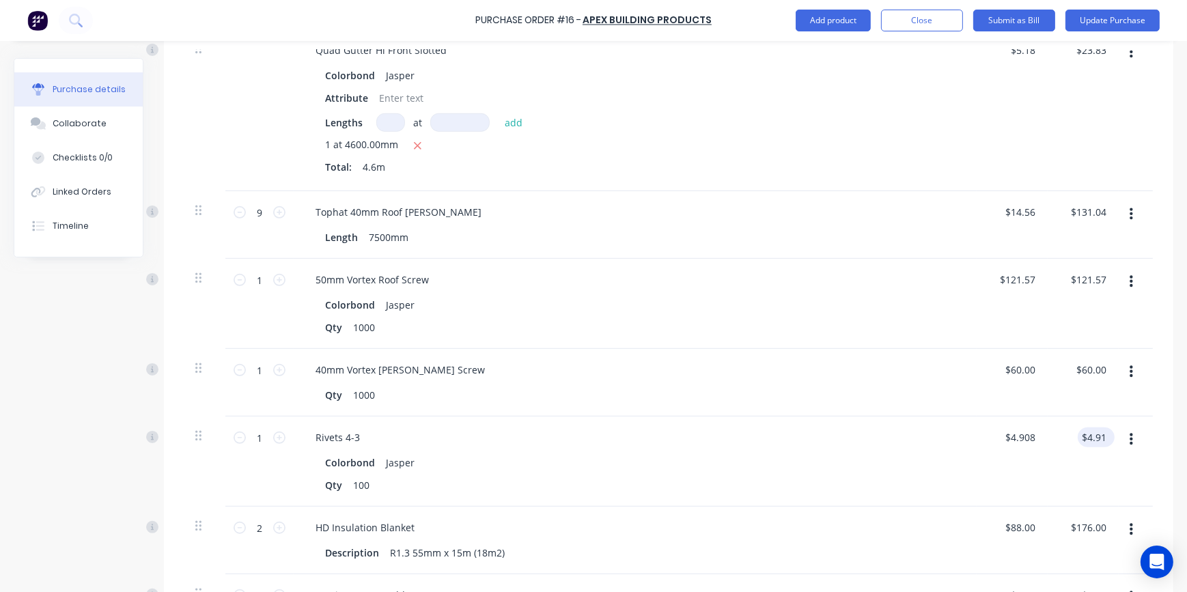
type textarea "x"
click at [1097, 427] on input "4.91" at bounding box center [1093, 437] width 31 height 20
type input "4"
type input "5.0"
type textarea "x"
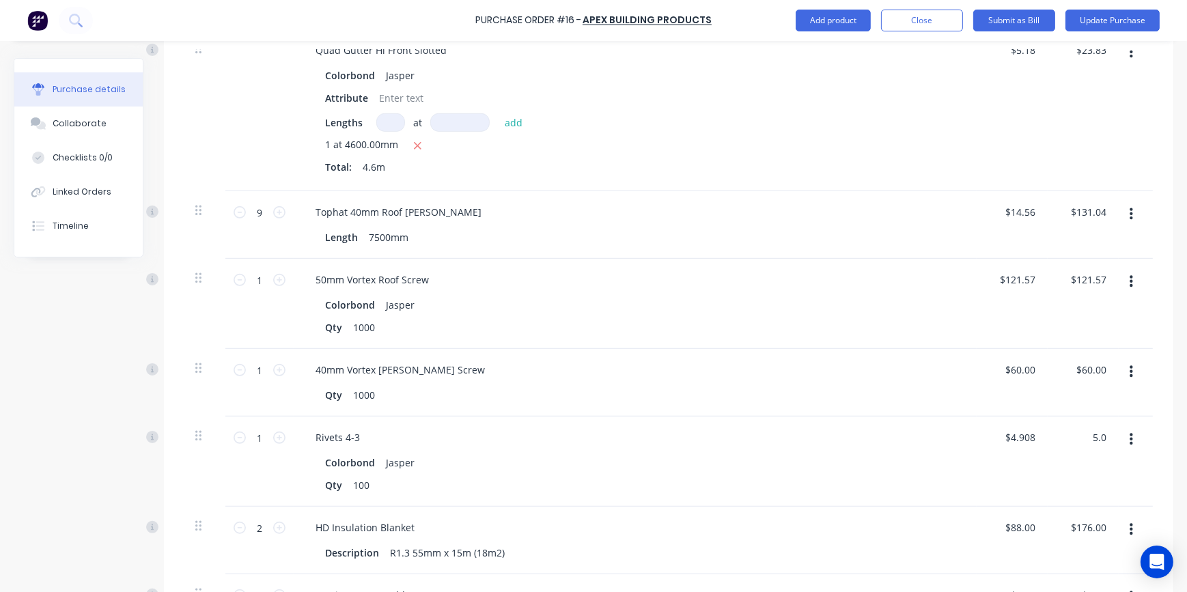
type input "$5.00"
click at [897, 453] on div "Colorbond Jasper" at bounding box center [635, 463] width 620 height 20
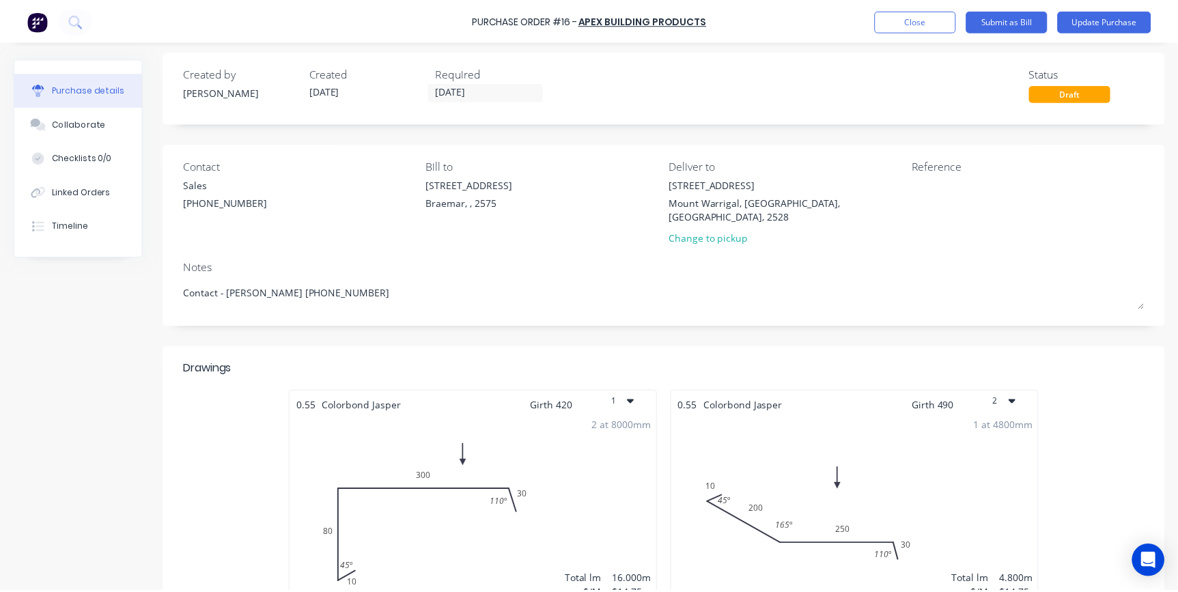
scroll to position [0, 0]
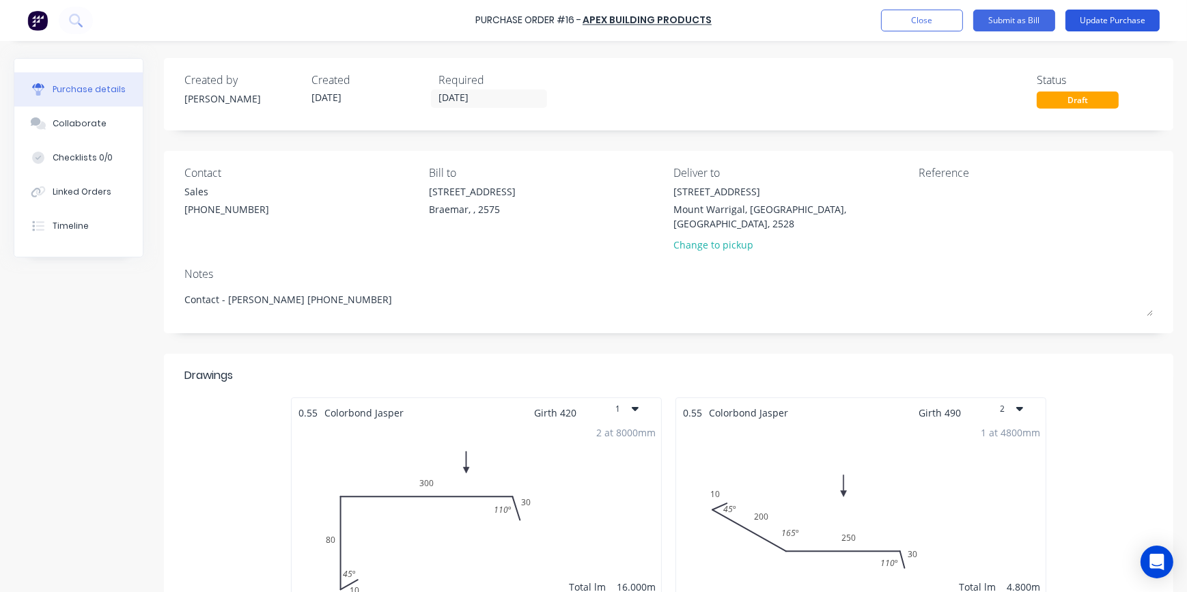
click at [1084, 20] on button "Update Purchase" at bounding box center [1112, 21] width 94 height 22
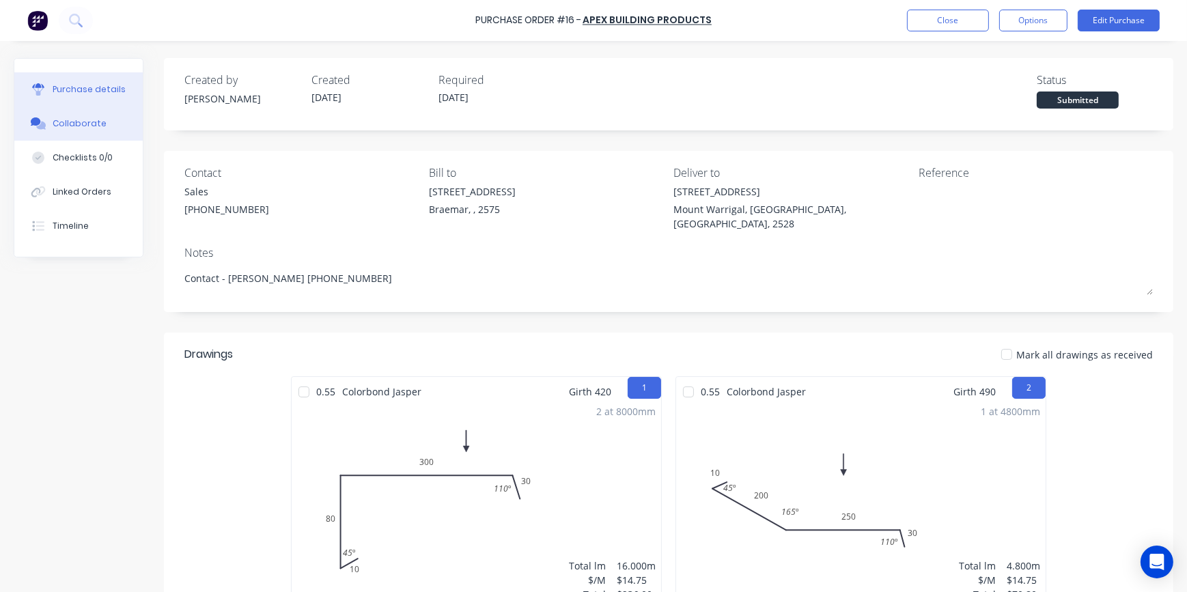
click at [96, 124] on div "Collaborate" at bounding box center [80, 123] width 54 height 12
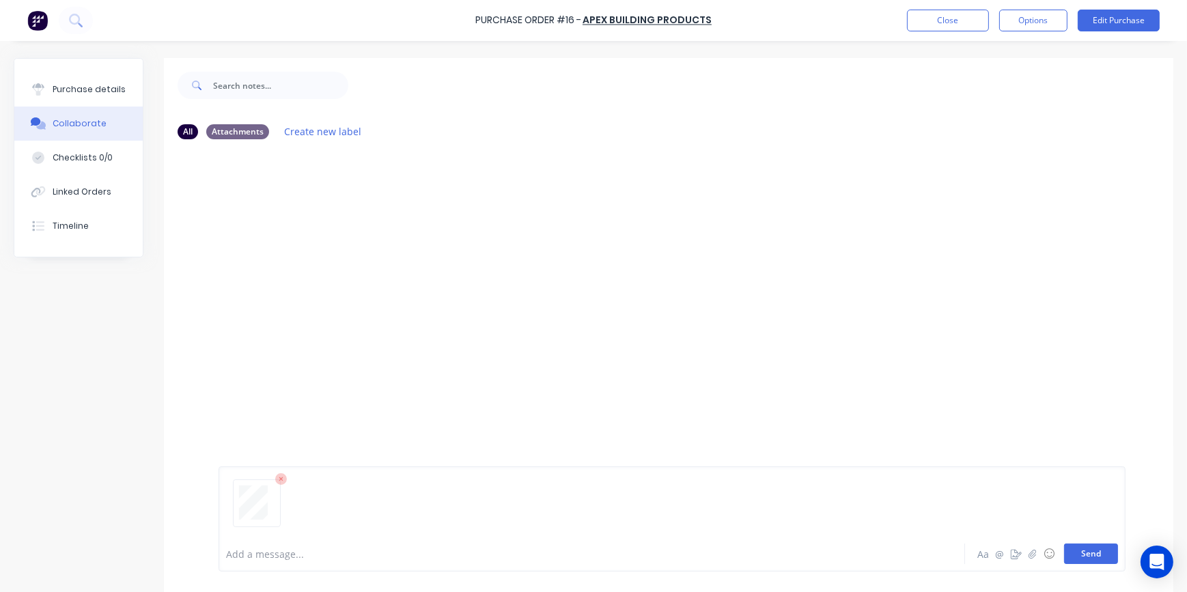
click at [1072, 560] on button "Send" at bounding box center [1091, 554] width 54 height 20
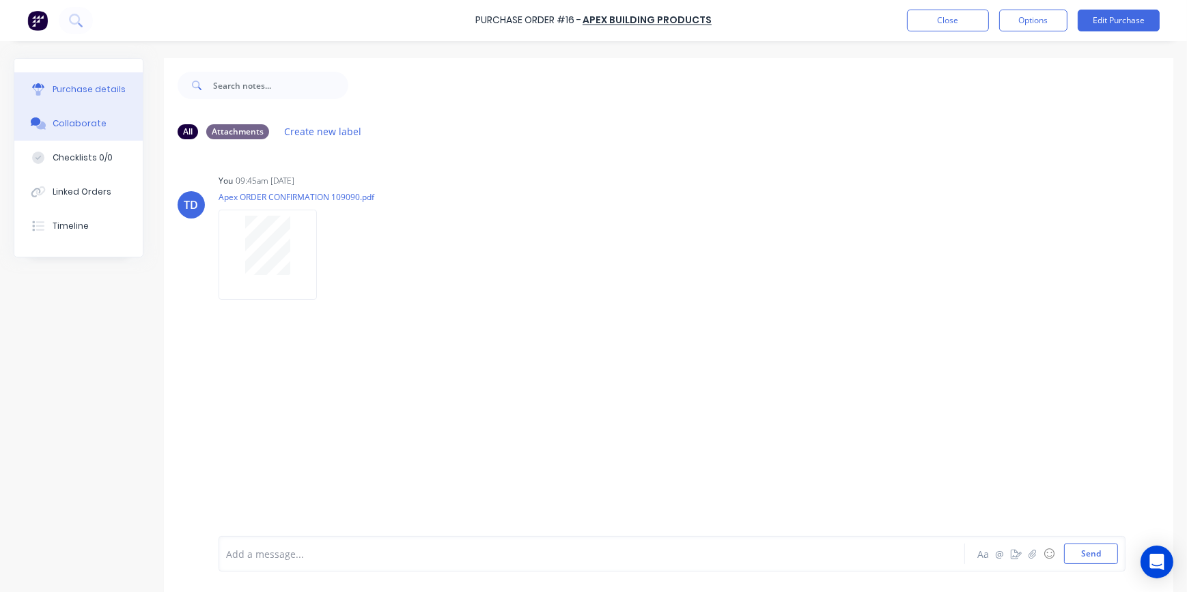
click at [55, 89] on div "Purchase details" at bounding box center [89, 89] width 73 height 12
type textarea "x"
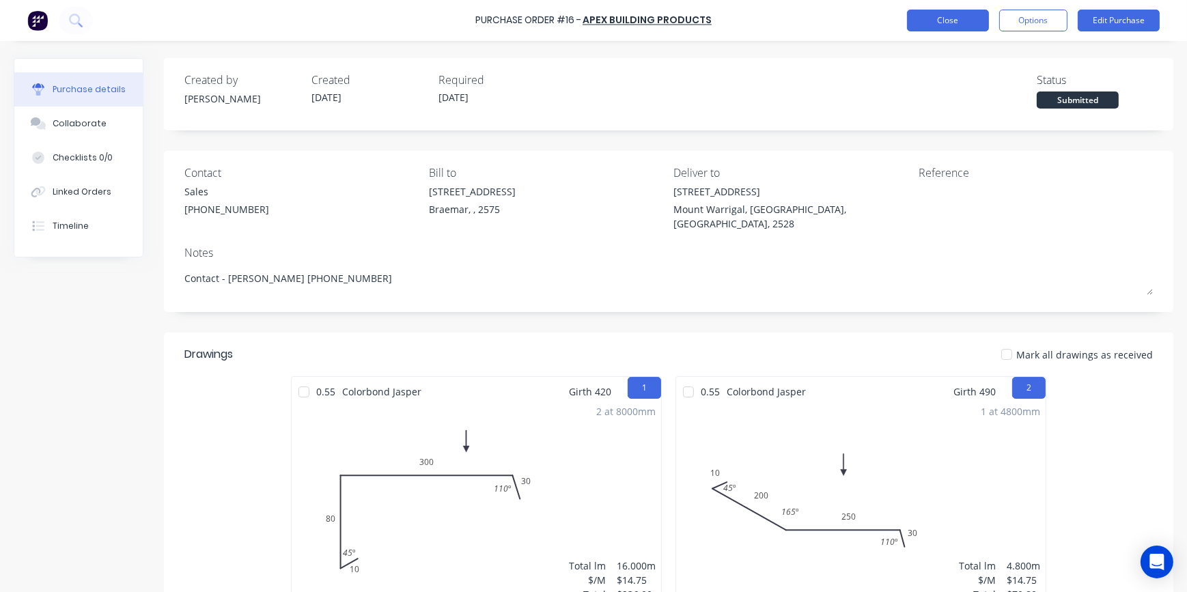
click at [932, 25] on button "Close" at bounding box center [948, 21] width 82 height 22
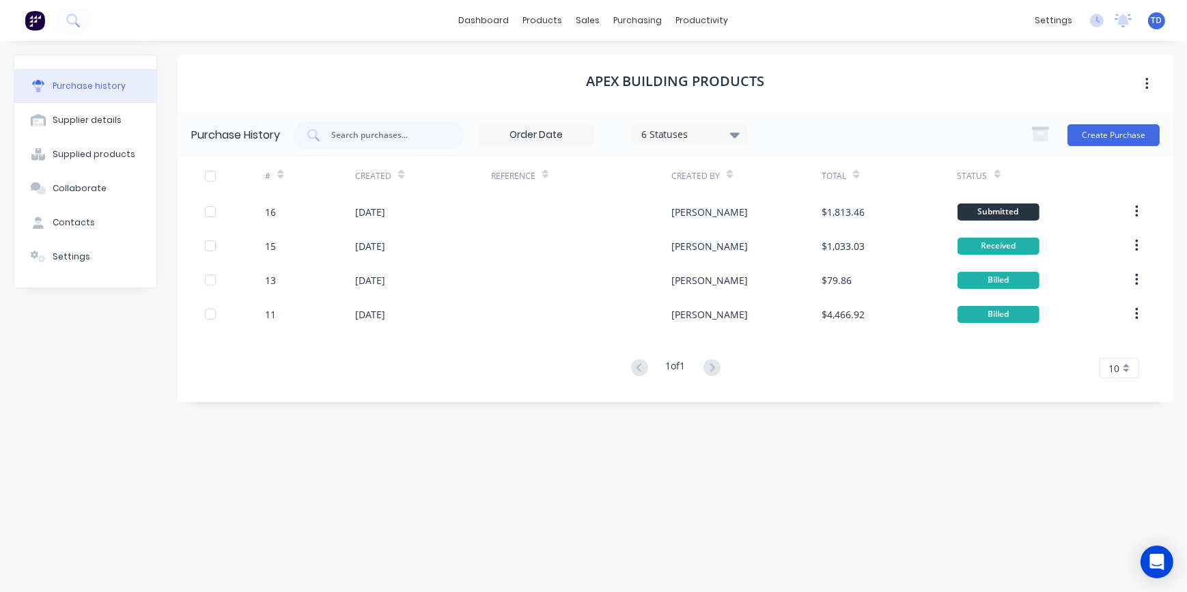
click at [636, 489] on div "Apex Building Products Purchase History 6 Statuses 6 Statuses Create Purchase #…" at bounding box center [676, 310] width 996 height 510
click at [621, 91] on div "Customers" at bounding box center [635, 93] width 49 height 12
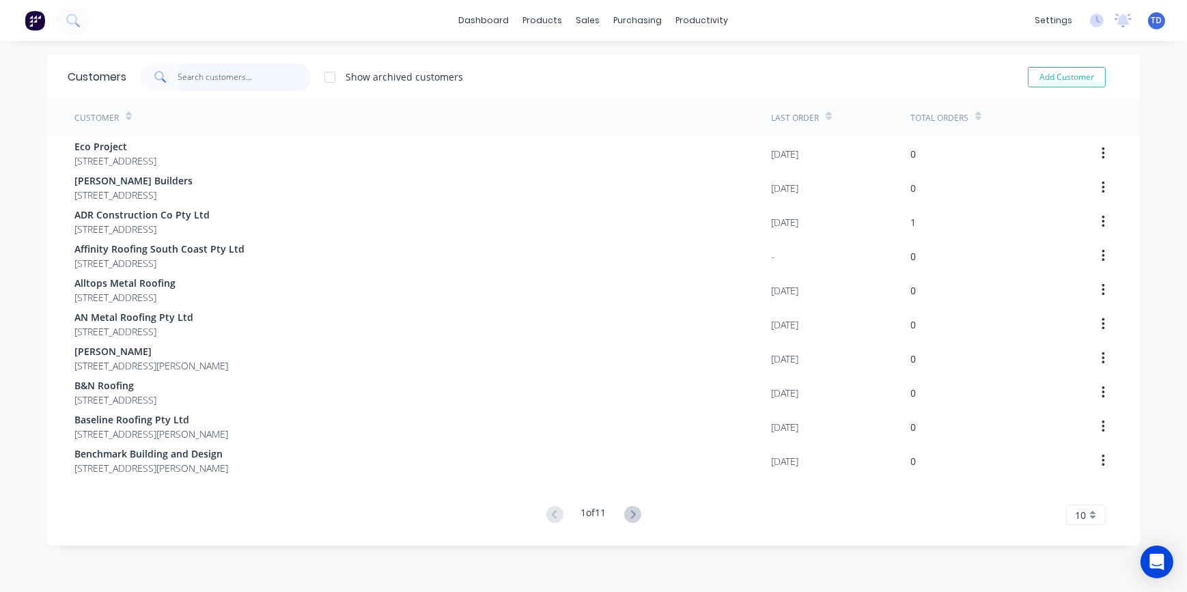
click at [257, 72] on input "text" at bounding box center [244, 77] width 133 height 27
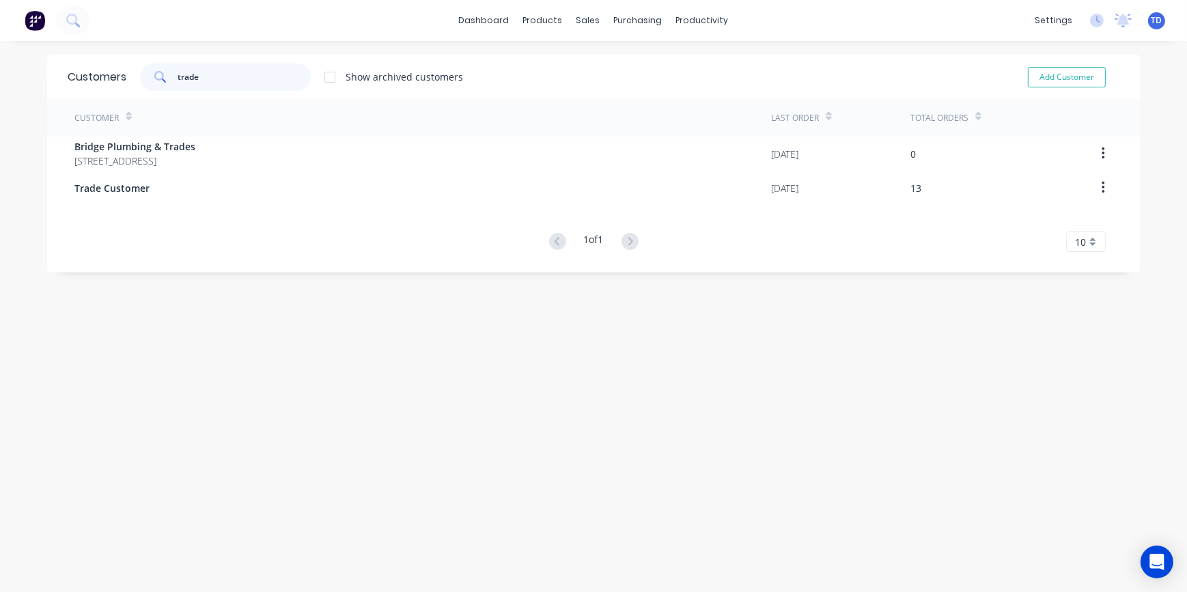
type input "trade"
click at [558, 341] on div "Customers trade Show archived customers Add Customer Customer Last Order Total …" at bounding box center [593, 330] width 1093 height 551
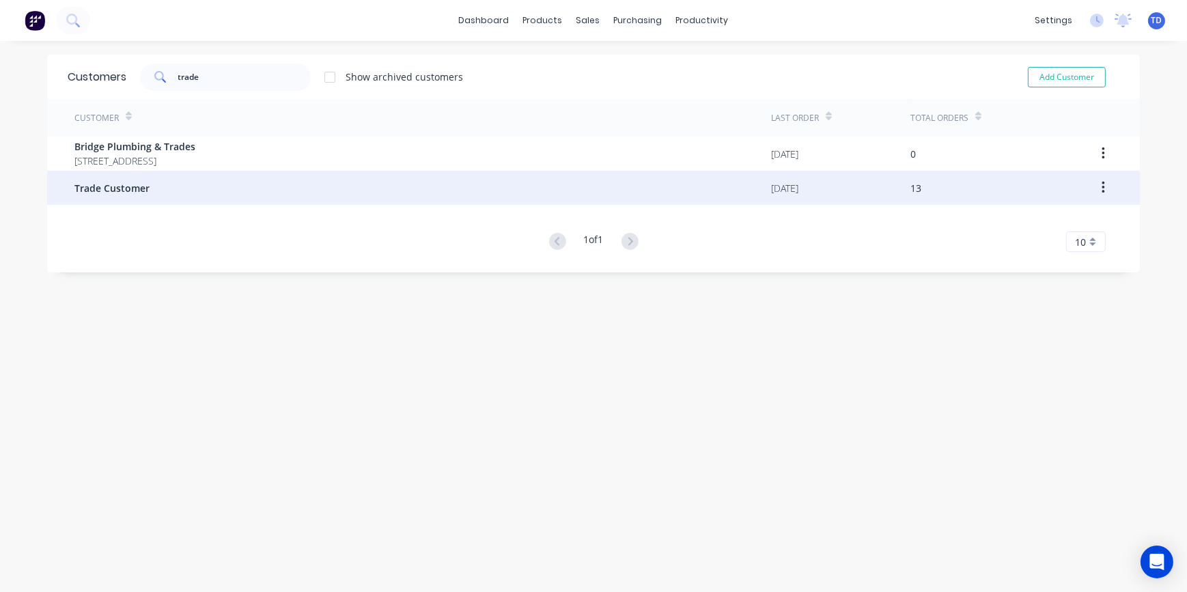
click at [104, 186] on span "Trade Customer" at bounding box center [111, 188] width 75 height 14
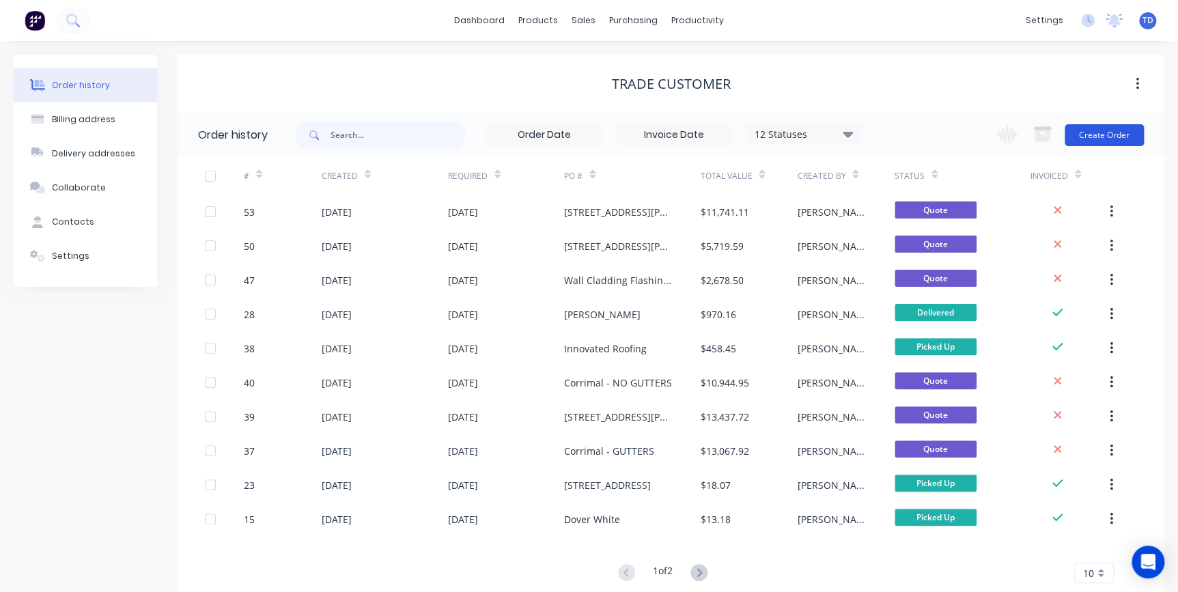
click at [1106, 136] on button "Create Order" at bounding box center [1104, 135] width 79 height 22
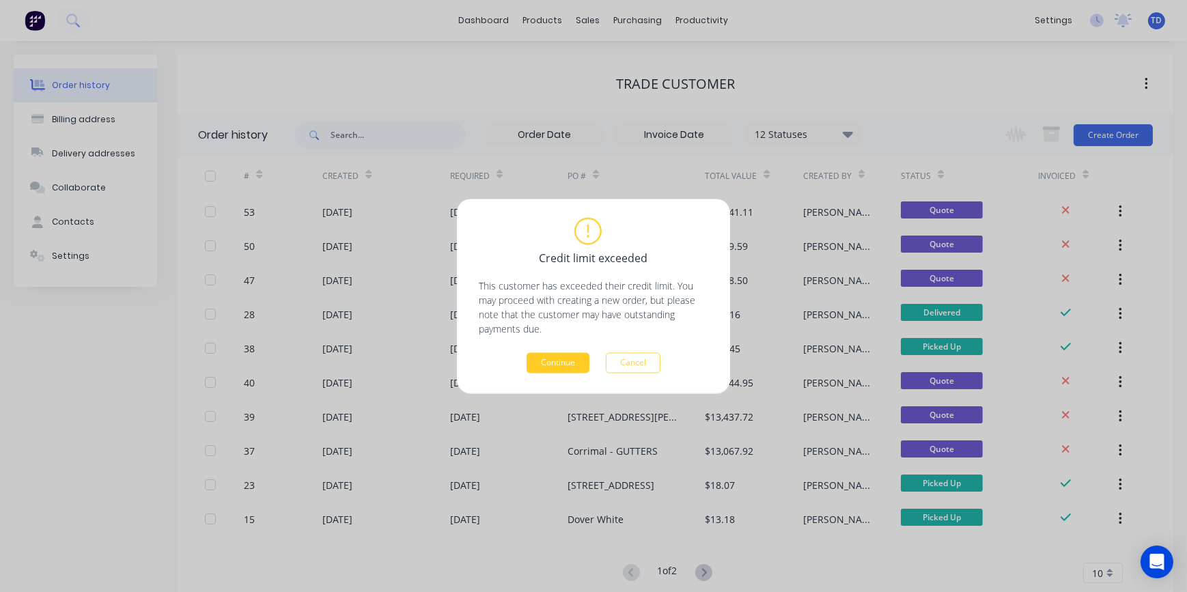
click at [559, 365] on button "Continue" at bounding box center [558, 362] width 63 height 20
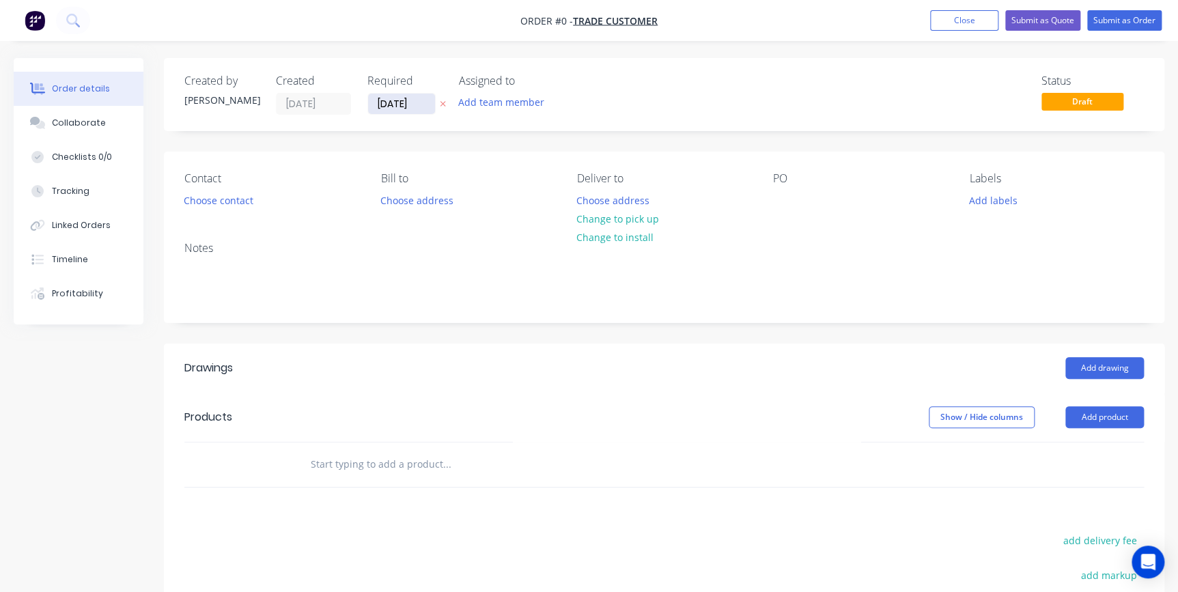
click at [418, 108] on input "13/10/25" at bounding box center [401, 104] width 67 height 20
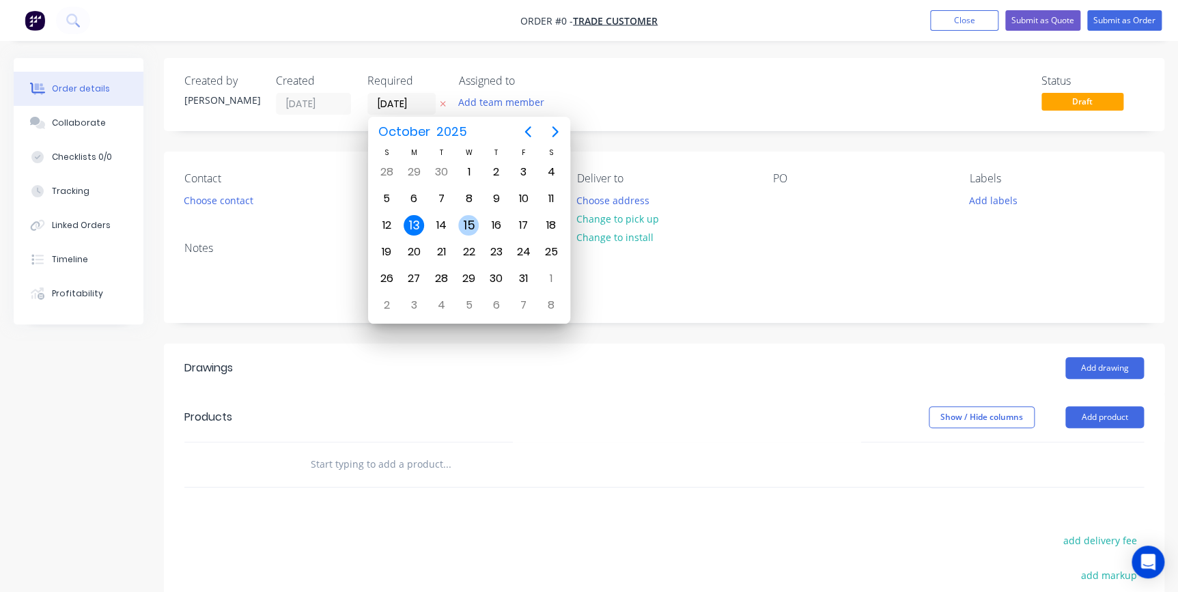
click at [464, 222] on div "15" at bounding box center [468, 225] width 20 height 20
type input "15/10/25"
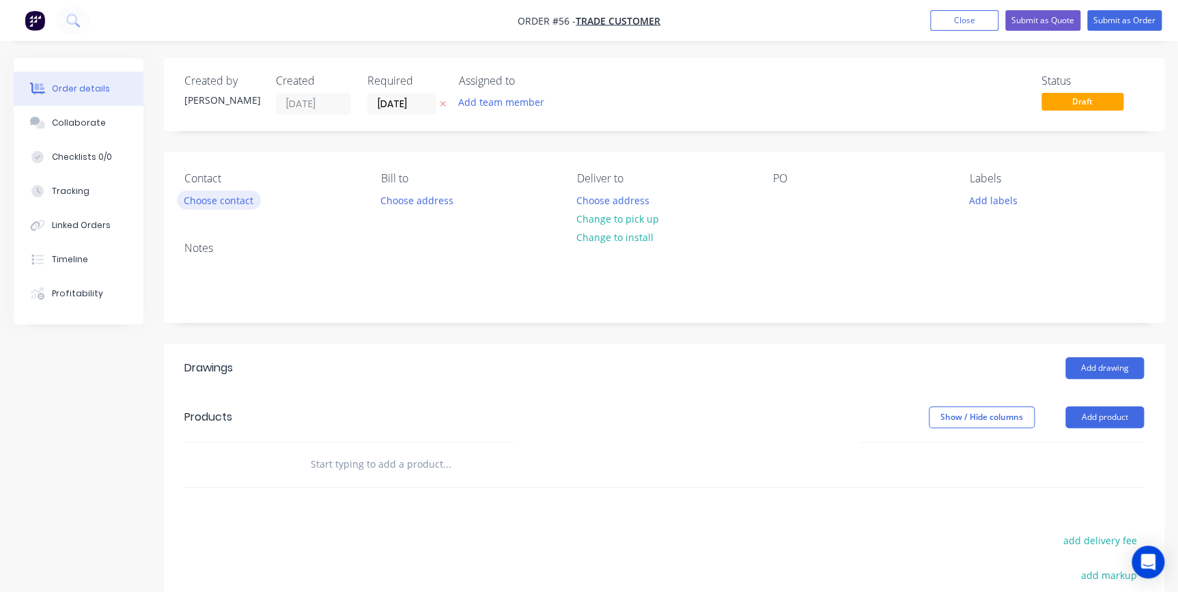
click at [234, 202] on button "Choose contact" at bounding box center [219, 200] width 84 height 18
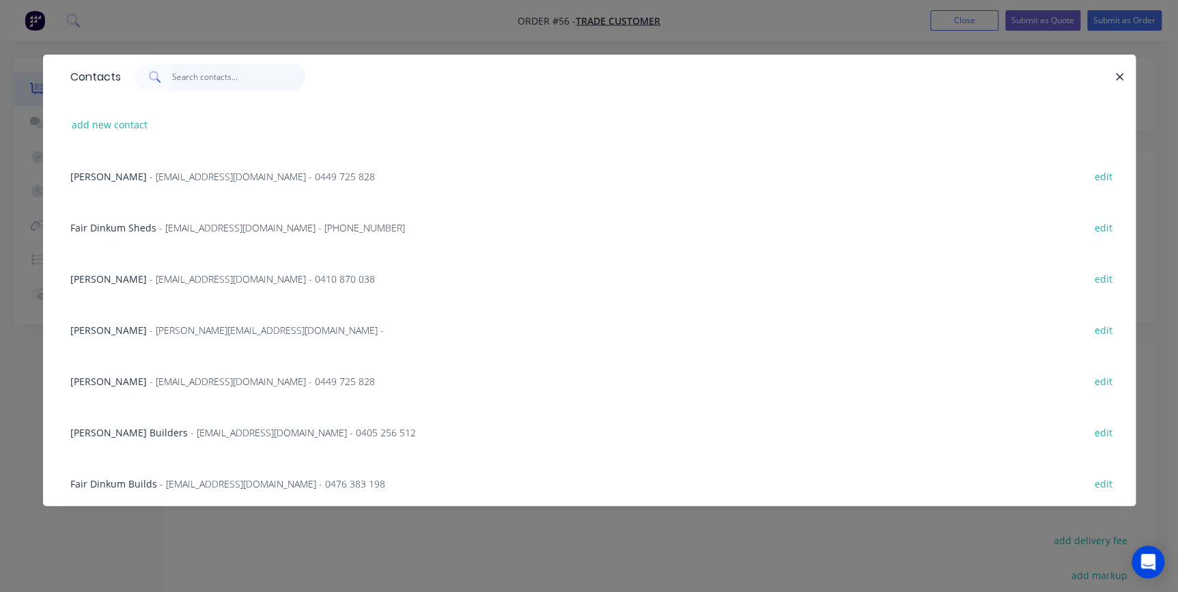
click at [219, 83] on input "text" at bounding box center [238, 77] width 133 height 27
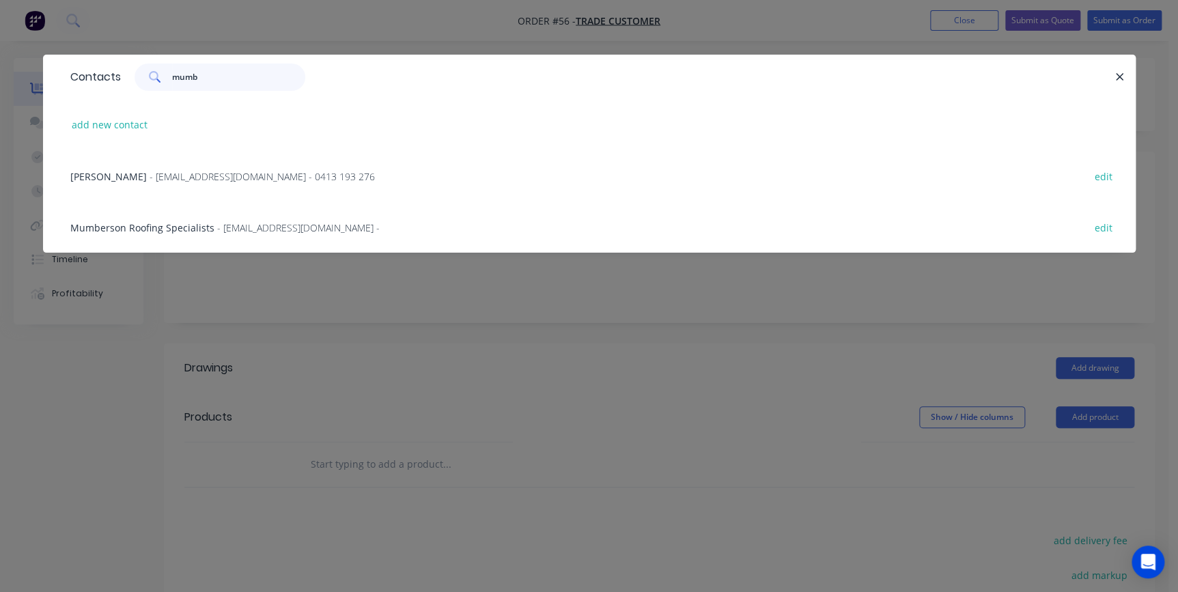
type input "mumb"
click at [332, 229] on span "- mumbersonroofingspecialists@outlook.com -" at bounding box center [298, 227] width 163 height 13
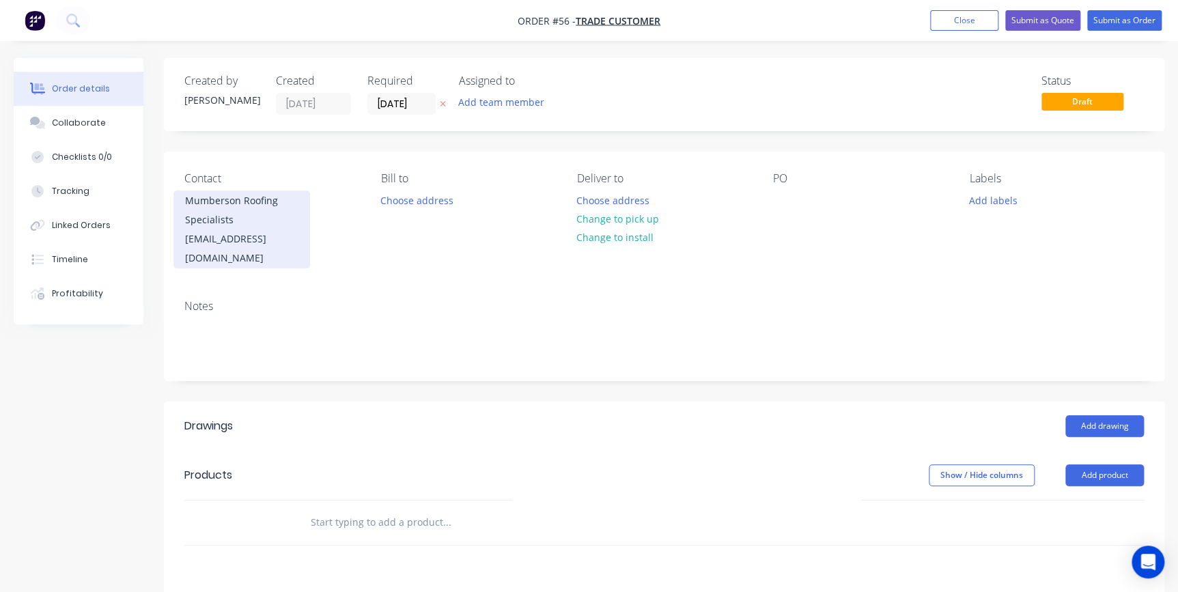
click at [244, 222] on div "Mumberson Roofing Specialists" at bounding box center [241, 210] width 113 height 38
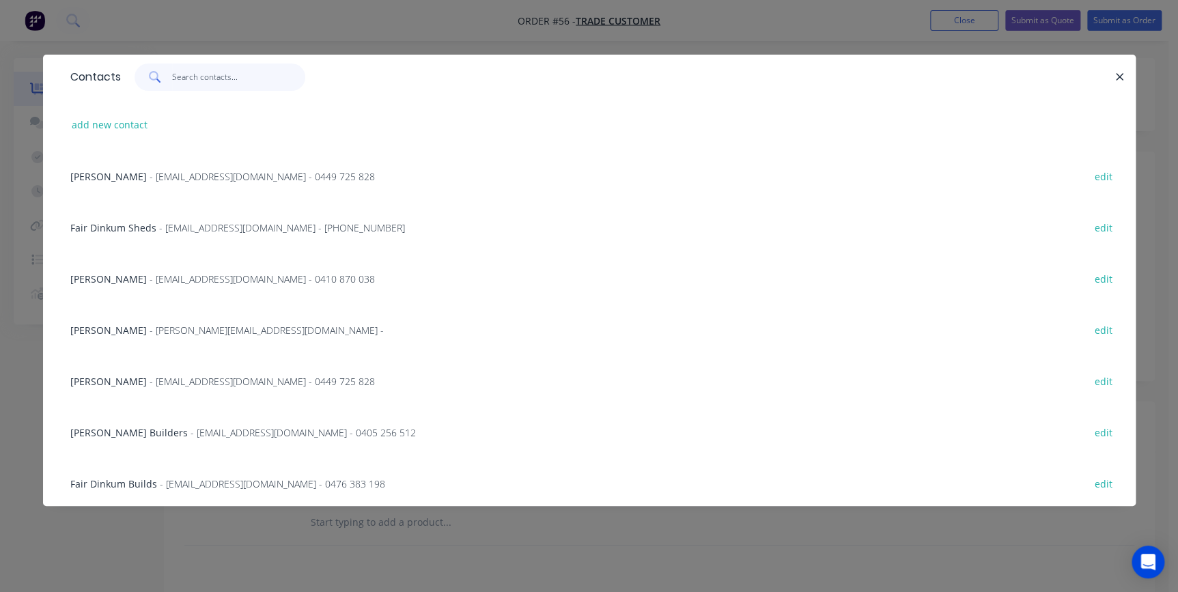
click at [236, 76] on input "text" at bounding box center [238, 77] width 133 height 27
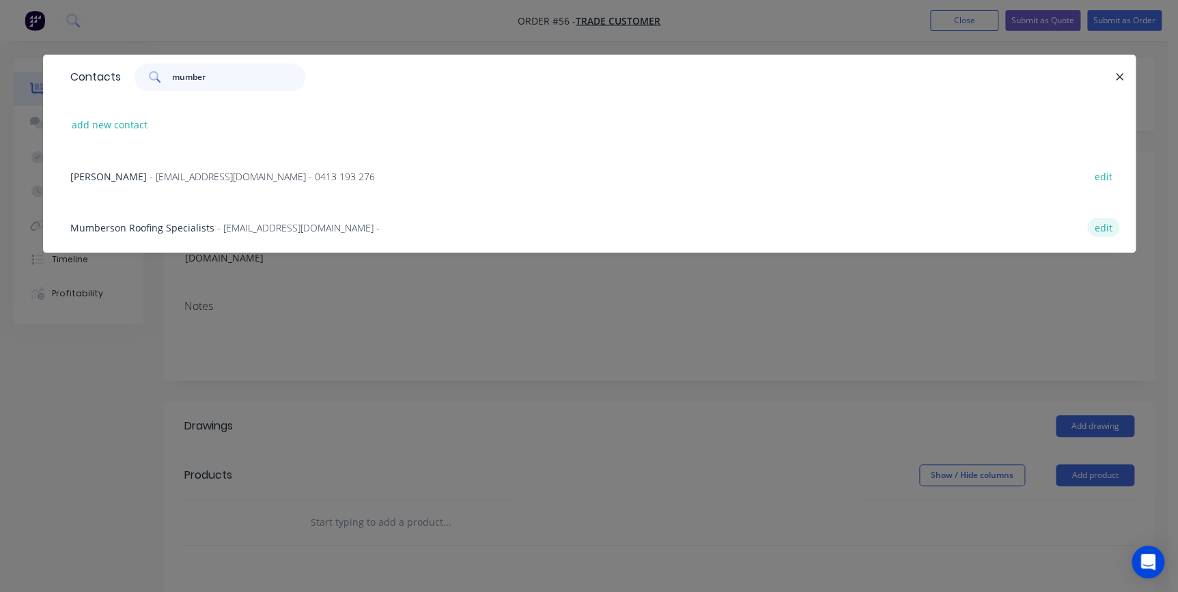
type input "mumber"
click at [1102, 227] on button "edit" at bounding box center [1103, 227] width 32 height 18
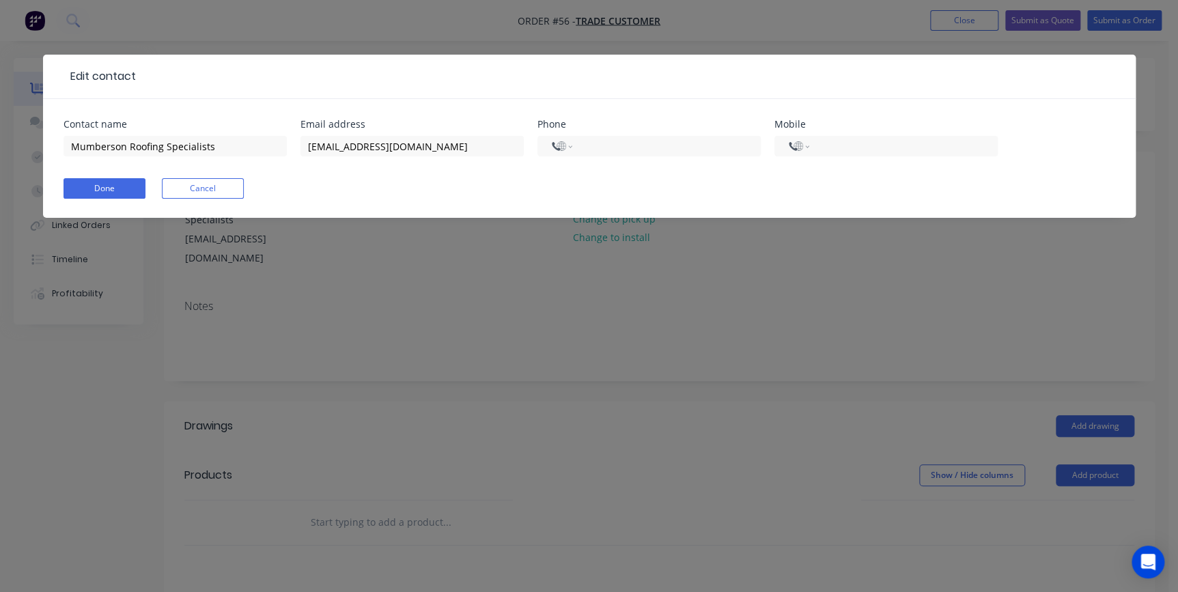
select select "AU"
click at [854, 143] on input "tel" at bounding box center [901, 147] width 164 height 16
type input "0413 193 267"
click at [89, 180] on button "Done" at bounding box center [105, 188] width 82 height 20
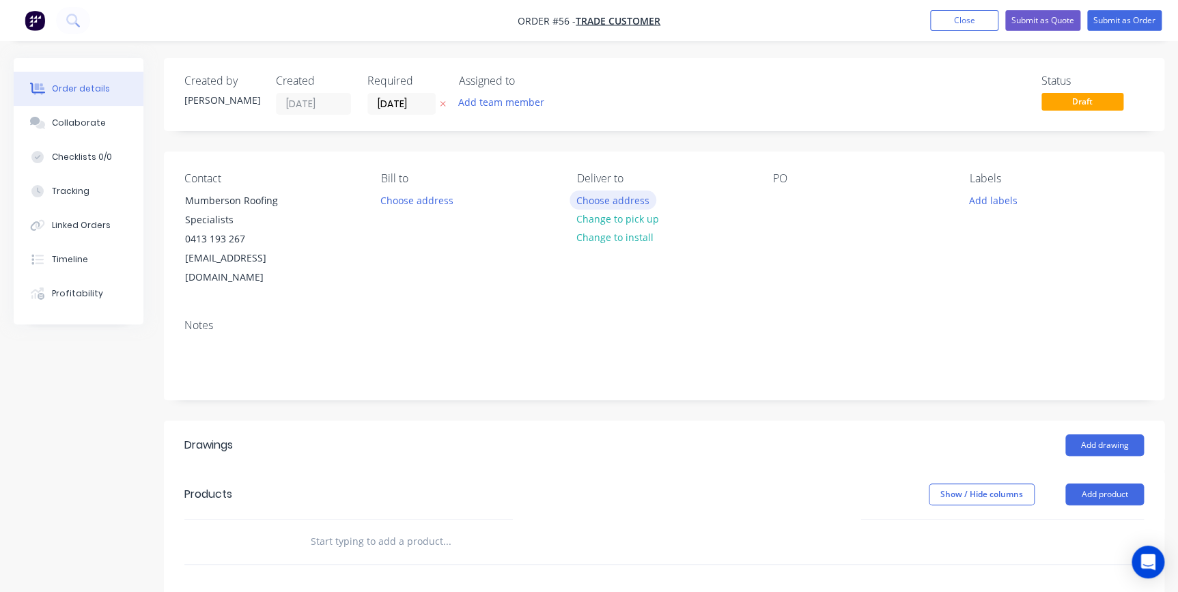
click at [620, 198] on button "Choose address" at bounding box center [613, 200] width 87 height 18
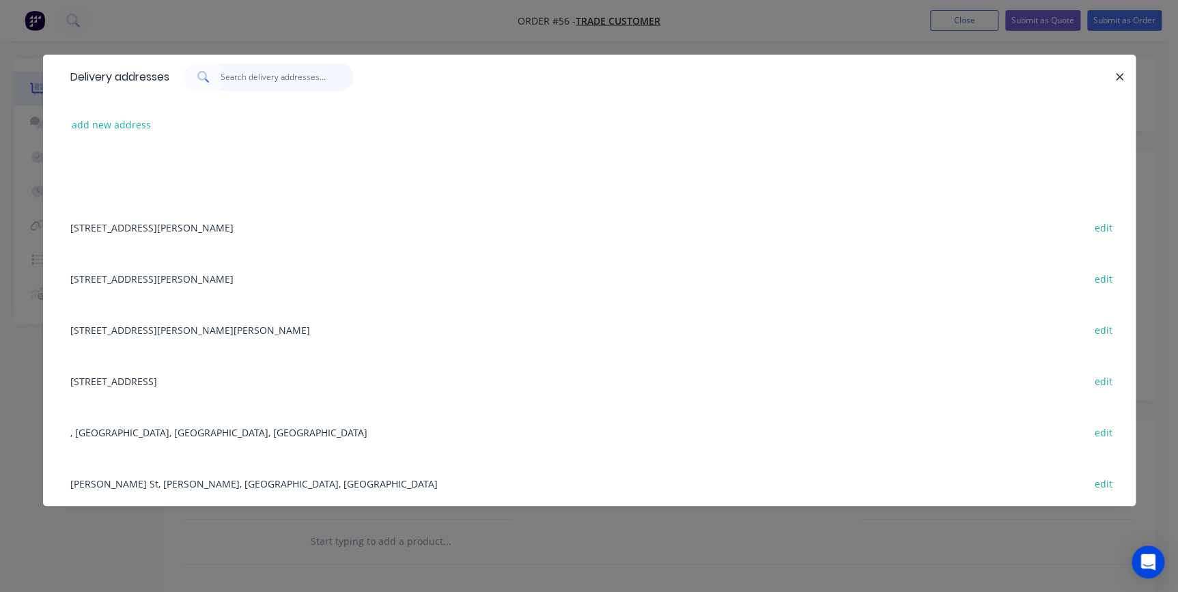
click at [236, 82] on input "text" at bounding box center [287, 77] width 133 height 27
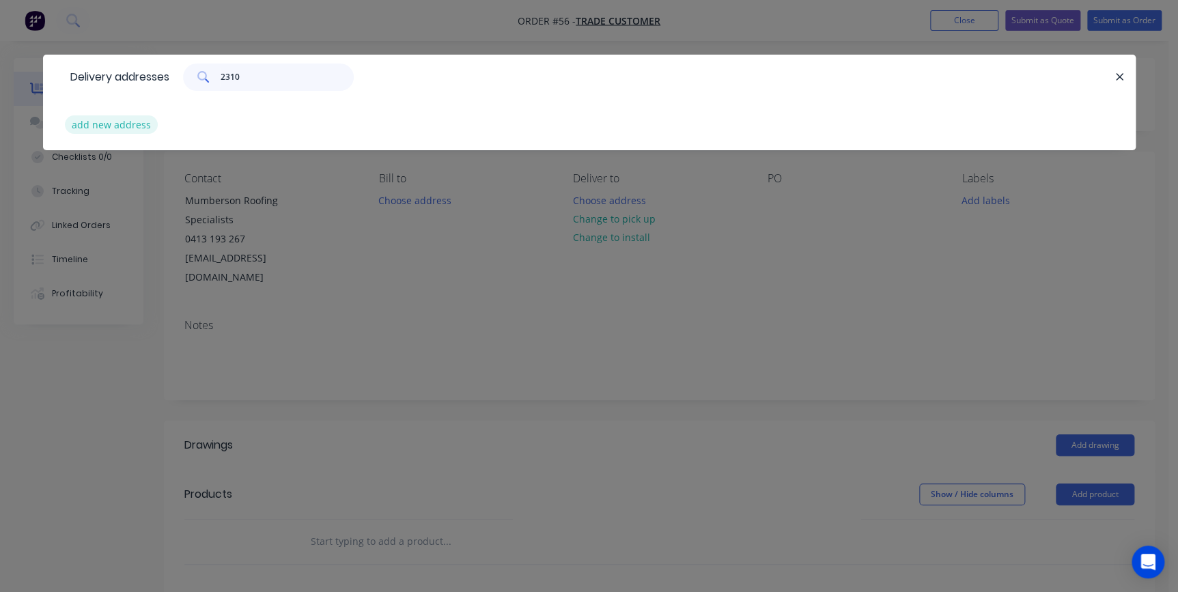
type input "2310"
click at [120, 128] on button "add new address" at bounding box center [112, 124] width 94 height 18
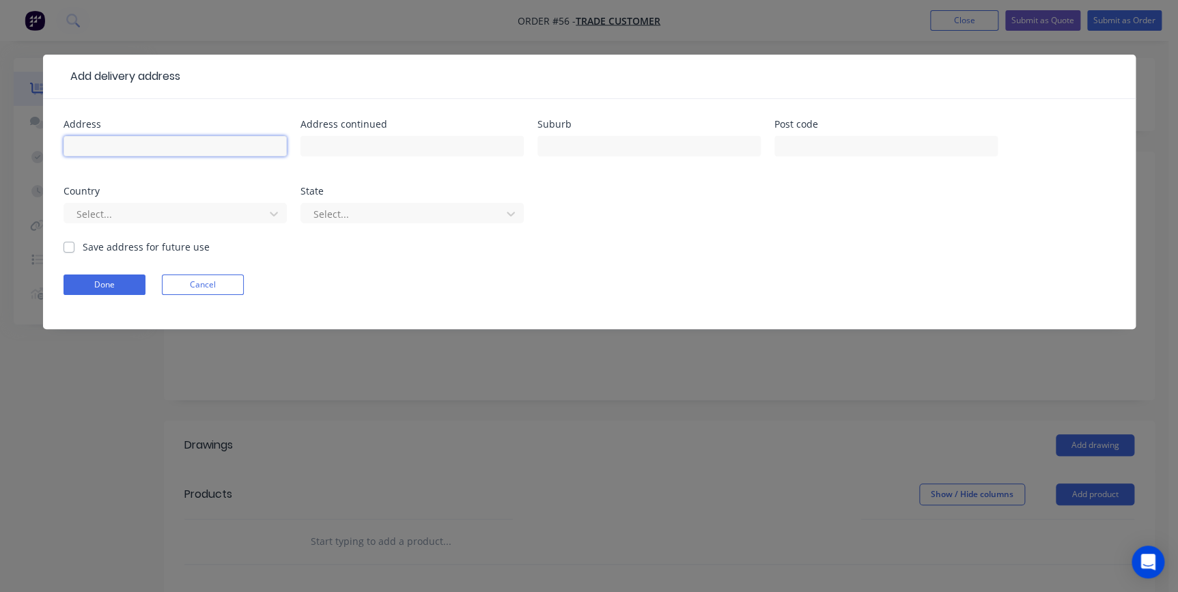
click at [143, 144] on input "text" at bounding box center [175, 146] width 223 height 20
type input "[STREET_ADDRESS]"
type input "Picton"
click at [811, 143] on input "2310" at bounding box center [885, 146] width 223 height 20
type input "2571"
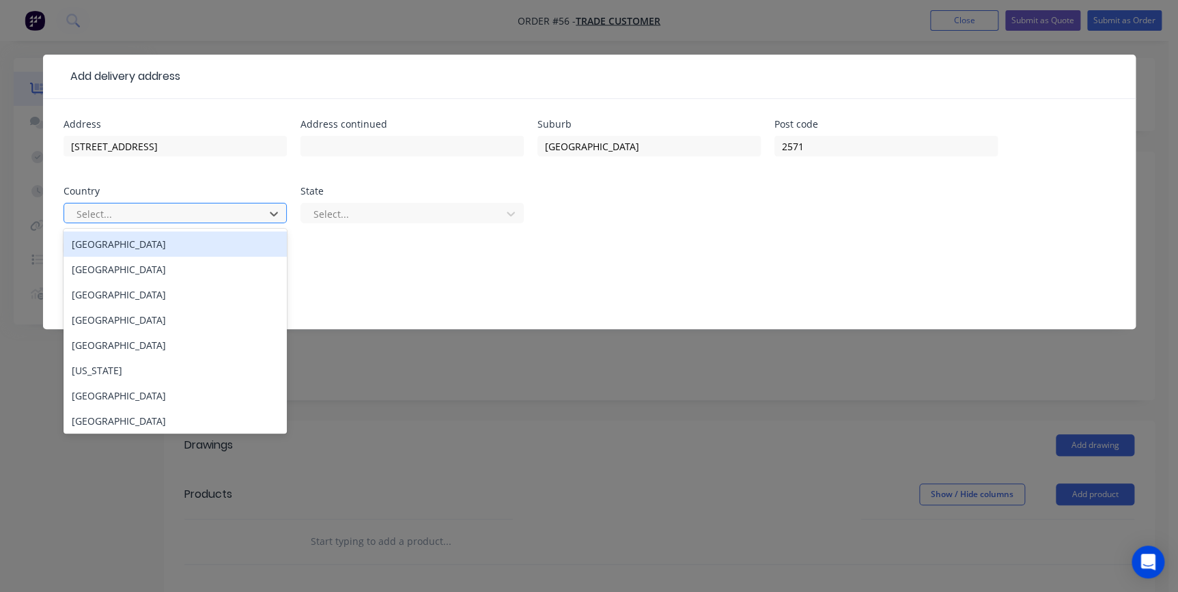
click at [219, 214] on div at bounding box center [166, 214] width 182 height 17
click at [178, 240] on div "Australia" at bounding box center [175, 244] width 223 height 25
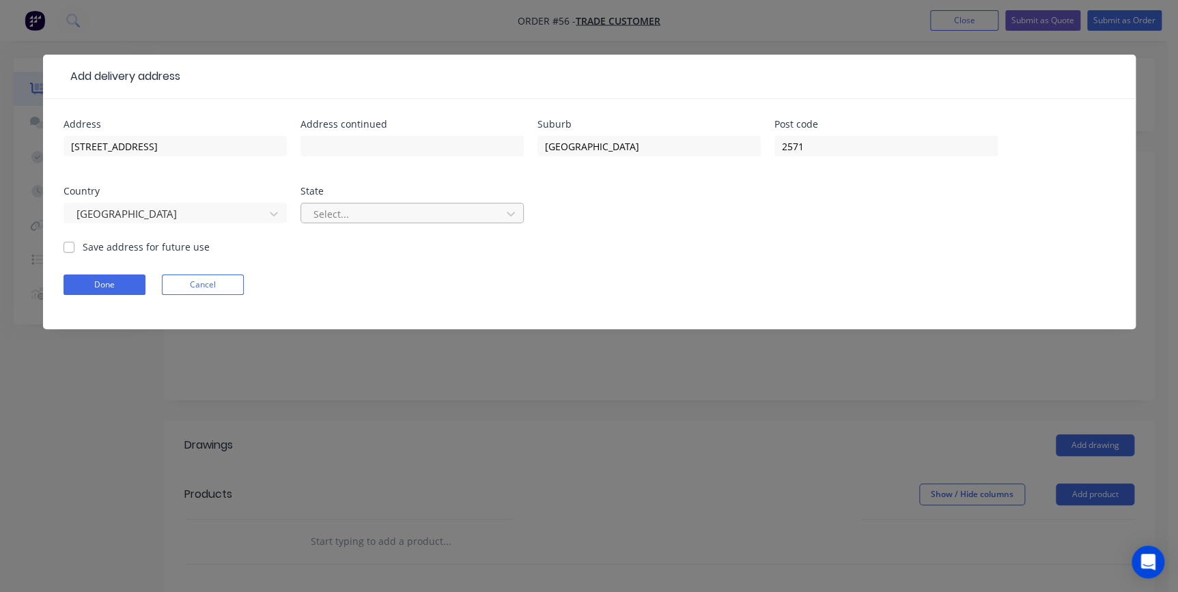
click at [382, 213] on div at bounding box center [403, 214] width 182 height 17
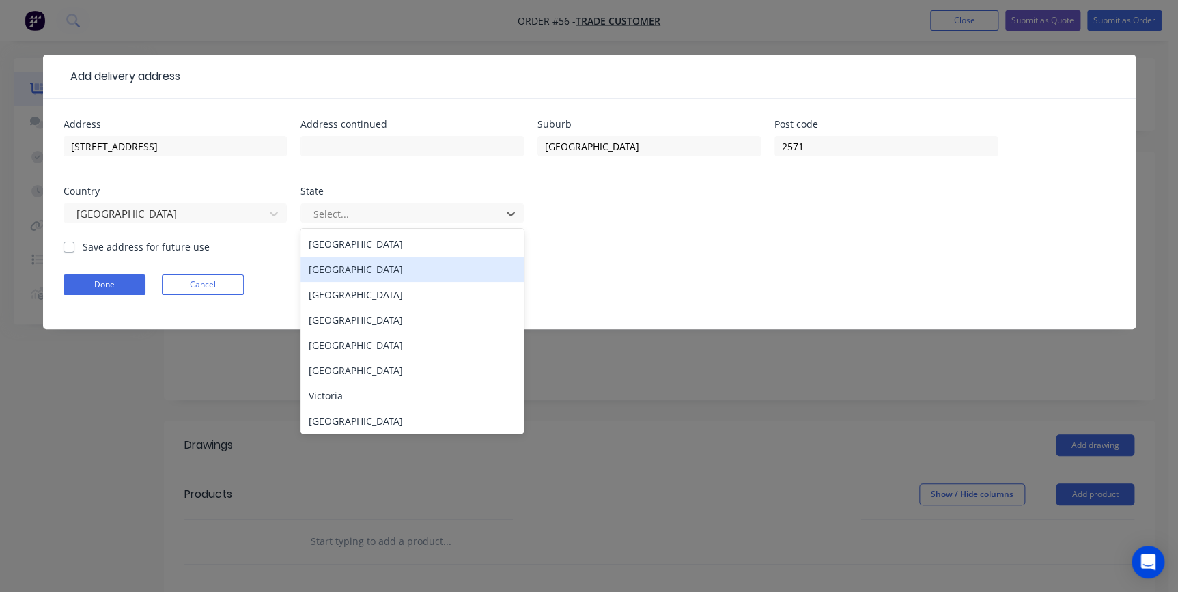
click at [355, 270] on div "New South Wales" at bounding box center [411, 269] width 223 height 25
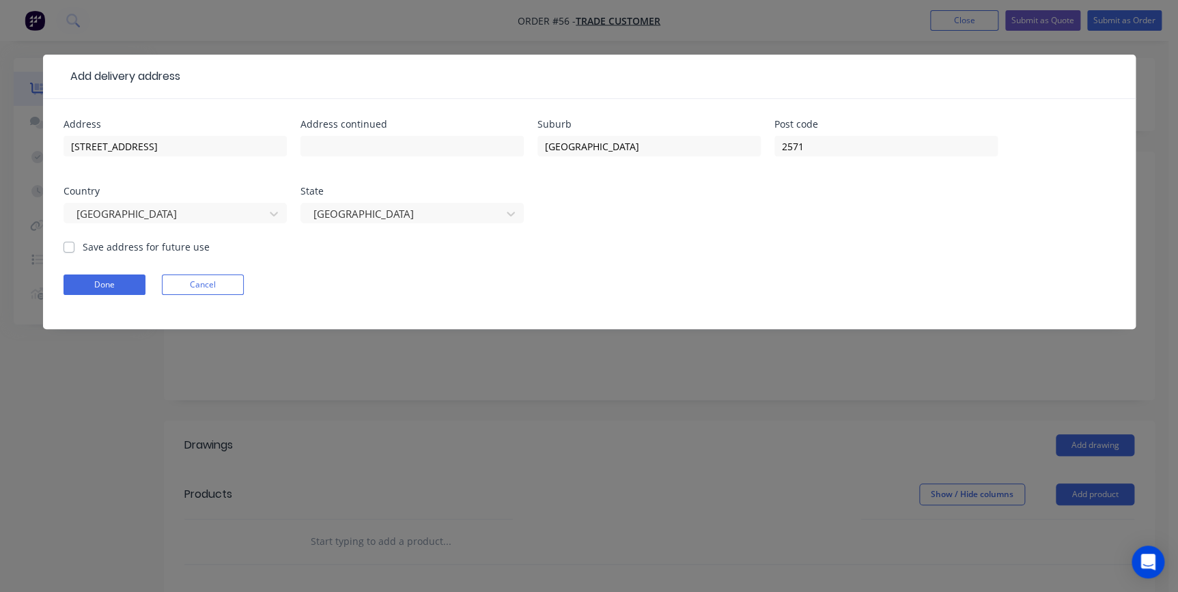
click at [83, 249] on label "Save address for future use" at bounding box center [146, 247] width 127 height 14
click at [66, 249] on input "Save address for future use" at bounding box center [69, 246] width 11 height 13
checkbox input "true"
click at [98, 283] on button "Done" at bounding box center [105, 285] width 82 height 20
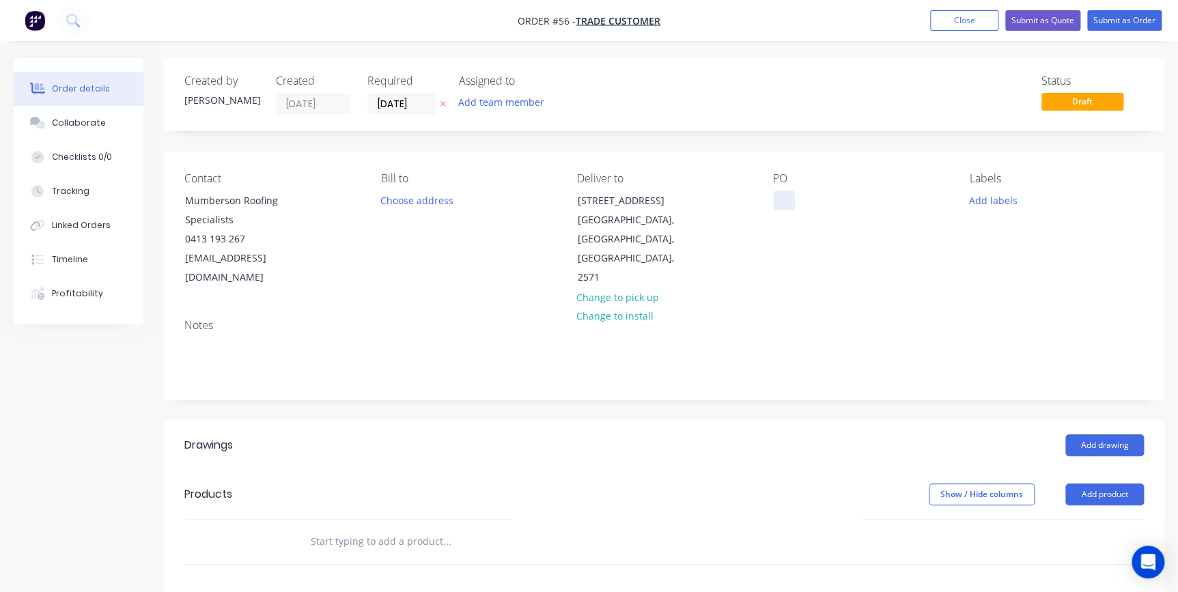
click at [785, 193] on div at bounding box center [784, 201] width 22 height 20
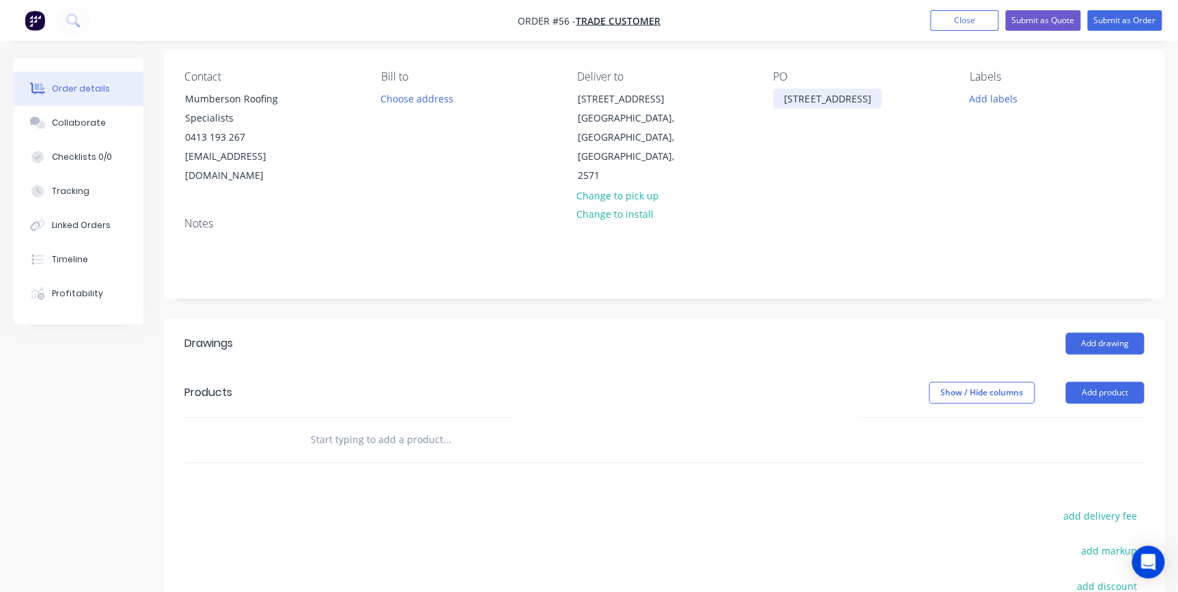
scroll to position [124, 0]
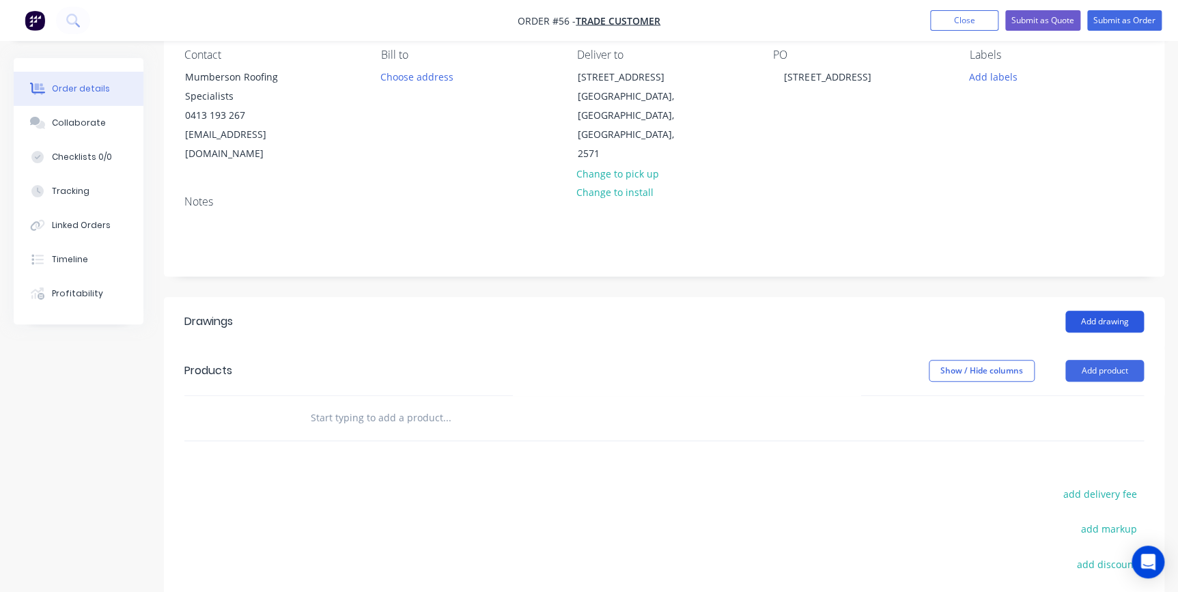
click at [1106, 311] on button "Add drawing" at bounding box center [1104, 322] width 79 height 22
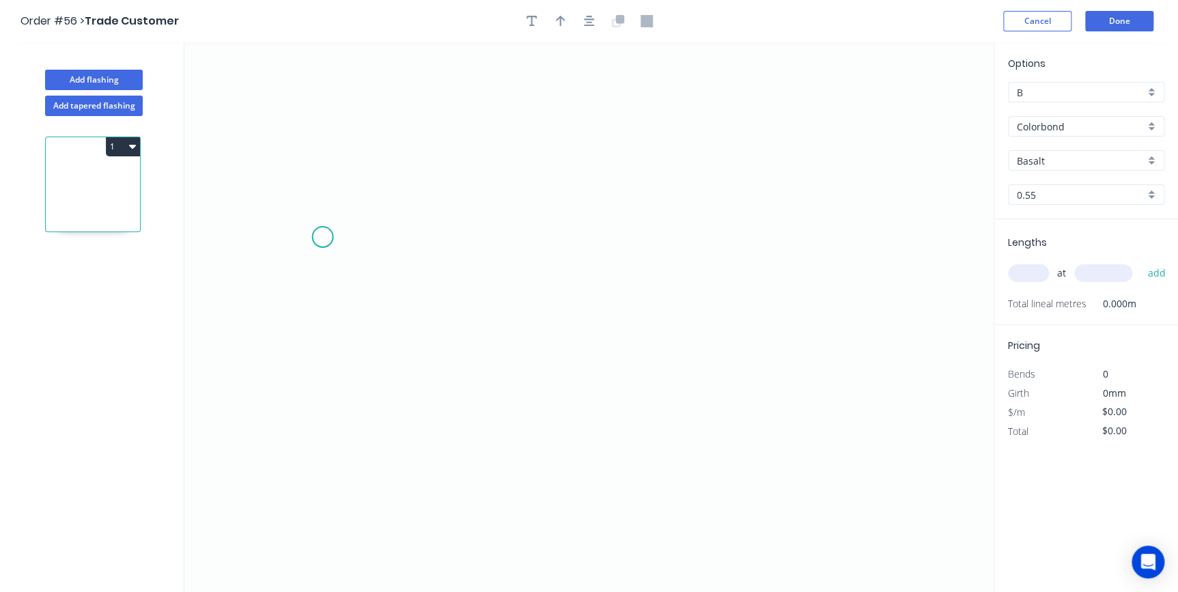
click at [322, 237] on icon "0" at bounding box center [588, 317] width 809 height 550
click at [283, 253] on icon "0" at bounding box center [588, 317] width 809 height 550
click at [614, 410] on icon "0 ?" at bounding box center [588, 317] width 809 height 550
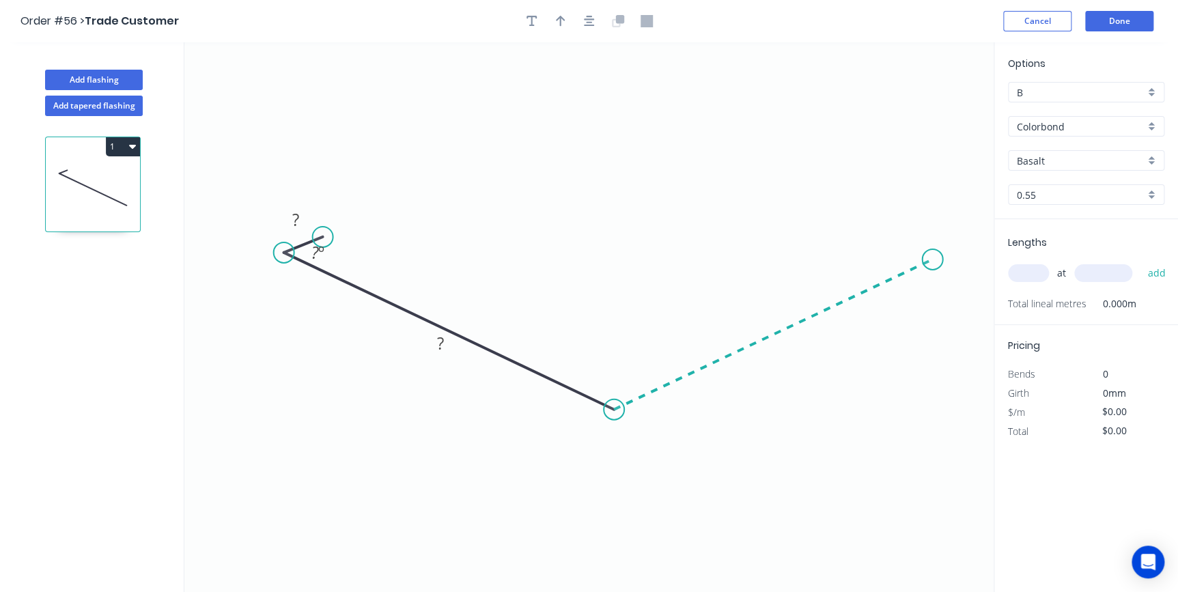
click at [933, 260] on icon "0 ? ? ? º" at bounding box center [588, 317] width 809 height 550
click at [869, 235] on icon "0 ? ? ? ? º ? º" at bounding box center [588, 317] width 809 height 550
click at [869, 235] on circle at bounding box center [868, 235] width 20 height 20
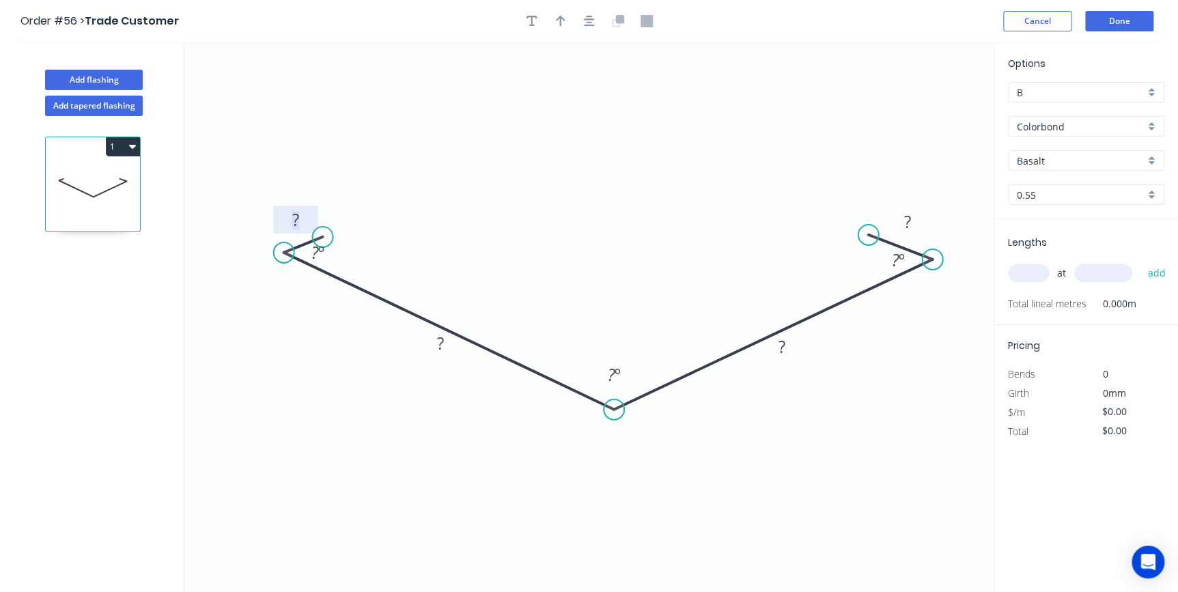
click at [300, 216] on rect at bounding box center [295, 220] width 27 height 19
type input "$16.81"
drag, startPoint x: 798, startPoint y: 335, endPoint x: 770, endPoint y: 275, distance: 67.2
click at [770, 275] on rect at bounding box center [753, 286] width 45 height 28
drag, startPoint x: 460, startPoint y: 335, endPoint x: 484, endPoint y: 287, distance: 54.4
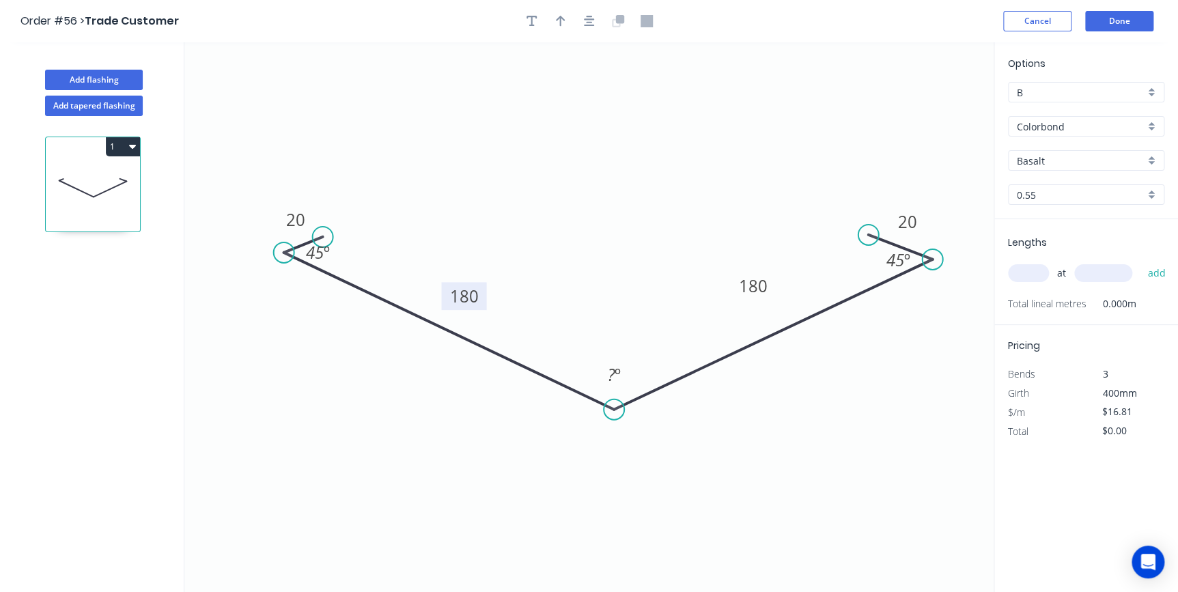
click at [484, 287] on rect at bounding box center [463, 296] width 45 height 28
drag, startPoint x: 557, startPoint y: 14, endPoint x: 608, endPoint y: 47, distance: 61.2
click at [557, 15] on icon "button" at bounding box center [561, 21] width 10 height 12
drag, startPoint x: 923, startPoint y: 108, endPoint x: 548, endPoint y: 143, distance: 375.9
click at [548, 143] on icon at bounding box center [552, 127] width 12 height 44
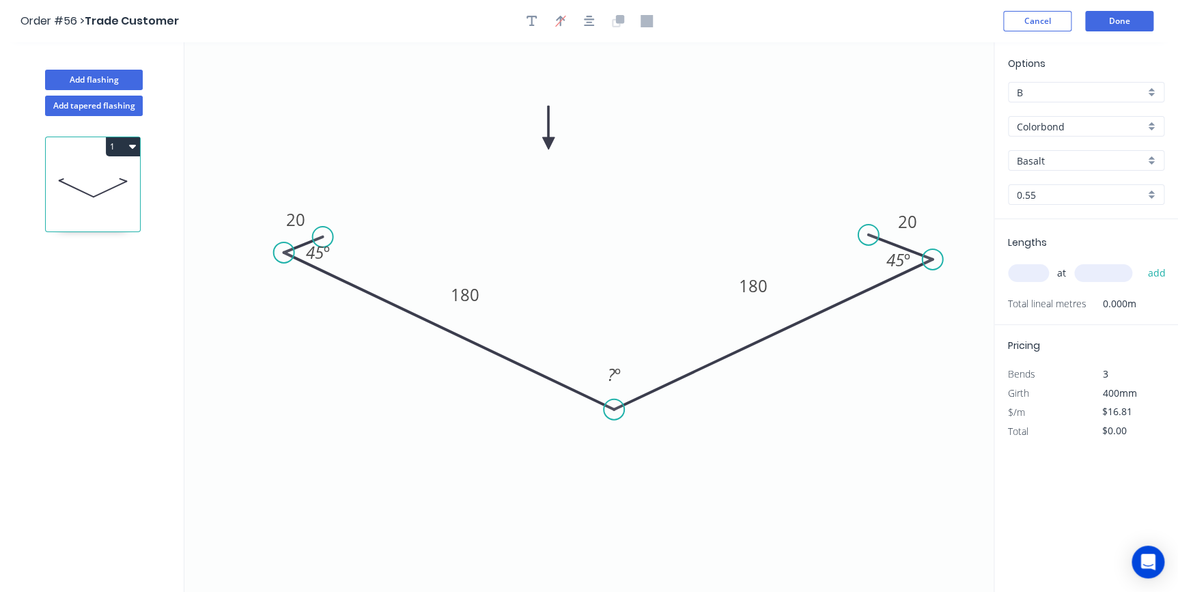
click at [1082, 156] on input "Basalt" at bounding box center [1081, 161] width 128 height 14
drag, startPoint x: 1067, startPoint y: 185, endPoint x: 1046, endPoint y: 238, distance: 57.6
click at [1067, 186] on div "Monument" at bounding box center [1086, 187] width 155 height 24
type input "Monument"
click at [1024, 275] on input "text" at bounding box center [1028, 273] width 41 height 18
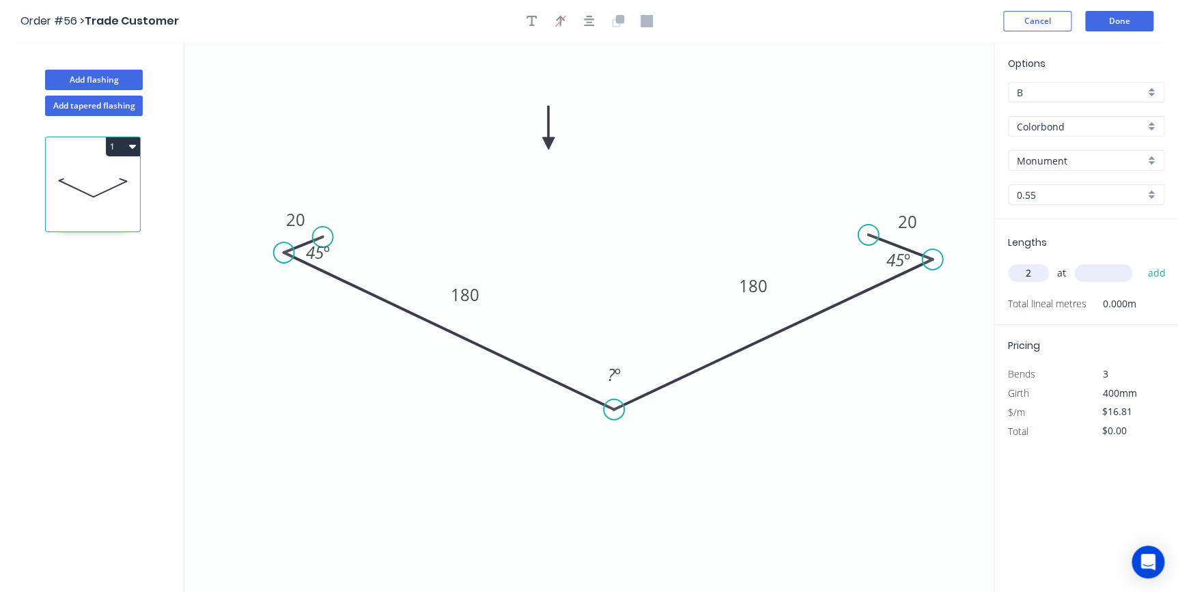
type input "2"
type input "6500"
click at [1140, 262] on button "add" at bounding box center [1156, 273] width 32 height 23
type input "$218.53"
type input "2"
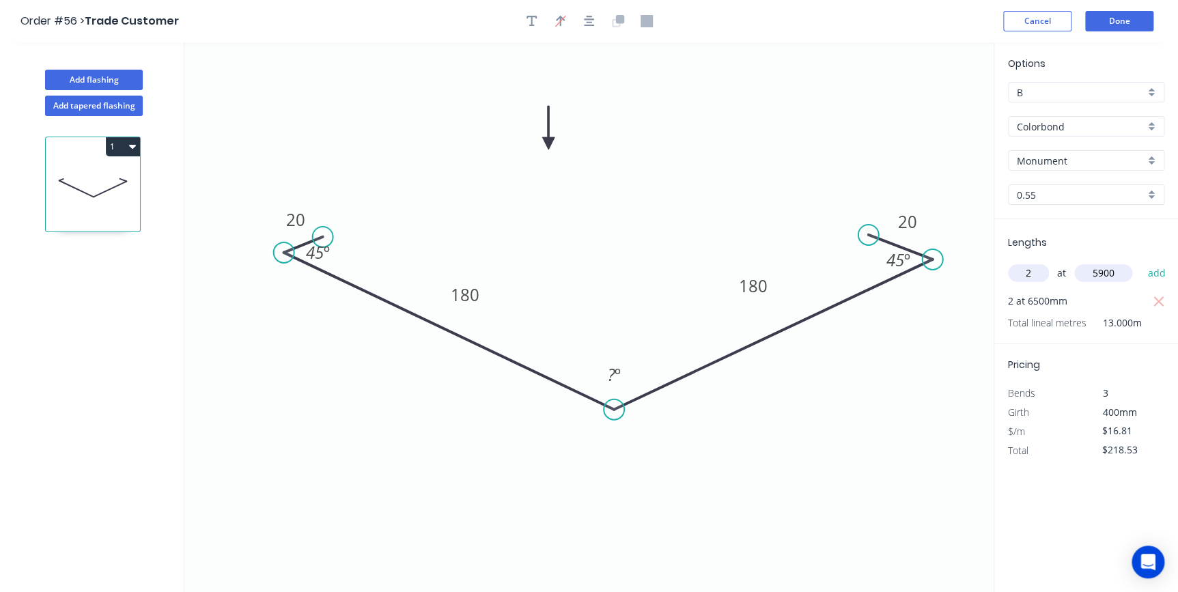
type input "5900"
click at [1140, 262] on button "add" at bounding box center [1156, 273] width 32 height 23
type input "$416.89"
click at [1099, 26] on button "Done" at bounding box center [1119, 21] width 68 height 20
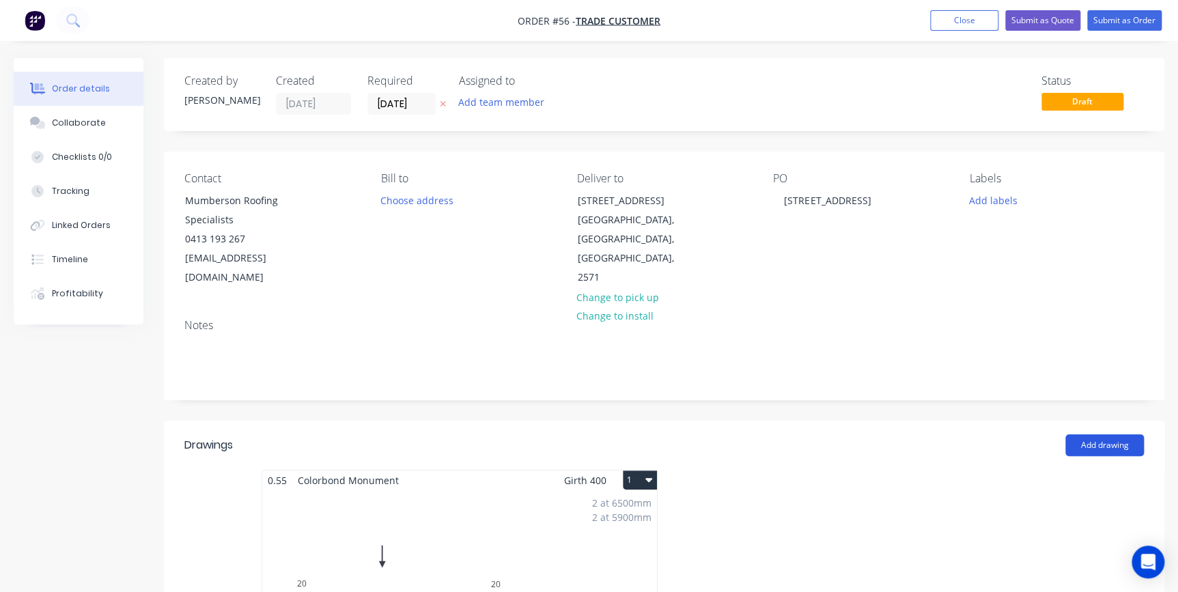
click at [1100, 434] on button "Add drawing" at bounding box center [1104, 445] width 79 height 22
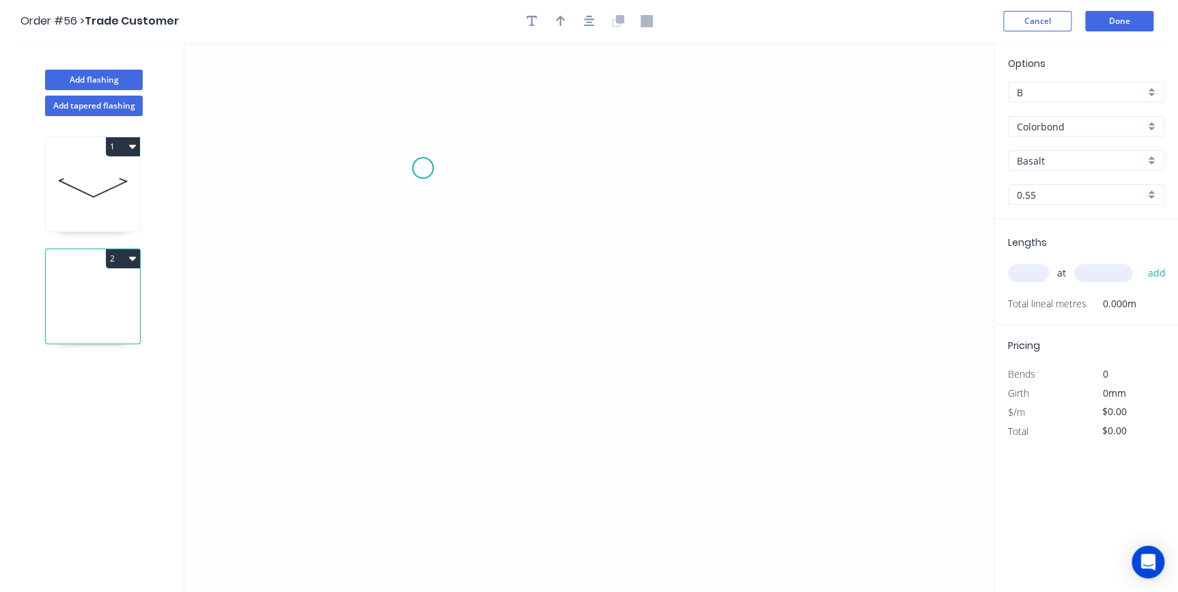
click at [423, 168] on icon "0" at bounding box center [588, 317] width 809 height 550
click at [415, 390] on icon "0" at bounding box center [588, 317] width 809 height 550
click at [824, 392] on icon "0 ?" at bounding box center [588, 317] width 809 height 550
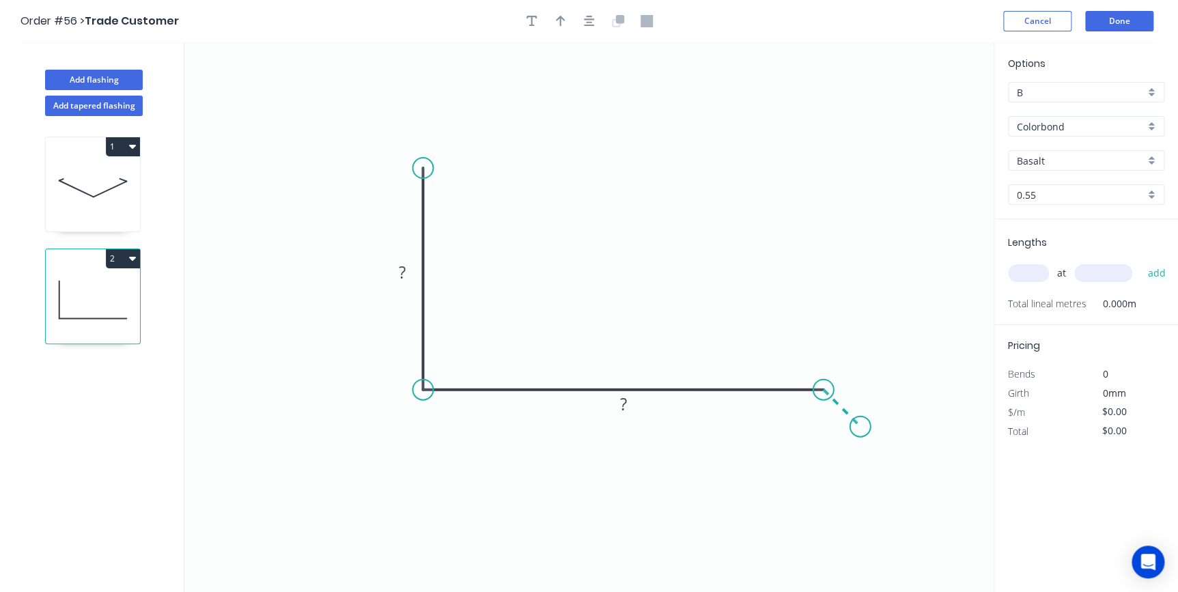
click at [860, 427] on icon "0 ? ?" at bounding box center [588, 317] width 809 height 550
click at [860, 427] on circle at bounding box center [860, 427] width 20 height 20
drag, startPoint x: 857, startPoint y: 419, endPoint x: 865, endPoint y: 406, distance: 15.0
click at [871, 404] on circle at bounding box center [870, 403] width 20 height 20
drag, startPoint x: 642, startPoint y: 399, endPoint x: 664, endPoint y: 313, distance: 88.8
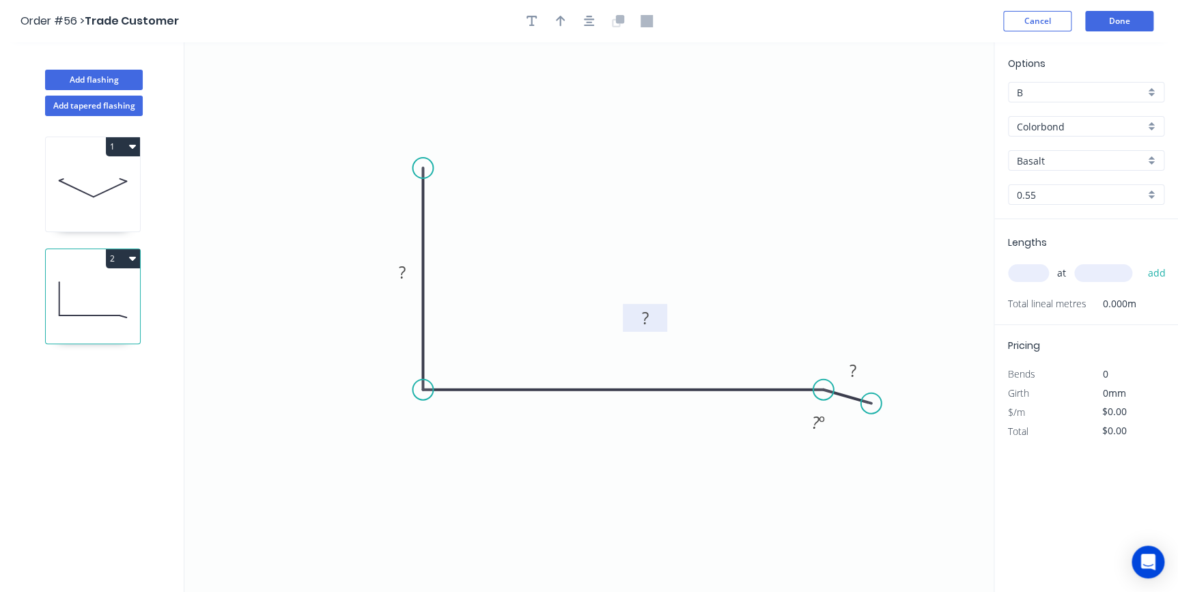
click at [664, 313] on rect at bounding box center [645, 318] width 44 height 28
click at [451, 427] on div "Show angle" at bounding box center [498, 434] width 137 height 28
drag, startPoint x: 419, startPoint y: 261, endPoint x: 508, endPoint y: 234, distance: 92.9
click at [508, 234] on rect at bounding box center [491, 246] width 44 height 28
click at [496, 247] on rect at bounding box center [490, 245] width 27 height 19
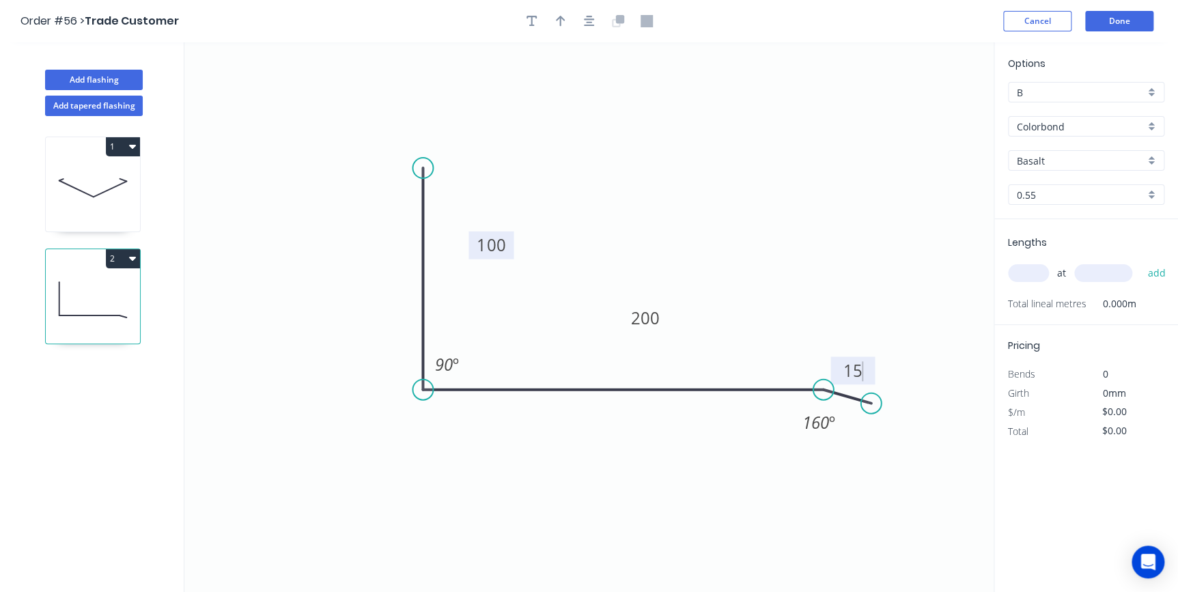
type input "$15.34"
click at [1048, 163] on input "Basalt" at bounding box center [1081, 161] width 128 height 14
drag, startPoint x: 1048, startPoint y: 176, endPoint x: 1053, endPoint y: 210, distance: 34.6
click at [1048, 177] on div "Monument" at bounding box center [1086, 187] width 155 height 24
type input "Monument"
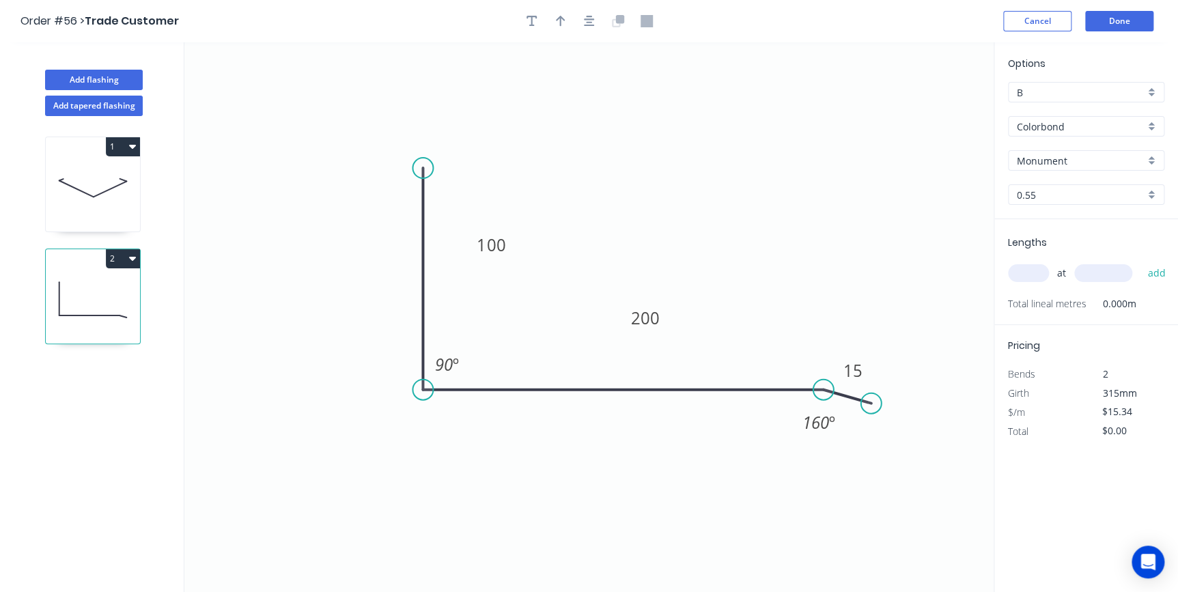
click at [1038, 273] on input "text" at bounding box center [1028, 273] width 41 height 18
type input "1"
type input "5400"
click at [1140, 262] on button "add" at bounding box center [1156, 273] width 32 height 23
type input "$82.84"
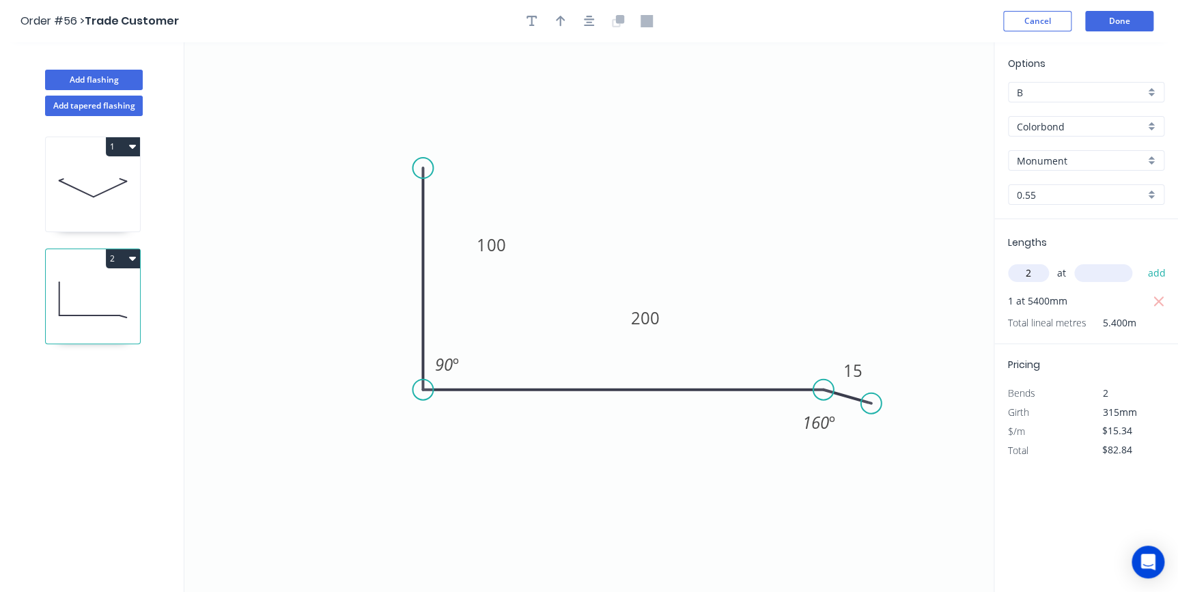
type input "2"
type input "2300"
click at [1140, 262] on button "add" at bounding box center [1156, 273] width 32 height 23
type input "$153.40"
drag, startPoint x: 553, startPoint y: 25, endPoint x: 612, endPoint y: 45, distance: 62.2
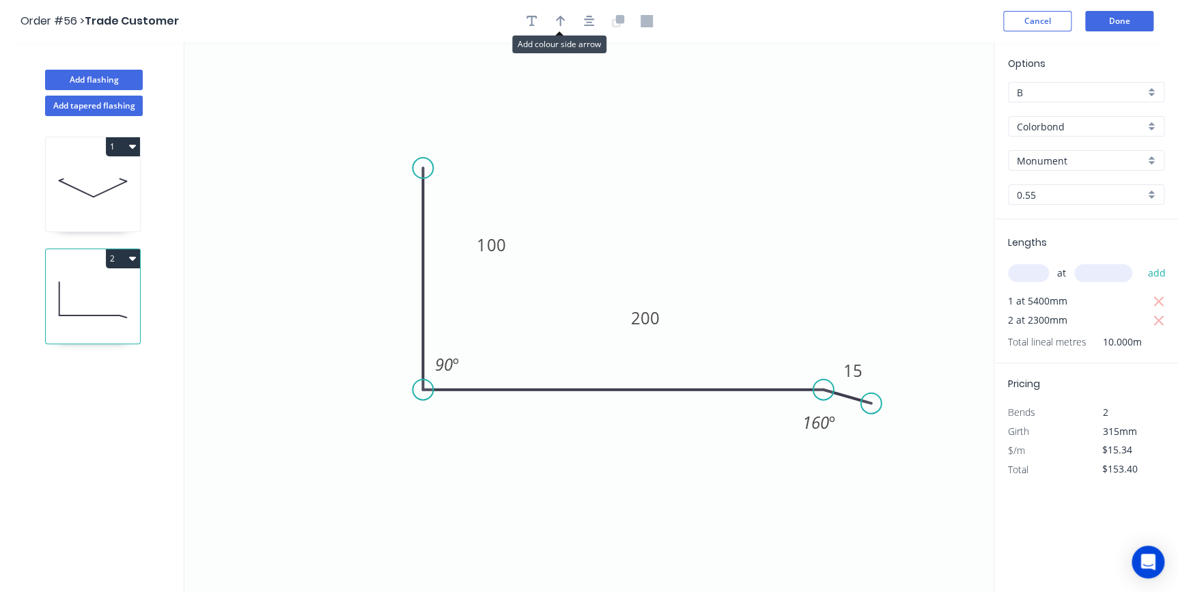
click at [555, 25] on button "button" at bounding box center [560, 21] width 20 height 20
drag, startPoint x: 924, startPoint y: 107, endPoint x: 723, endPoint y: 191, distance: 217.6
click at [786, 156] on icon at bounding box center [792, 134] width 12 height 44
click at [1123, 23] on button "Done" at bounding box center [1119, 21] width 68 height 20
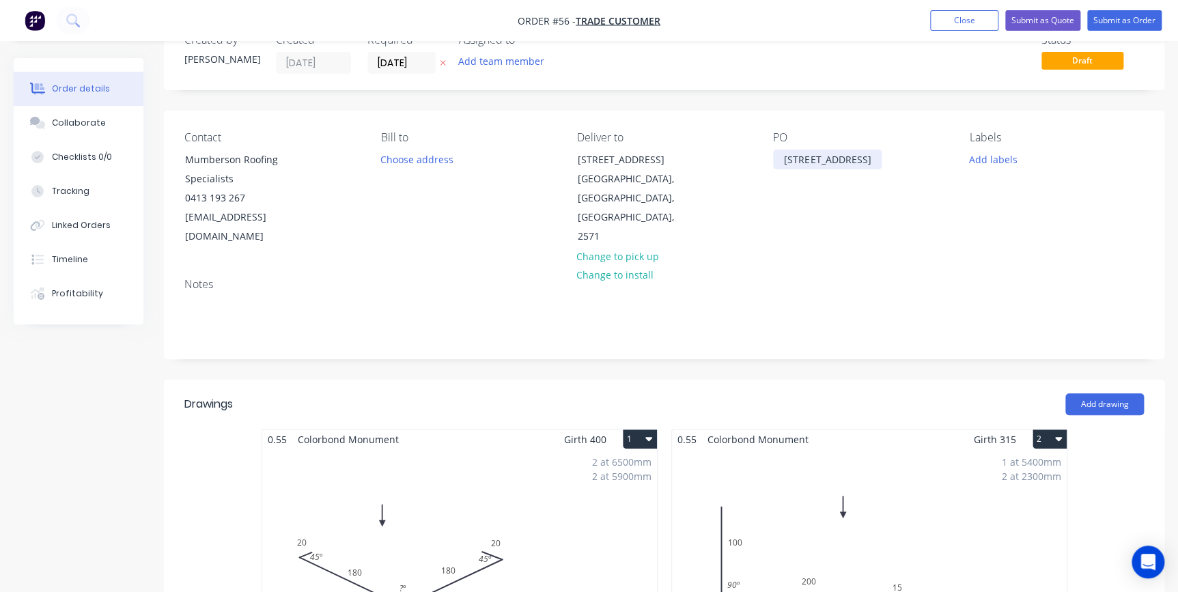
scroll to position [186, 0]
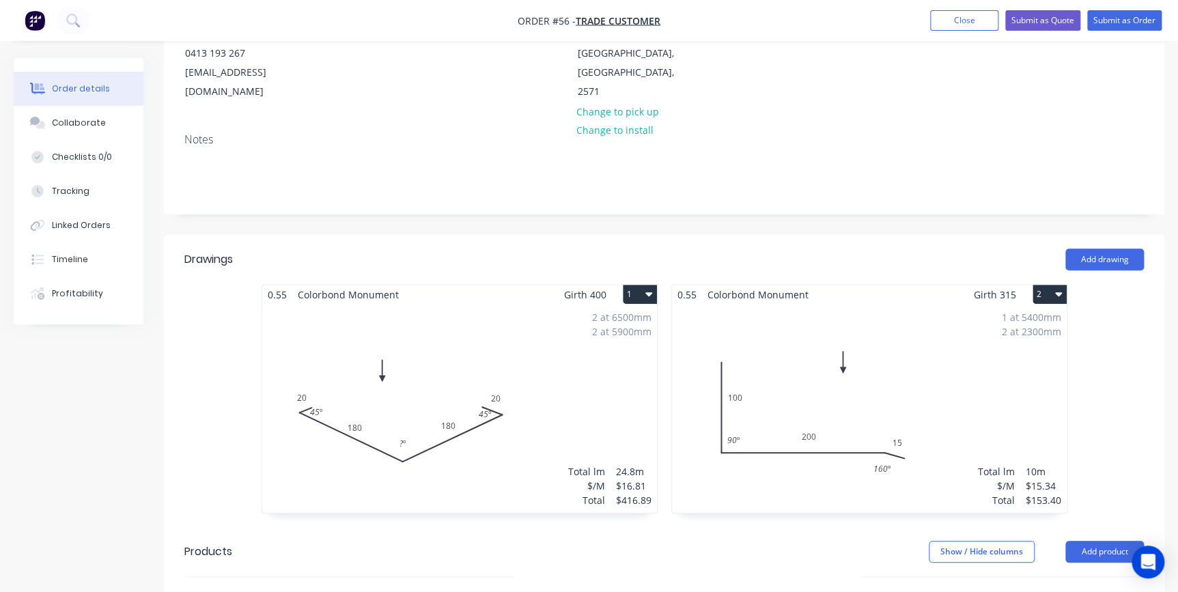
click at [1037, 285] on button "2" at bounding box center [1050, 294] width 34 height 19
click at [990, 345] on div "Duplicate" at bounding box center [1001, 355] width 105 height 20
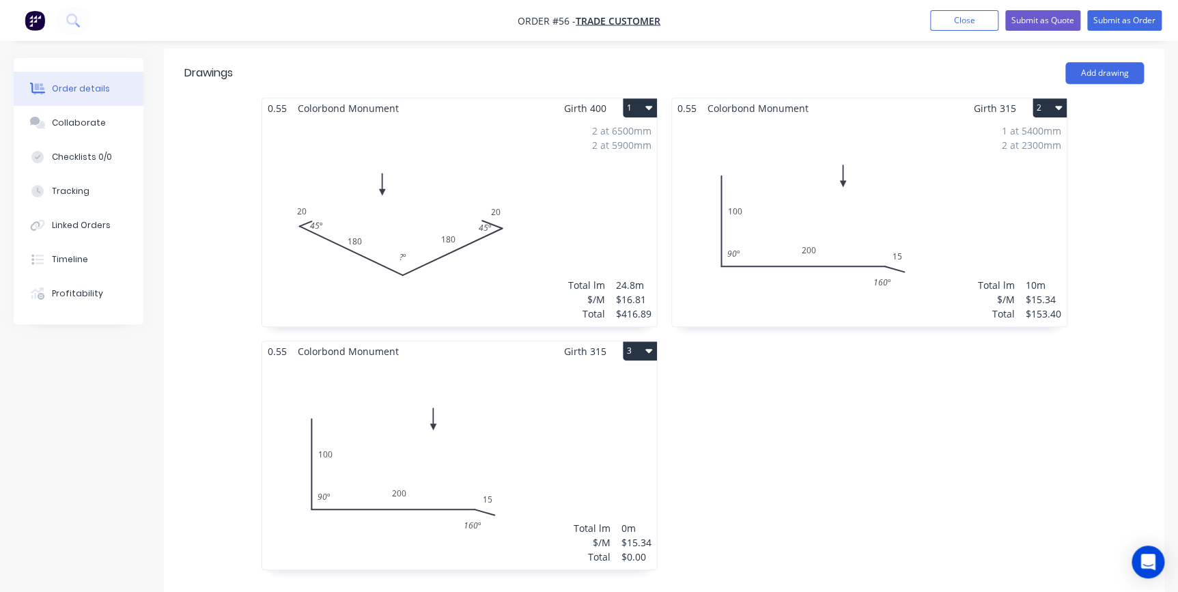
click at [531, 382] on div "Total lm $/M Total 0m $15.34 $0.00" at bounding box center [459, 465] width 395 height 208
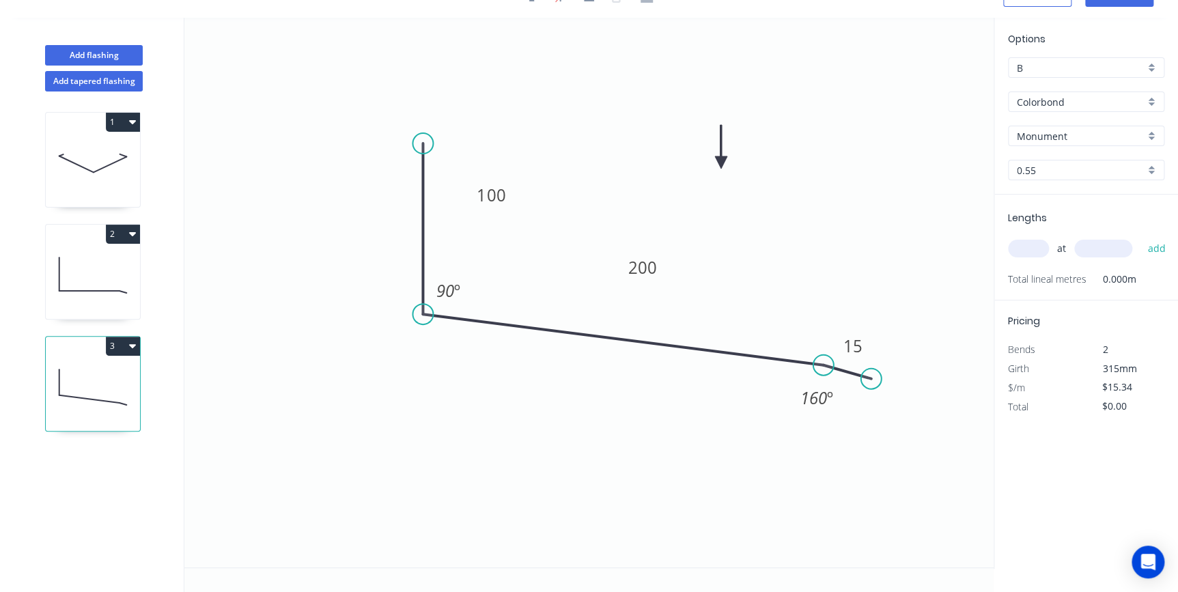
drag, startPoint x: 425, startPoint y: 364, endPoint x: 425, endPoint y: 314, distance: 49.9
click at [425, 314] on circle at bounding box center [422, 314] width 20 height 20
drag, startPoint x: 425, startPoint y: 138, endPoint x: 436, endPoint y: 86, distance: 52.9
click at [436, 86] on icon "0 100 200 15 90 º 160 º" at bounding box center [588, 293] width 809 height 550
click at [457, 284] on tspan "º" at bounding box center [457, 290] width 6 height 23
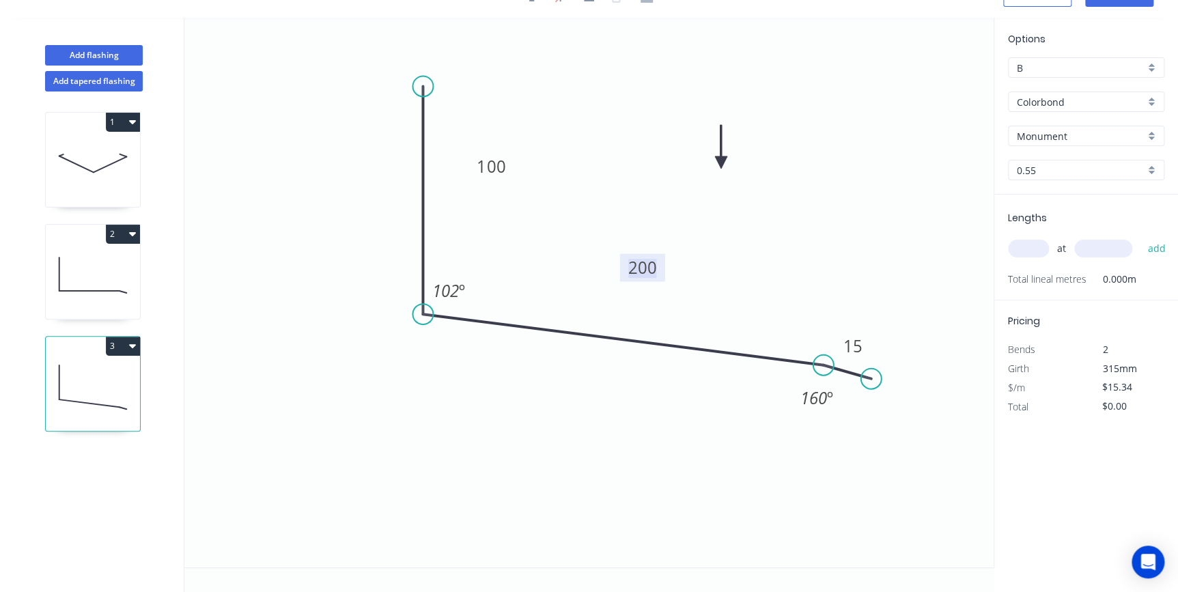
click at [1028, 240] on input "text" at bounding box center [1028, 249] width 41 height 18
type input "1"
type input "1300"
click at [1140, 237] on button "add" at bounding box center [1156, 248] width 32 height 23
type input "$19.94"
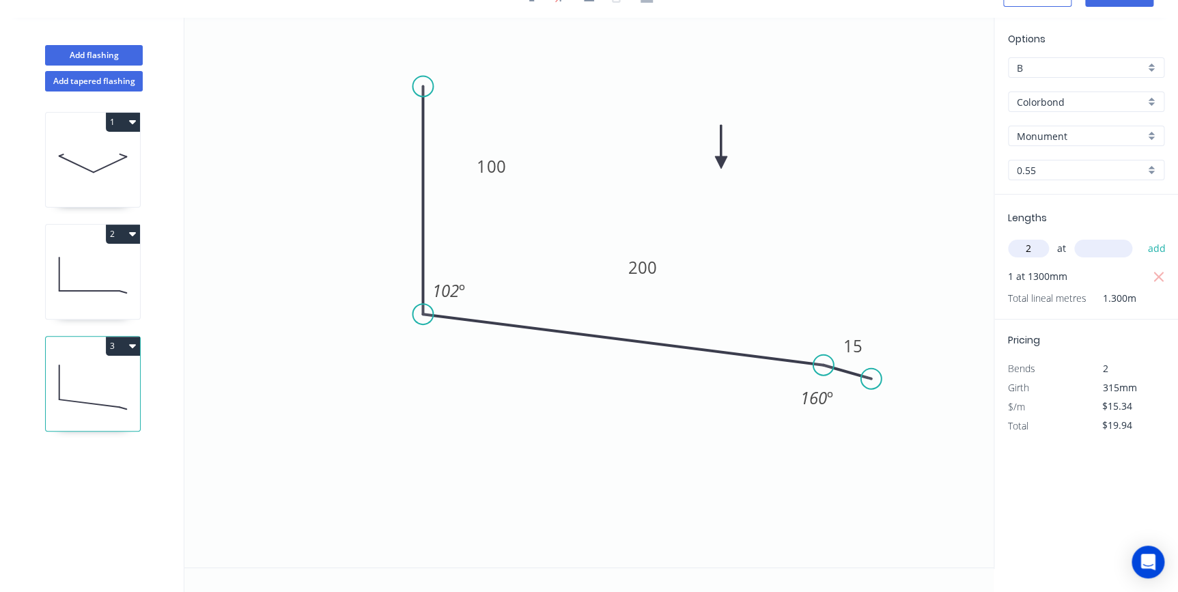
type input "2"
type input "3600"
click at [1140, 237] on button "add" at bounding box center [1156, 248] width 32 height 23
type input "$130.39"
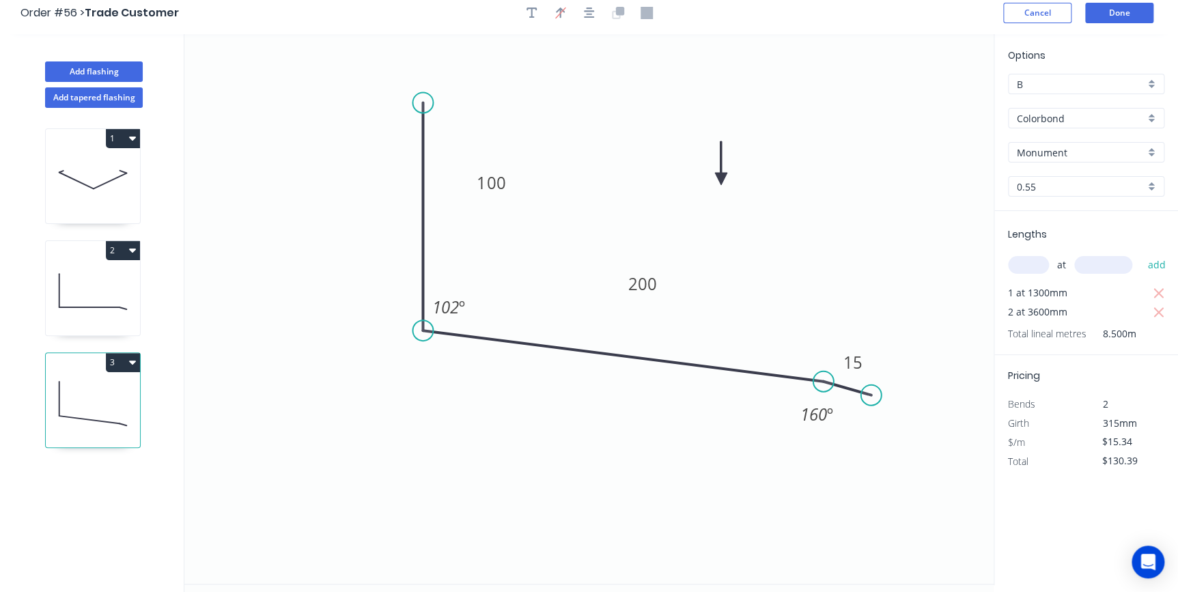
scroll to position [0, 0]
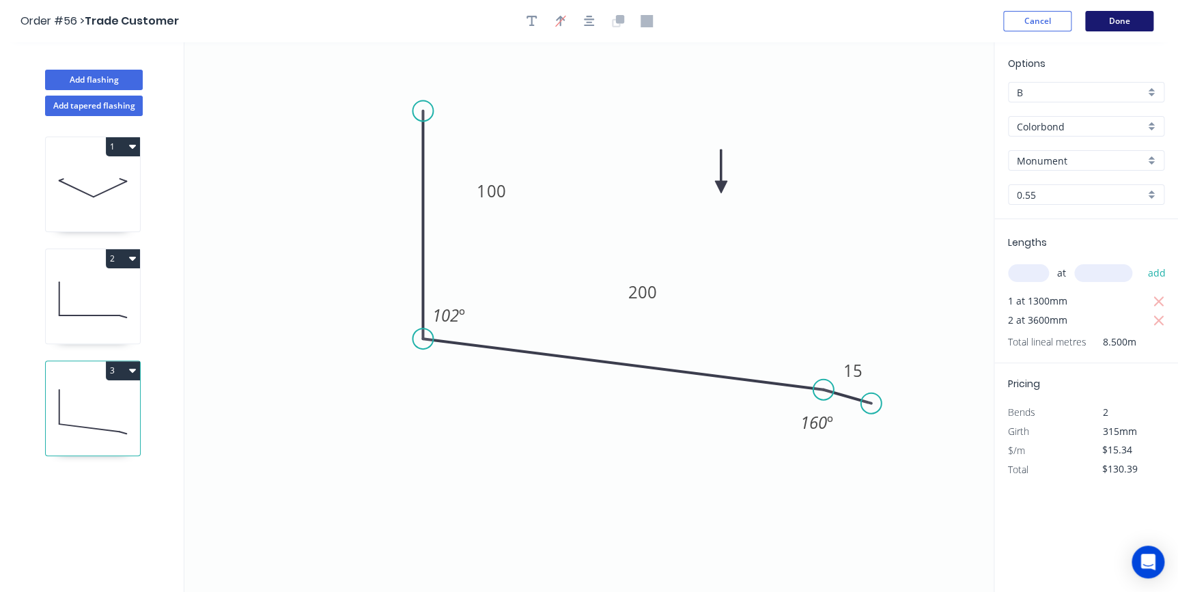
click at [1131, 19] on button "Done" at bounding box center [1119, 21] width 68 height 20
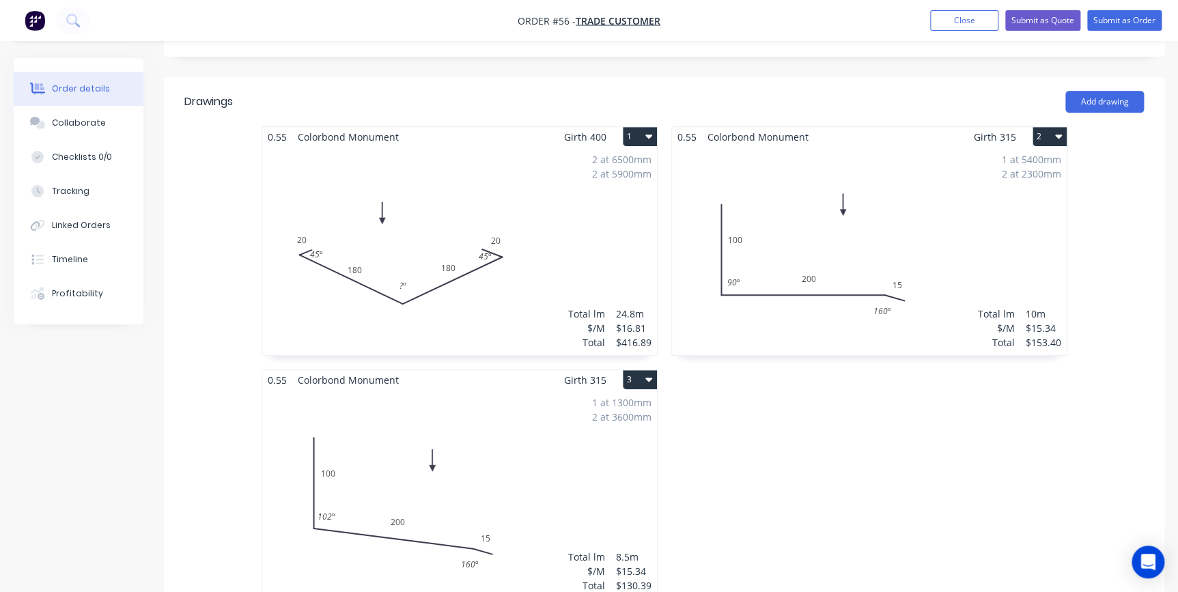
scroll to position [434, 0]
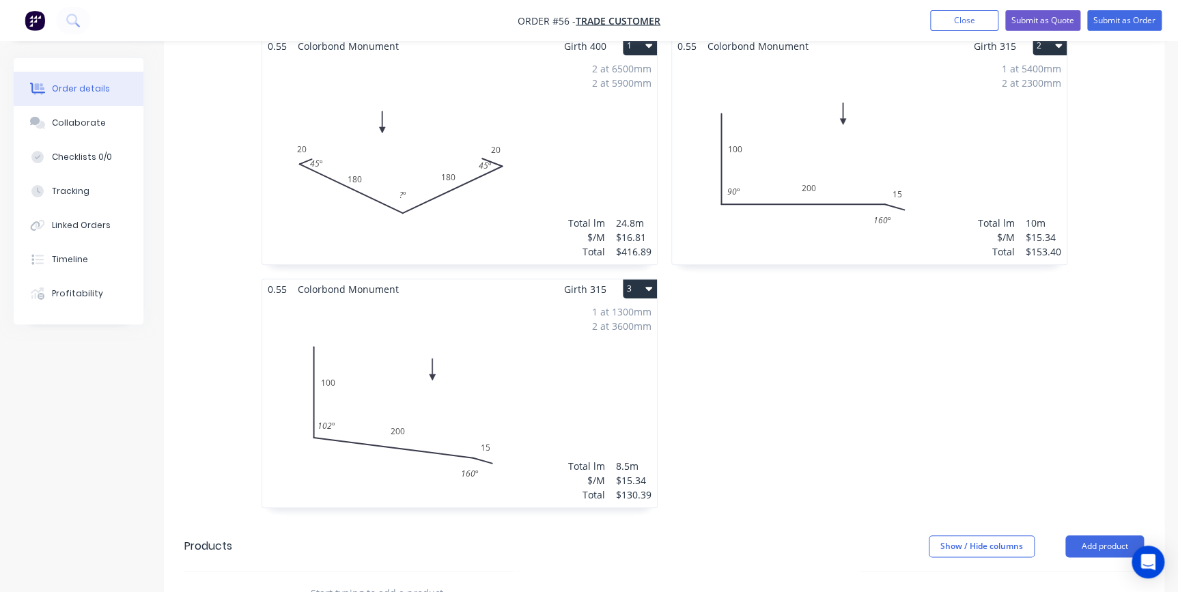
click at [630, 279] on button "3" at bounding box center [640, 288] width 34 height 19
click at [615, 339] on div "Duplicate" at bounding box center [591, 349] width 105 height 20
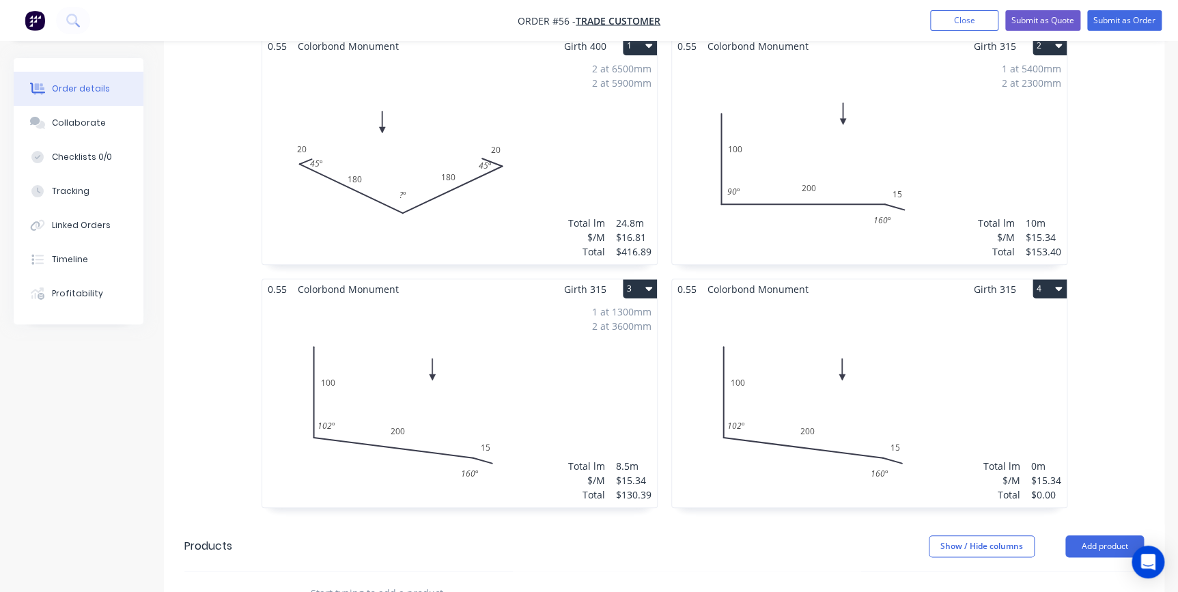
click at [804, 320] on div "Total lm $/M Total 0m $15.34 $0.00" at bounding box center [869, 403] width 395 height 208
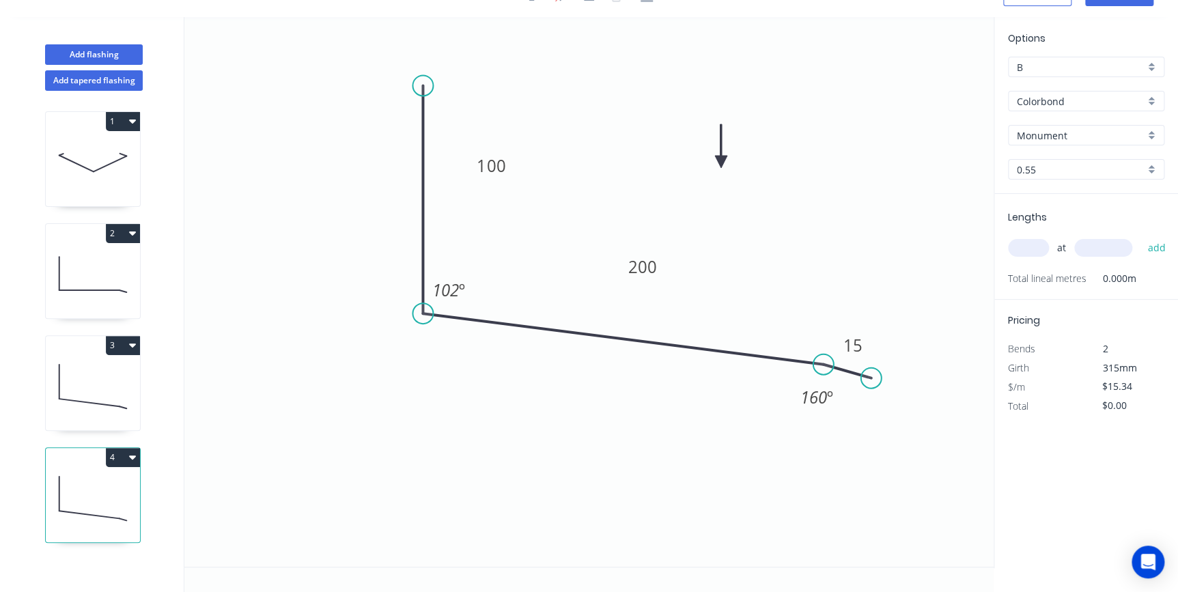
scroll to position [25, 0]
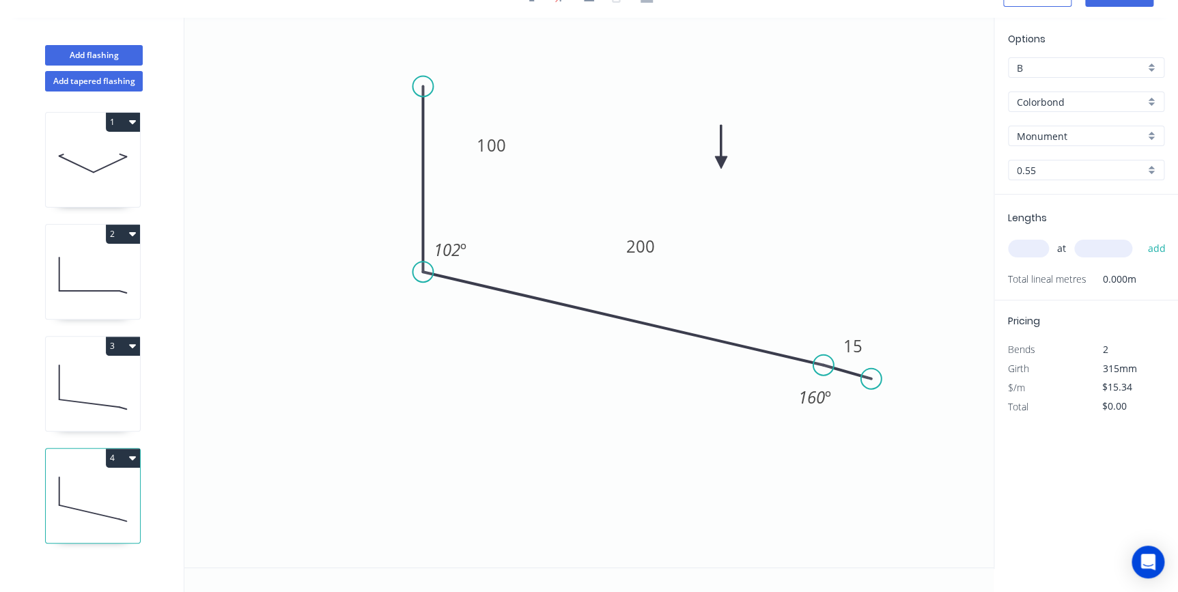
drag, startPoint x: 419, startPoint y: 311, endPoint x: 423, endPoint y: 272, distance: 39.8
click at [423, 272] on circle at bounding box center [422, 272] width 20 height 20
drag, startPoint x: 423, startPoint y: 74, endPoint x: 428, endPoint y: 40, distance: 35.3
click at [428, 40] on circle at bounding box center [422, 40] width 20 height 20
click at [461, 247] on tspan "º" at bounding box center [463, 249] width 6 height 23
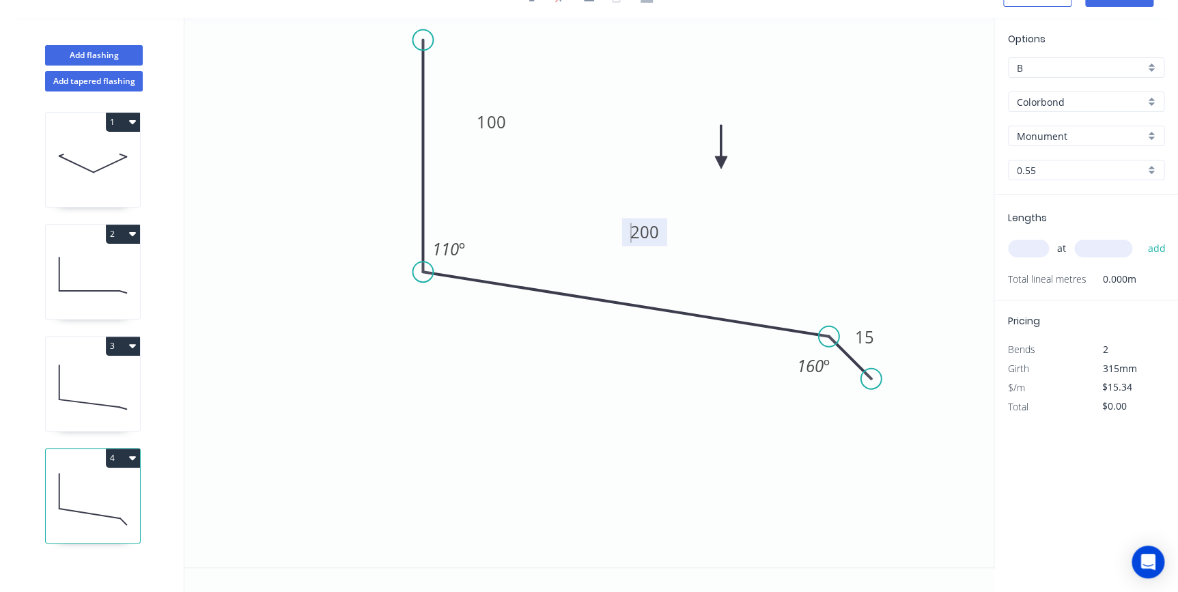
drag, startPoint x: 828, startPoint y: 363, endPoint x: 829, endPoint y: 338, distance: 24.6
click at [829, 338] on circle at bounding box center [829, 336] width 20 height 20
click at [505, 125] on rect at bounding box center [490, 123] width 45 height 28
click at [487, 116] on tspan "100" at bounding box center [491, 122] width 29 height 23
type input "$18.46"
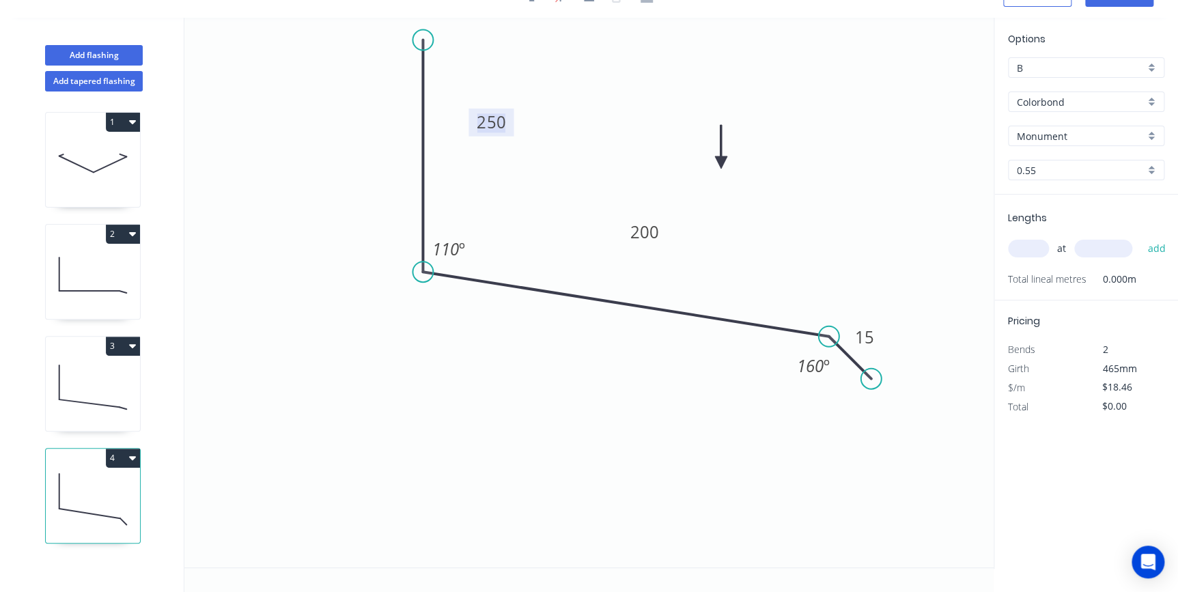
click at [1018, 251] on input "text" at bounding box center [1028, 249] width 41 height 18
type input "2"
type input "3700"
click at [1140, 237] on button "add" at bounding box center [1156, 248] width 32 height 23
type input "$136.60"
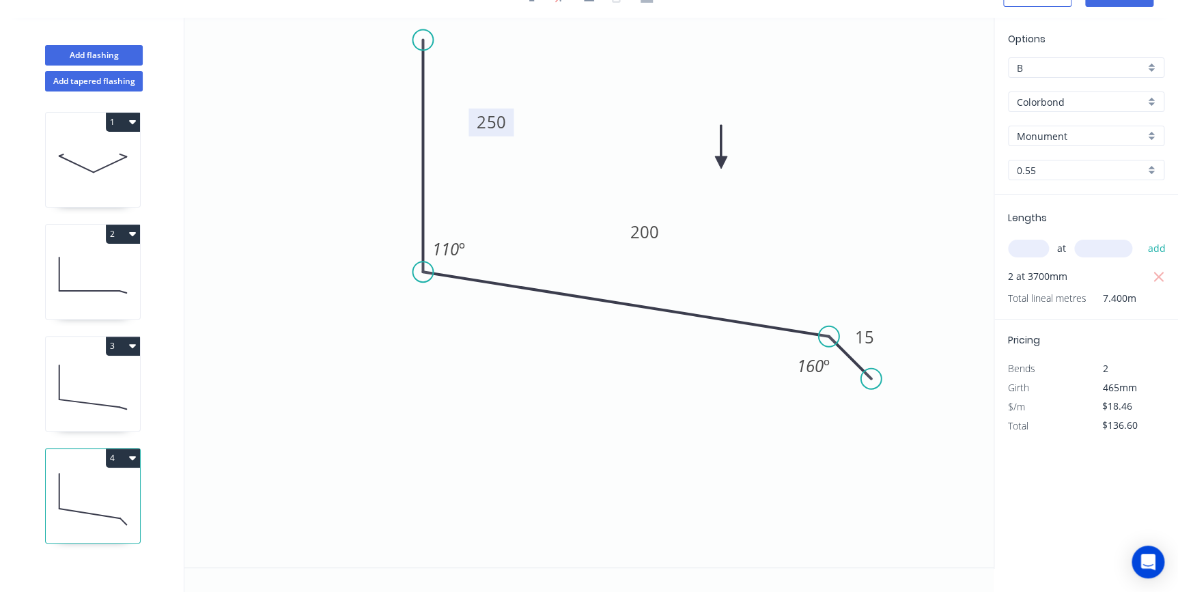
scroll to position [0, 0]
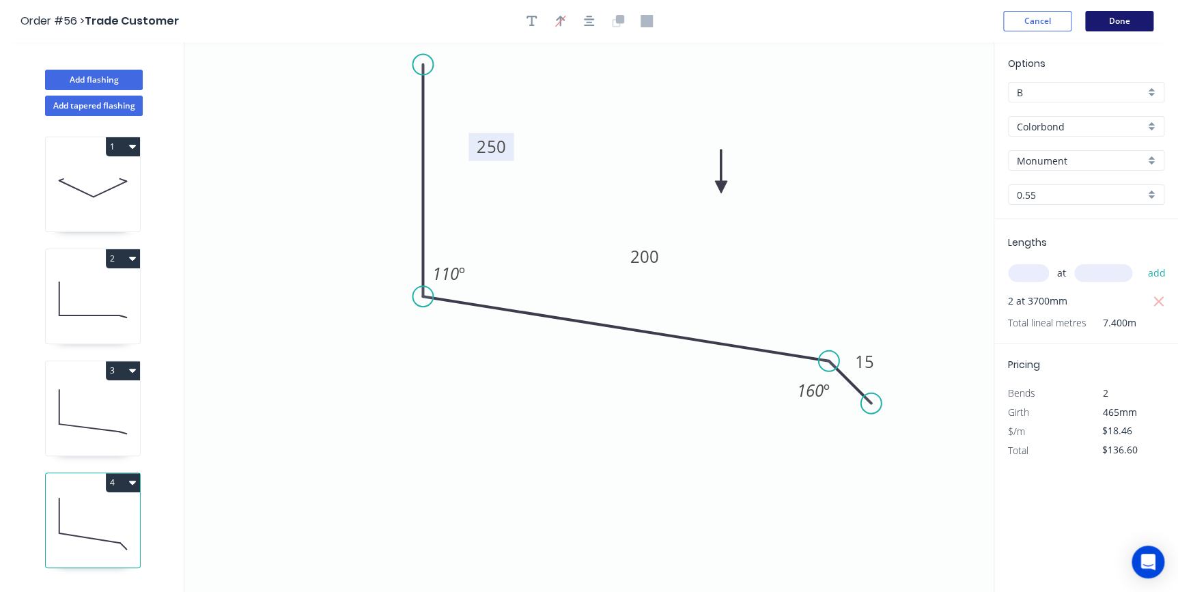
click at [1123, 26] on button "Done" at bounding box center [1119, 21] width 68 height 20
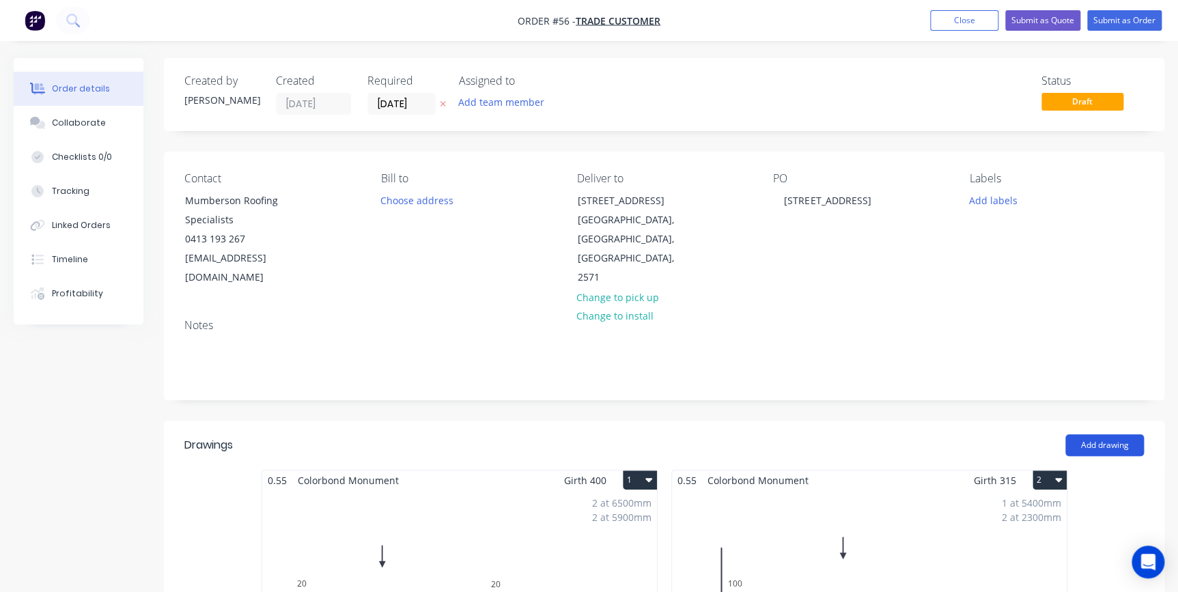
click at [1092, 434] on button "Add drawing" at bounding box center [1104, 445] width 79 height 22
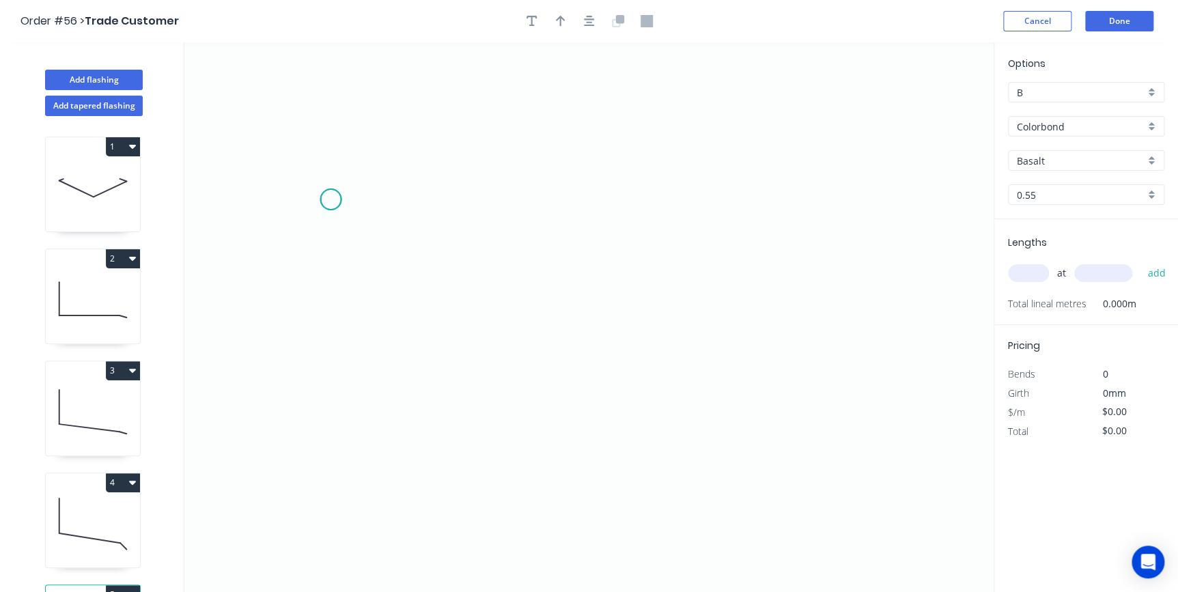
click at [331, 199] on icon "0" at bounding box center [588, 317] width 809 height 550
click at [281, 235] on icon "0" at bounding box center [588, 317] width 809 height 550
click at [562, 361] on icon "0 ?" at bounding box center [588, 317] width 809 height 550
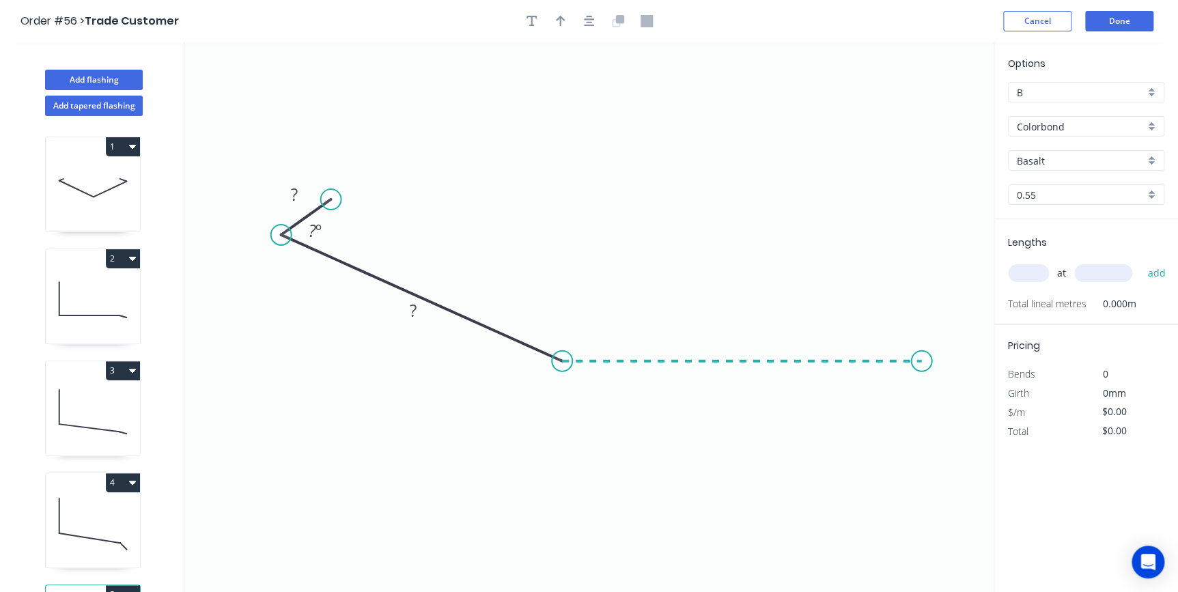
click at [922, 369] on icon "0 ? ? ? º" at bounding box center [588, 317] width 809 height 550
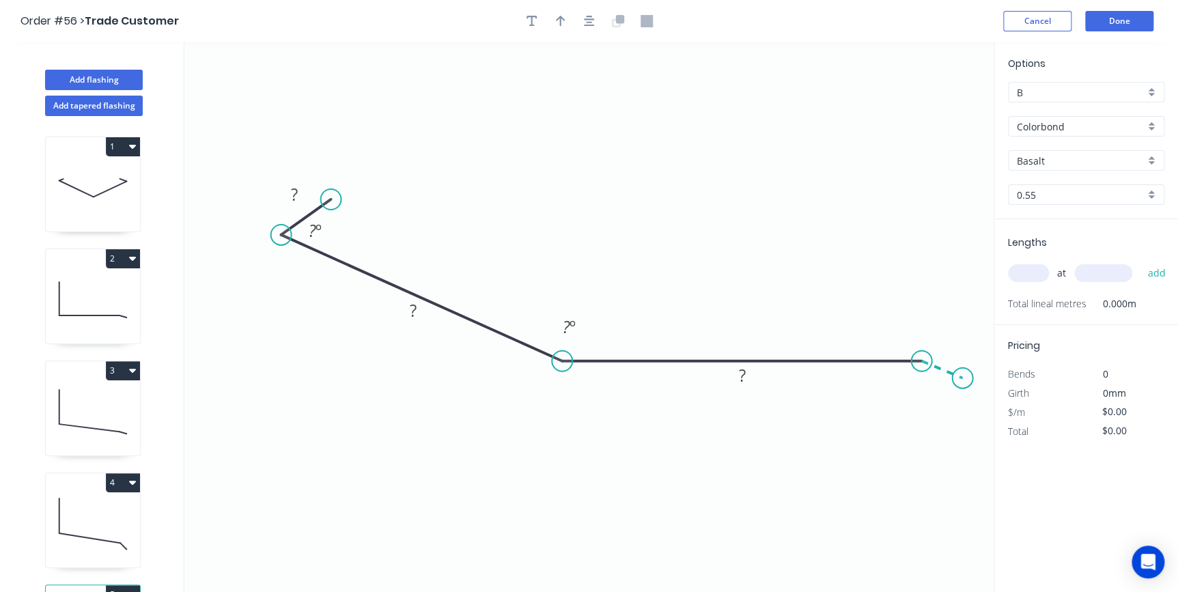
click at [963, 378] on icon "0 ? ? ? ? º ? º" at bounding box center [588, 317] width 809 height 550
drag, startPoint x: 761, startPoint y: 371, endPoint x: 767, endPoint y: 320, distance: 52.2
click at [767, 320] on rect at bounding box center [747, 330] width 44 height 28
drag, startPoint x: 430, startPoint y: 311, endPoint x: 462, endPoint y: 245, distance: 73.3
click at [462, 245] on rect at bounding box center [445, 244] width 44 height 28
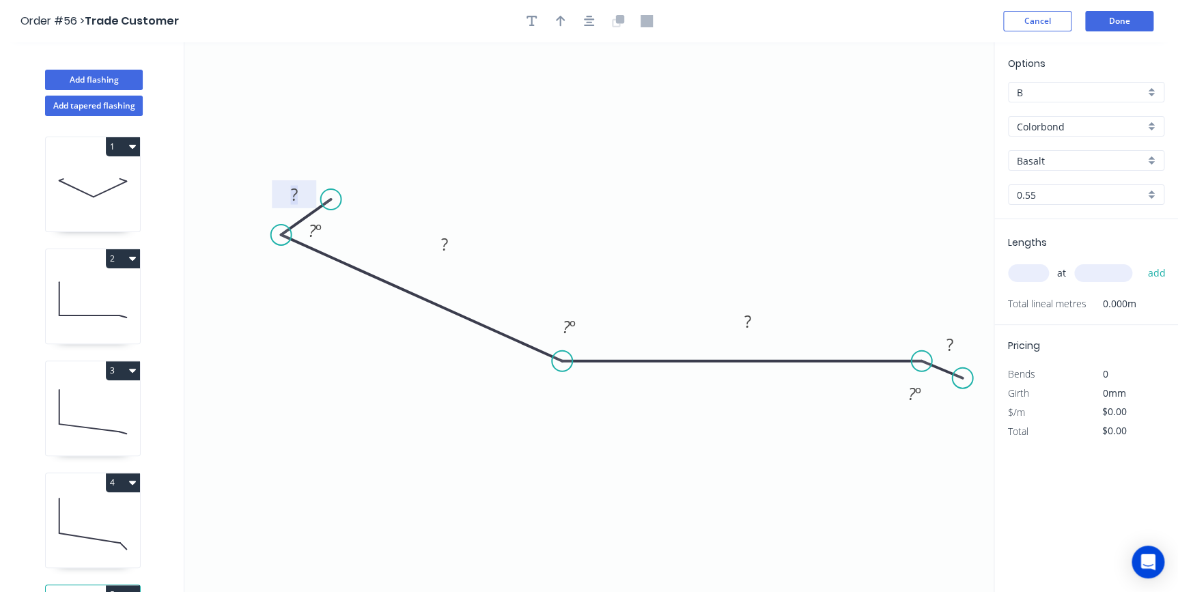
click at [298, 191] on rect at bounding box center [294, 195] width 27 height 19
type input "$19.91"
click at [556, 20] on icon "button" at bounding box center [561, 21] width 10 height 12
drag, startPoint x: 924, startPoint y: 111, endPoint x: 716, endPoint y: 132, distance: 209.4
click at [669, 121] on icon at bounding box center [670, 105] width 12 height 44
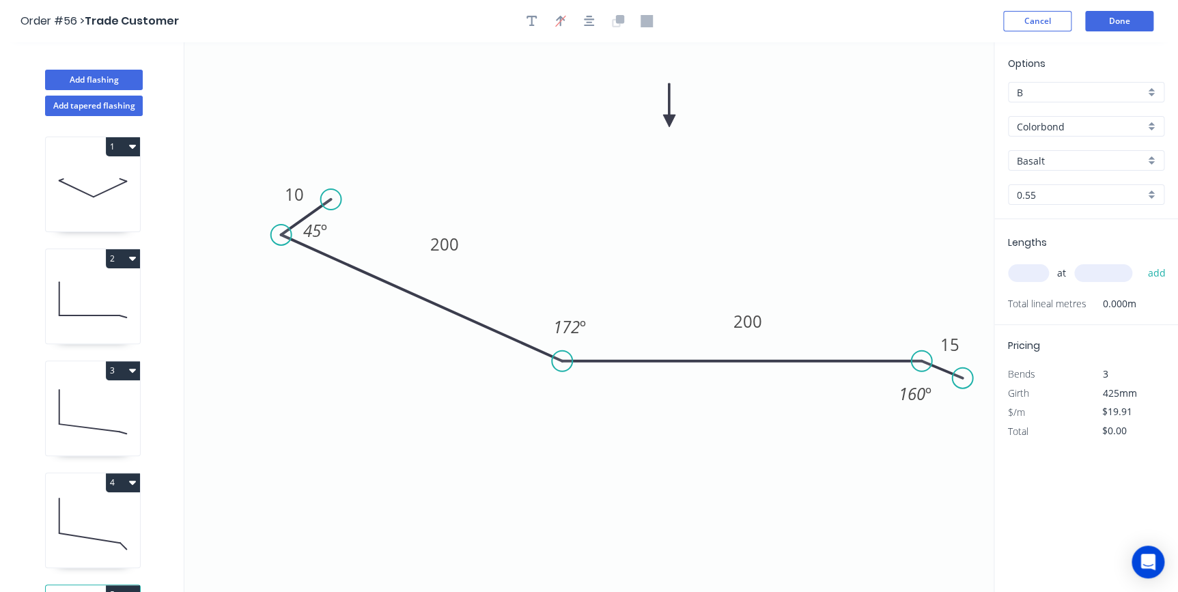
click at [1055, 156] on input "Basalt" at bounding box center [1081, 161] width 128 height 14
click at [1035, 190] on div "Monument" at bounding box center [1086, 187] width 155 height 24
type input "Monument"
click at [1036, 270] on input "text" at bounding box center [1028, 273] width 41 height 18
type input "4"
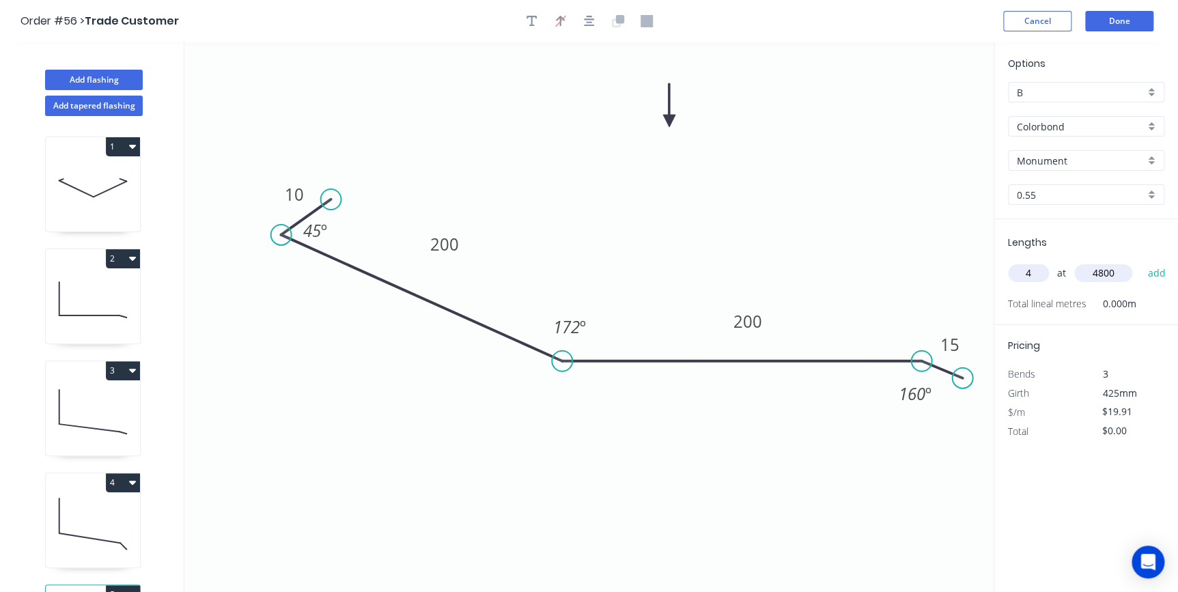
type input "4800"
click at [1140, 262] on button "add" at bounding box center [1156, 273] width 32 height 23
type input "$382.27"
click at [1124, 26] on button "Done" at bounding box center [1119, 21] width 68 height 20
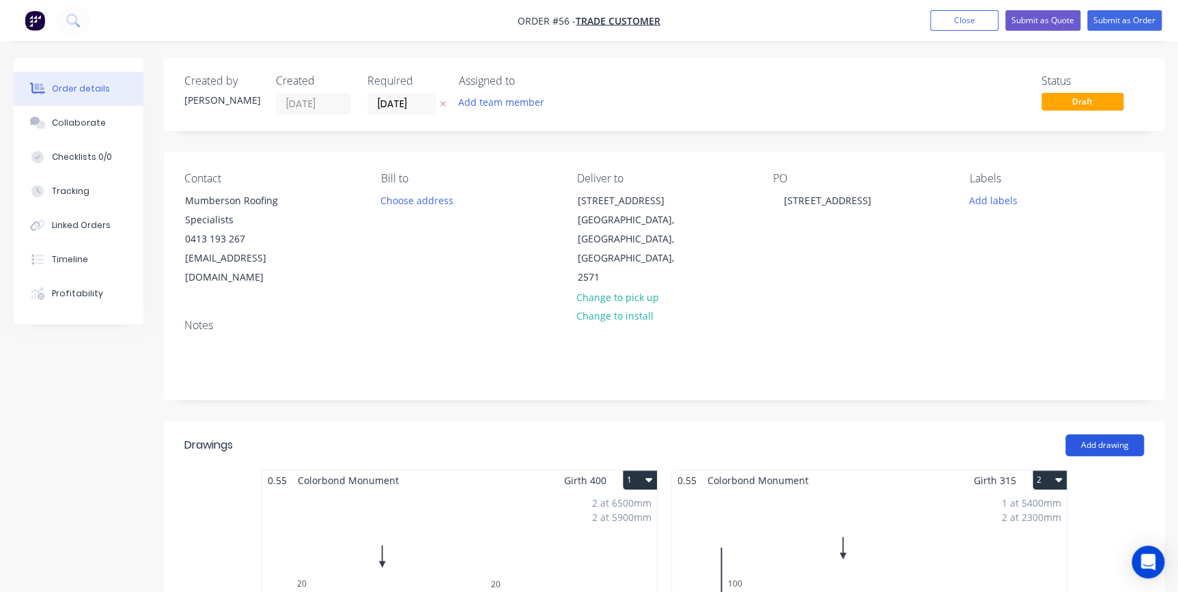
click at [1095, 434] on button "Add drawing" at bounding box center [1104, 445] width 79 height 22
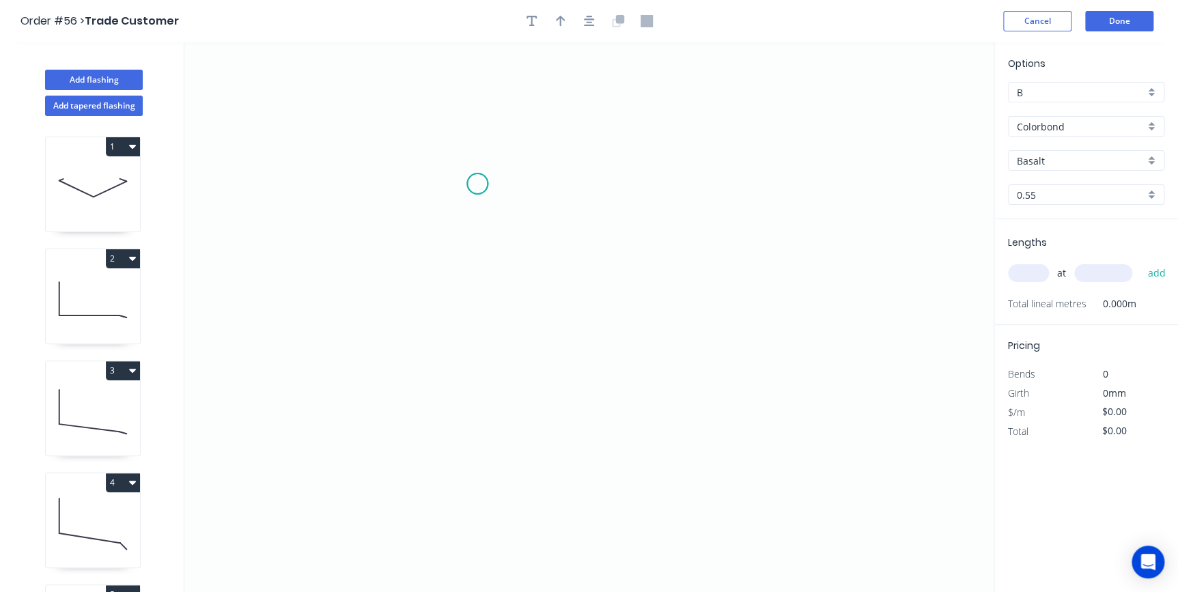
click at [477, 184] on icon "0" at bounding box center [588, 317] width 809 height 550
click at [604, 184] on icon "0" at bounding box center [588, 317] width 809 height 550
drag, startPoint x: 592, startPoint y: 394, endPoint x: 589, endPoint y: 421, distance: 27.5
click at [592, 395] on icon "0 ?" at bounding box center [588, 317] width 809 height 550
click at [575, 447] on icon "0 ? ?" at bounding box center [588, 317] width 809 height 550
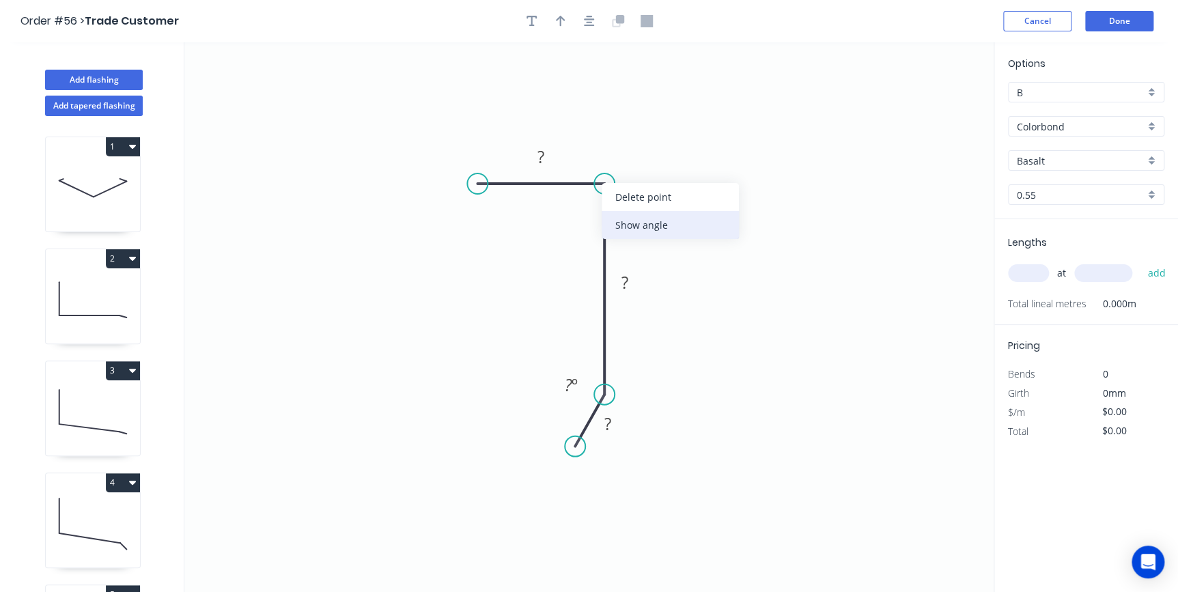
click at [639, 229] on div "Show angle" at bounding box center [670, 225] width 137 height 28
click at [546, 158] on rect at bounding box center [540, 157] width 27 height 19
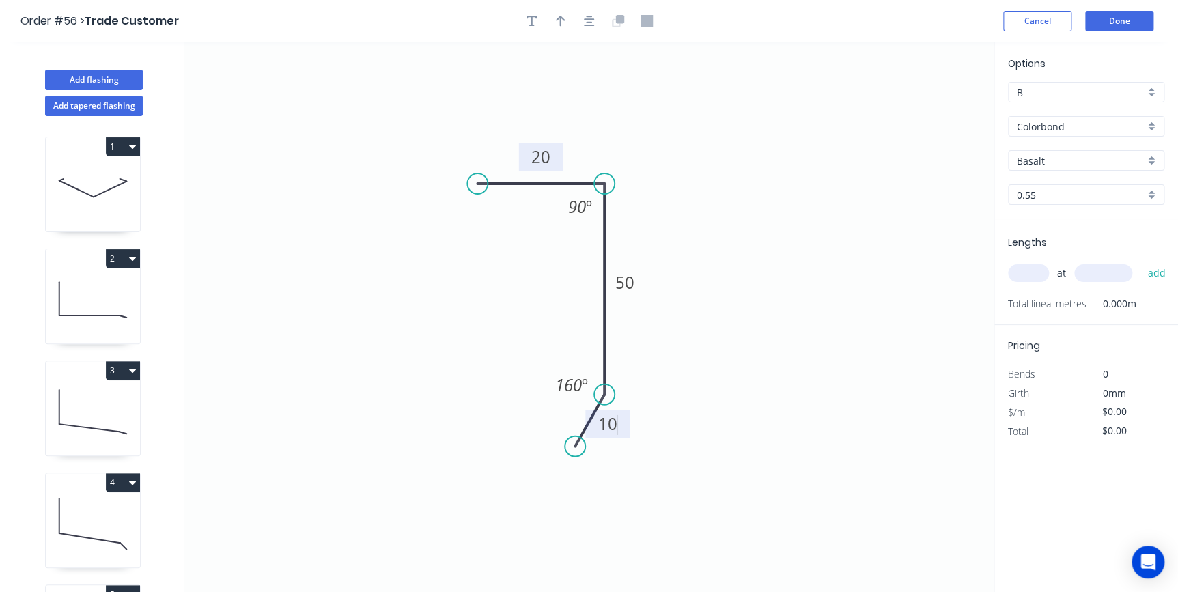
type input "$6.03"
drag, startPoint x: 563, startPoint y: 25, endPoint x: 635, endPoint y: 44, distance: 74.9
click at [563, 25] on icon "button" at bounding box center [561, 21] width 10 height 12
click at [922, 108] on icon at bounding box center [925, 95] width 12 height 44
drag, startPoint x: 922, startPoint y: 108, endPoint x: 822, endPoint y: 128, distance: 101.7
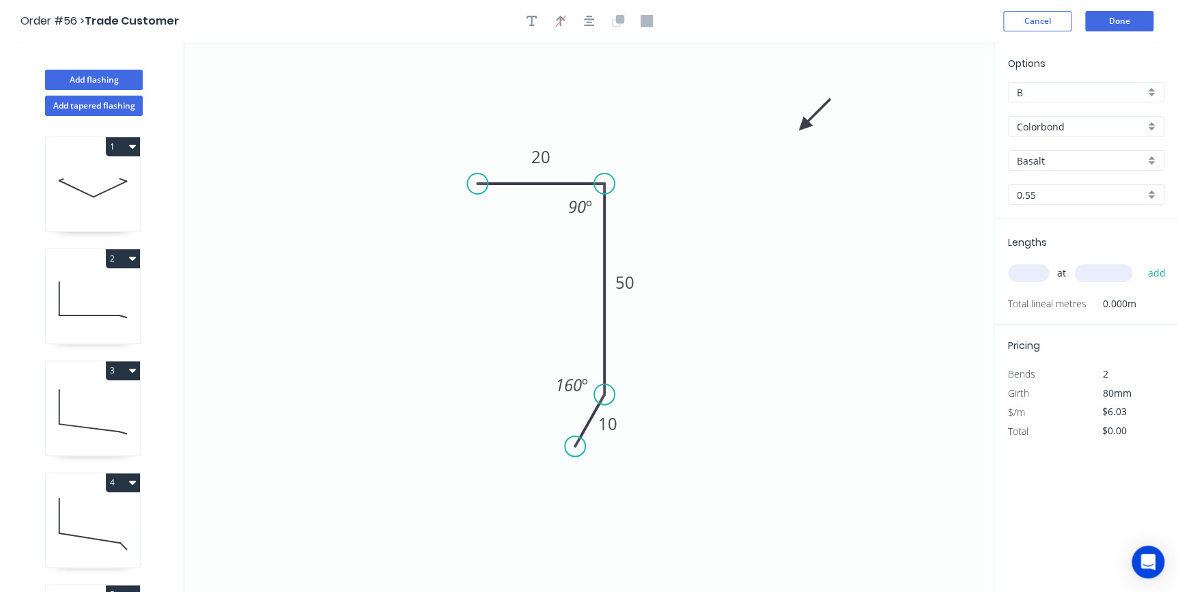
click at [803, 126] on icon at bounding box center [815, 115] width 40 height 40
click at [1128, 163] on input "Basalt" at bounding box center [1081, 161] width 128 height 14
click at [1088, 188] on div "Monument" at bounding box center [1086, 187] width 155 height 24
type input "Monument"
click at [1021, 277] on input "text" at bounding box center [1028, 273] width 41 height 18
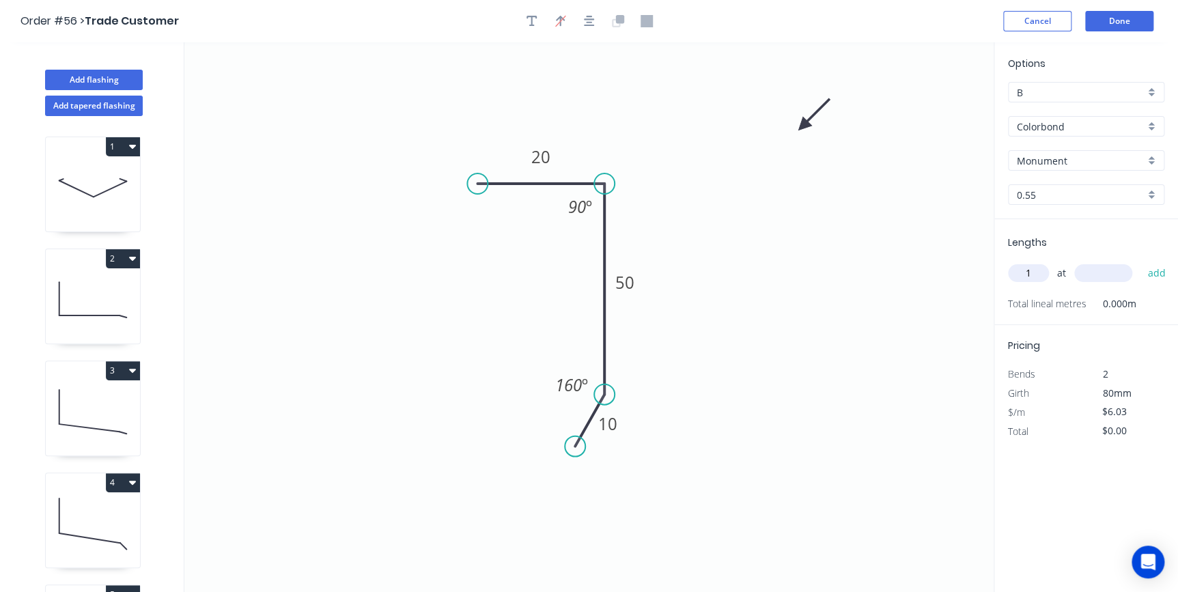
type input "1"
type input "5400"
click at [1140, 262] on button "add" at bounding box center [1156, 273] width 32 height 23
type input "$32.56"
type input "2"
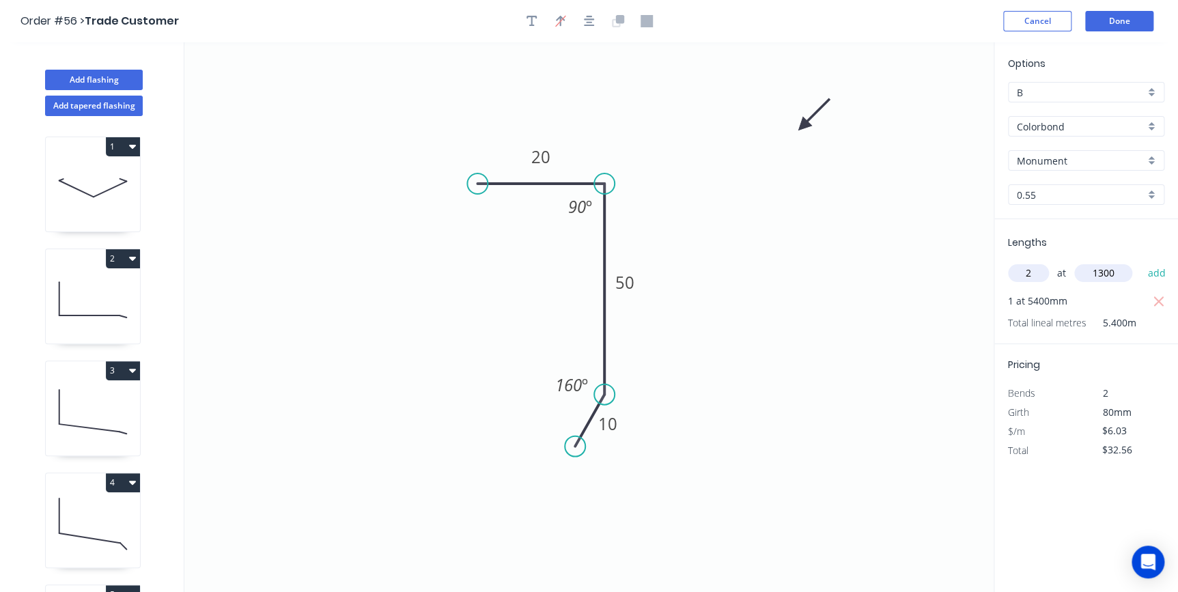
type input "1300"
click at [1140, 262] on button "add" at bounding box center [1156, 273] width 32 height 23
type input "$48.24"
type input "2"
type input "2300"
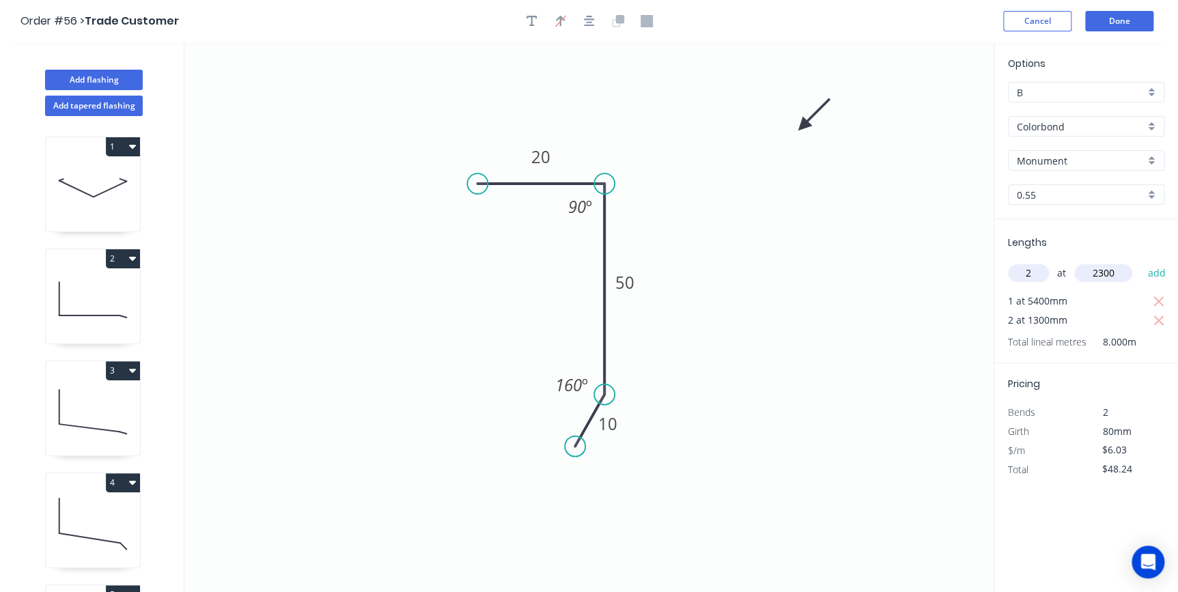
click at [1140, 262] on button "add" at bounding box center [1156, 273] width 32 height 23
type input "$75.98"
click at [1119, 27] on button "Done" at bounding box center [1119, 21] width 68 height 20
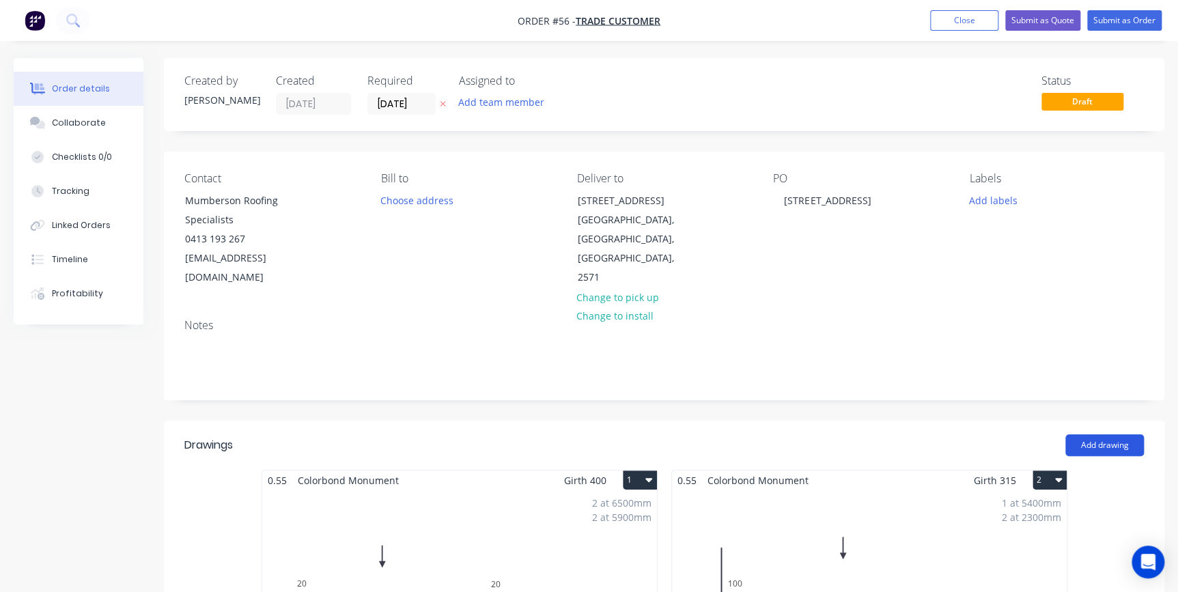
click at [1118, 434] on button "Add drawing" at bounding box center [1104, 445] width 79 height 22
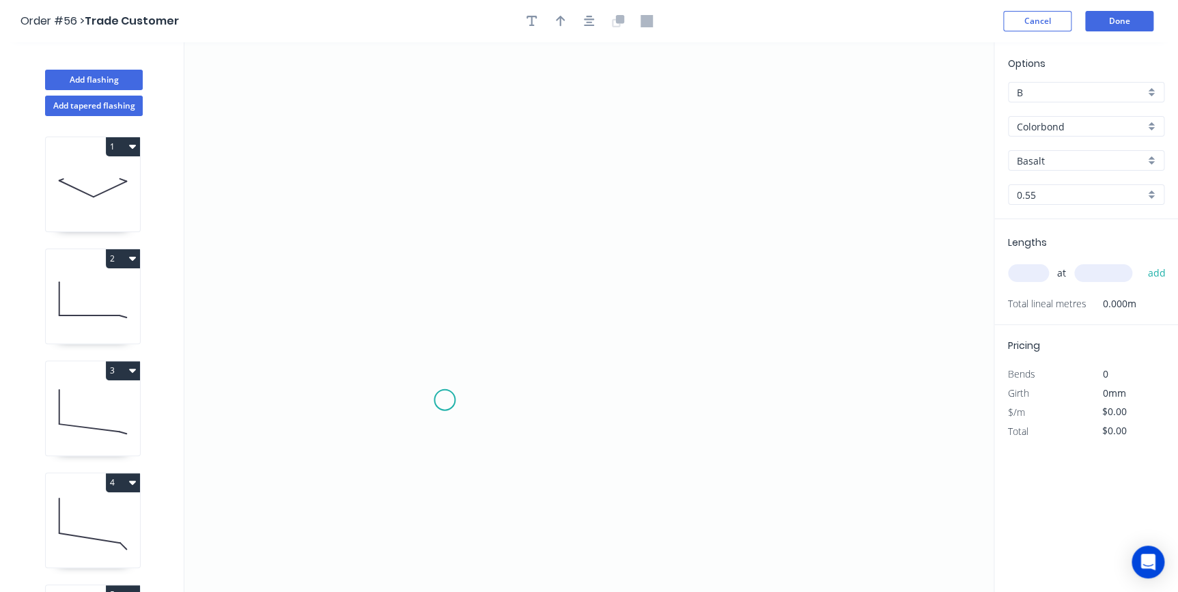
click at [445, 400] on icon "0" at bounding box center [588, 317] width 809 height 550
click at [399, 430] on icon "0" at bounding box center [588, 317] width 809 height 550
click at [404, 184] on icon "0 ?" at bounding box center [588, 317] width 809 height 550
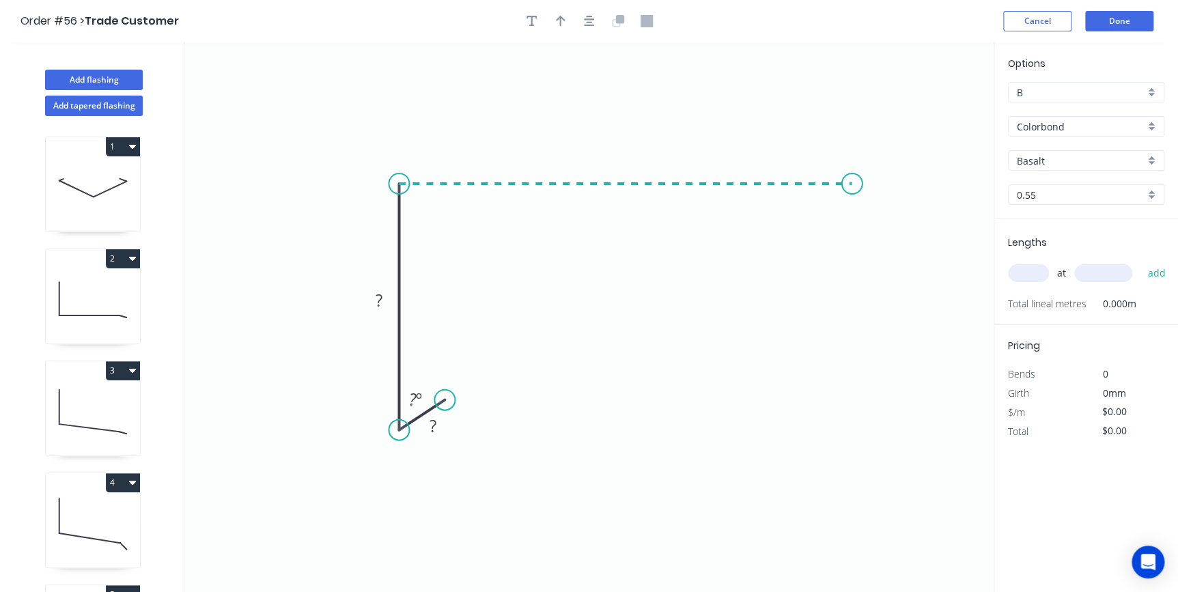
click at [852, 176] on icon "0 ? ? ? º" at bounding box center [588, 317] width 809 height 550
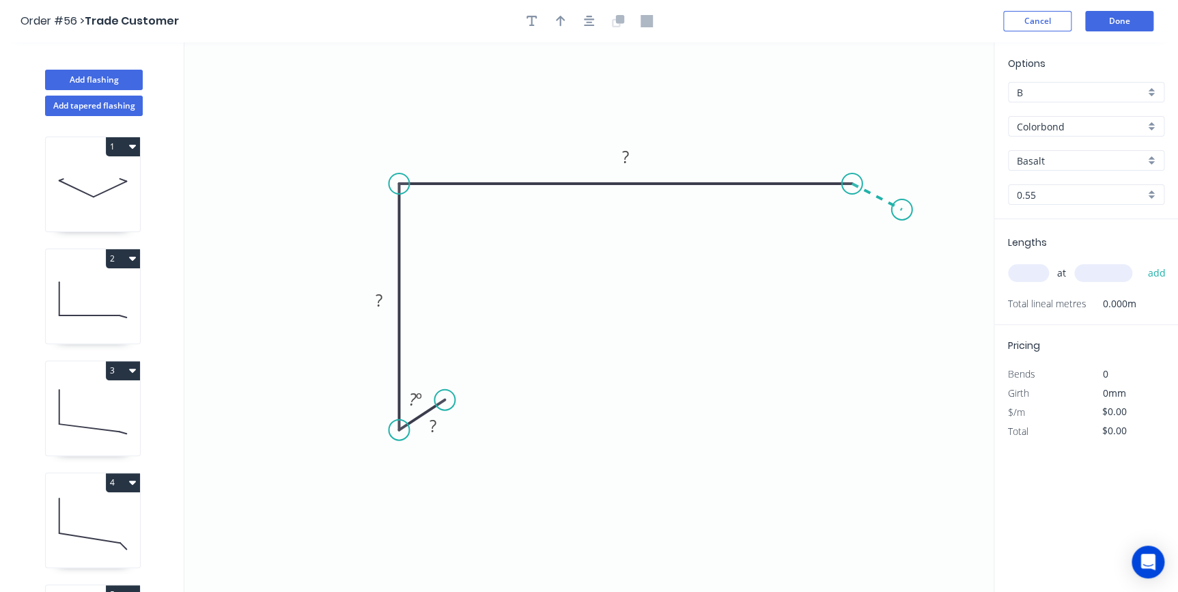
click at [902, 210] on icon "0 ? ? ? ? º" at bounding box center [588, 317] width 809 height 550
click at [902, 210] on circle at bounding box center [901, 209] width 20 height 20
click at [435, 221] on div "Show angle" at bounding box center [468, 230] width 137 height 28
click at [438, 431] on rect at bounding box center [432, 426] width 27 height 19
type input "$16.81"
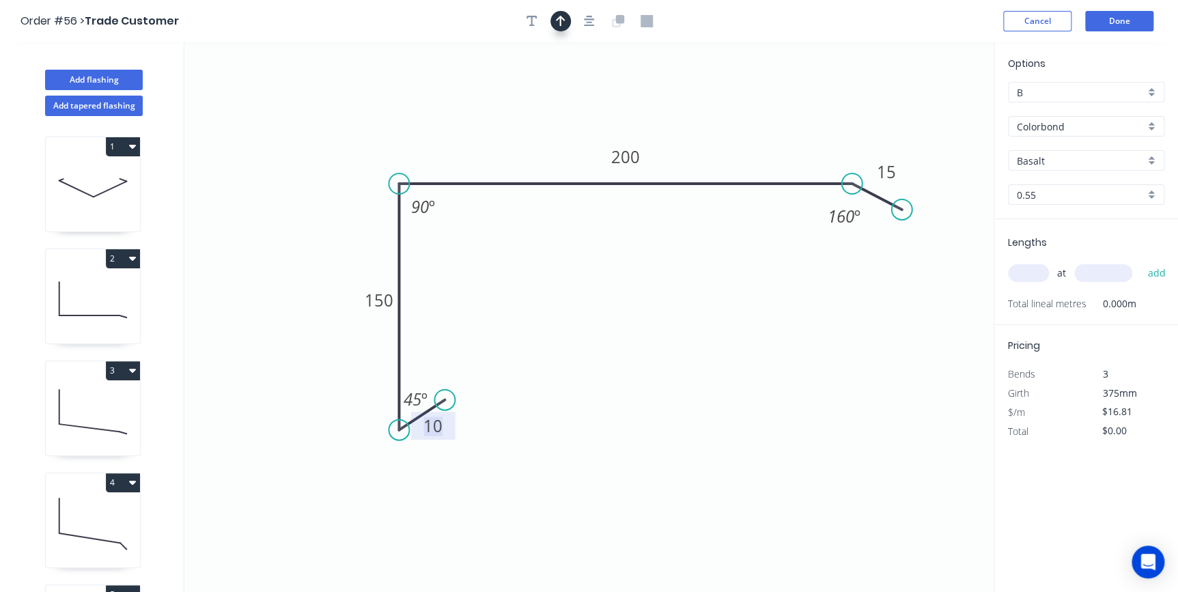
click at [556, 24] on icon "button" at bounding box center [561, 21] width 10 height 12
drag, startPoint x: 925, startPoint y: 109, endPoint x: 648, endPoint y: 98, distance: 277.5
click at [648, 98] on icon at bounding box center [648, 81] width 12 height 44
click at [1032, 157] on input "Basalt" at bounding box center [1081, 161] width 128 height 14
click at [1044, 181] on div "Monument" at bounding box center [1086, 187] width 155 height 24
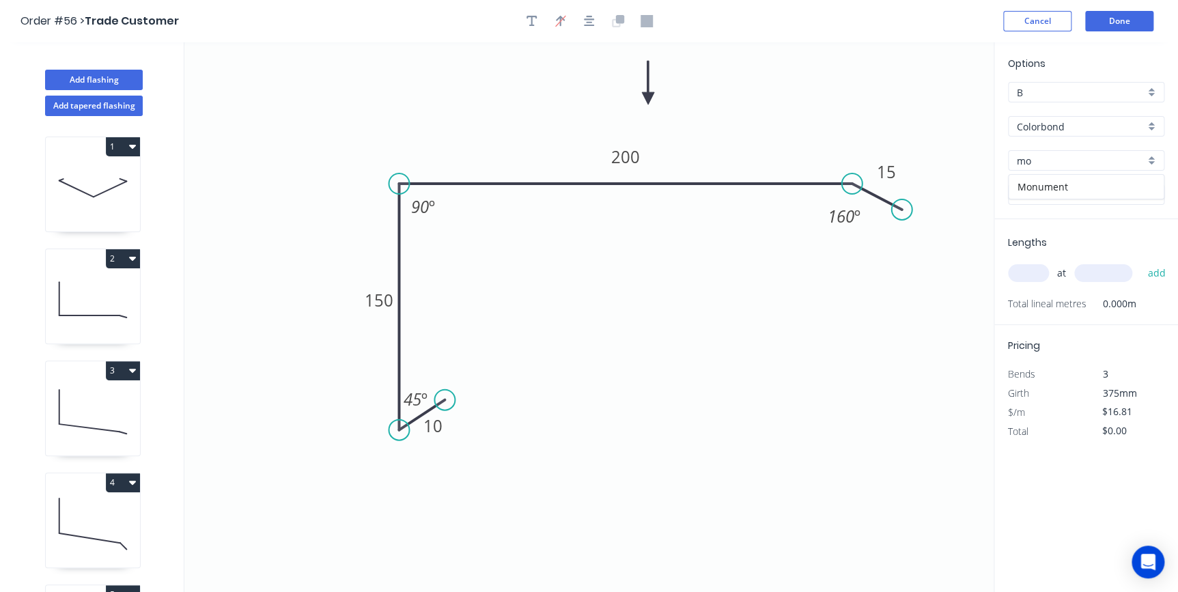
type input "Monument"
click at [1036, 270] on input "text" at bounding box center [1028, 273] width 41 height 18
type input "1"
type input "6000"
click at [1140, 262] on button "add" at bounding box center [1156, 273] width 32 height 23
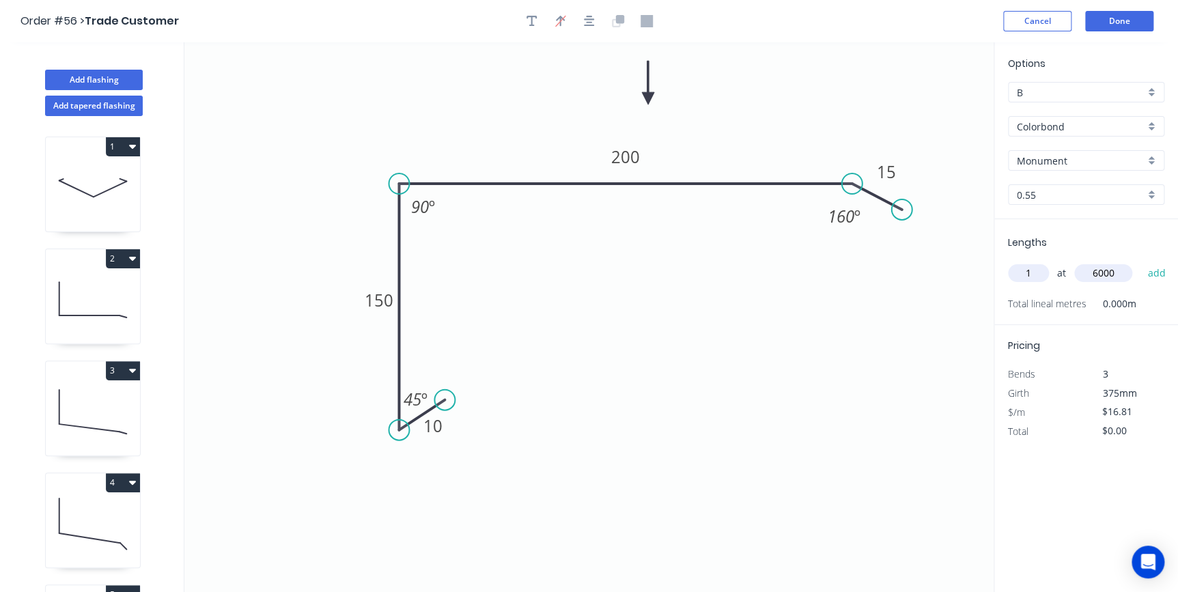
type input "$100.86"
type input "1"
type input "3500"
click at [1140, 262] on button "add" at bounding box center [1156, 273] width 32 height 23
type input "$159.70"
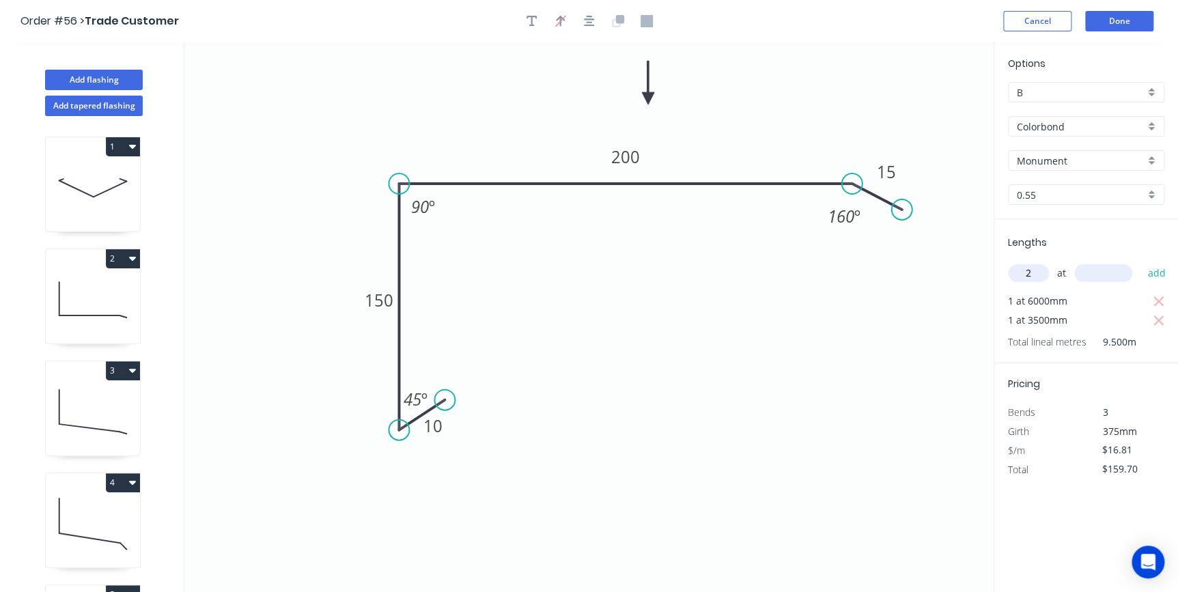
type input "2"
type input "6200"
click at [1140, 262] on button "add" at bounding box center [1156, 273] width 32 height 23
type input "$368.14"
type input "1"
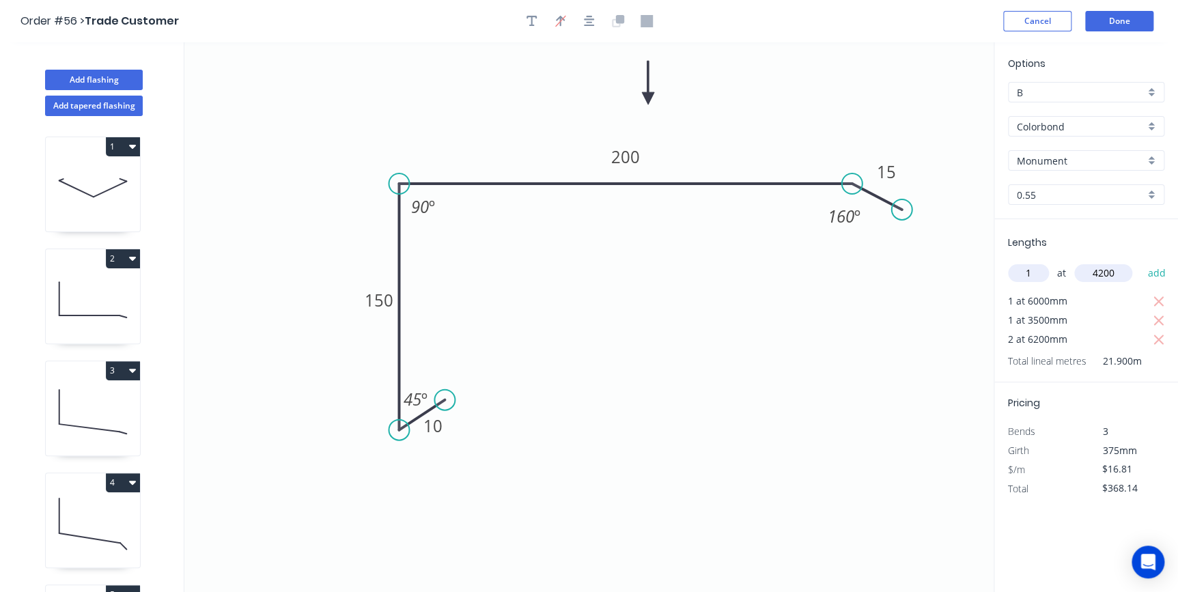
type input "4200"
click at [1140, 262] on button "add" at bounding box center [1156, 273] width 32 height 23
type input "$438.74"
type input "4"
type input "4500"
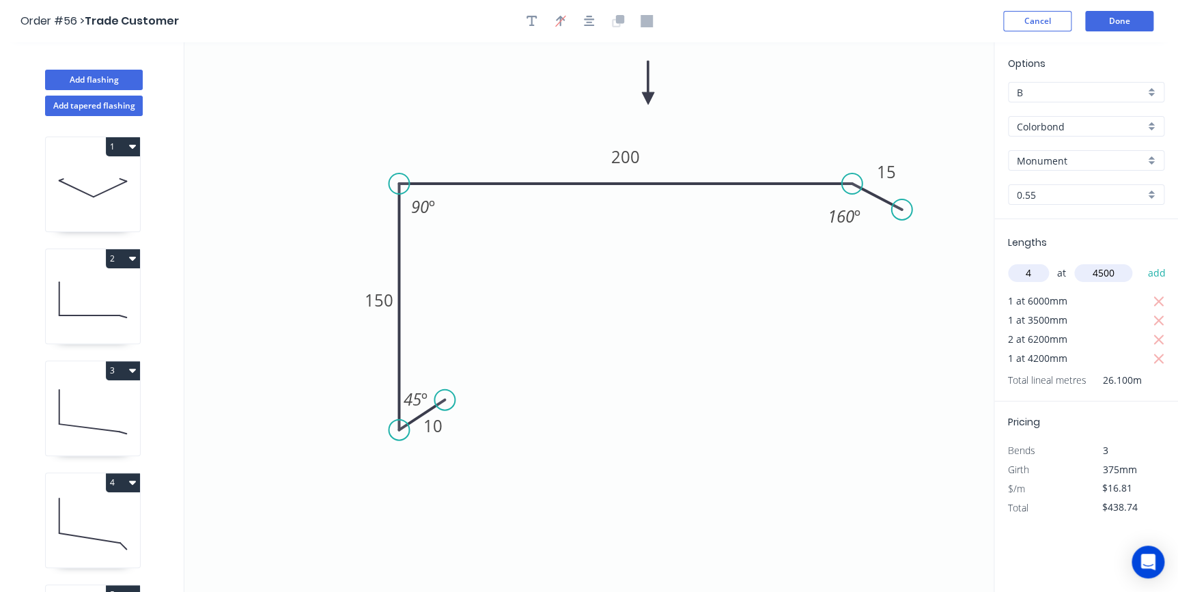
click at [1140, 262] on button "add" at bounding box center [1156, 273] width 32 height 23
type input "$741.32"
type input "4"
type input "4000"
click at [1140, 262] on button "add" at bounding box center [1156, 273] width 32 height 23
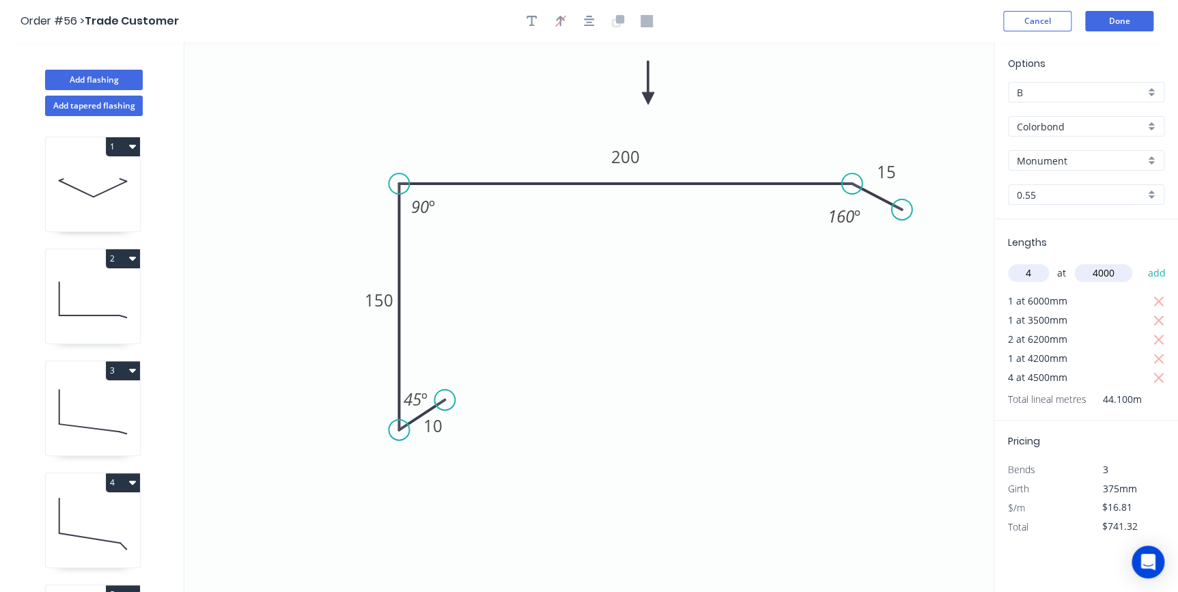
type input "$1,010.28"
type input "1"
type input "1000"
click at [1140, 262] on button "add" at bounding box center [1156, 273] width 32 height 23
type input "$1,027.09"
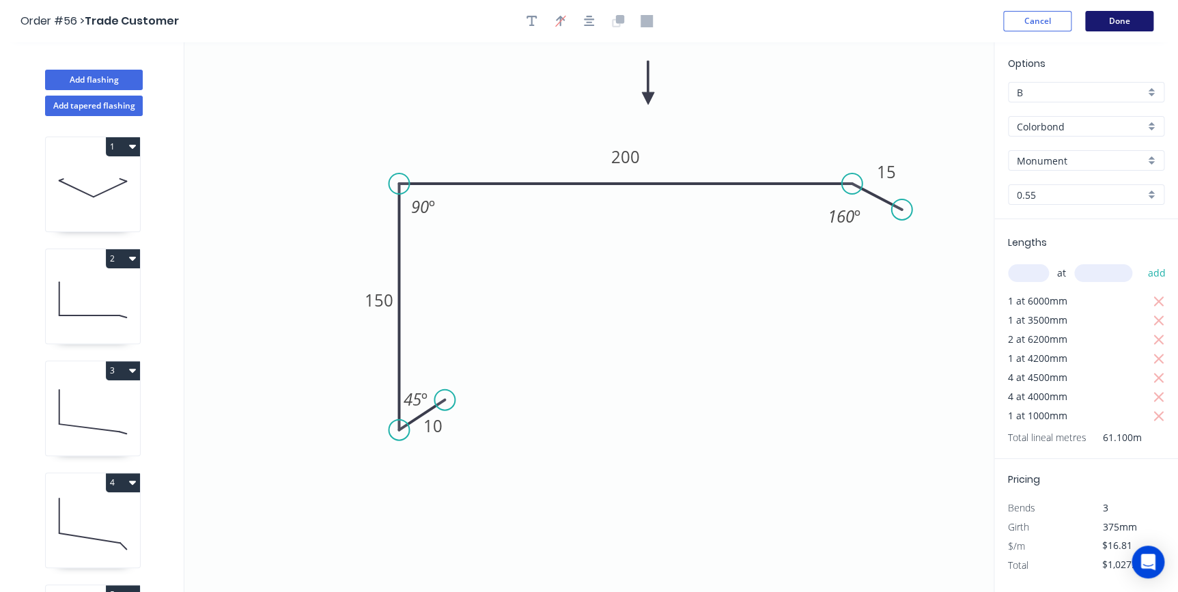
click at [1113, 20] on button "Done" at bounding box center [1119, 21] width 68 height 20
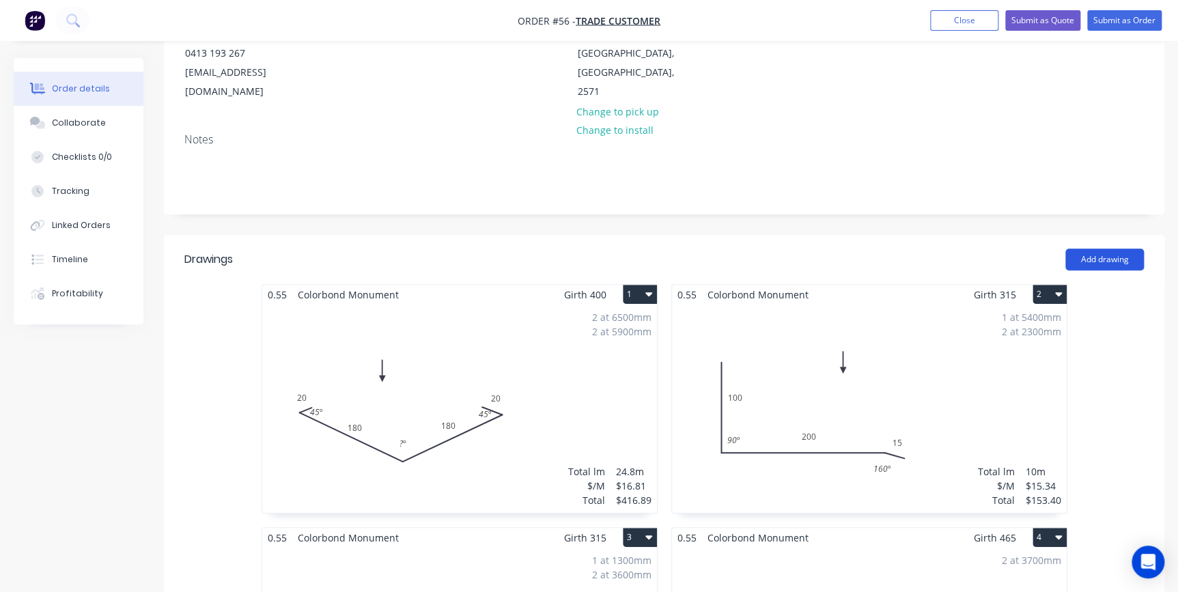
click at [1101, 249] on button "Add drawing" at bounding box center [1104, 260] width 79 height 22
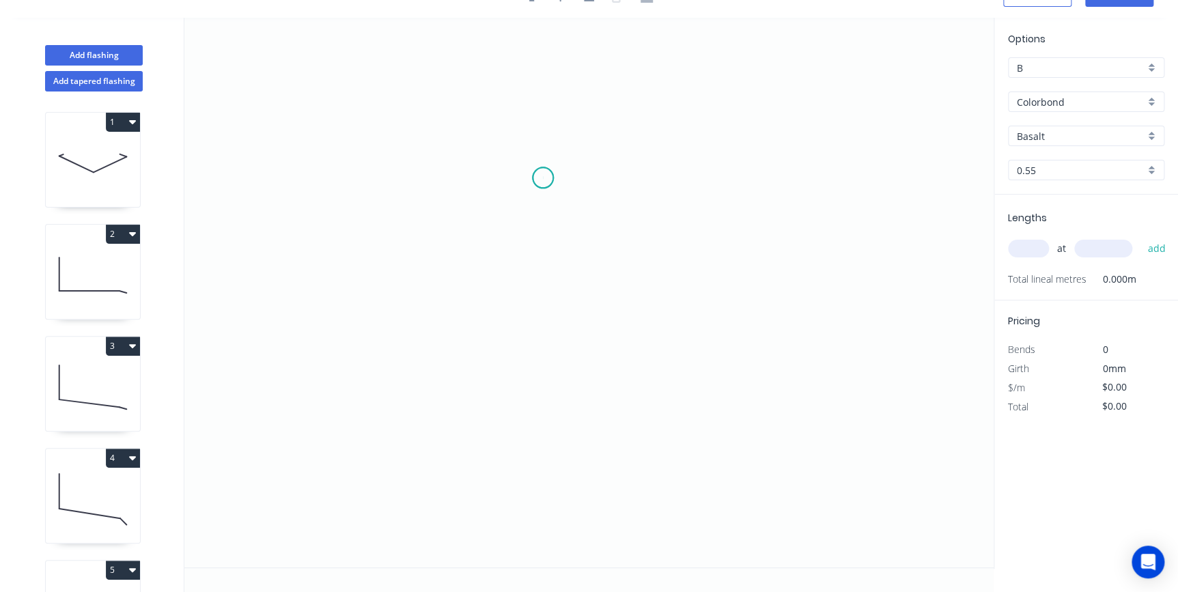
click at [543, 178] on icon "0" at bounding box center [588, 293] width 809 height 550
click at [408, 376] on icon "0" at bounding box center [588, 293] width 809 height 550
click at [744, 398] on icon "0 ?" at bounding box center [588, 293] width 809 height 550
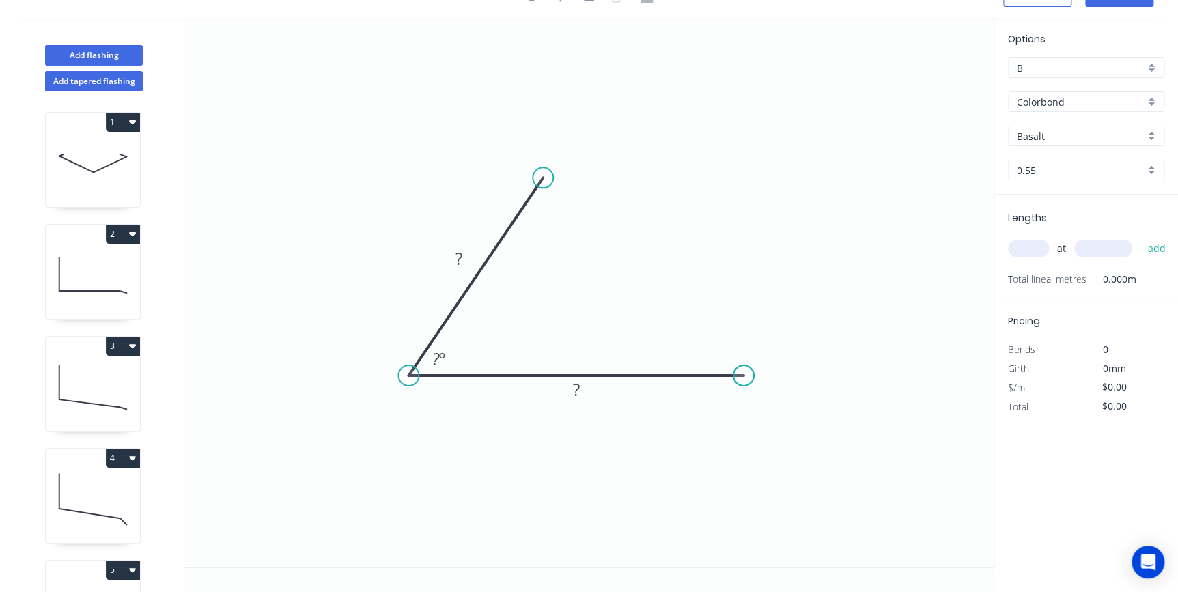
click at [744, 398] on icon "0 ? ? ? º" at bounding box center [588, 293] width 809 height 550
drag, startPoint x: 591, startPoint y: 382, endPoint x: 641, endPoint y: 334, distance: 69.5
click at [641, 334] on rect at bounding box center [626, 341] width 44 height 28
drag, startPoint x: 475, startPoint y: 248, endPoint x: 554, endPoint y: 242, distance: 78.8
click at [554, 242] on rect at bounding box center [537, 253] width 44 height 28
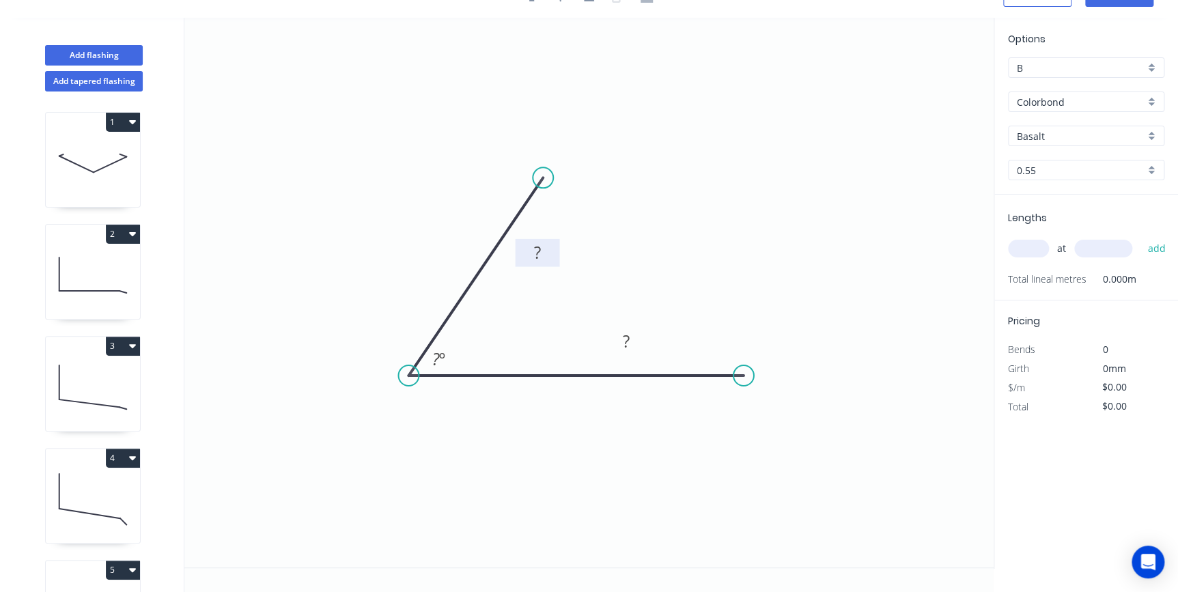
click at [546, 250] on rect at bounding box center [537, 253] width 27 height 19
type input "$7.67"
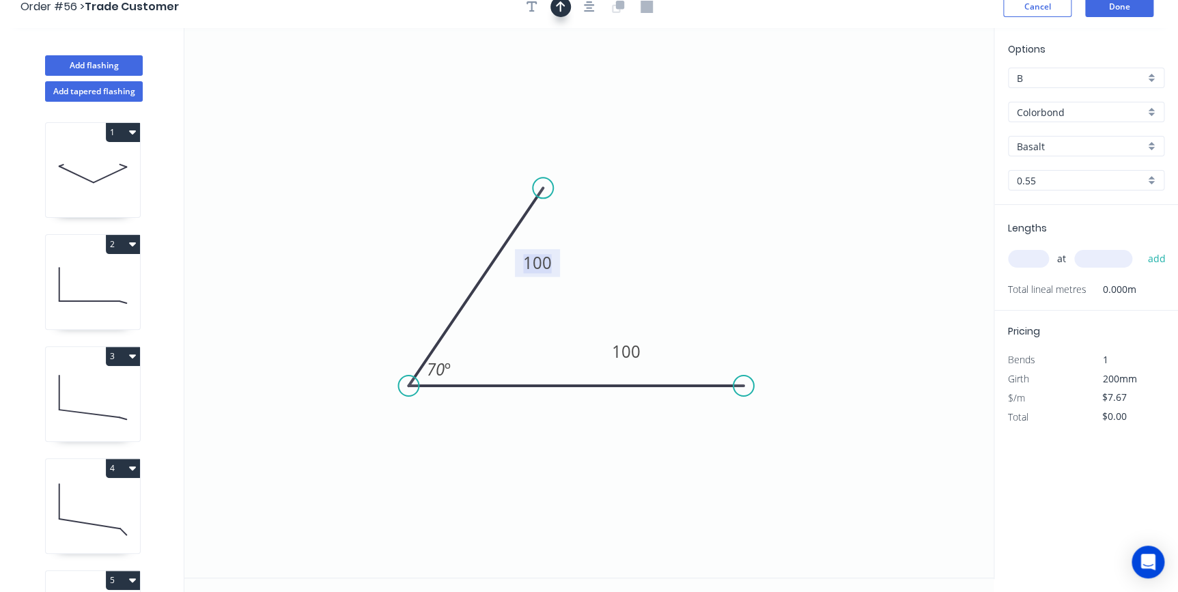
scroll to position [0, 0]
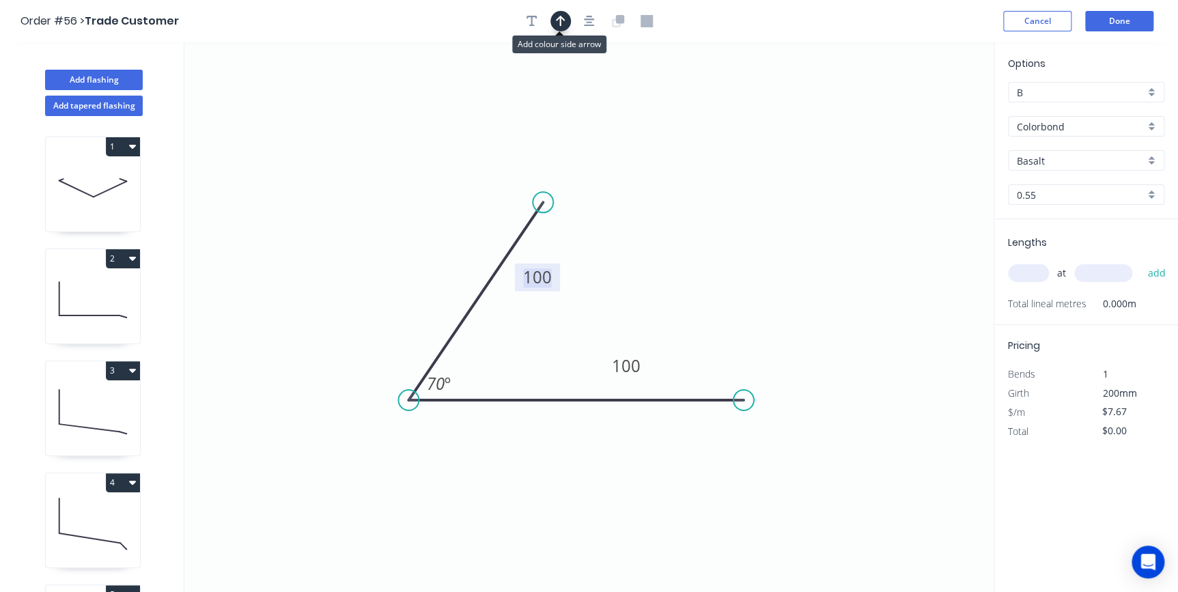
click at [560, 28] on button "button" at bounding box center [560, 21] width 20 height 20
click at [927, 109] on icon at bounding box center [925, 95] width 12 height 44
drag, startPoint x: 921, startPoint y: 111, endPoint x: 717, endPoint y: 225, distance: 233.9
click at [717, 225] on icon at bounding box center [728, 215] width 40 height 40
click at [1056, 162] on input "Basalt" at bounding box center [1081, 161] width 128 height 14
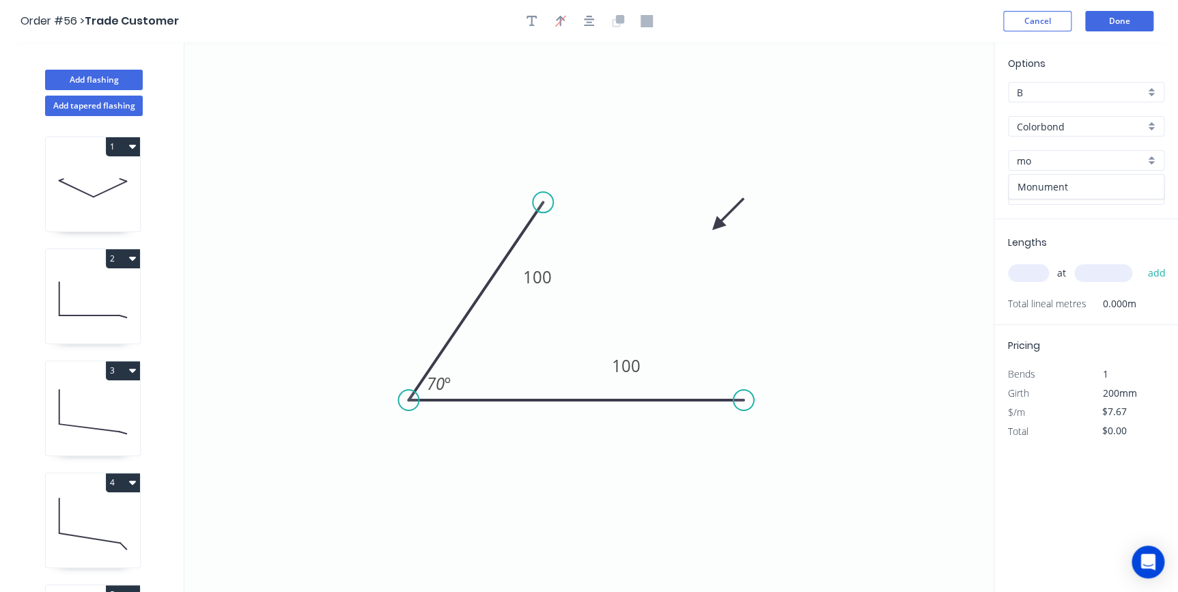
click at [1052, 186] on div "Monument" at bounding box center [1086, 187] width 155 height 24
type input "Monument"
click at [1035, 265] on input "text" at bounding box center [1028, 273] width 41 height 18
type input "2"
type input "1000"
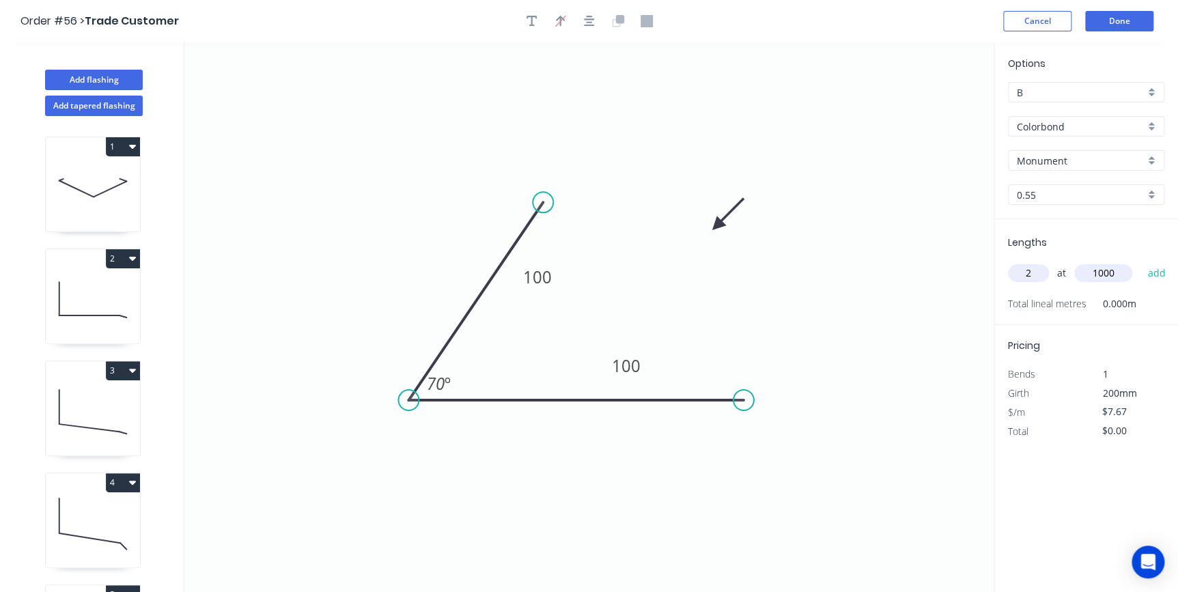
click at [1140, 262] on button "add" at bounding box center [1156, 273] width 32 height 23
type input "$15.34"
click at [1132, 19] on button "Done" at bounding box center [1119, 21] width 68 height 20
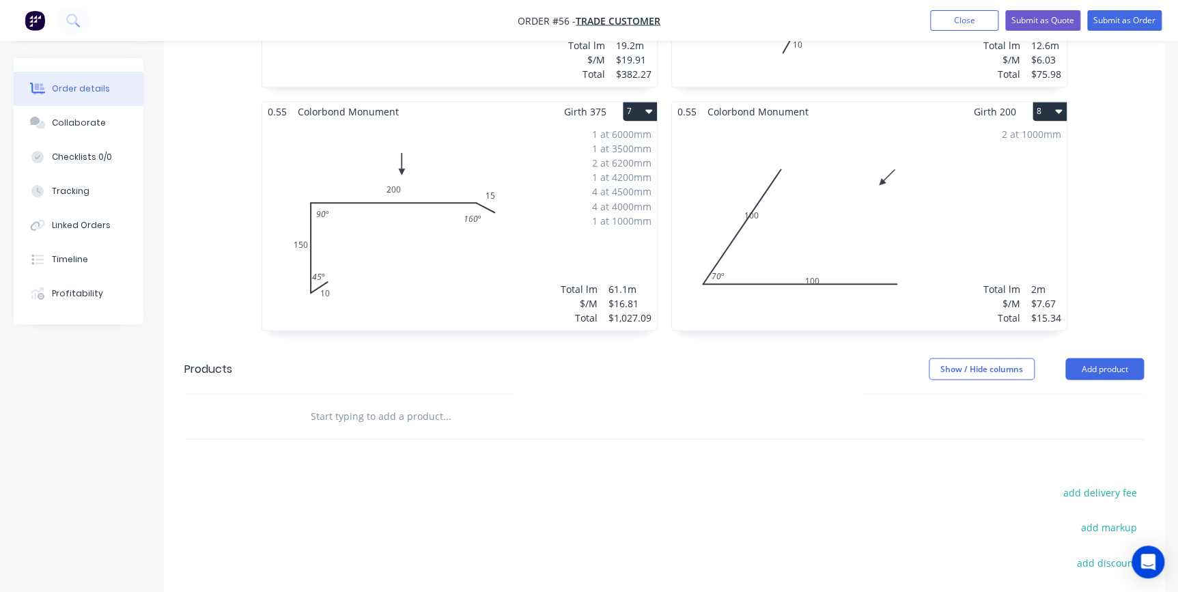
scroll to position [1179, 0]
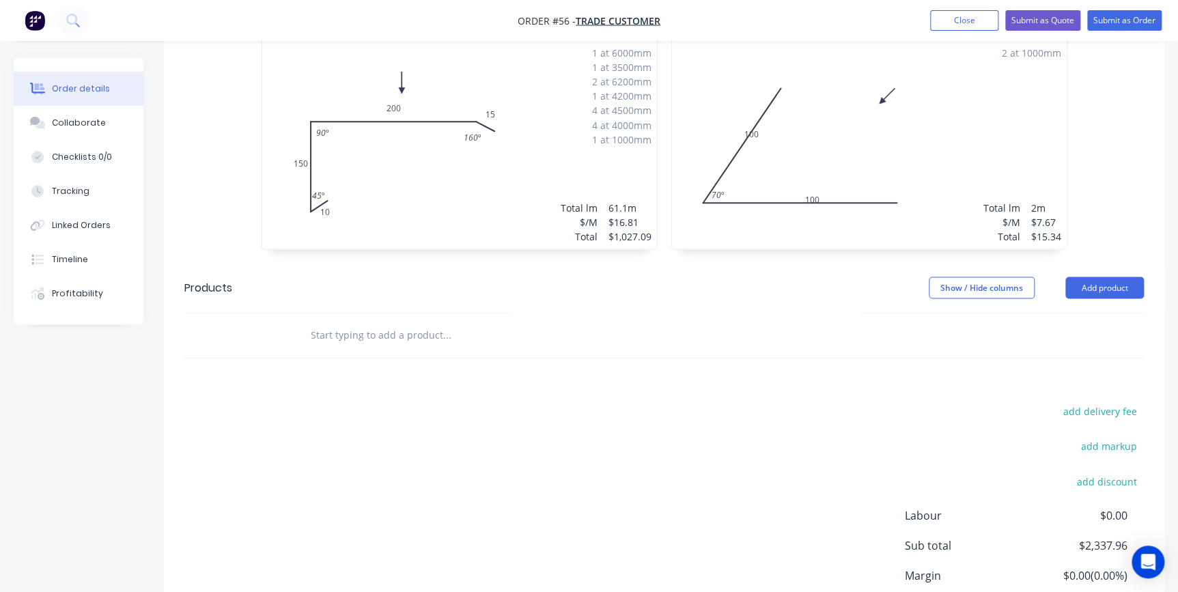
click at [396, 321] on input "text" at bounding box center [446, 334] width 273 height 27
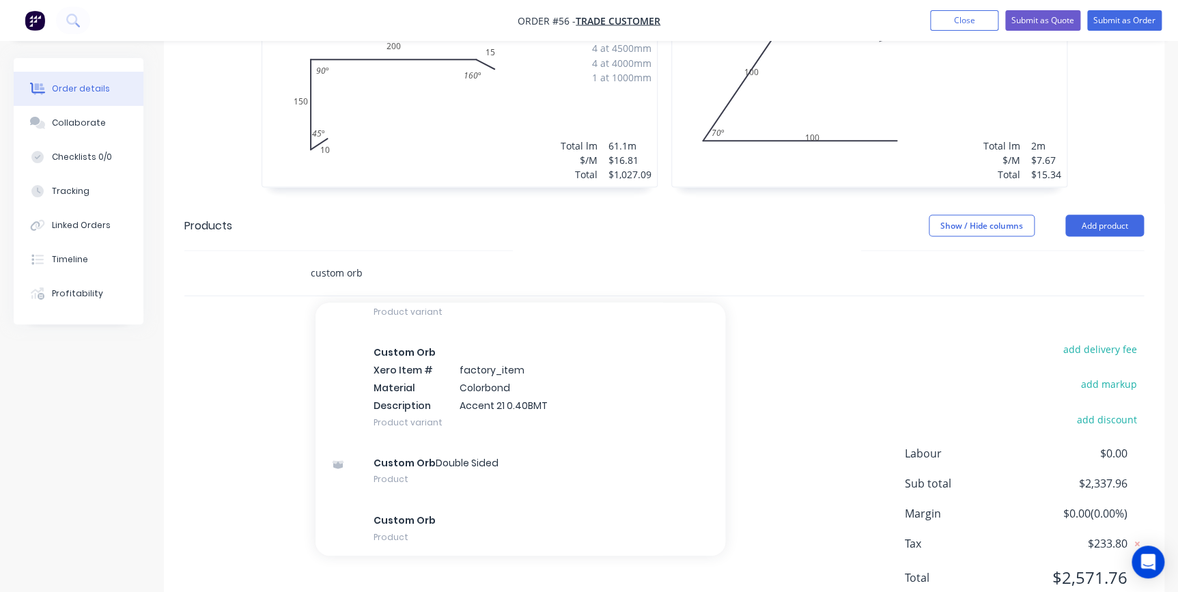
scroll to position [1242, 0]
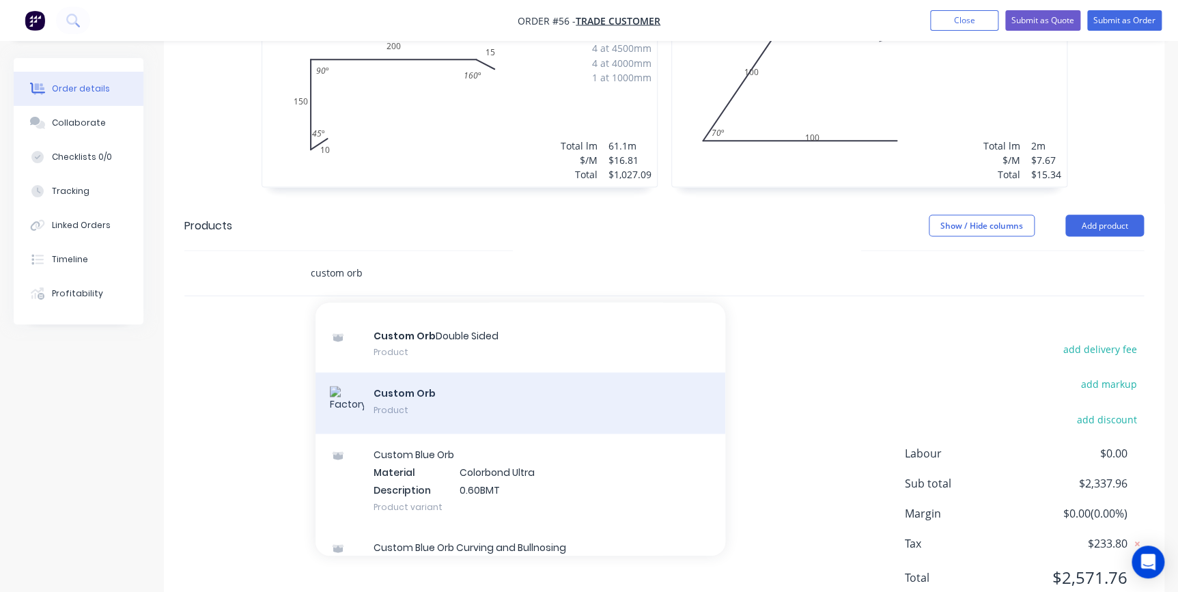
type input "custom orb"
click at [423, 372] on div "Custom Orb Product" at bounding box center [521, 402] width 410 height 61
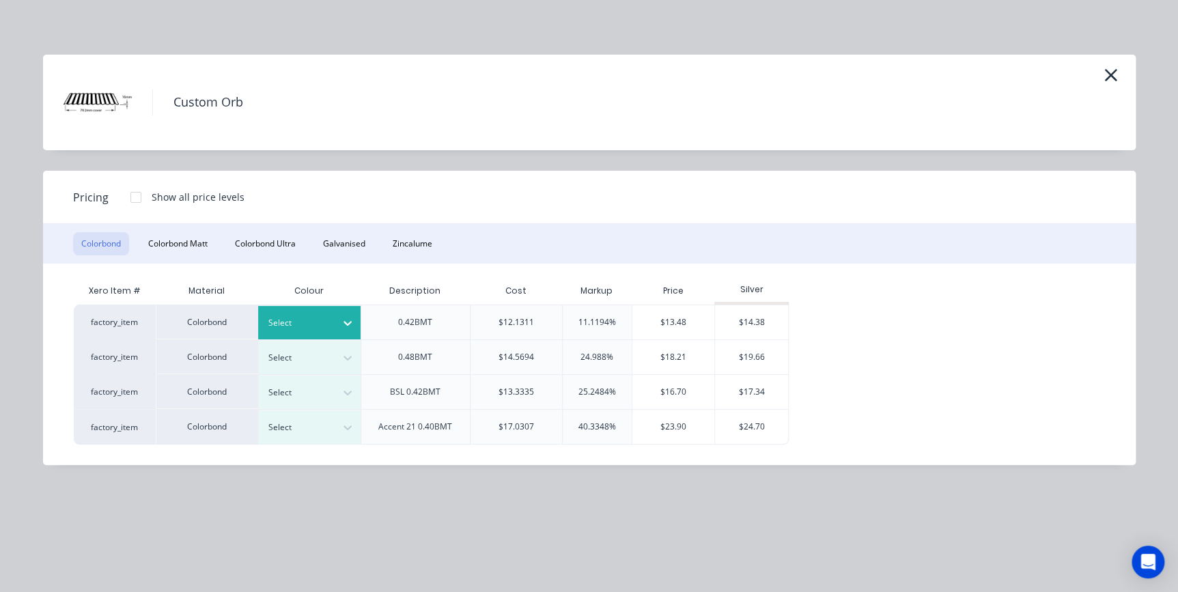
click at [332, 320] on div "Select" at bounding box center [297, 323] width 76 height 18
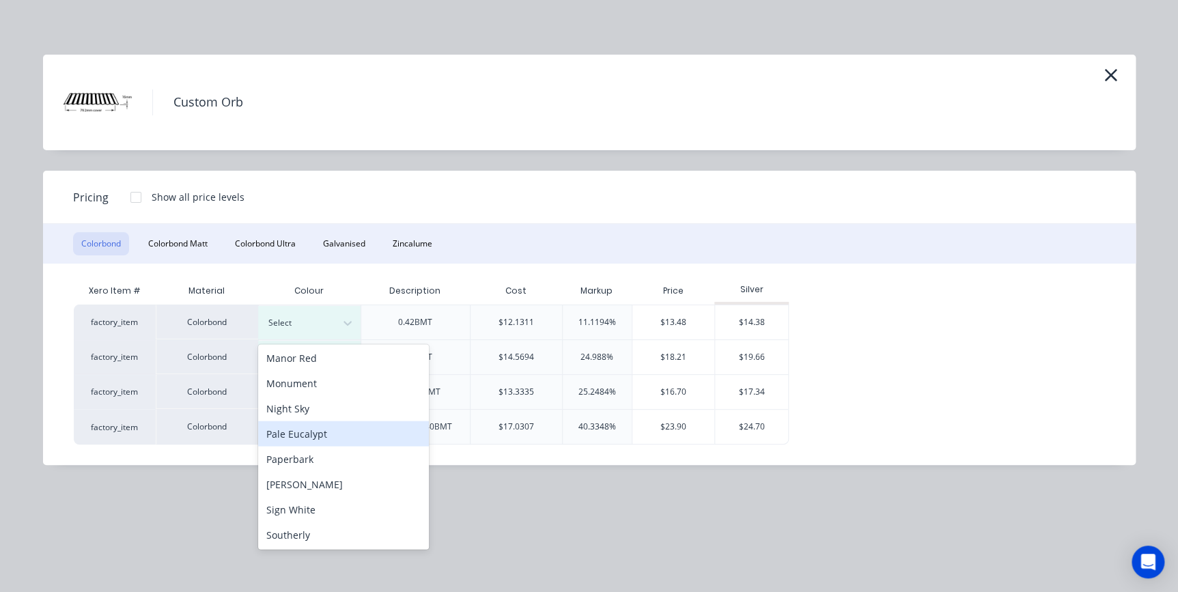
scroll to position [310, 0]
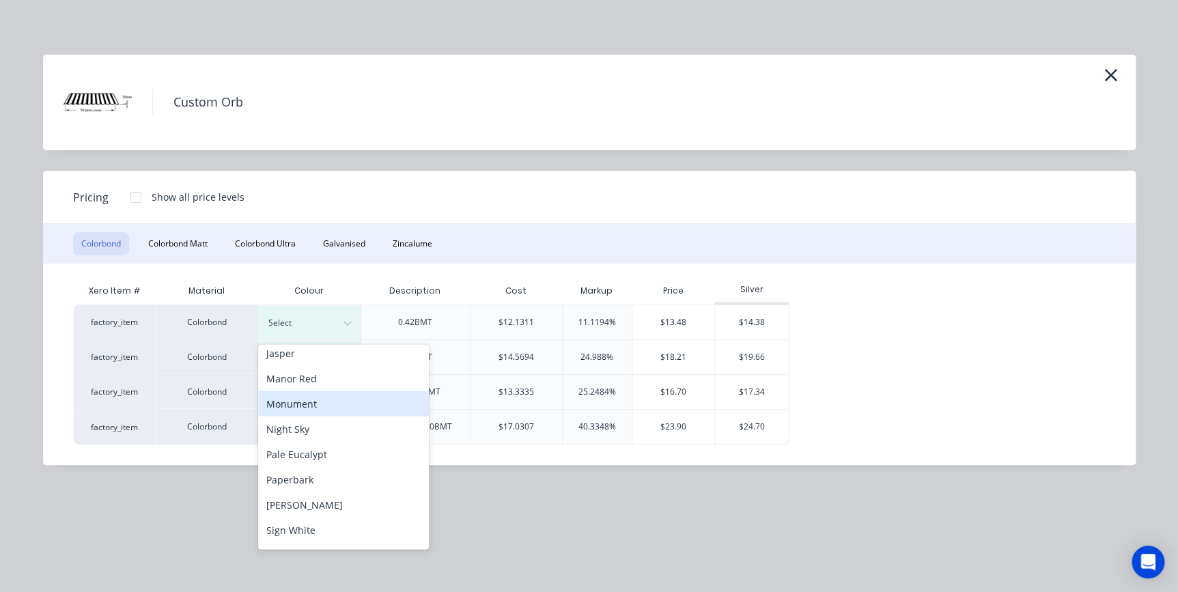
click at [298, 403] on div "Monument" at bounding box center [343, 403] width 171 height 25
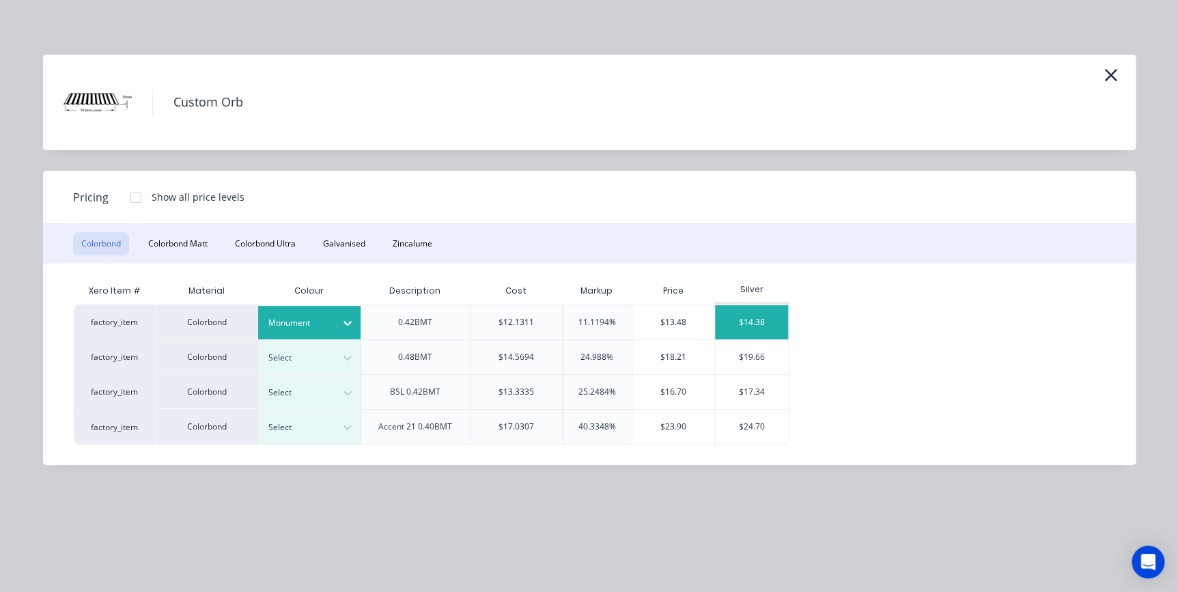
click at [744, 325] on div "$14.38" at bounding box center [751, 322] width 73 height 34
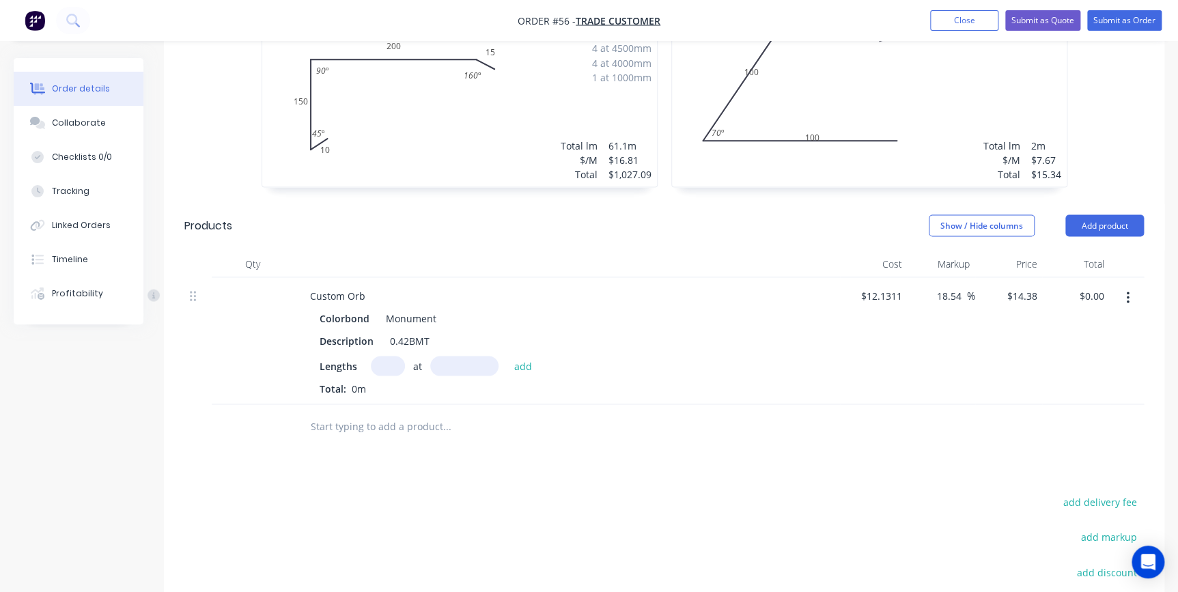
click at [1126, 290] on icon "button" at bounding box center [1127, 297] width 3 height 15
click at [1074, 324] on div "Edit" at bounding box center [1078, 334] width 105 height 20
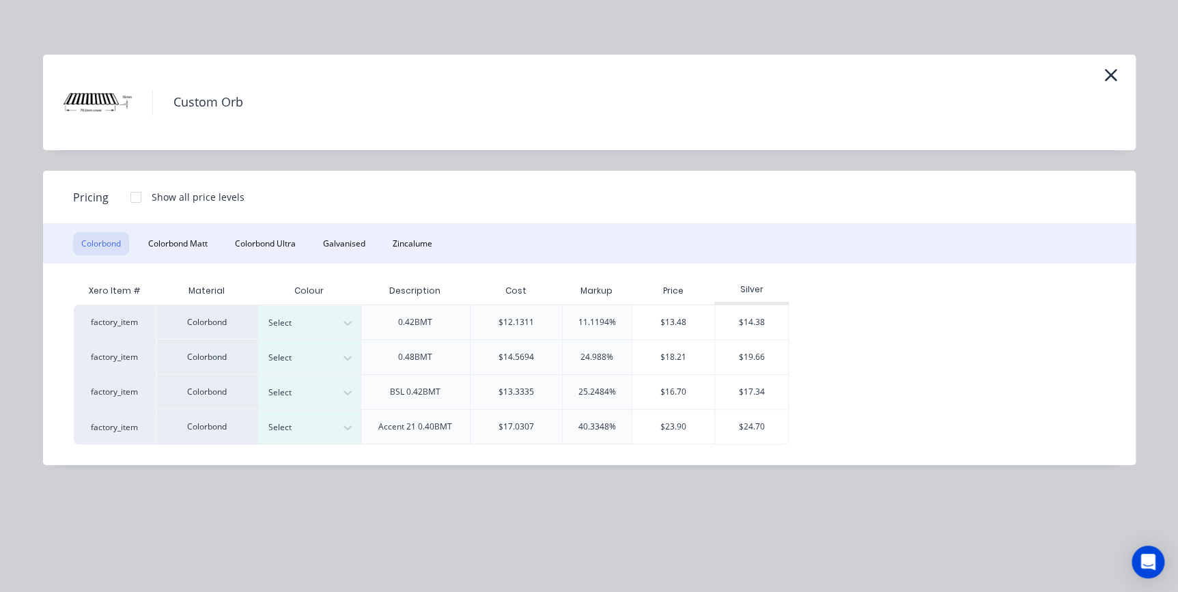
click at [867, 306] on div "factory_item Colorbond Select 0.42BMT $12.1311 11.1194% $13.48 $14.38 factory_i…" at bounding box center [579, 375] width 1011 height 140
click at [1113, 79] on icon "button" at bounding box center [1111, 75] width 14 height 19
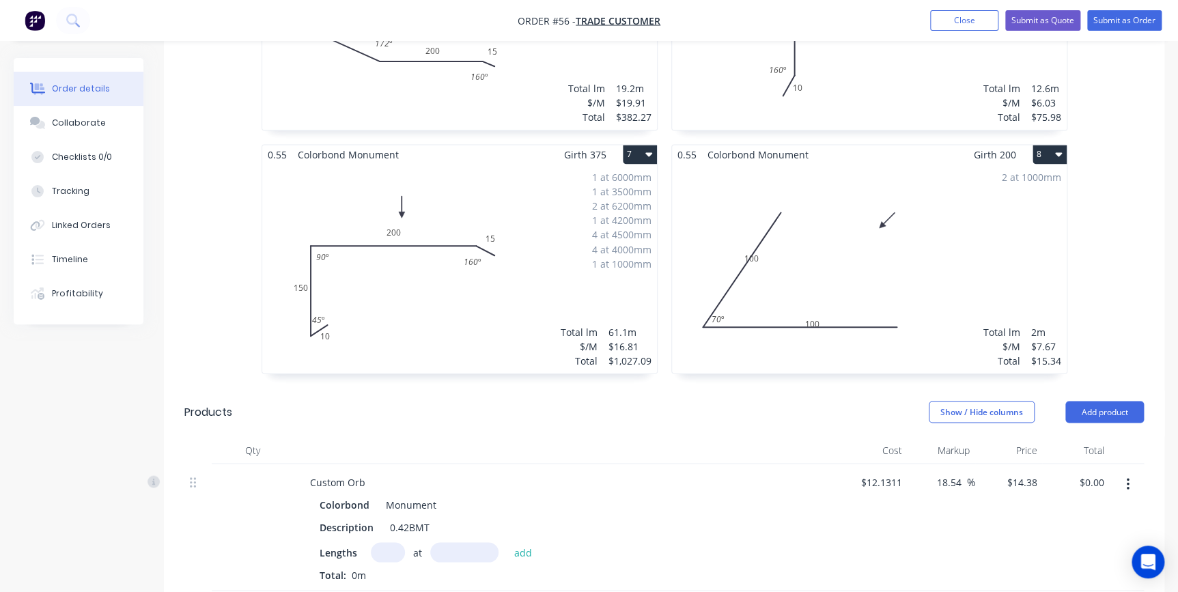
click at [931, 219] on div "2 at 1000mm Total lm $/M Total 2m $7.67 $15.34" at bounding box center [869, 269] width 395 height 208
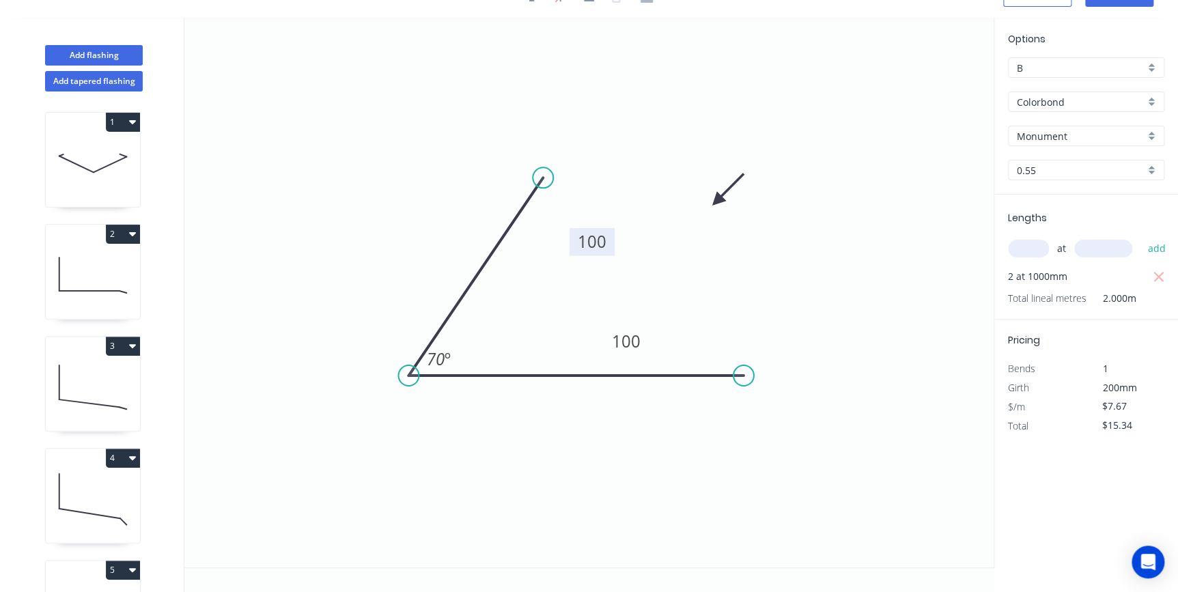
drag, startPoint x: 559, startPoint y: 244, endPoint x: 613, endPoint y: 233, distance: 55.7
click at [613, 233] on rect at bounding box center [592, 242] width 45 height 28
drag, startPoint x: 642, startPoint y: 331, endPoint x: 657, endPoint y: 324, distance: 16.5
click at [656, 324] on rect at bounding box center [638, 335] width 45 height 28
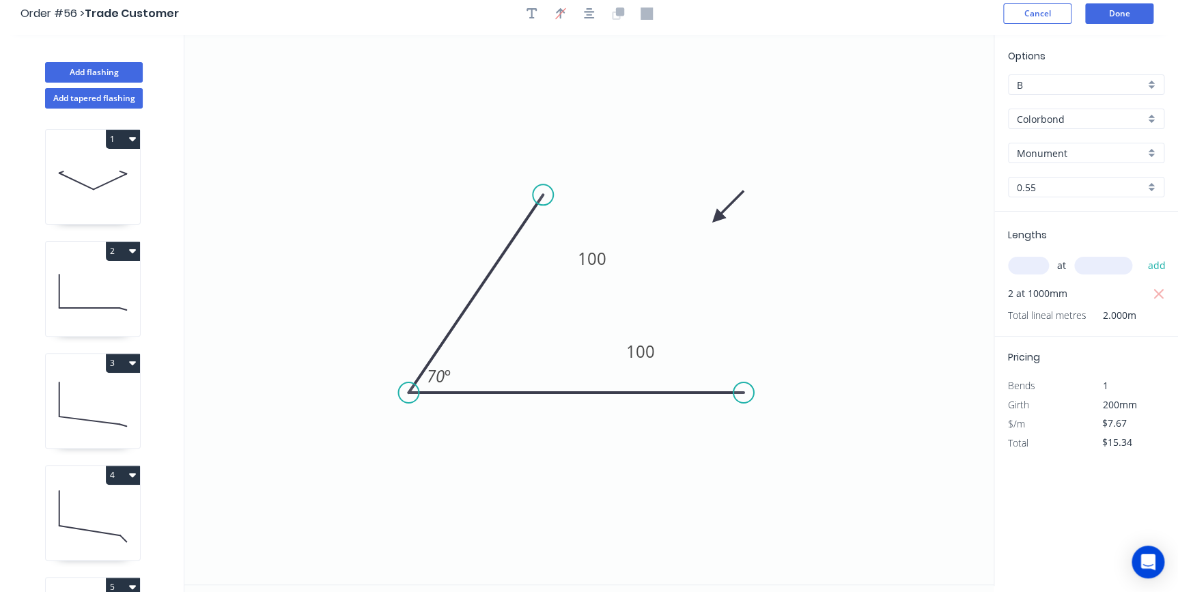
scroll to position [0, 0]
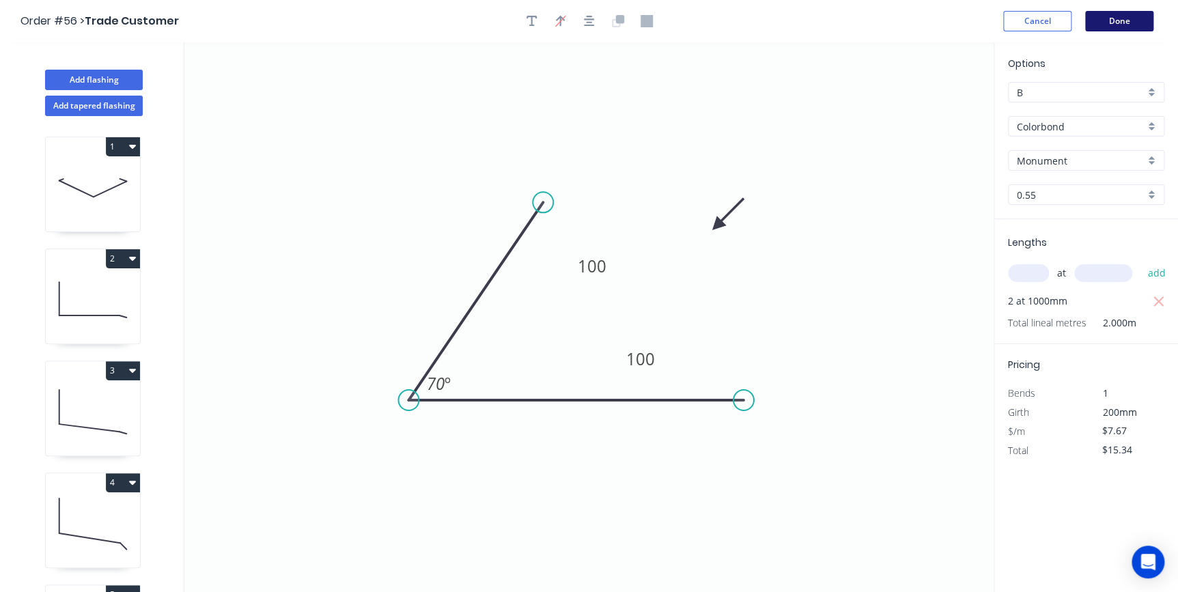
click at [1098, 28] on button "Done" at bounding box center [1119, 21] width 68 height 20
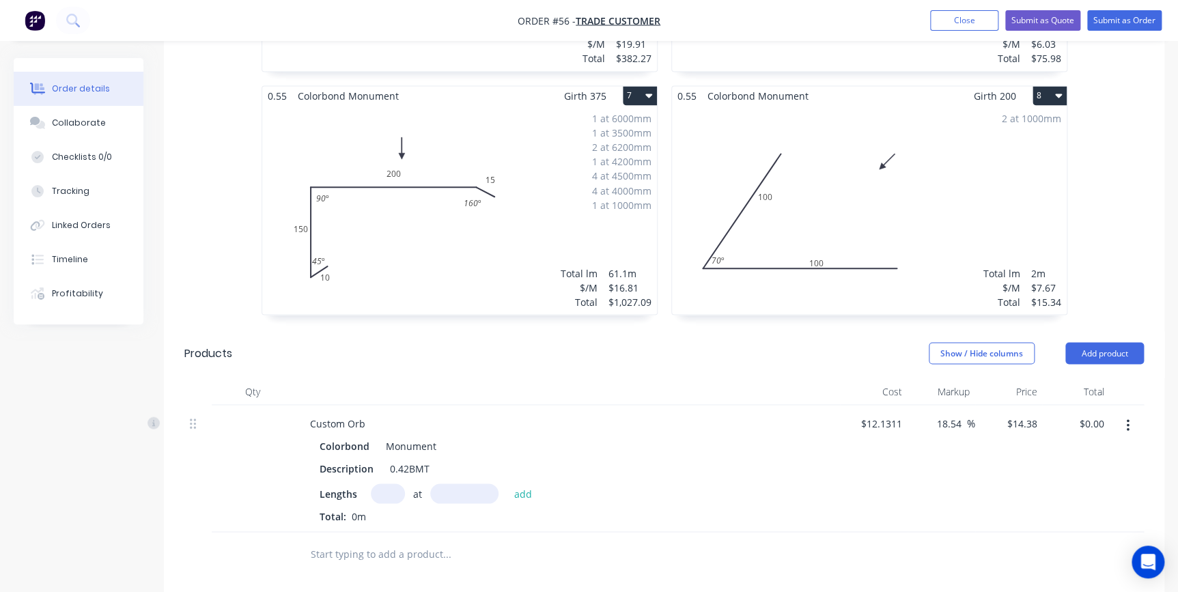
scroll to position [1117, 0]
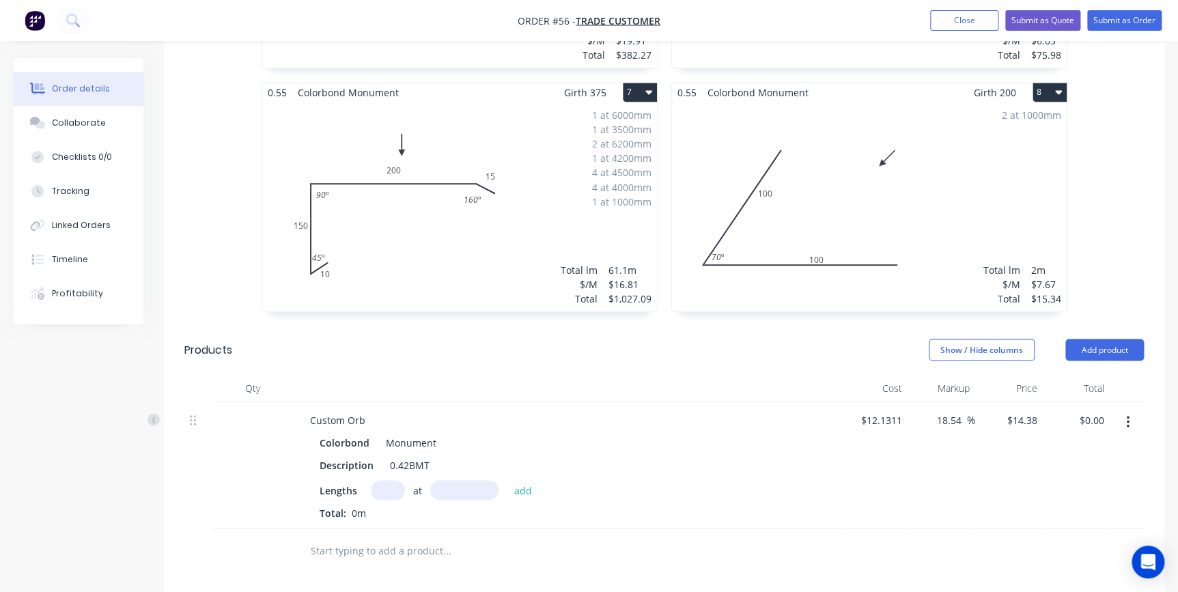
click at [1128, 415] on icon "button" at bounding box center [1127, 422] width 3 height 15
click at [1052, 448] on div "Edit" at bounding box center [1078, 458] width 105 height 20
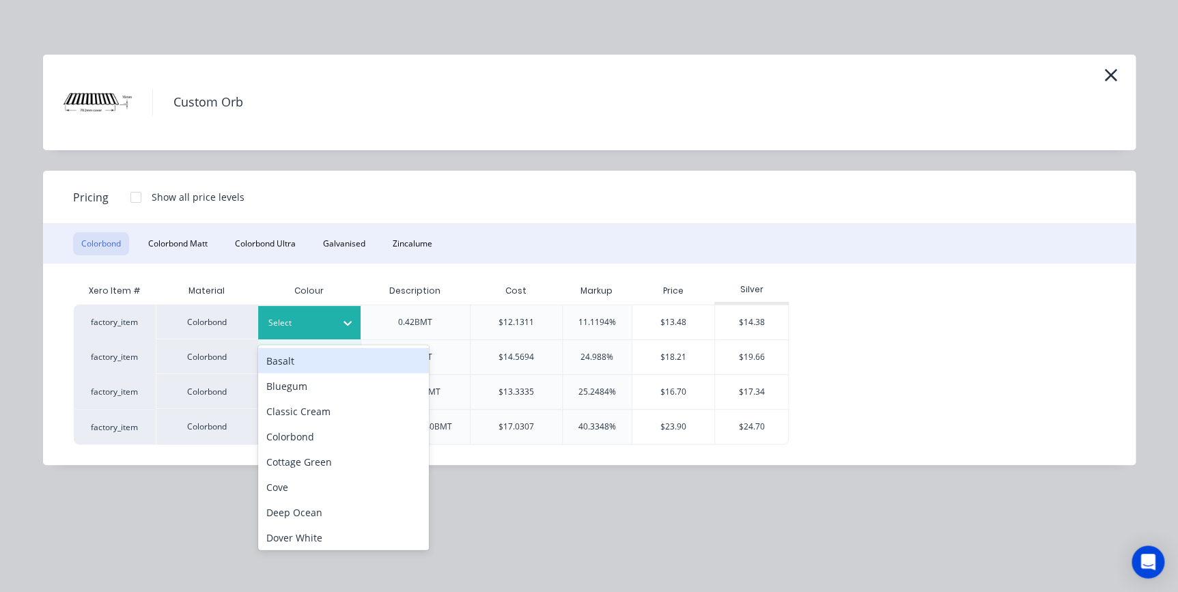
click at [308, 316] on div at bounding box center [298, 323] width 61 height 15
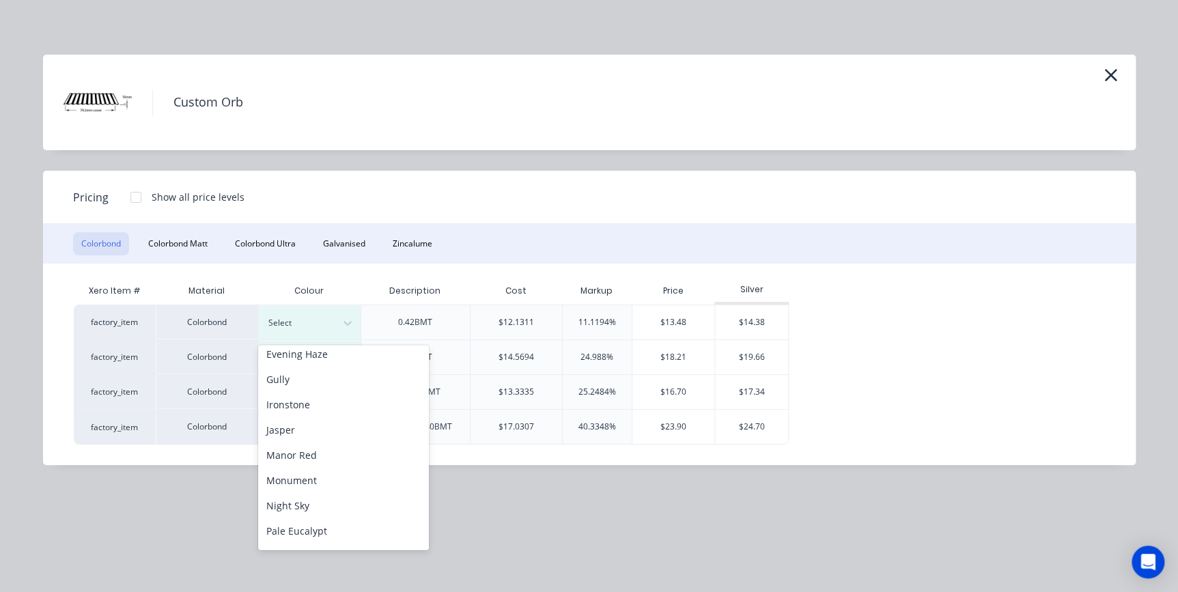
scroll to position [310, 0]
click at [312, 402] on div "Monument" at bounding box center [343, 403] width 171 height 25
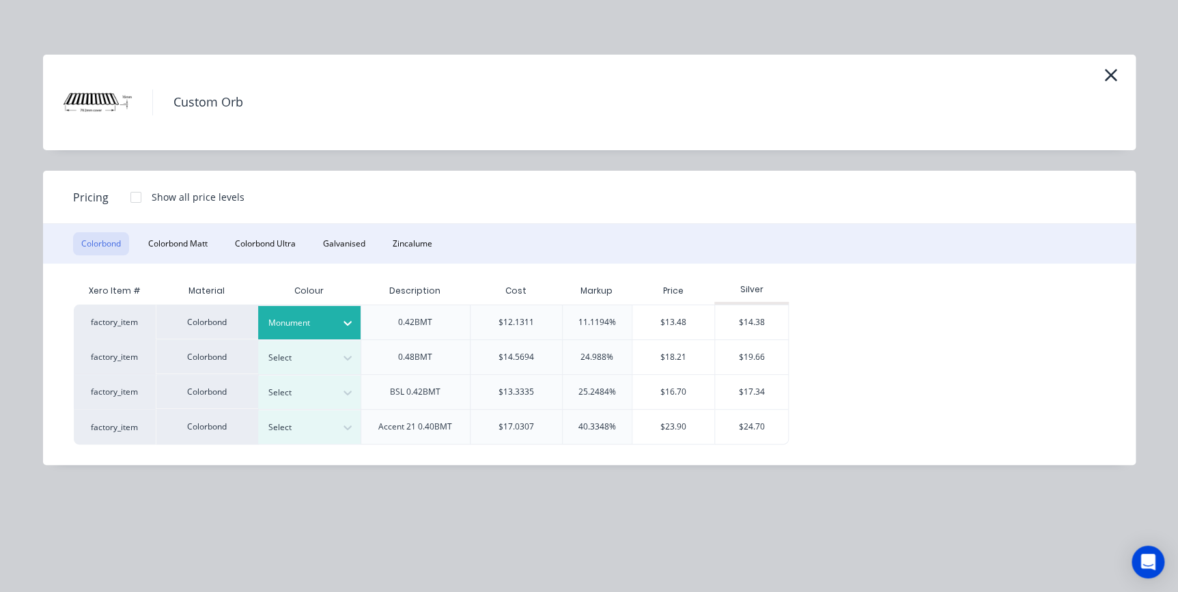
click at [130, 196] on div at bounding box center [135, 197] width 27 height 27
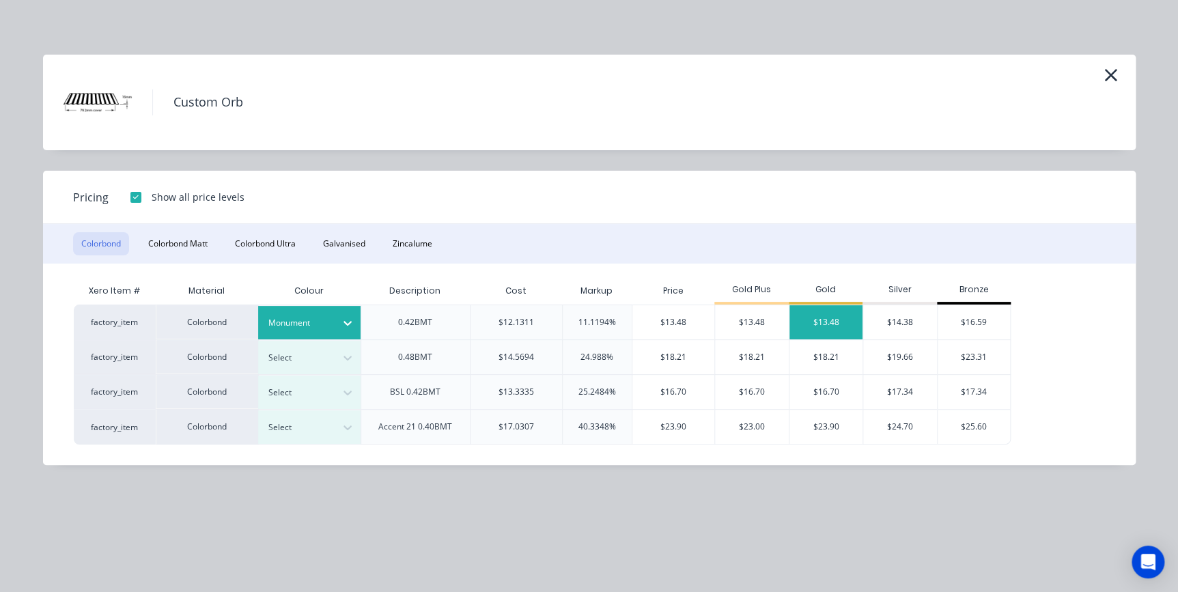
click at [828, 324] on div "$13.48" at bounding box center [826, 322] width 74 height 34
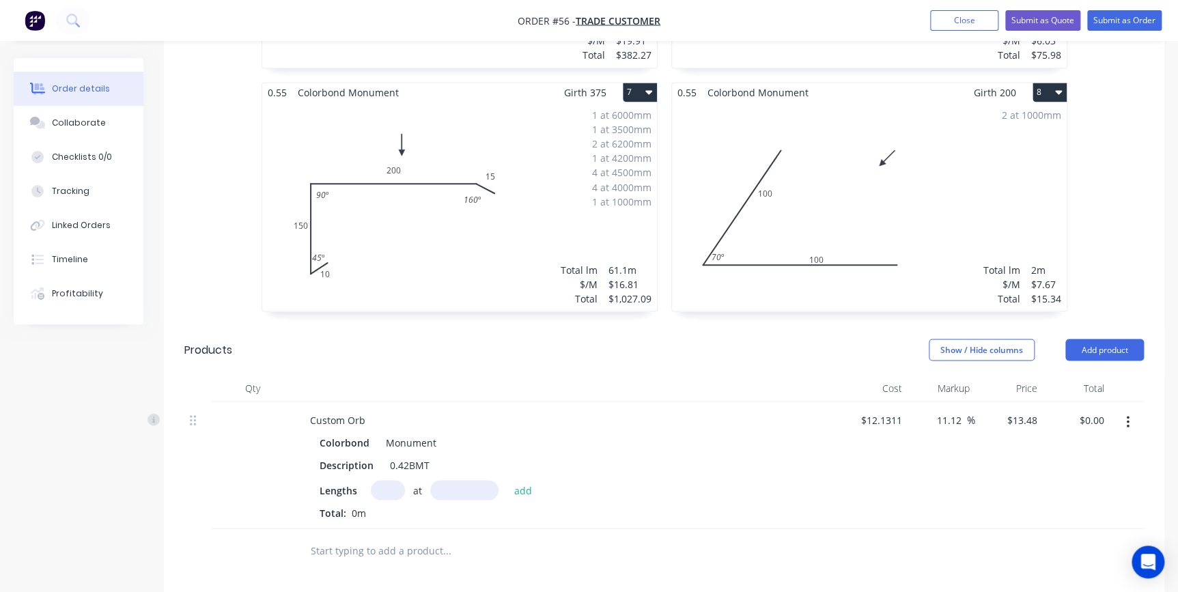
click at [395, 480] on input "text" at bounding box center [388, 490] width 34 height 20
click at [507, 480] on button "add" at bounding box center [523, 489] width 32 height 18
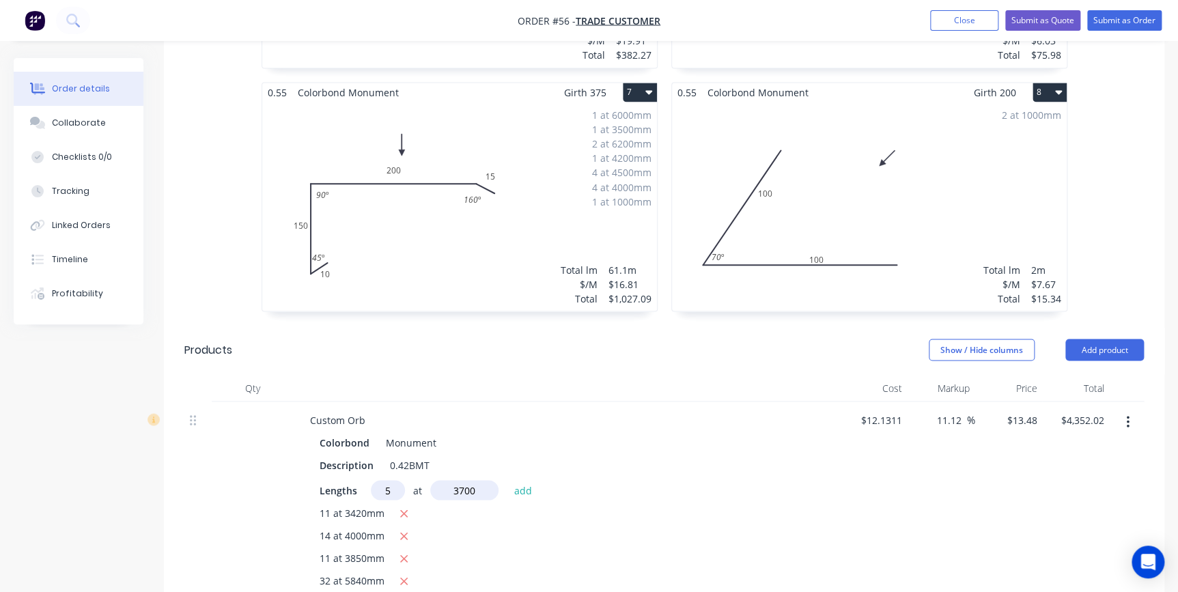
click at [507, 480] on button "add" at bounding box center [523, 489] width 32 height 18
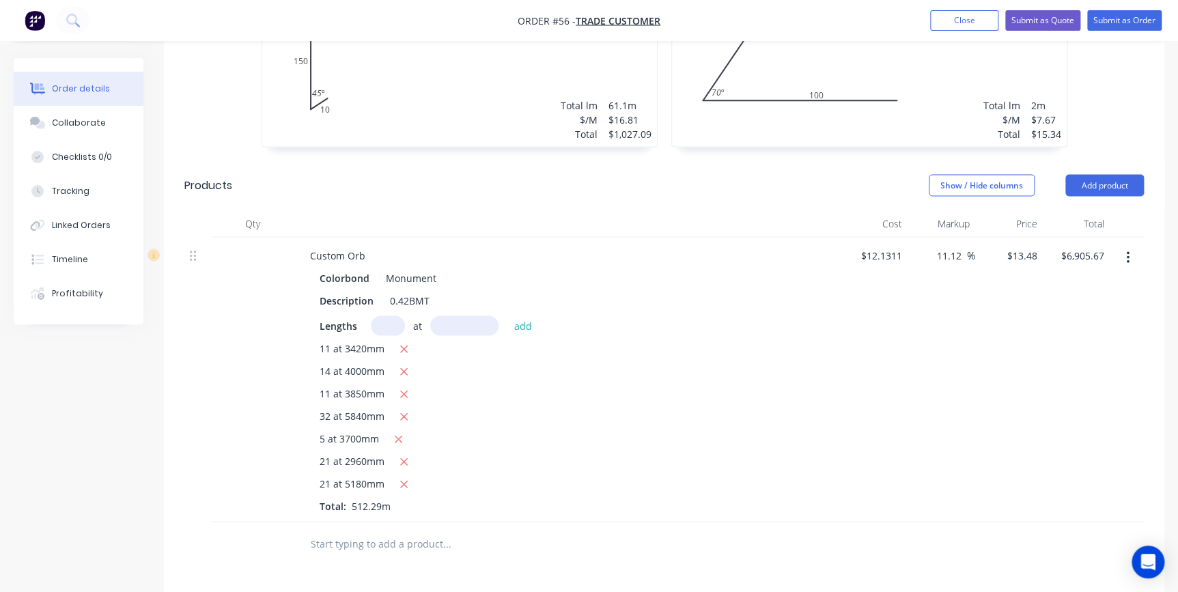
scroll to position [1304, 0]
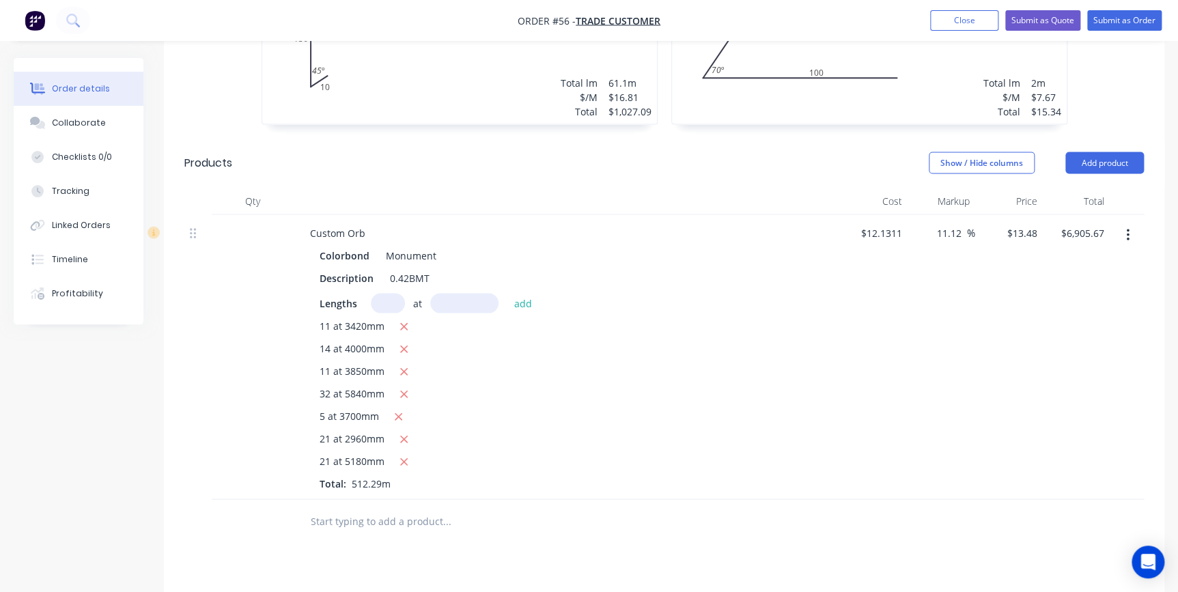
click at [356, 508] on input "text" at bounding box center [446, 521] width 273 height 27
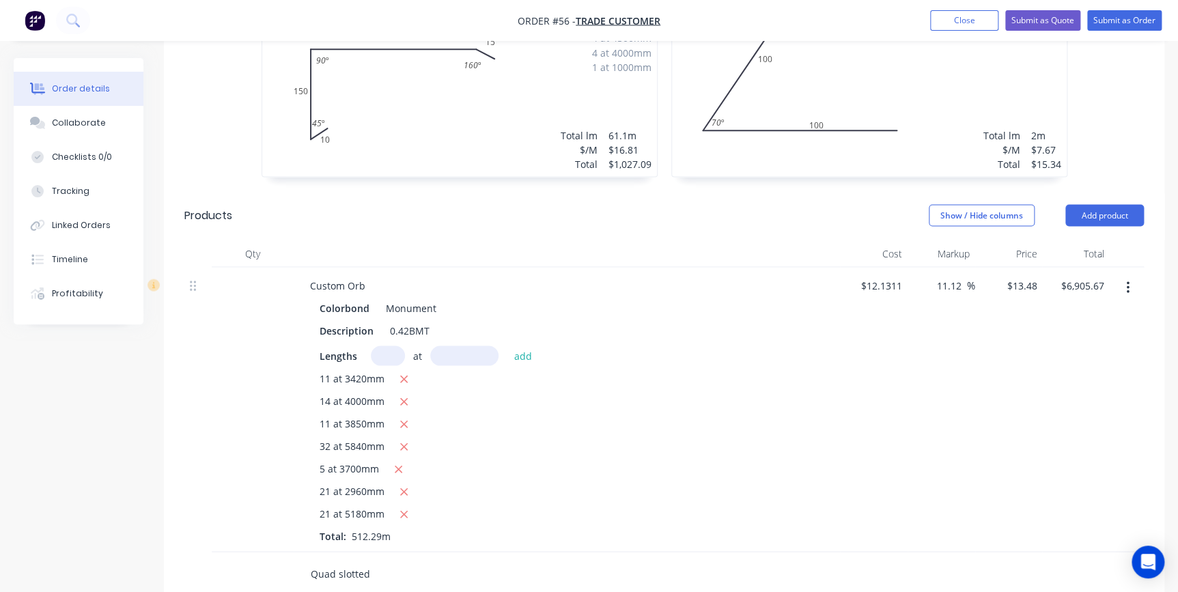
scroll to position [1242, 0]
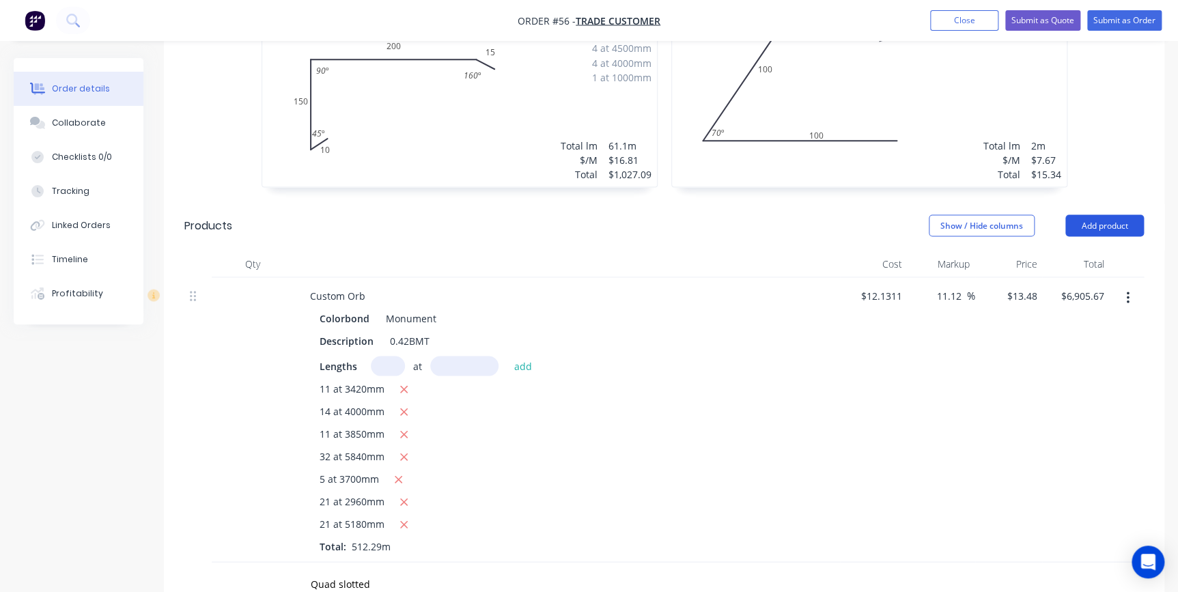
click at [1115, 214] on button "Add product" at bounding box center [1104, 225] width 79 height 22
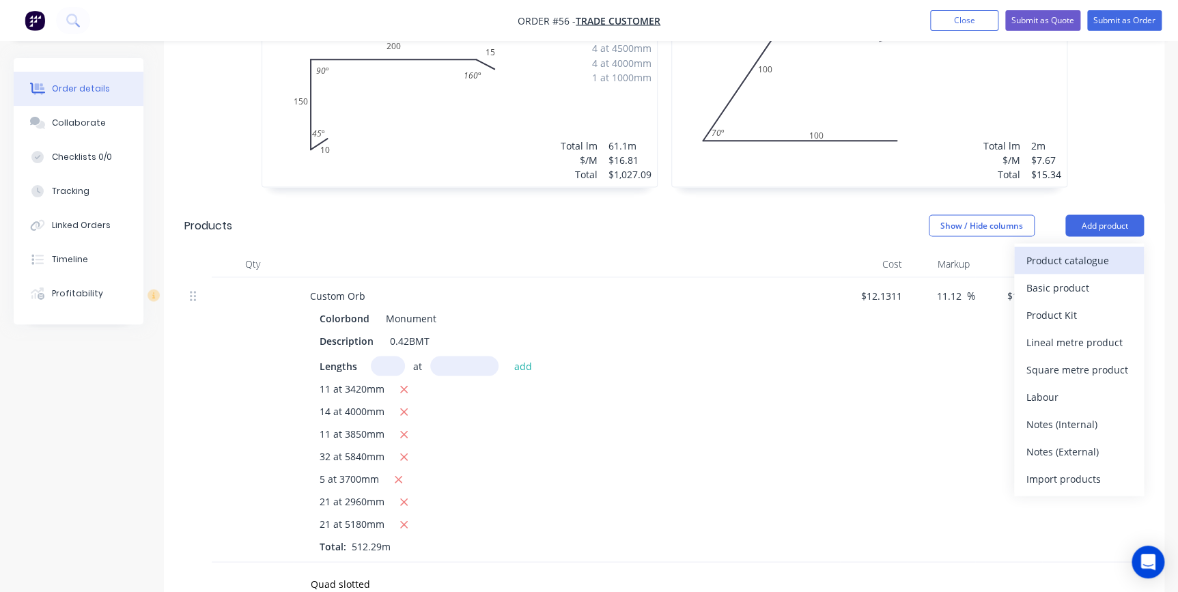
click at [1079, 250] on div "Product catalogue" at bounding box center [1078, 260] width 105 height 20
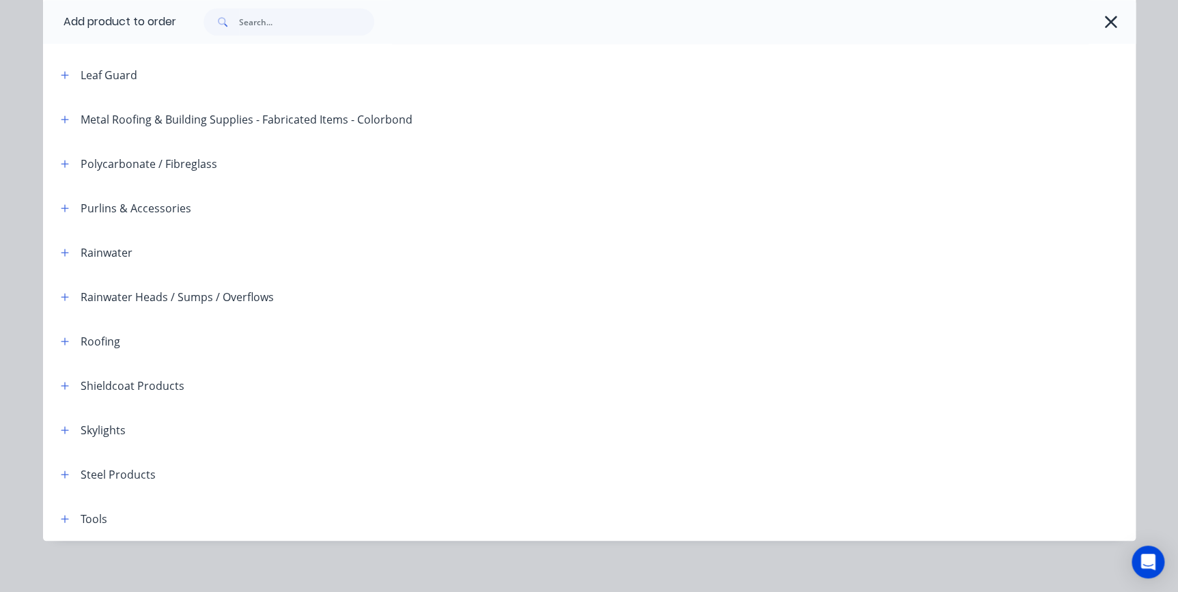
scroll to position [371, 0]
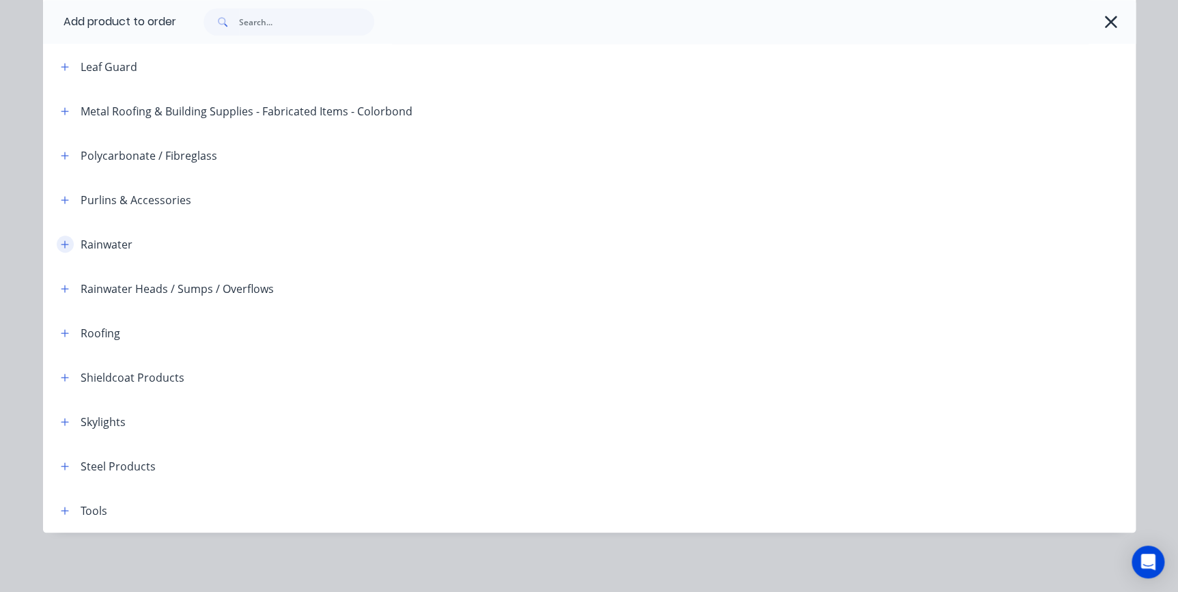
click at [57, 247] on button "button" at bounding box center [65, 244] width 17 height 17
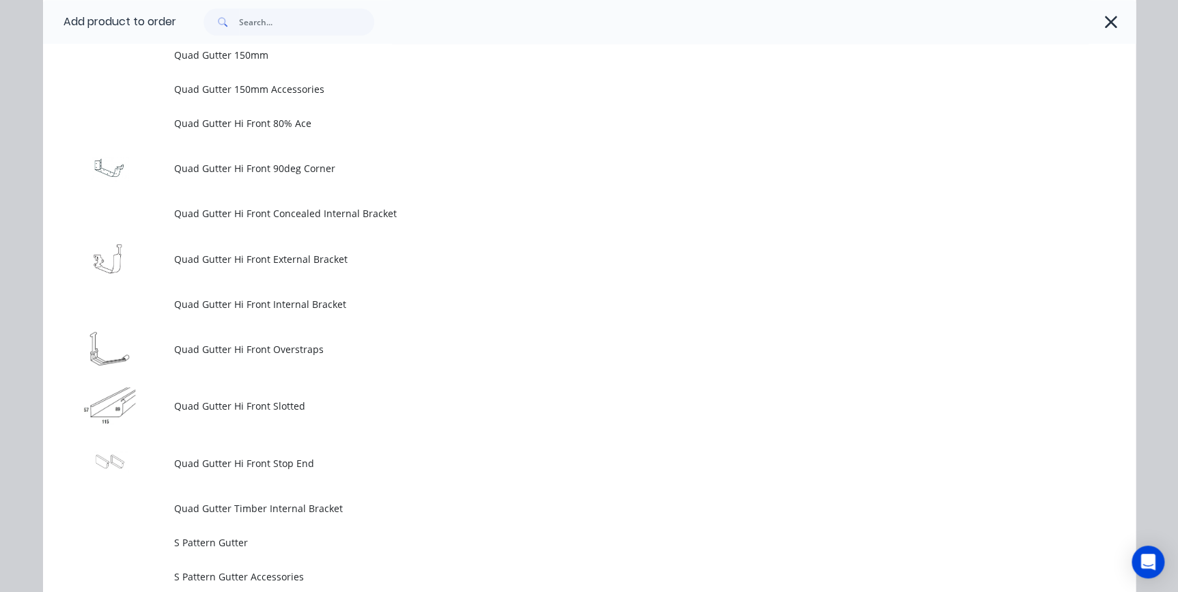
scroll to position [3537, 0]
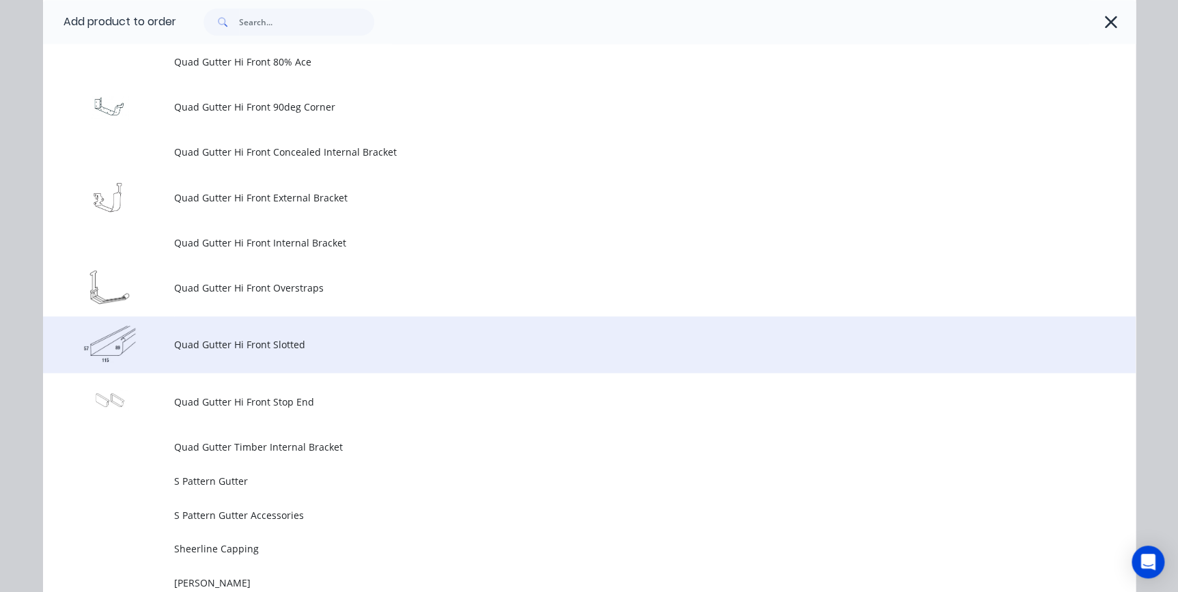
click at [227, 348] on span "Quad Gutter Hi Front Slotted" at bounding box center [558, 344] width 769 height 14
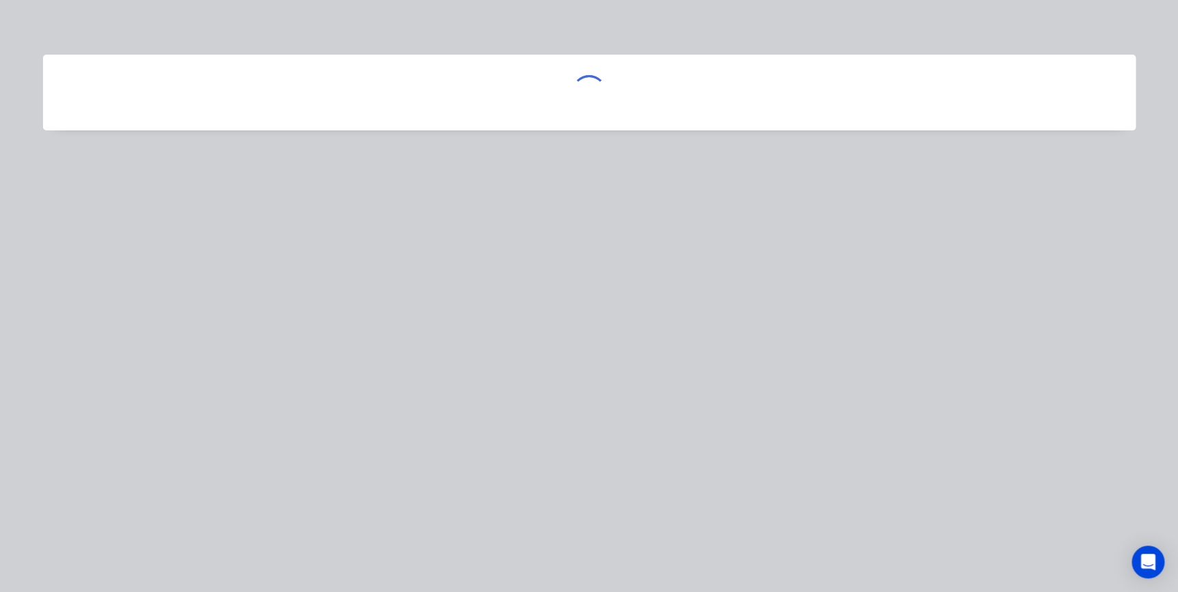
scroll to position [0, 0]
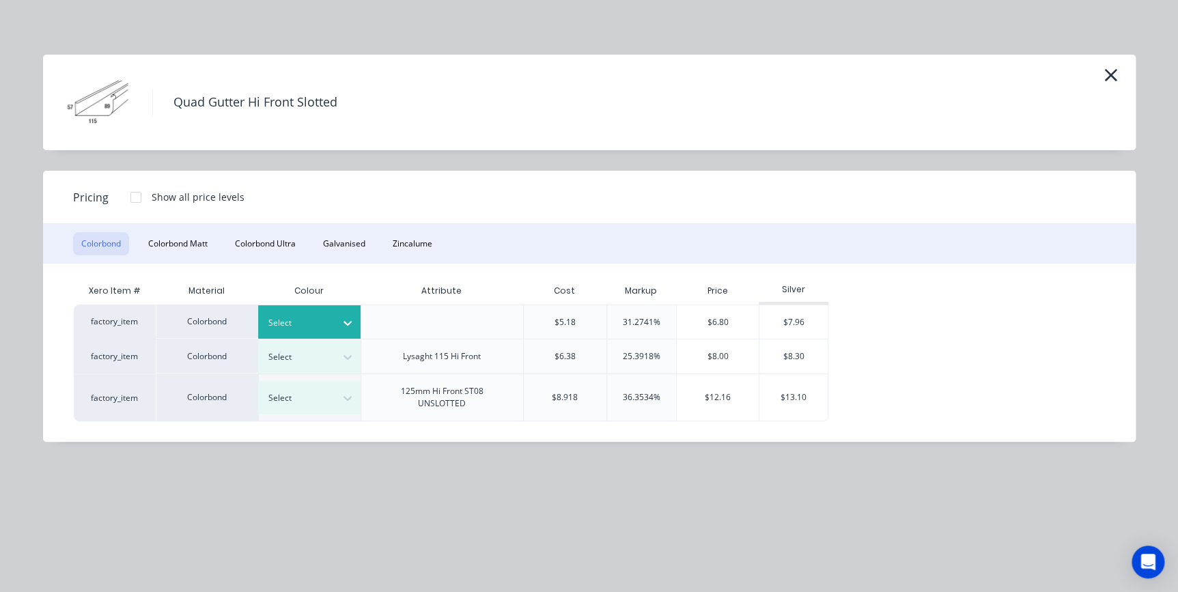
click at [309, 312] on div "Select" at bounding box center [309, 321] width 102 height 33
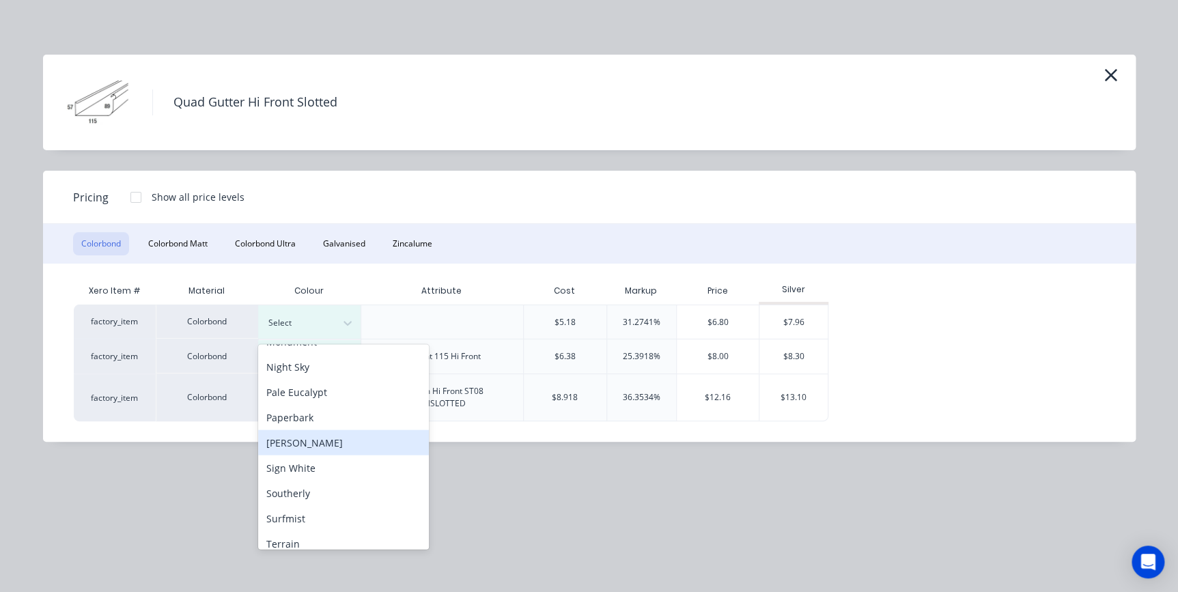
scroll to position [310, 0]
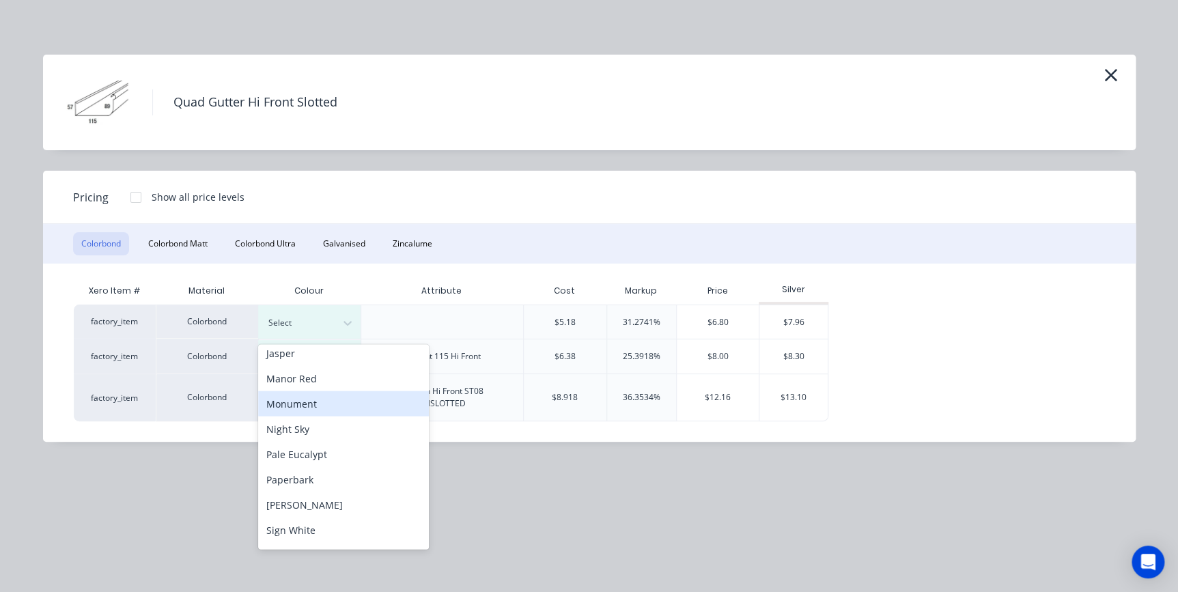
click at [309, 409] on div "Monument" at bounding box center [343, 403] width 171 height 25
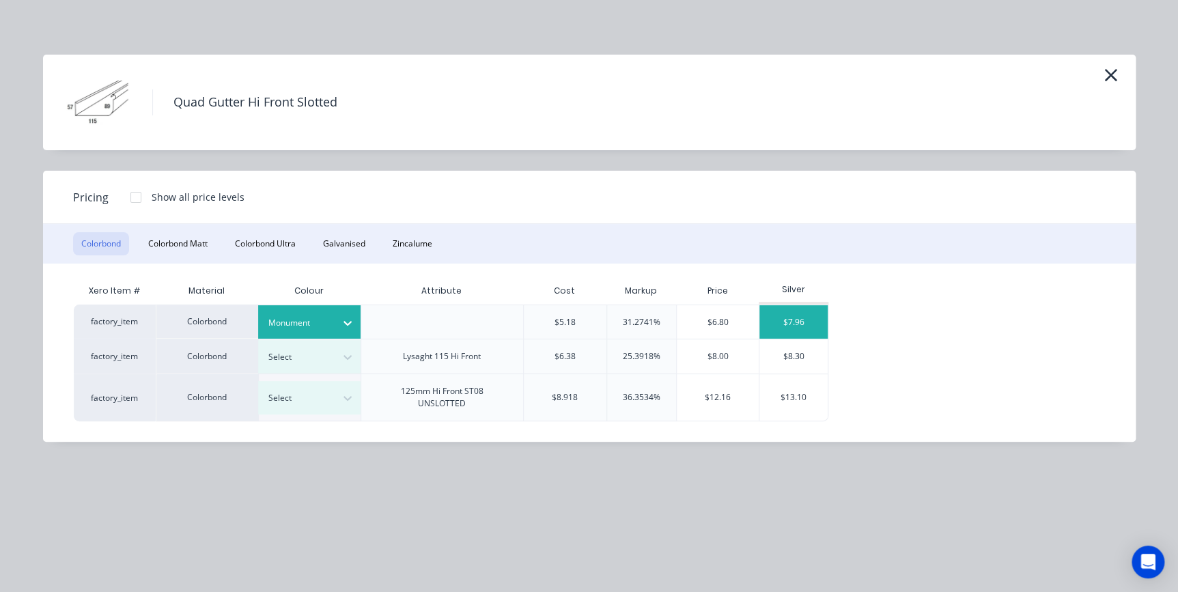
click at [781, 320] on div "$7.96" at bounding box center [793, 321] width 68 height 33
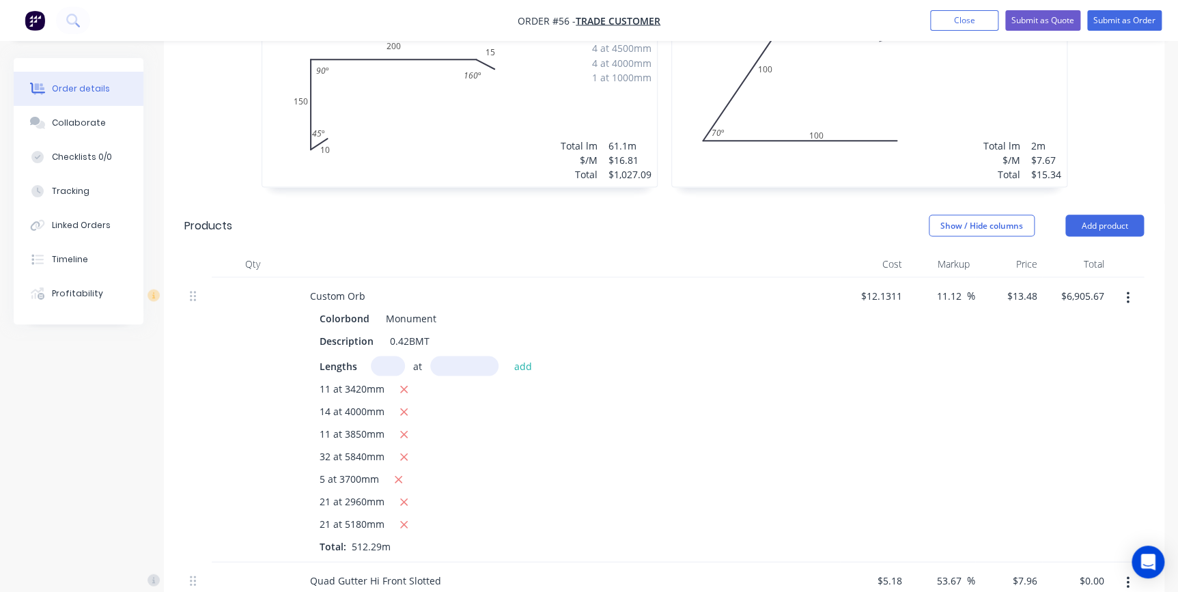
scroll to position [1489, 0]
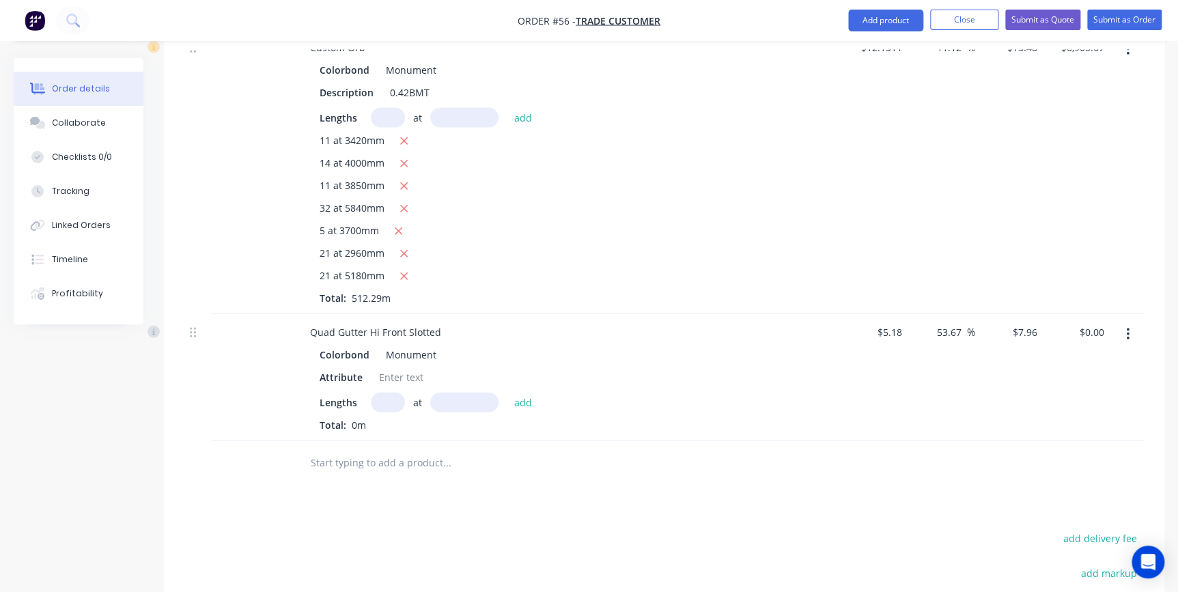
click at [392, 393] on input "text" at bounding box center [388, 403] width 34 height 20
click at [507, 393] on button "add" at bounding box center [523, 402] width 32 height 18
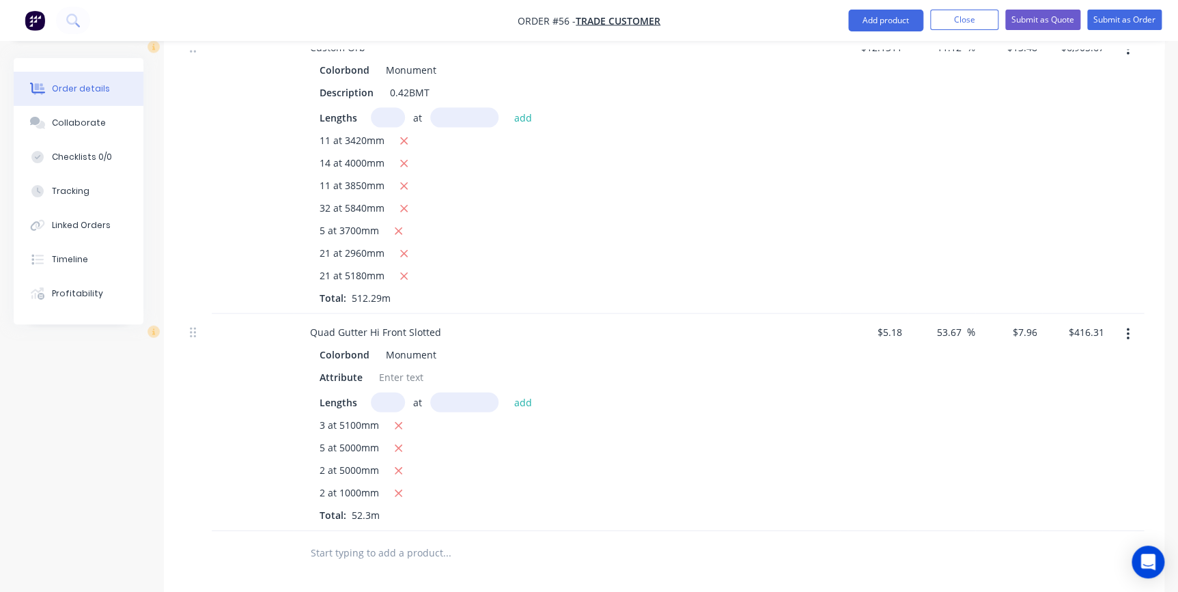
click at [369, 539] on input "text" at bounding box center [446, 552] width 273 height 27
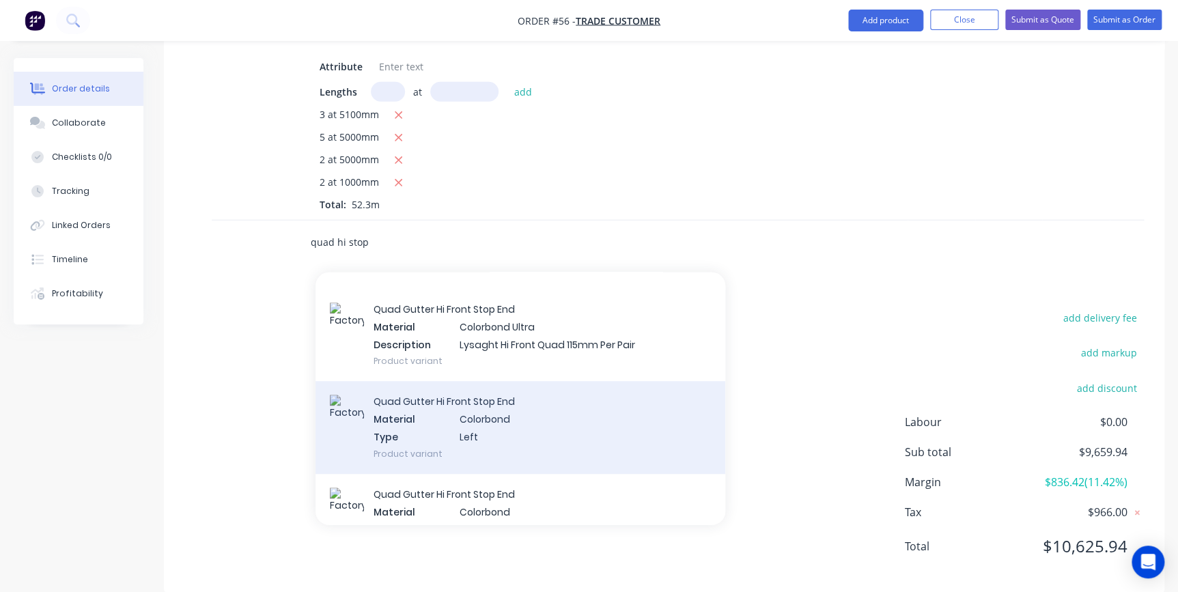
scroll to position [434, 0]
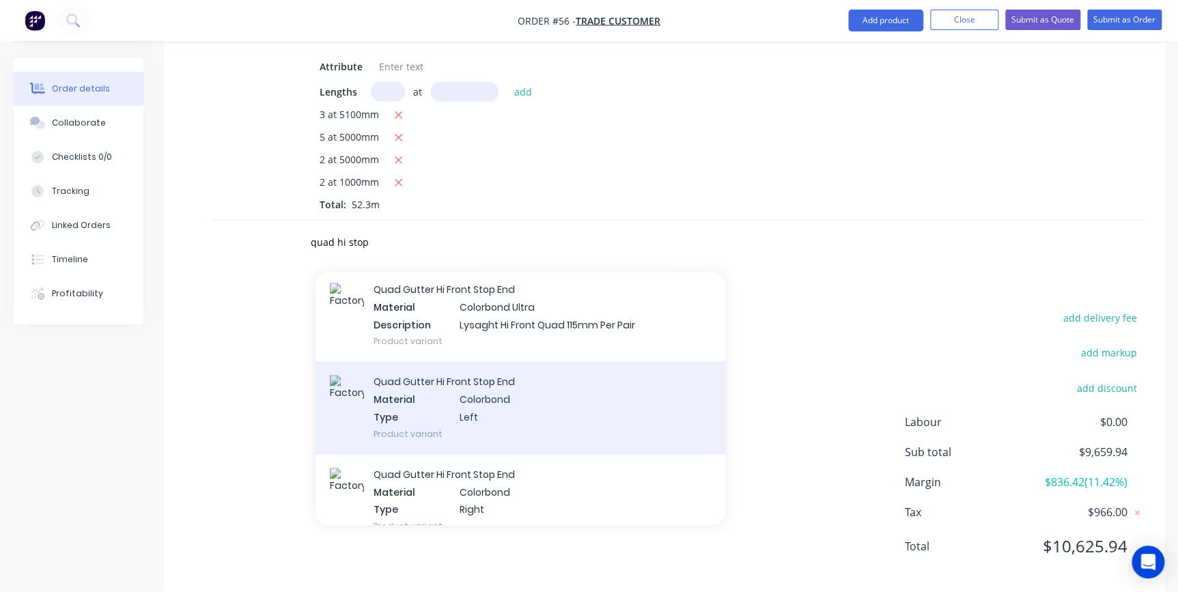
click at [470, 375] on div "Quad Gutter Hi Front Stop End Material Colorbond Type Left Product variant" at bounding box center [521, 407] width 410 height 92
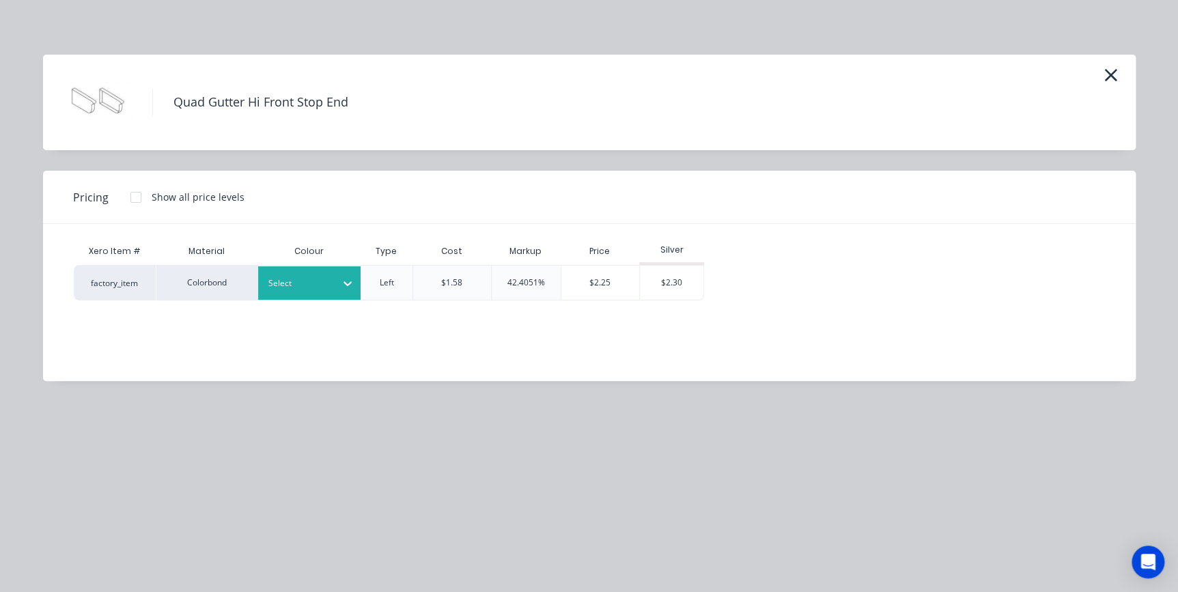
click at [295, 272] on div "Select" at bounding box center [309, 282] width 102 height 33
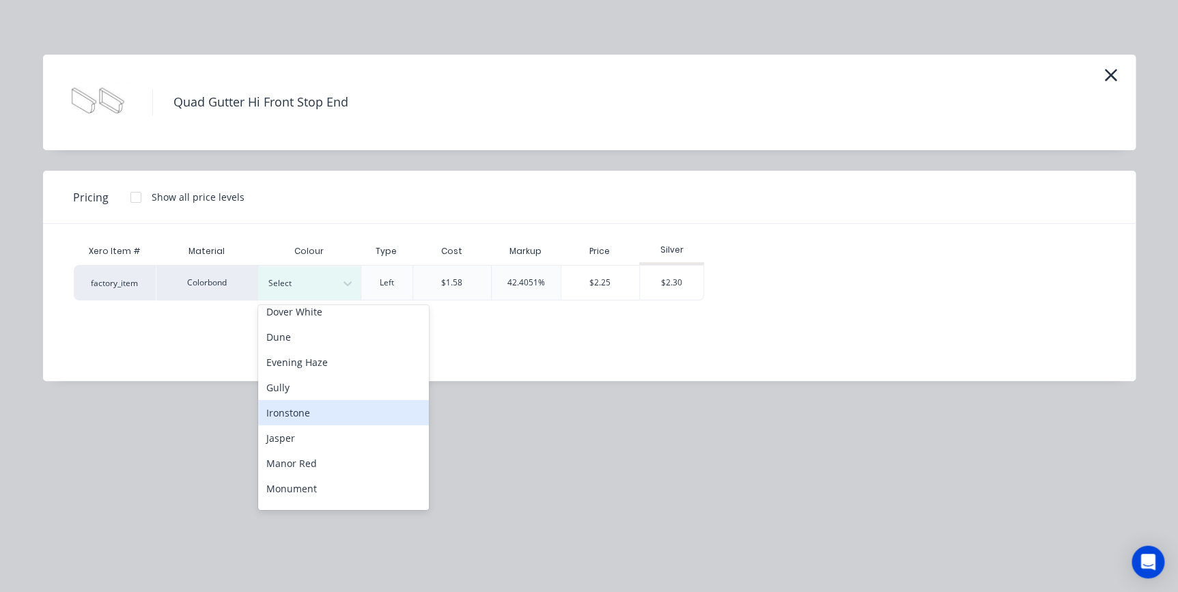
scroll to position [248, 0]
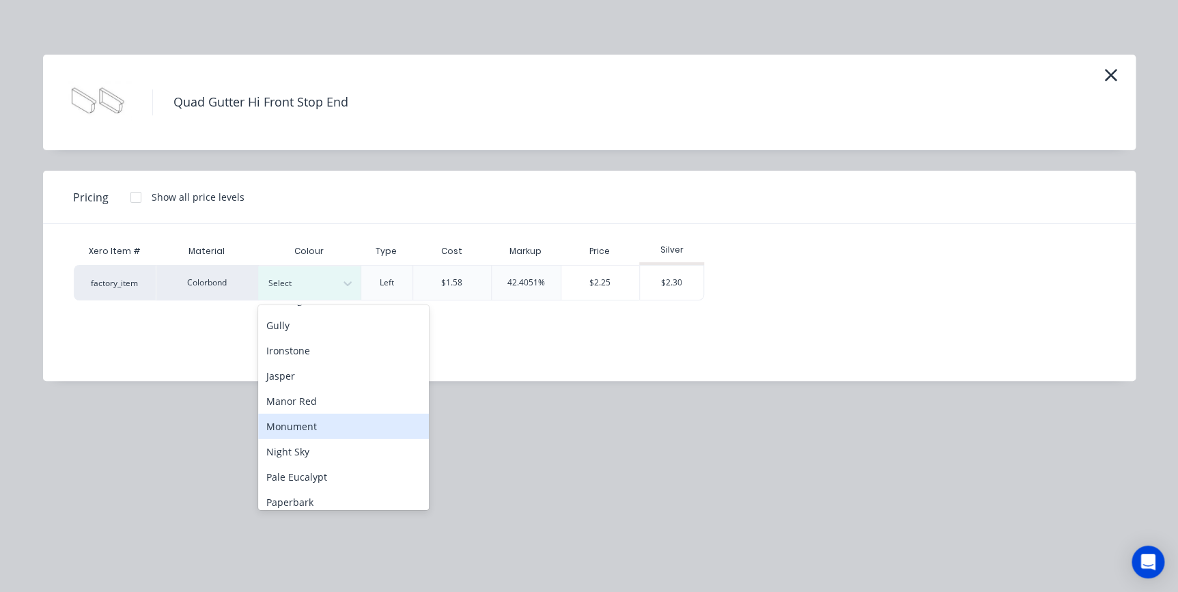
click at [323, 417] on div "Monument" at bounding box center [343, 426] width 171 height 25
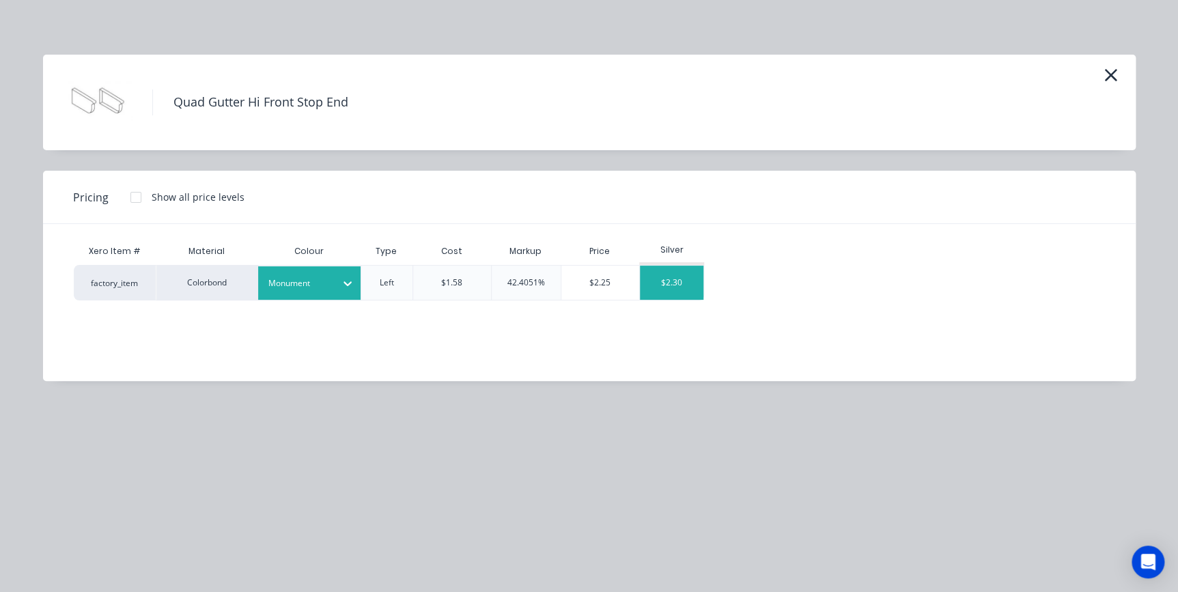
click at [654, 288] on div "$2.30" at bounding box center [672, 283] width 64 height 34
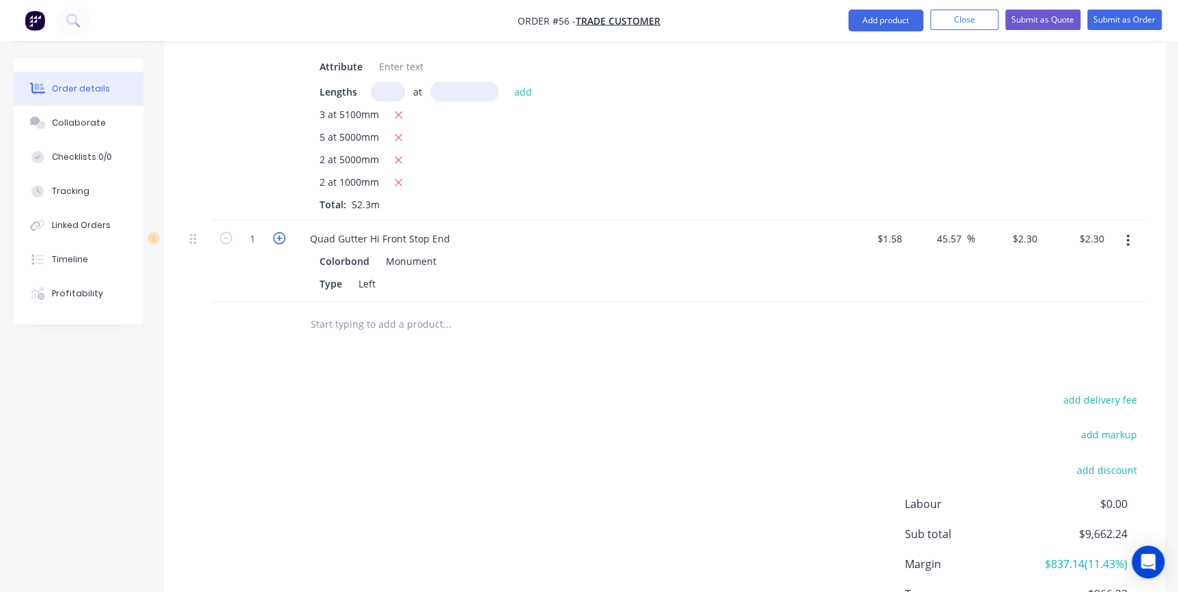
click at [279, 232] on icon "button" at bounding box center [279, 238] width 12 height 12
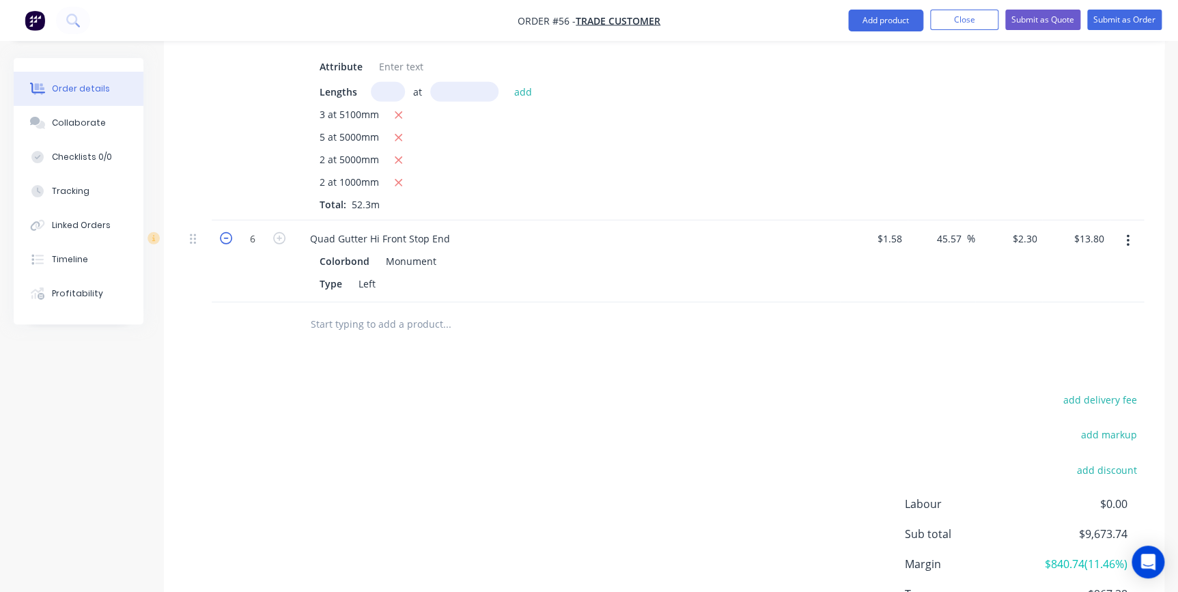
click at [223, 232] on icon "button" at bounding box center [226, 238] width 12 height 12
click at [333, 311] on input "text" at bounding box center [446, 324] width 273 height 27
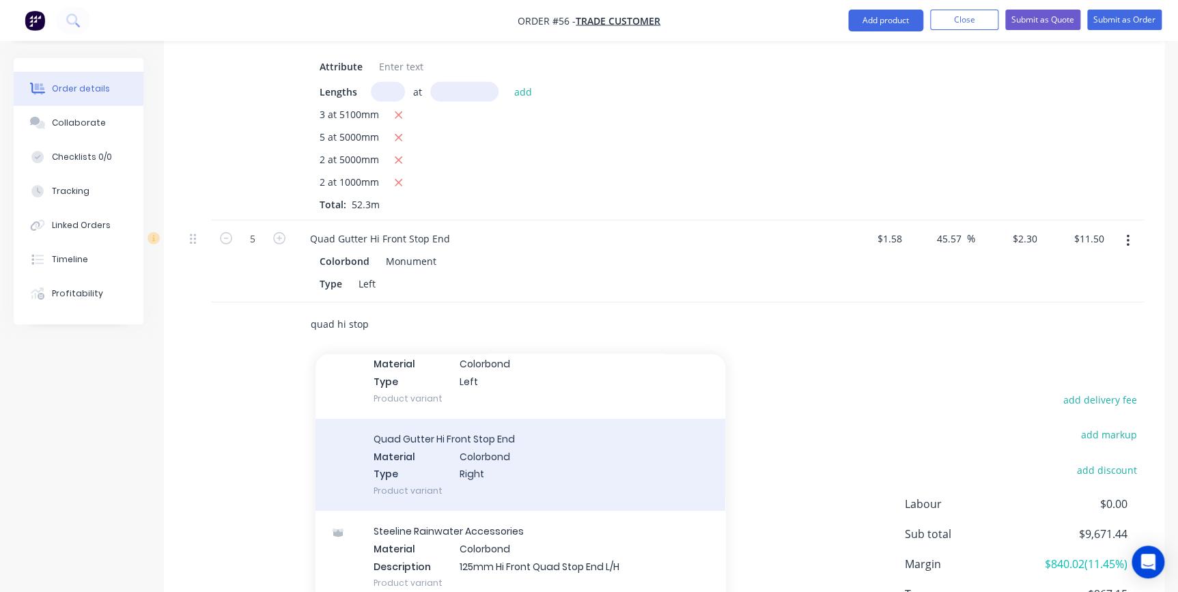
scroll to position [559, 0]
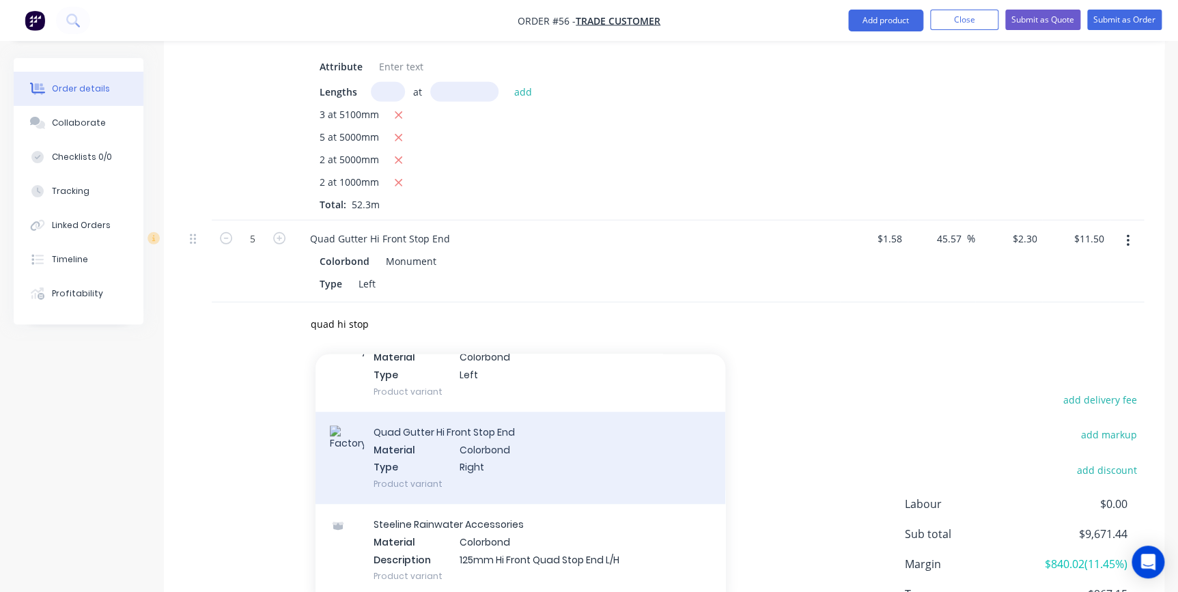
click at [445, 437] on div "Quad Gutter Hi Front Stop End Material Colorbond Type Right Product variant" at bounding box center [521, 458] width 410 height 92
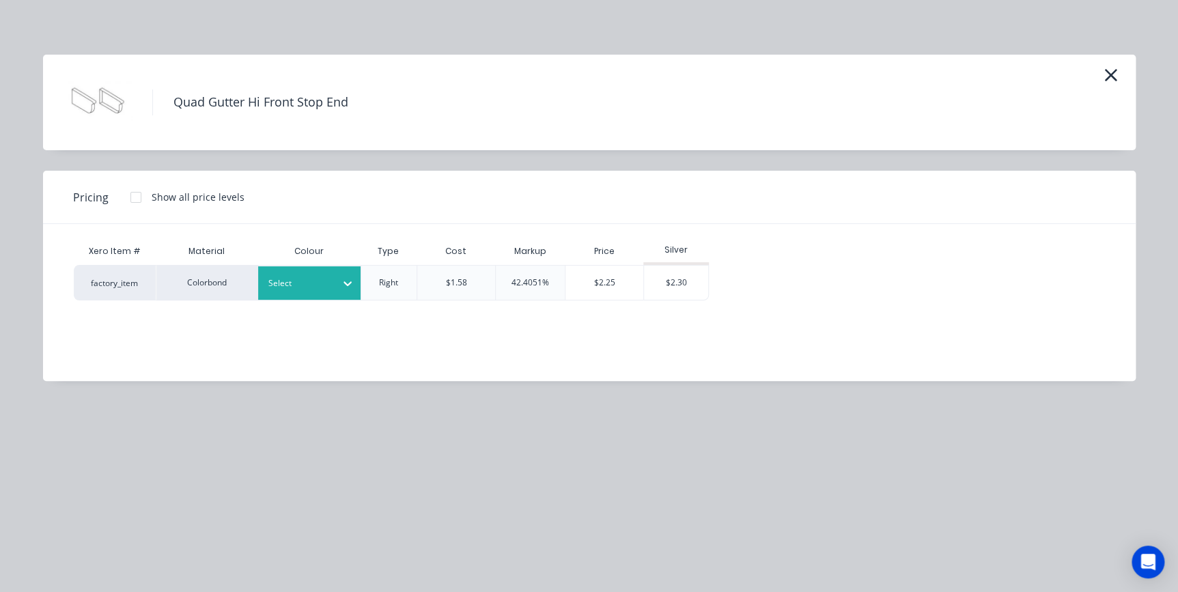
click at [333, 292] on div "Select" at bounding box center [297, 284] width 76 height 18
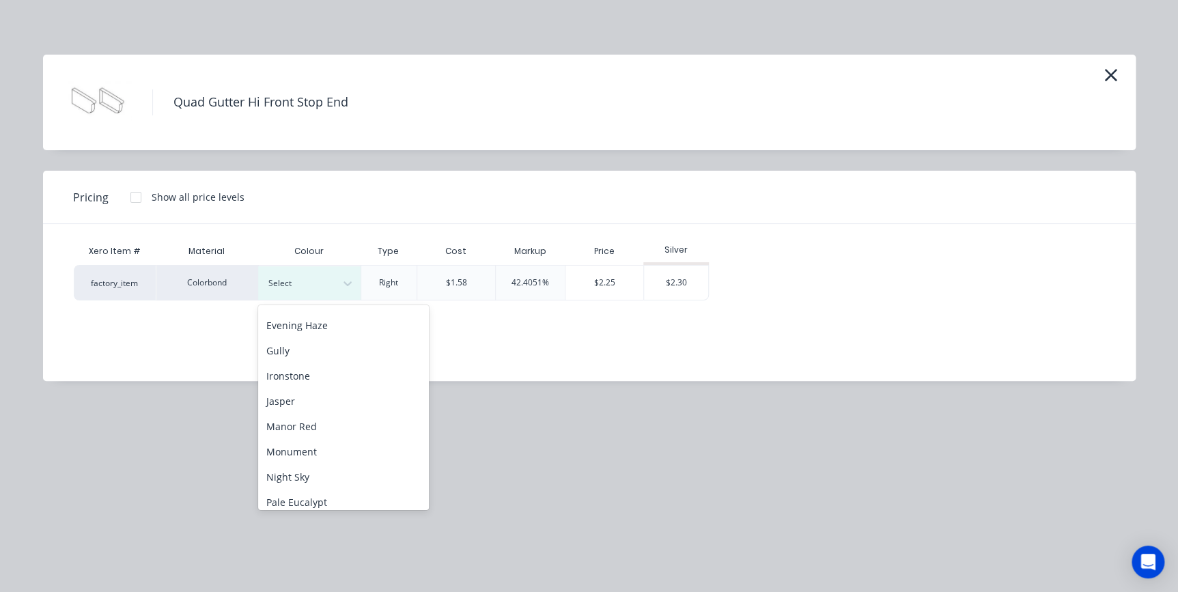
scroll to position [248, 0]
click at [290, 420] on div "Monument" at bounding box center [343, 426] width 171 height 25
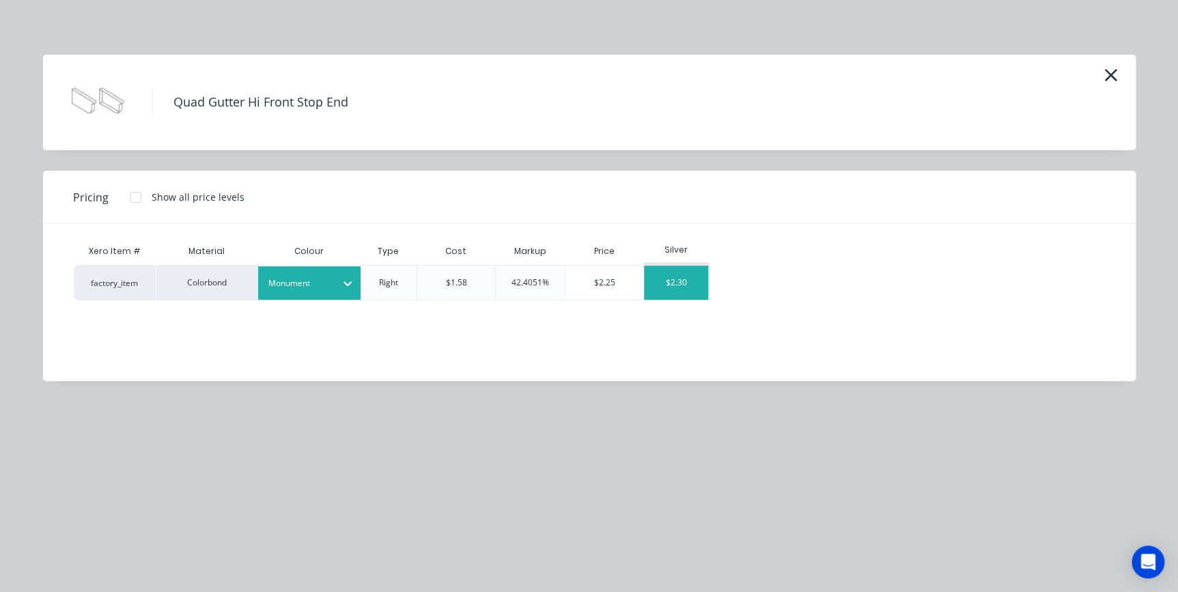
click at [662, 278] on div "$2.30" at bounding box center [676, 283] width 64 height 34
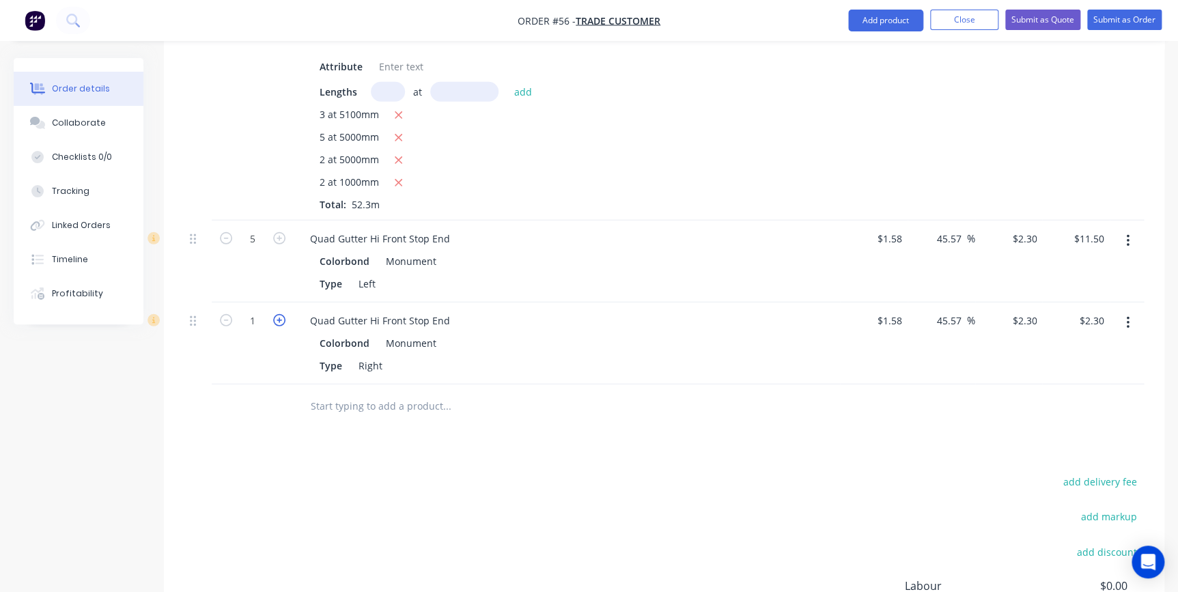
click at [279, 314] on icon "button" at bounding box center [279, 320] width 12 height 12
click at [314, 393] on input "text" at bounding box center [446, 406] width 273 height 27
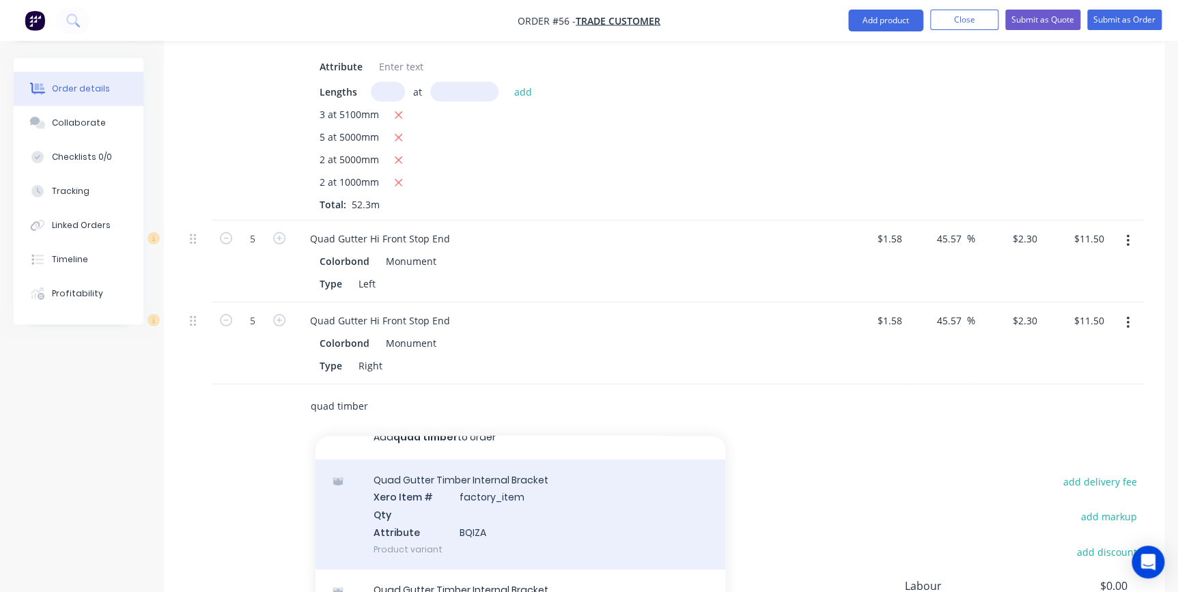
scroll to position [0, 0]
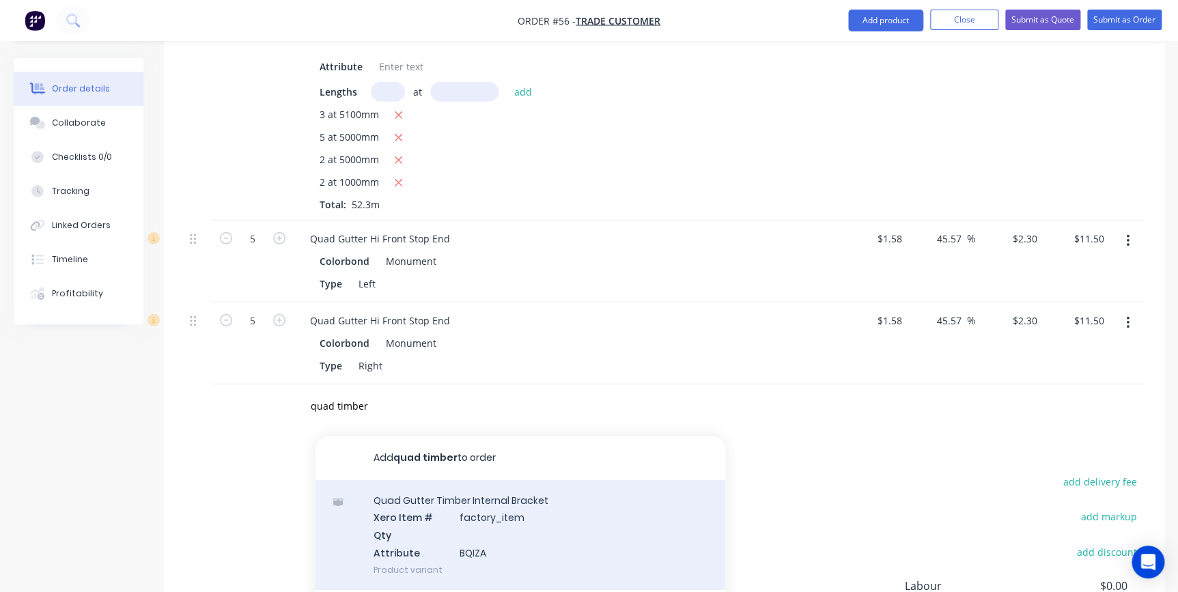
click at [448, 505] on div "Quad Gutter Timber Internal Bracket Xero Item # factory_item Qty Attribute BQIZ…" at bounding box center [521, 535] width 410 height 110
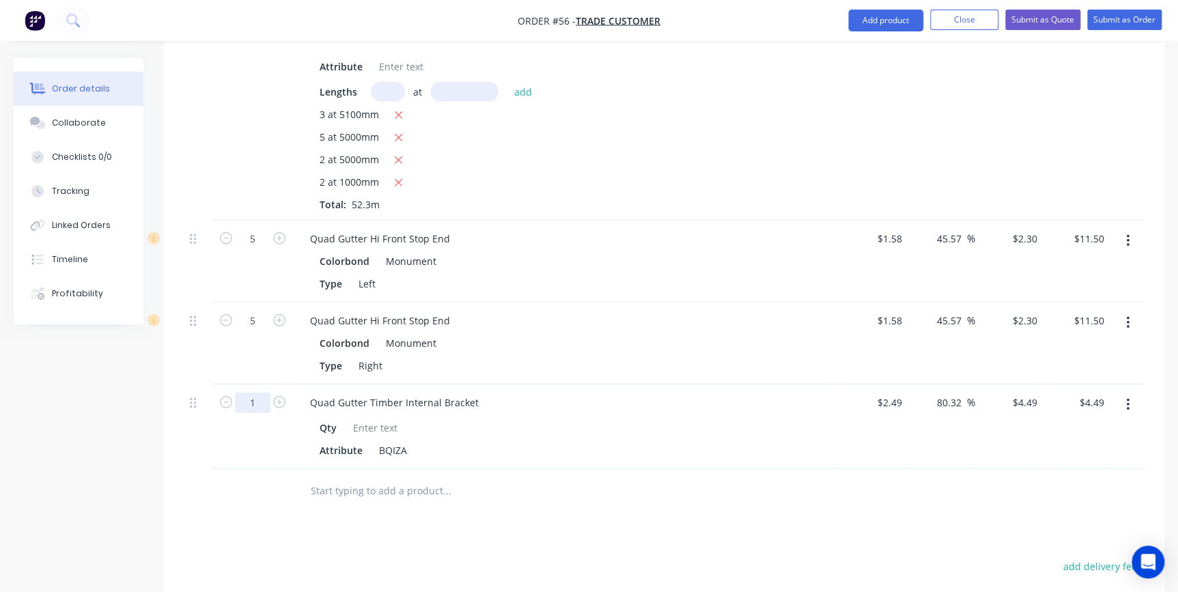
click at [265, 393] on input "1" at bounding box center [253, 403] width 36 height 20
click at [402, 492] on div at bounding box center [540, 491] width 492 height 44
click at [356, 477] on input "text" at bounding box center [446, 490] width 273 height 27
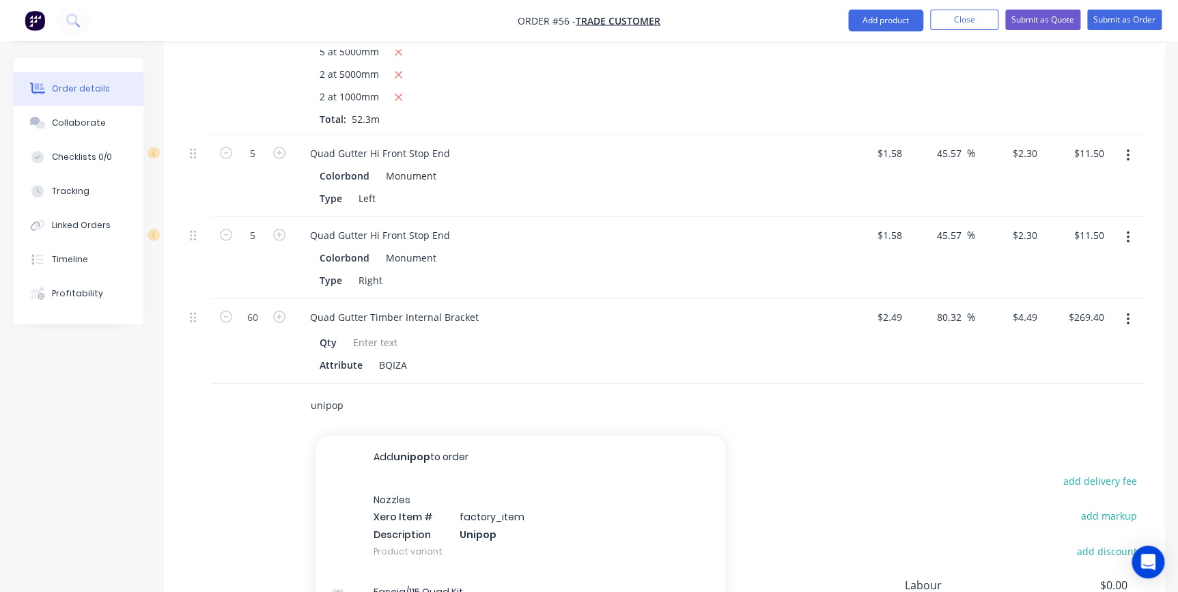
scroll to position [1924, 0]
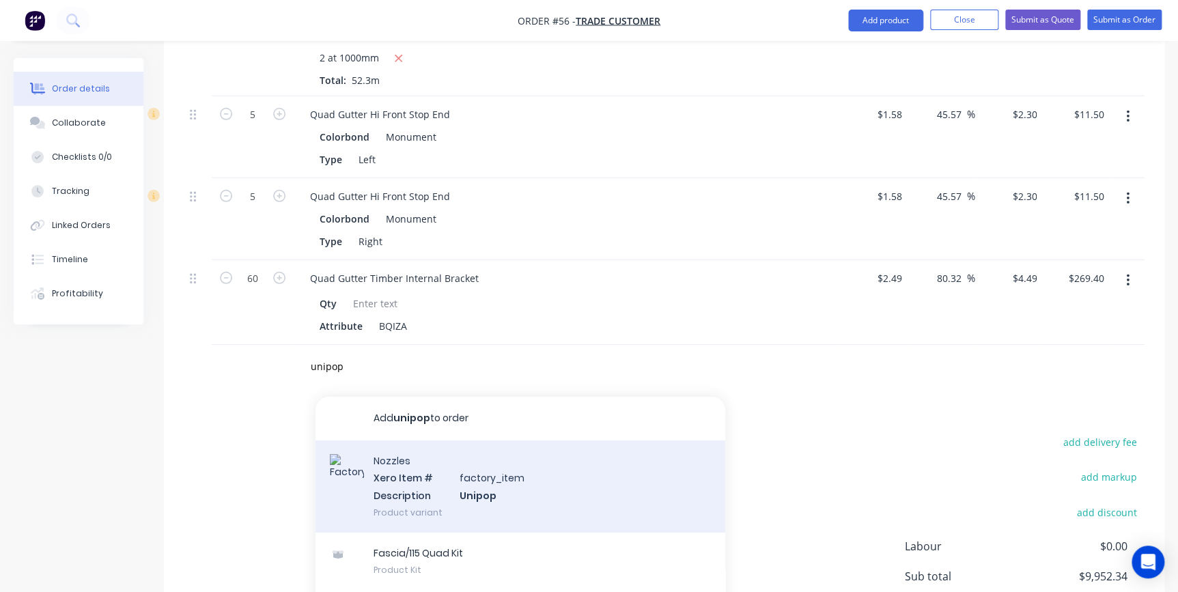
click at [410, 454] on div "Nozzles Xero Item # factory_item Description Unipop Product variant" at bounding box center [521, 486] width 410 height 92
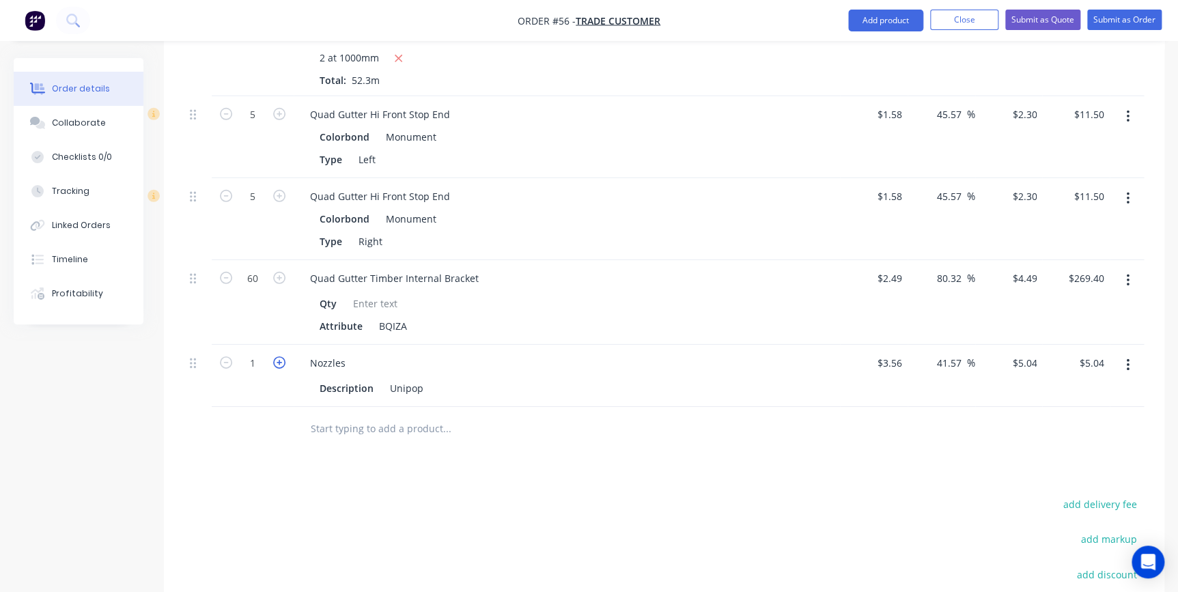
click at [274, 356] on icon "button" at bounding box center [279, 362] width 12 height 12
click at [352, 417] on input "text" at bounding box center [446, 428] width 273 height 27
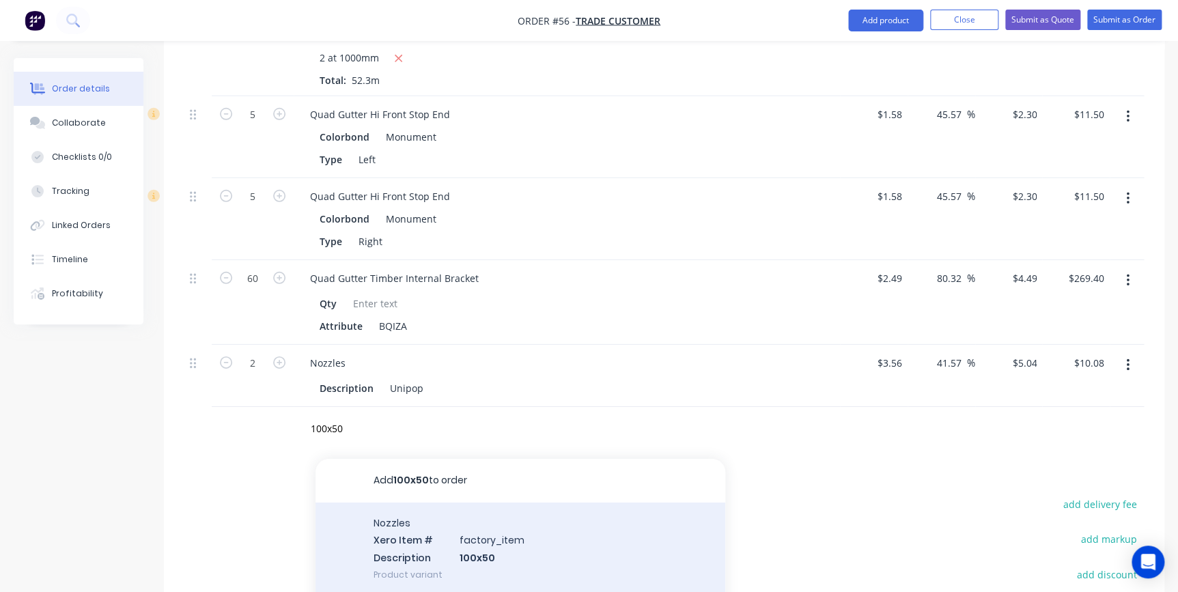
click at [437, 522] on div "Nozzles Xero Item # factory_item Description 100x50 Product variant" at bounding box center [521, 549] width 410 height 92
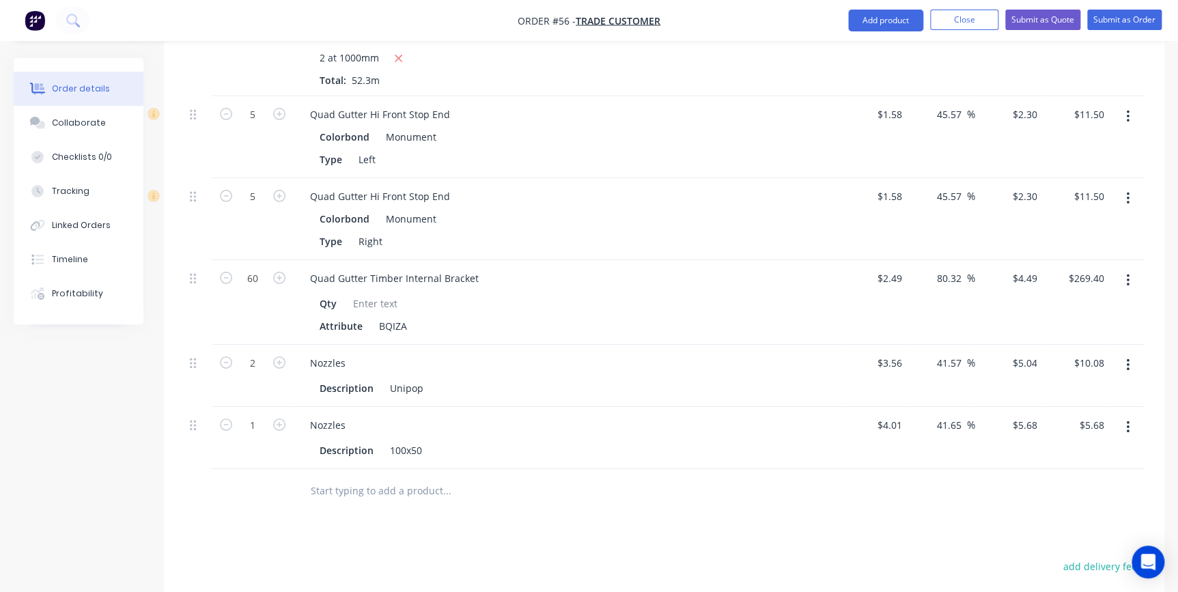
click at [381, 477] on input "text" at bounding box center [446, 490] width 273 height 27
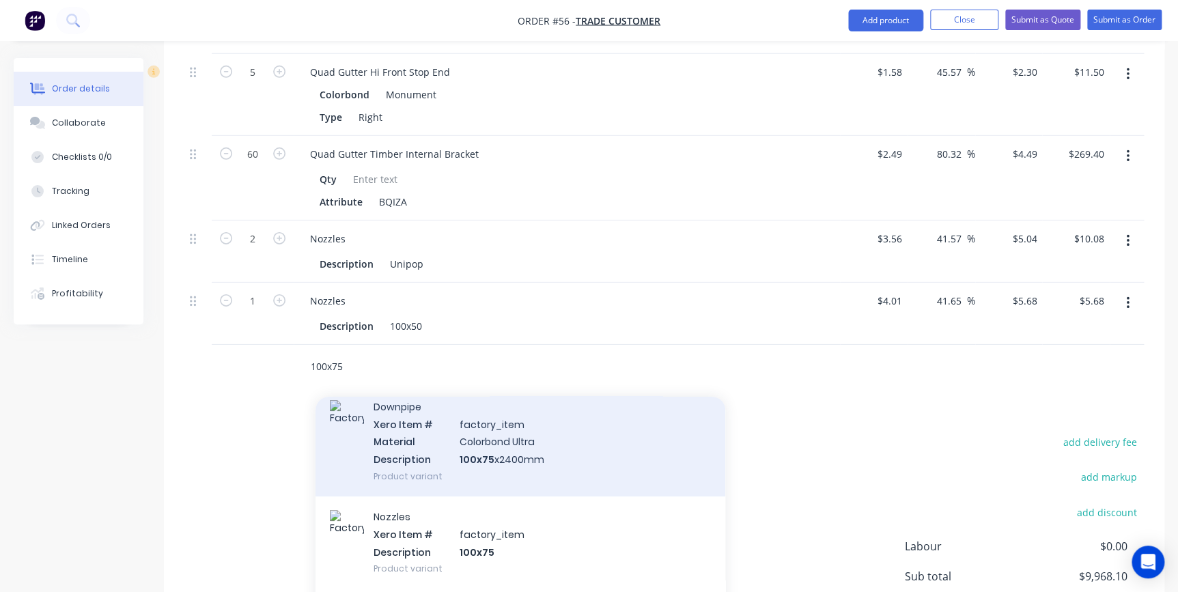
scroll to position [186, 0]
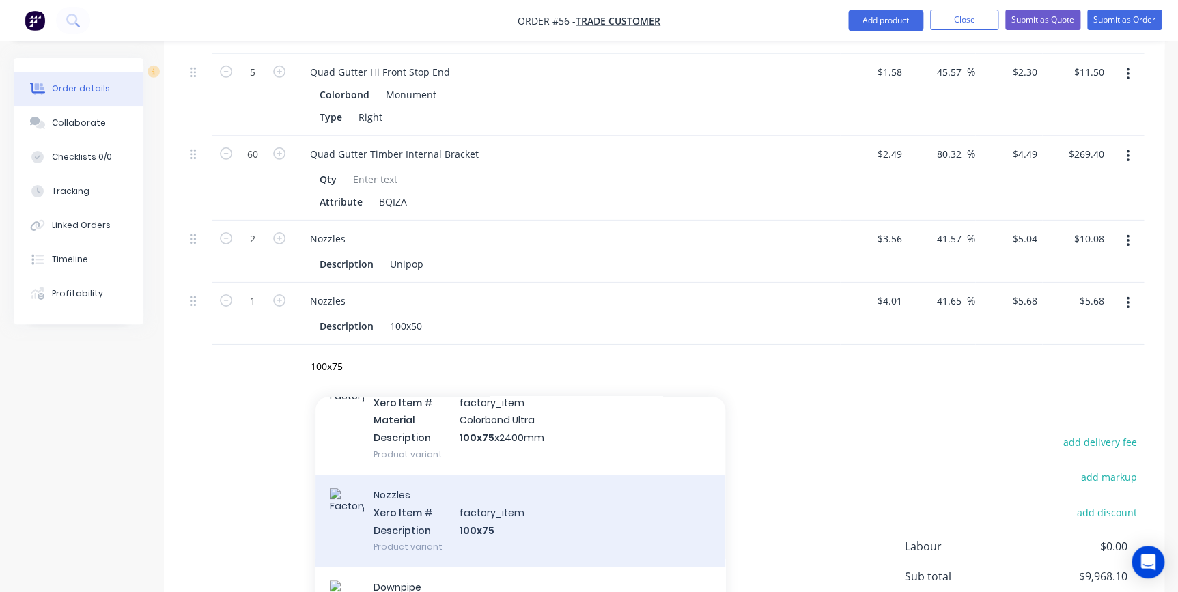
click at [453, 485] on div "Nozzles Xero Item # factory_item Description 100x75 Product variant" at bounding box center [521, 521] width 410 height 92
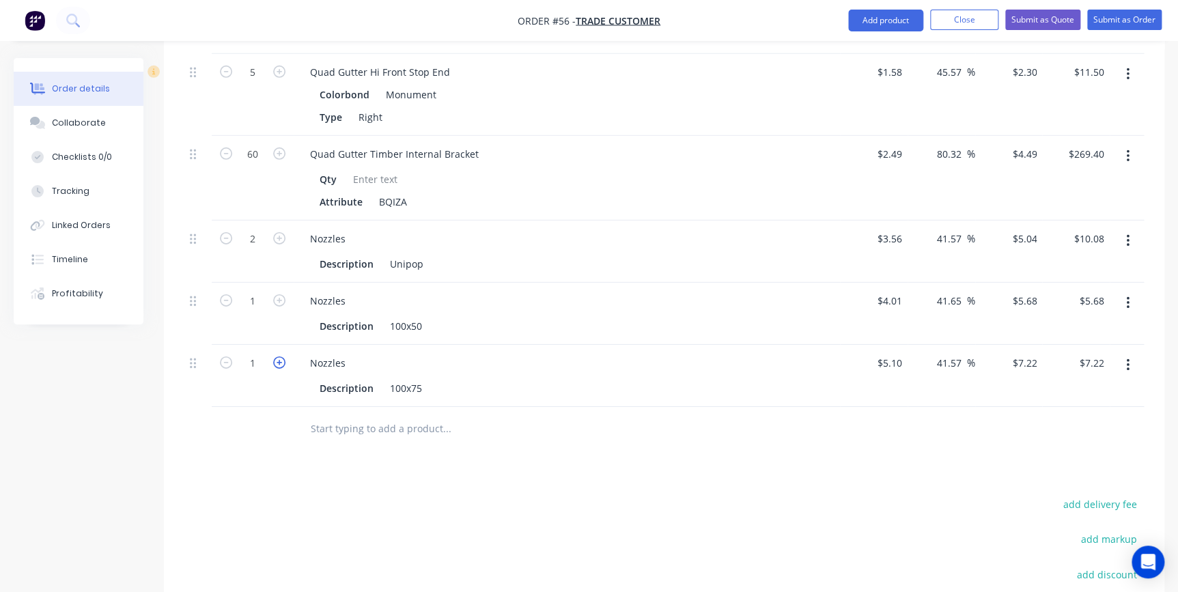
click at [280, 356] on icon "button" at bounding box center [279, 362] width 12 height 12
click at [341, 415] on input "text" at bounding box center [446, 428] width 273 height 27
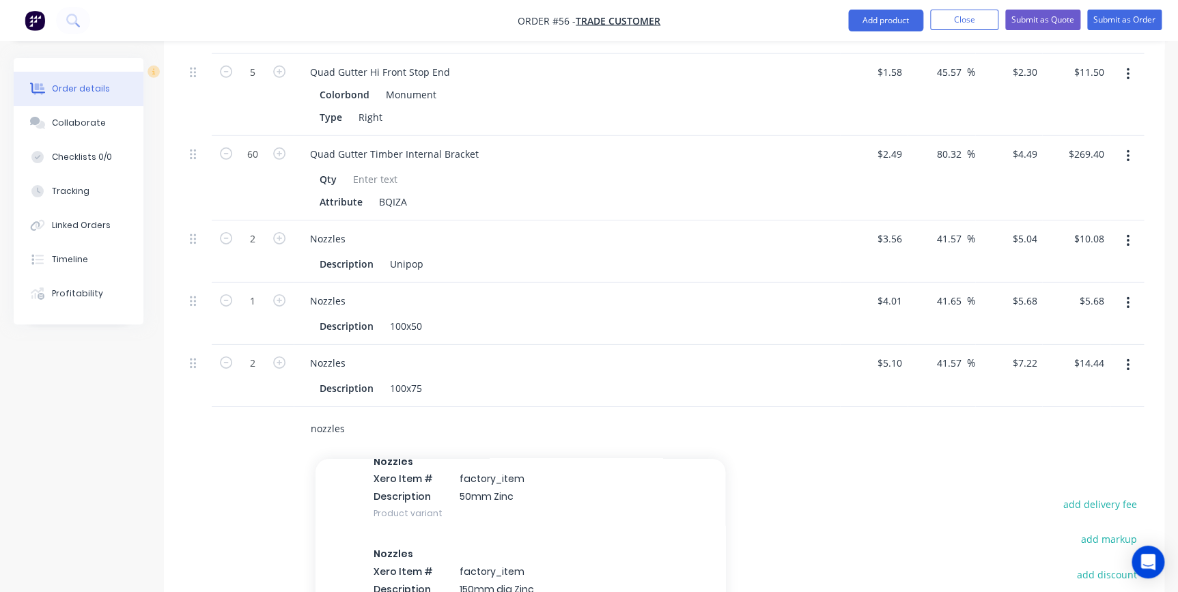
scroll to position [807, 0]
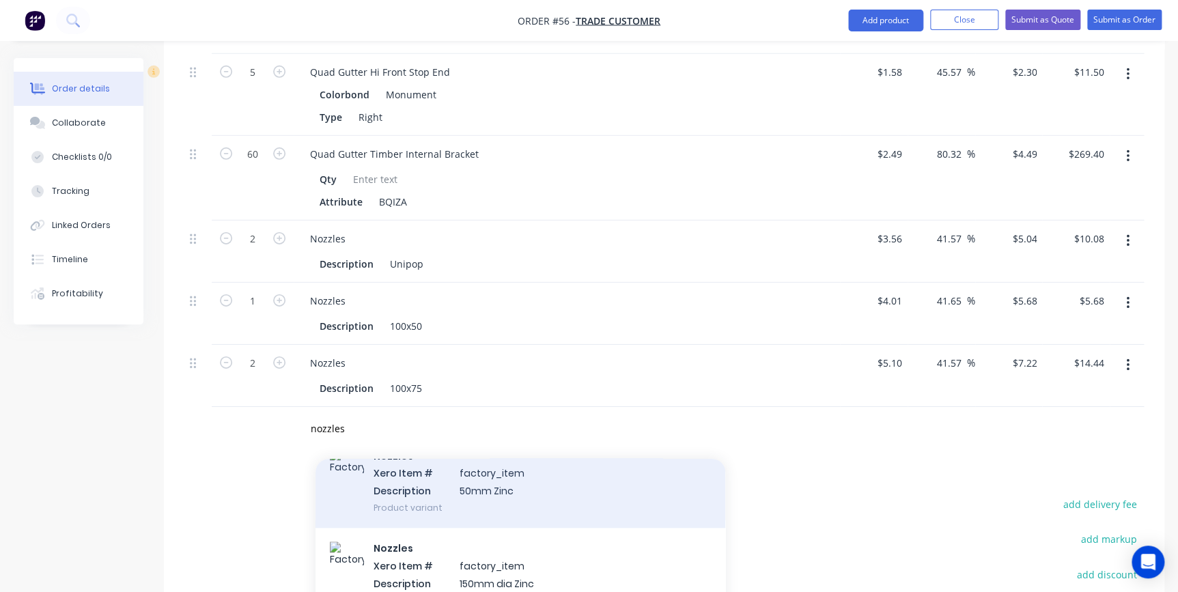
click at [517, 453] on div "Nozzles Xero Item # factory_item Description 50mm Zinc Product variant" at bounding box center [521, 482] width 410 height 92
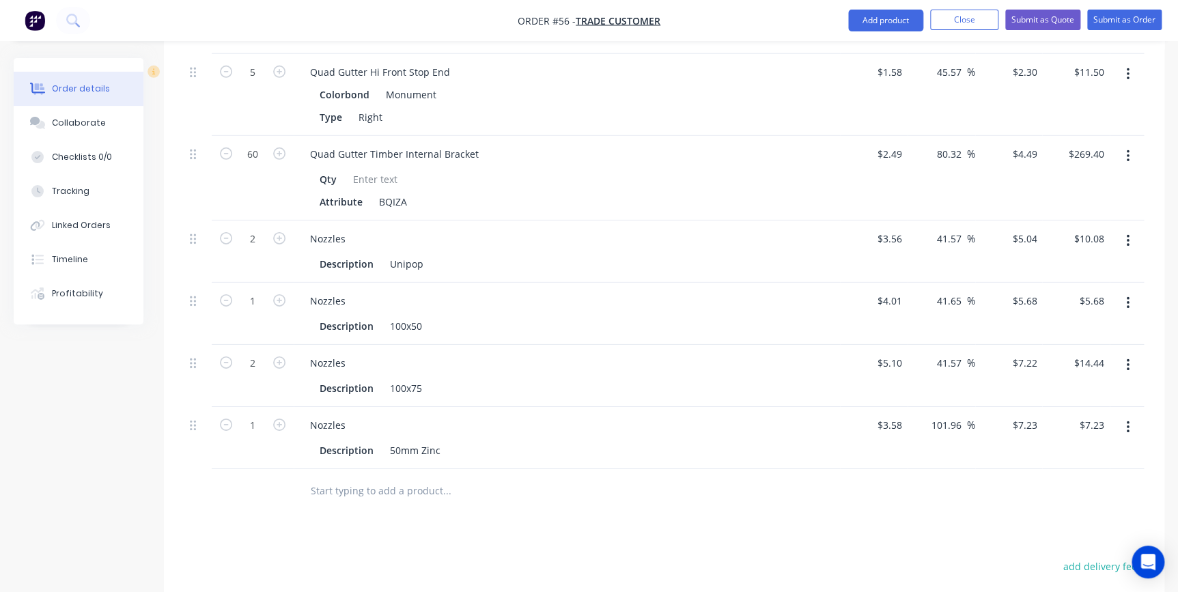
click at [393, 477] on input "text" at bounding box center [446, 490] width 273 height 27
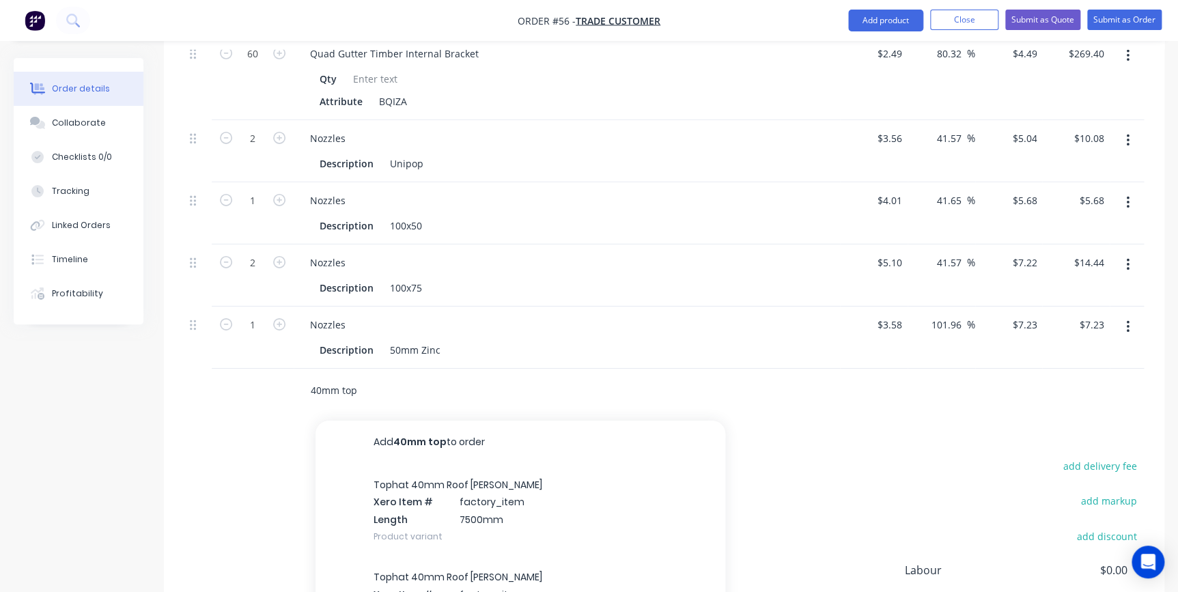
scroll to position [2172, 0]
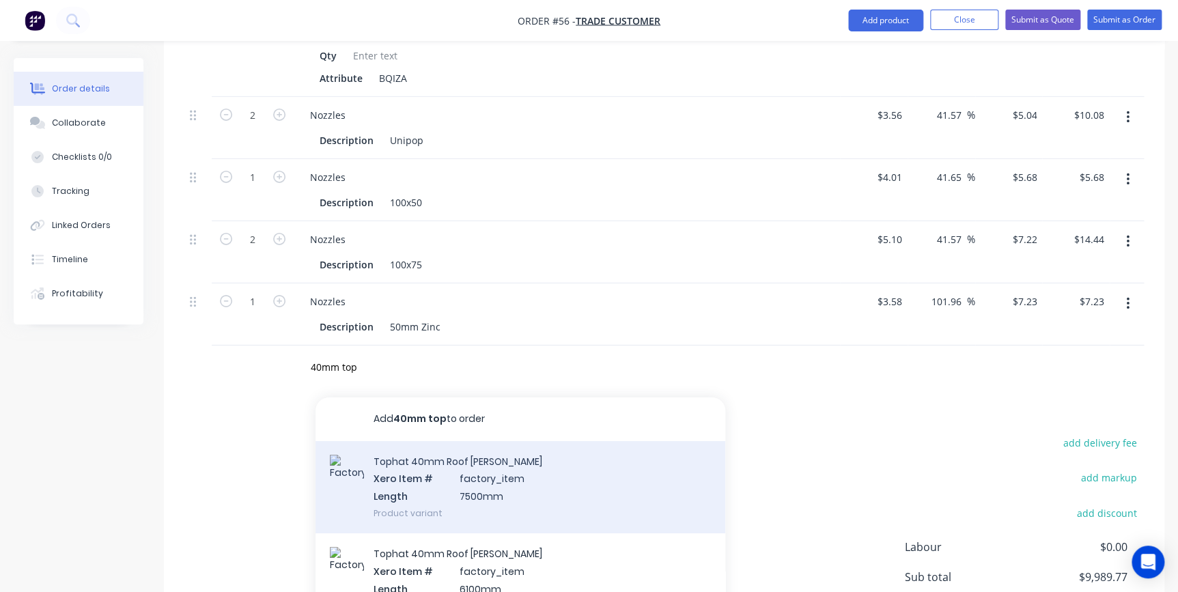
click at [392, 472] on div "Tophat 40mm Roof Batten Xero Item # factory_item Length 7500mm Product variant" at bounding box center [521, 487] width 410 height 92
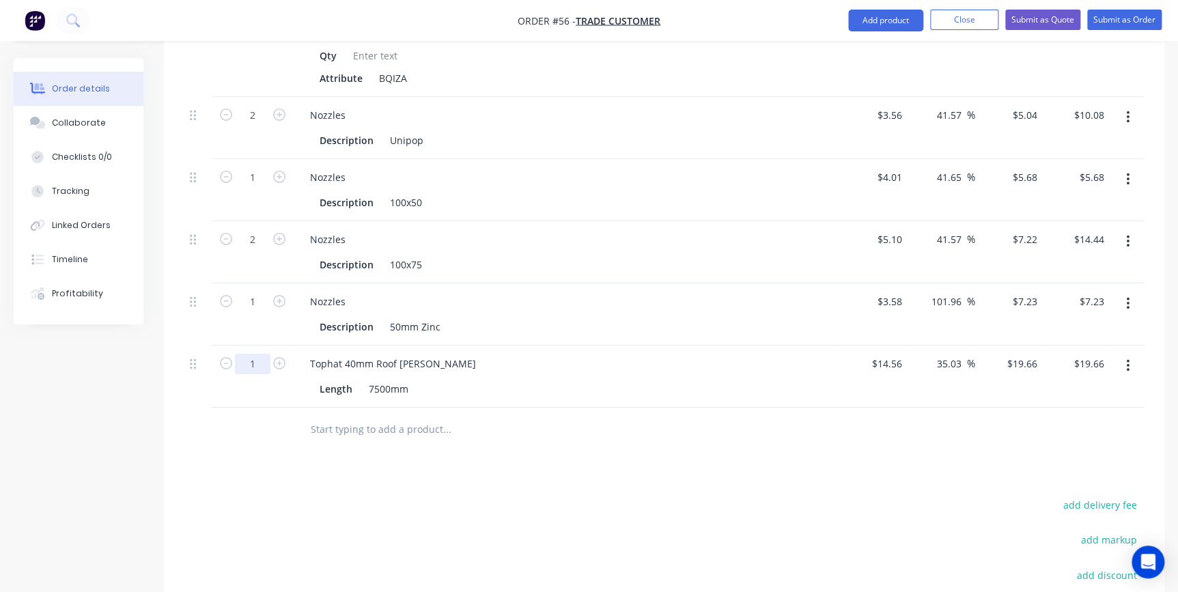
click at [255, 354] on input "1" at bounding box center [253, 364] width 36 height 20
click at [341, 416] on input "text" at bounding box center [446, 429] width 273 height 27
click at [320, 416] on input "text" at bounding box center [446, 429] width 273 height 27
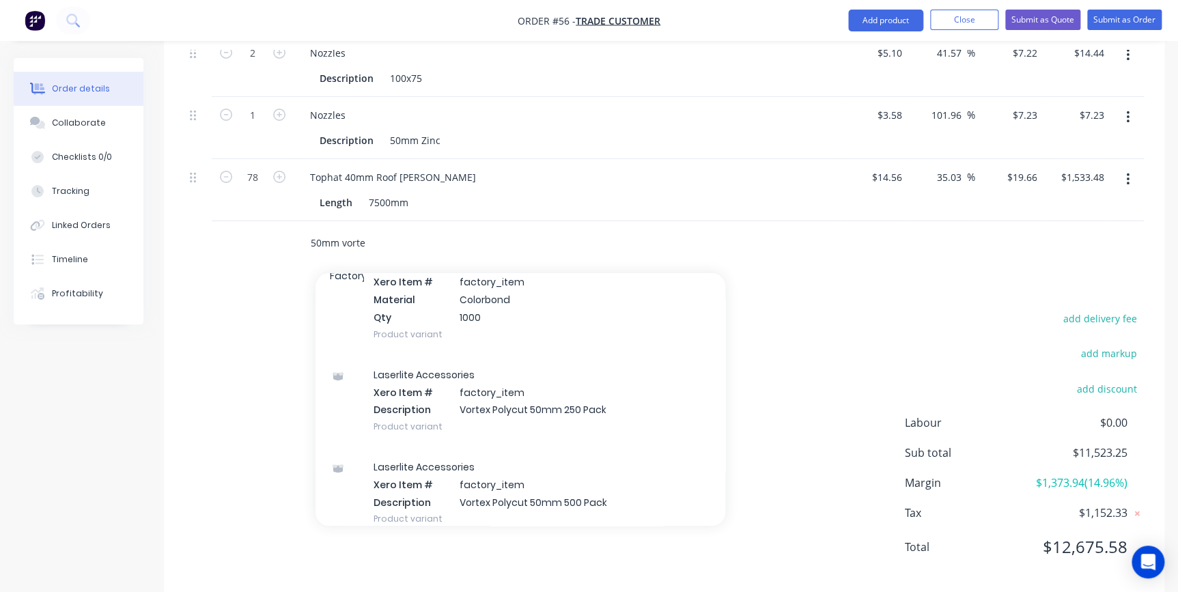
scroll to position [496, 0]
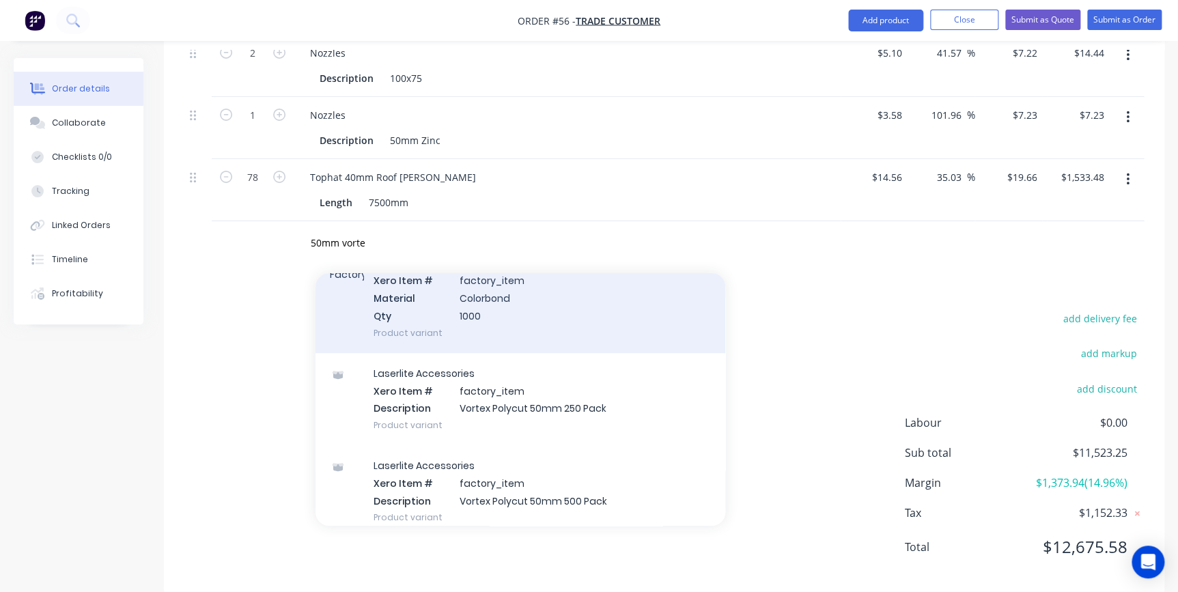
click at [445, 305] on div "50mm Vorte x Roof Screw Xero Item # factory_item Material Colorbond Qty 1000 Pr…" at bounding box center [521, 298] width 410 height 110
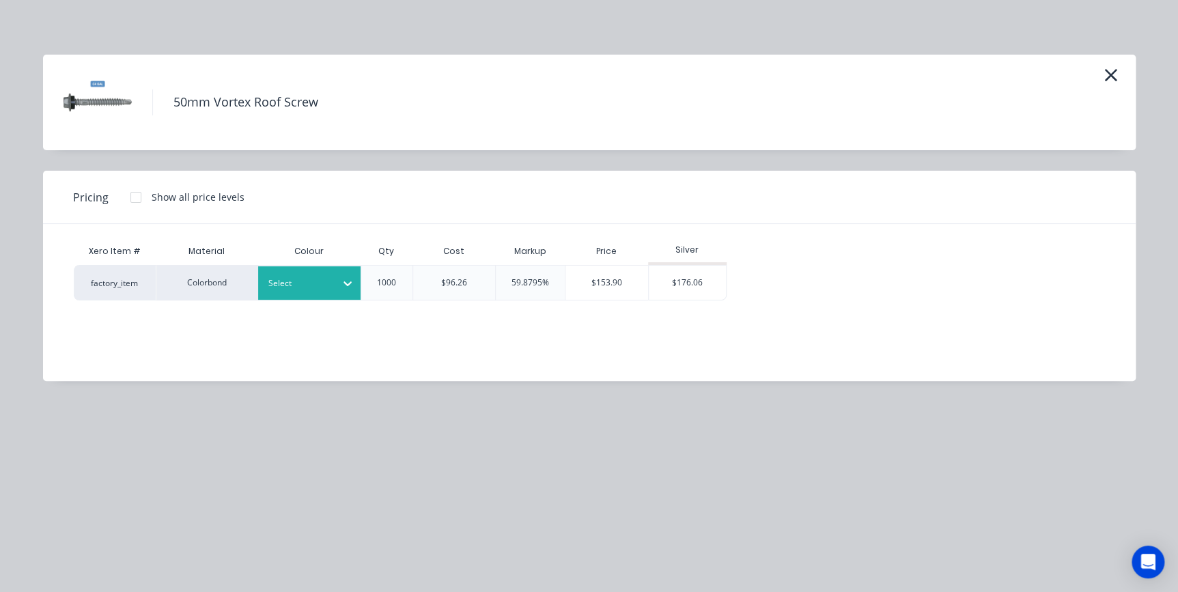
click at [339, 277] on div at bounding box center [347, 283] width 25 height 22
click at [698, 283] on div "$176.06" at bounding box center [687, 283] width 77 height 34
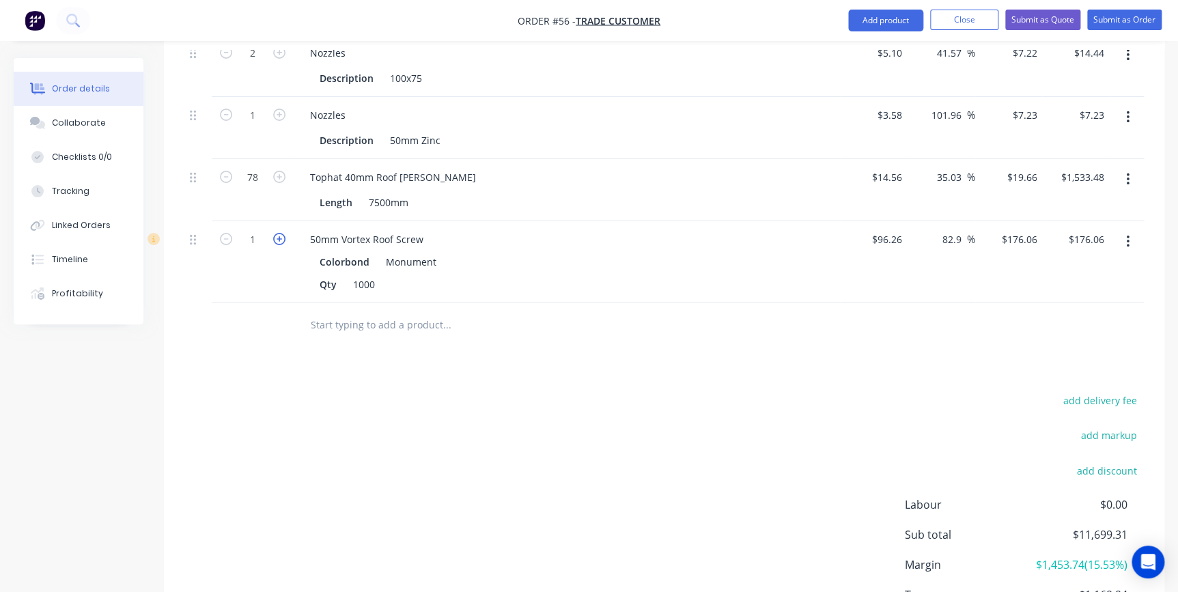
click at [281, 233] on icon "button" at bounding box center [279, 239] width 12 height 12
click at [325, 311] on input "text" at bounding box center [446, 324] width 273 height 27
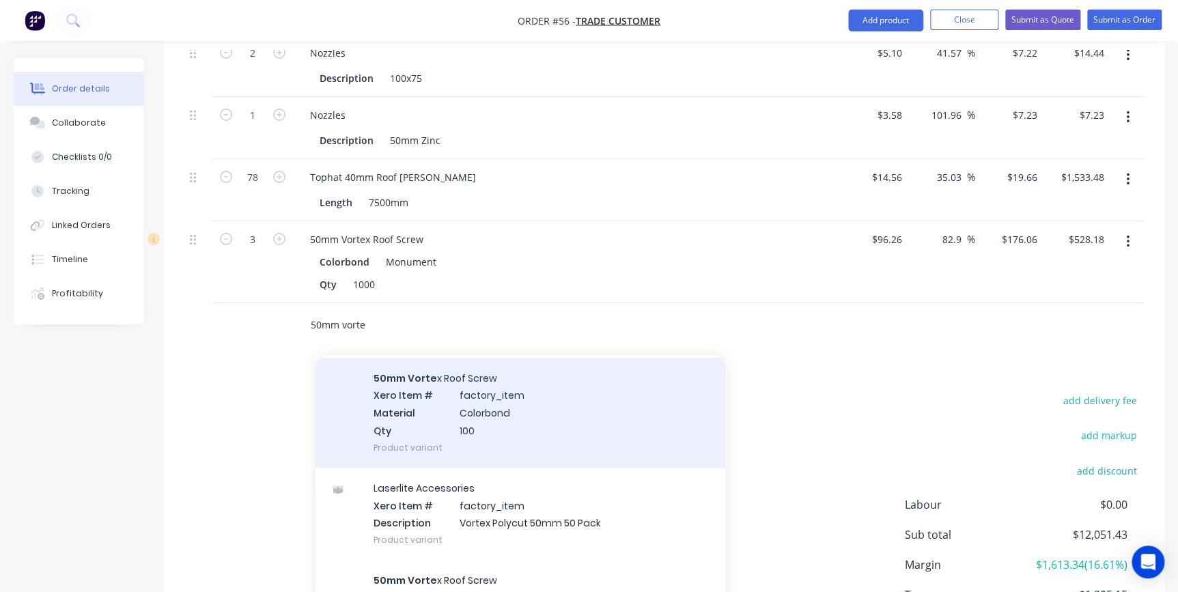
scroll to position [61, 0]
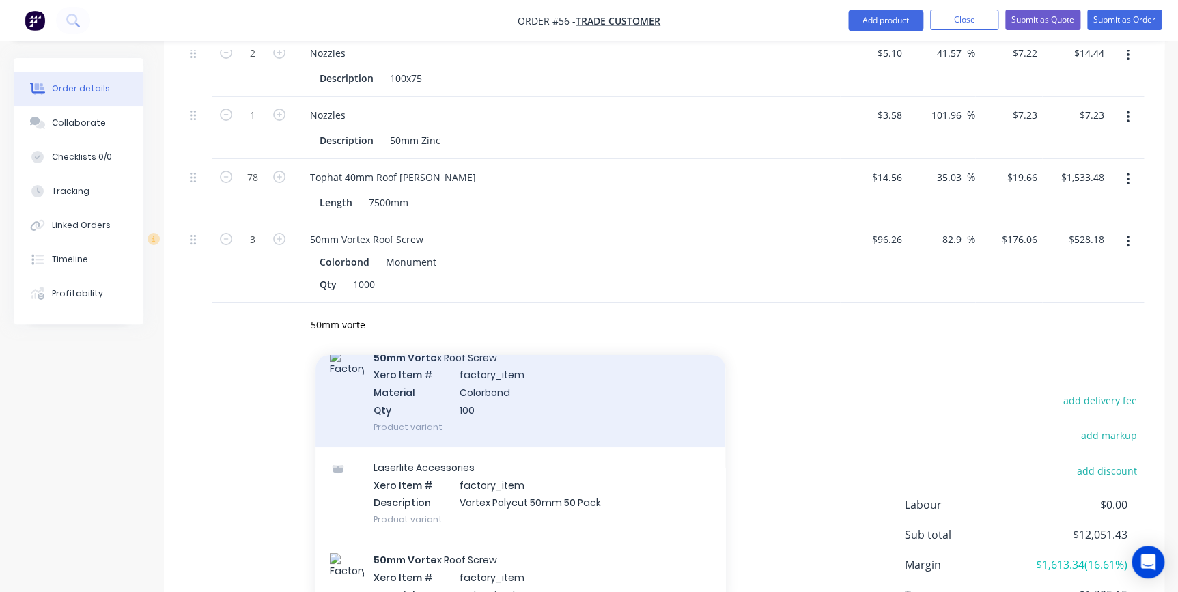
click at [424, 398] on div "50mm Vorte x Roof Screw Xero Item # factory_item Material Colorbond Qty 100 Pro…" at bounding box center [521, 392] width 410 height 110
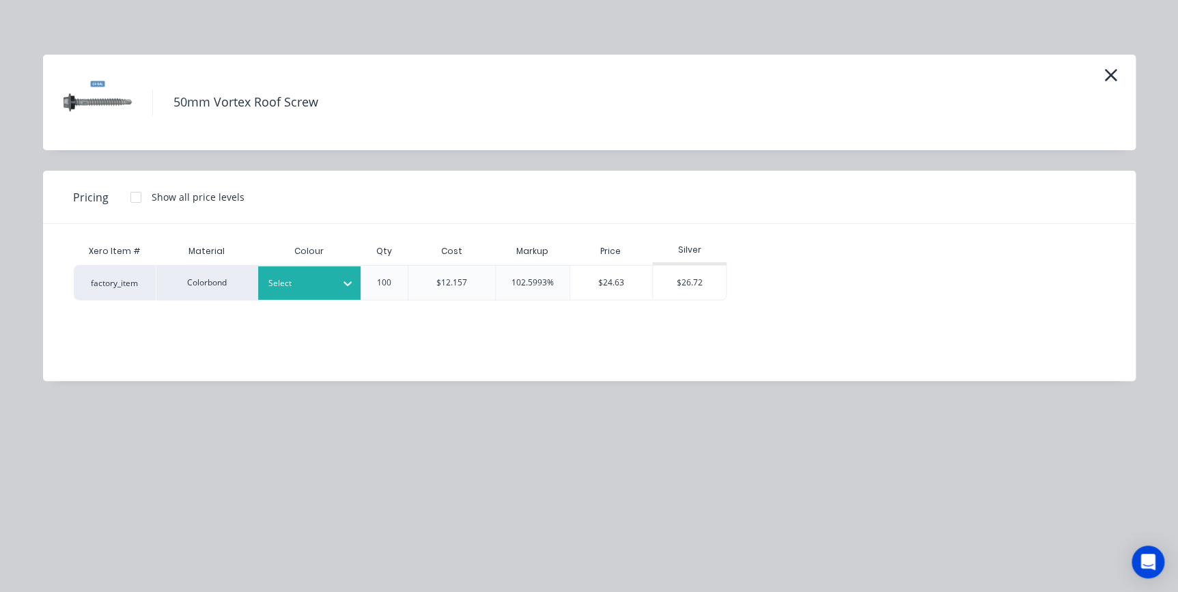
click at [328, 292] on div "Select" at bounding box center [297, 284] width 76 height 18
click at [703, 285] on div "$26.72" at bounding box center [689, 283] width 73 height 34
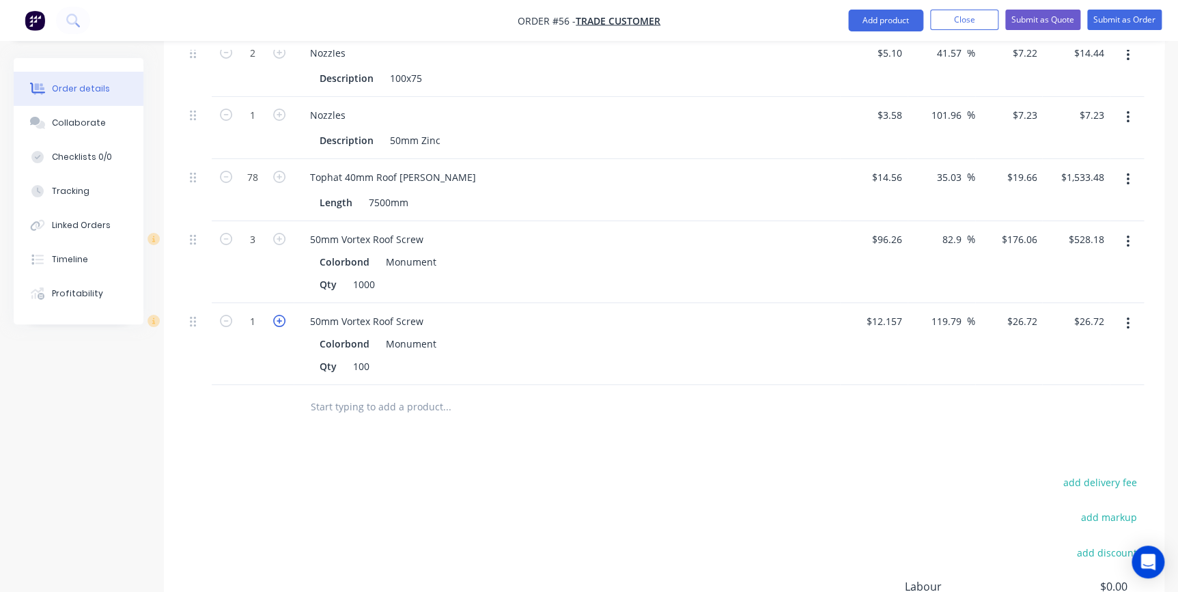
click at [275, 315] on icon "button" at bounding box center [279, 321] width 12 height 12
click at [337, 393] on input "text" at bounding box center [446, 406] width 273 height 27
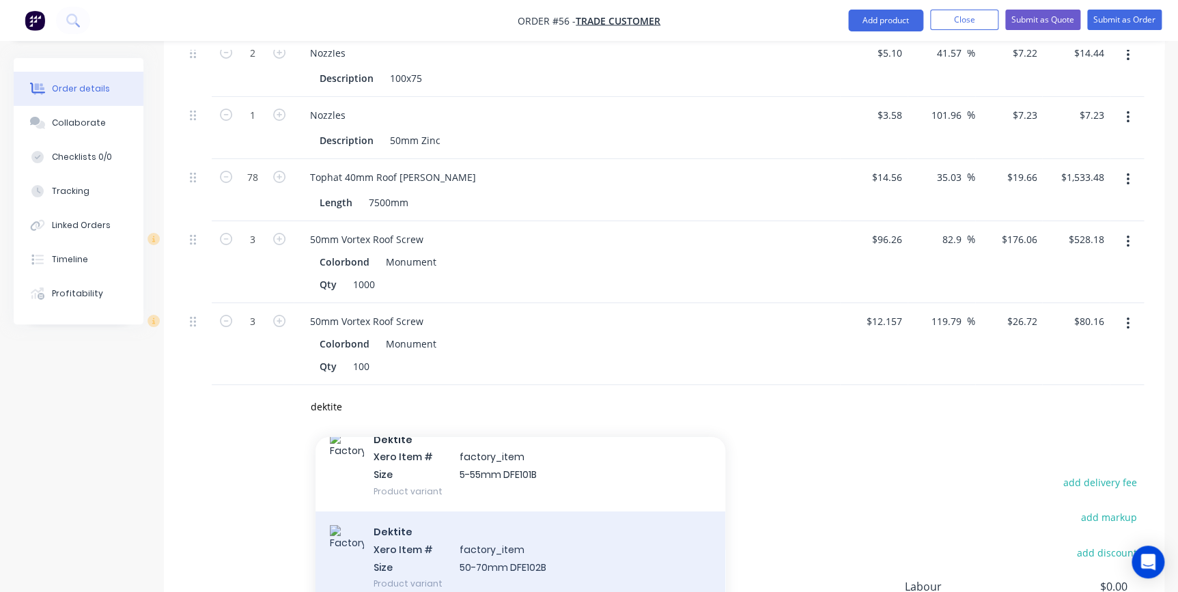
click at [487, 523] on div "Dektite Xero Item # factory_item Size 50-70mm DFE102B Product variant" at bounding box center [521, 557] width 410 height 92
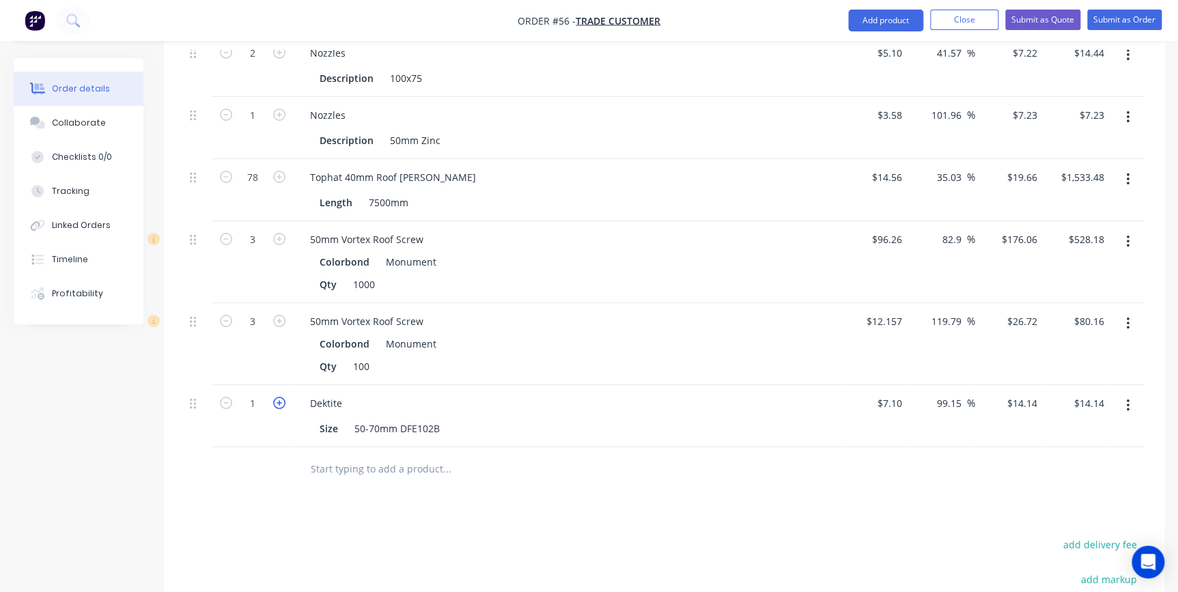
click at [277, 397] on icon "button" at bounding box center [279, 403] width 12 height 12
click at [280, 459] on div at bounding box center [253, 469] width 82 height 44
click at [352, 455] on input "text" at bounding box center [446, 468] width 273 height 27
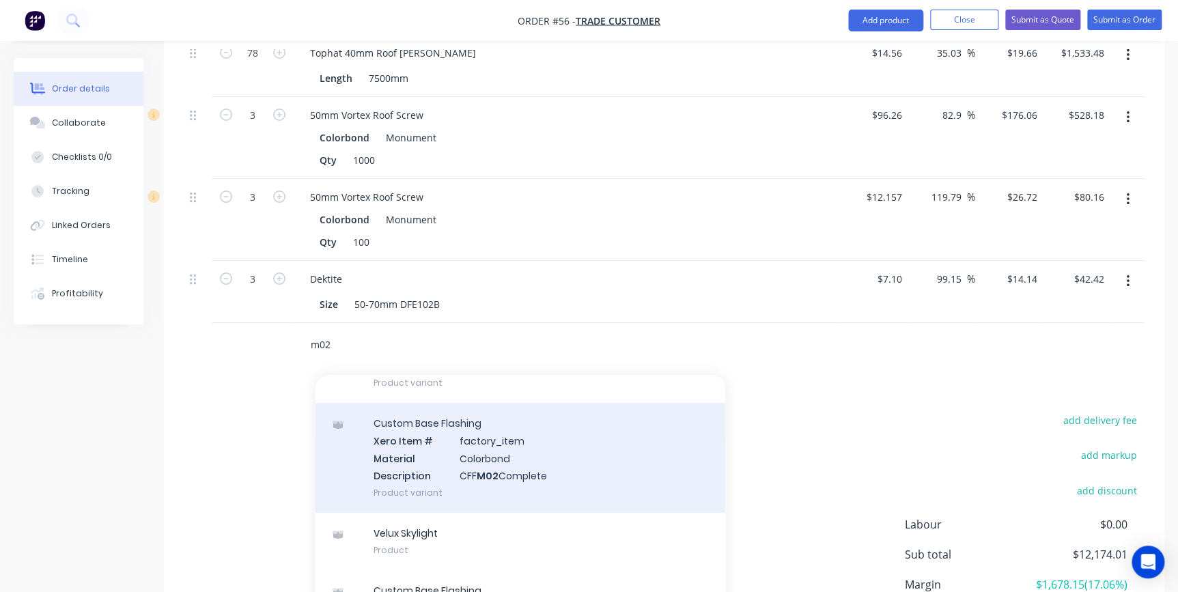
scroll to position [2545, 0]
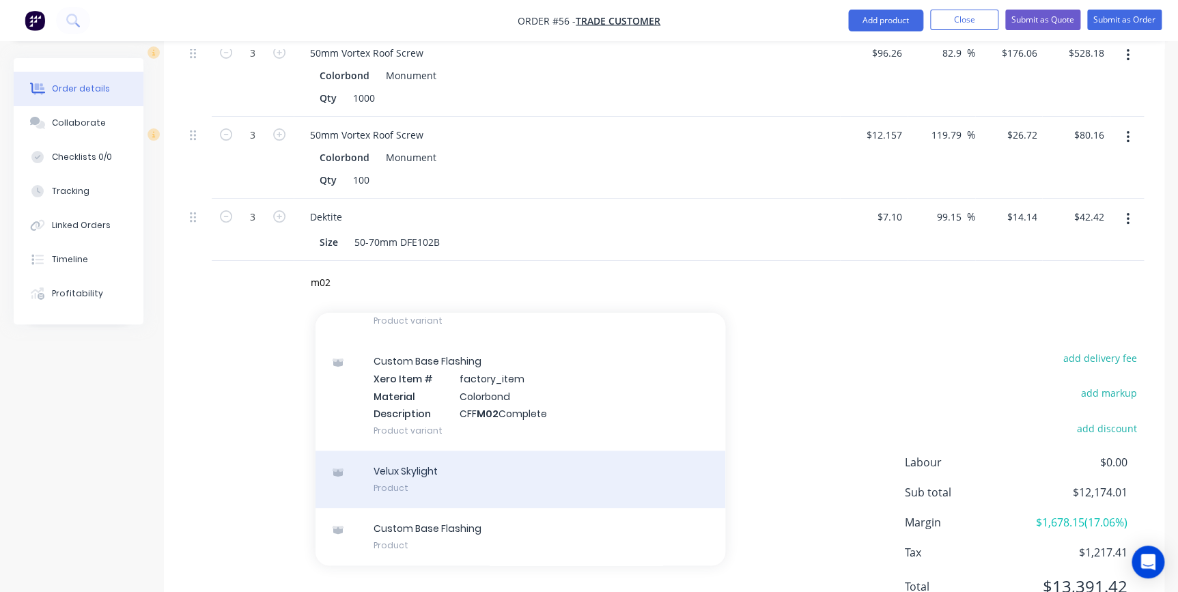
click at [421, 464] on div "Velux Skylight Product" at bounding box center [521, 479] width 410 height 57
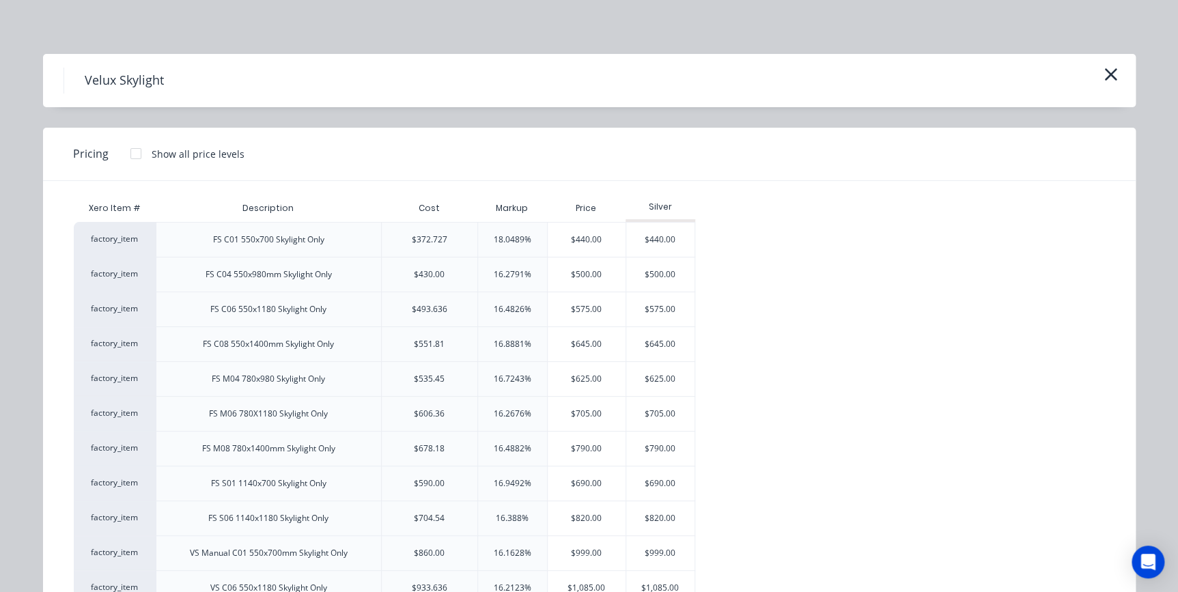
scroll to position [0, 0]
click at [1112, 72] on icon "button" at bounding box center [1111, 75] width 14 height 19
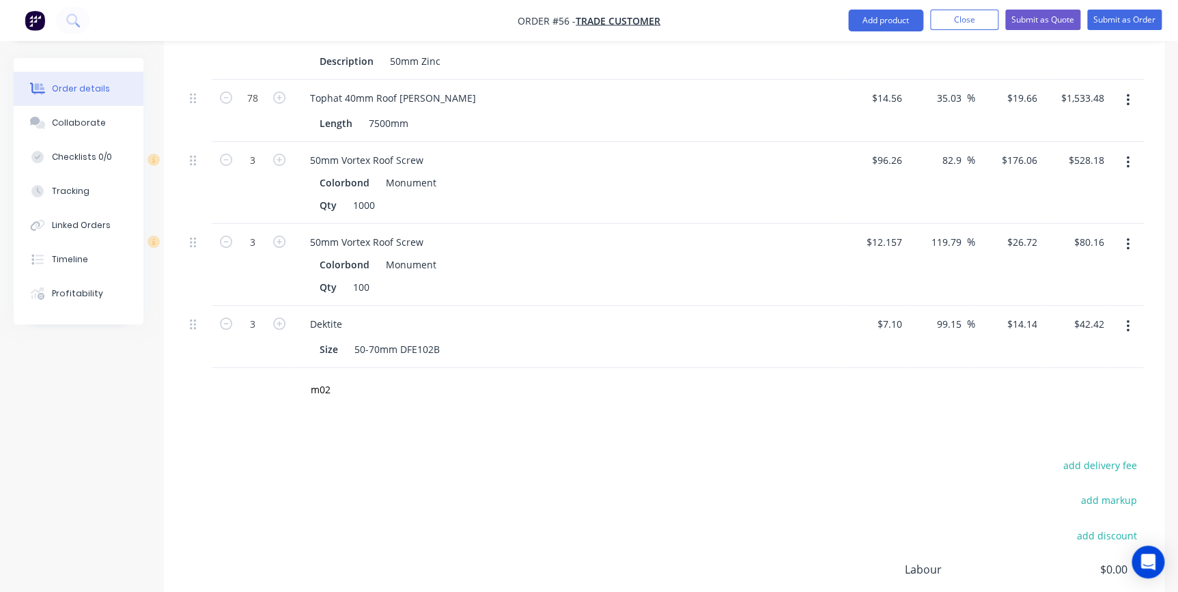
scroll to position [2480, 0]
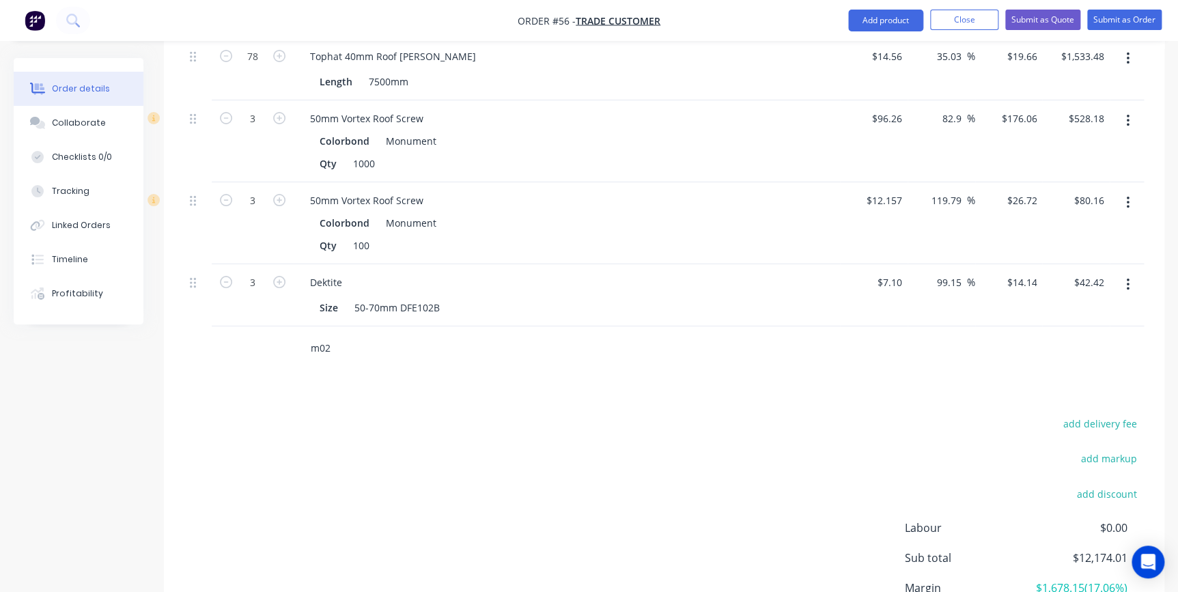
click at [367, 335] on input "m02" at bounding box center [446, 348] width 273 height 27
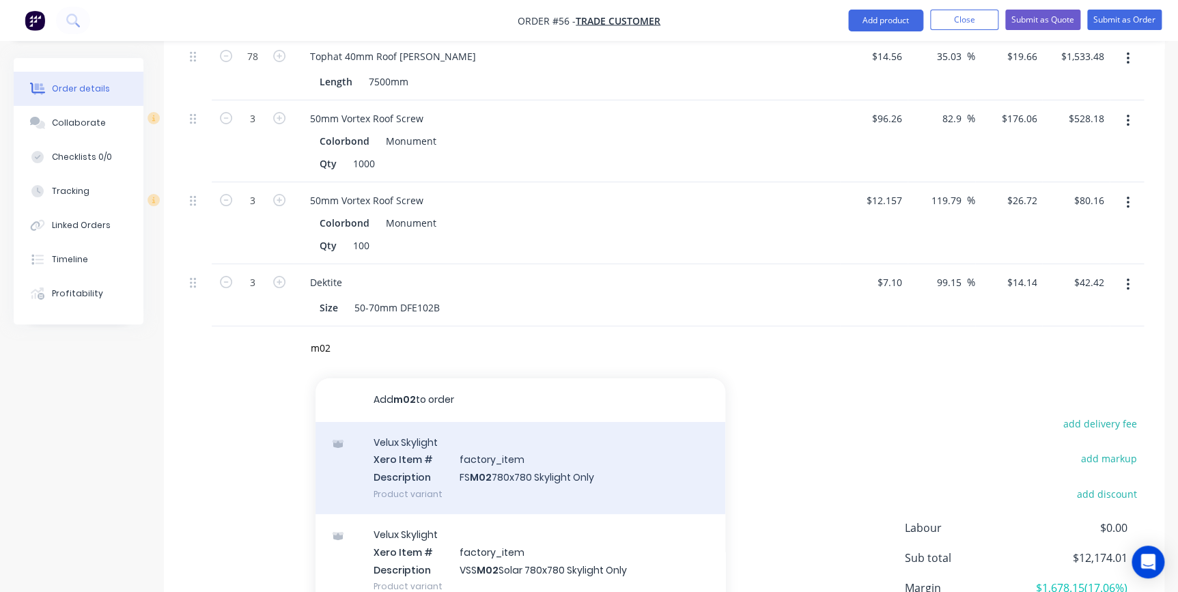
click at [517, 458] on div "Velux Skylight Xero Item # factory_item Description FS M02 780x780 Skylight Onl…" at bounding box center [521, 468] width 410 height 92
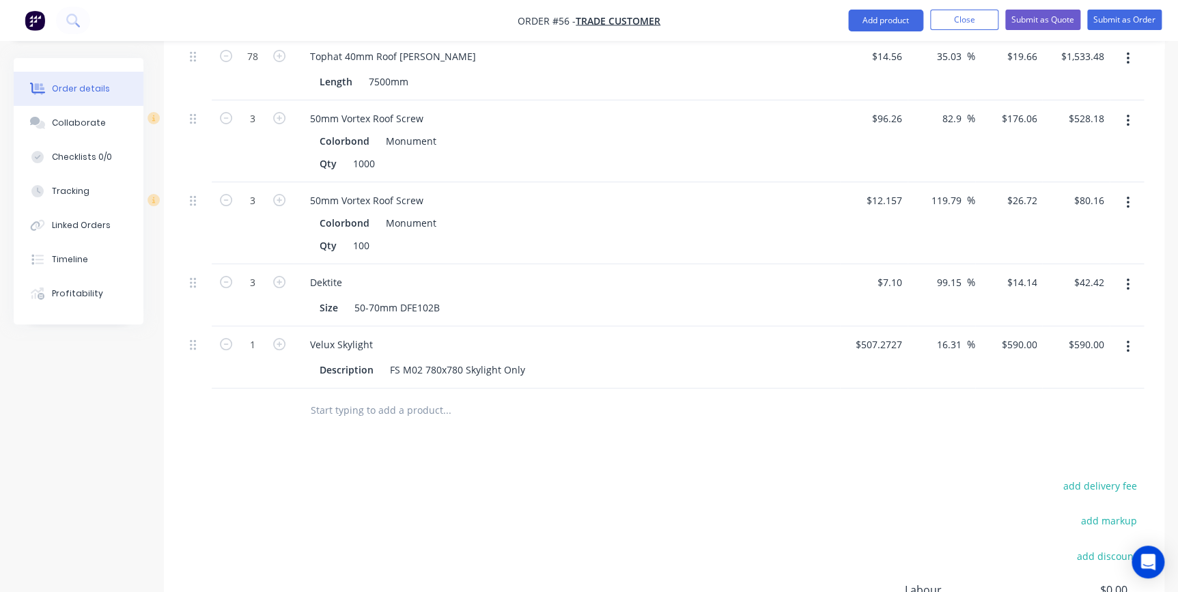
click at [410, 397] on input "text" at bounding box center [446, 410] width 273 height 27
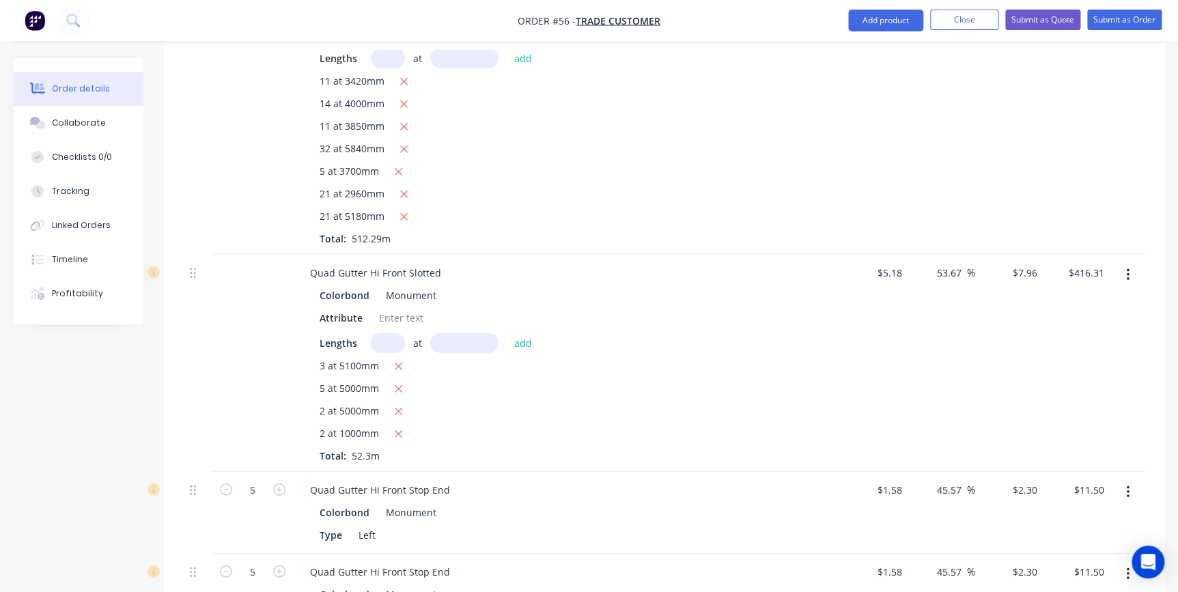
scroll to position [1300, 0]
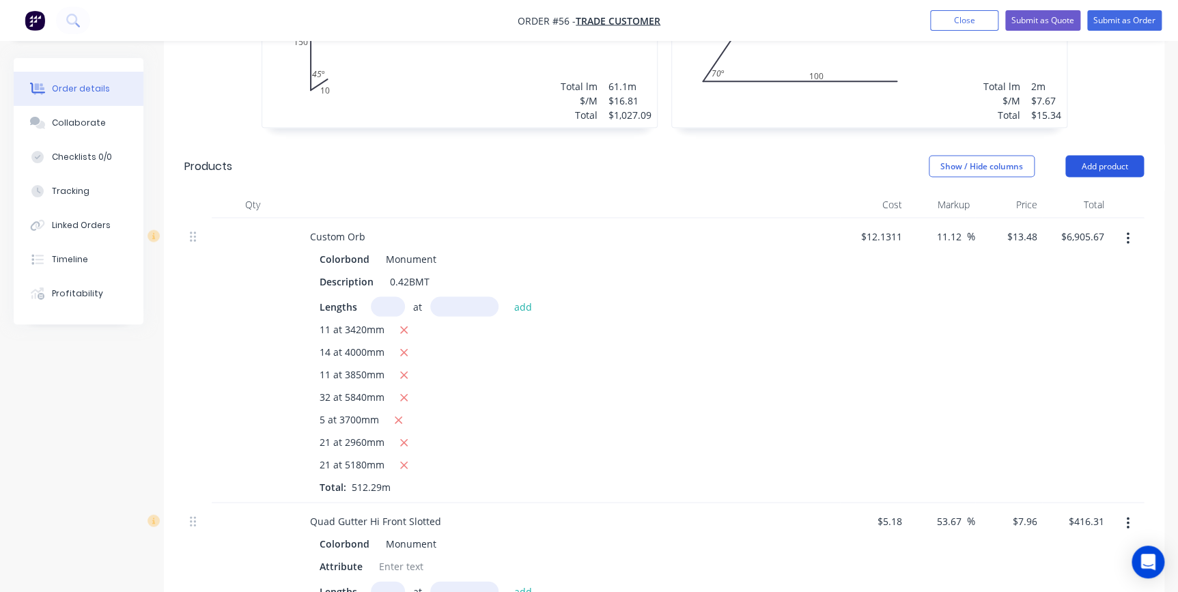
click at [1110, 156] on button "Add product" at bounding box center [1104, 167] width 79 height 22
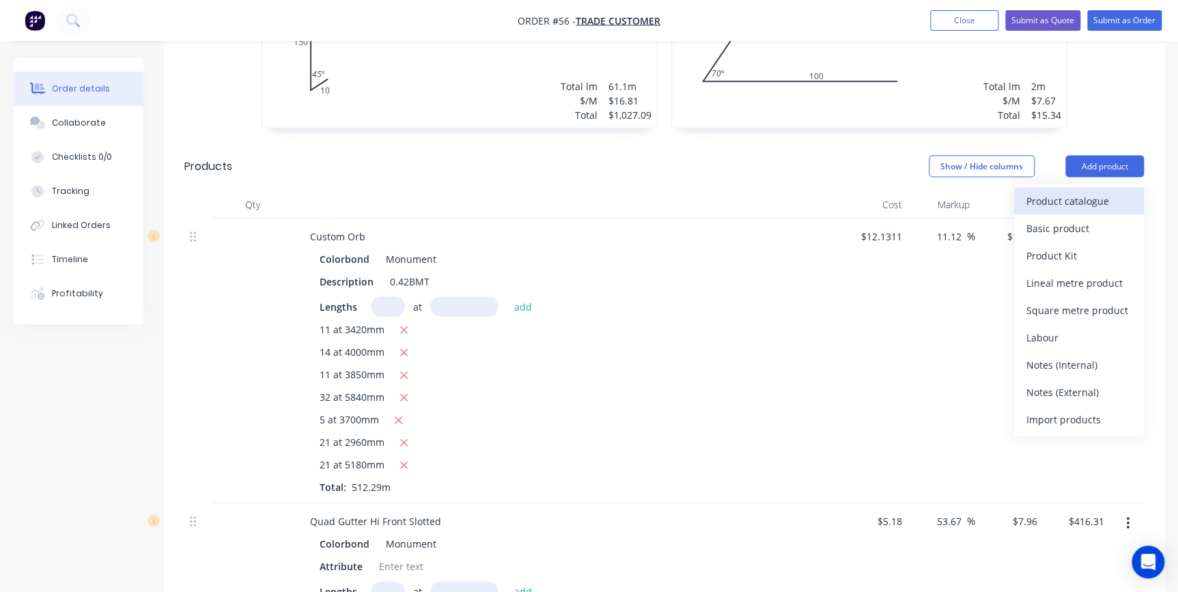
click at [1097, 191] on div "Product catalogue" at bounding box center [1078, 201] width 105 height 20
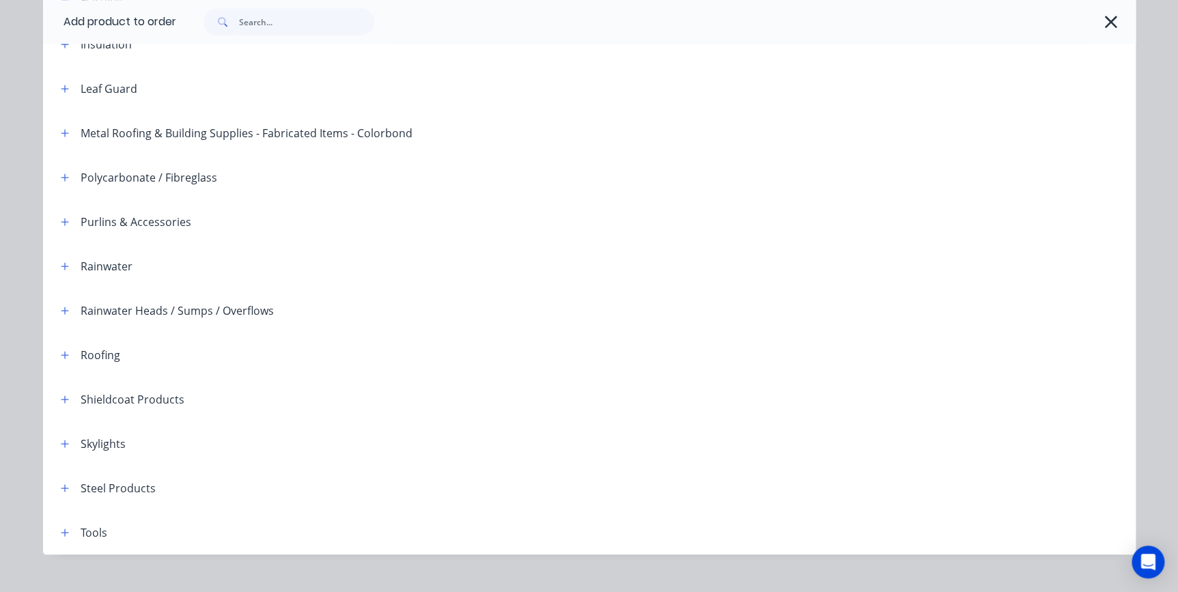
scroll to position [371, 0]
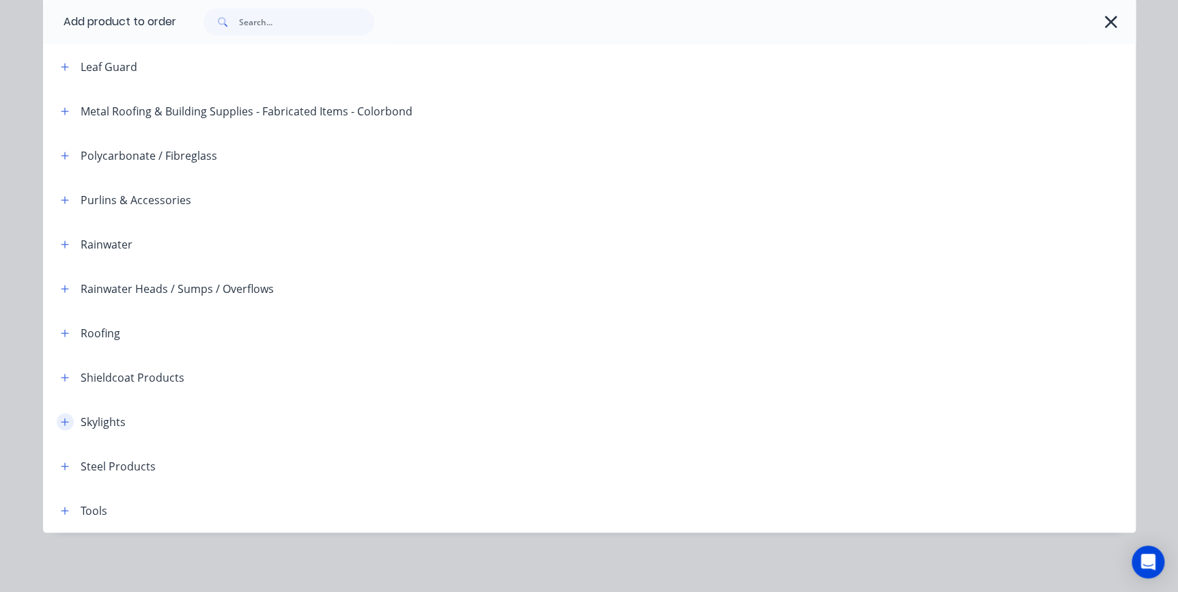
click at [61, 423] on icon "button" at bounding box center [65, 422] width 8 height 10
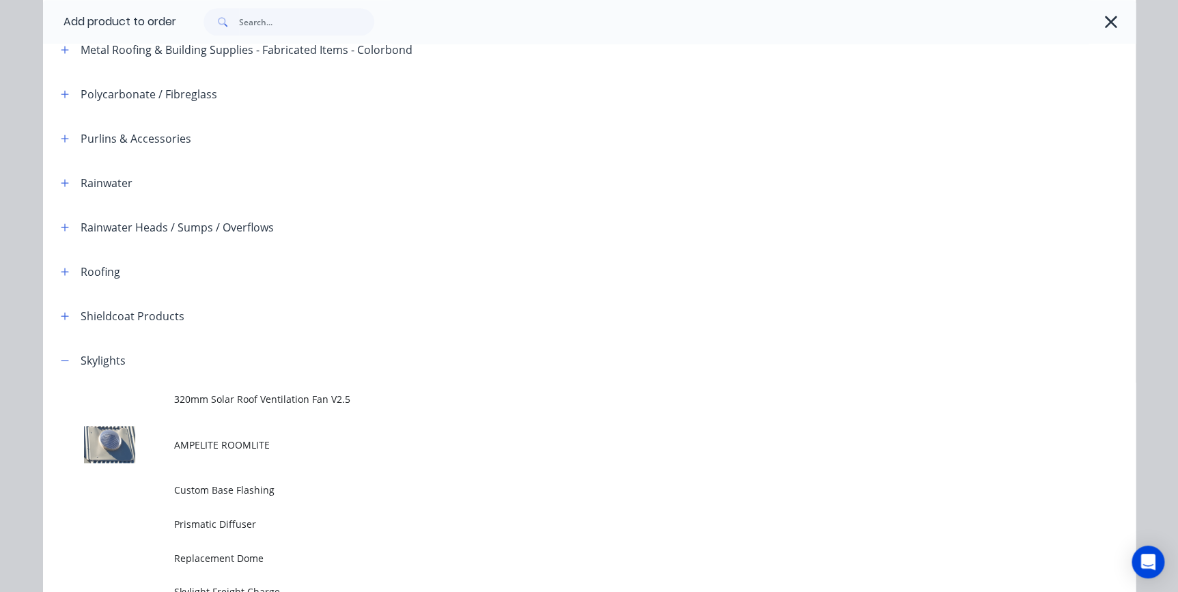
scroll to position [682, 0]
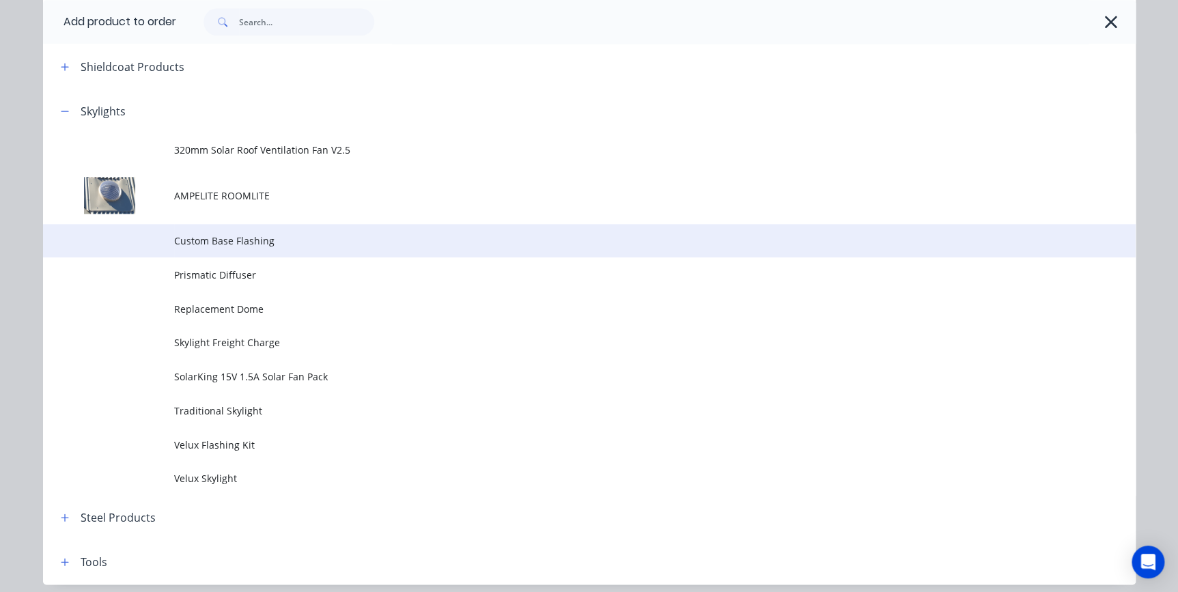
click at [237, 244] on span "Custom Base Flashing" at bounding box center [558, 241] width 769 height 14
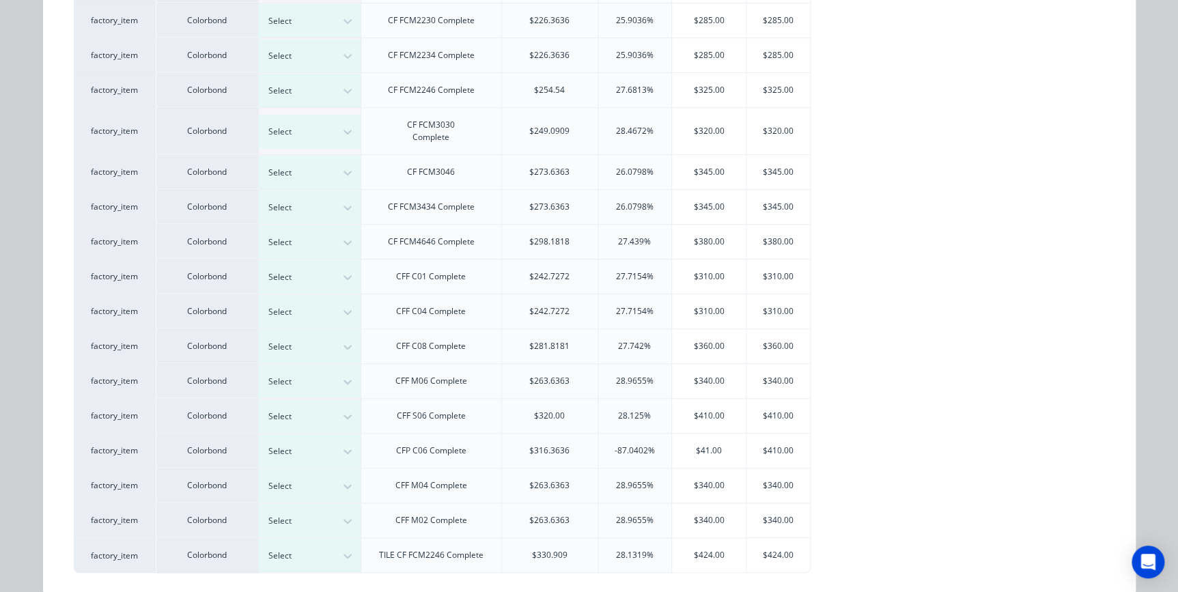
scroll to position [360, 0]
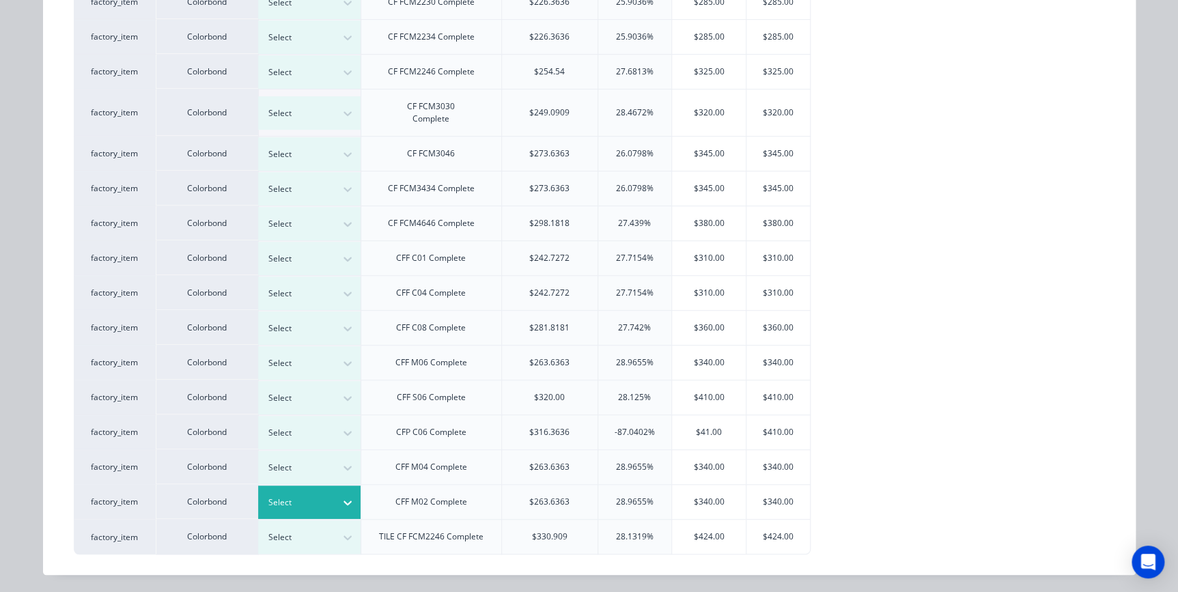
click at [286, 505] on div at bounding box center [298, 502] width 61 height 15
click at [765, 503] on div "$340.00" at bounding box center [778, 502] width 64 height 34
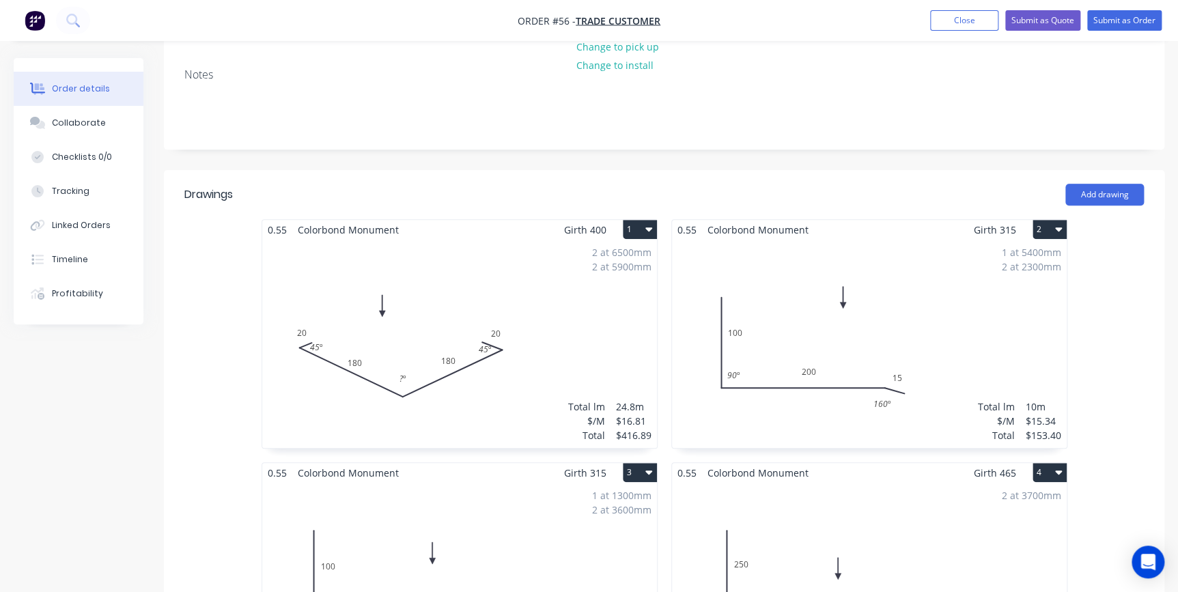
scroll to position [245, 0]
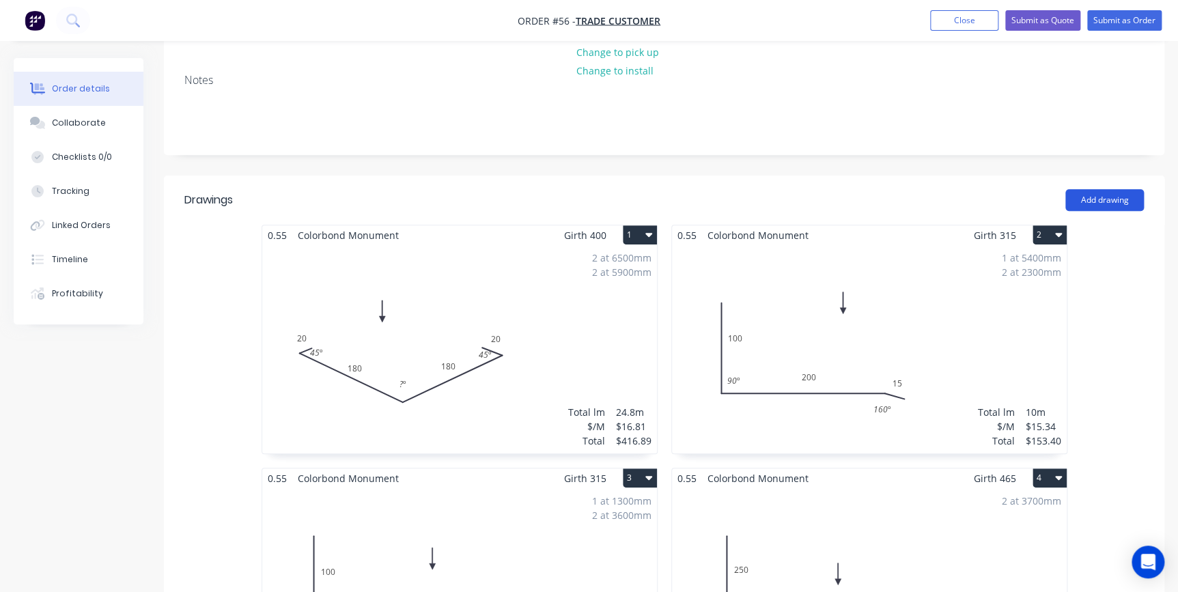
click at [1108, 189] on button "Add drawing" at bounding box center [1104, 200] width 79 height 22
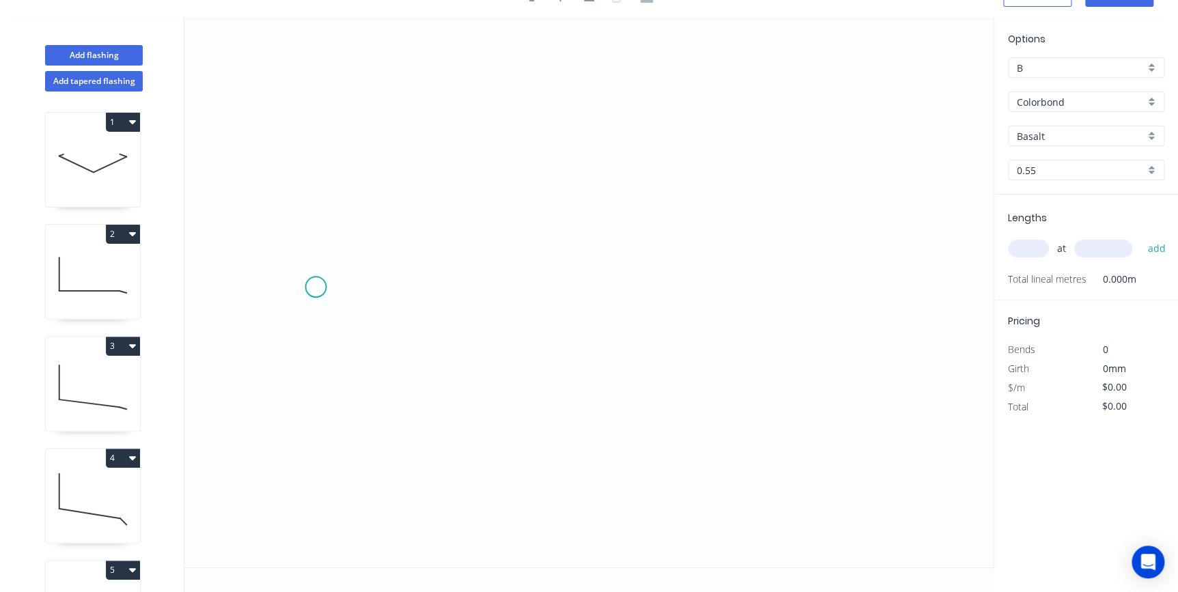
click at [316, 287] on icon "0" at bounding box center [588, 293] width 809 height 550
click at [388, 255] on icon "0" at bounding box center [588, 293] width 809 height 550
click at [888, 269] on icon "0 ?" at bounding box center [588, 293] width 809 height 550
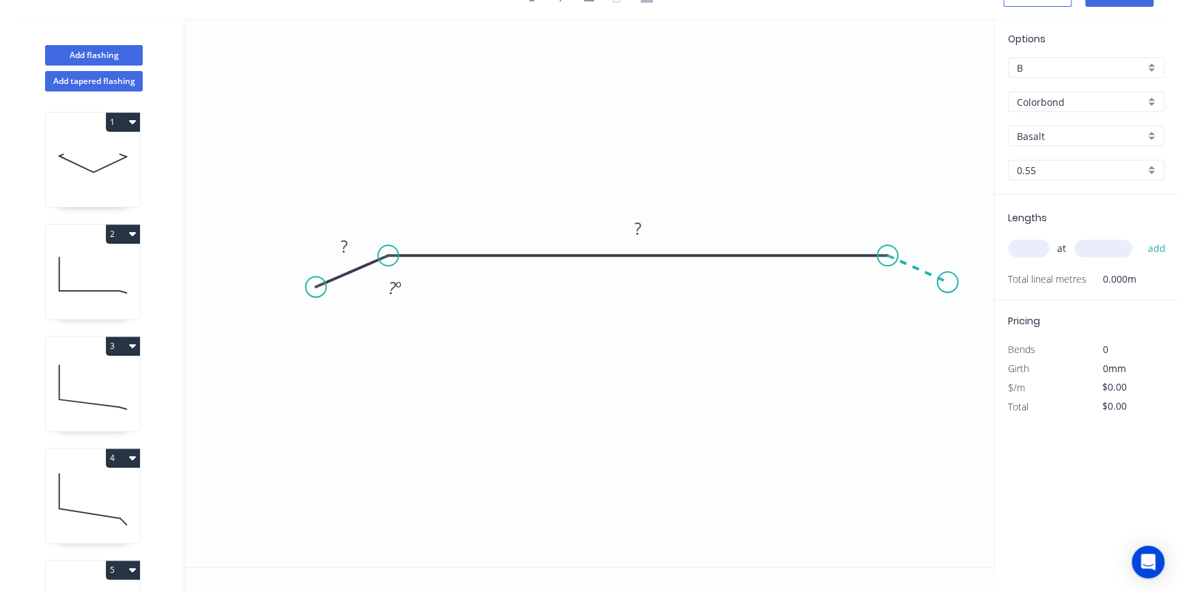
click at [948, 282] on icon "0 ? ? ? º" at bounding box center [588, 293] width 809 height 550
click at [948, 282] on circle at bounding box center [947, 282] width 20 height 20
click at [349, 243] on rect at bounding box center [344, 247] width 27 height 19
click at [1070, 129] on input "Basalt" at bounding box center [1081, 136] width 128 height 14
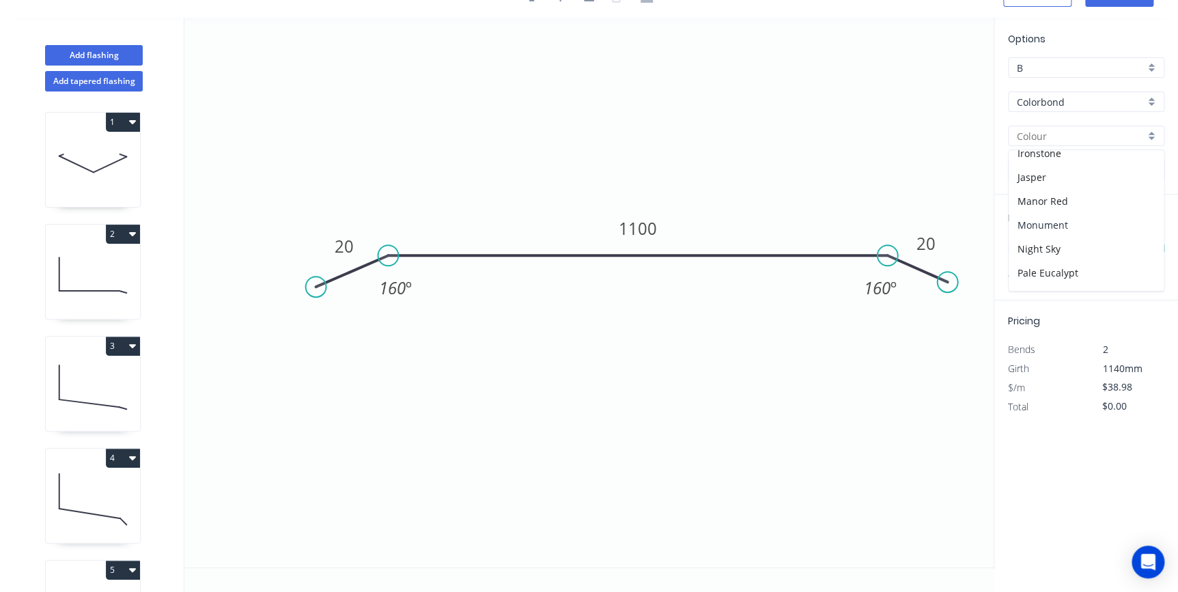
click at [1068, 225] on div "Monument" at bounding box center [1086, 225] width 155 height 24
click at [1045, 240] on input "text" at bounding box center [1028, 249] width 41 height 18
click at [1140, 237] on button "add" at bounding box center [1156, 248] width 32 height 23
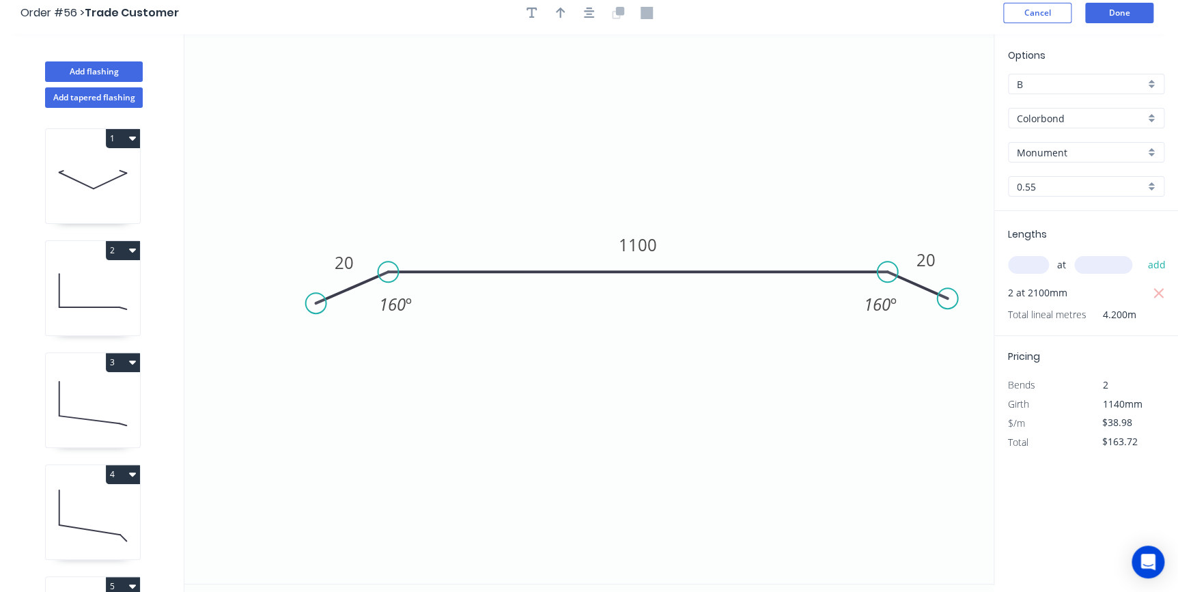
scroll to position [0, 0]
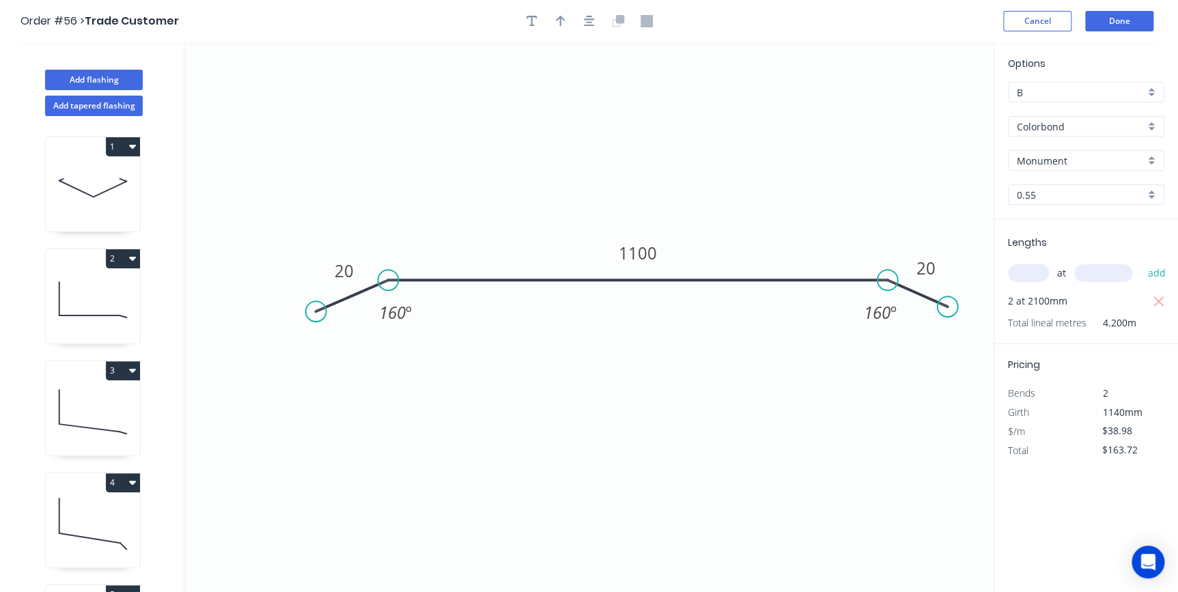
drag, startPoint x: 556, startPoint y: 17, endPoint x: 668, endPoint y: 83, distance: 129.8
click at [558, 19] on icon "button" at bounding box center [561, 21] width 10 height 12
drag, startPoint x: 927, startPoint y: 107, endPoint x: 740, endPoint y: 143, distance: 189.9
click at [787, 141] on icon at bounding box center [793, 120] width 12 height 44
click at [1127, 19] on button "Done" at bounding box center [1119, 21] width 68 height 20
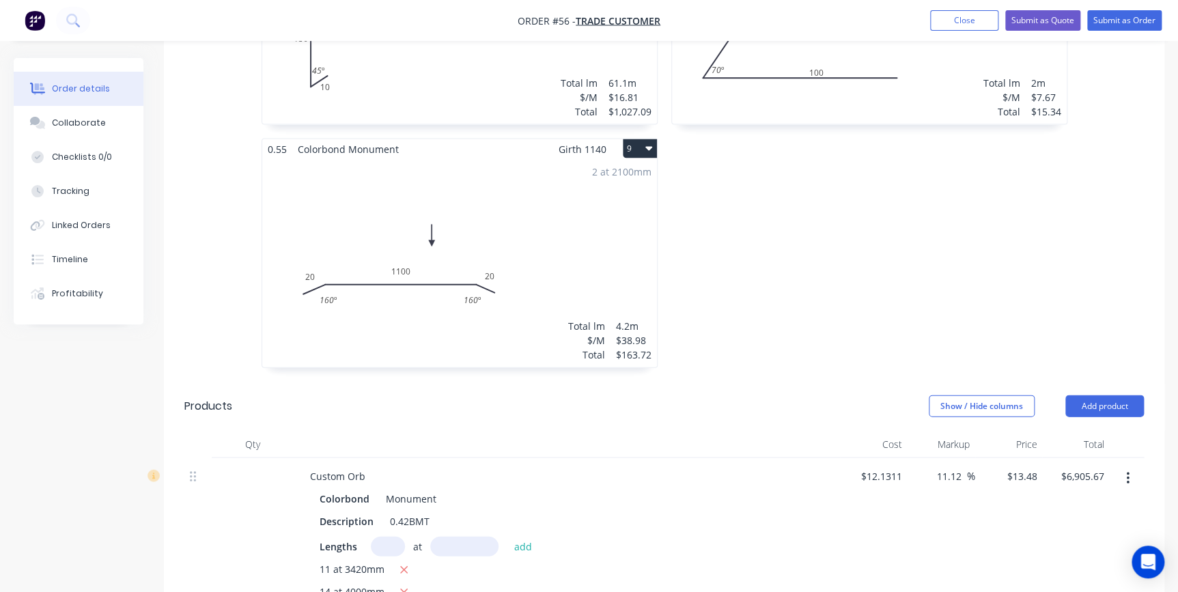
scroll to position [1614, 0]
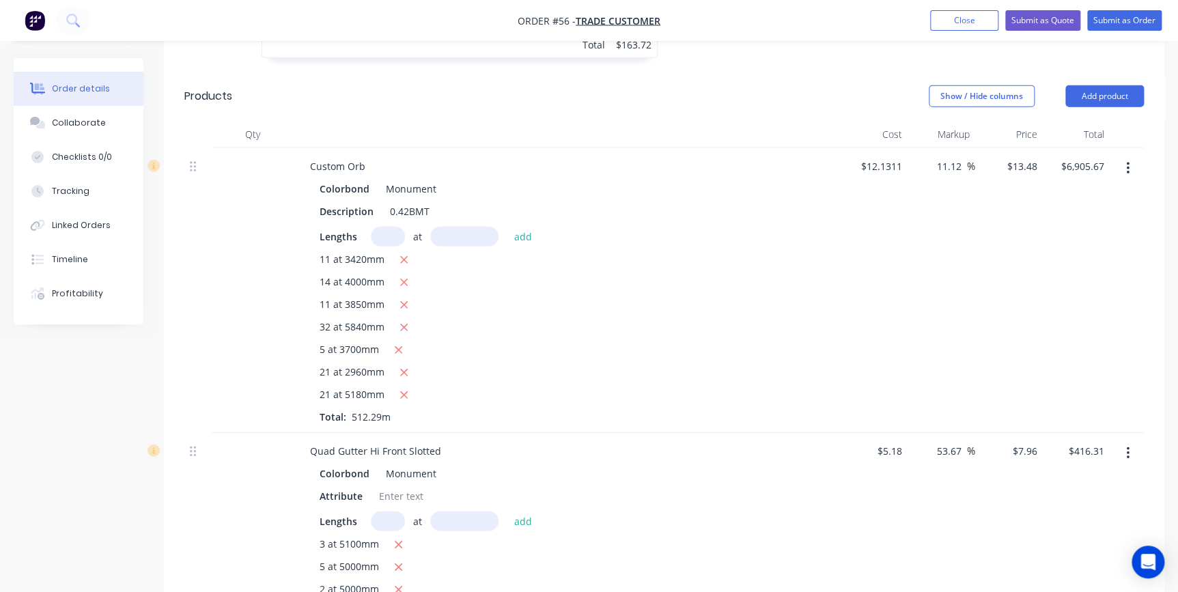
click at [680, 559] on div "5 at 5000mm" at bounding box center [567, 567] width 494 height 17
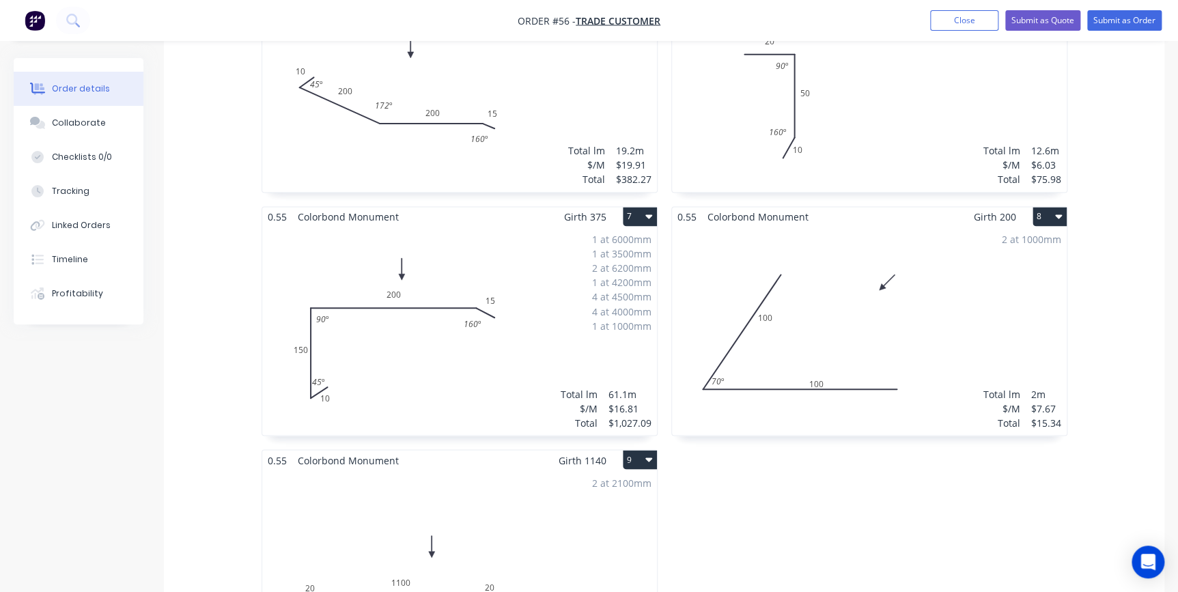
scroll to position [931, 0]
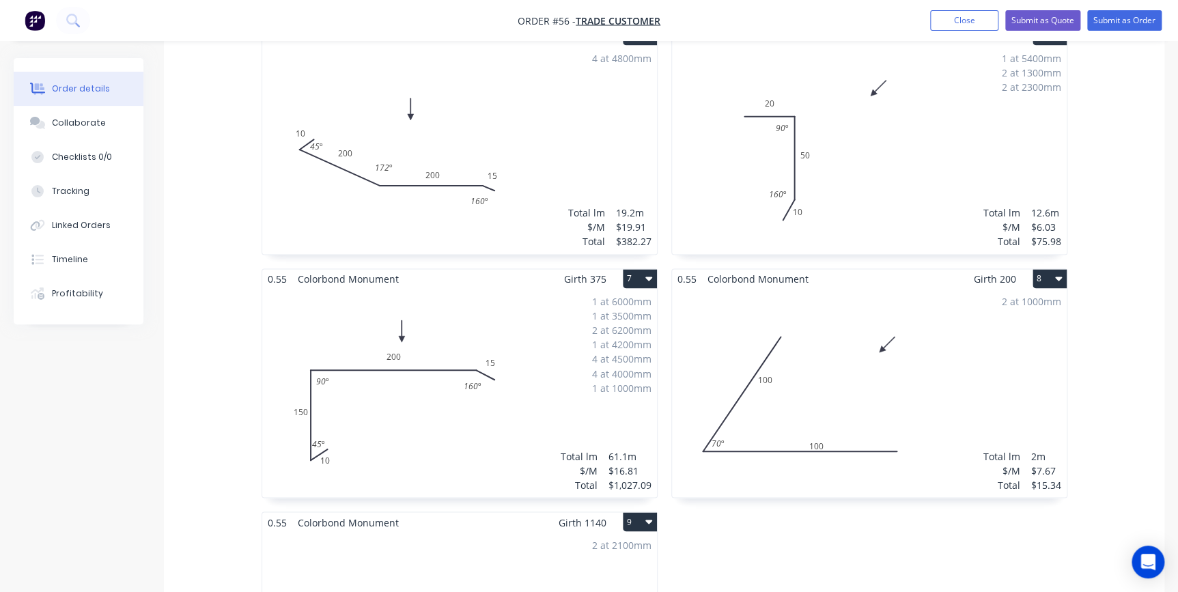
click at [998, 343] on div "2 at 1000mm Total lm $/M Total 2m $7.67 $15.34" at bounding box center [869, 393] width 395 height 208
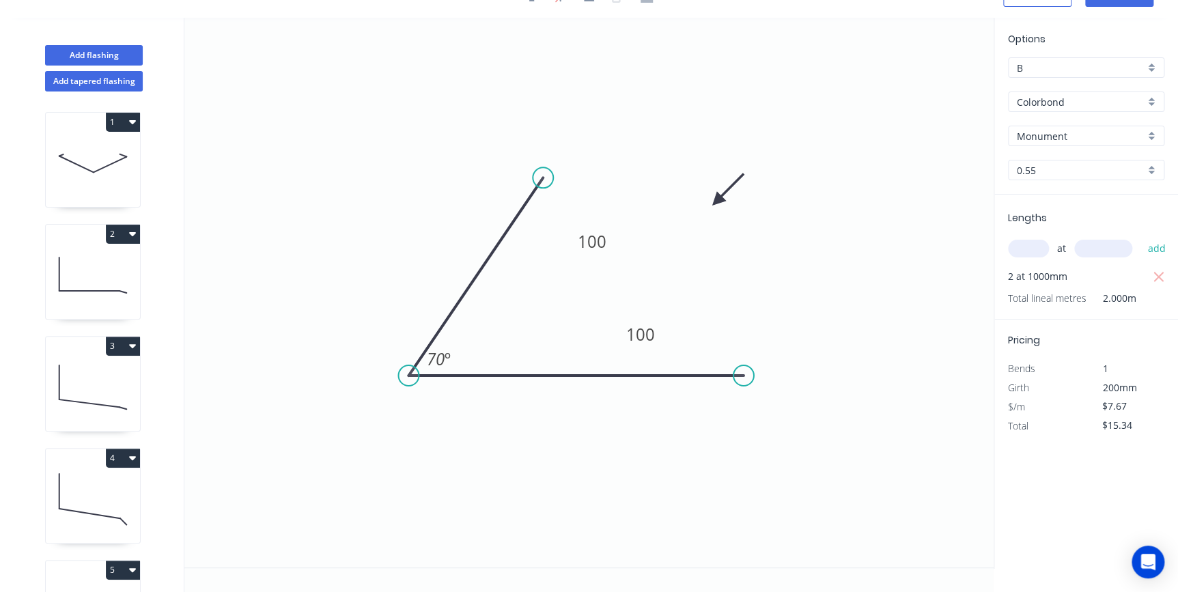
click at [1028, 248] on input "text" at bounding box center [1028, 249] width 41 height 18
click at [1140, 237] on button "add" at bounding box center [1156, 248] width 32 height 23
click at [1168, 279] on div "Lengths at add 2 at 1000mm 1 at 1300mm Total lineal metres 3.300m" at bounding box center [1086, 267] width 184 height 144
drag, startPoint x: 1163, startPoint y: 279, endPoint x: 1119, endPoint y: 287, distance: 45.0
click at [1163, 279] on icon "button" at bounding box center [1159, 277] width 12 height 16
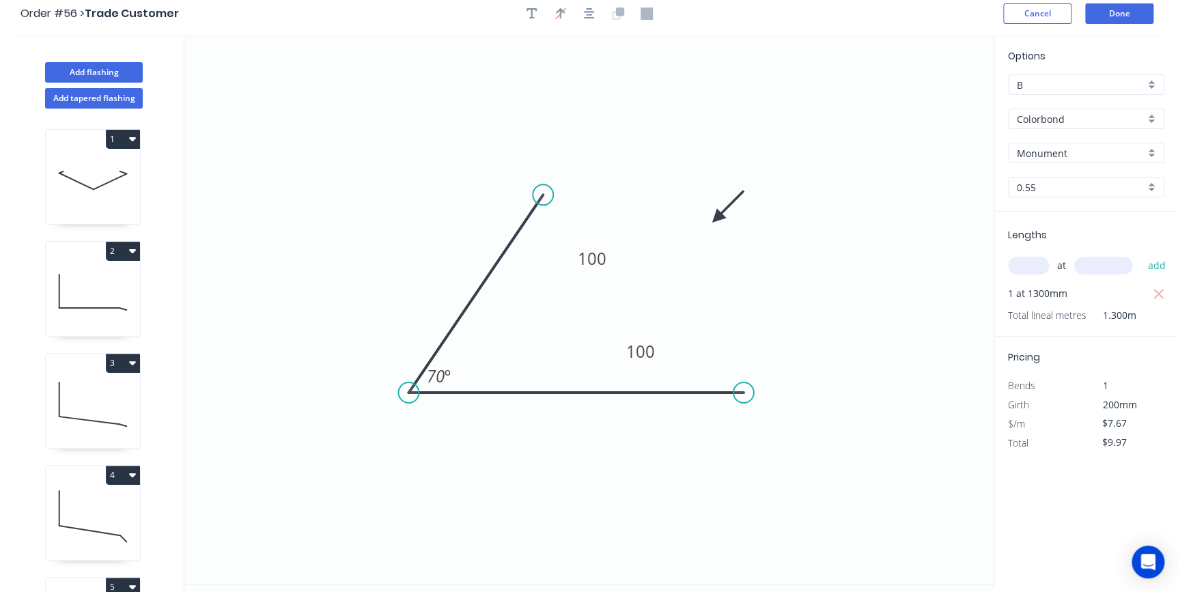
scroll to position [0, 0]
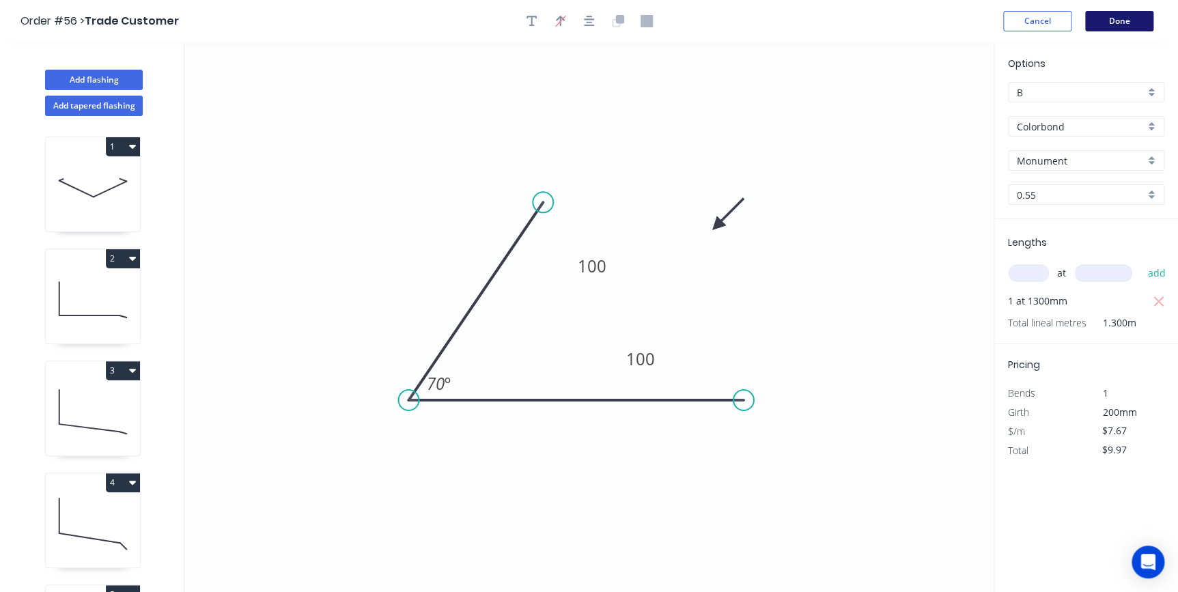
click at [1113, 14] on button "Done" at bounding box center [1119, 21] width 68 height 20
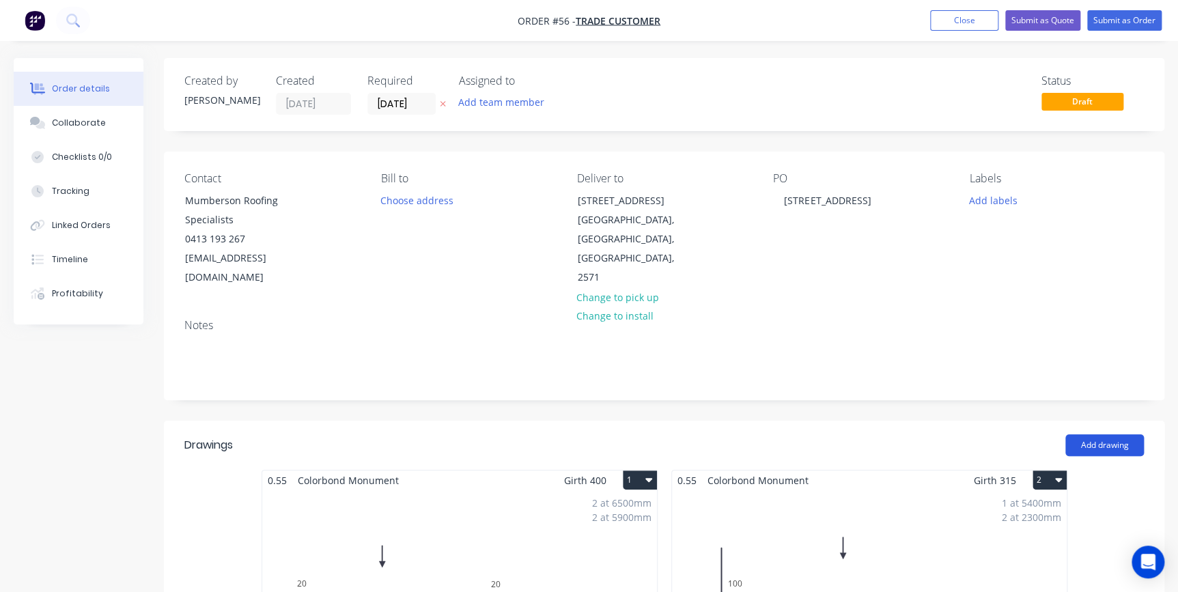
click at [1106, 434] on button "Add drawing" at bounding box center [1104, 445] width 79 height 22
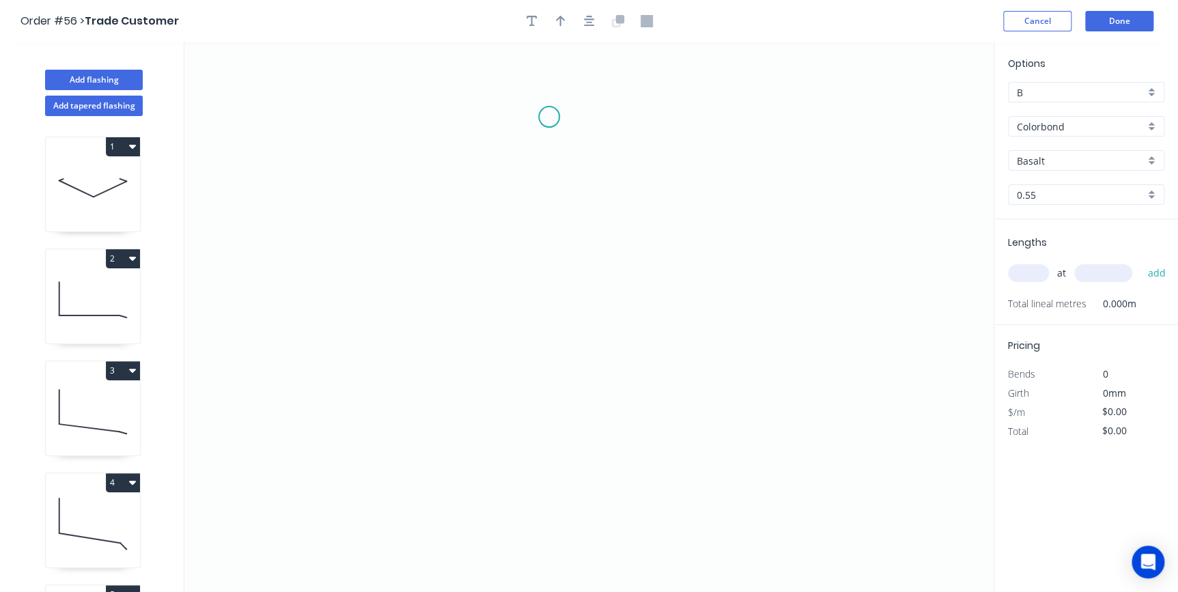
click at [550, 116] on icon "0" at bounding box center [588, 317] width 809 height 550
click at [557, 279] on icon "0" at bounding box center [588, 317] width 809 height 550
click at [582, 316] on icon "0 ?" at bounding box center [588, 317] width 809 height 550
click at [587, 445] on icon "0 ? ?" at bounding box center [588, 317] width 809 height 550
click at [548, 480] on icon "0 ? ? ?" at bounding box center [588, 317] width 809 height 550
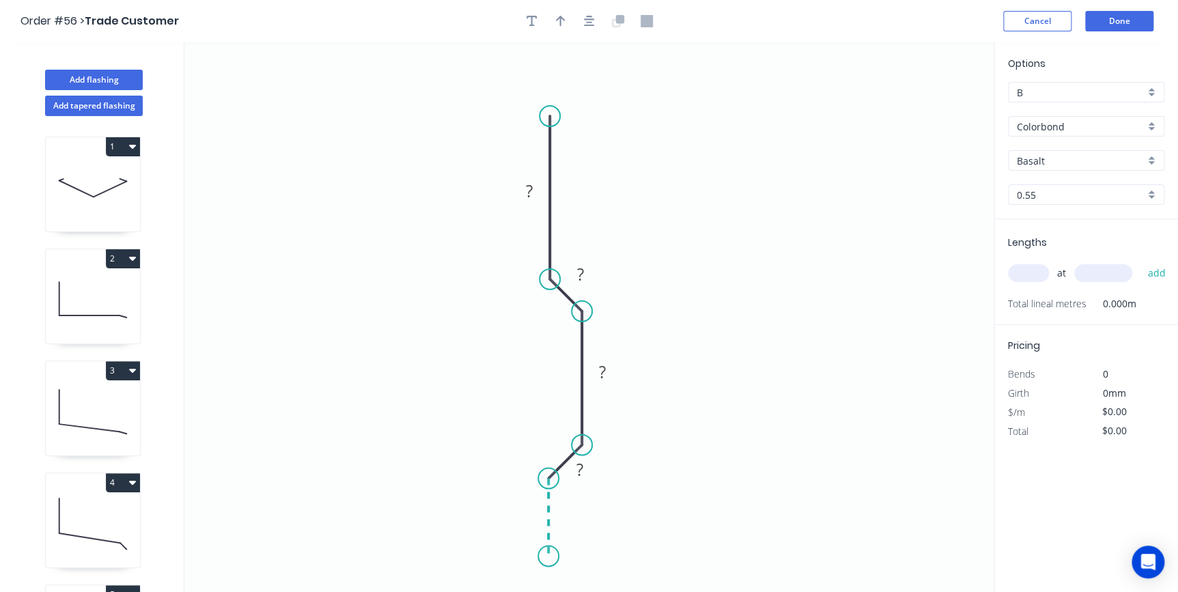
click at [552, 557] on icon "0 ? ? ? ?" at bounding box center [588, 317] width 809 height 550
click at [469, 555] on icon "0 ? ? ? ? ?" at bounding box center [588, 317] width 809 height 550
click at [467, 505] on icon "0 ? ? ? ? ? ?" at bounding box center [588, 317] width 809 height 550
click at [467, 505] on circle at bounding box center [469, 504] width 20 height 20
drag, startPoint x: 540, startPoint y: 180, endPoint x: 616, endPoint y: 156, distance: 79.5
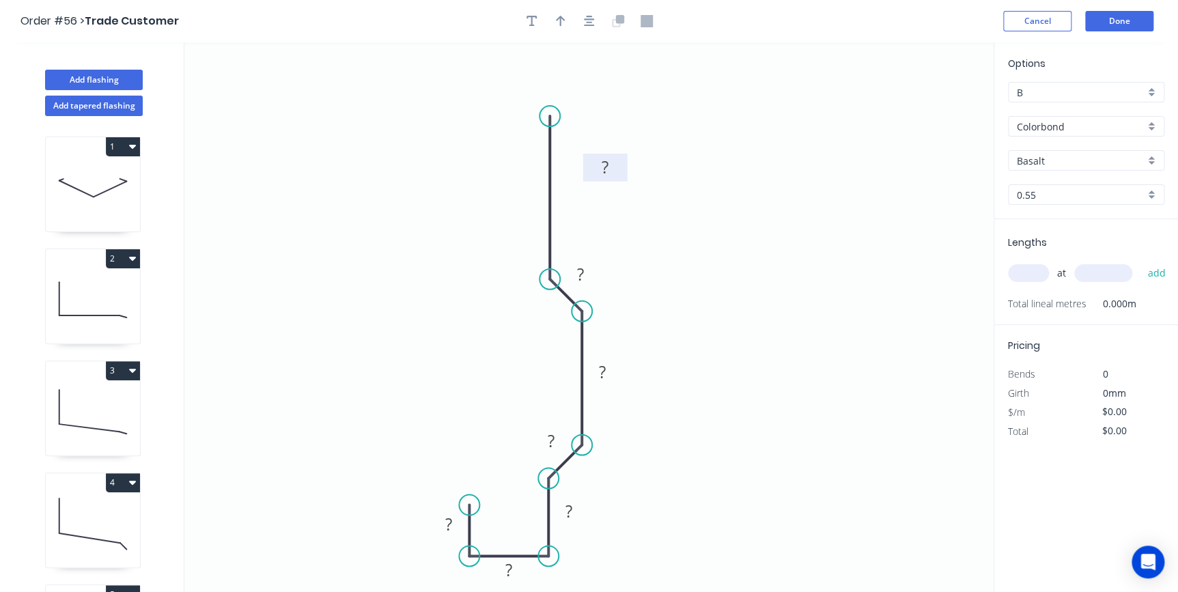
click at [616, 156] on rect at bounding box center [605, 168] width 44 height 28
click at [615, 168] on rect at bounding box center [604, 167] width 27 height 19
click at [566, 146] on div "Crush & Fold" at bounding box center [622, 159] width 137 height 28
drag, startPoint x: 541, startPoint y: 81, endPoint x: 484, endPoint y: 93, distance: 57.9
click at [484, 93] on rect at bounding box center [468, 103] width 55 height 28
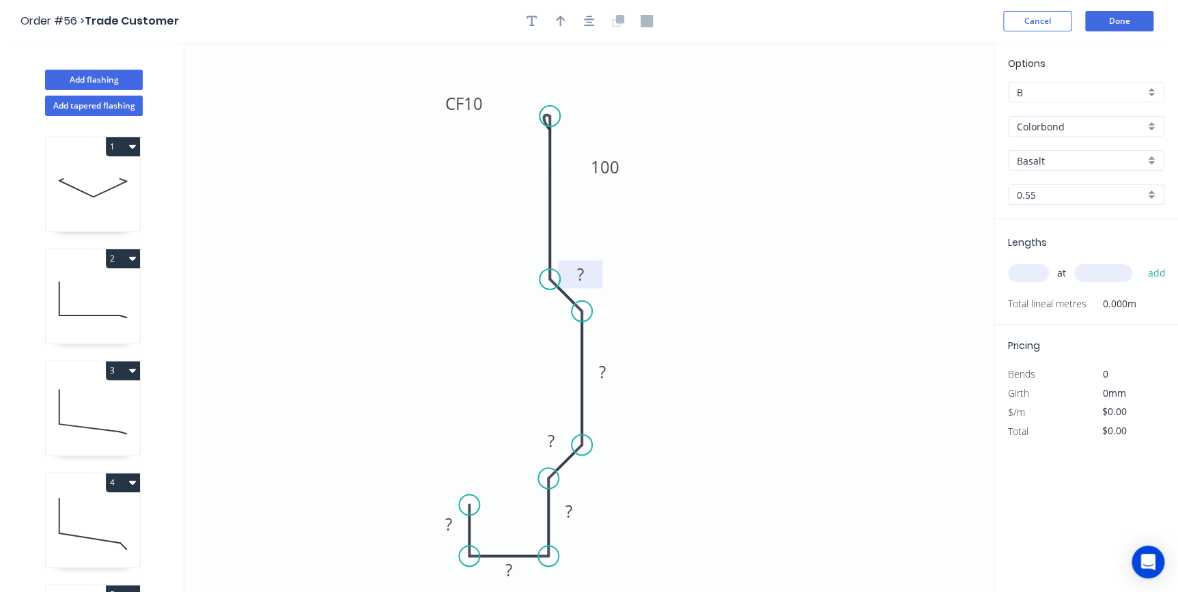
click at [586, 266] on rect at bounding box center [580, 275] width 27 height 19
drag, startPoint x: 564, startPoint y: 429, endPoint x: 649, endPoint y: 454, distance: 89.0
click at [649, 454] on rect at bounding box center [636, 466] width 44 height 28
drag, startPoint x: 600, startPoint y: 264, endPoint x: 660, endPoint y: 256, distance: 60.0
click at [659, 256] on rect at bounding box center [637, 266] width 44 height 28
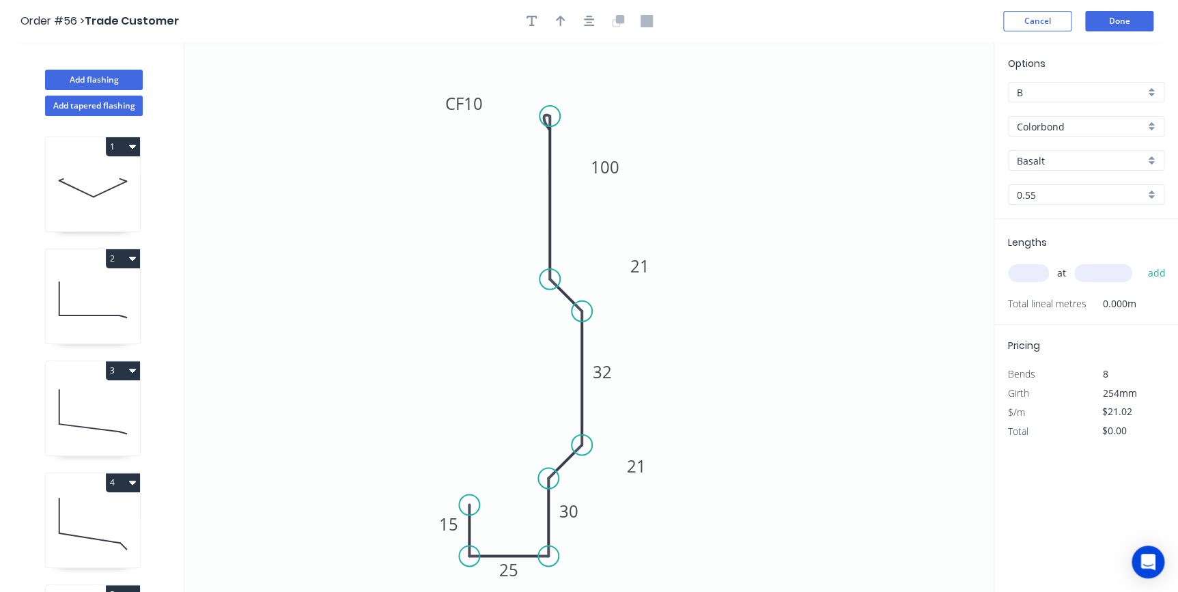
click at [1044, 163] on input "Basalt" at bounding box center [1081, 161] width 128 height 14
click at [1059, 249] on div "Monument" at bounding box center [1086, 250] width 155 height 24
click at [1026, 273] on input "text" at bounding box center [1028, 273] width 41 height 18
click at [1140, 262] on button "add" at bounding box center [1156, 273] width 32 height 23
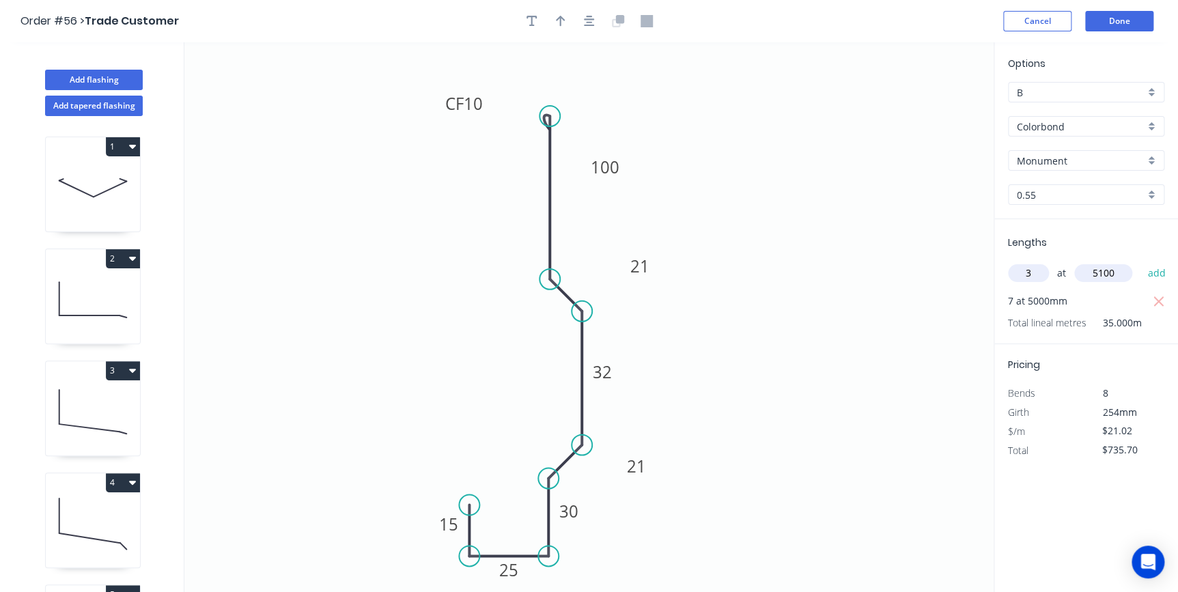
click at [1140, 262] on button "add" at bounding box center [1156, 273] width 32 height 23
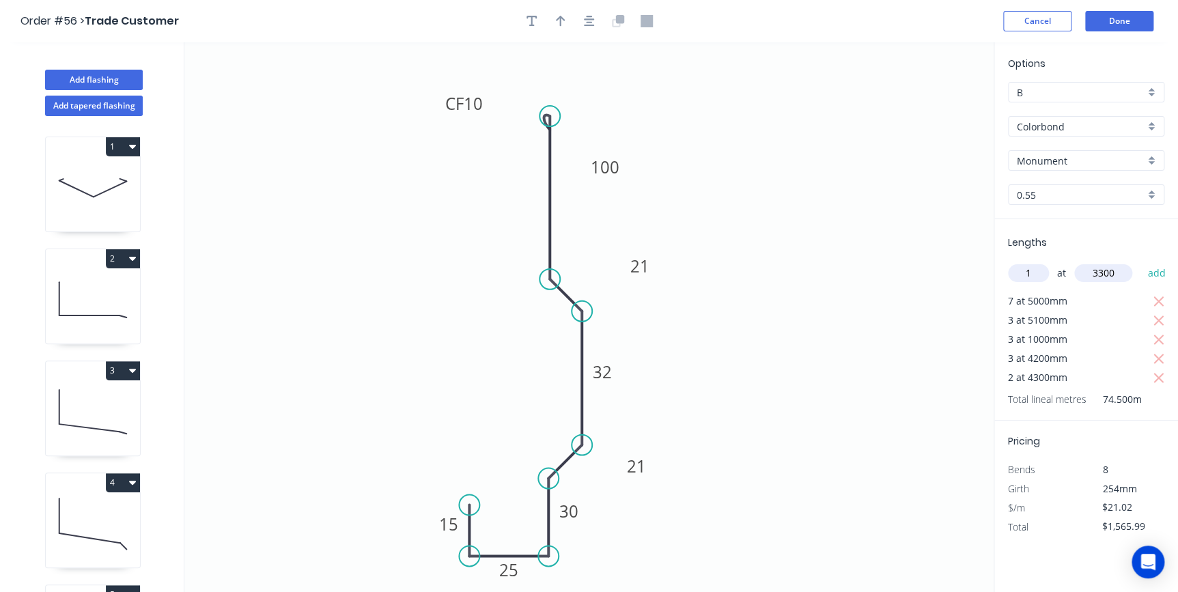
click at [1140, 262] on button "add" at bounding box center [1156, 273] width 32 height 23
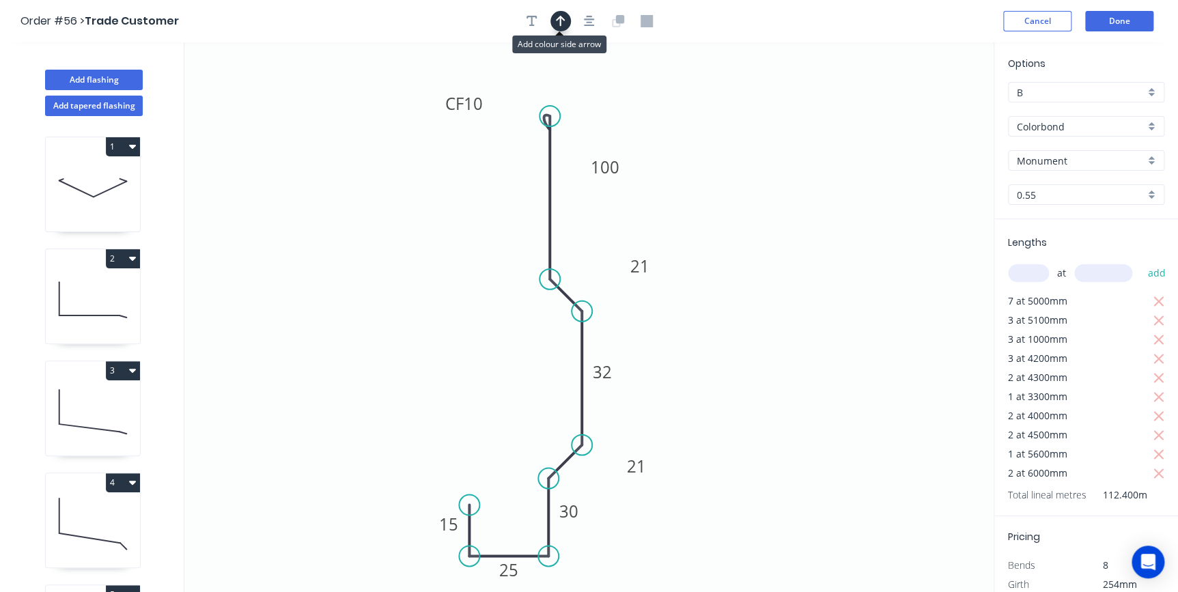
click at [557, 25] on icon "button" at bounding box center [561, 21] width 10 height 12
click at [925, 110] on icon at bounding box center [925, 95] width 12 height 44
drag, startPoint x: 925, startPoint y: 110, endPoint x: 1091, endPoint y: 94, distance: 167.4
click at [753, 164] on icon at bounding box center [764, 152] width 40 height 40
click at [1117, 15] on button "Done" at bounding box center [1119, 21] width 68 height 20
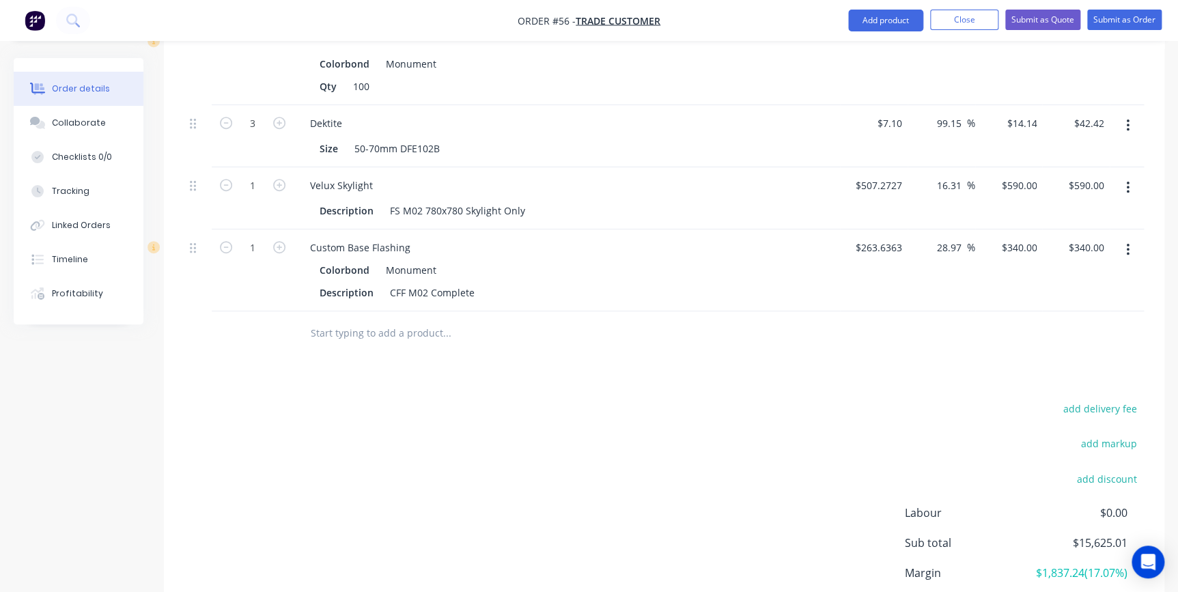
scroll to position [2917, 0]
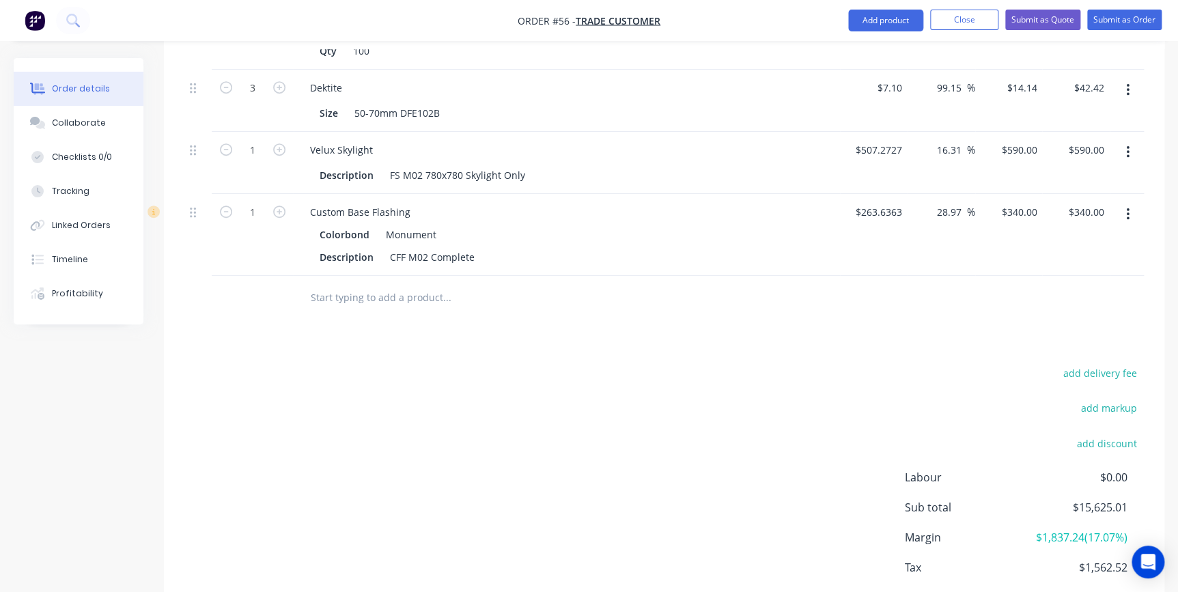
click at [367, 284] on input "text" at bounding box center [446, 297] width 273 height 27
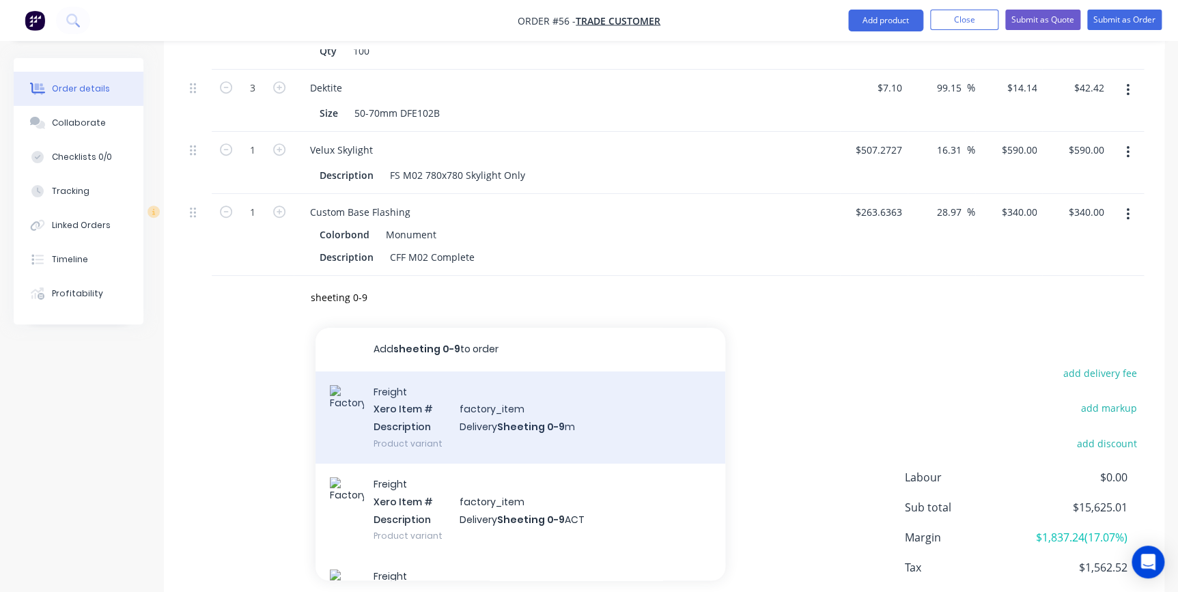
click at [466, 402] on div "Freight Xero Item # factory_item Description Delivery Sheeting 0-9 m Product va…" at bounding box center [521, 417] width 410 height 92
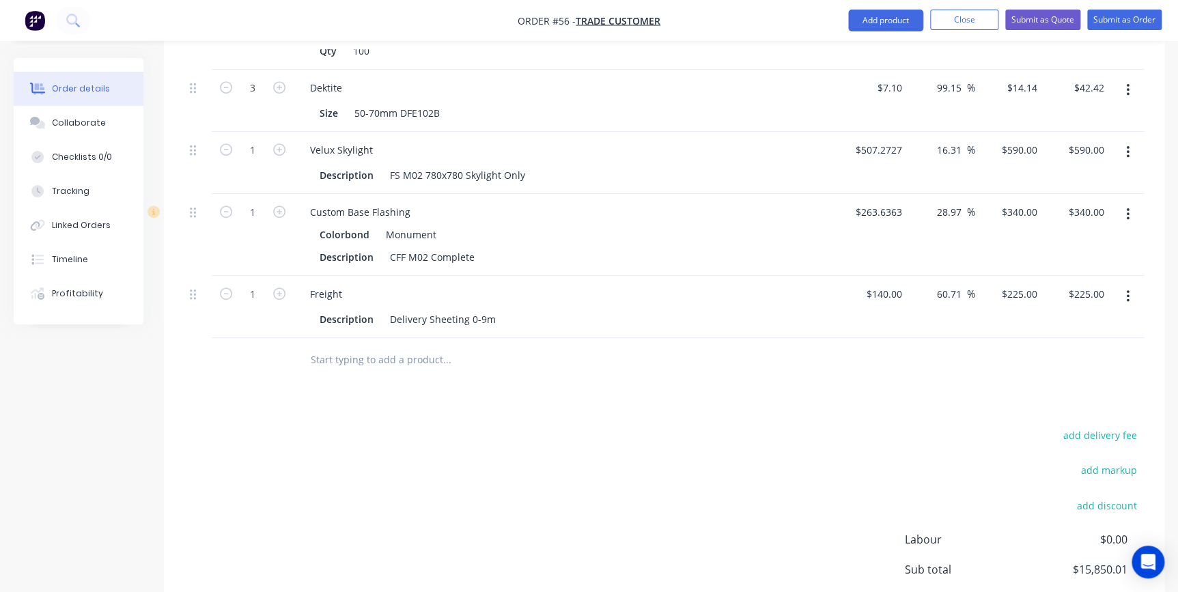
click at [395, 346] on input "text" at bounding box center [446, 359] width 273 height 27
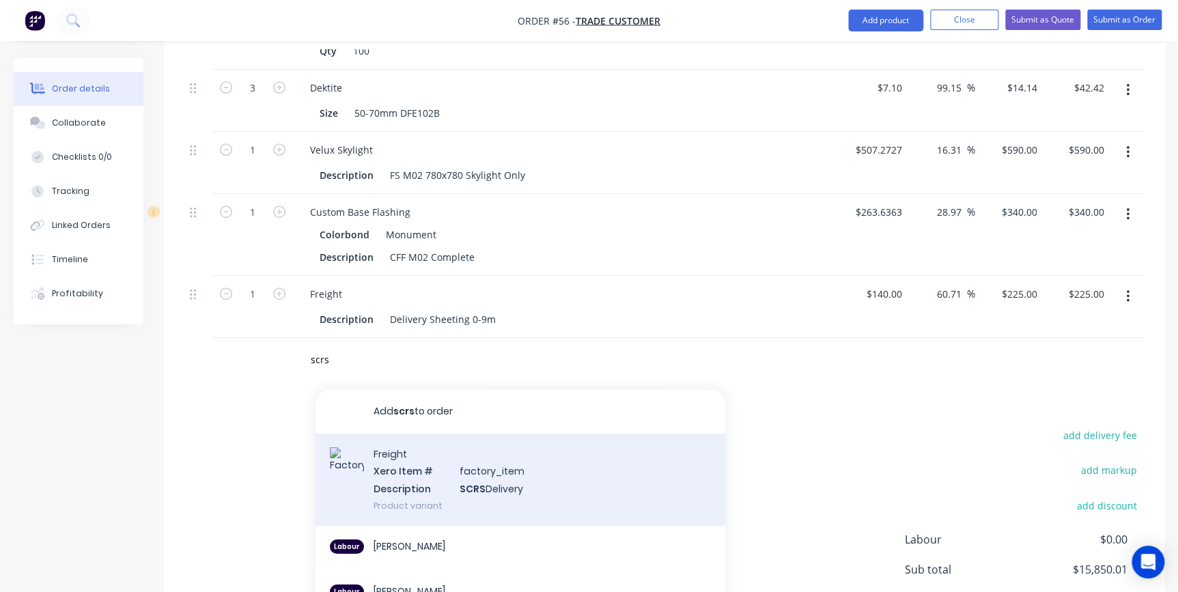
click at [402, 434] on div "Freight Xero Item # factory_item Description SCRS Delivery Product variant" at bounding box center [521, 480] width 410 height 92
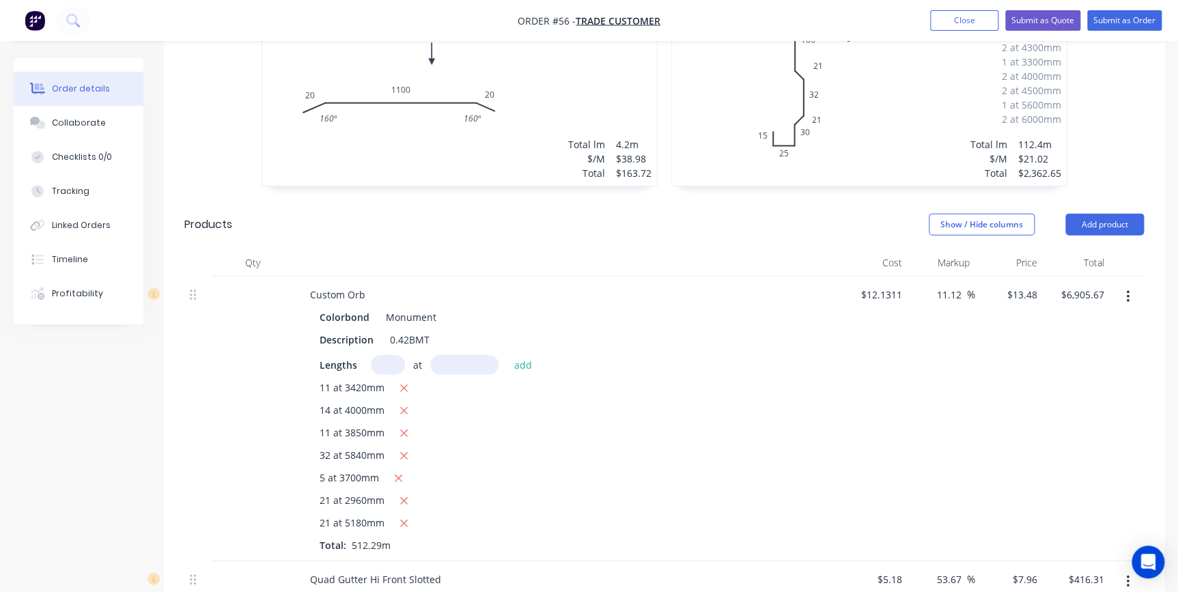
scroll to position [1242, 0]
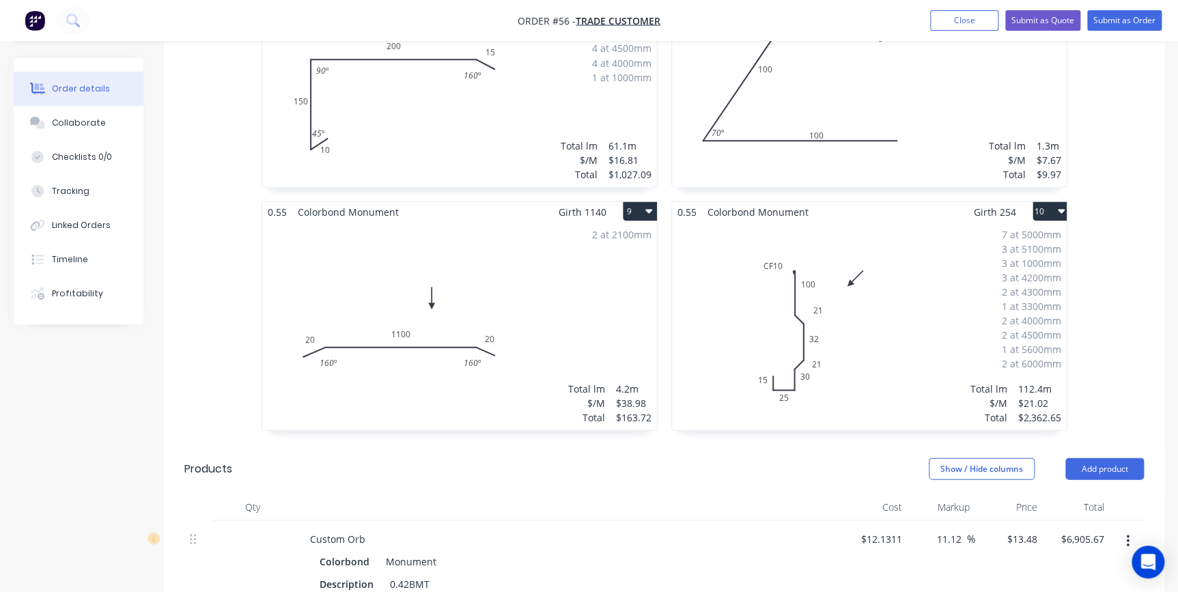
click at [904, 320] on div "7 at 5000mm 3 at 5100mm 3 at 1000mm 3 at 4200mm 2 at 4300mm 1 at 3300mm 2 at 40…" at bounding box center [869, 325] width 395 height 208
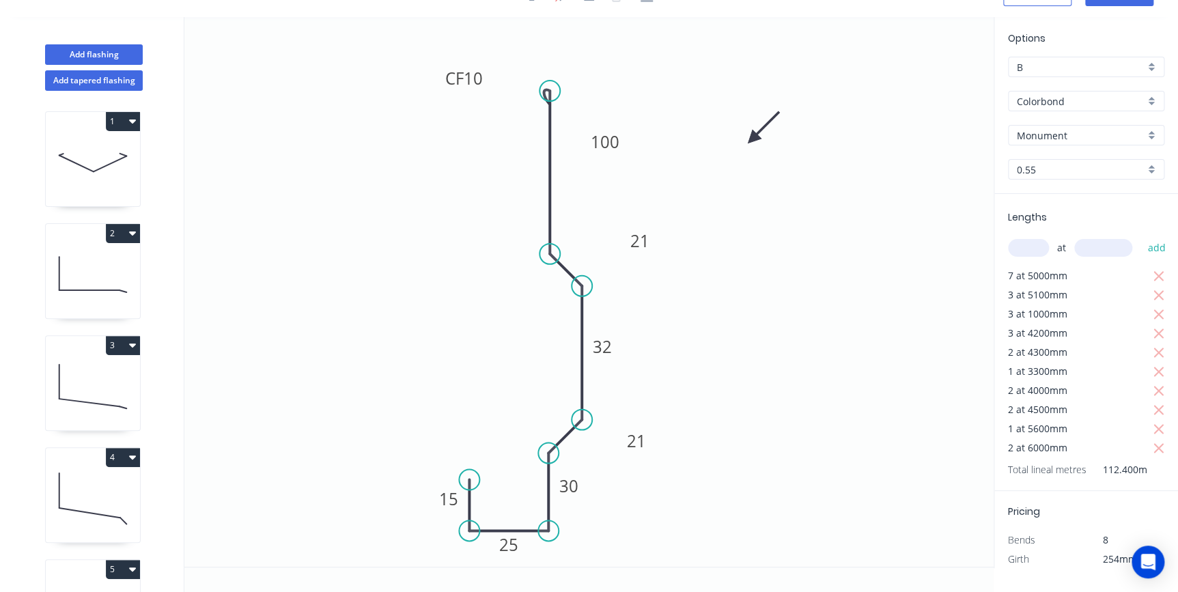
scroll to position [25, 0]
click at [570, 281] on div "Show angle" at bounding box center [618, 292] width 137 height 28
click at [575, 238] on tspan "?" at bounding box center [579, 240] width 8 height 23
click at [701, 352] on icon "0 15 25 30 21 32 21 CF 10 100 135 º" at bounding box center [588, 293] width 809 height 550
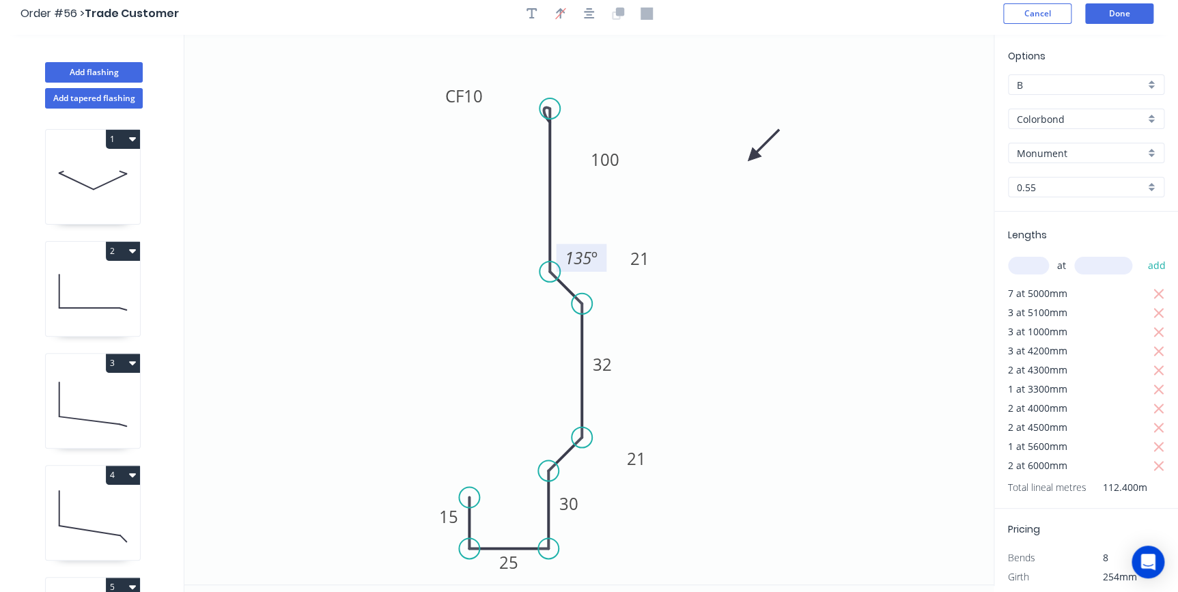
scroll to position [0, 0]
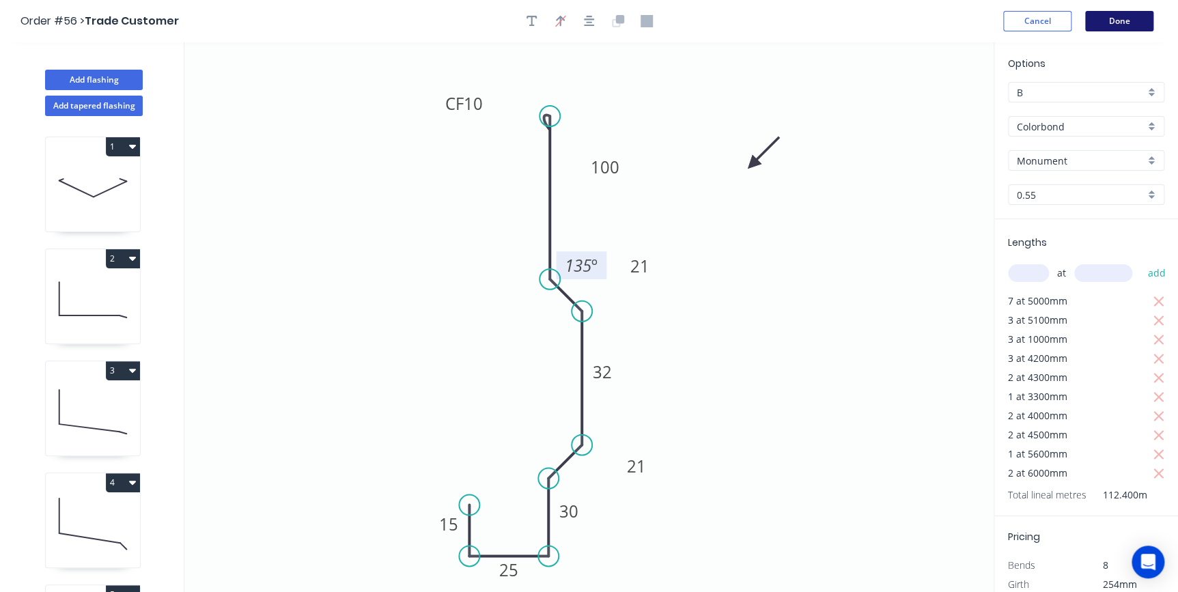
click at [1105, 24] on button "Done" at bounding box center [1119, 21] width 68 height 20
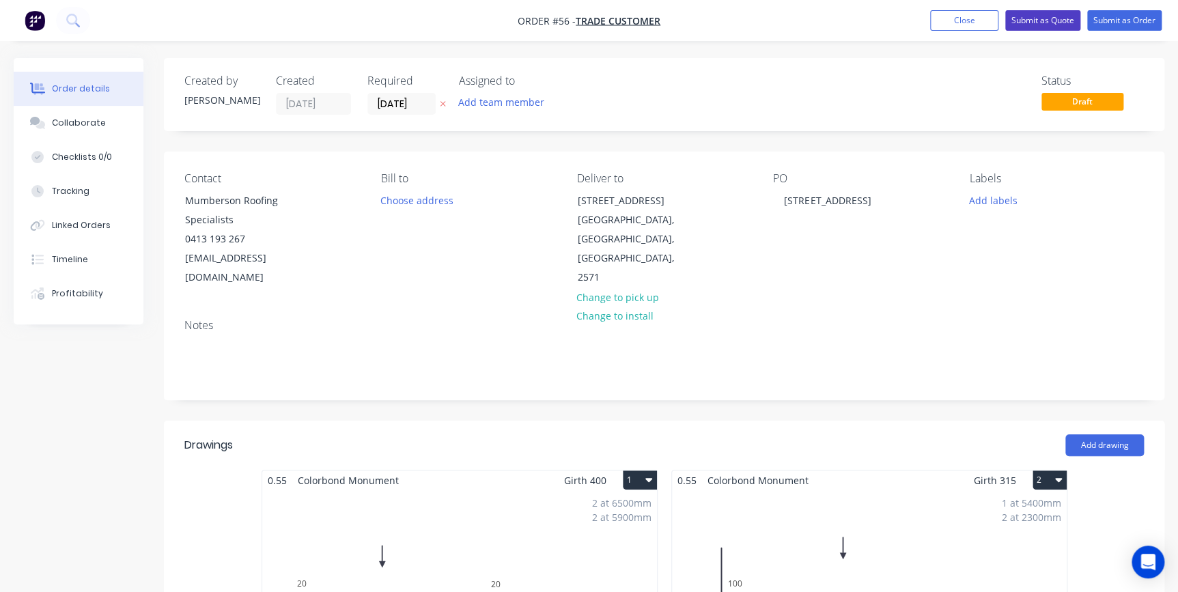
click at [1028, 24] on button "Submit as Quote" at bounding box center [1042, 20] width 75 height 20
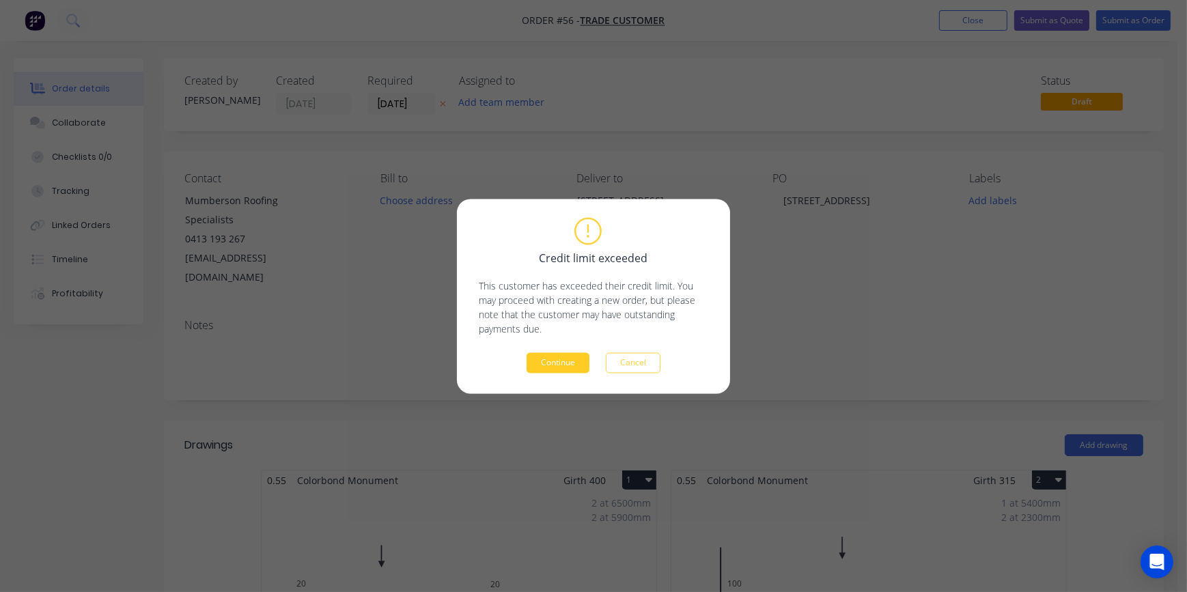
click at [544, 366] on button "Continue" at bounding box center [558, 362] width 63 height 20
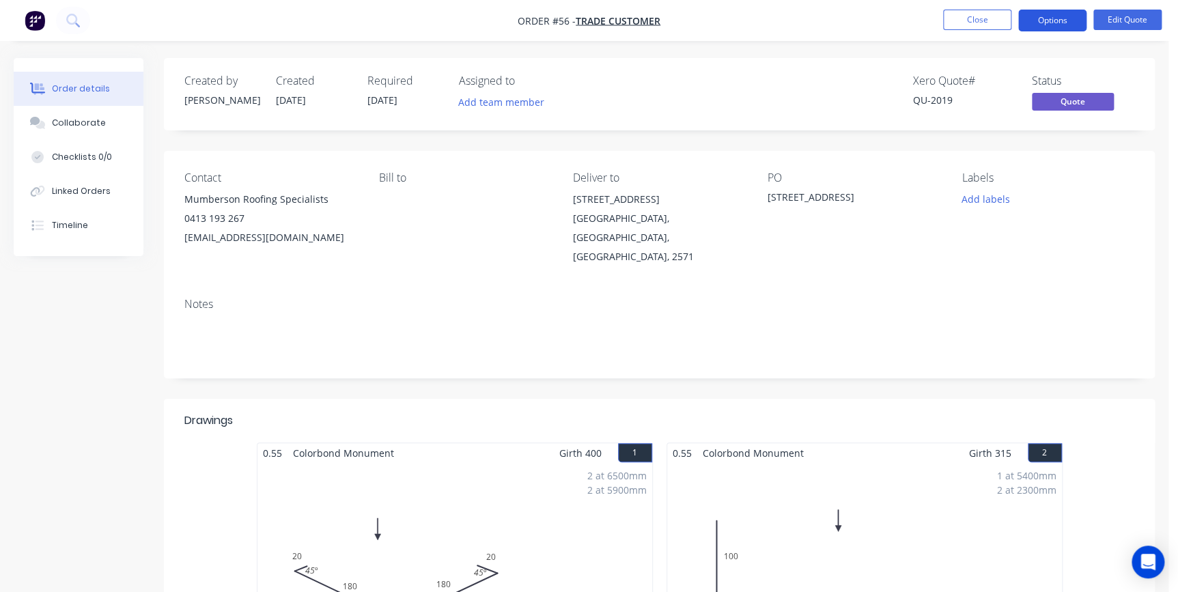
click at [1024, 24] on button "Options" at bounding box center [1052, 21] width 68 height 22
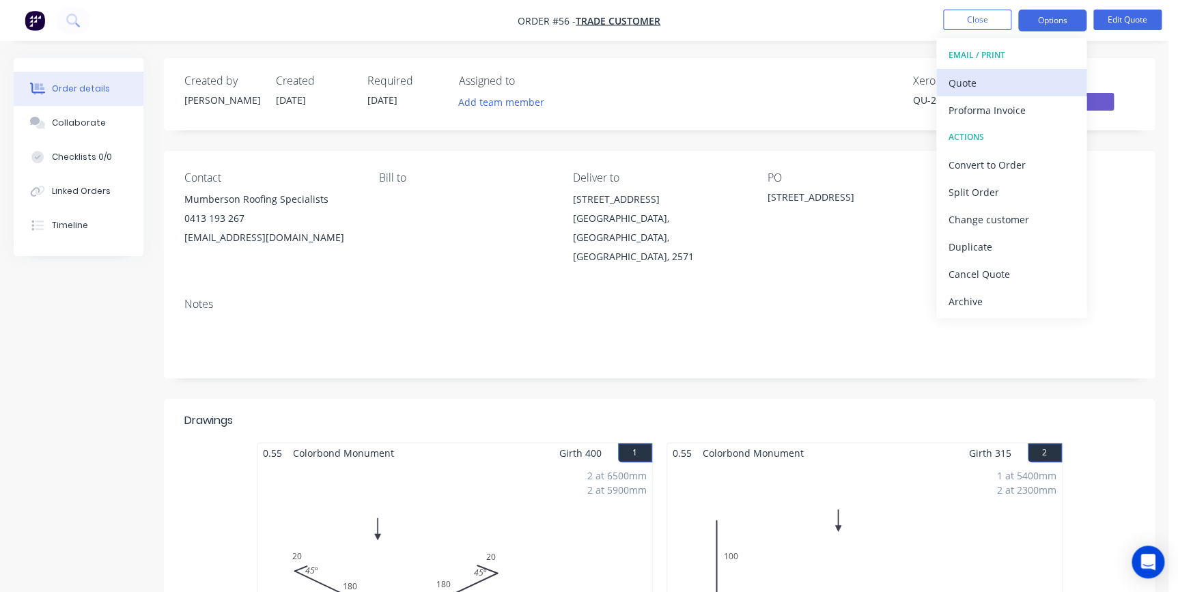
click at [1004, 74] on div "Quote" at bounding box center [1012, 83] width 126 height 20
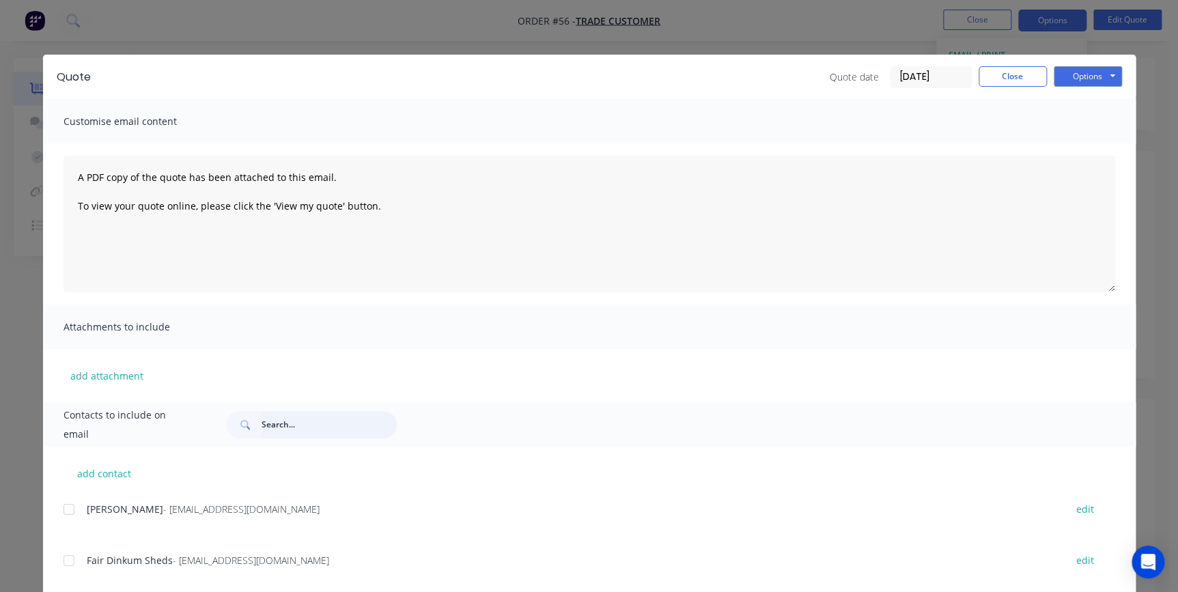
click at [266, 427] on input "text" at bounding box center [329, 424] width 135 height 27
click at [66, 561] on div at bounding box center [68, 560] width 27 height 27
click at [1080, 81] on button "Options" at bounding box center [1088, 76] width 68 height 20
click at [1073, 146] on button "Email" at bounding box center [1097, 146] width 87 height 23
click at [109, 565] on icon "button" at bounding box center [113, 563] width 9 height 12
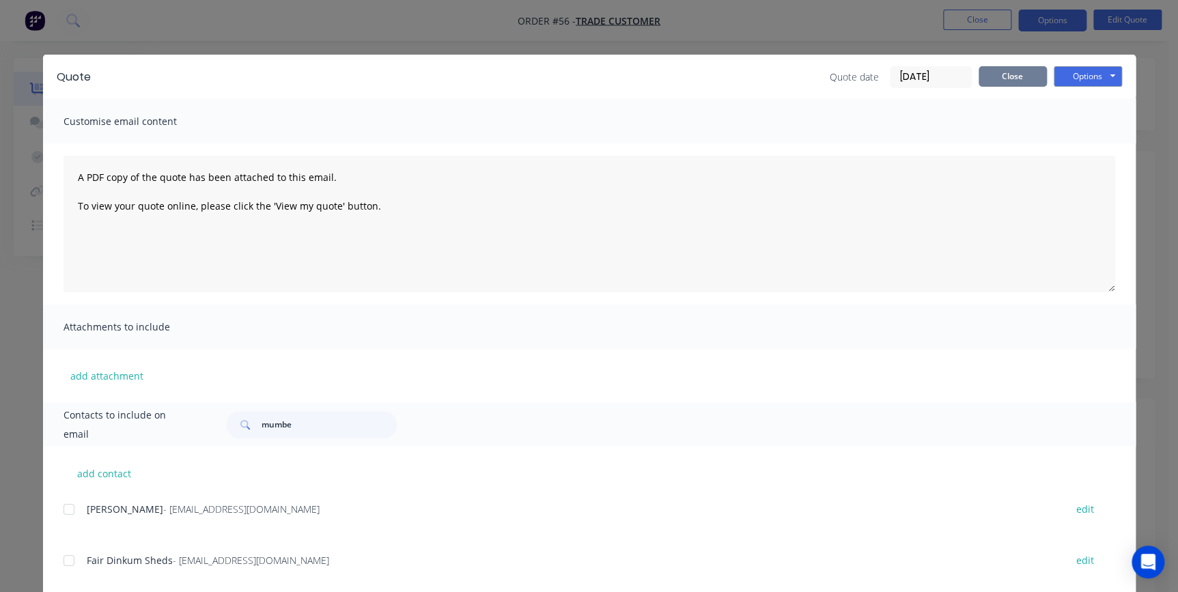
click at [983, 77] on button "Close" at bounding box center [1013, 76] width 68 height 20
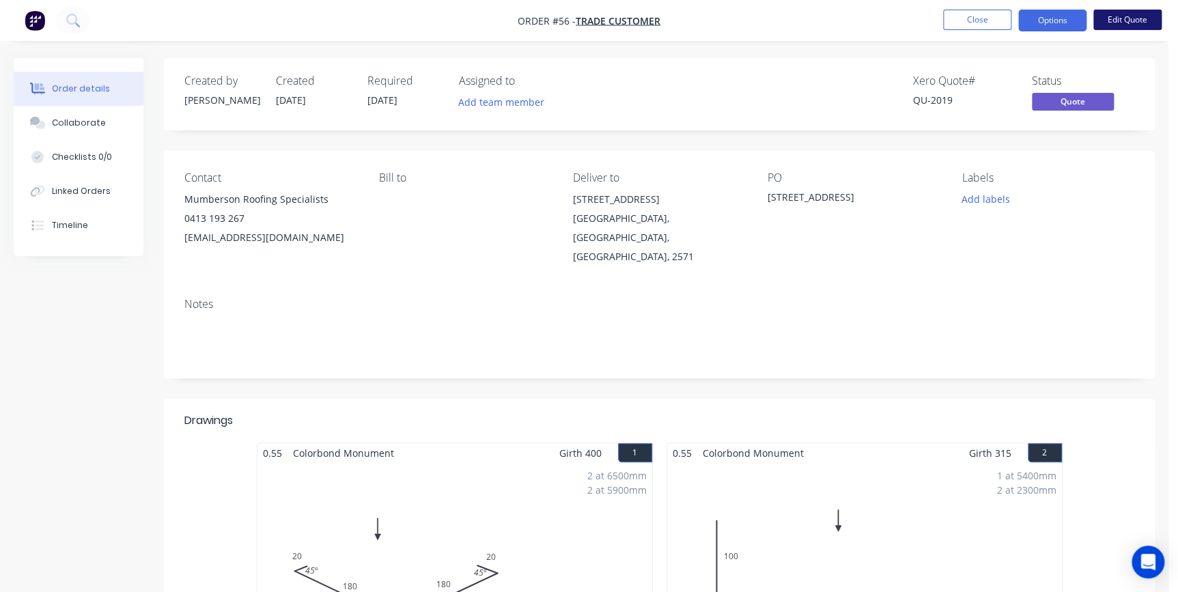
click at [1127, 27] on button "Edit Quote" at bounding box center [1127, 20] width 68 height 20
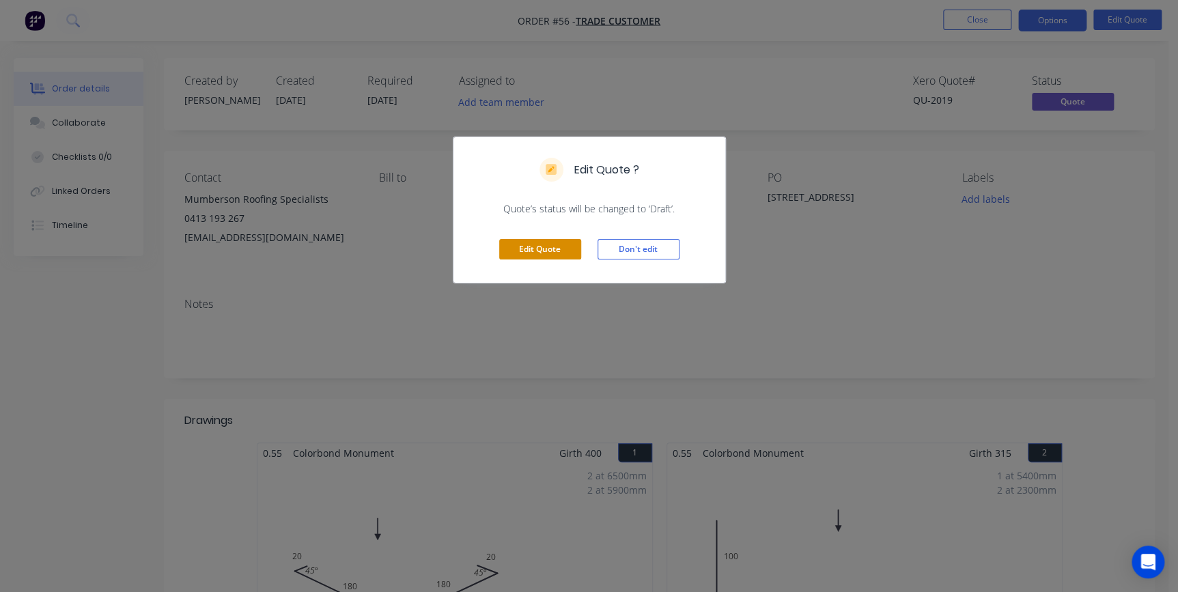
click at [546, 244] on button "Edit Quote" at bounding box center [540, 249] width 82 height 20
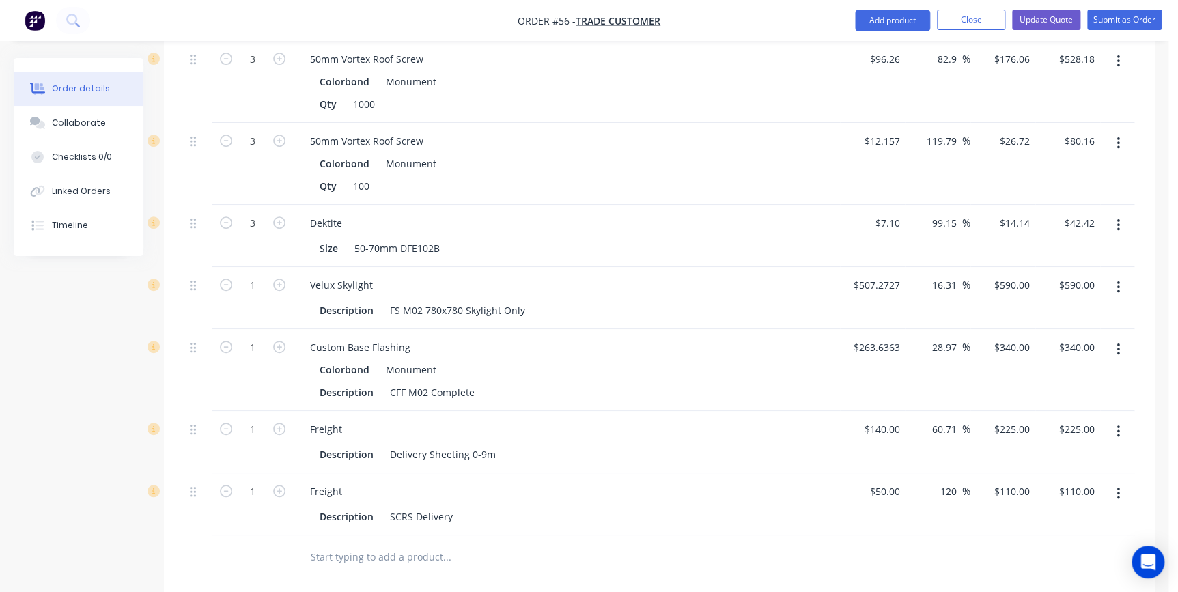
scroll to position [3042, 0]
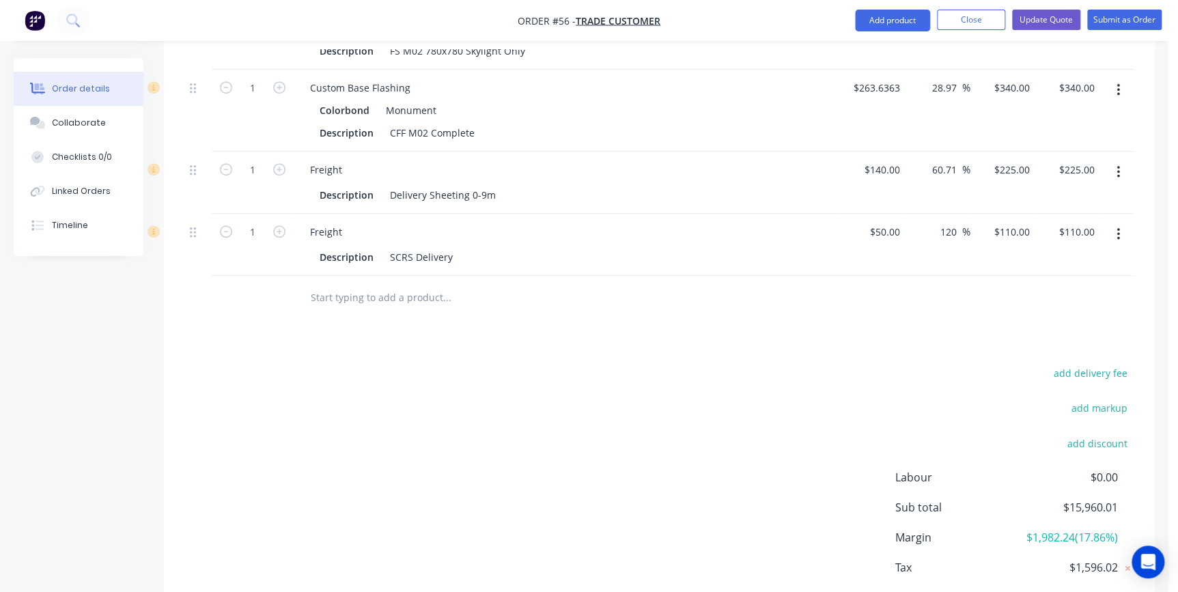
click at [380, 284] on input "text" at bounding box center [446, 297] width 273 height 27
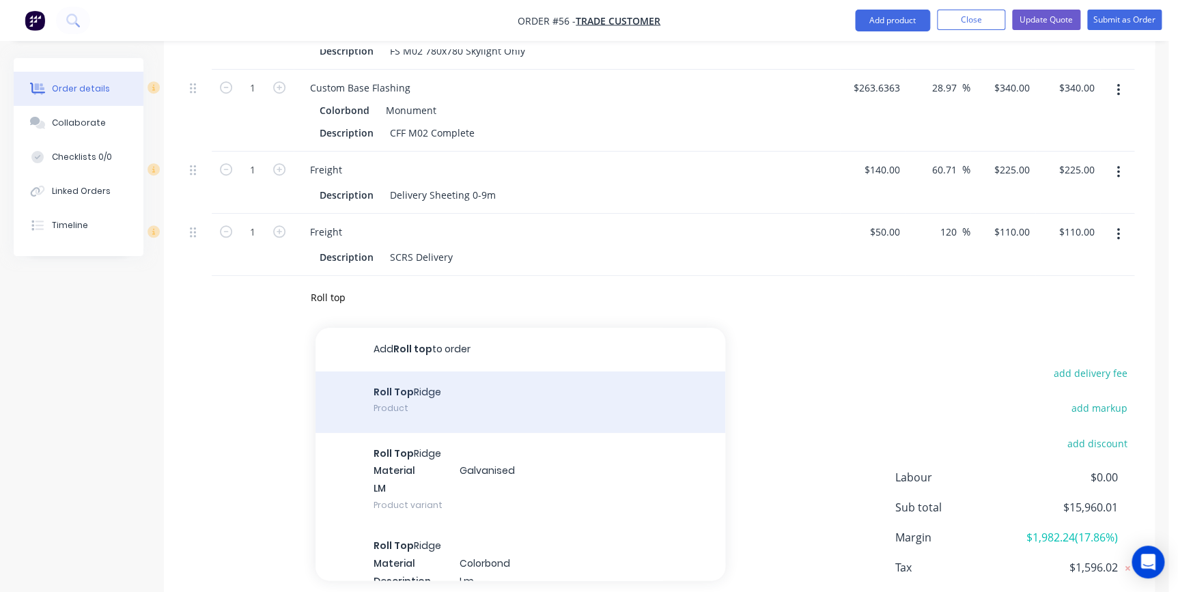
click at [389, 381] on div "Roll Top Ridge Product" at bounding box center [521, 401] width 410 height 61
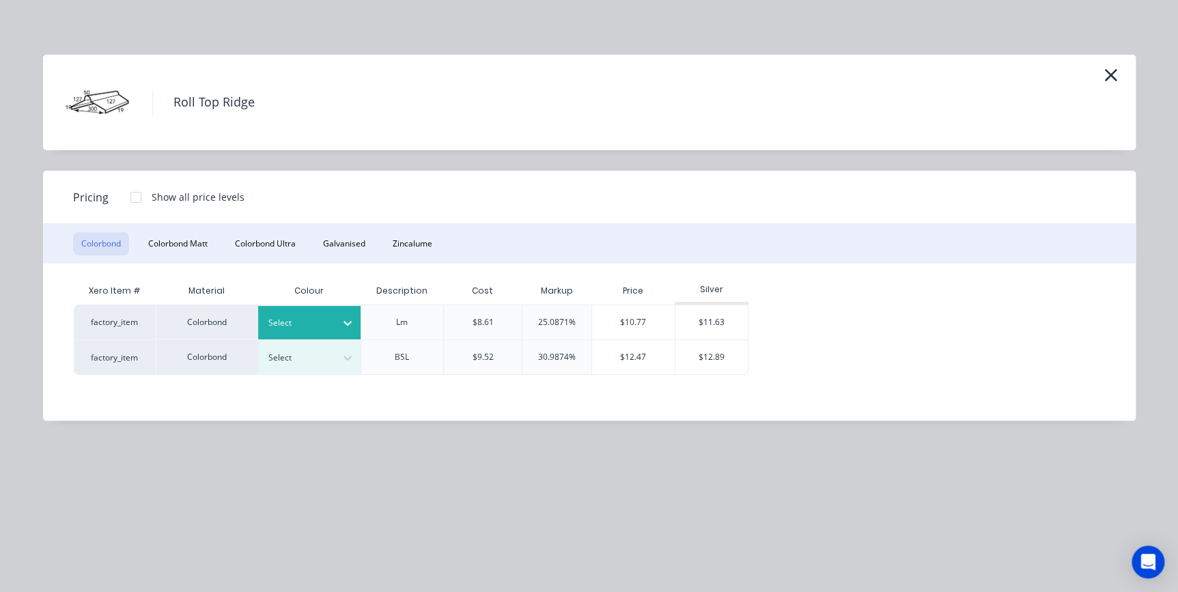
click at [290, 321] on div at bounding box center [298, 323] width 61 height 15
click at [704, 324] on div "$11.63" at bounding box center [711, 322] width 73 height 34
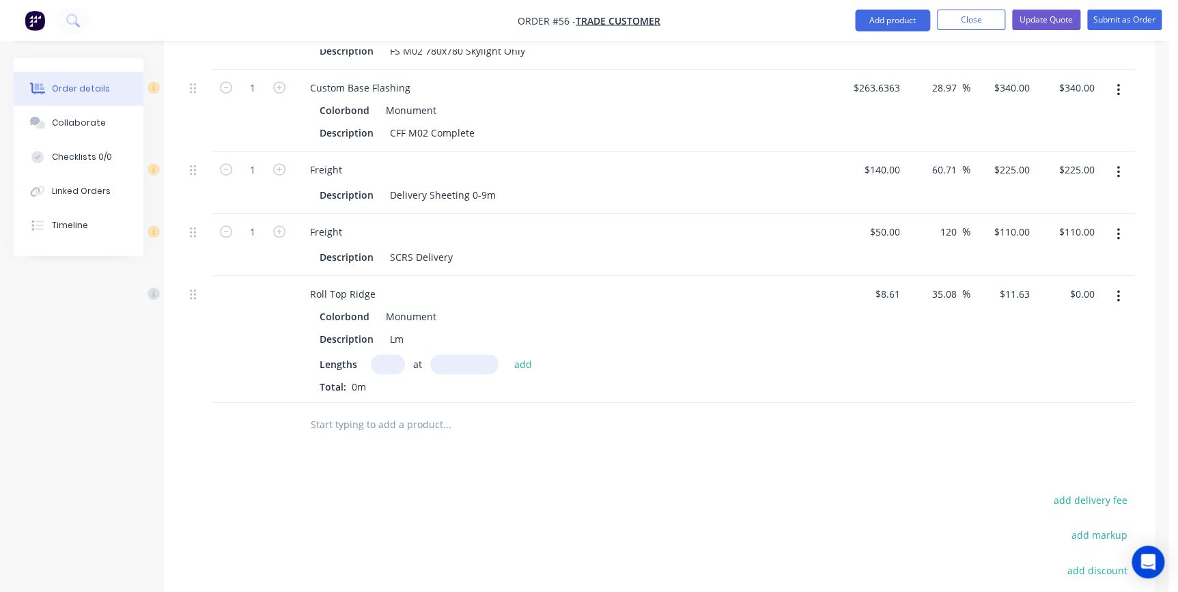
click at [395, 354] on input "text" at bounding box center [388, 364] width 34 height 20
click at [507, 354] on button "add" at bounding box center [523, 363] width 32 height 18
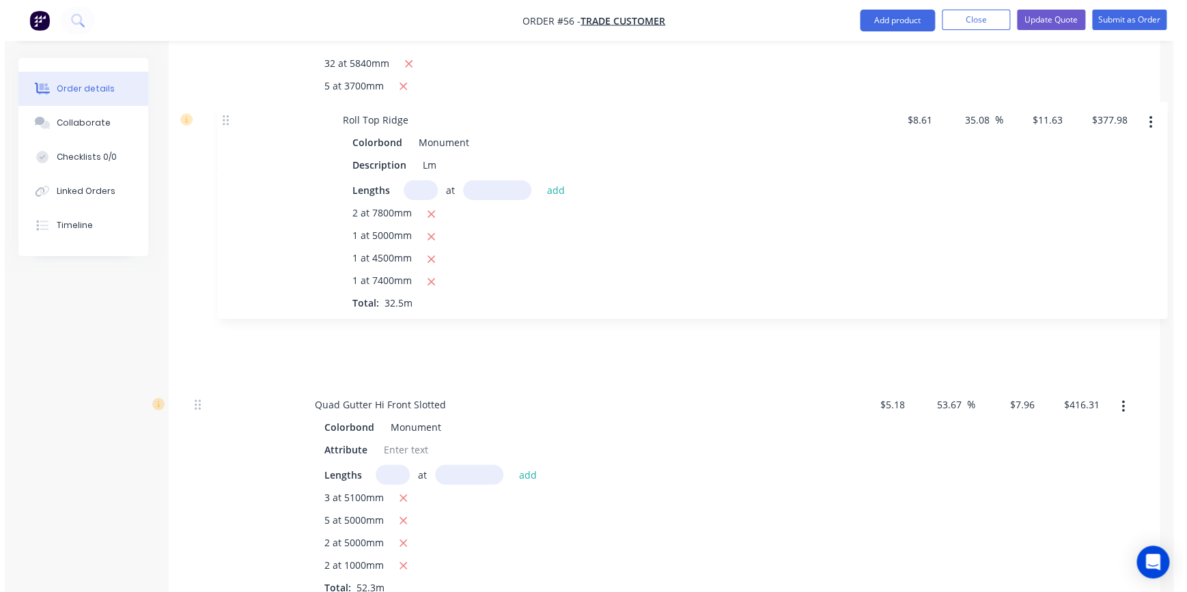
scroll to position [1876, 0]
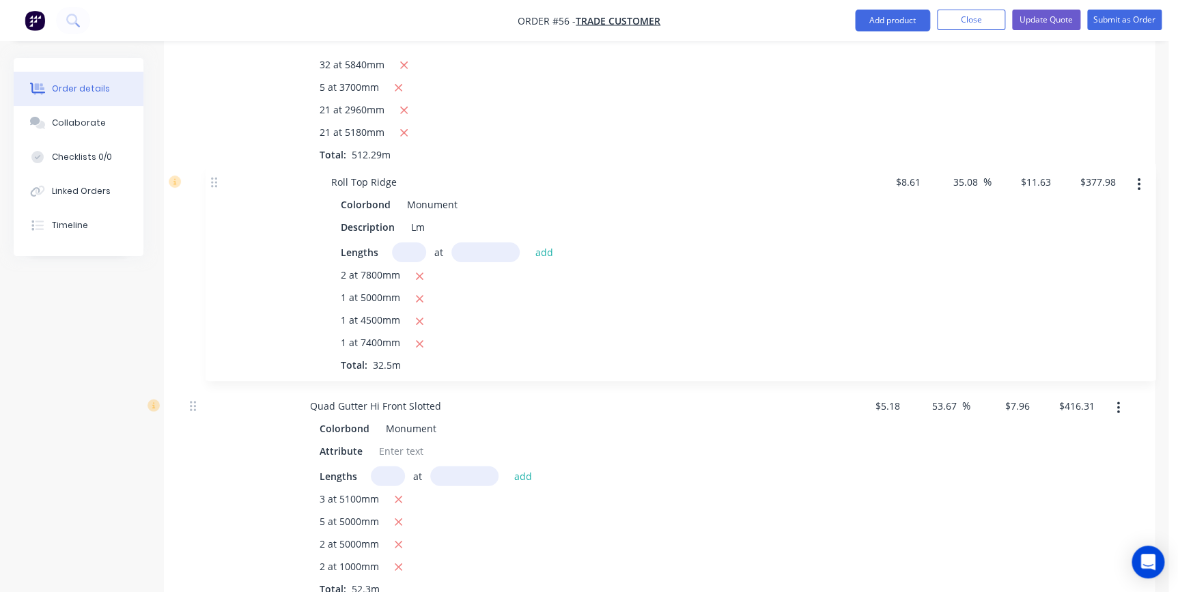
drag, startPoint x: 195, startPoint y: 273, endPoint x: 219, endPoint y: 177, distance: 99.4
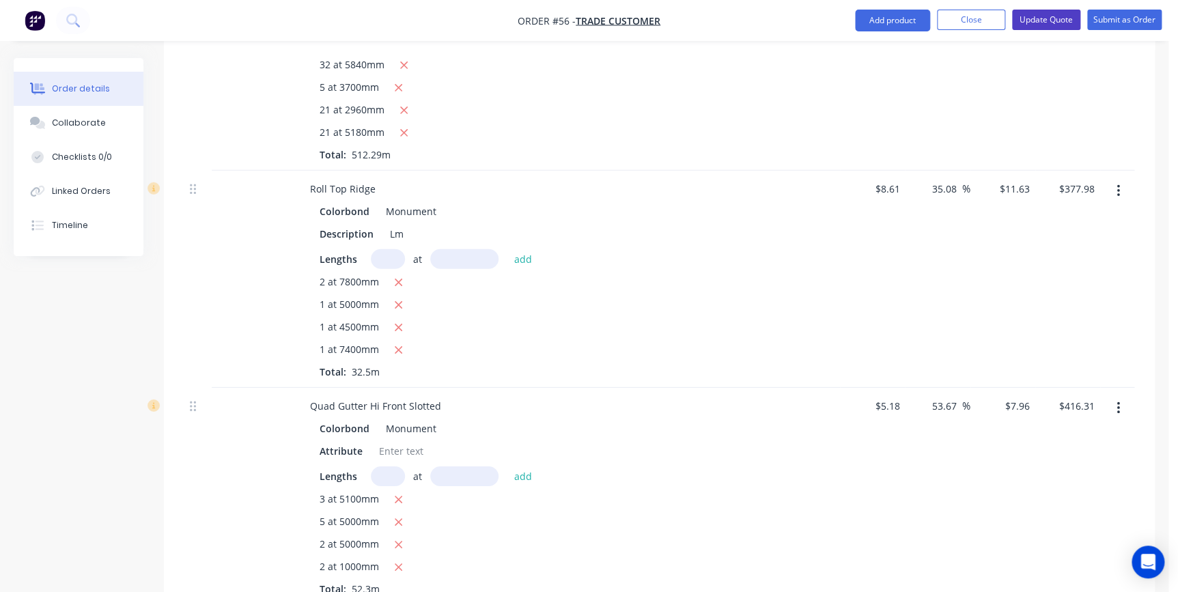
click at [1039, 23] on button "Update Quote" at bounding box center [1046, 20] width 68 height 20
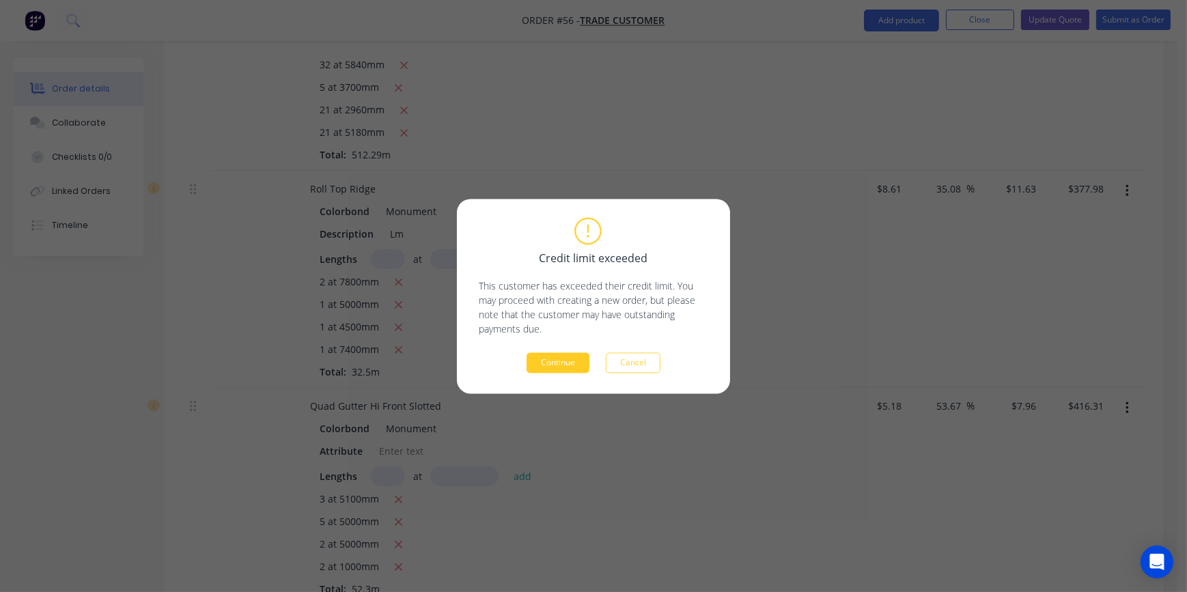
click at [564, 362] on button "Continue" at bounding box center [558, 362] width 63 height 20
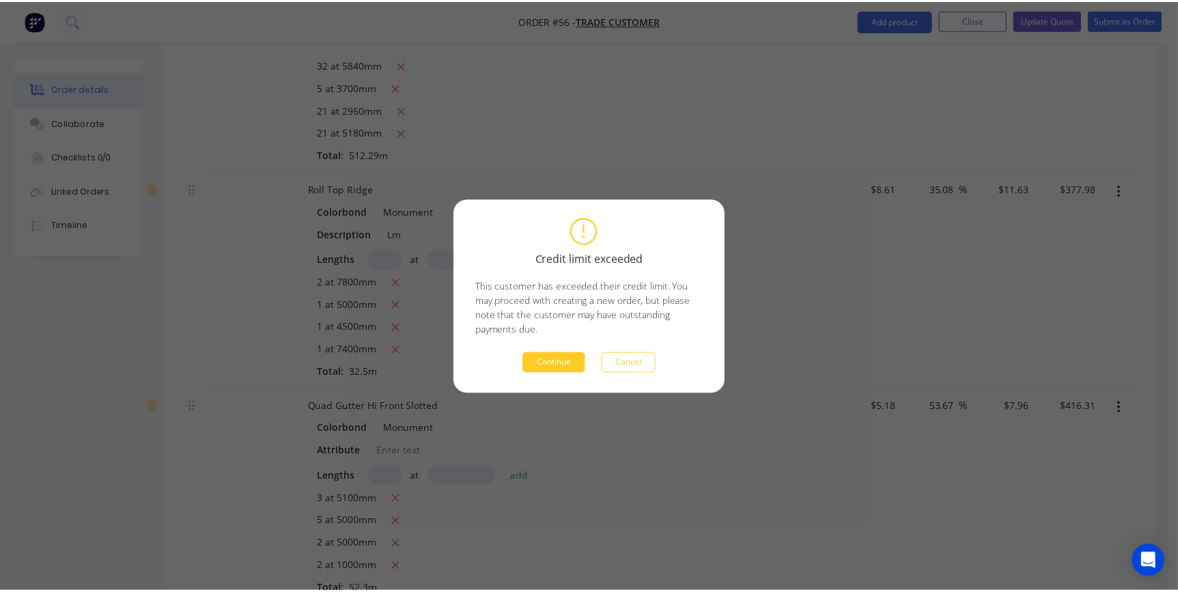
scroll to position [1850, 0]
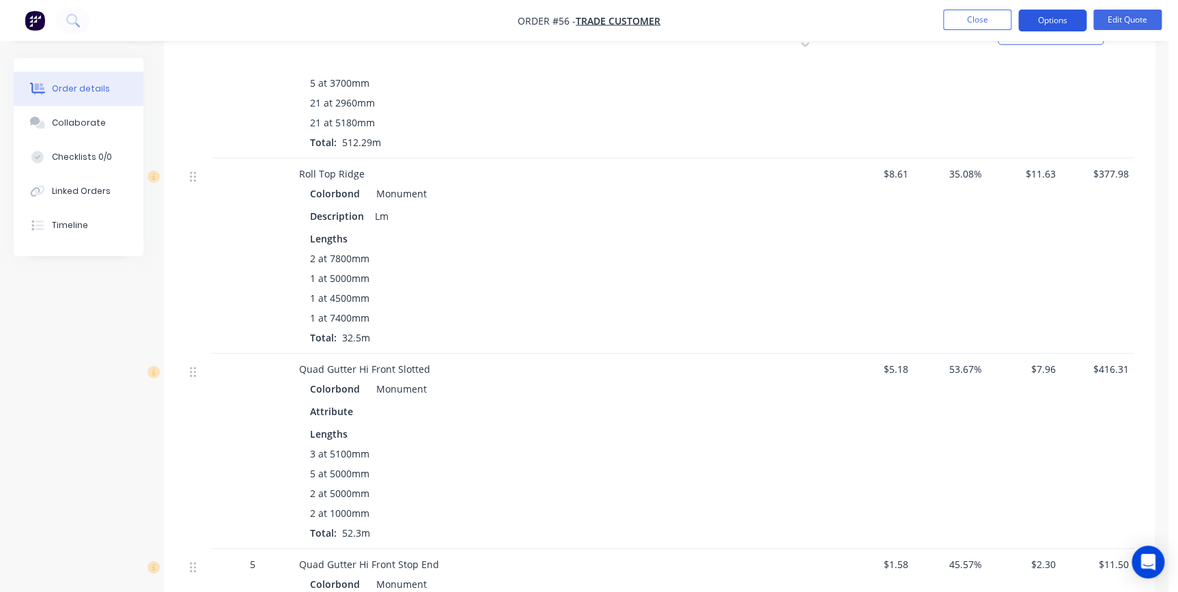
click at [1071, 23] on button "Options" at bounding box center [1052, 21] width 68 height 22
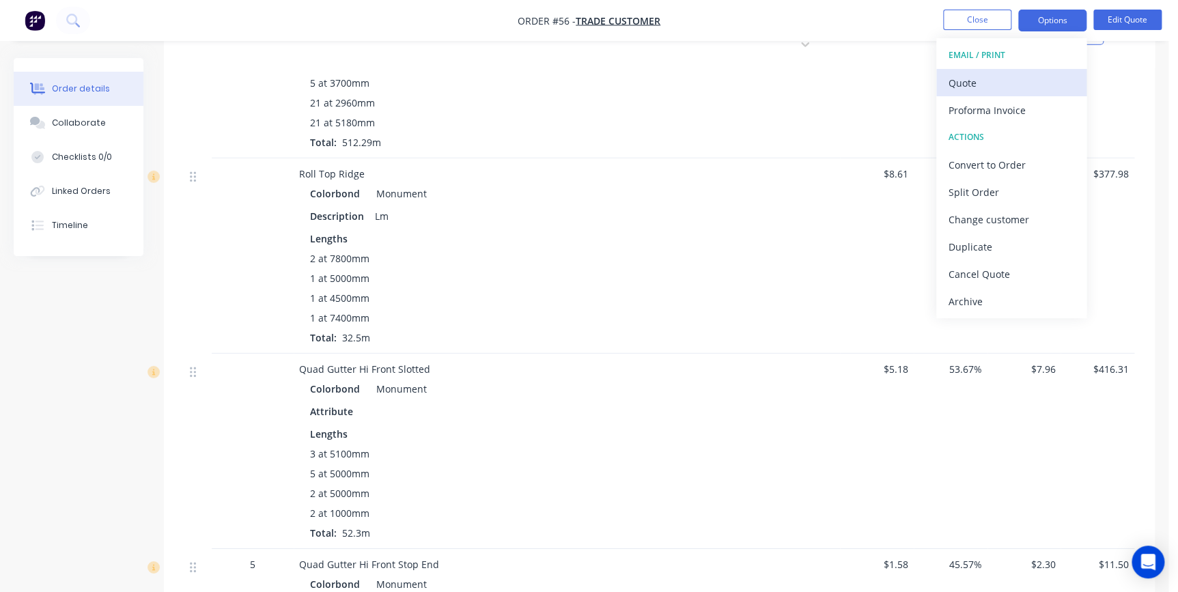
click at [1015, 73] on div "Quote" at bounding box center [1012, 83] width 126 height 20
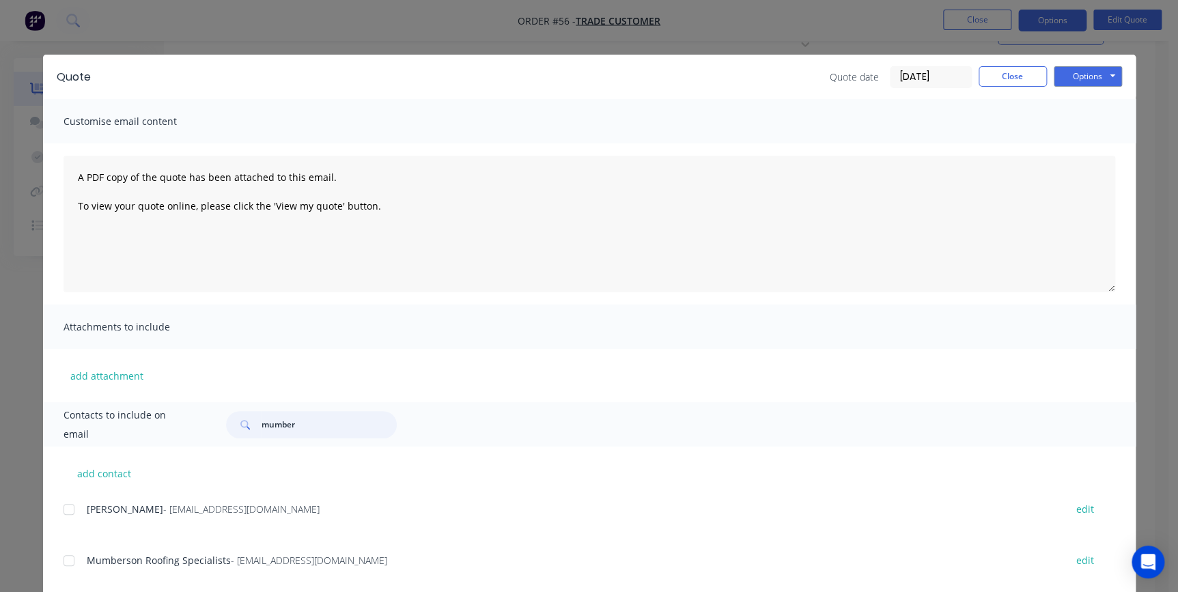
click at [61, 559] on div at bounding box center [68, 560] width 27 height 27
click at [1067, 72] on button "Options" at bounding box center [1088, 76] width 68 height 20
click at [1073, 138] on button "Email" at bounding box center [1097, 146] width 87 height 23
drag, startPoint x: 1078, startPoint y: 79, endPoint x: 1081, endPoint y: 89, distance: 10.8
click at [1079, 81] on button "Options" at bounding box center [1088, 76] width 68 height 20
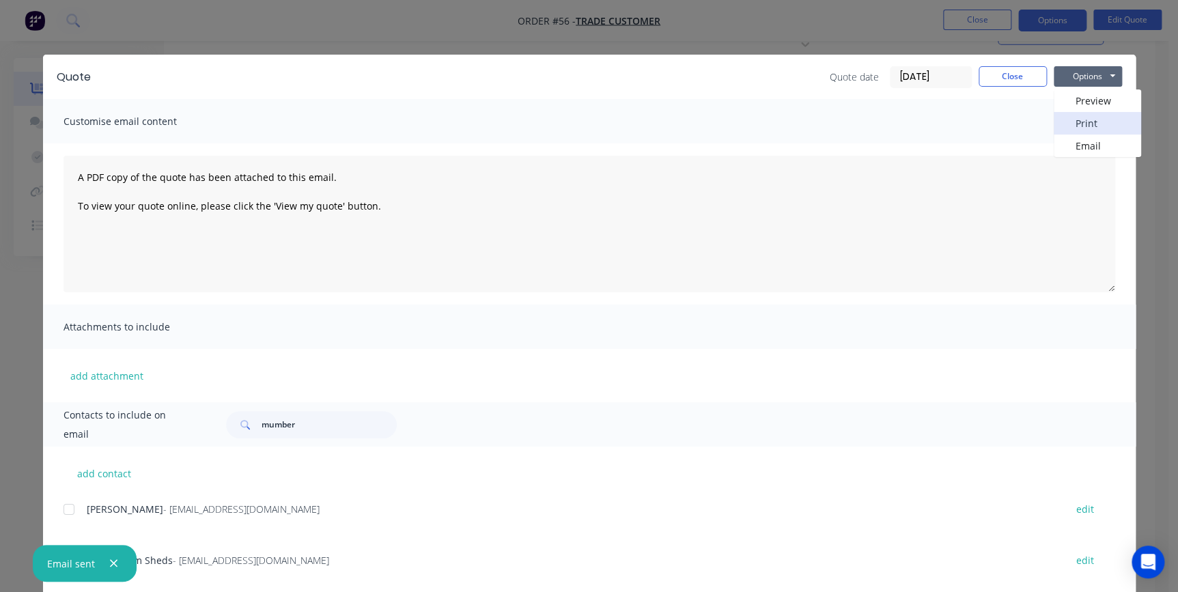
click at [1083, 118] on button "Print" at bounding box center [1097, 123] width 87 height 23
drag, startPoint x: 975, startPoint y: 69, endPoint x: 983, endPoint y: 72, distance: 8.6
click at [979, 70] on button "Close" at bounding box center [1013, 76] width 68 height 20
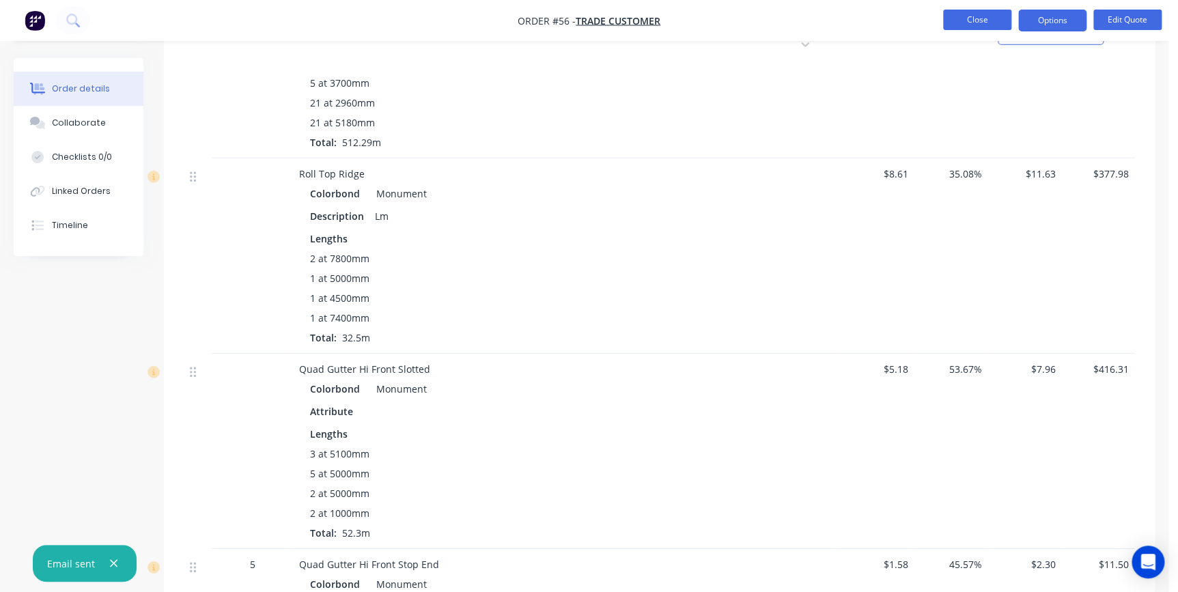
click at [970, 27] on button "Close" at bounding box center [977, 20] width 68 height 20
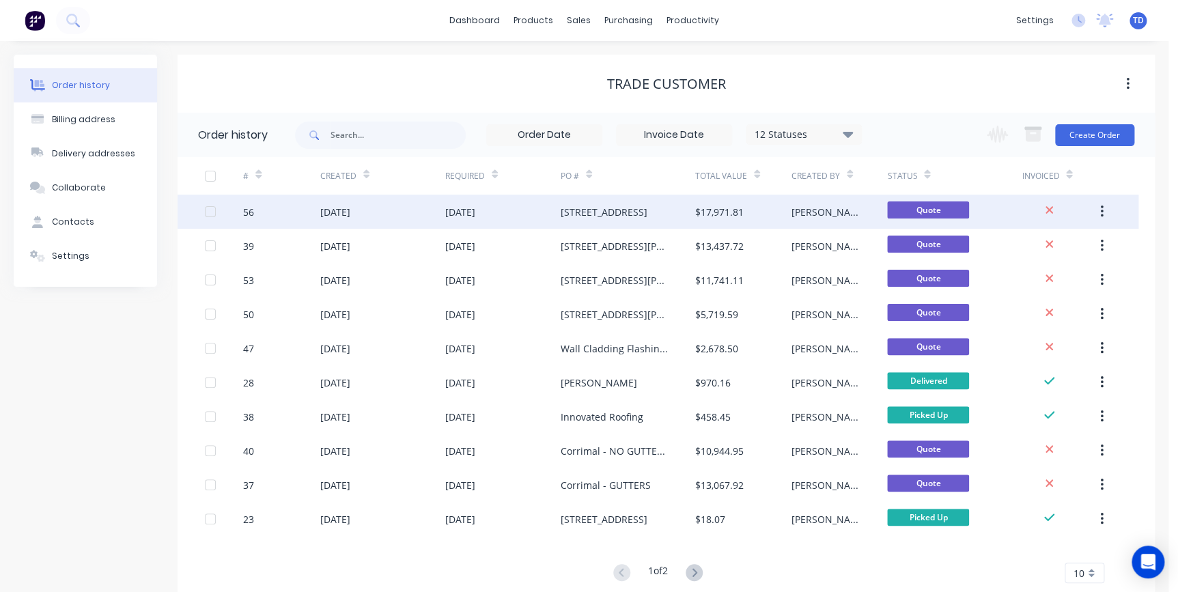
click at [626, 208] on div "[STREET_ADDRESS]" at bounding box center [604, 212] width 87 height 14
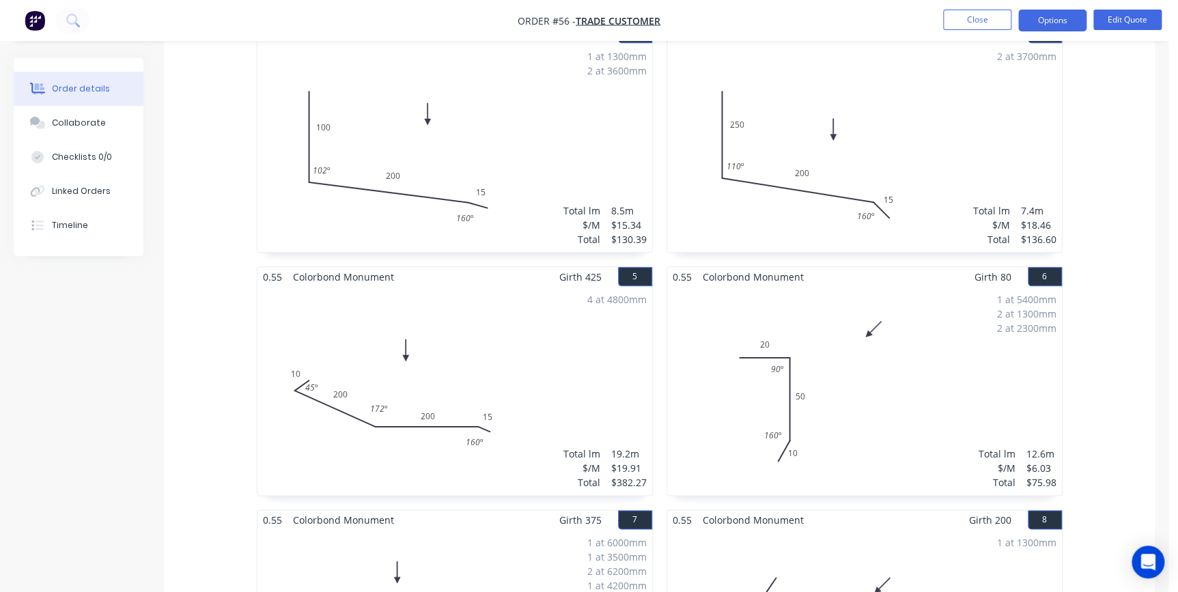
scroll to position [683, 0]
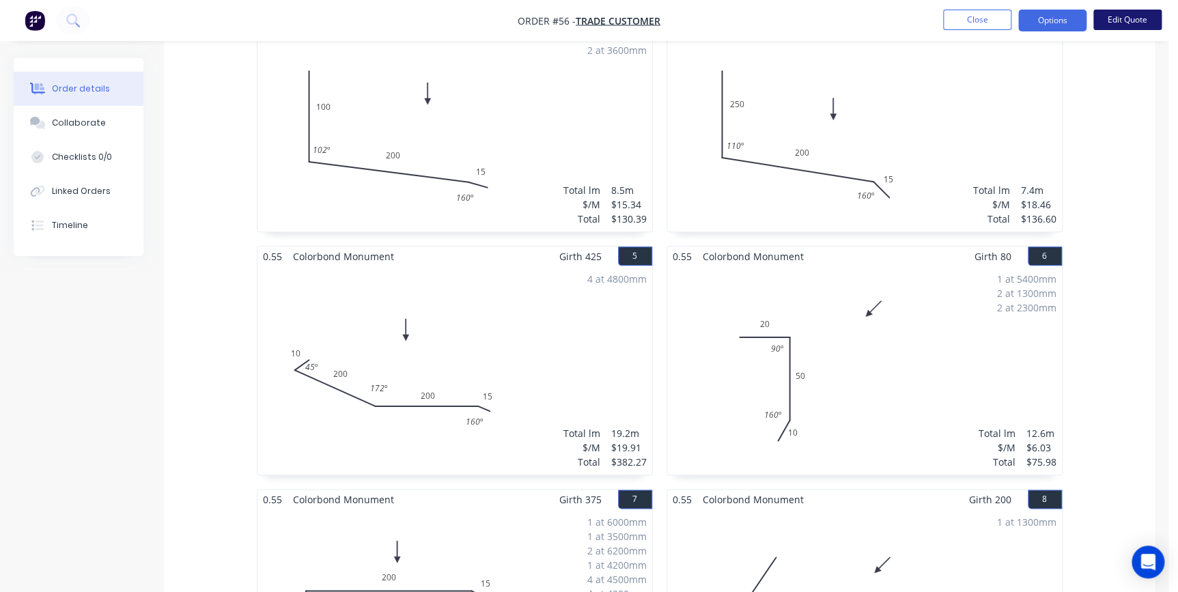
click at [1114, 28] on button "Edit Quote" at bounding box center [1127, 20] width 68 height 20
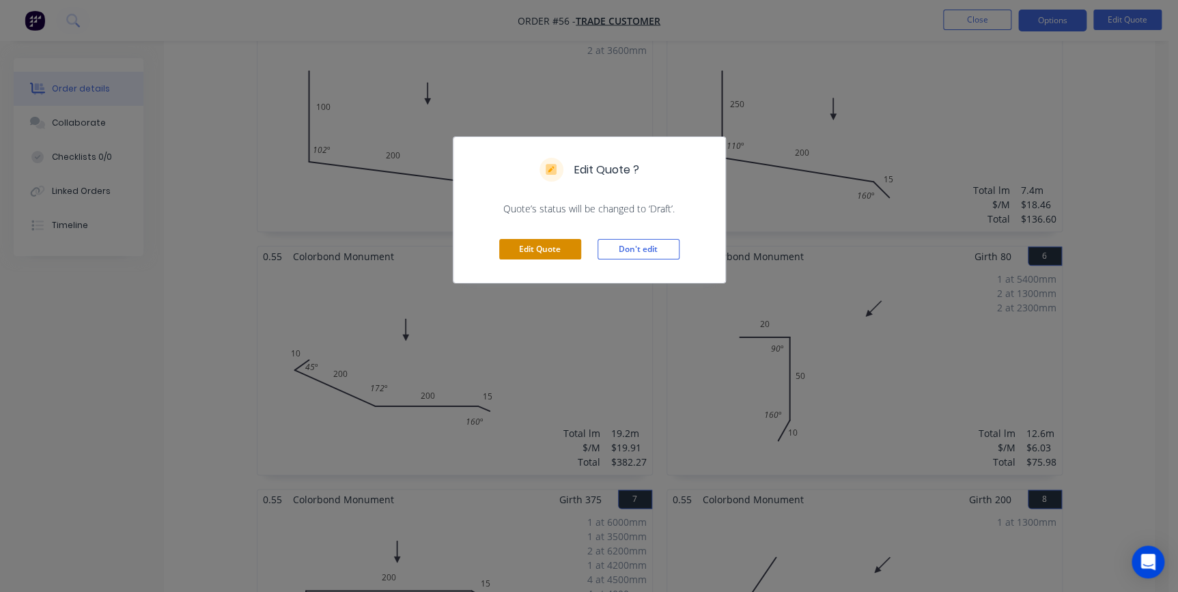
click at [548, 253] on button "Edit Quote" at bounding box center [540, 249] width 82 height 20
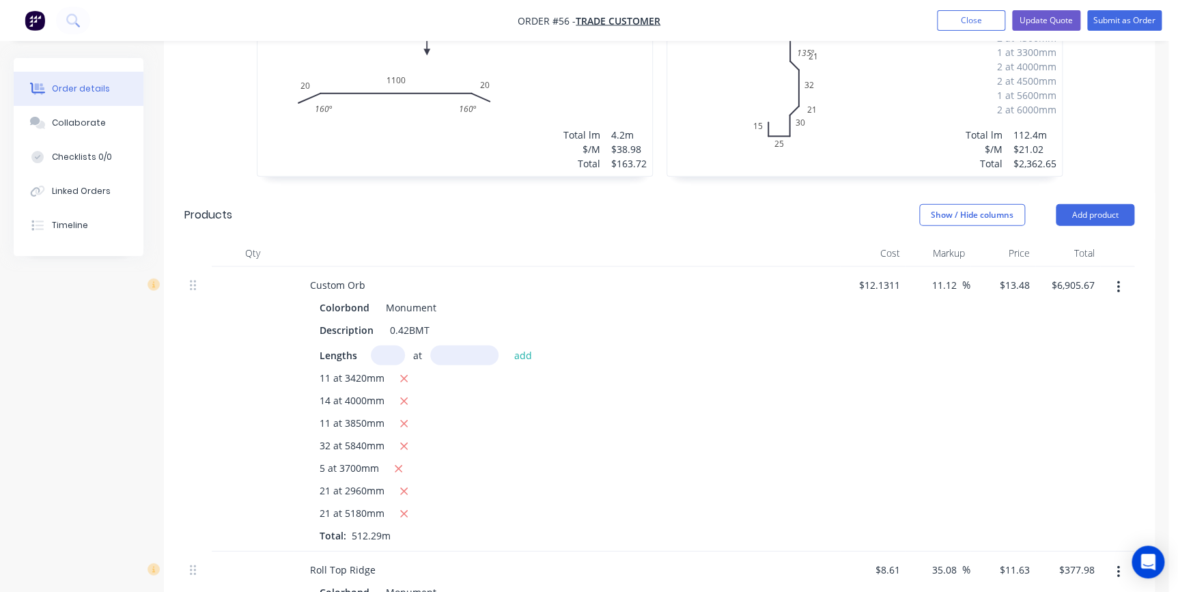
scroll to position [1552, 0]
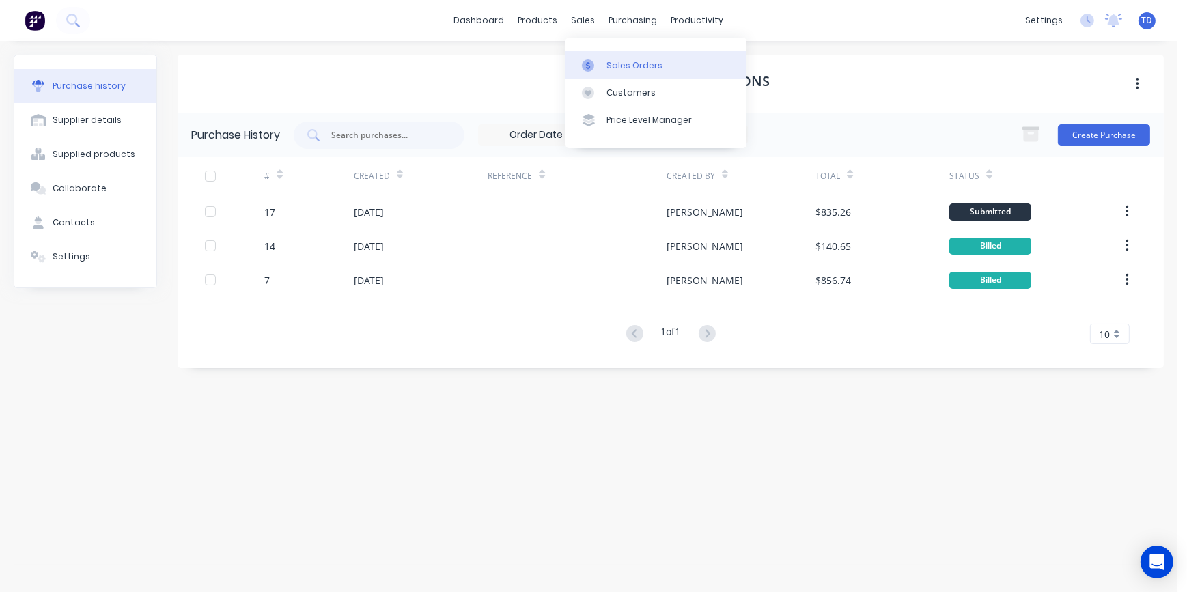
click at [615, 62] on div "Sales Orders" at bounding box center [634, 65] width 56 height 12
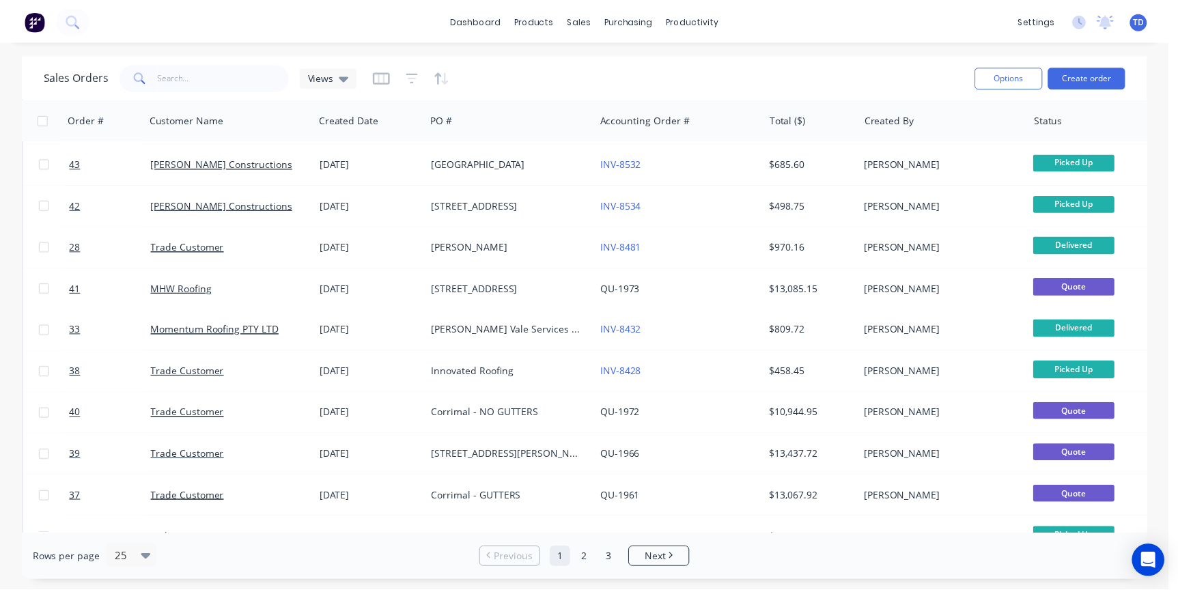
scroll to position [559, 0]
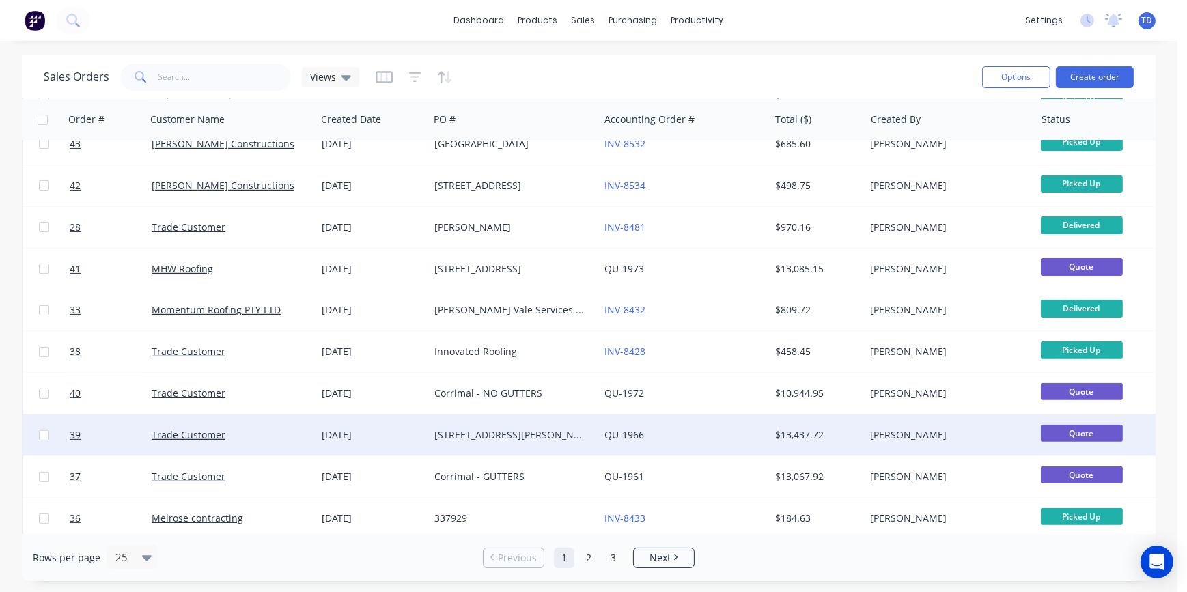
click at [517, 430] on div "[STREET_ADDRESS][PERSON_NAME]" at bounding box center [510, 435] width 152 height 14
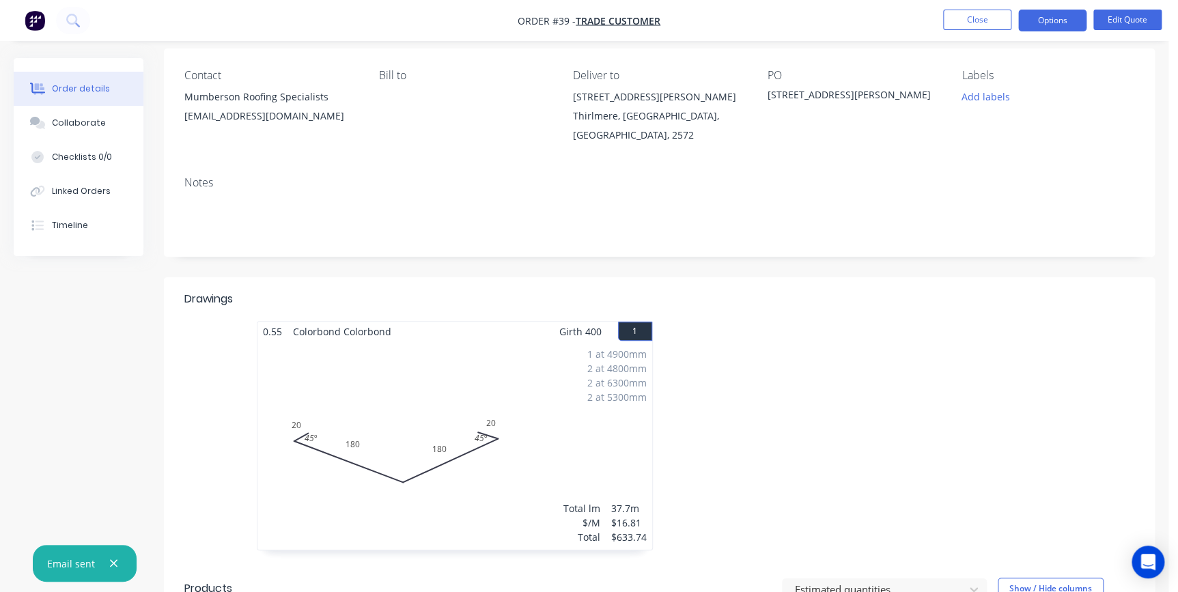
scroll to position [124, 0]
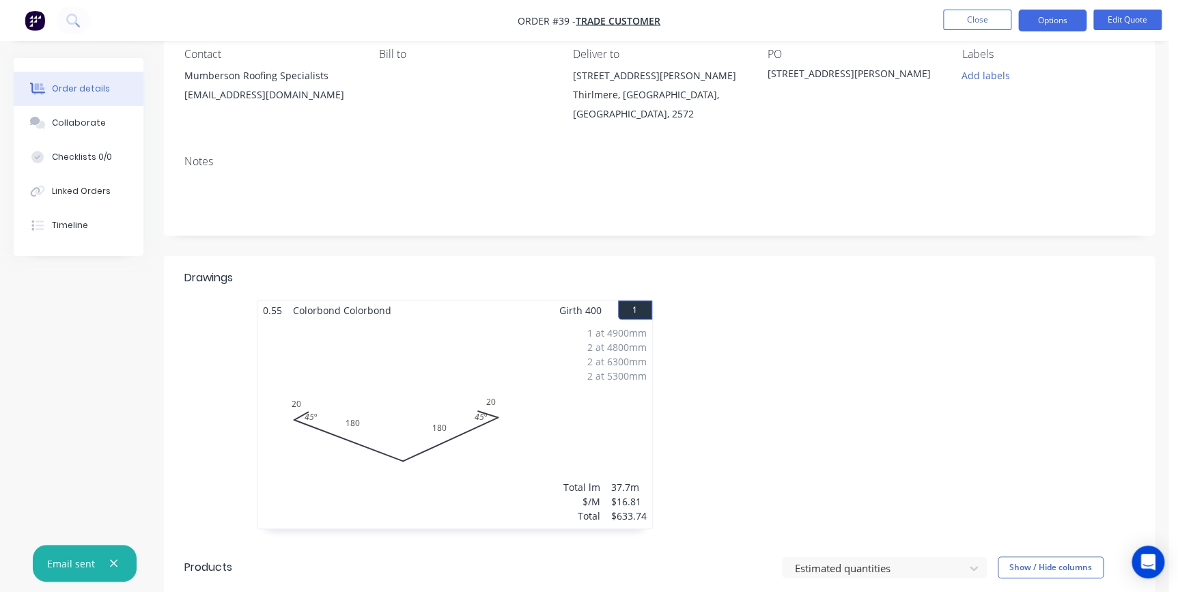
click at [453, 354] on div "1 at 4900mm 2 at 4800mm 2 at 6300mm 2 at 5300mm Total lm $/M Total 37.7m $16.81…" at bounding box center [454, 424] width 395 height 208
click at [1120, 20] on button "Edit Quote" at bounding box center [1127, 20] width 68 height 20
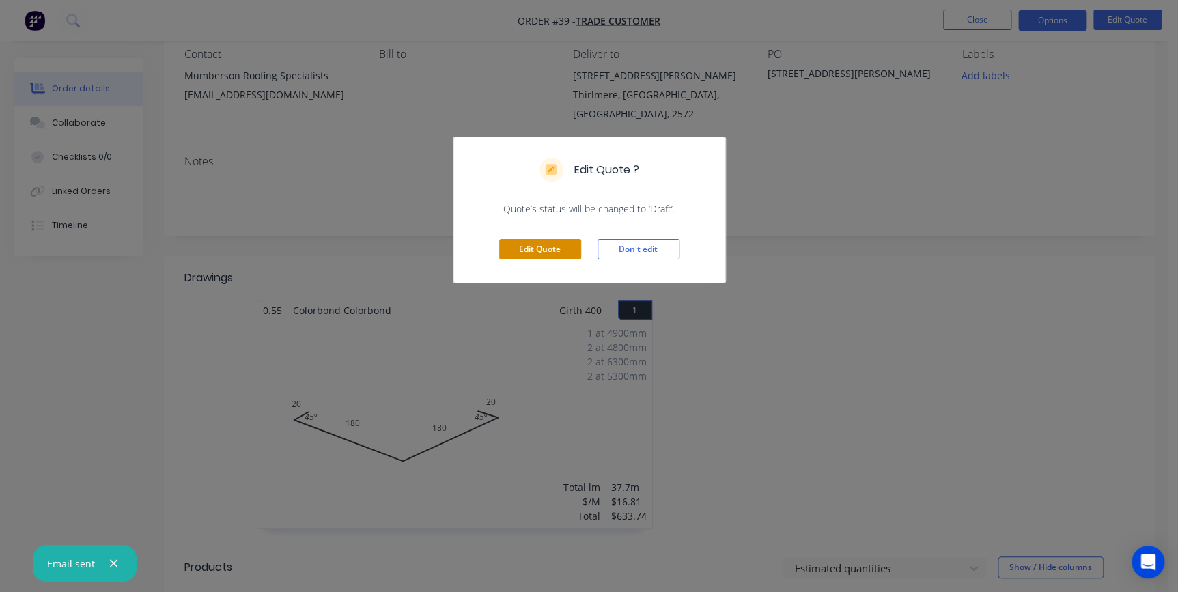
click at [542, 255] on button "Edit Quote" at bounding box center [540, 249] width 82 height 20
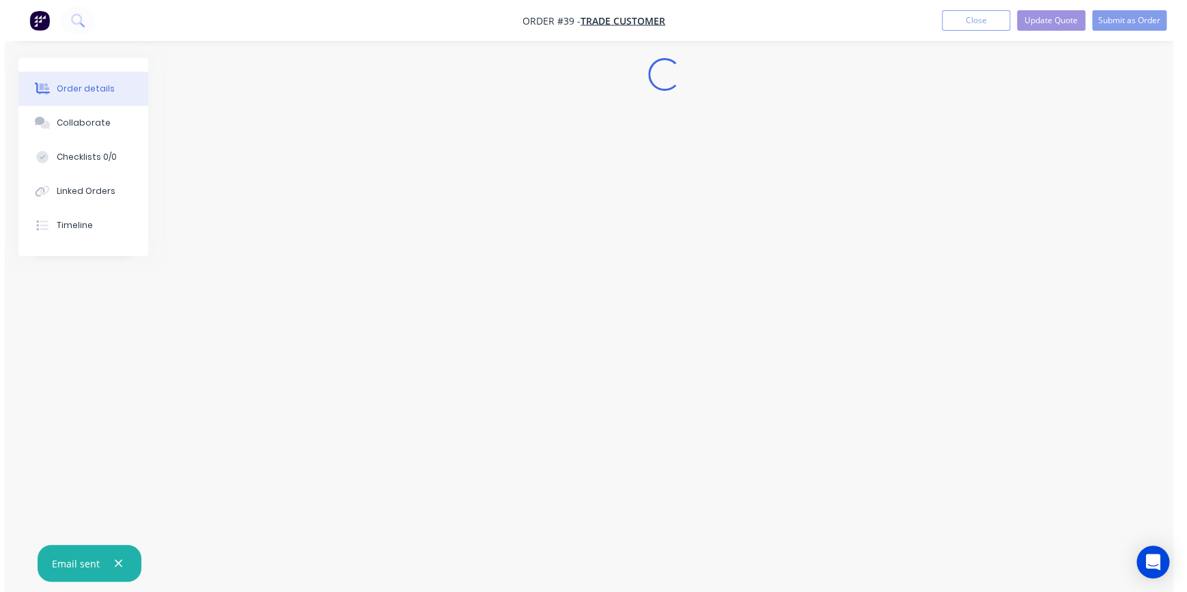
scroll to position [0, 0]
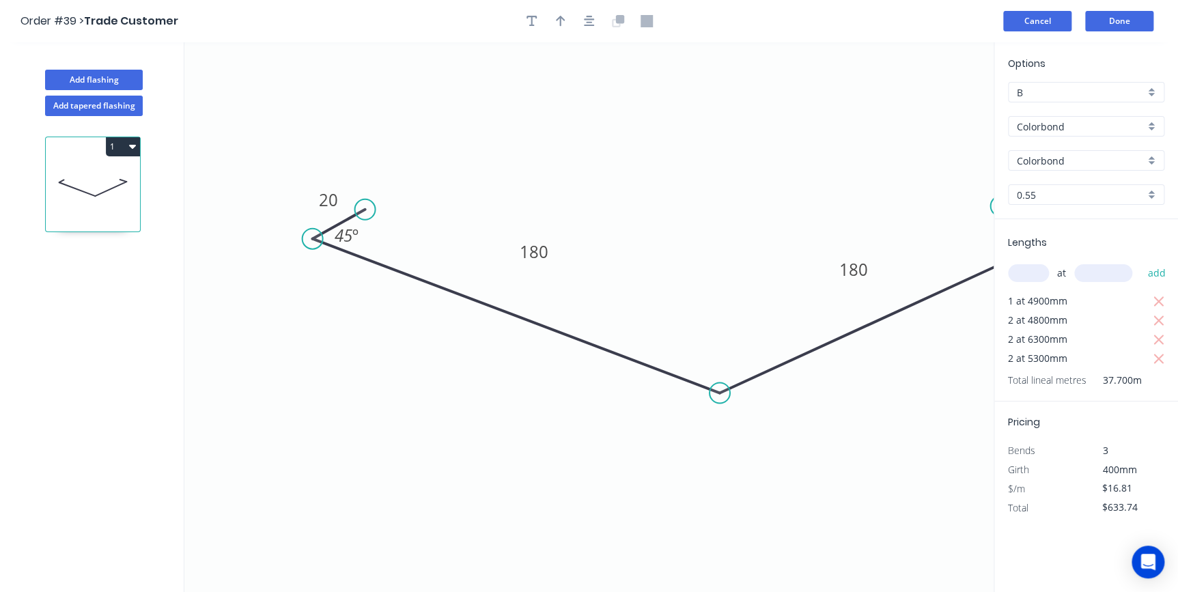
click at [1030, 24] on button "Cancel" at bounding box center [1037, 21] width 68 height 20
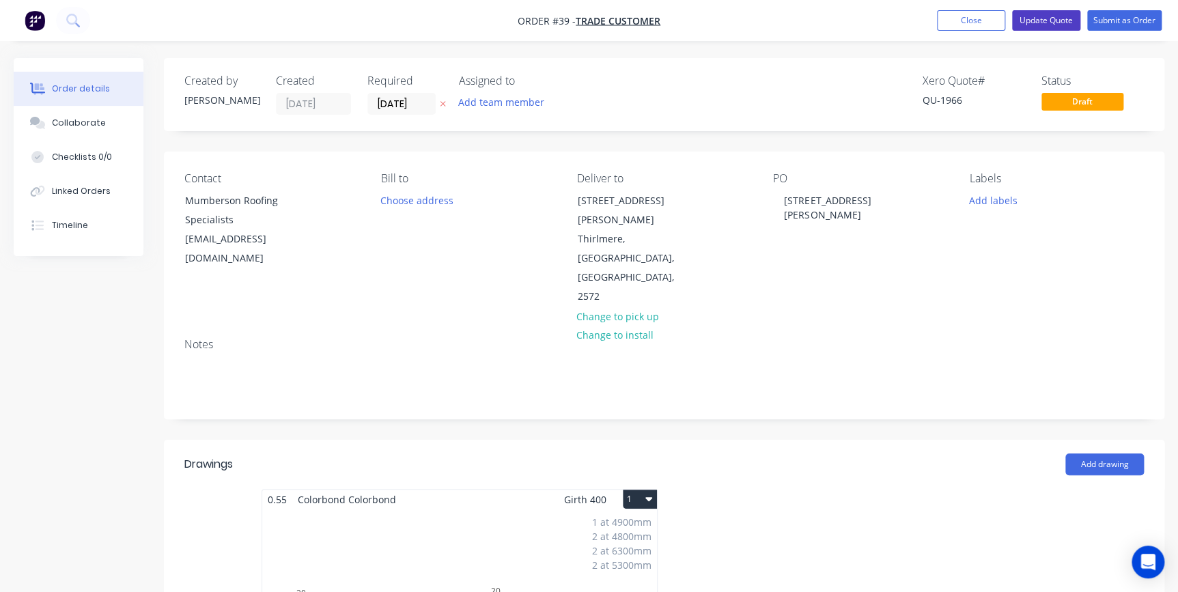
click at [1058, 23] on button "Update Quote" at bounding box center [1046, 20] width 68 height 20
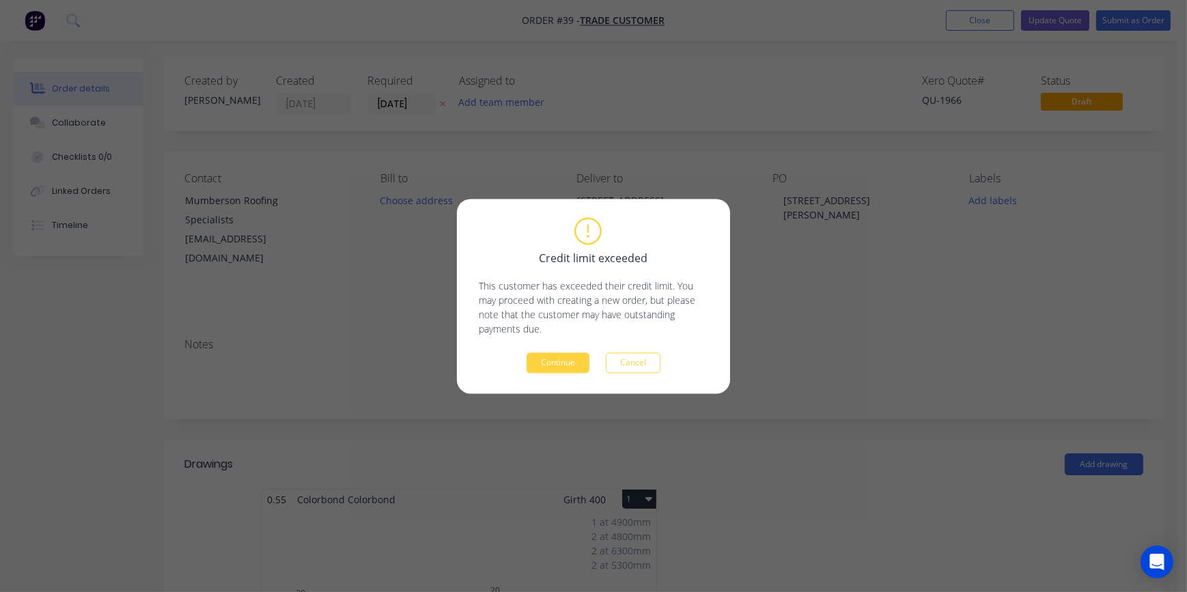
click at [544, 374] on div "Credit limit exceeded This customer has exceeded their credit limit. You may pr…" at bounding box center [593, 296] width 273 height 195
click at [551, 368] on button "Continue" at bounding box center [558, 362] width 63 height 20
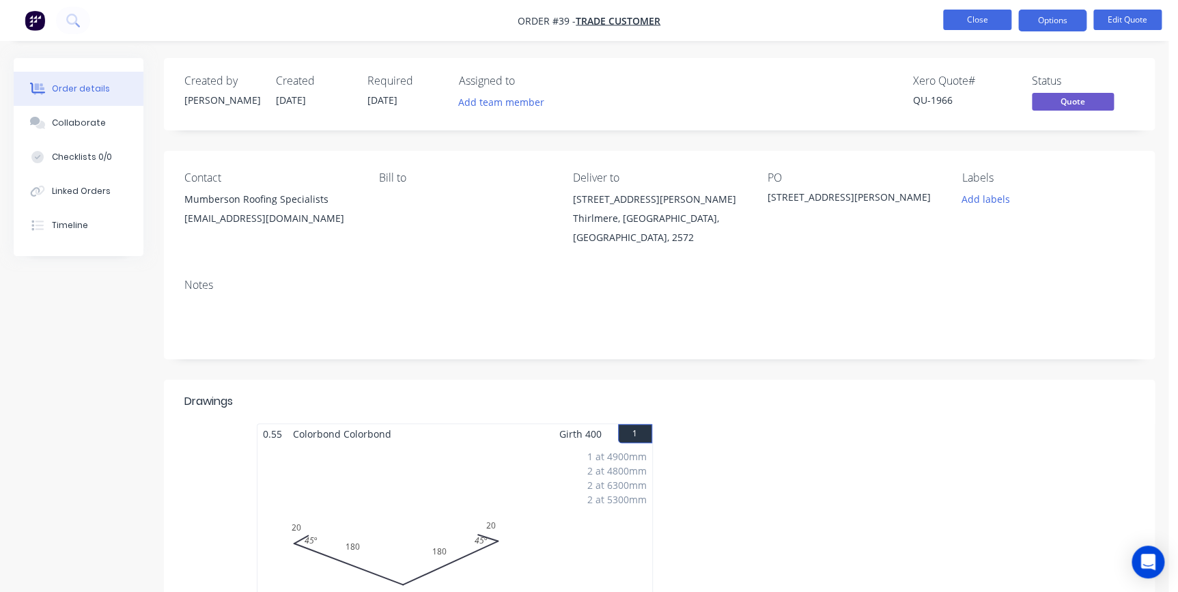
click at [979, 25] on button "Close" at bounding box center [977, 20] width 68 height 20
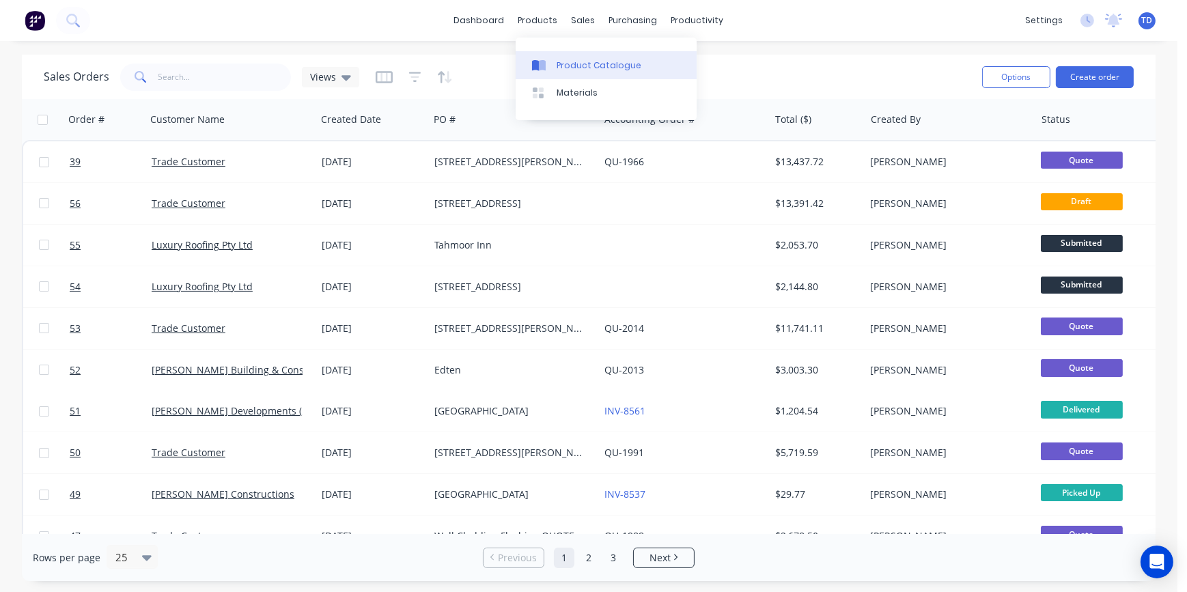
click at [561, 62] on div "Product Catalogue" at bounding box center [599, 65] width 85 height 12
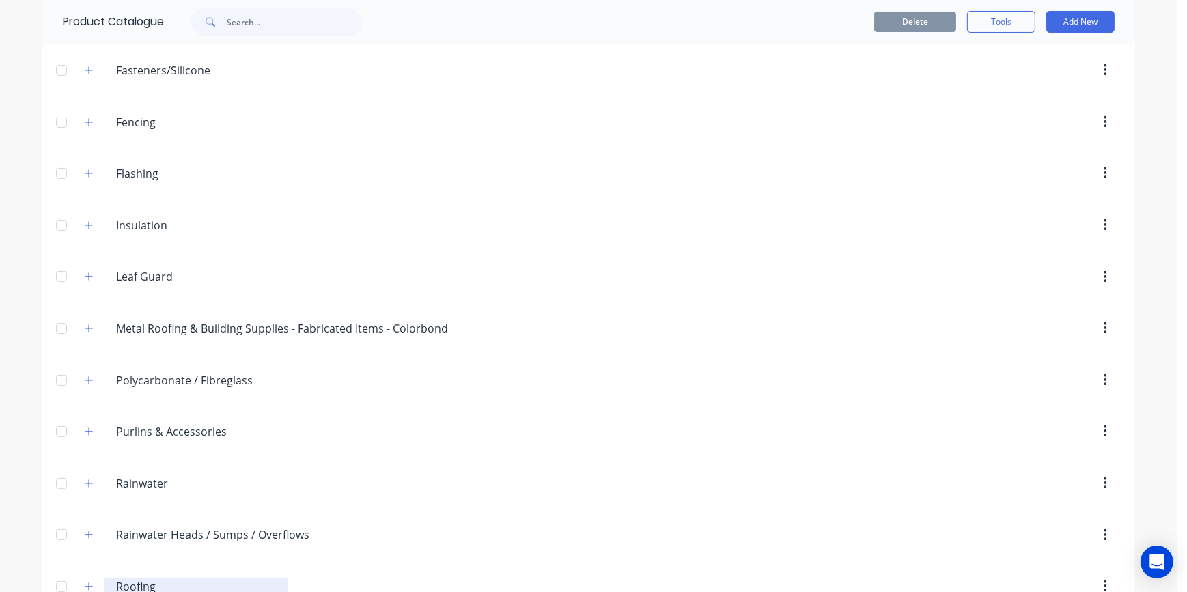
scroll to position [483, 0]
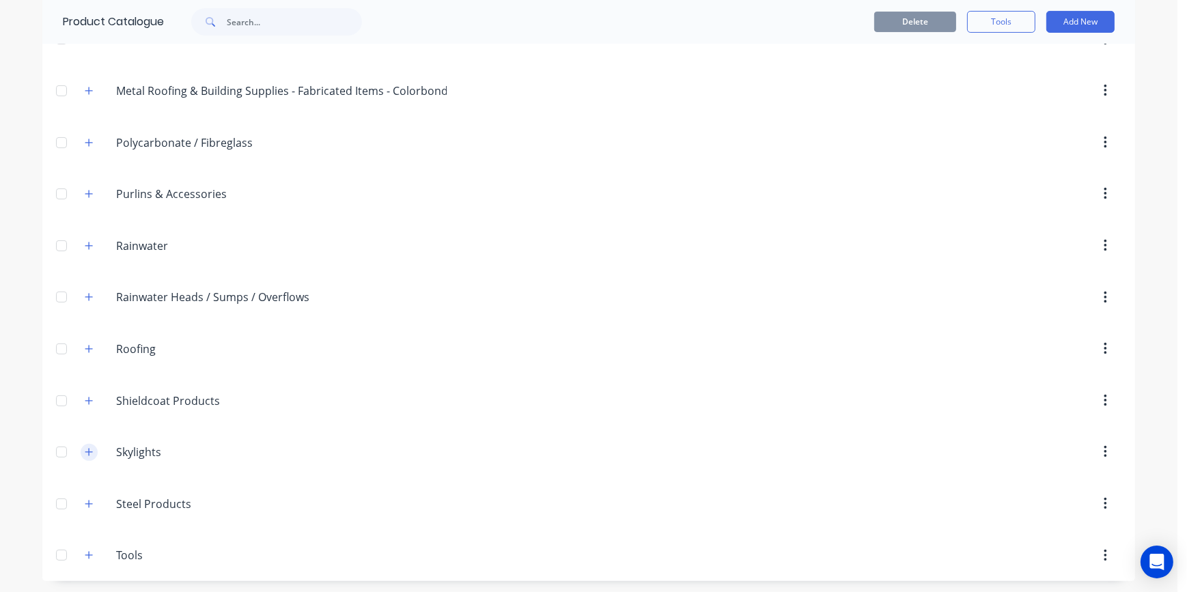
click at [86, 452] on icon "button" at bounding box center [89, 452] width 8 height 10
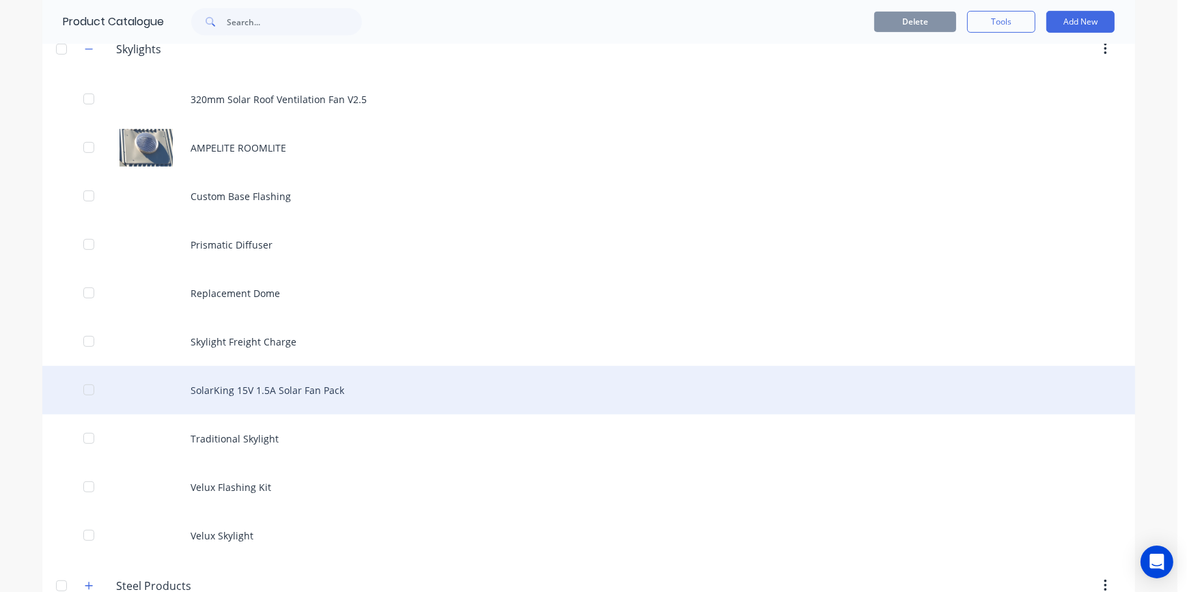
scroll to position [968, 0]
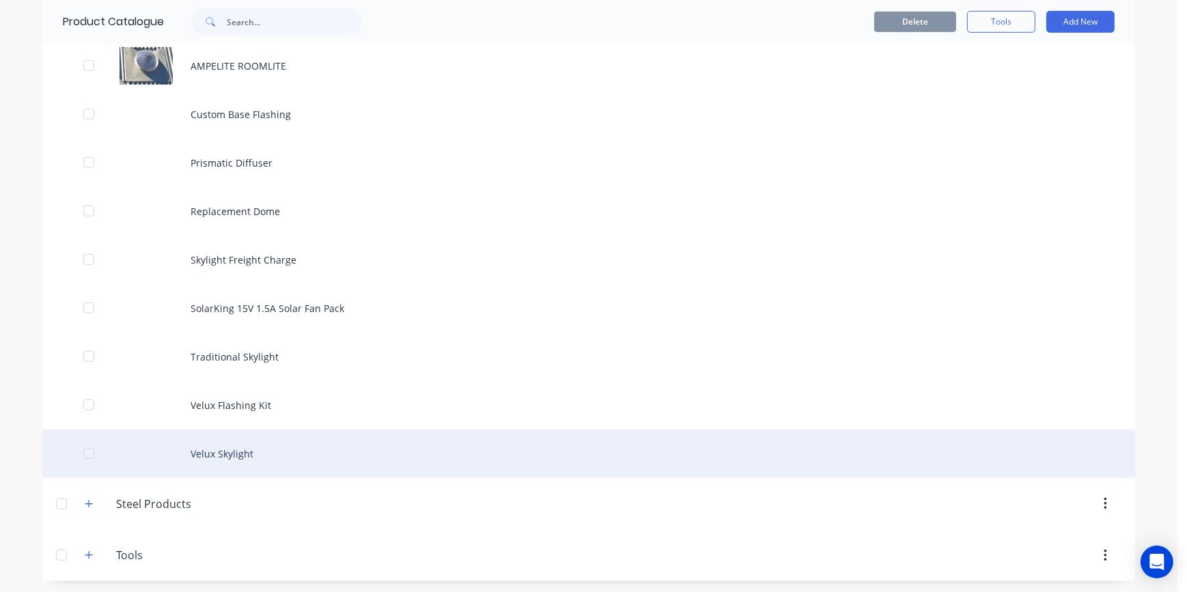
click at [225, 456] on div "Velux Skylight" at bounding box center [588, 454] width 1093 height 48
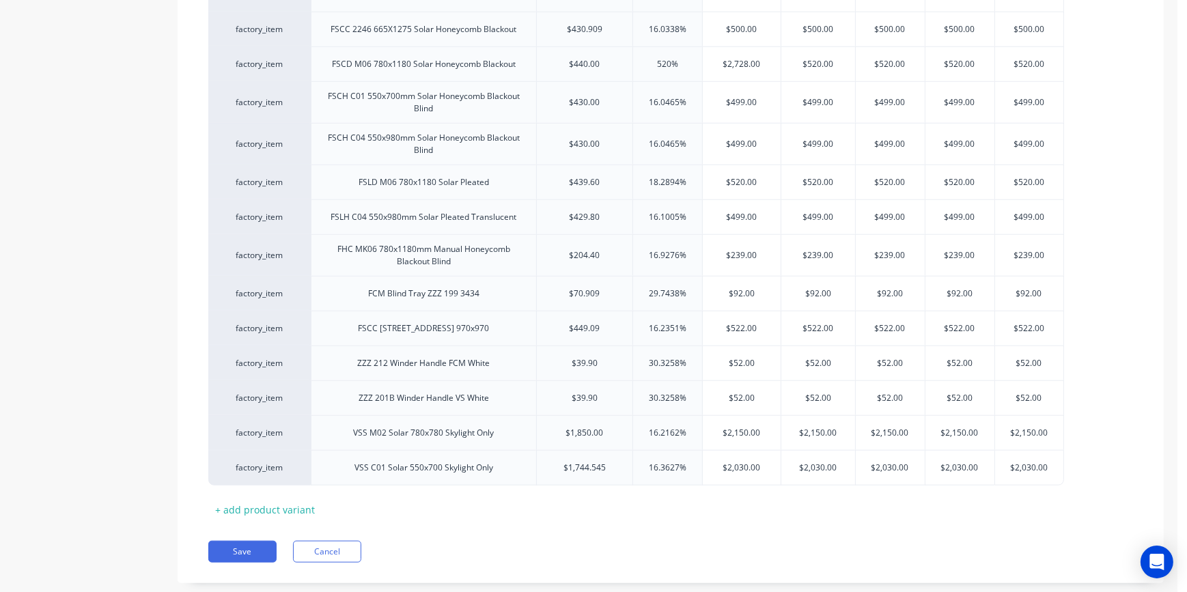
scroll to position [1632, 0]
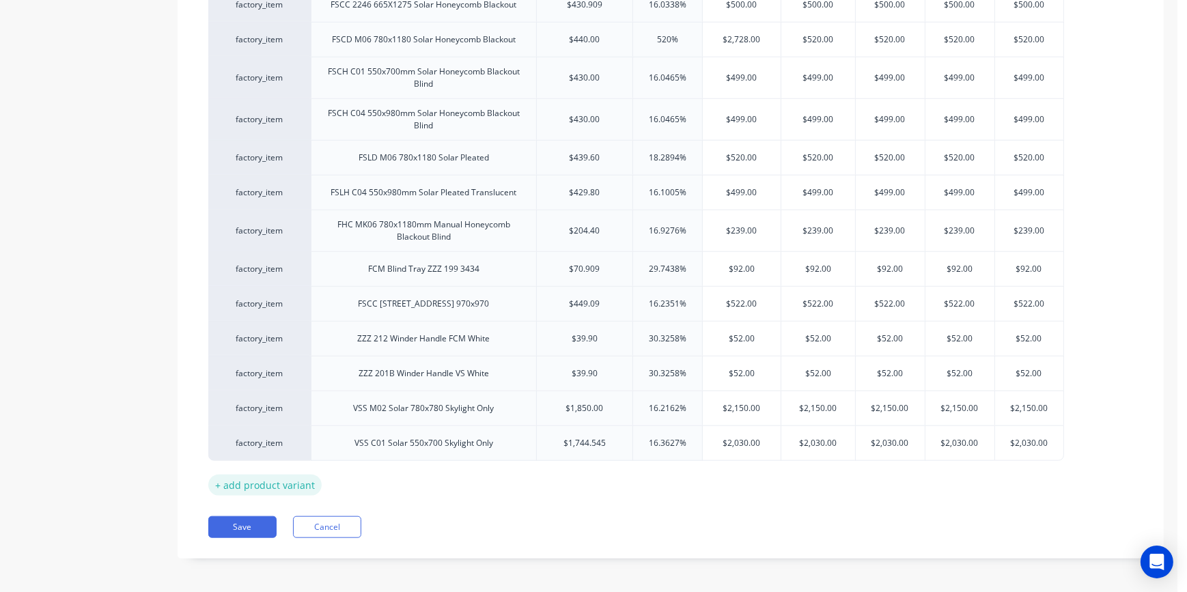
click at [262, 480] on div "+ add product variant" at bounding box center [264, 485] width 113 height 21
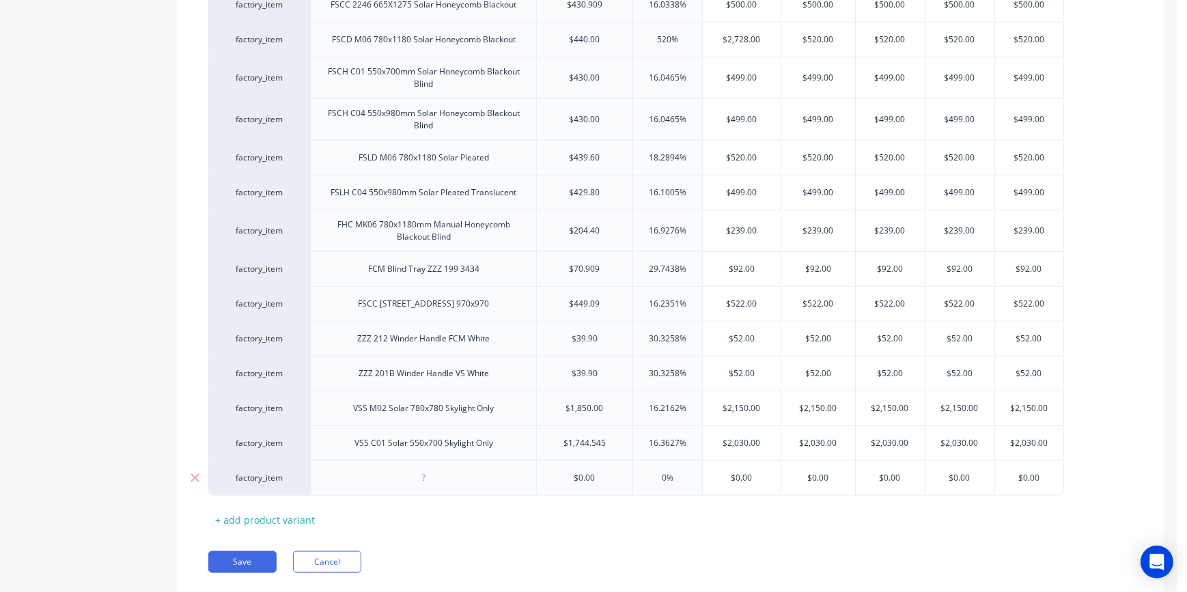
click at [433, 479] on div at bounding box center [424, 478] width 68 height 18
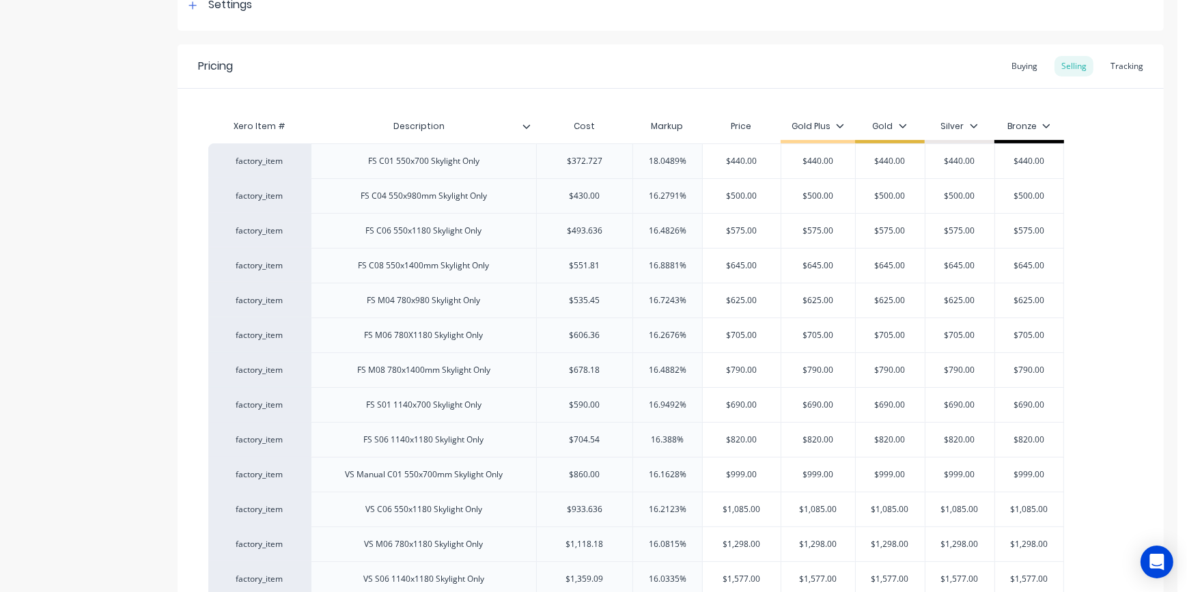
scroll to position [205, 0]
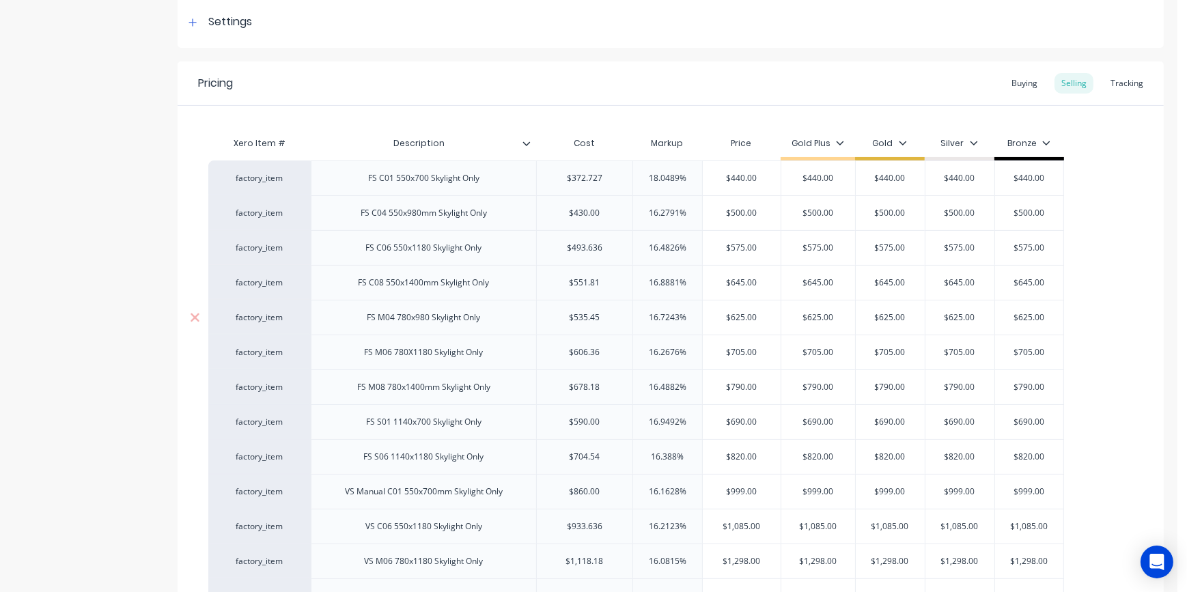
click at [488, 327] on div "FS M04 780x980 Skylight Only" at bounding box center [423, 317] width 225 height 35
click at [485, 319] on div "FS M04 780x980 Skylight Only" at bounding box center [423, 318] width 135 height 18
drag, startPoint x: 481, startPoint y: 319, endPoint x: 356, endPoint y: 319, distance: 125.0
click at [356, 319] on div "FS M04 780x980 Skylight Only" at bounding box center [423, 318] width 135 height 18
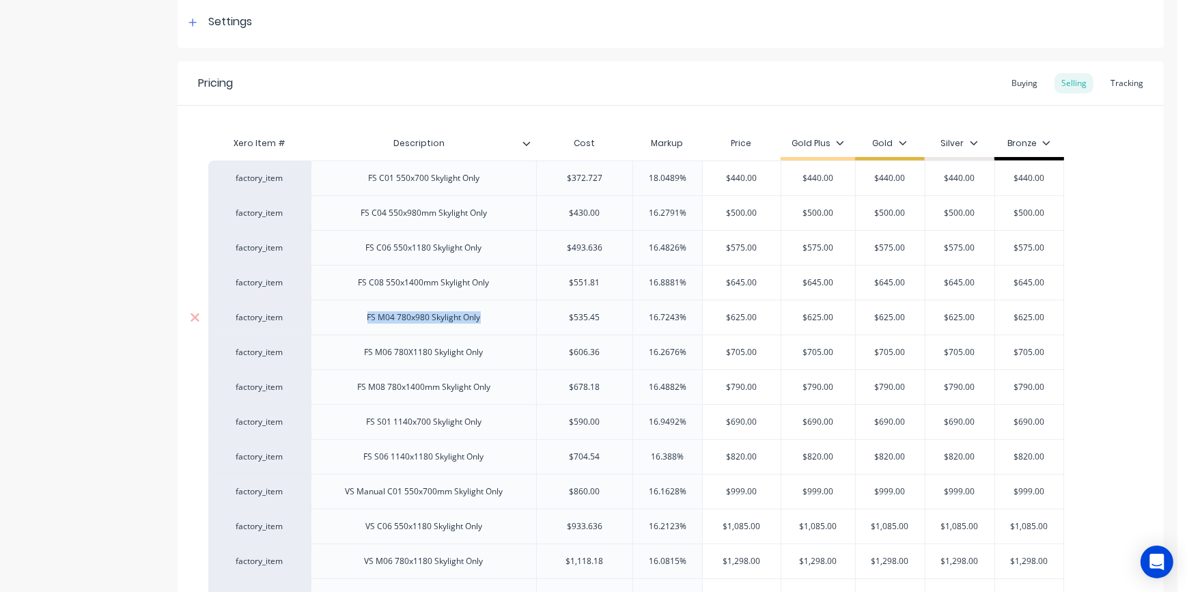
copy div "FS M04 780x980 Skylight Only"
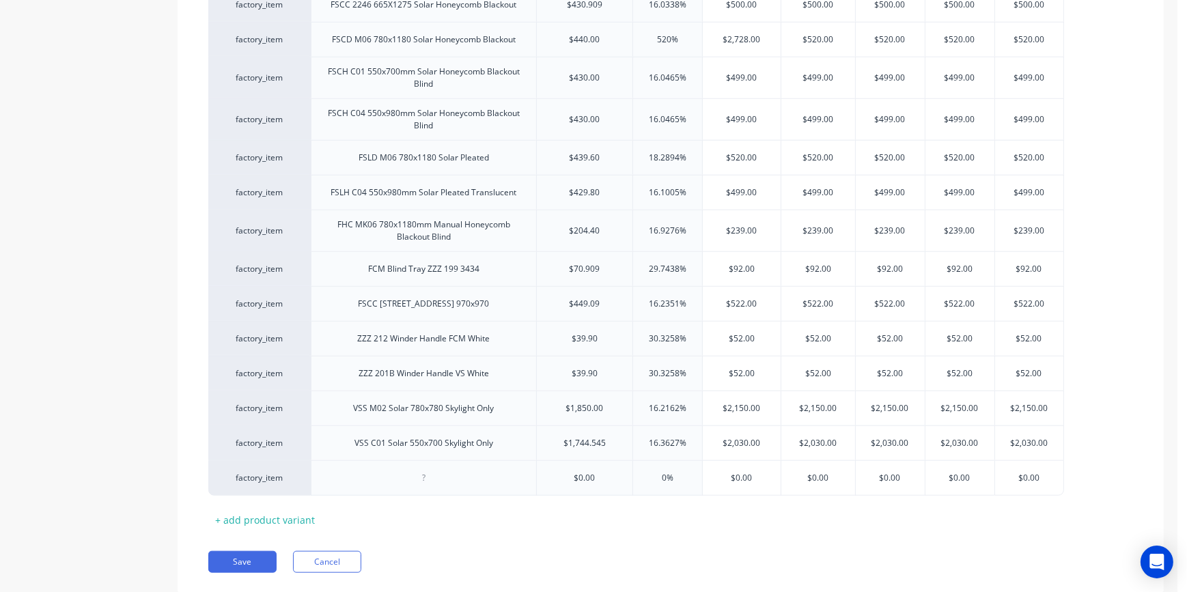
scroll to position [1667, 0]
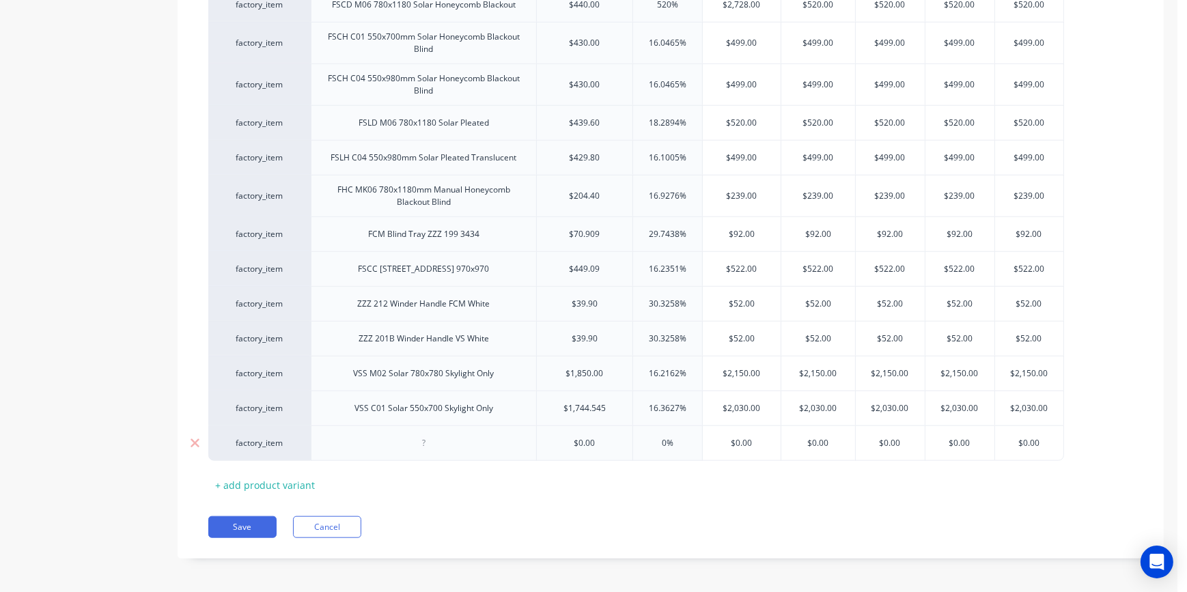
click at [430, 436] on div at bounding box center [424, 443] width 68 height 18
type textarea "x"
paste div
click at [421, 445] on div "FS M04 780x980 Skylight Only" at bounding box center [423, 443] width 135 height 18
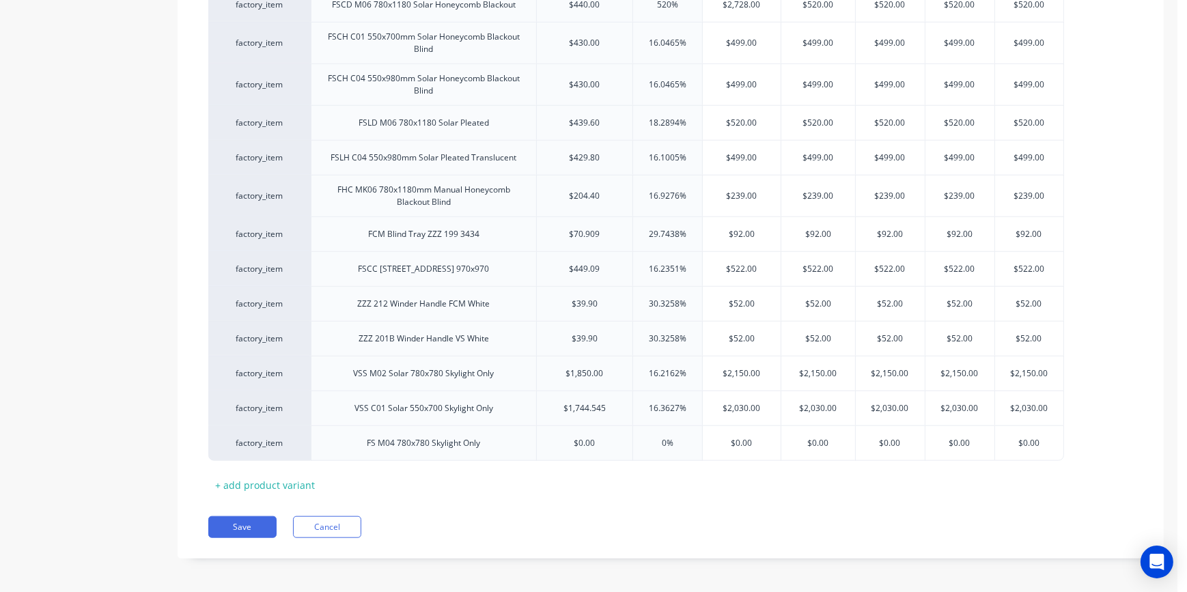
type textarea "x"
type input "$0.00"
click at [619, 440] on input "$0.00" at bounding box center [585, 443] width 96 height 12
type textarea "x"
type input "5"
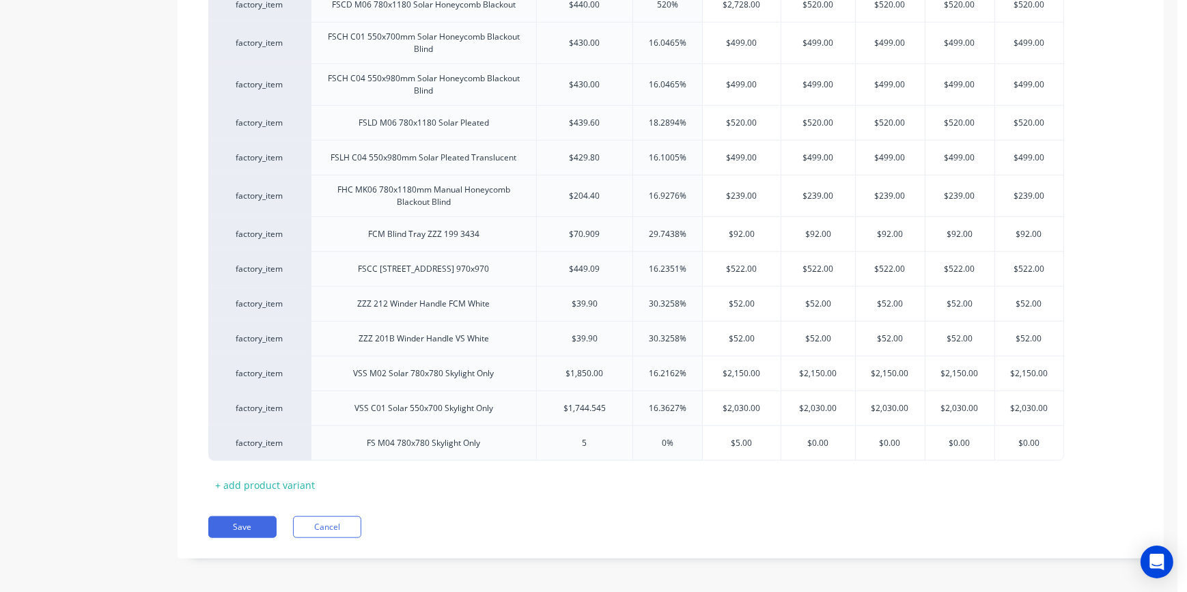
type textarea "x"
type input "50"
type textarea "x"
type input "507."
type textarea "x"
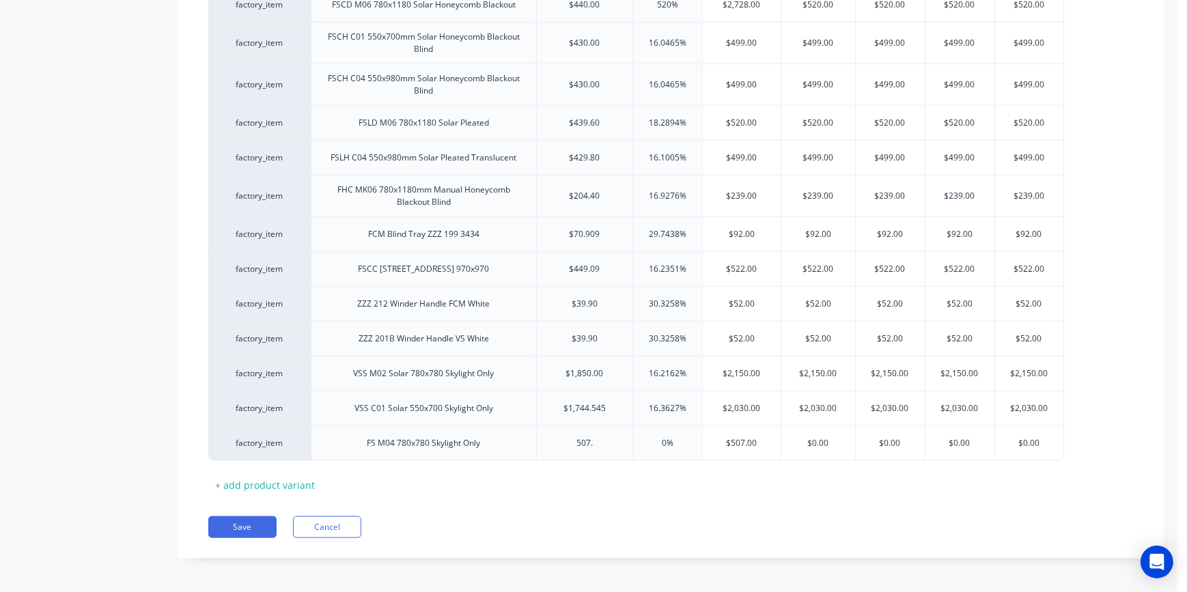
type input "507.2"
type textarea "x"
type input "507.27"
type textarea "x"
type input "507.272"
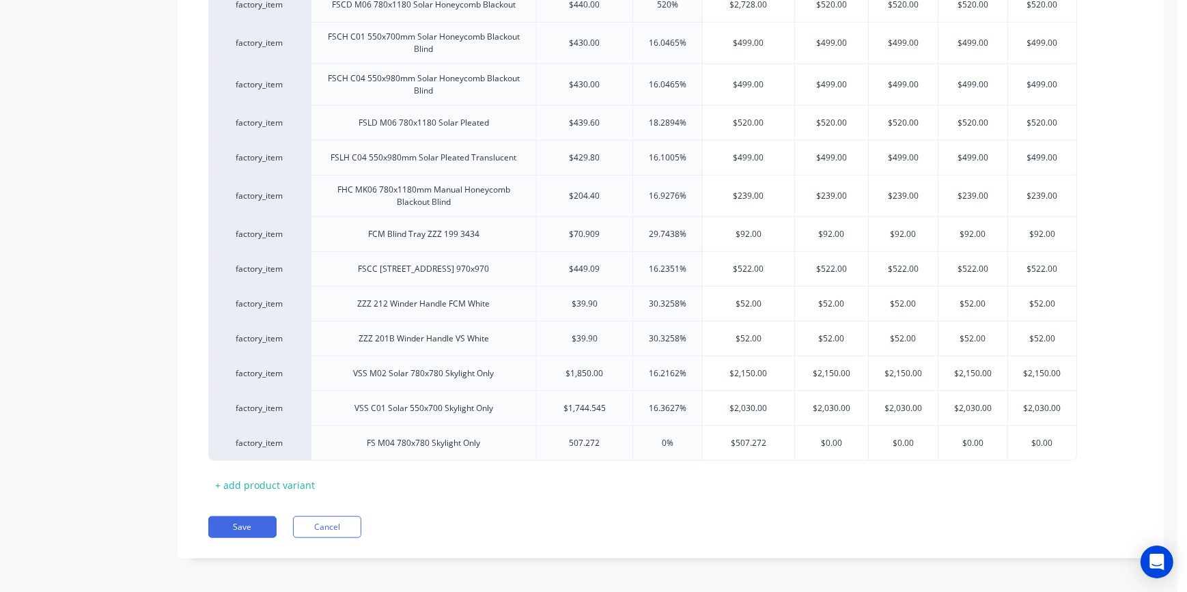
type textarea "x"
type input "507.2727"
type input "0%"
type input "$507.2727"
type textarea "x"
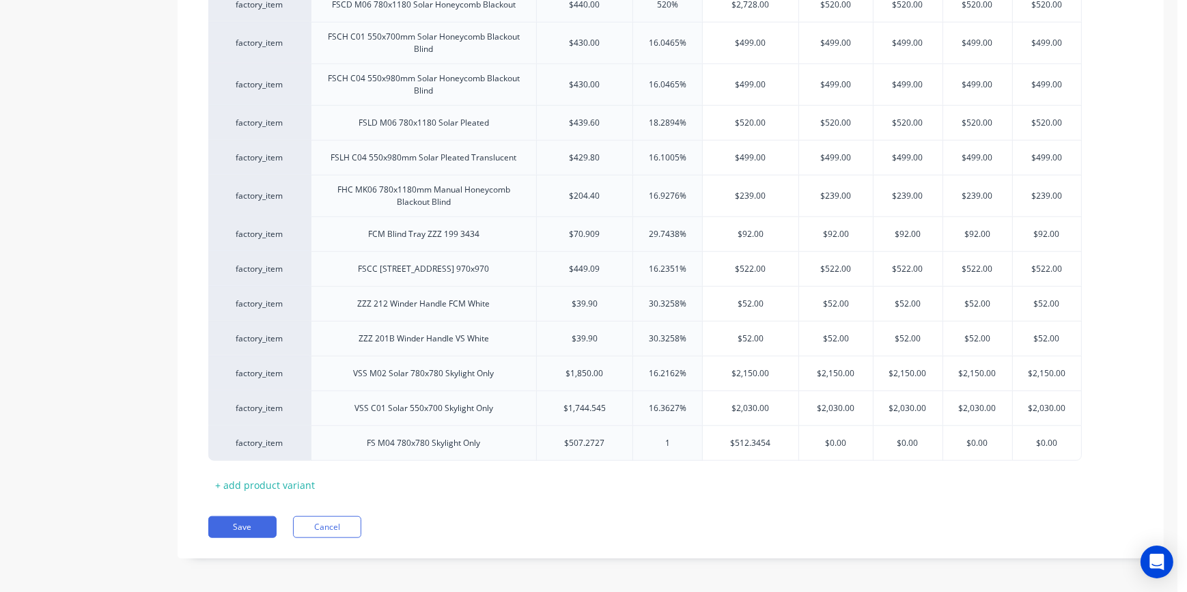
type input "16"
type textarea "x"
type input "16."
type textarea "x"
type input "16.3"
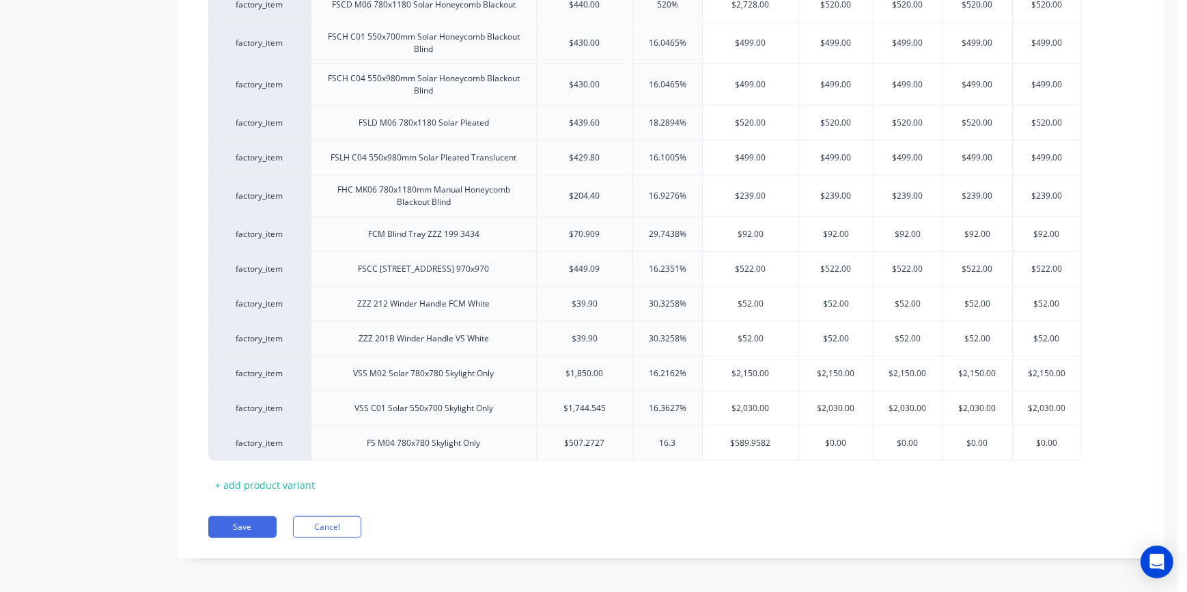
type input "$589.9582"
type input "16.3%"
type textarea "x"
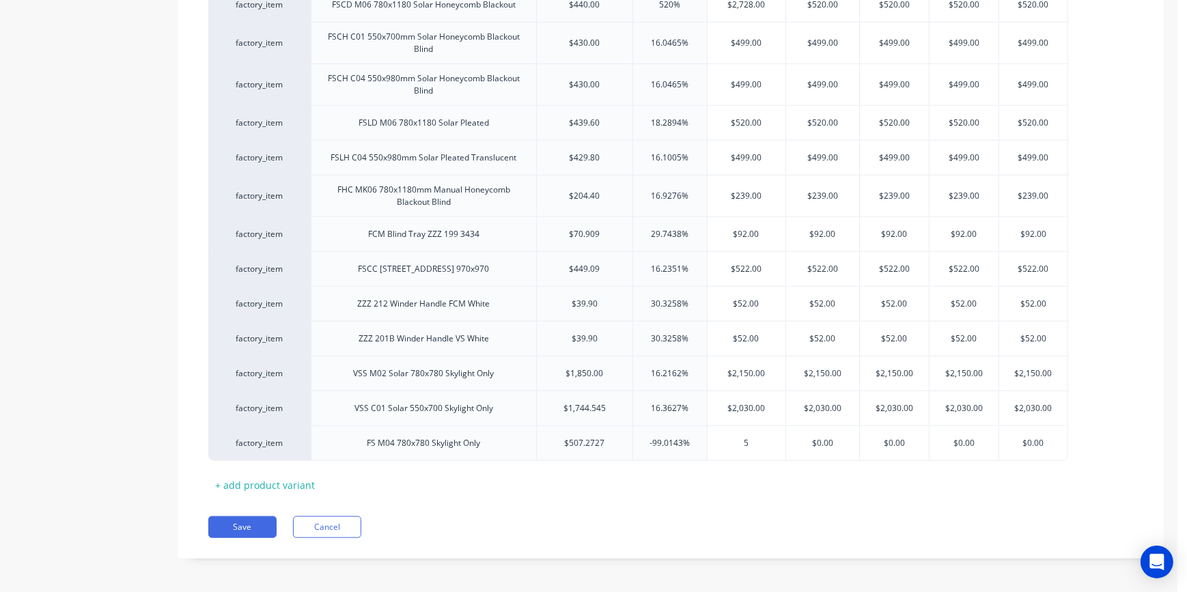
type input "59"
type textarea "x"
type input "590"
type textarea "x"
type input "590"
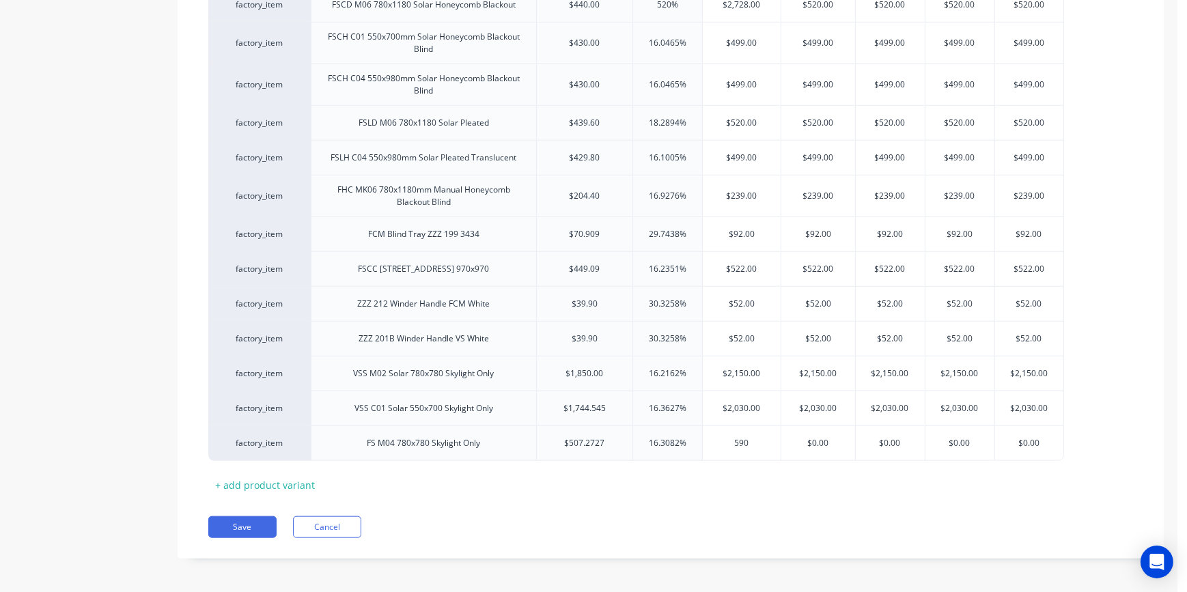
type input "$0.00"
type textarea "x"
type input "$0.002"
type textarea "x"
type input "$0.00"
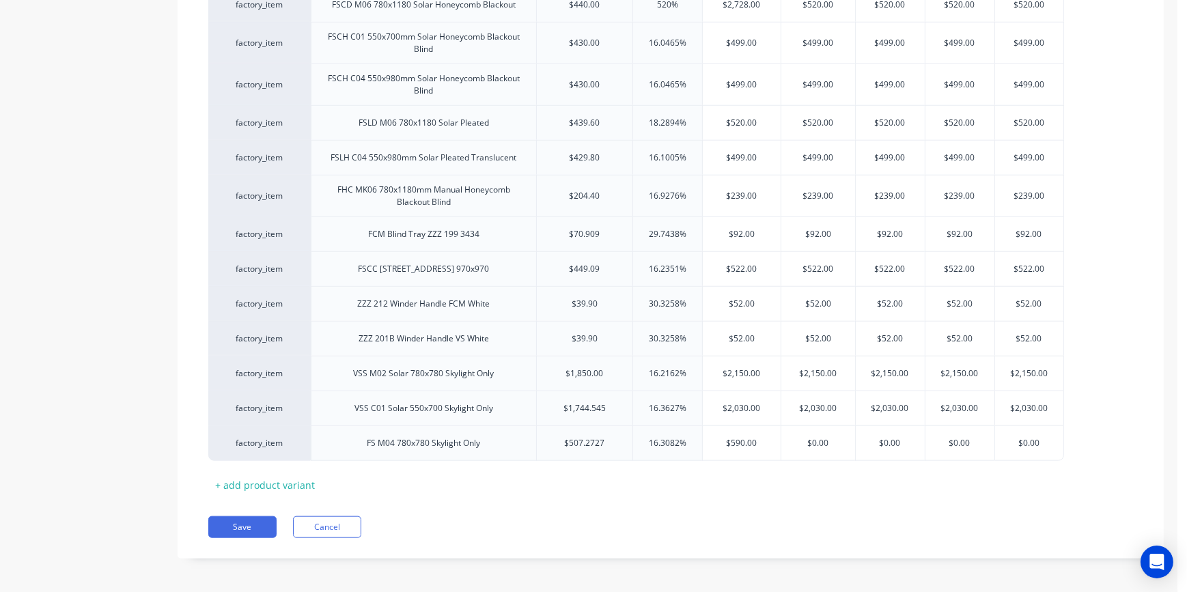
type input "$590.00"
type textarea "x"
type input "5"
type textarea "x"
type input "59"
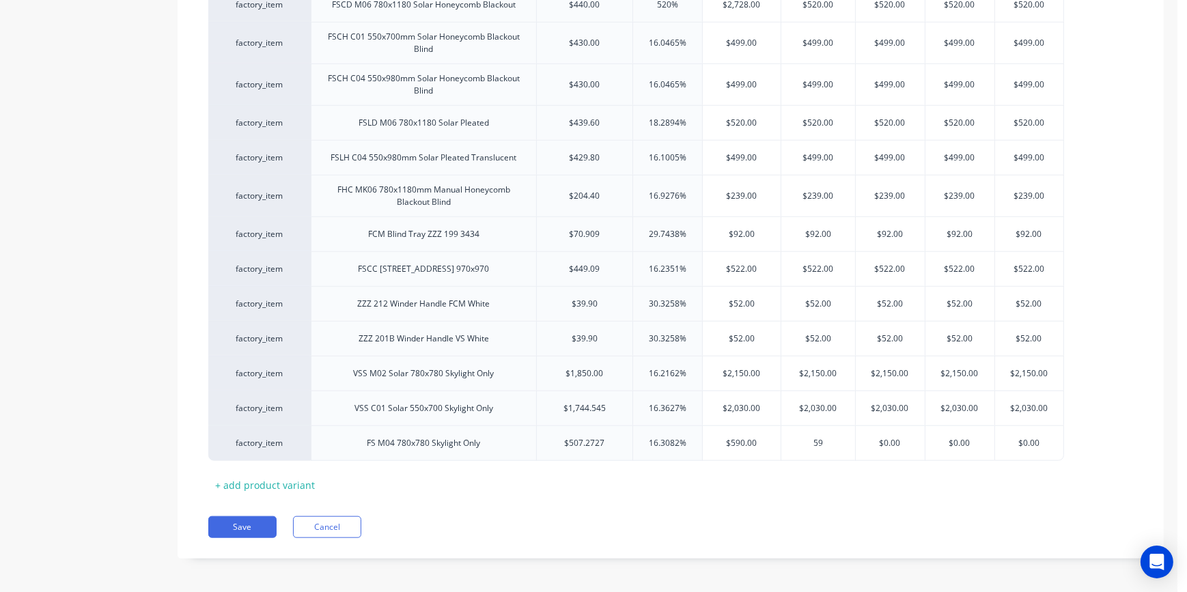
type textarea "x"
type input "590"
type input "$0.00"
type input "$590.00"
type textarea "x"
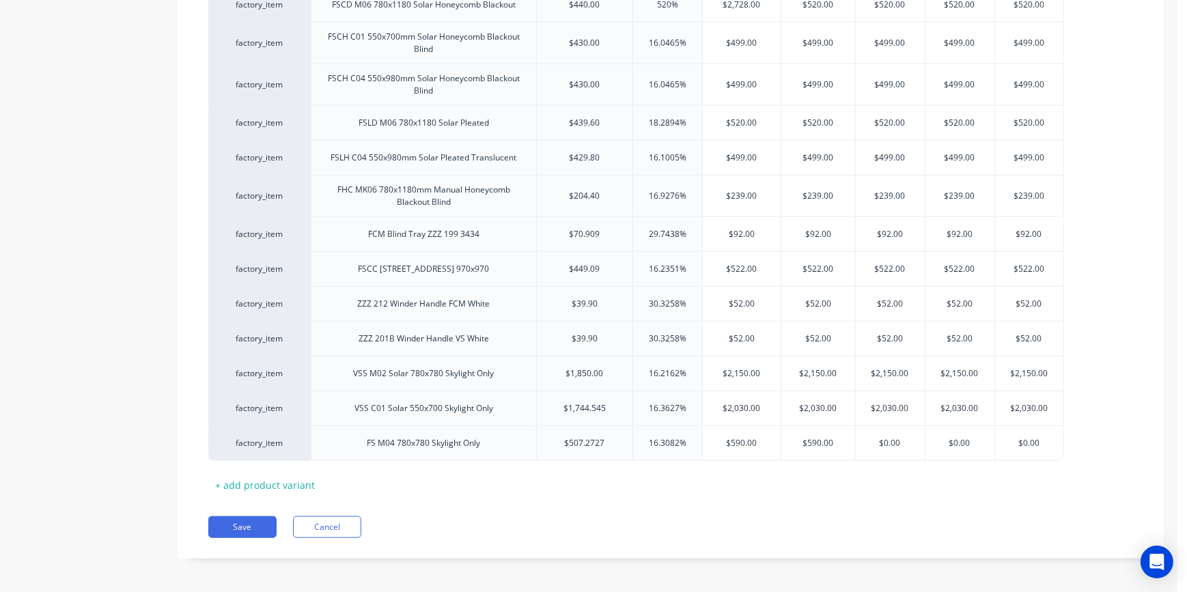
type input "5"
type textarea "x"
type input "590"
type textarea "x"
type input "590"
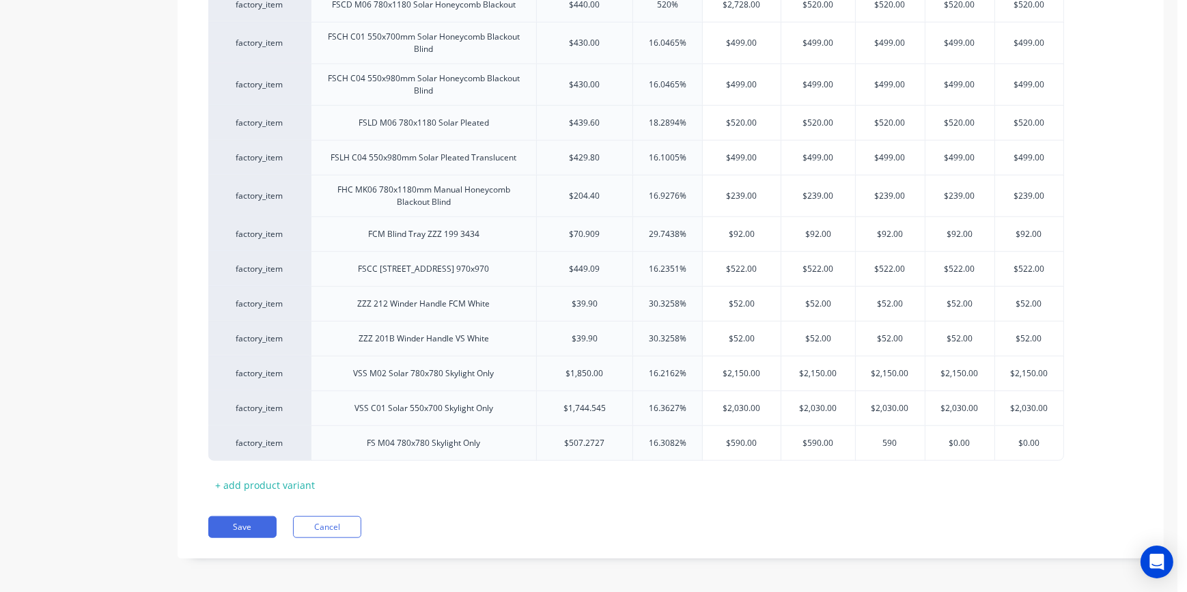
type input "$0.00"
type textarea "x"
type input "59"
type textarea "x"
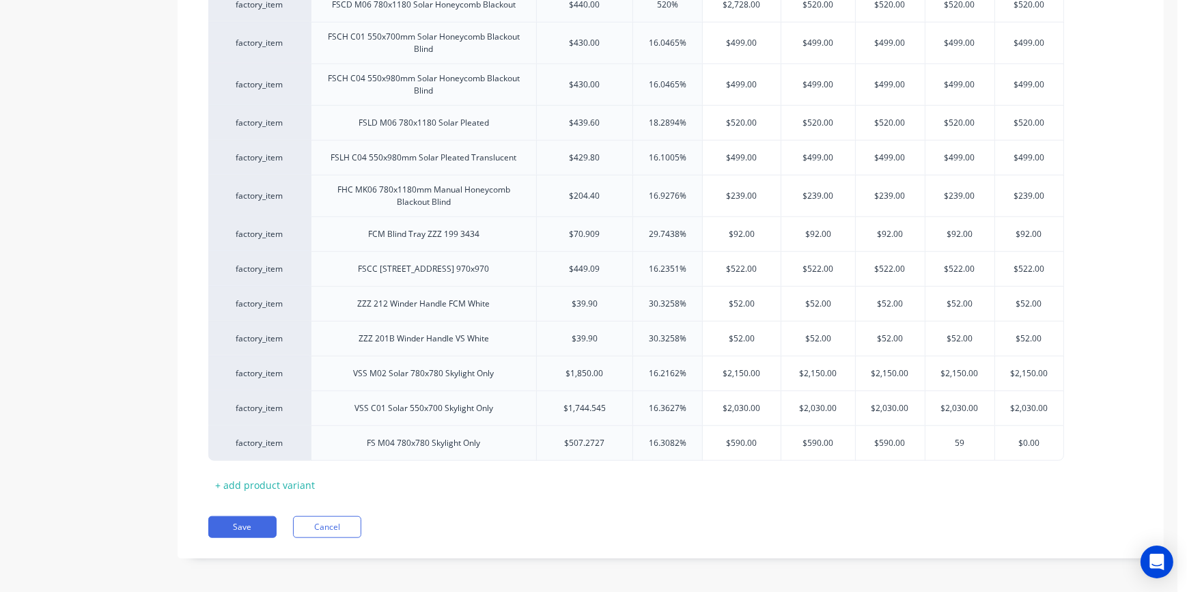
type input "590"
type textarea "x"
type input "590"
type textarea "x"
type input "5"
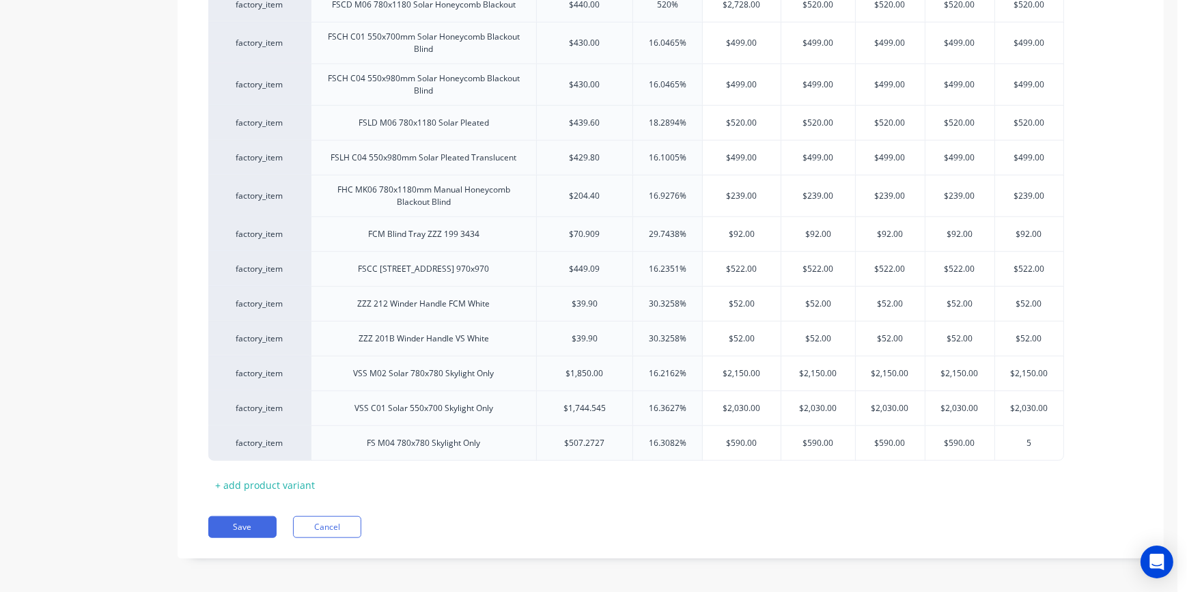
type textarea "x"
type input "590"
type textarea "x"
type input "590"
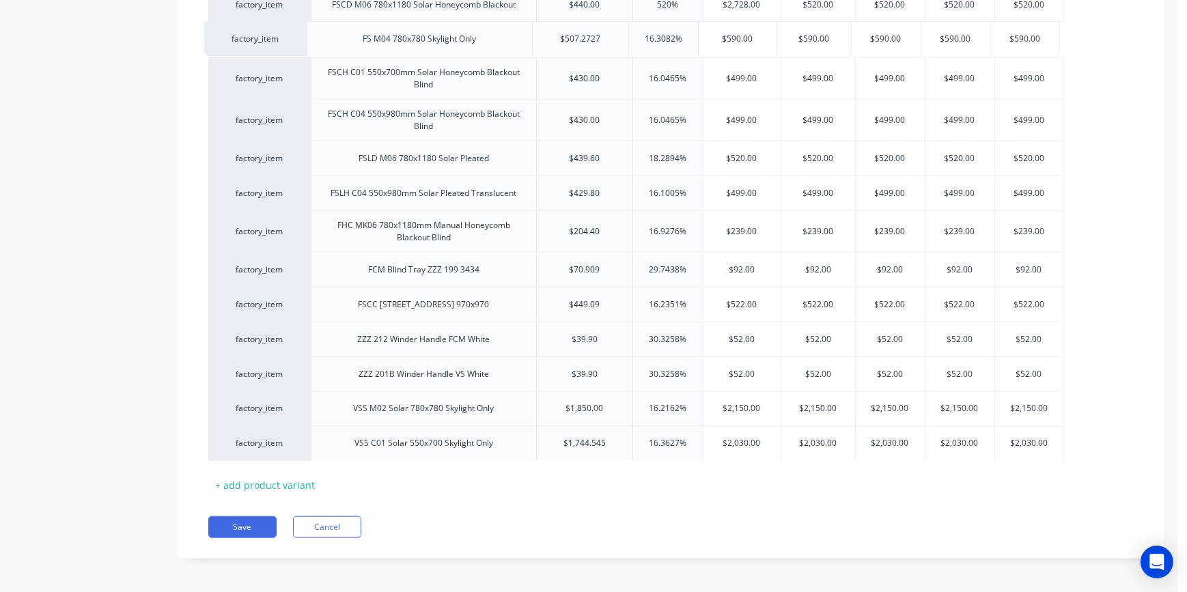
drag, startPoint x: 307, startPoint y: 437, endPoint x: 306, endPoint y: 33, distance: 403.6
type textarea "x"
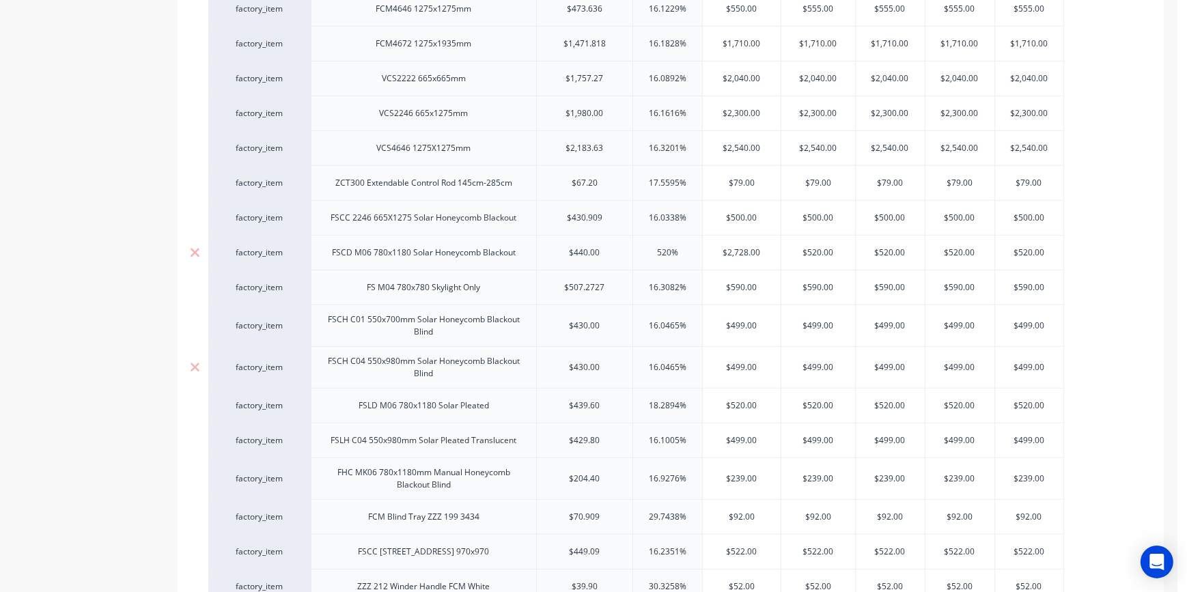
scroll to position [1357, 0]
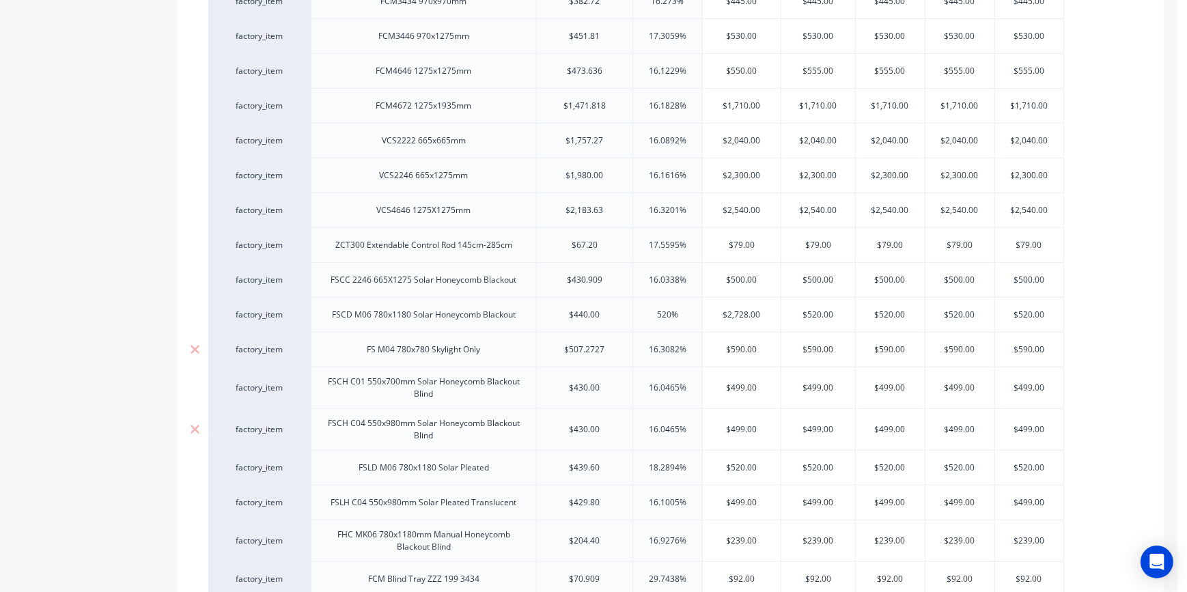
click at [397, 355] on div "FS M04 780x780 Skylight Only" at bounding box center [423, 350] width 135 height 18
click at [331, 382] on div "FSCH C01 550x700mm Solar Honeycomb Blackout Blind" at bounding box center [424, 388] width 214 height 30
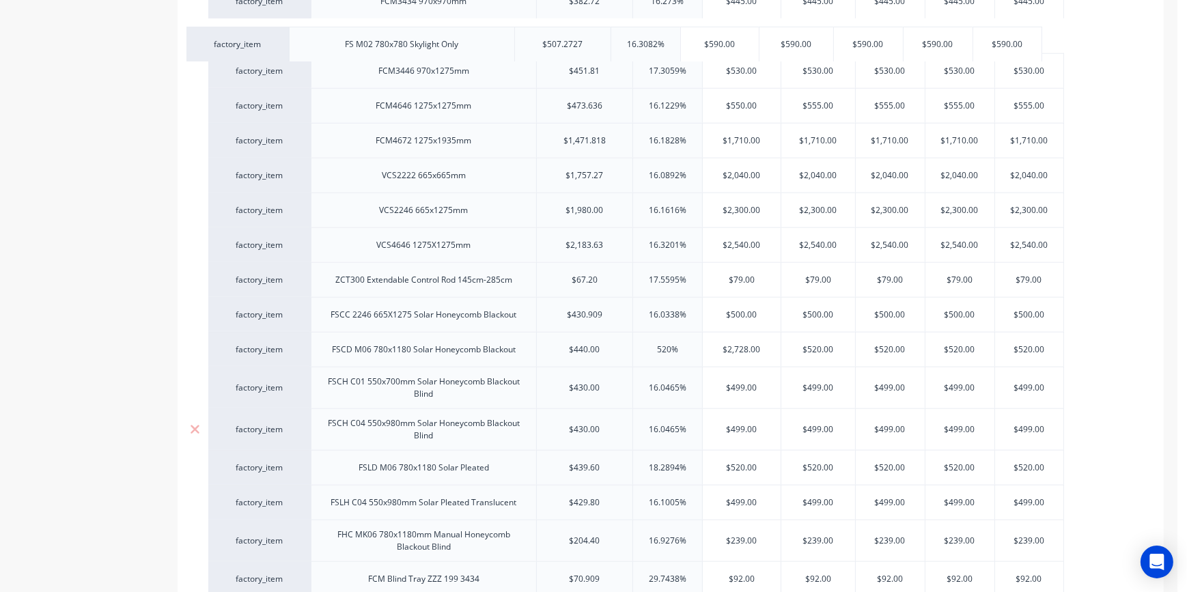
drag, startPoint x: 302, startPoint y: 342, endPoint x: 283, endPoint y: 38, distance: 304.4
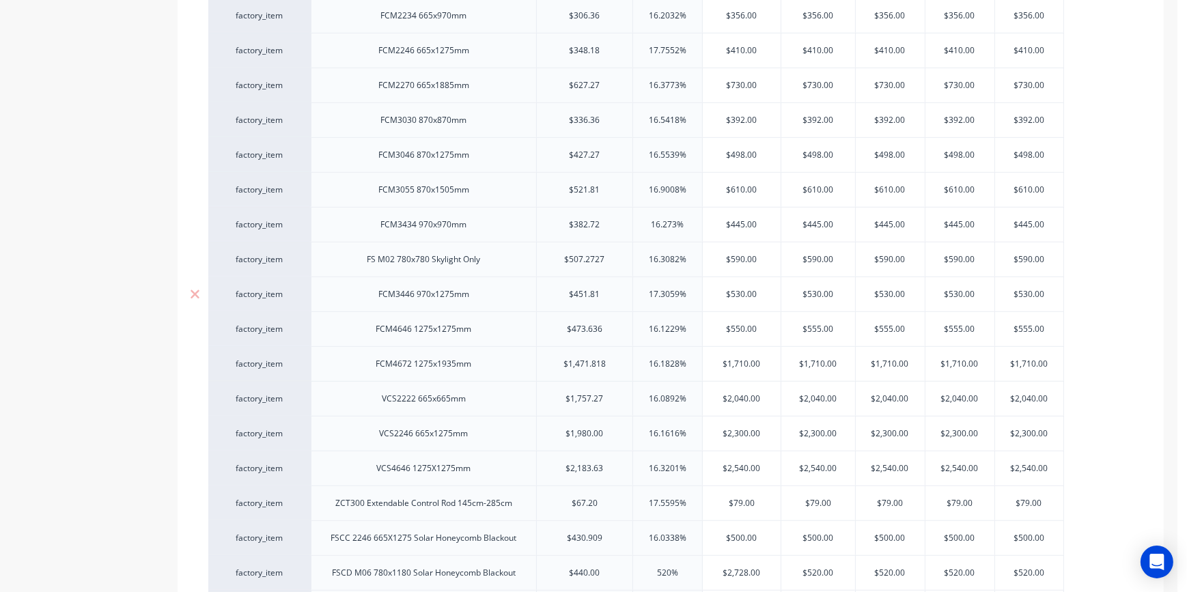
scroll to position [1108, 0]
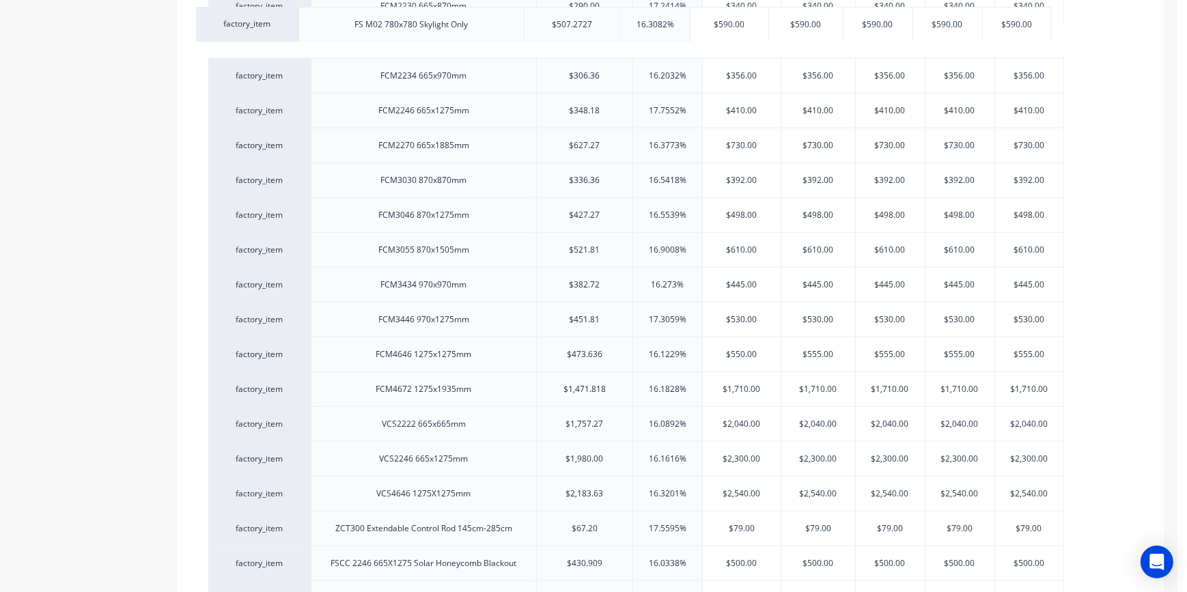
drag, startPoint x: 304, startPoint y: 284, endPoint x: 294, endPoint y: 22, distance: 262.4
click at [294, 22] on div "factory_item FS C01 550x700 Skylight Only $372.727 18.0489% $440.00 $440.00 $44…" at bounding box center [670, 138] width 925 height 1762
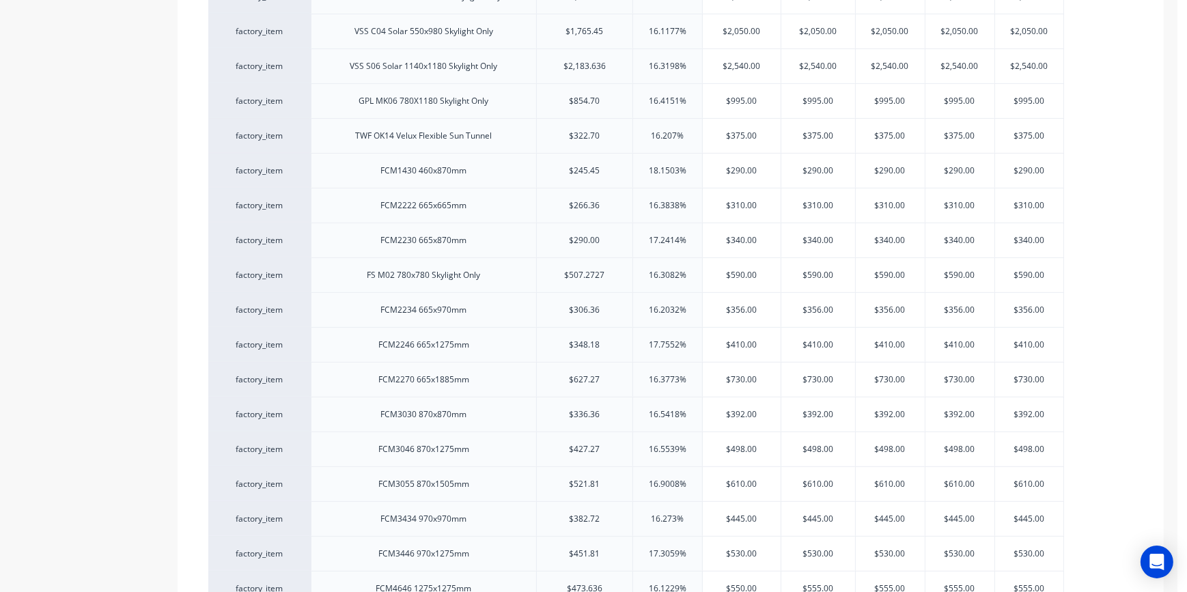
scroll to position [860, 0]
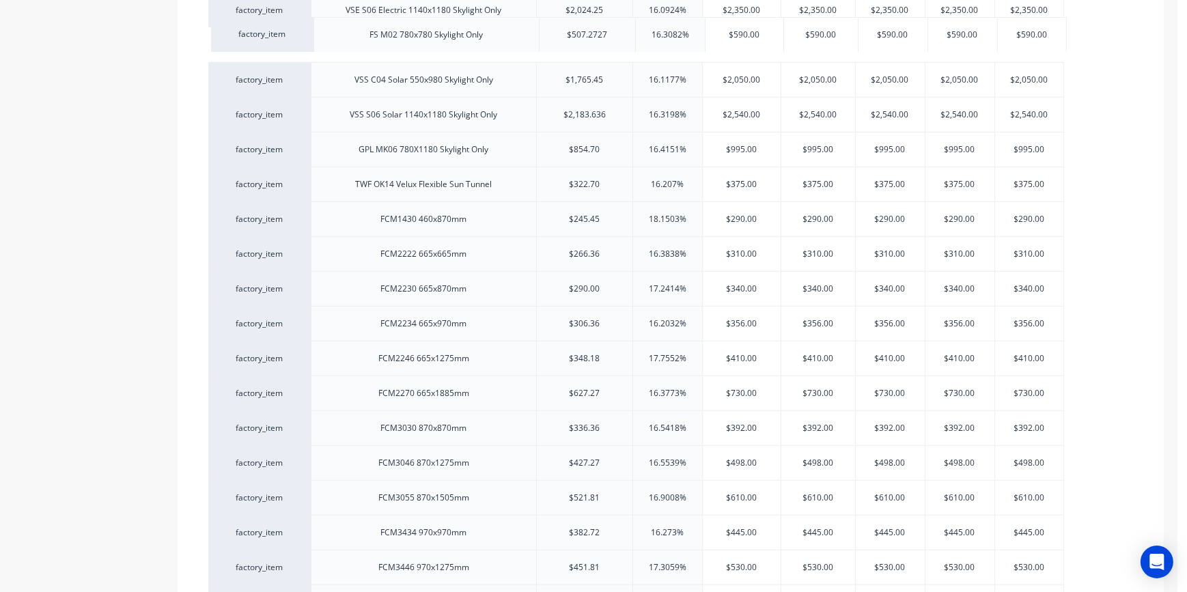
drag, startPoint x: 302, startPoint y: 283, endPoint x: 310, endPoint y: 18, distance: 265.1
click at [310, 18] on div "factory_item FS C01 550x700 Skylight Only $372.727 18.0489% $440.00 $440.00 $44…" at bounding box center [670, 386] width 925 height 1762
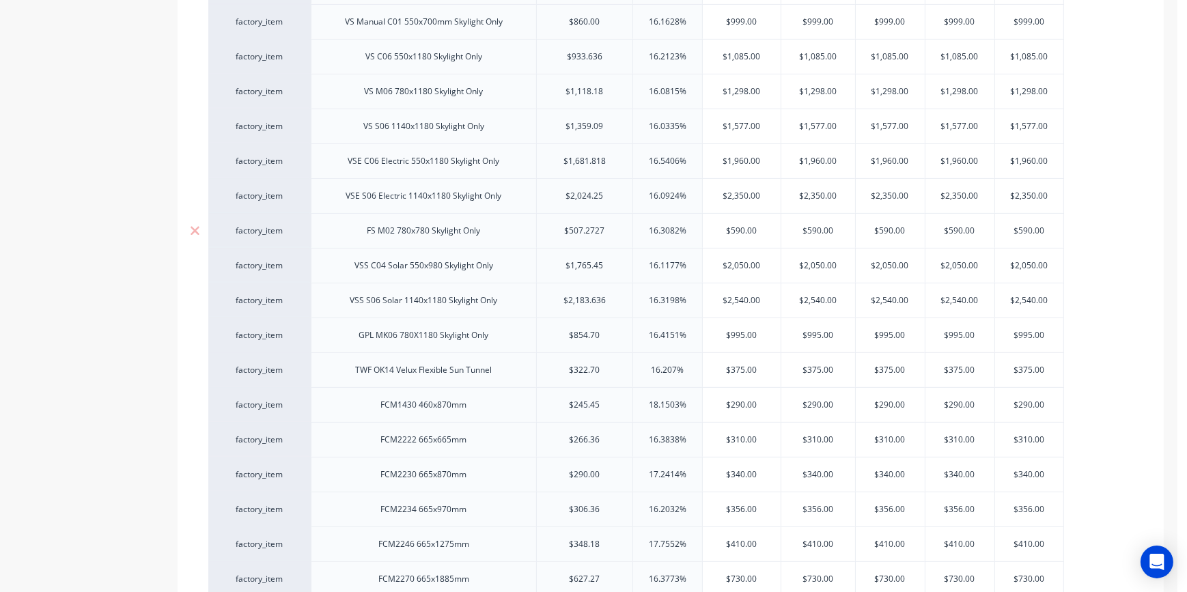
scroll to position [674, 0]
drag, startPoint x: 301, startPoint y: 223, endPoint x: 295, endPoint y: 9, distance: 214.5
click at [295, 9] on div "factory_item FS C01 550x700 Skylight Only $372.727 18.0489% $440.00 $440.00 $44…" at bounding box center [670, 572] width 925 height 1762
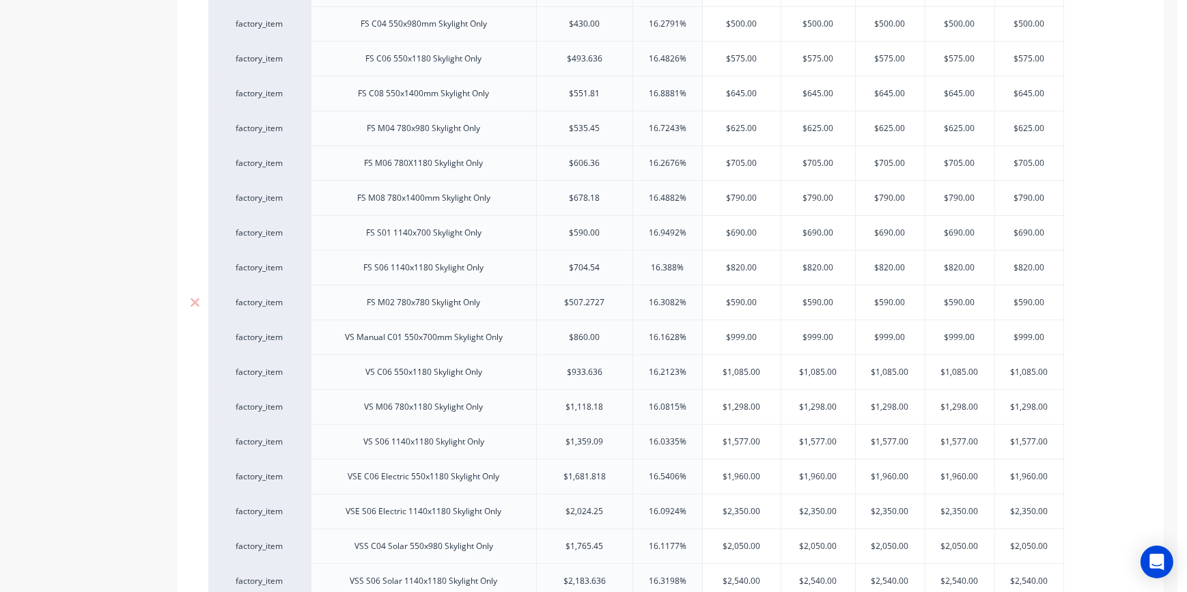
scroll to position [363, 0]
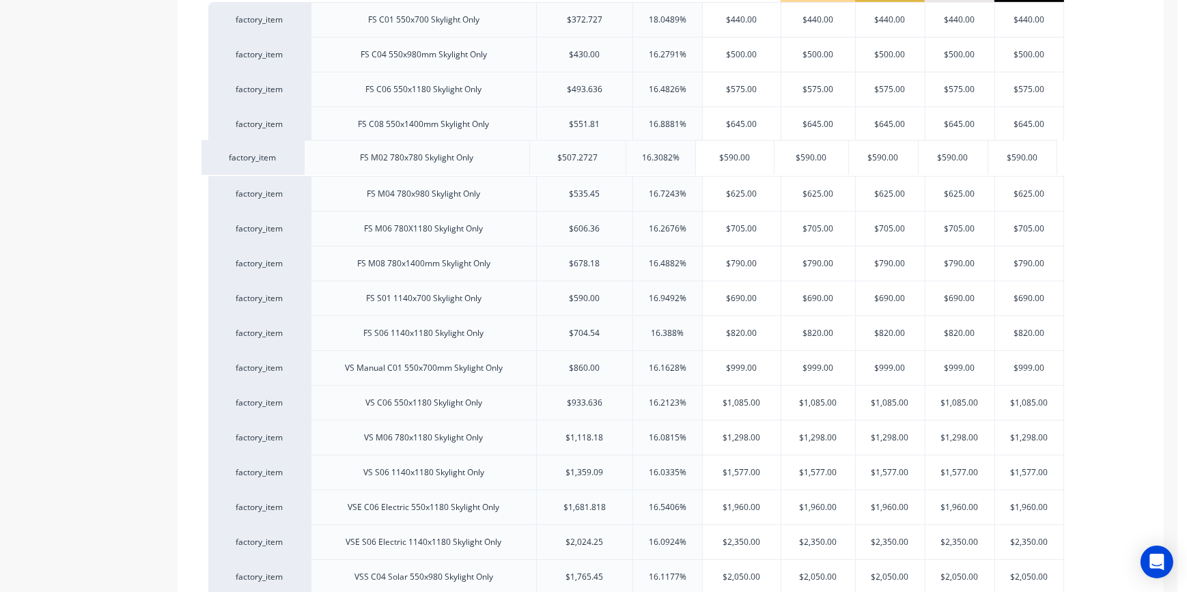
drag, startPoint x: 304, startPoint y: 326, endPoint x: 298, endPoint y: 147, distance: 179.0
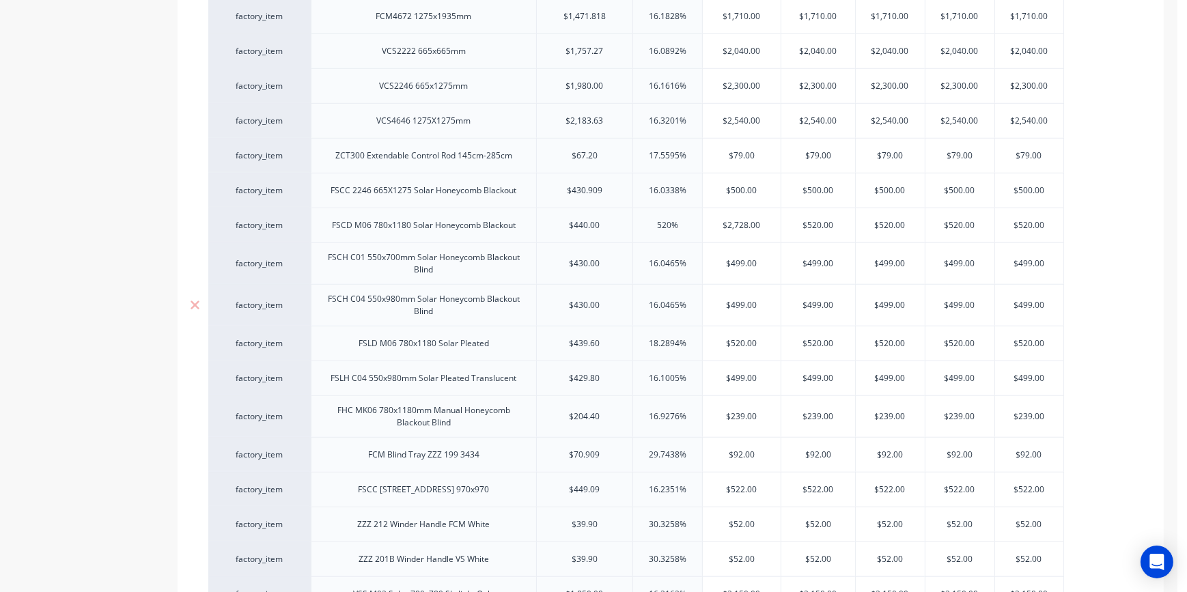
scroll to position [1667, 0]
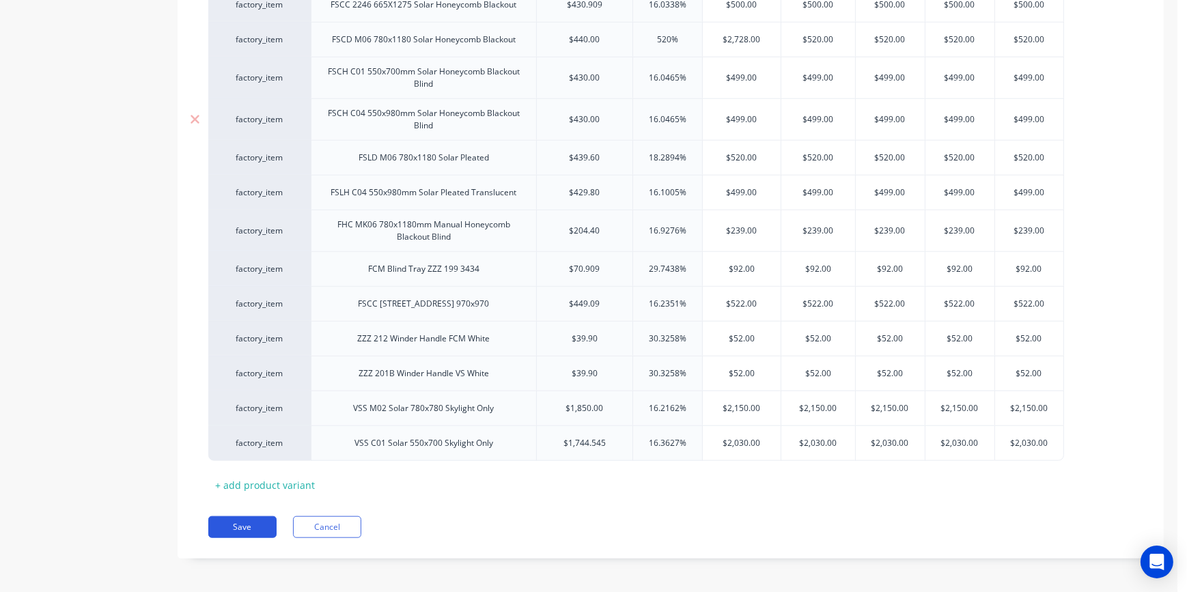
click at [227, 527] on button "Save" at bounding box center [242, 527] width 68 height 22
type textarea "x"
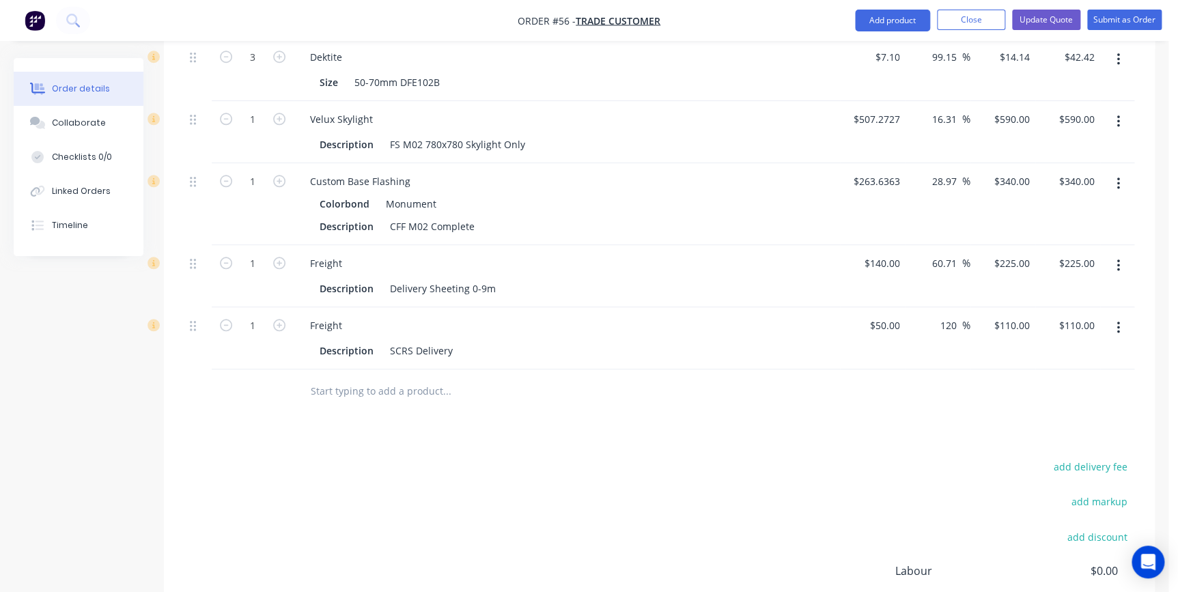
scroll to position [3166, 0]
click at [387, 377] on input "text" at bounding box center [446, 390] width 273 height 27
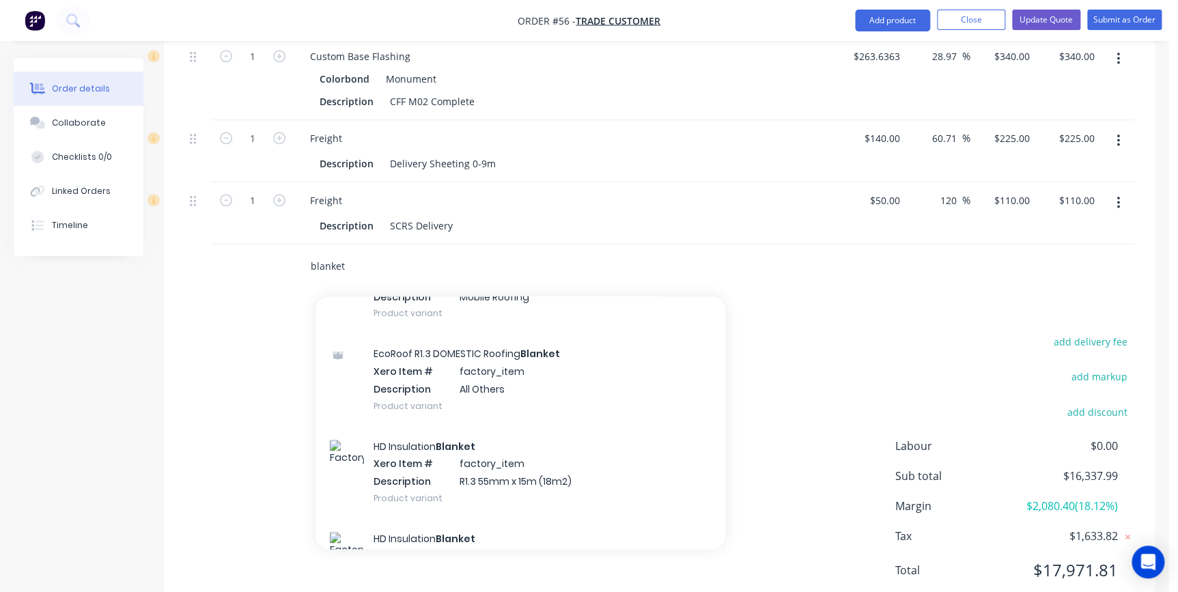
scroll to position [683, 0]
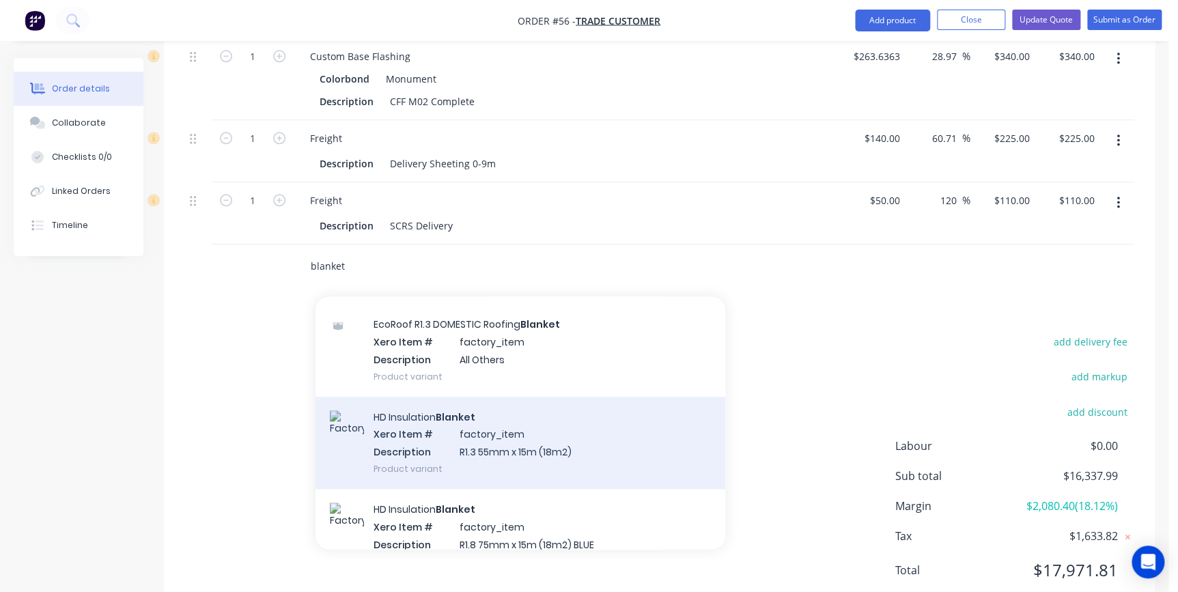
type input "blanket"
click at [484, 424] on div "HD Insulation Blanket Xero Item # factory_item Description R1.3 55mm x 15m (18m…" at bounding box center [521, 443] width 410 height 92
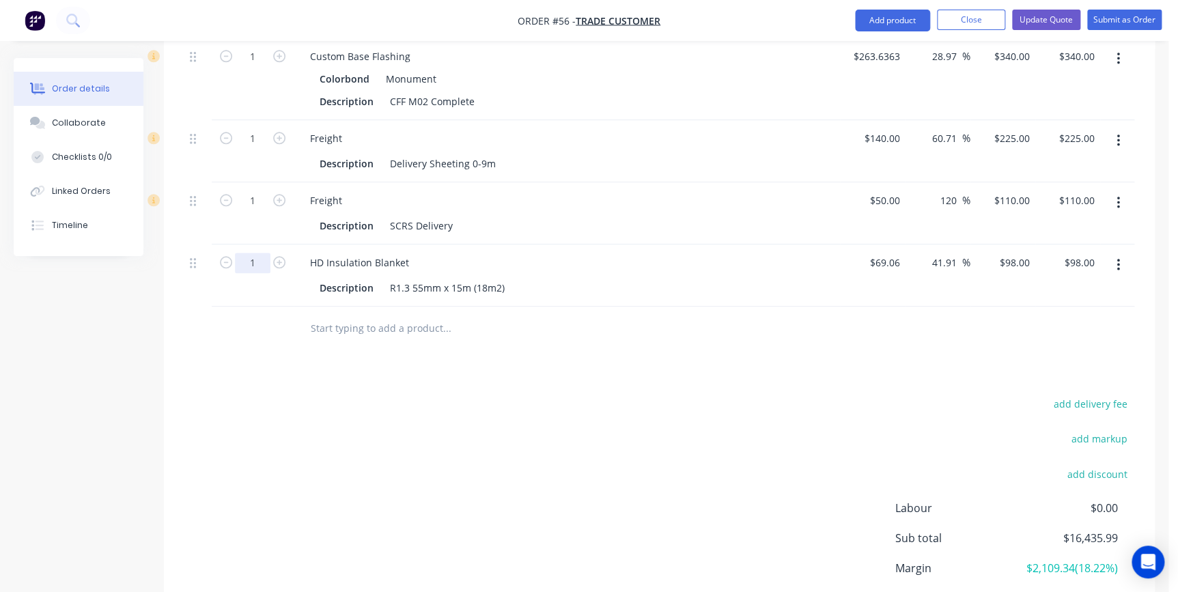
click at [265, 253] on input "1" at bounding box center [253, 263] width 36 height 20
type input "22"
type input "$2,156.00"
click at [280, 256] on icon "button" at bounding box center [279, 262] width 12 height 12
type input "23"
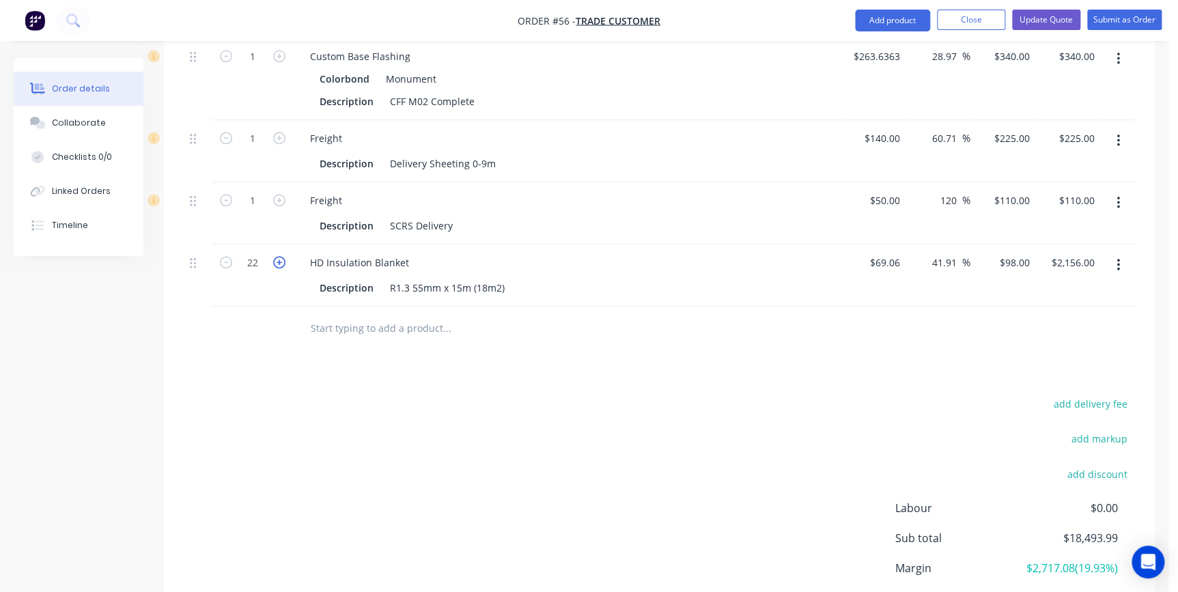
type input "$2,254.00"
click at [329, 315] on input "text" at bounding box center [446, 328] width 273 height 27
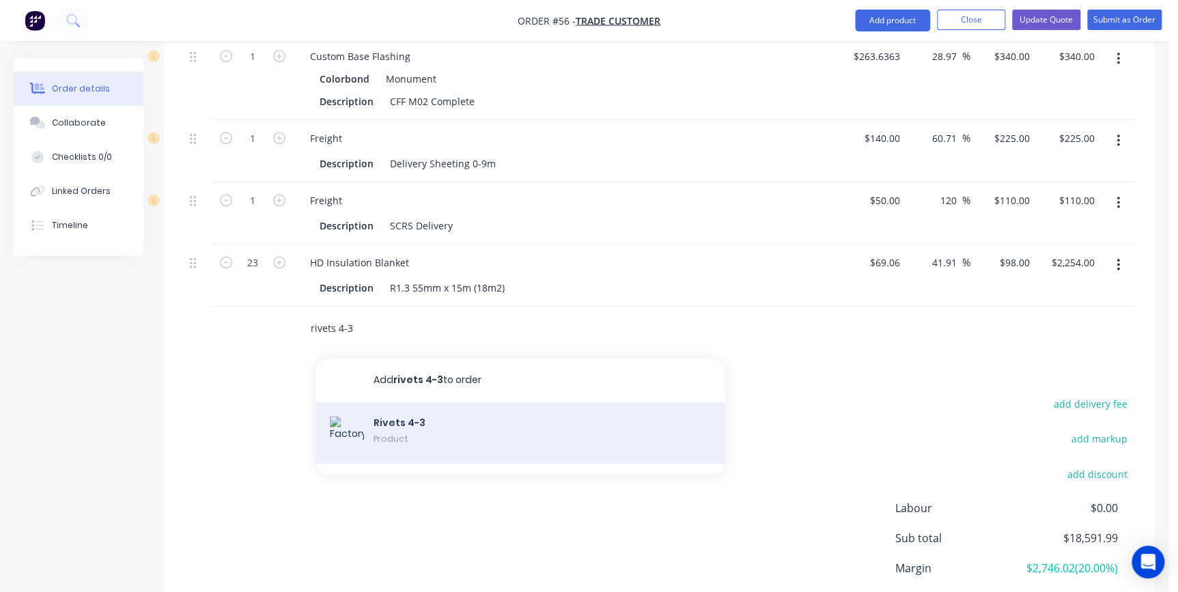
type input "rivets 4-3"
click at [396, 417] on div "Rivets 4-3 Product" at bounding box center [521, 432] width 410 height 61
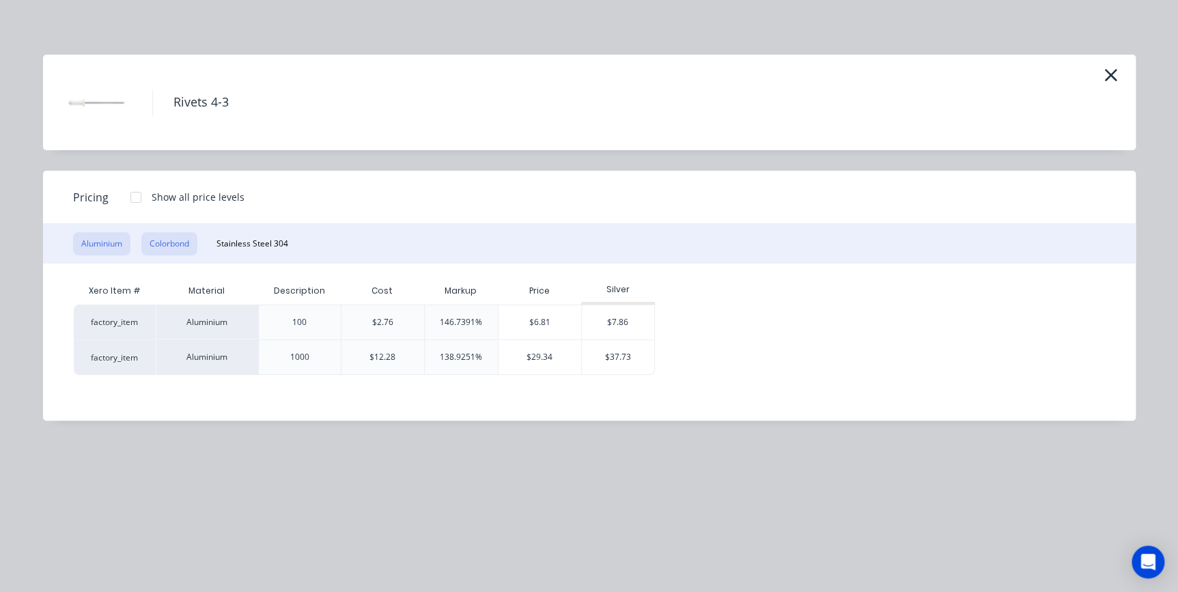
click at [186, 246] on button "Colorbond" at bounding box center [169, 243] width 56 height 23
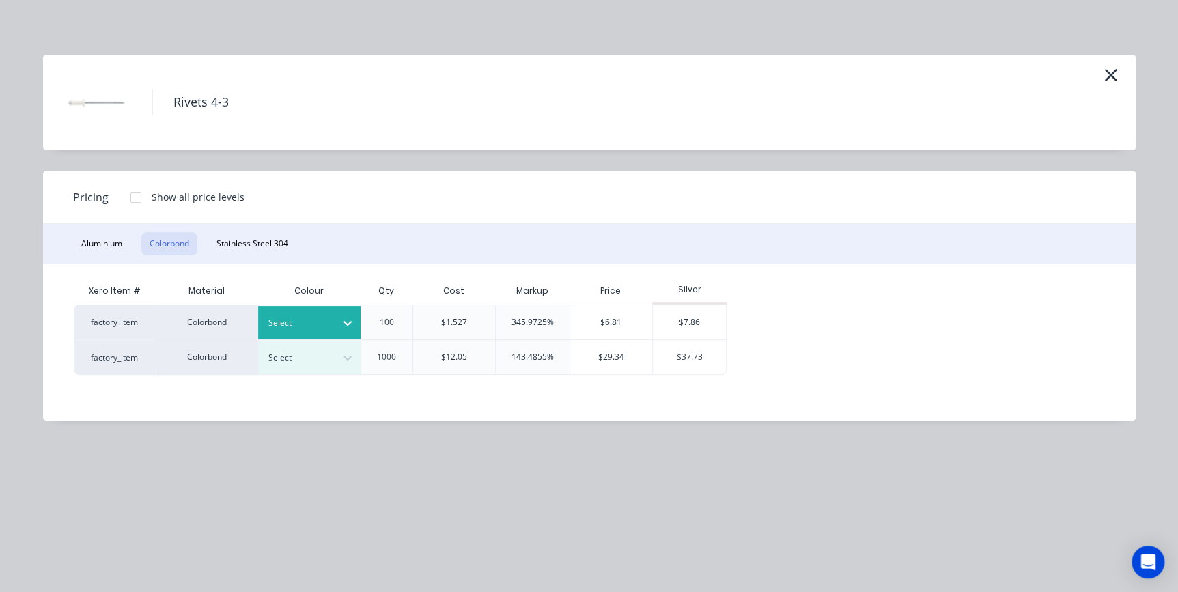
click at [288, 320] on div at bounding box center [298, 323] width 61 height 15
type input "mon"
click at [677, 320] on div "$7.86" at bounding box center [689, 322] width 73 height 34
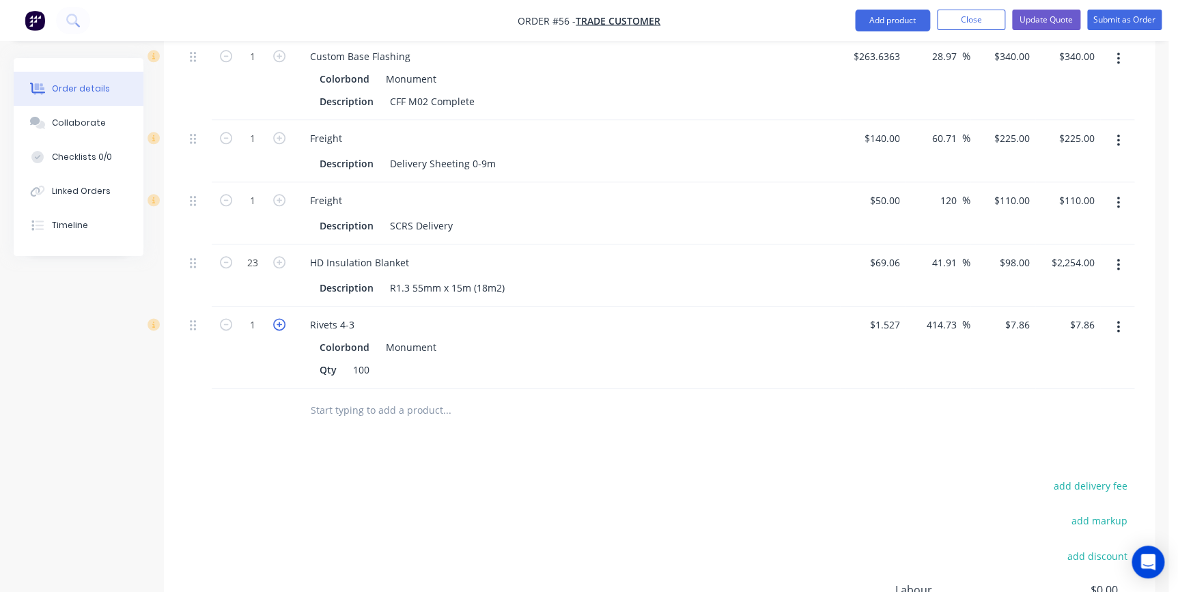
click at [281, 318] on icon "button" at bounding box center [279, 324] width 12 height 12
type input "2"
type input "$15.72"
click at [337, 397] on input "text" at bounding box center [446, 410] width 273 height 27
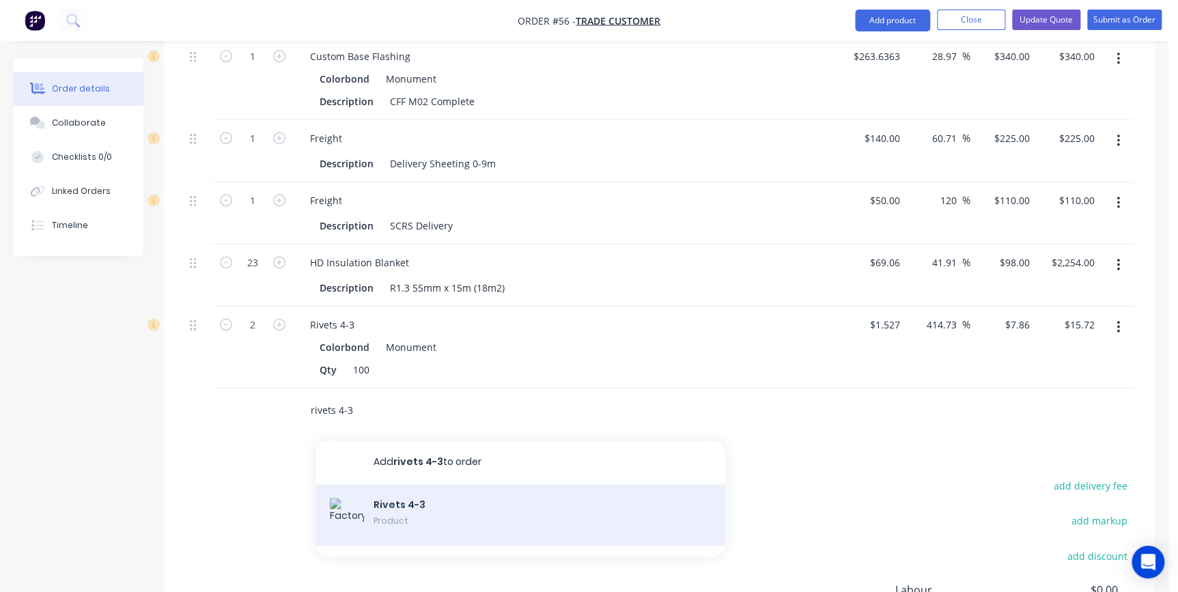
type input "rivets 4-3"
click at [371, 484] on div "Rivets 4-3 Product" at bounding box center [521, 514] width 410 height 61
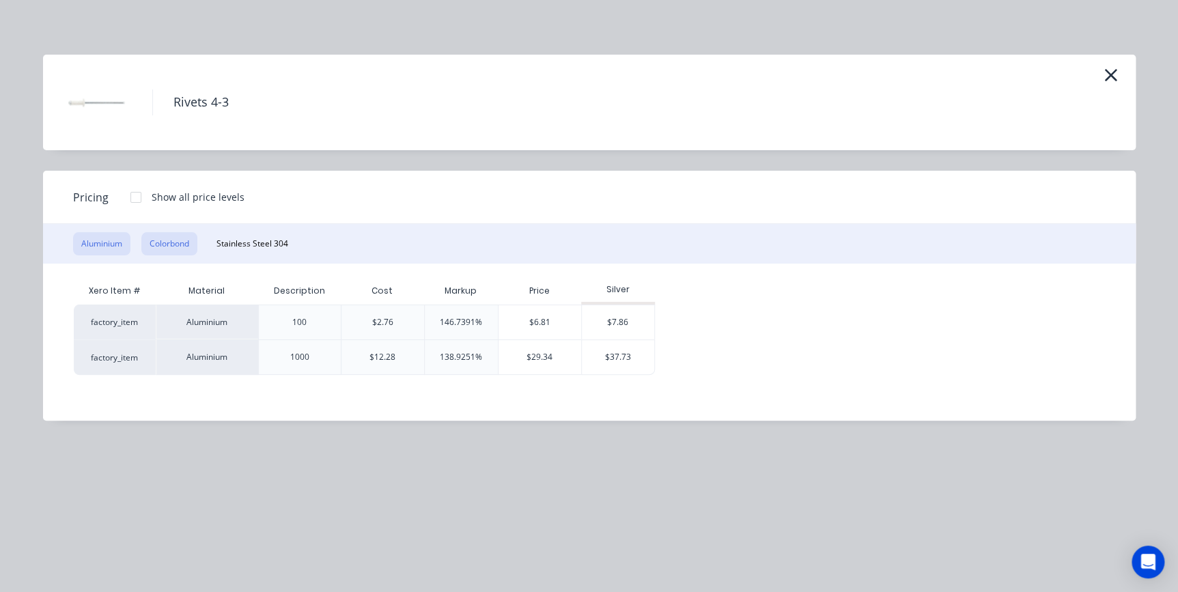
click at [185, 246] on button "Colorbond" at bounding box center [169, 243] width 56 height 23
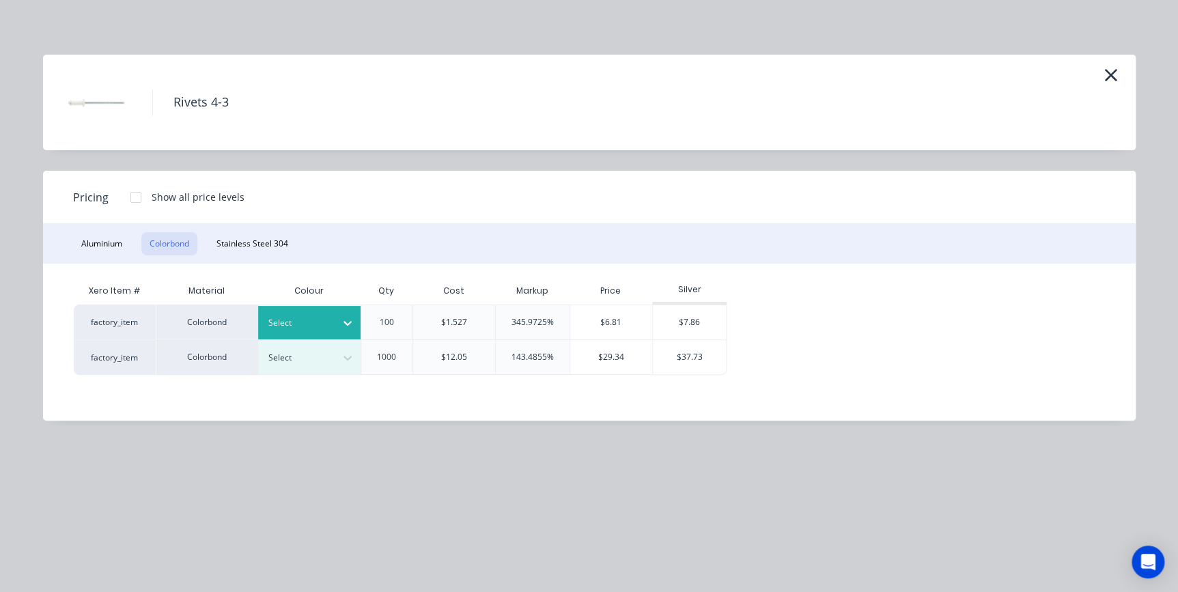
click at [288, 314] on div "Select" at bounding box center [297, 323] width 76 height 18
click at [669, 320] on div "$7.86" at bounding box center [689, 322] width 73 height 34
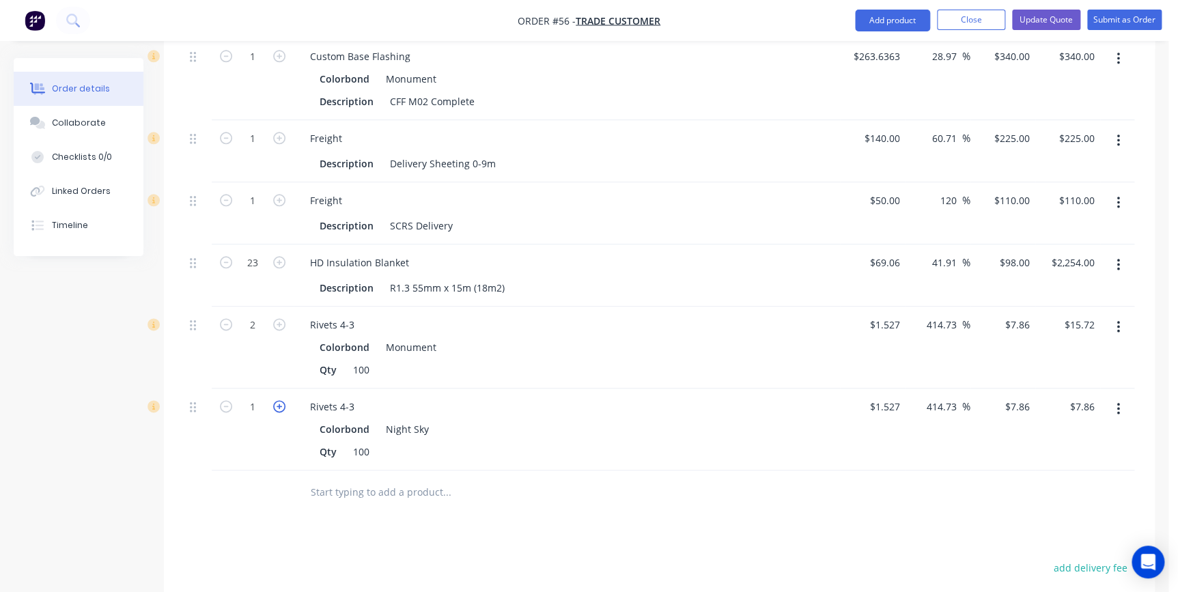
click at [280, 400] on icon "button" at bounding box center [279, 406] width 12 height 12
type input "2"
type input "$15.72"
click at [331, 479] on input "text" at bounding box center [446, 492] width 273 height 27
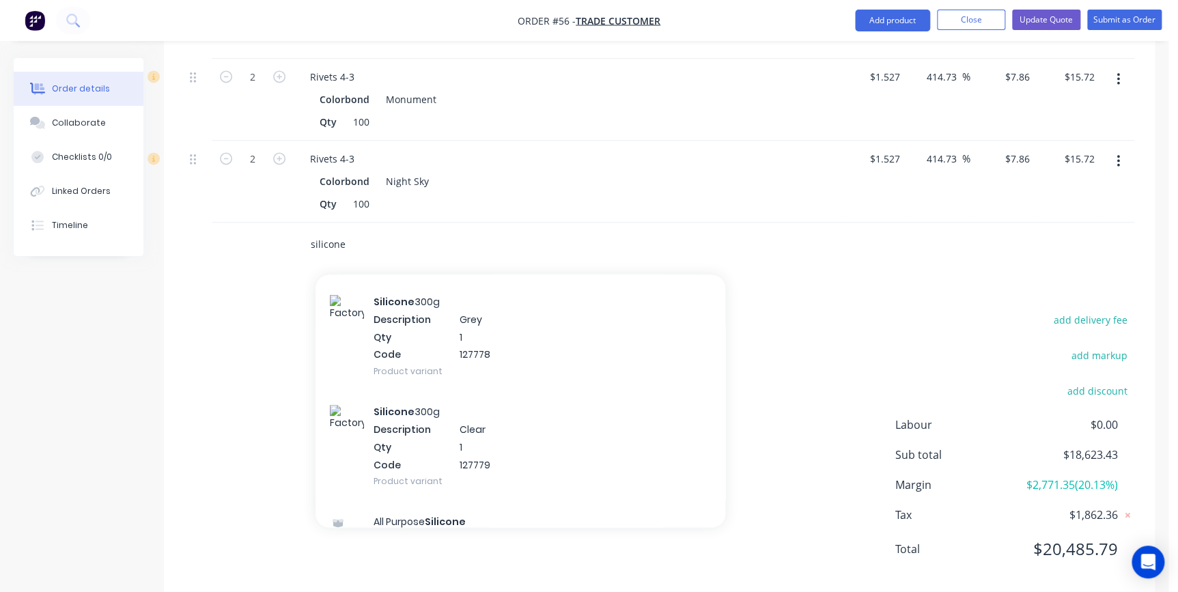
scroll to position [310, 0]
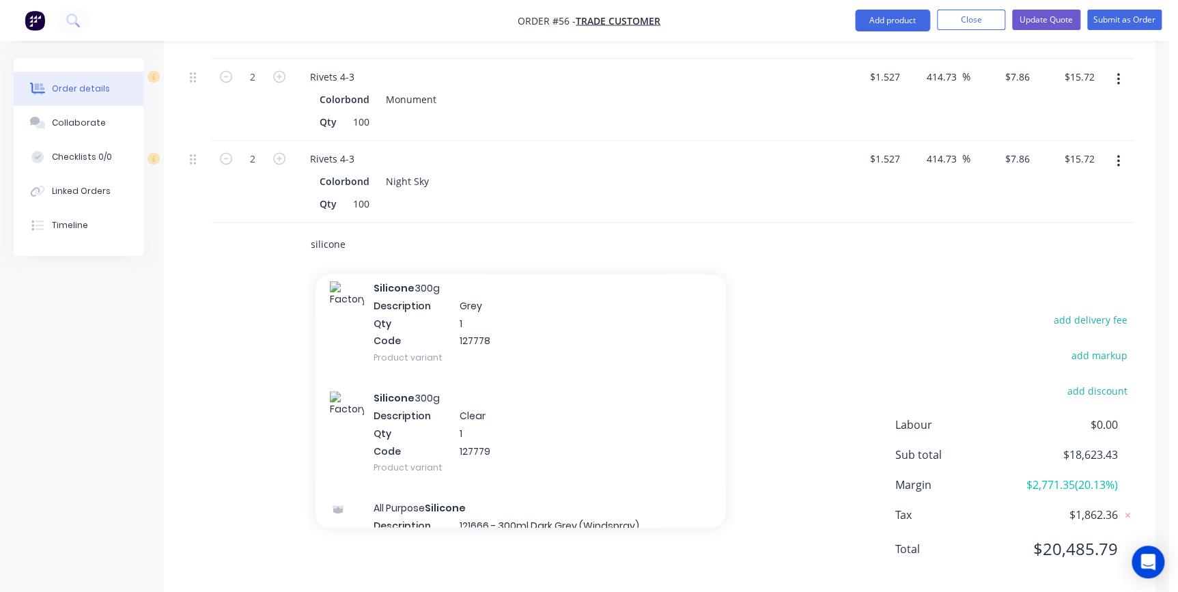
type input "silicone"
click at [404, 408] on div "Silicone 300g Description Clear Qty 1 Code 127779 Product variant" at bounding box center [521, 433] width 410 height 110
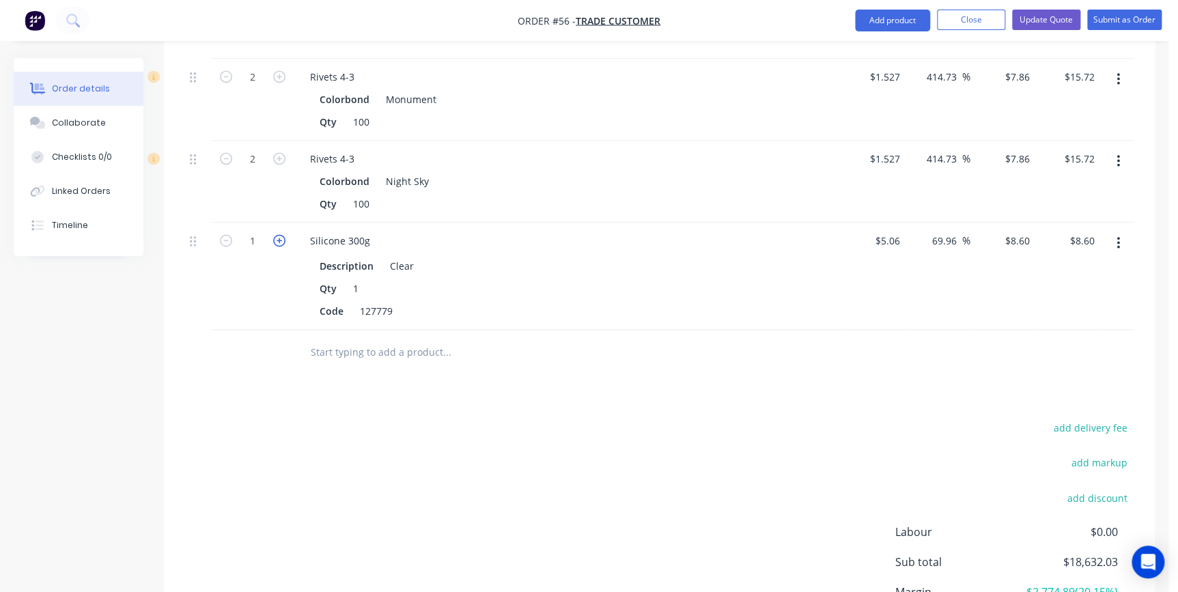
click at [277, 234] on icon "button" at bounding box center [279, 240] width 12 height 12
type input "2"
type input "$17.20"
click at [277, 234] on icon "button" at bounding box center [279, 240] width 12 height 12
type input "3"
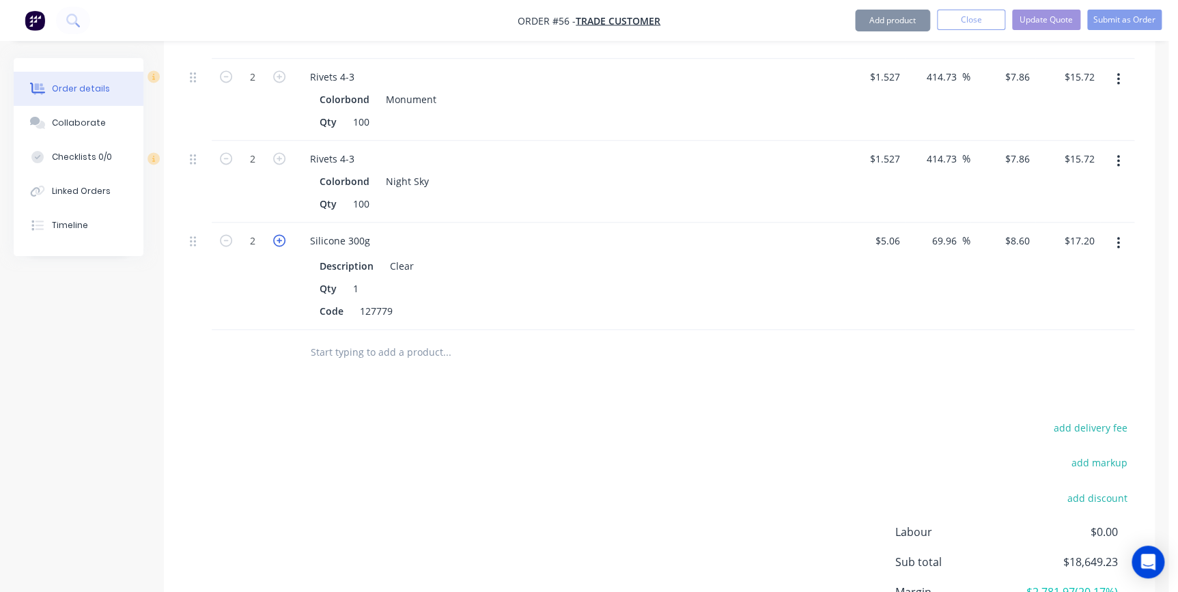
type input "$25.80"
click at [303, 338] on div at bounding box center [504, 351] width 410 height 27
click at [341, 338] on input "text" at bounding box center [446, 351] width 273 height 27
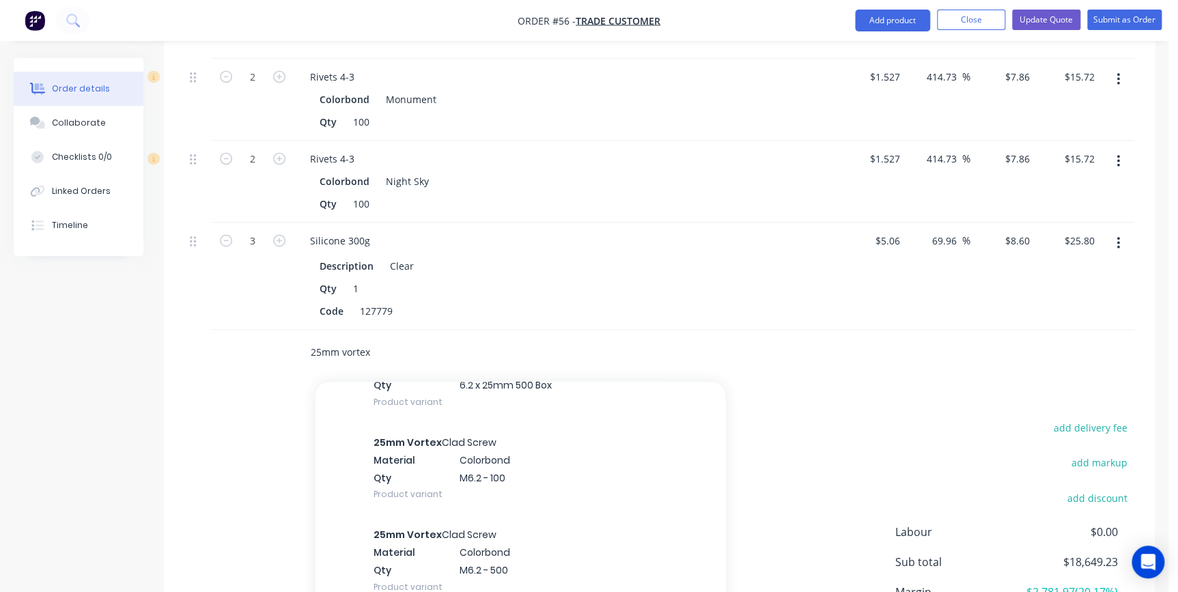
scroll to position [186, 0]
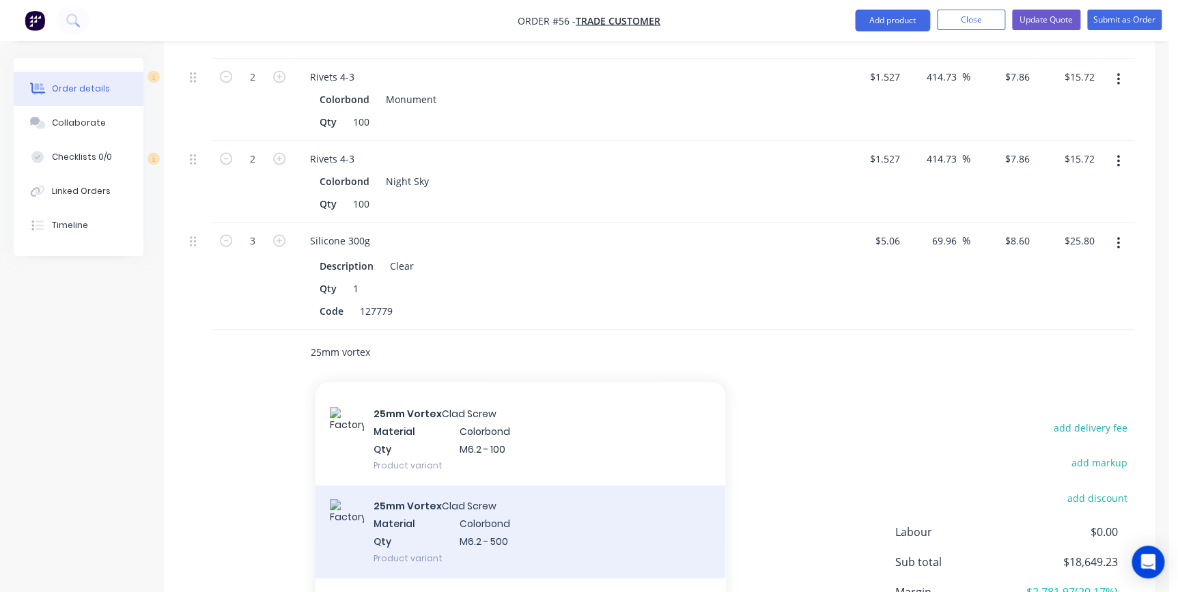
type input "25mm vortex"
click at [460, 505] on div "25mm Vortex Clad Screw Material Colorbond Qty M6.2 - 500 Product variant" at bounding box center [521, 532] width 410 height 92
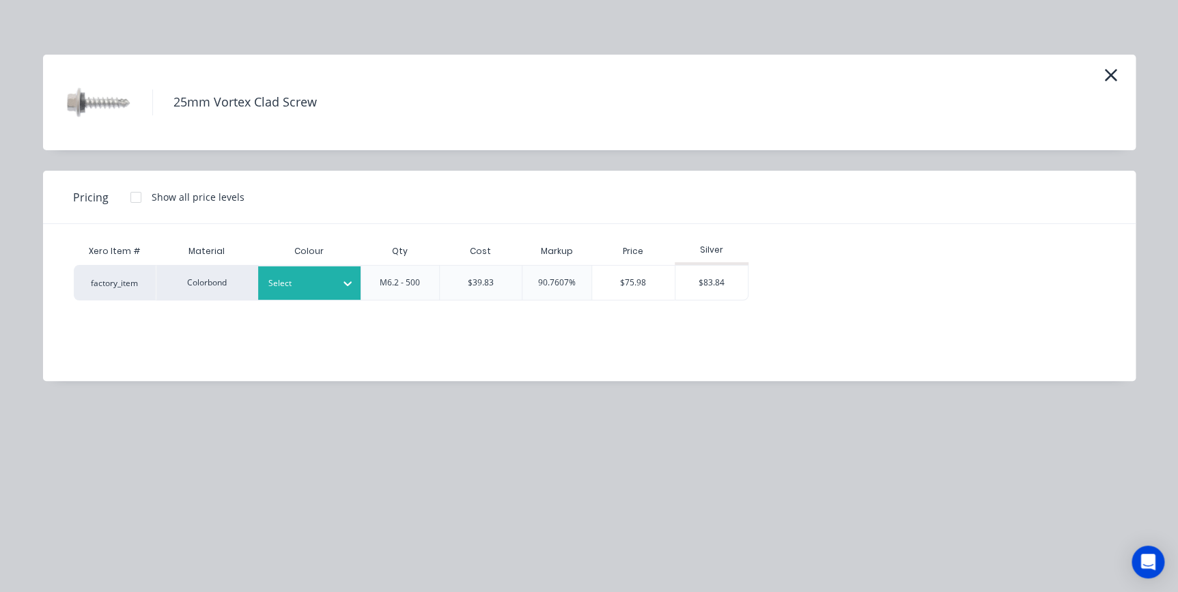
click at [321, 278] on div at bounding box center [298, 283] width 61 height 15
click at [710, 287] on div "$83.84" at bounding box center [711, 283] width 73 height 34
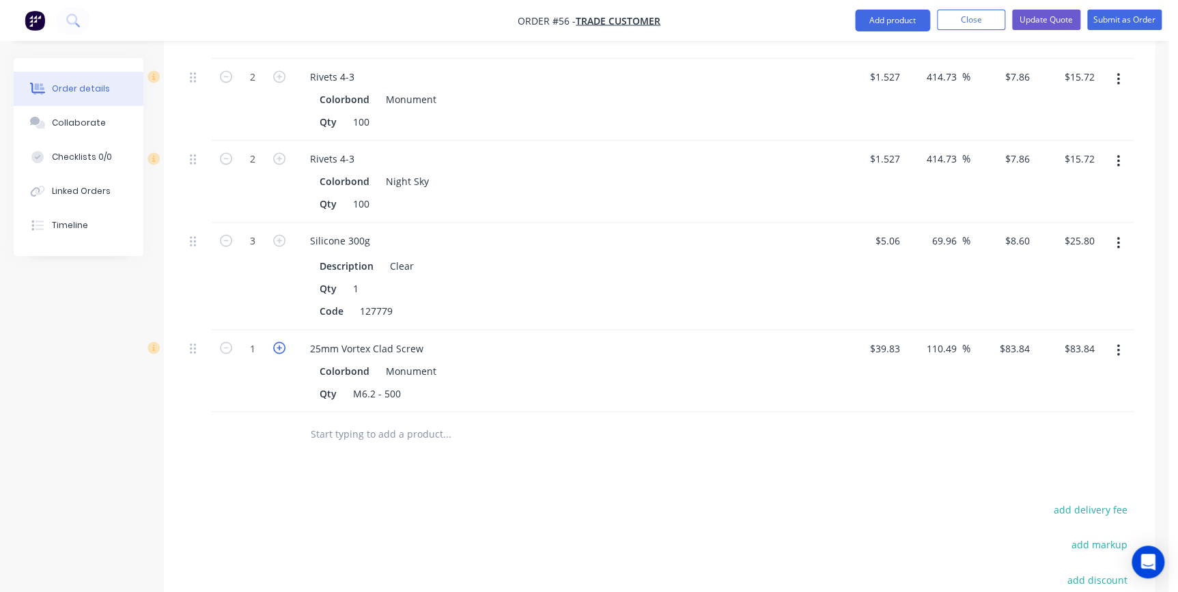
click at [278, 341] on icon "button" at bounding box center [279, 347] width 12 height 12
type input "2"
type input "$167.68"
click at [331, 420] on input "text" at bounding box center [446, 433] width 273 height 27
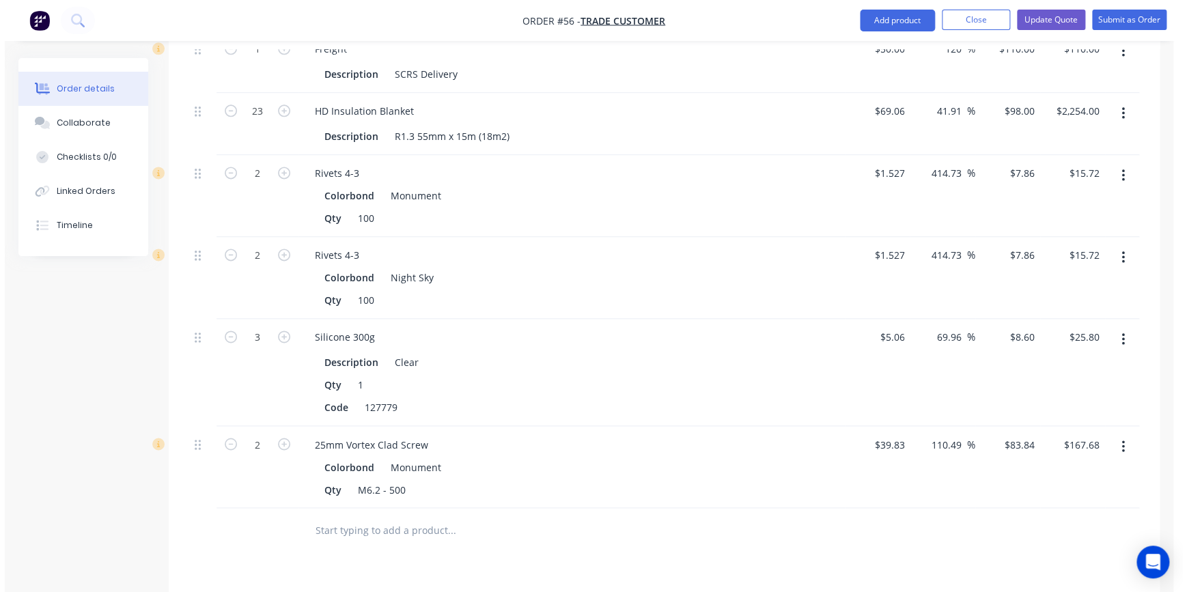
scroll to position [3354, 0]
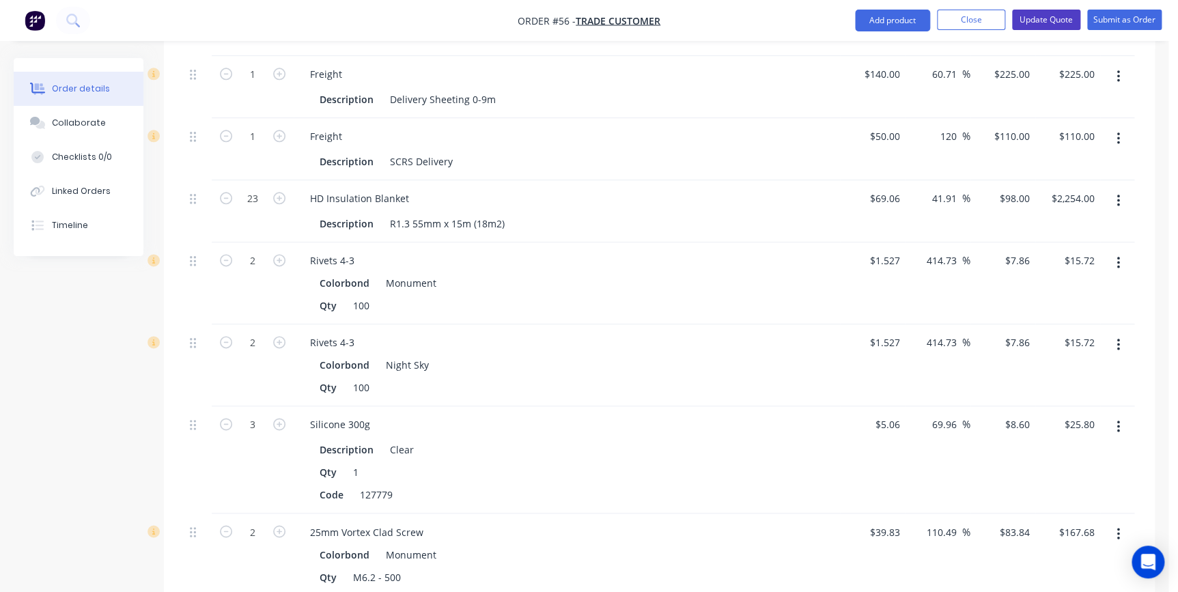
click at [1048, 19] on button "Update Quote" at bounding box center [1046, 20] width 68 height 20
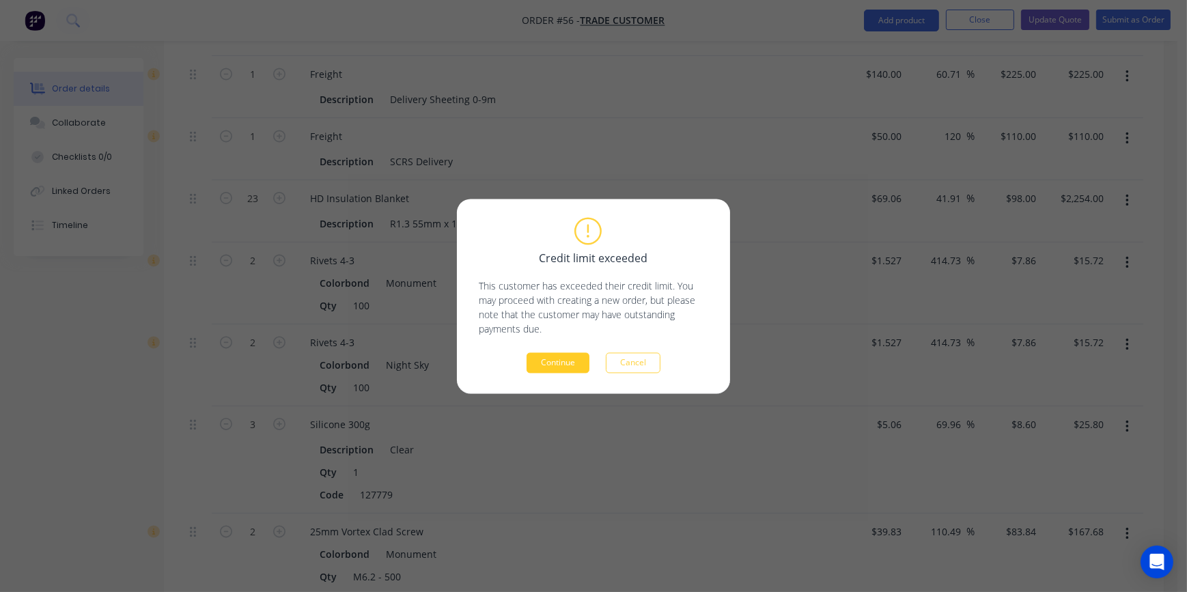
click at [552, 355] on button "Continue" at bounding box center [558, 362] width 63 height 20
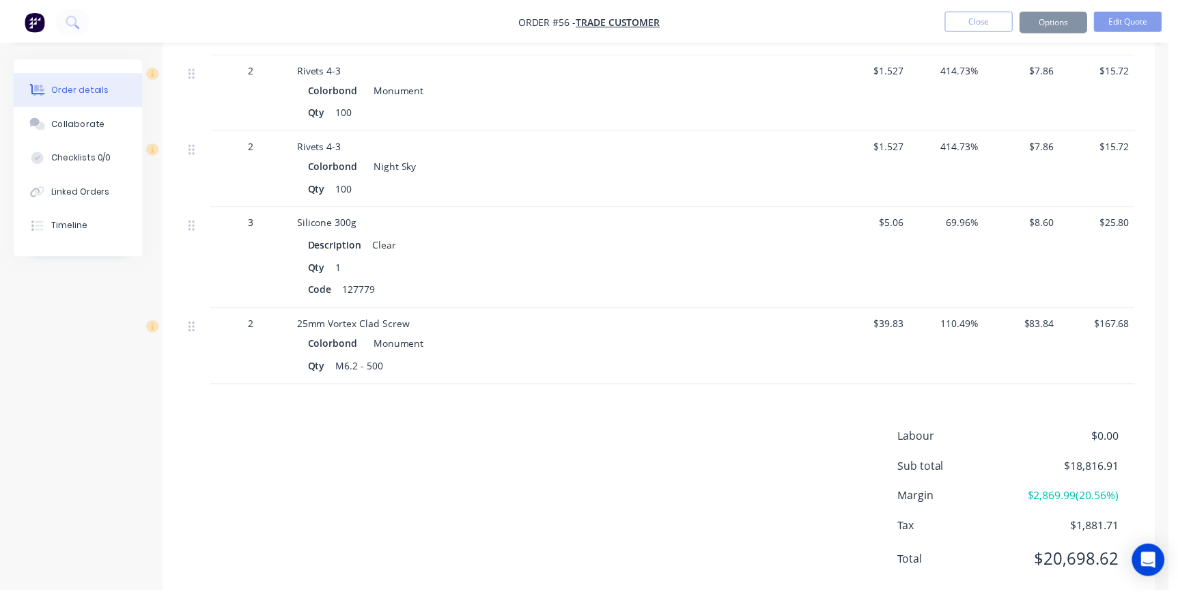
scroll to position [3328, 0]
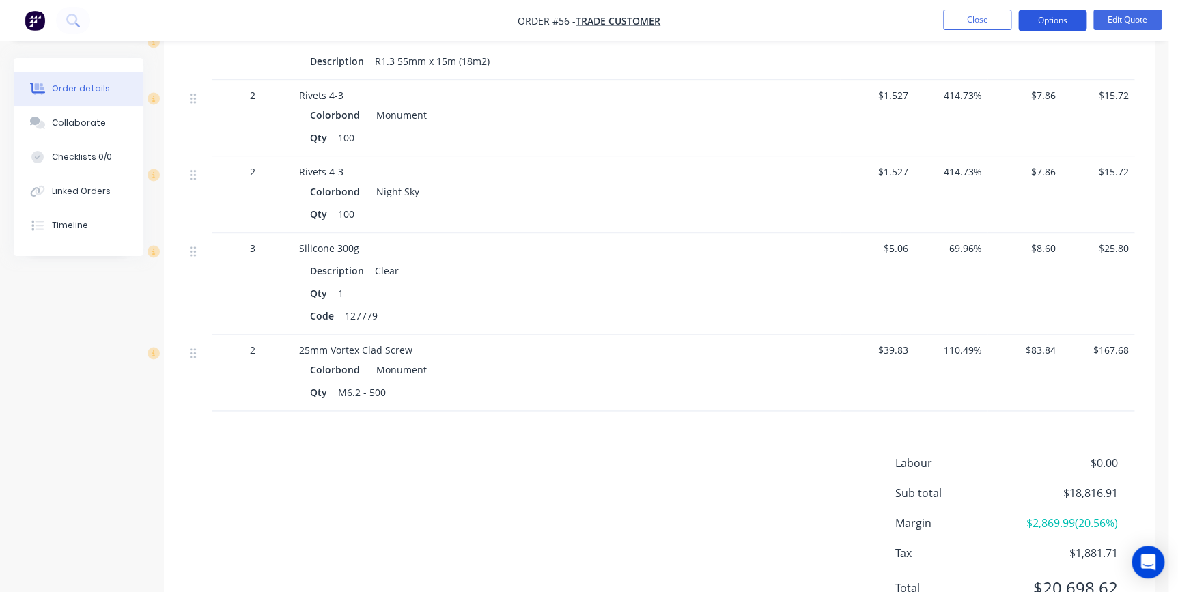
click at [1028, 23] on button "Options" at bounding box center [1052, 21] width 68 height 22
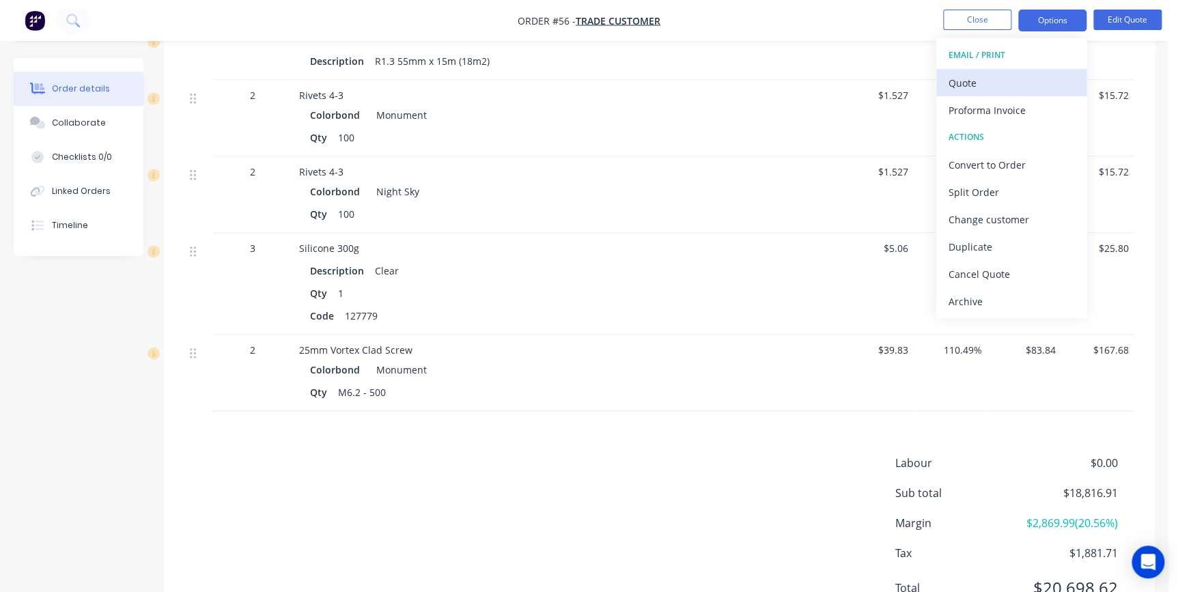
click at [1006, 80] on div "Quote" at bounding box center [1012, 83] width 126 height 20
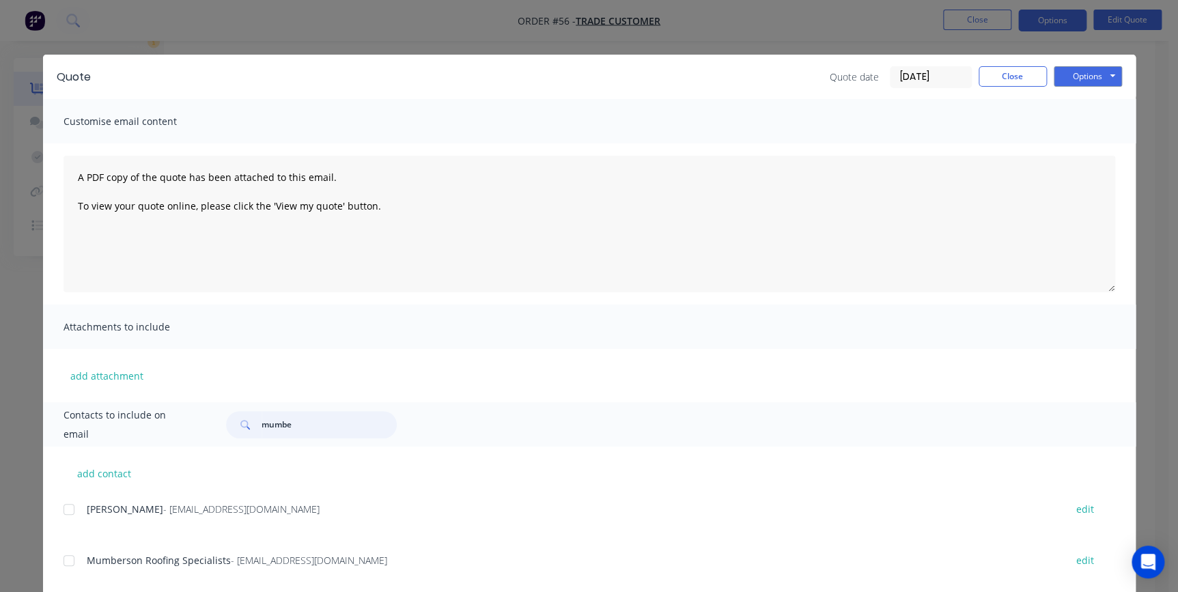
click at [61, 558] on div at bounding box center [68, 560] width 27 height 27
type input "mumbe"
click at [1081, 79] on button "Options" at bounding box center [1088, 76] width 68 height 20
click at [1099, 148] on button "Email" at bounding box center [1097, 146] width 87 height 23
click at [1065, 73] on button "Options" at bounding box center [1088, 76] width 68 height 20
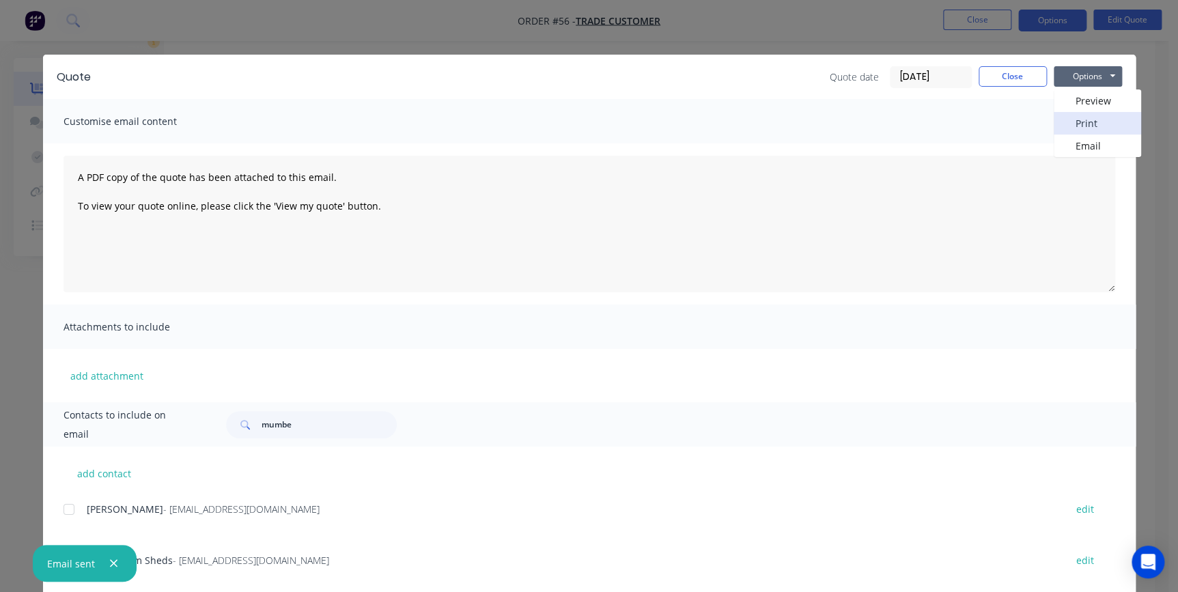
click at [1071, 122] on button "Print" at bounding box center [1097, 123] width 87 height 23
click at [1022, 81] on button "Close" at bounding box center [1013, 76] width 68 height 20
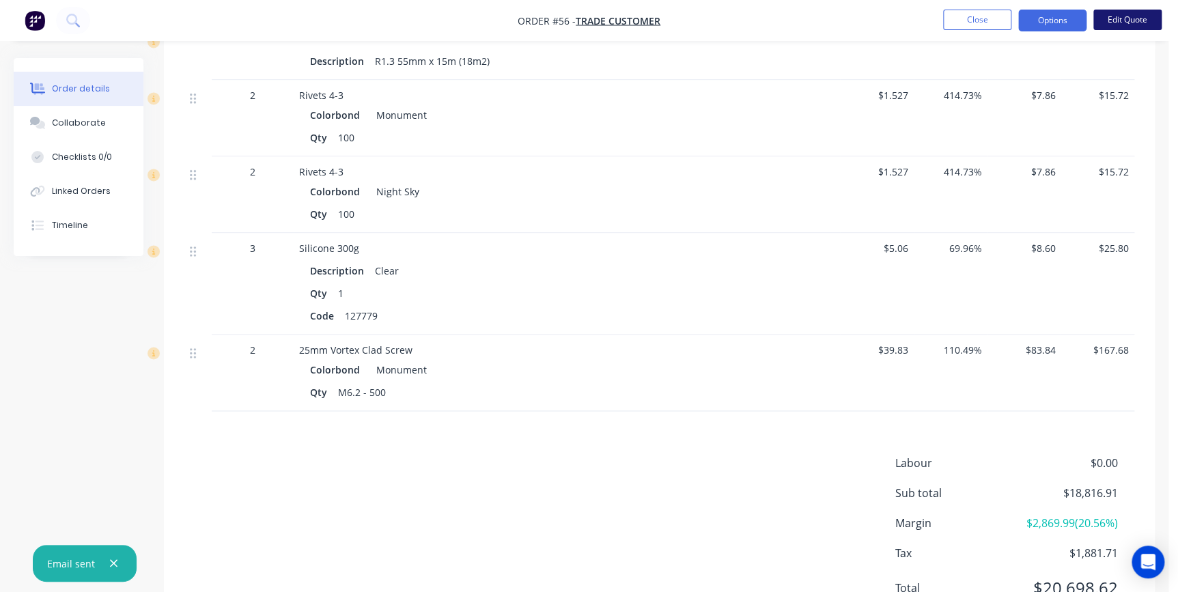
click at [1117, 27] on button "Edit Quote" at bounding box center [1127, 20] width 68 height 20
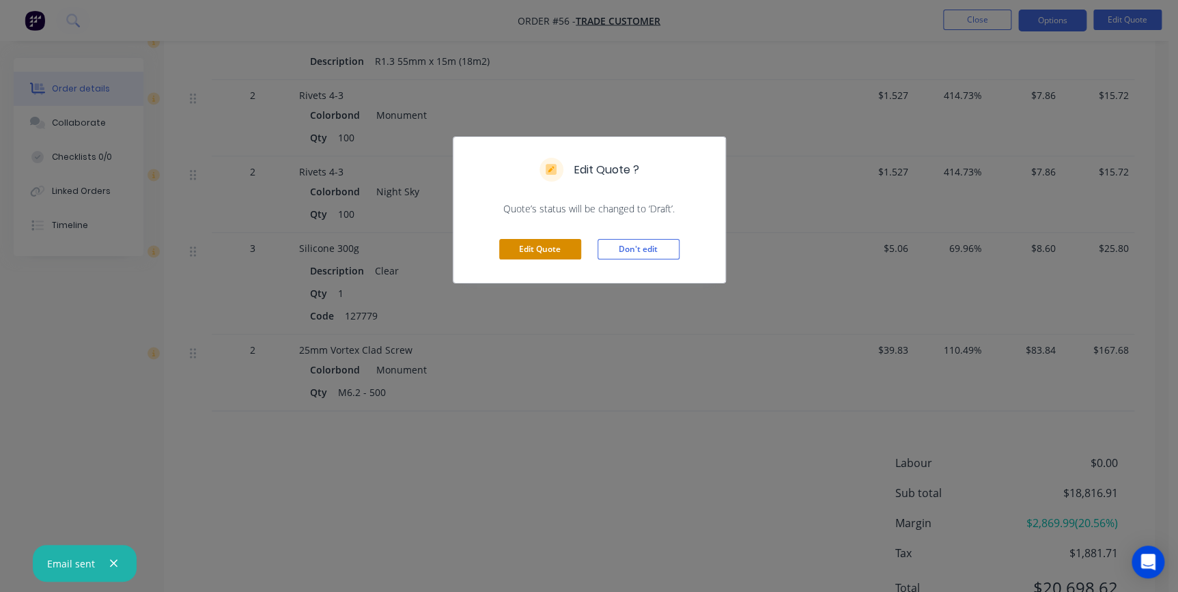
click at [527, 247] on button "Edit Quote" at bounding box center [540, 249] width 82 height 20
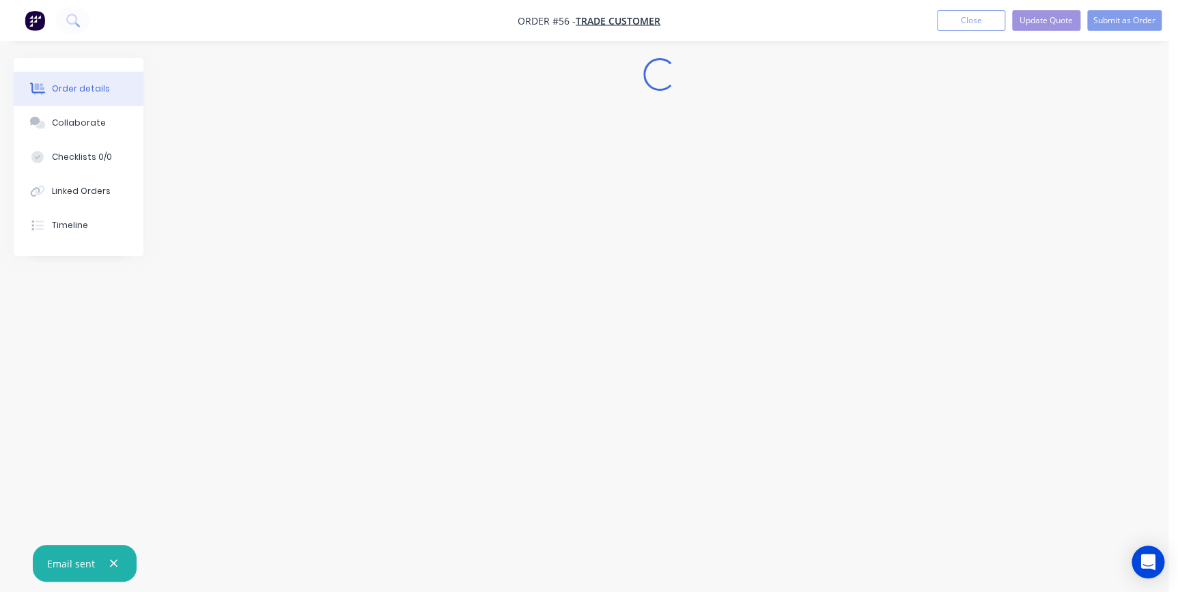
scroll to position [0, 0]
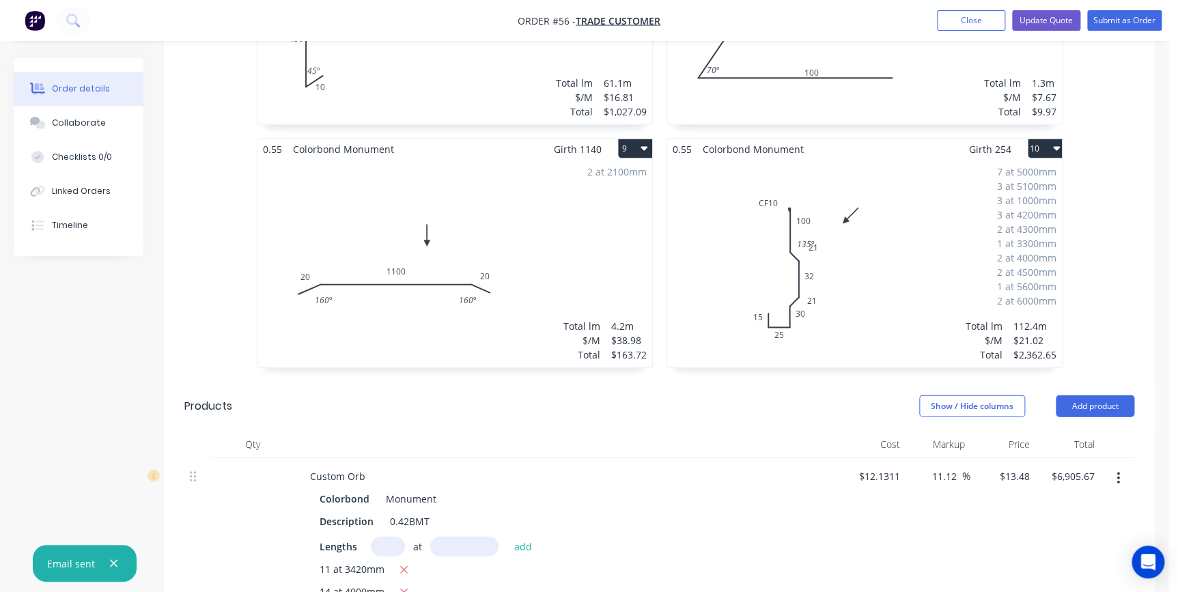
click at [924, 159] on div "7 at 5000mm 3 at 5100mm 3 at 1000mm 3 at 4200mm 2 at 4300mm 1 at 3300mm 2 at 40…" at bounding box center [864, 263] width 395 height 208
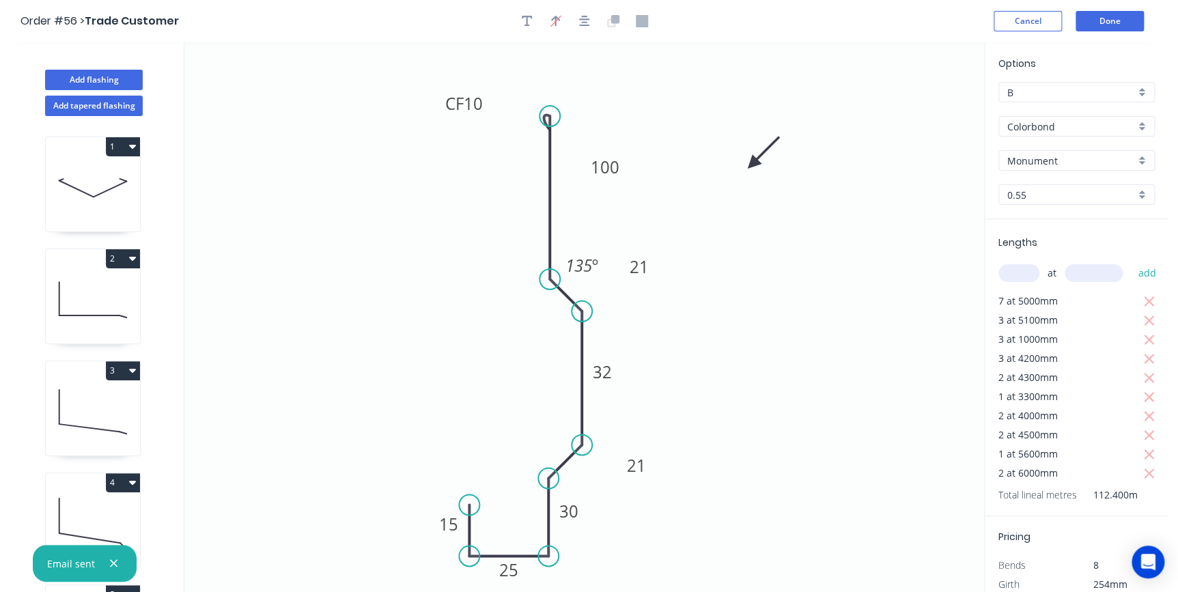
click at [1021, 165] on input "Monument" at bounding box center [1071, 161] width 128 height 14
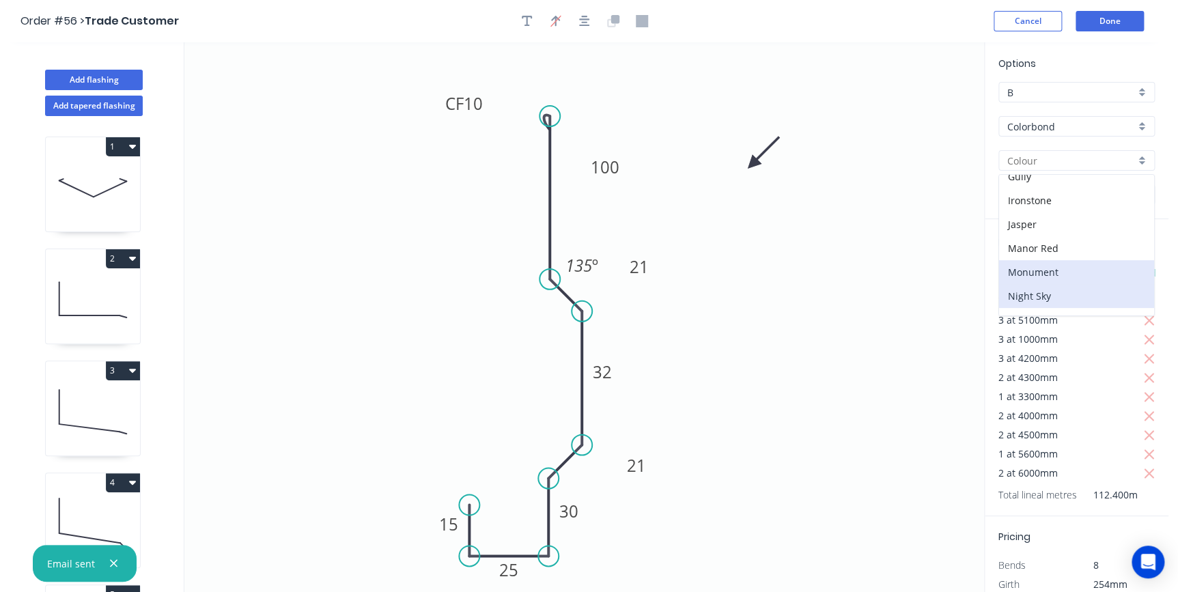
scroll to position [248, 0]
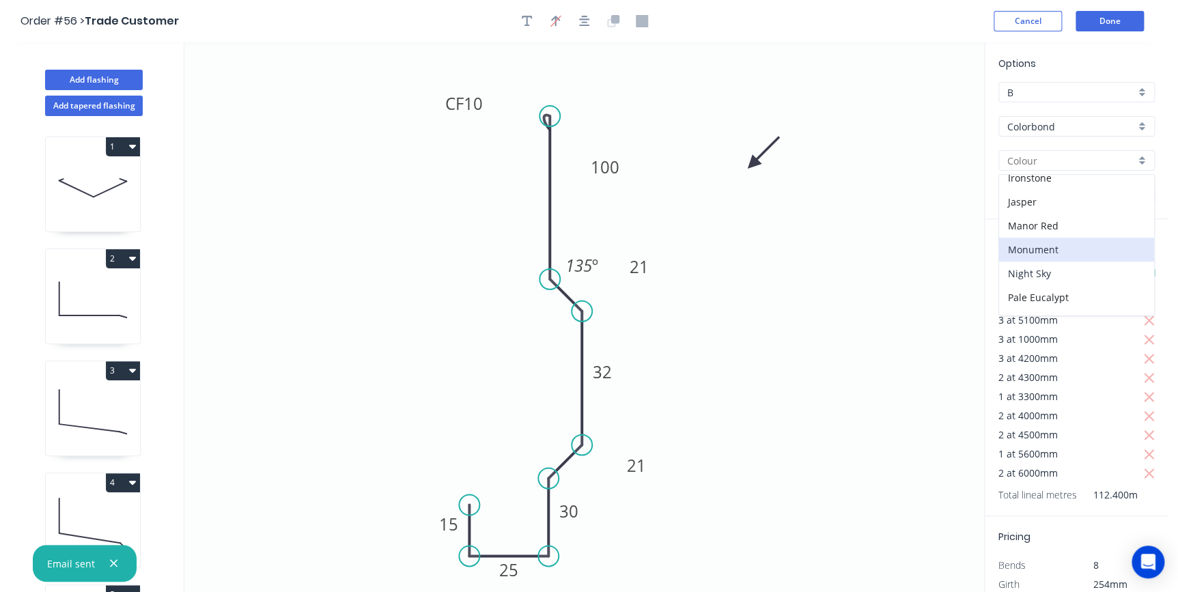
click at [1038, 270] on div "Night Sky" at bounding box center [1076, 274] width 155 height 24
type input "Night Sky"
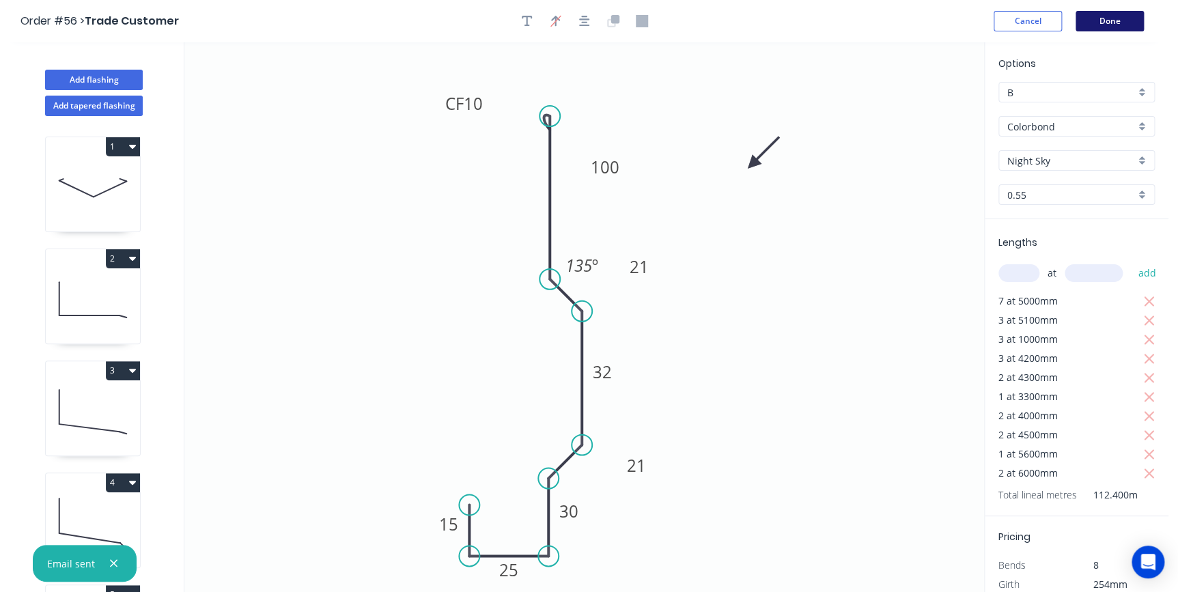
click at [1099, 19] on button "Done" at bounding box center [1110, 21] width 68 height 20
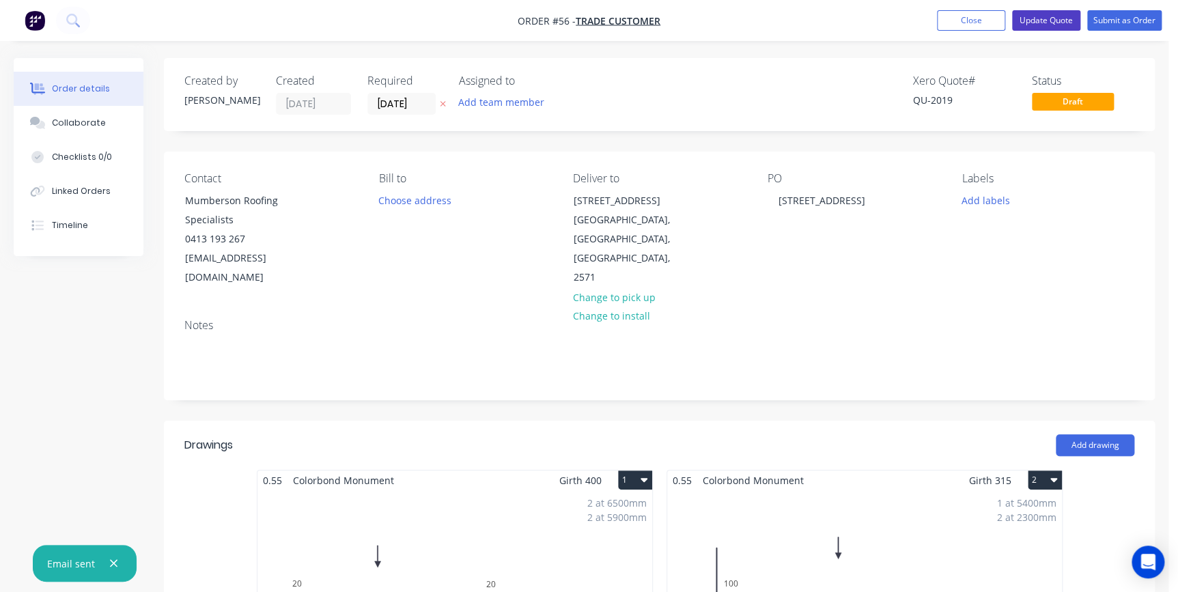
click at [1038, 28] on button "Update Quote" at bounding box center [1046, 20] width 68 height 20
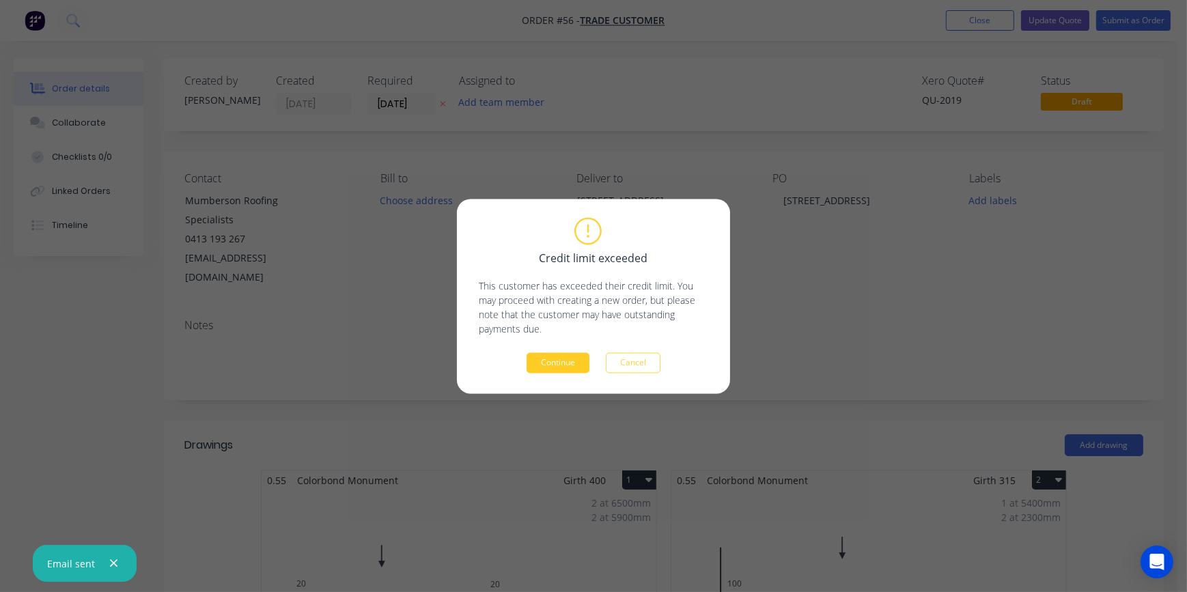
click at [567, 360] on button "Continue" at bounding box center [558, 362] width 63 height 20
